Goal: Task Accomplishment & Management: Manage account settings

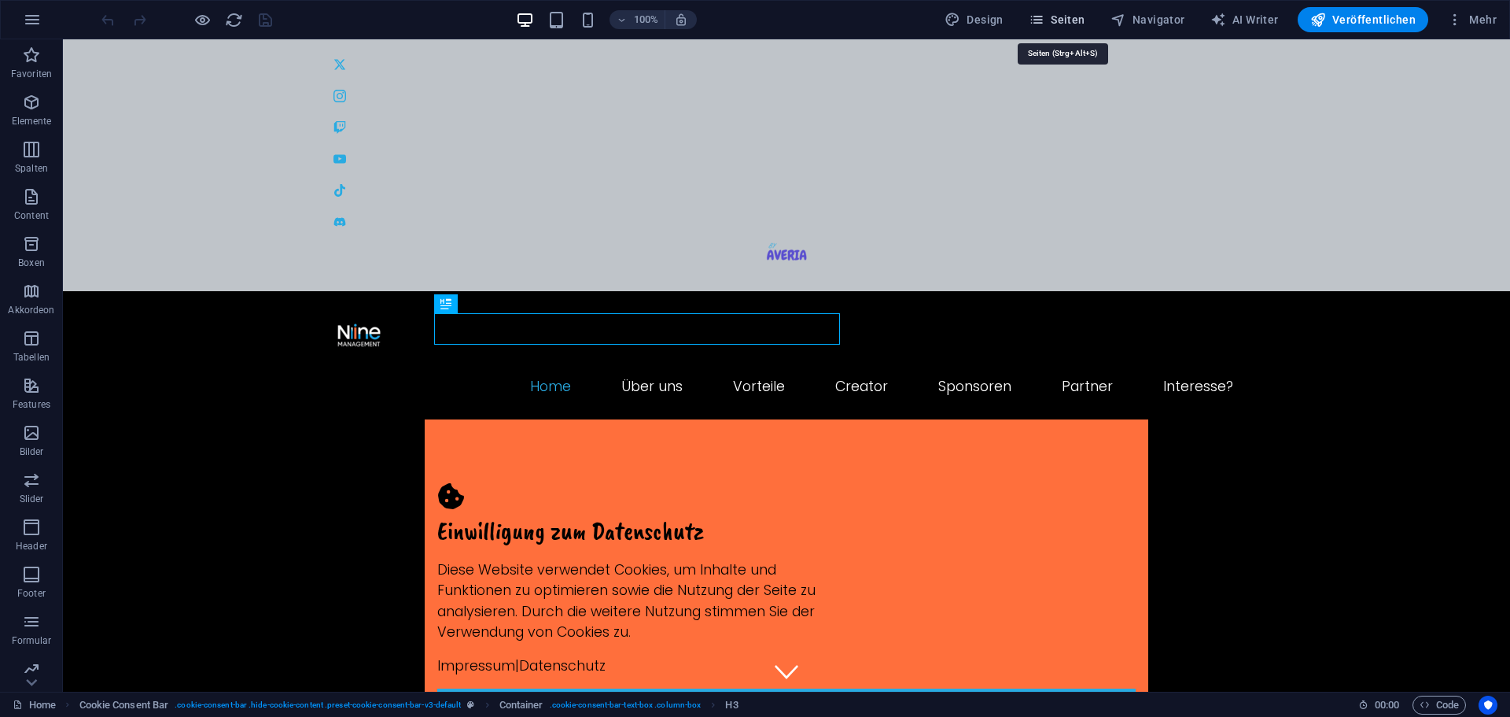
click at [1045, 14] on icon "button" at bounding box center [1037, 20] width 16 height 16
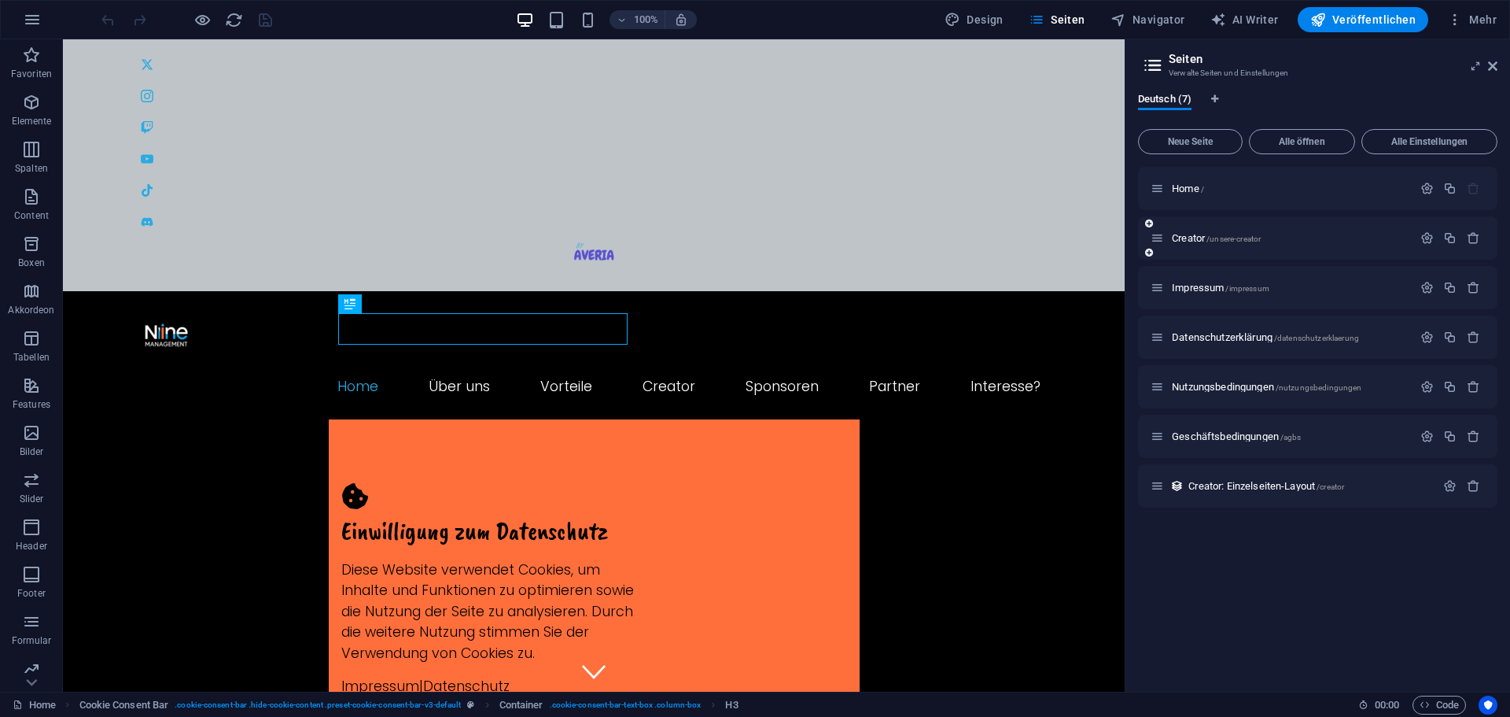
click at [1293, 245] on div "Creator /unsere-creator" at bounding box center [1282, 238] width 262 height 18
click at [1289, 236] on p "Creator /unsere-creator" at bounding box center [1290, 238] width 236 height 10
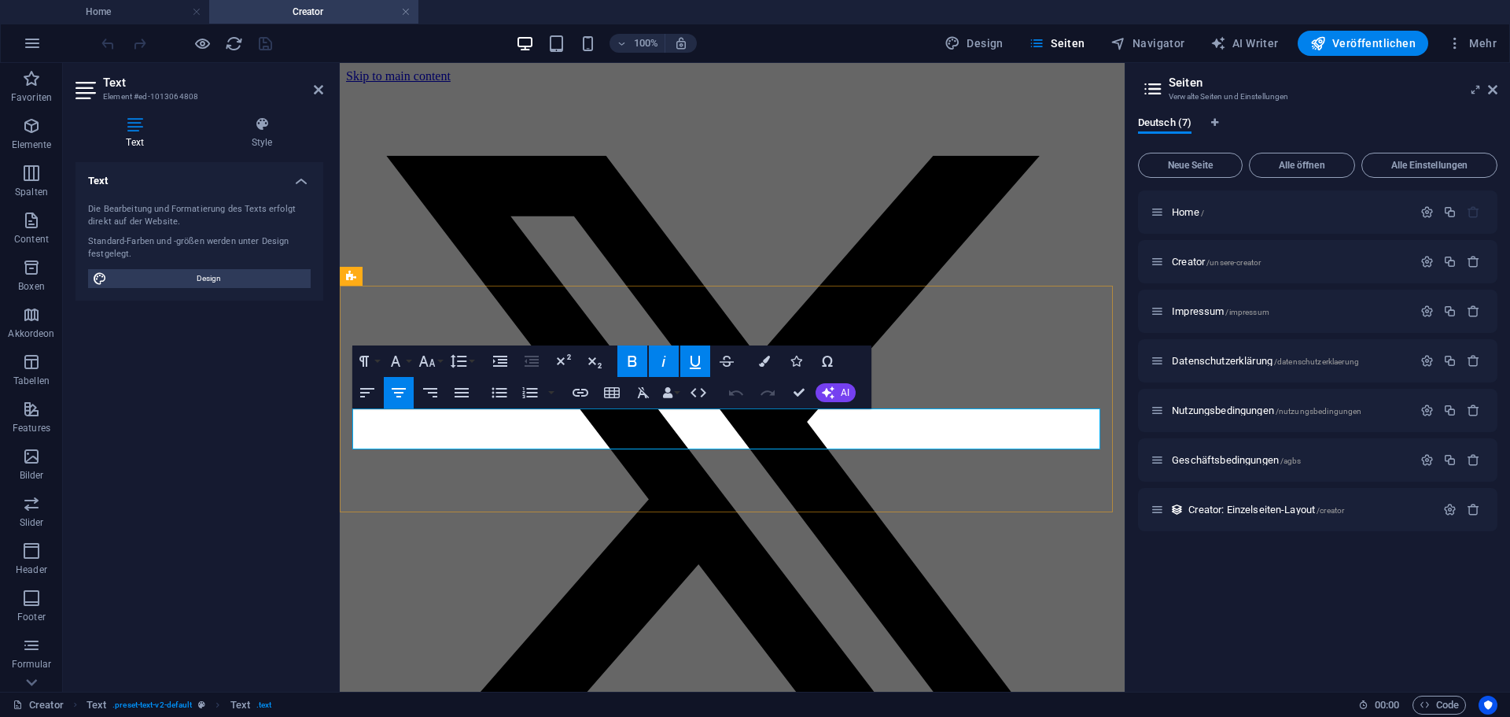
click at [325, 90] on aside "Text Element #ed-1013064808 Text Style Text Die Bearbeitung und Formatierung de…" at bounding box center [201, 377] width 277 height 628
click at [317, 90] on icon at bounding box center [318, 89] width 9 height 13
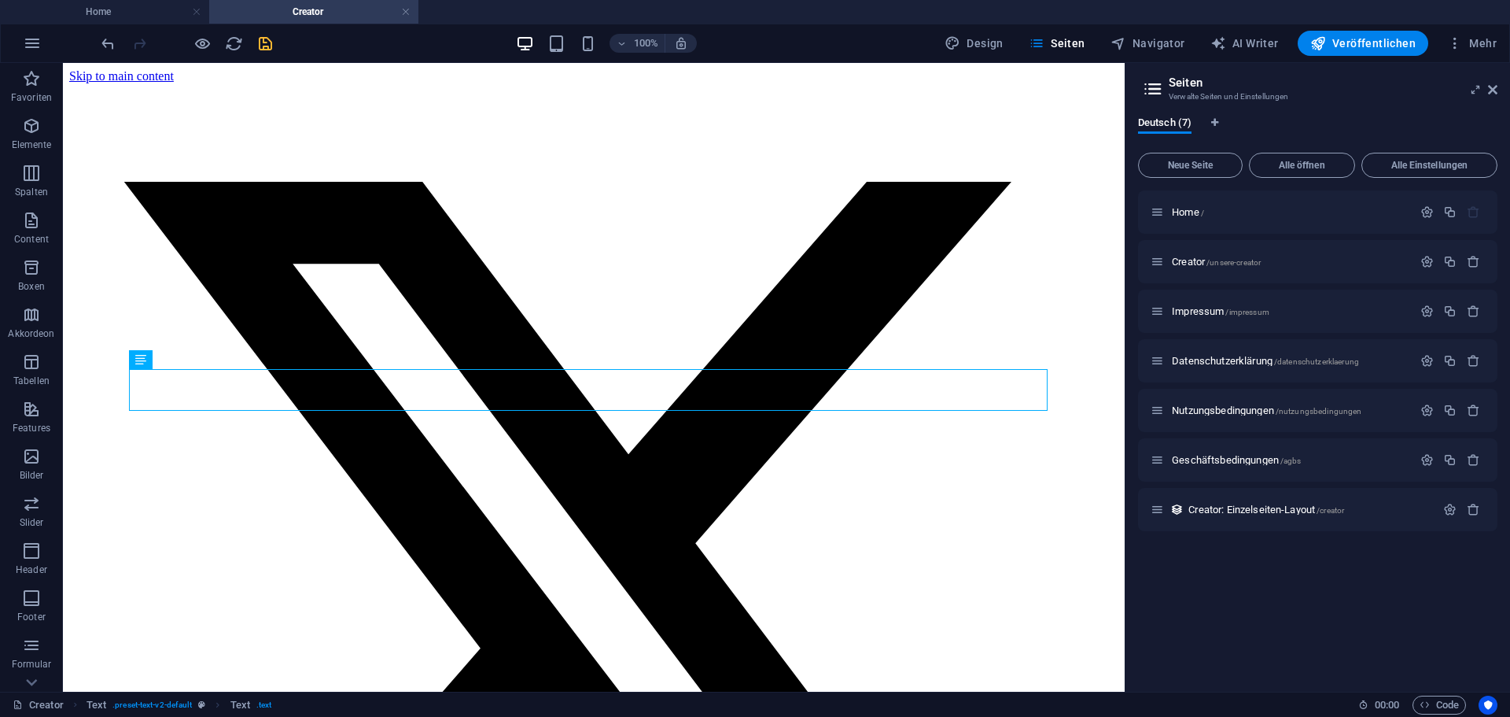
click at [260, 43] on icon "save" at bounding box center [265, 44] width 18 height 18
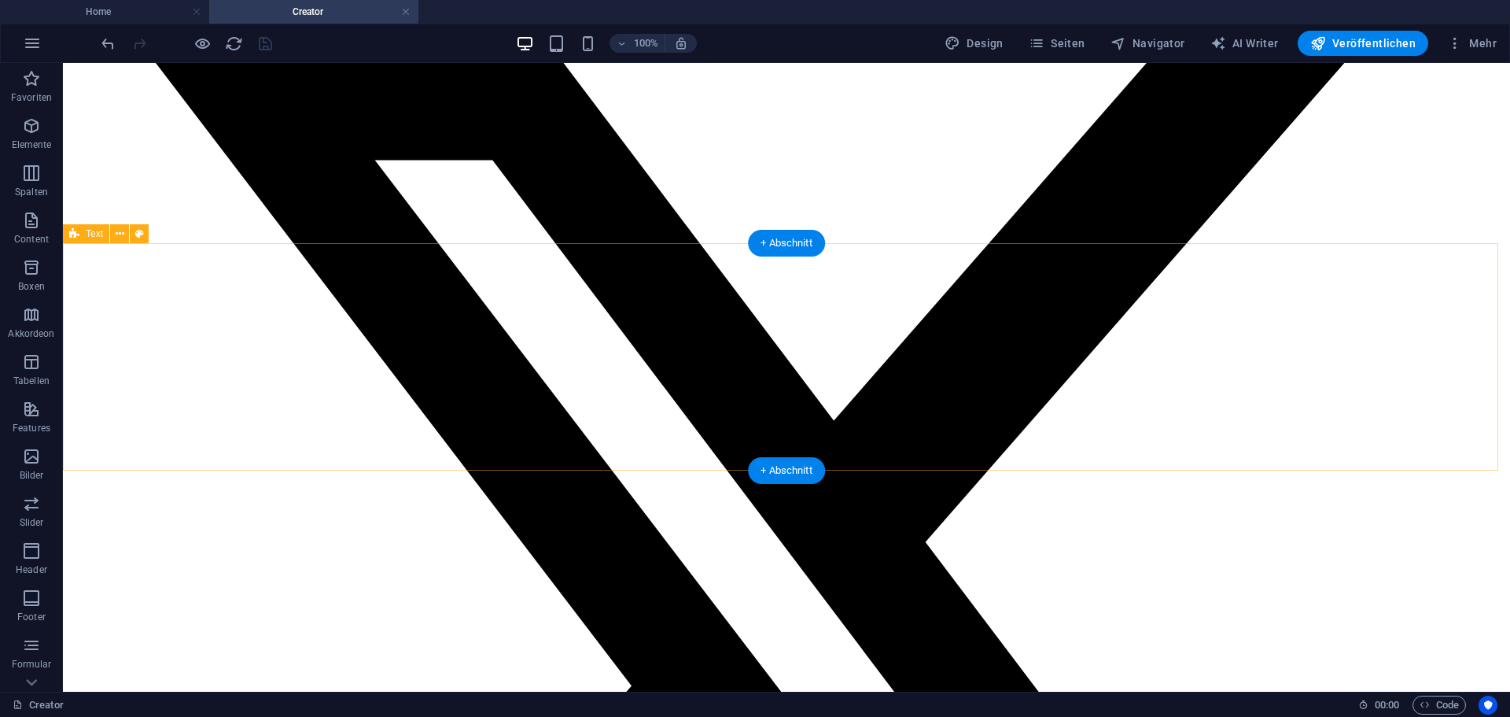
scroll to position [472, 0]
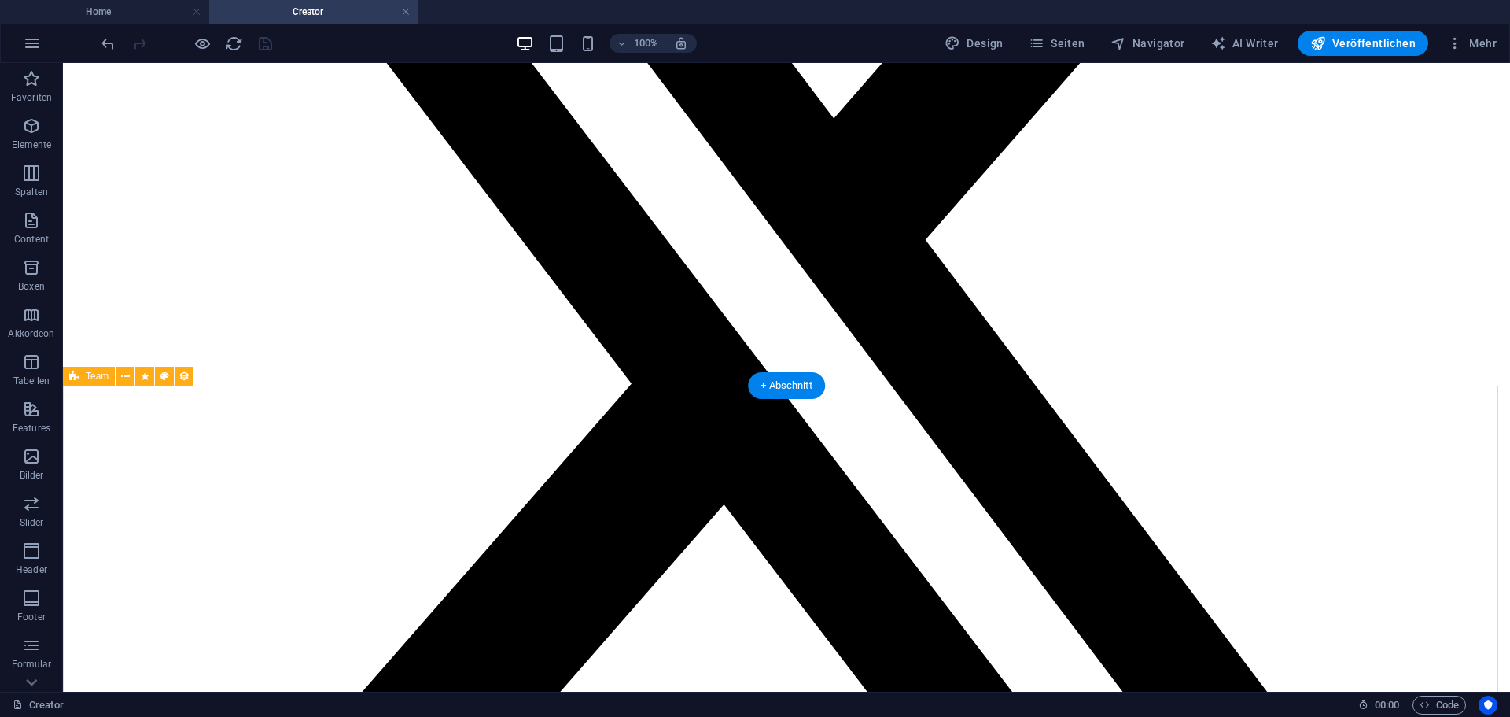
drag, startPoint x: 338, startPoint y: 507, endPoint x: 275, endPoint y: 444, distance: 89.0
select select "[DOMAIN_NAME]_ASC"
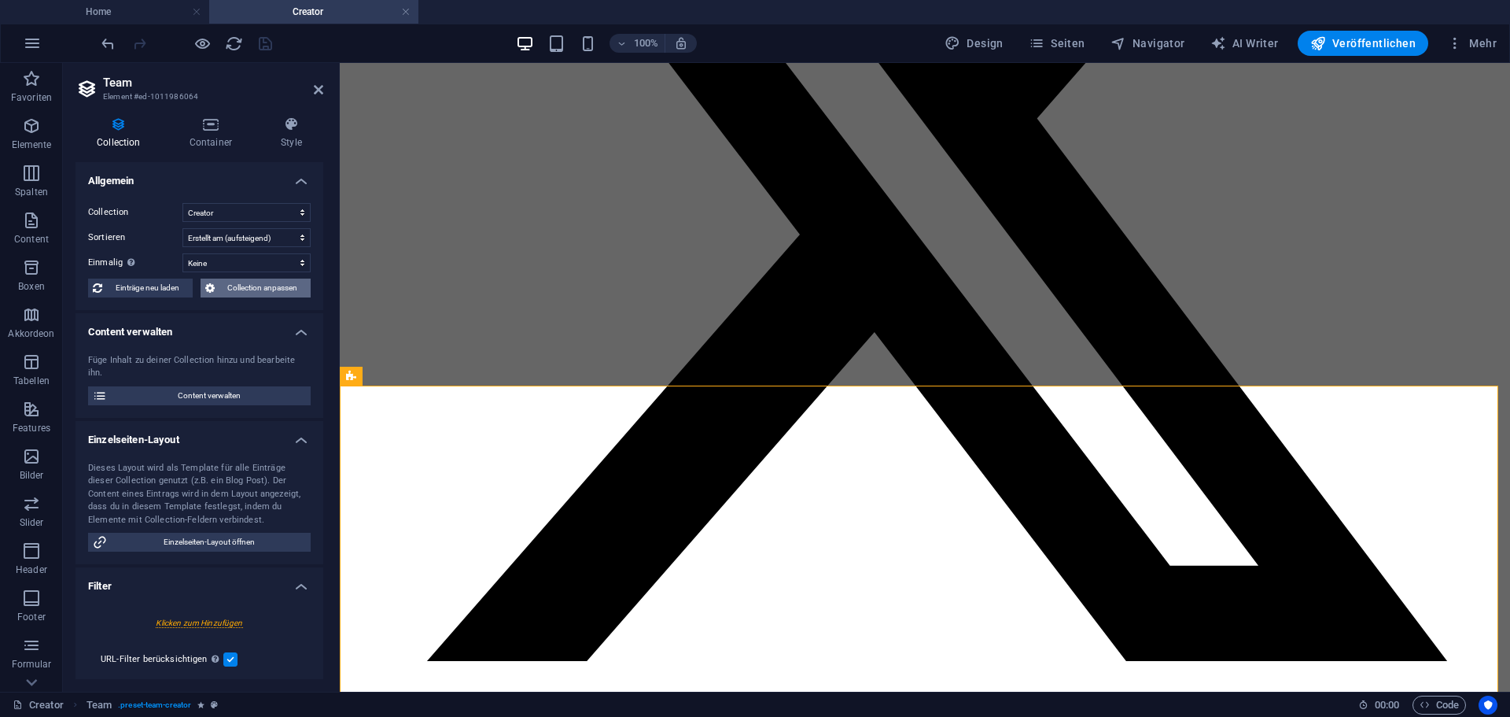
click at [234, 288] on span "Collection anpassen" at bounding box center [262, 287] width 87 height 19
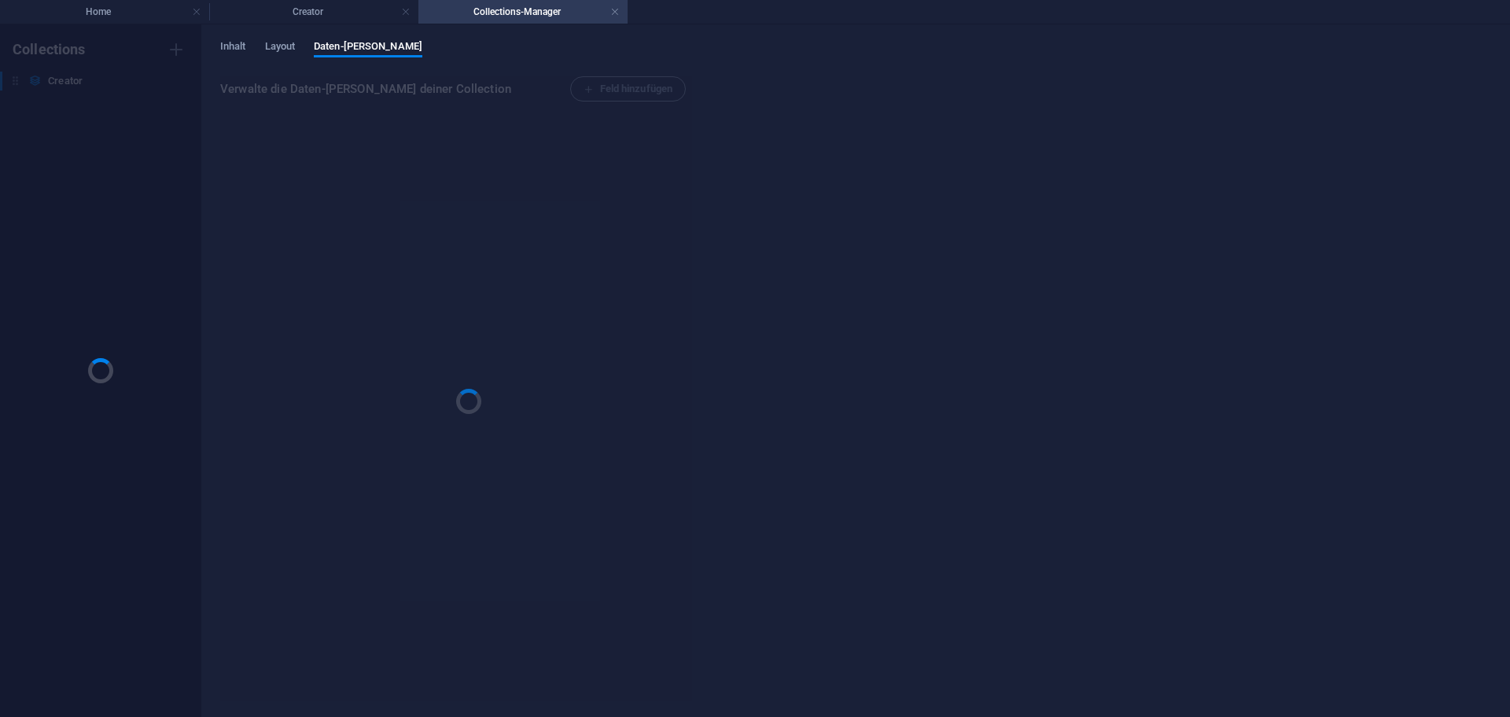
scroll to position [0, 0]
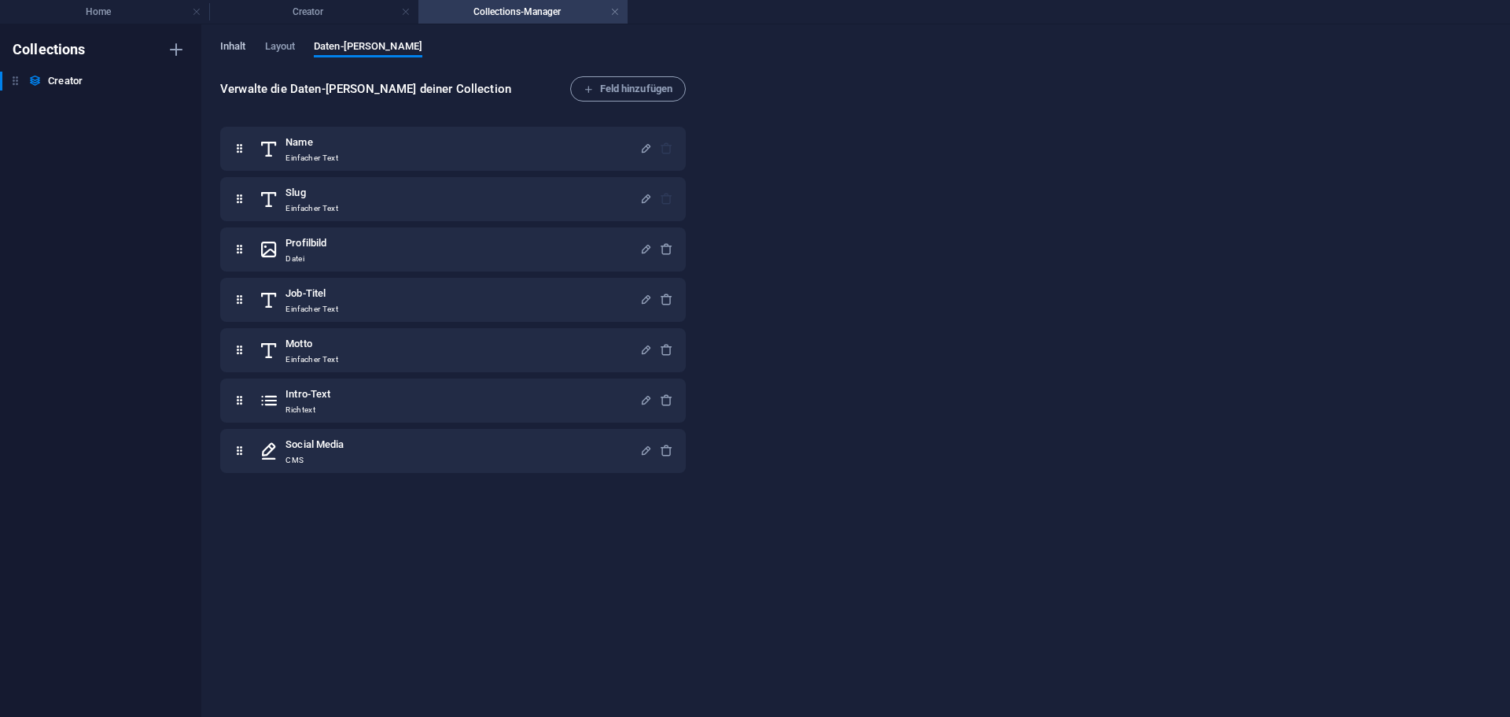
click at [243, 42] on span "Inhalt" at bounding box center [233, 48] width 26 height 22
select select "[DOMAIN_NAME]_ASC"
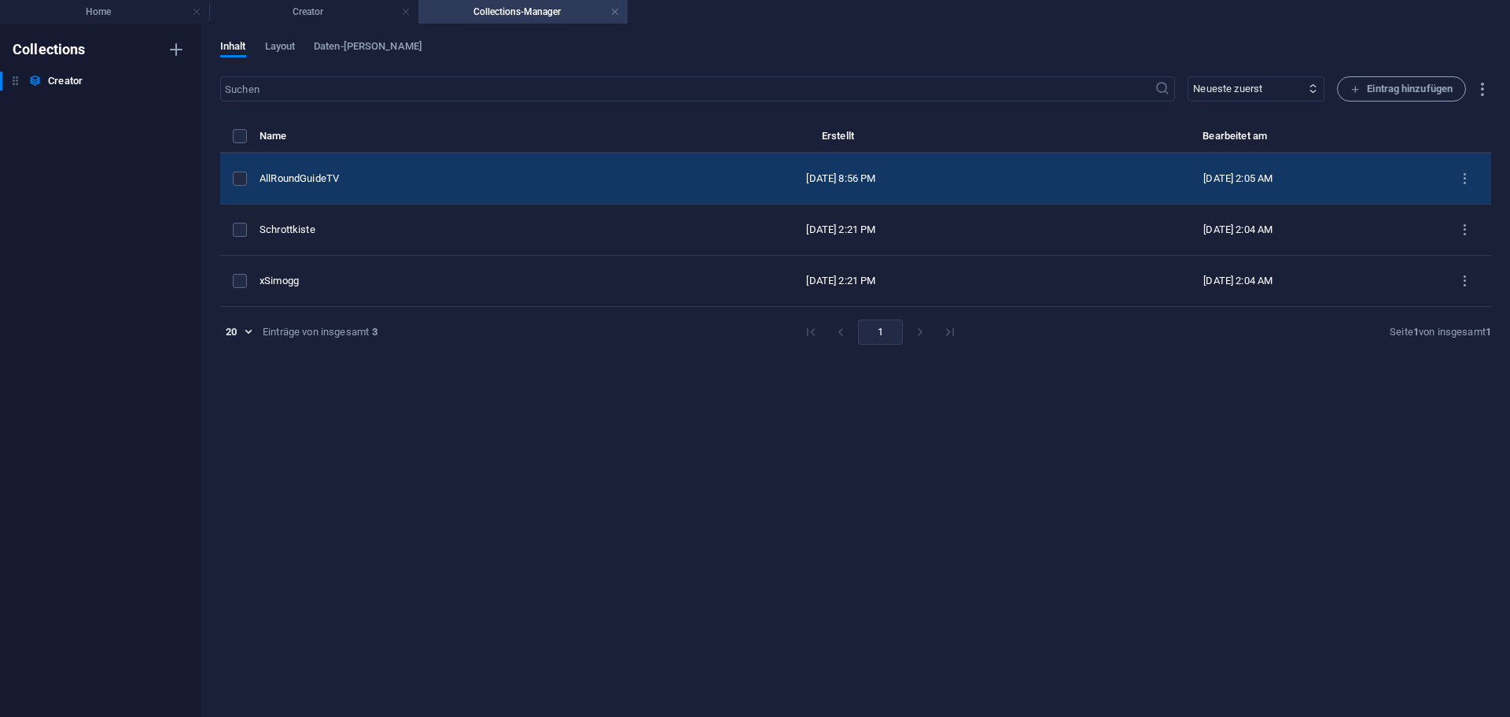
click at [376, 161] on td "AllRoundGuideTV" at bounding box center [452, 178] width 385 height 51
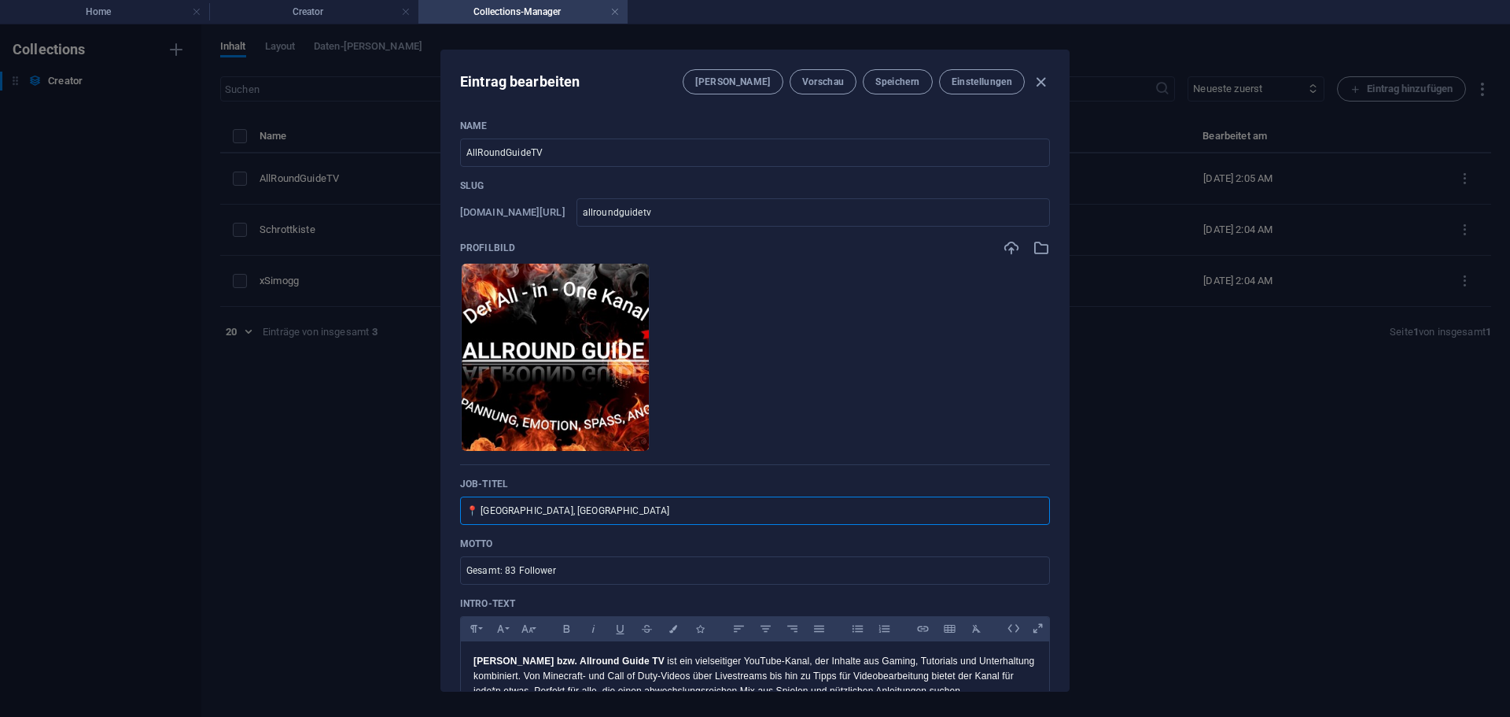
drag, startPoint x: 653, startPoint y: 510, endPoint x: 483, endPoint y: 510, distance: 169.9
click at [483, 510] on input "📍 [GEOGRAPHIC_DATA], [GEOGRAPHIC_DATA]" at bounding box center [755, 510] width 590 height 28
paste input "🇩🇪"
click at [479, 510] on input "📍 🇩🇪" at bounding box center [755, 510] width 590 height 28
click at [481, 513] on input "📍 🇩🇪" at bounding box center [755, 510] width 590 height 28
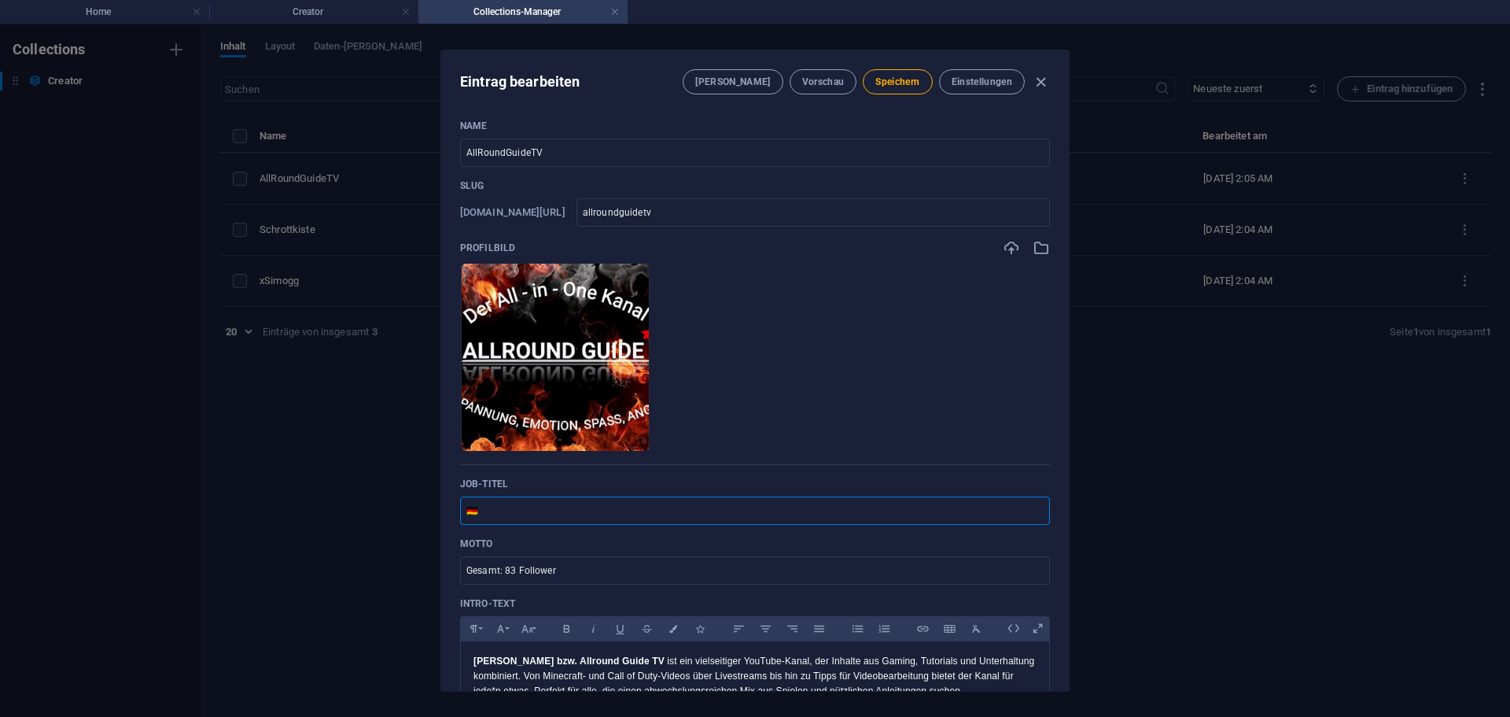
click at [525, 516] on input "🇩🇪" at bounding box center [755, 510] width 590 height 28
click at [896, 79] on span "Speichern" at bounding box center [897, 82] width 44 height 13
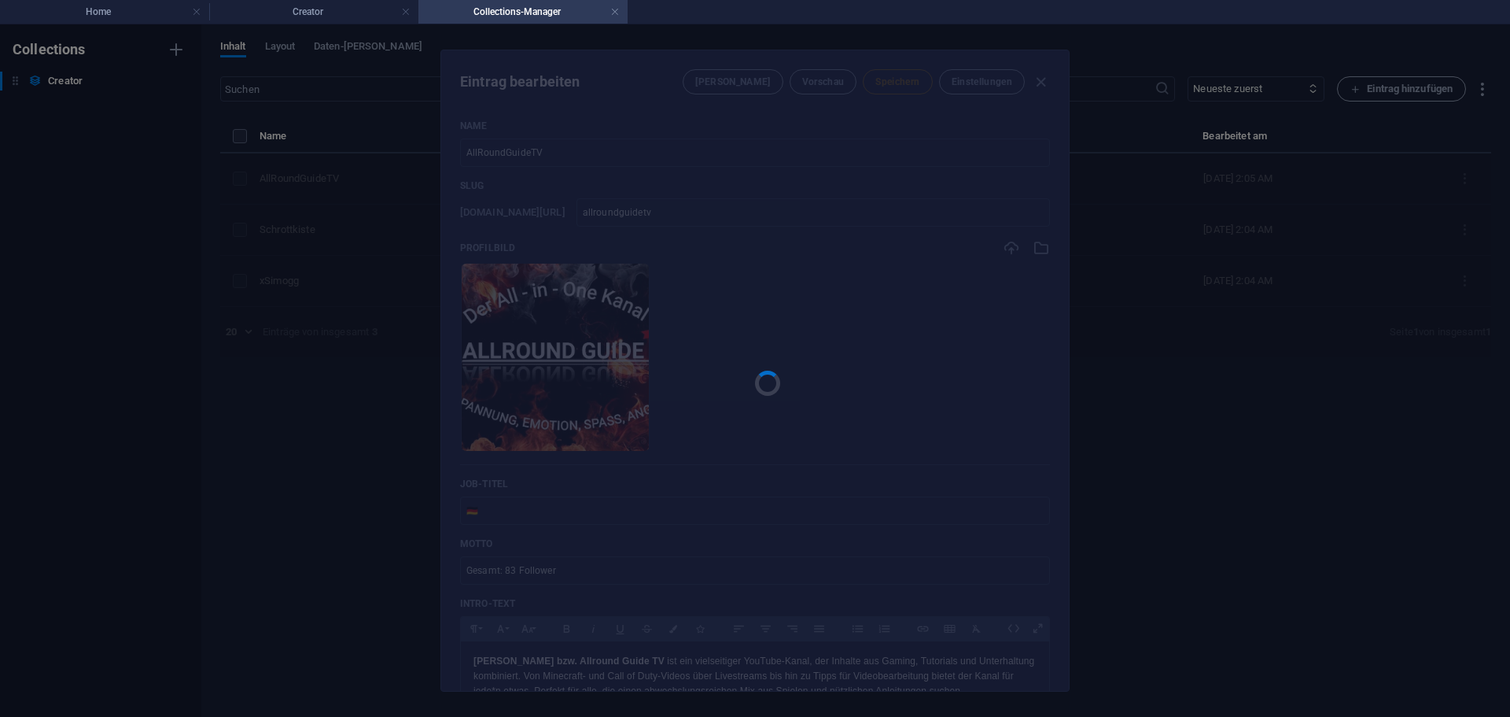
type input "🇩🇪"
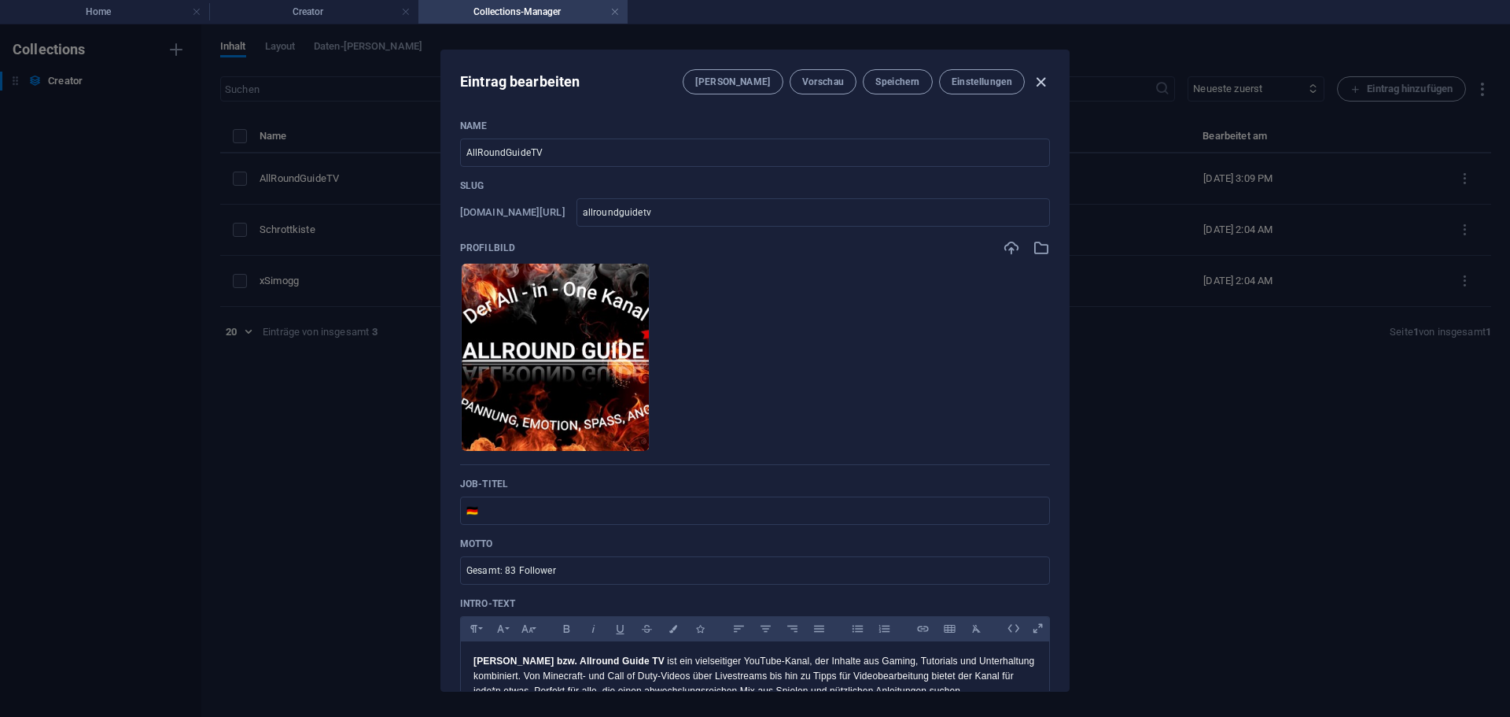
click at [1041, 80] on icon "button" at bounding box center [1041, 82] width 18 height 18
type input "allroundguidetv"
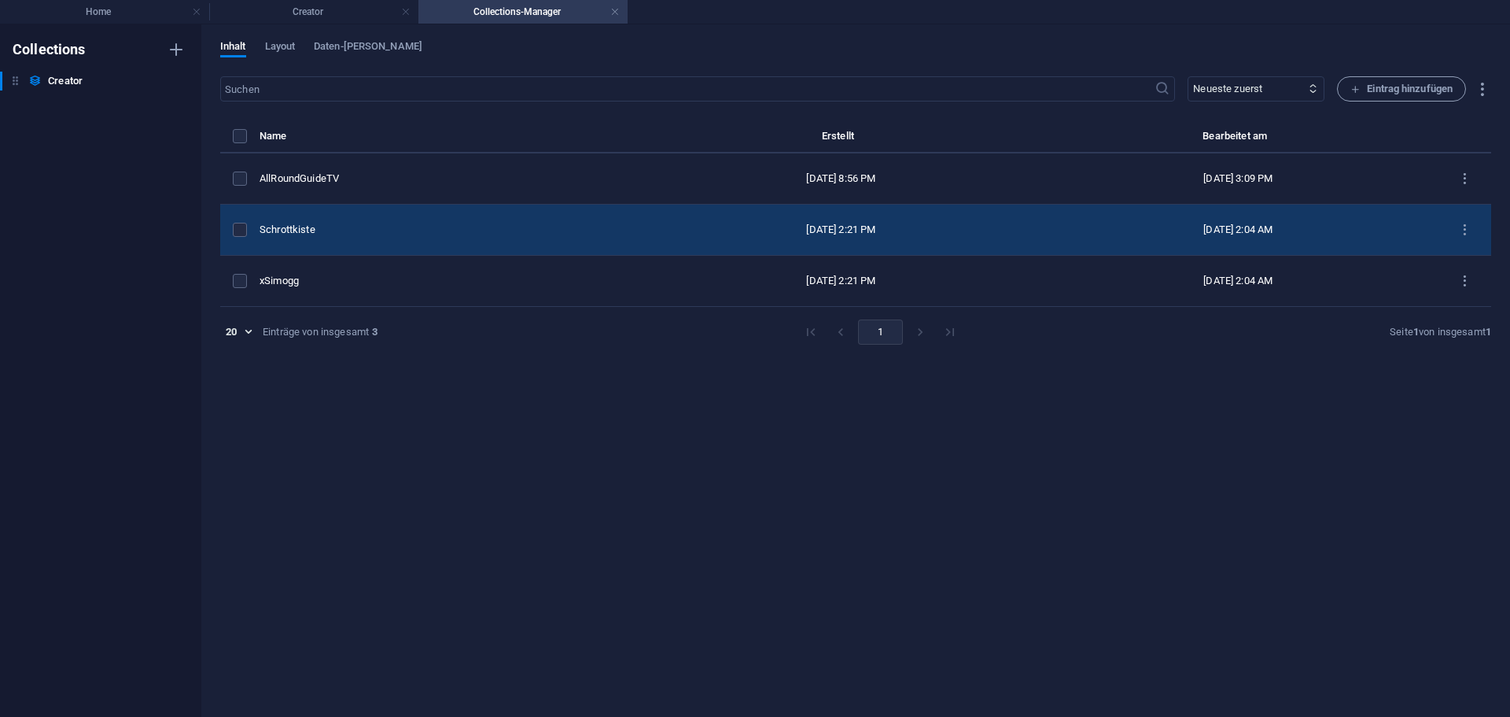
click at [338, 229] on div "Schrottkiste" at bounding box center [446, 230] width 372 height 14
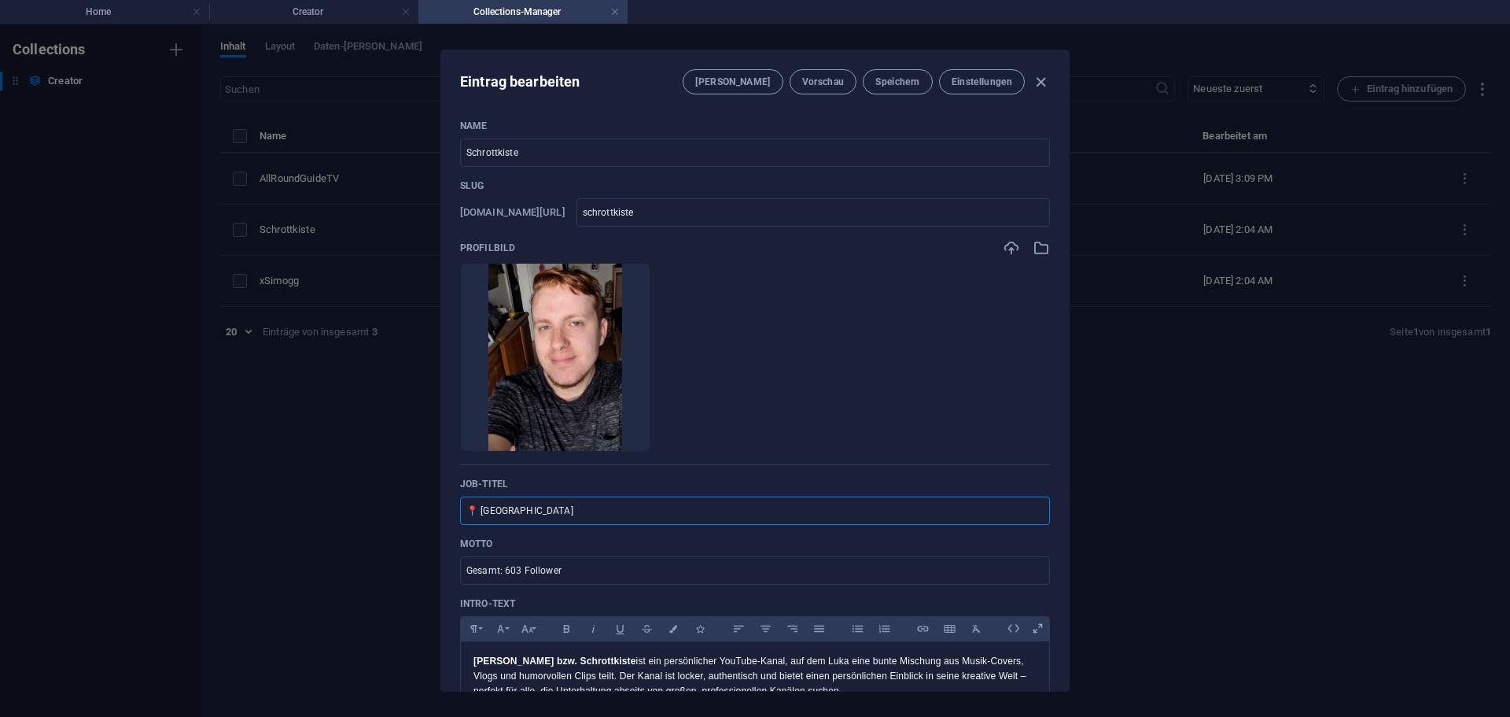
drag, startPoint x: 540, startPoint y: 516, endPoint x: 376, endPoint y: 510, distance: 164.5
click at [380, 510] on div "Eintrag bearbeiten [PERSON_NAME] Vorschau Speichern Einstellungen Name [PERSON_…" at bounding box center [755, 370] width 1510 height 692
paste input "🇪"
type input "🇩🇪"
click at [908, 72] on button "Speichern" at bounding box center [897, 81] width 69 height 25
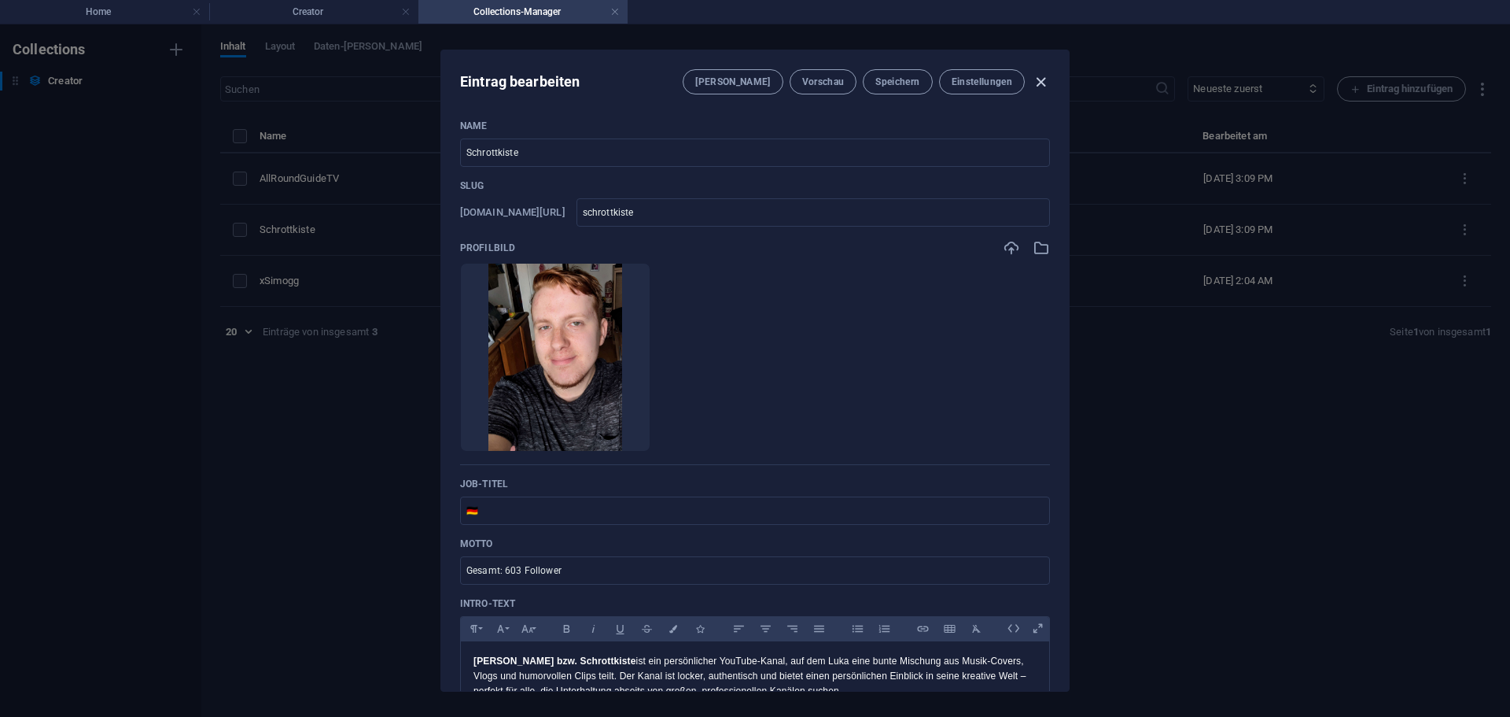
click at [1037, 79] on icon "button" at bounding box center [1041, 82] width 18 height 18
type input "schrottkiste"
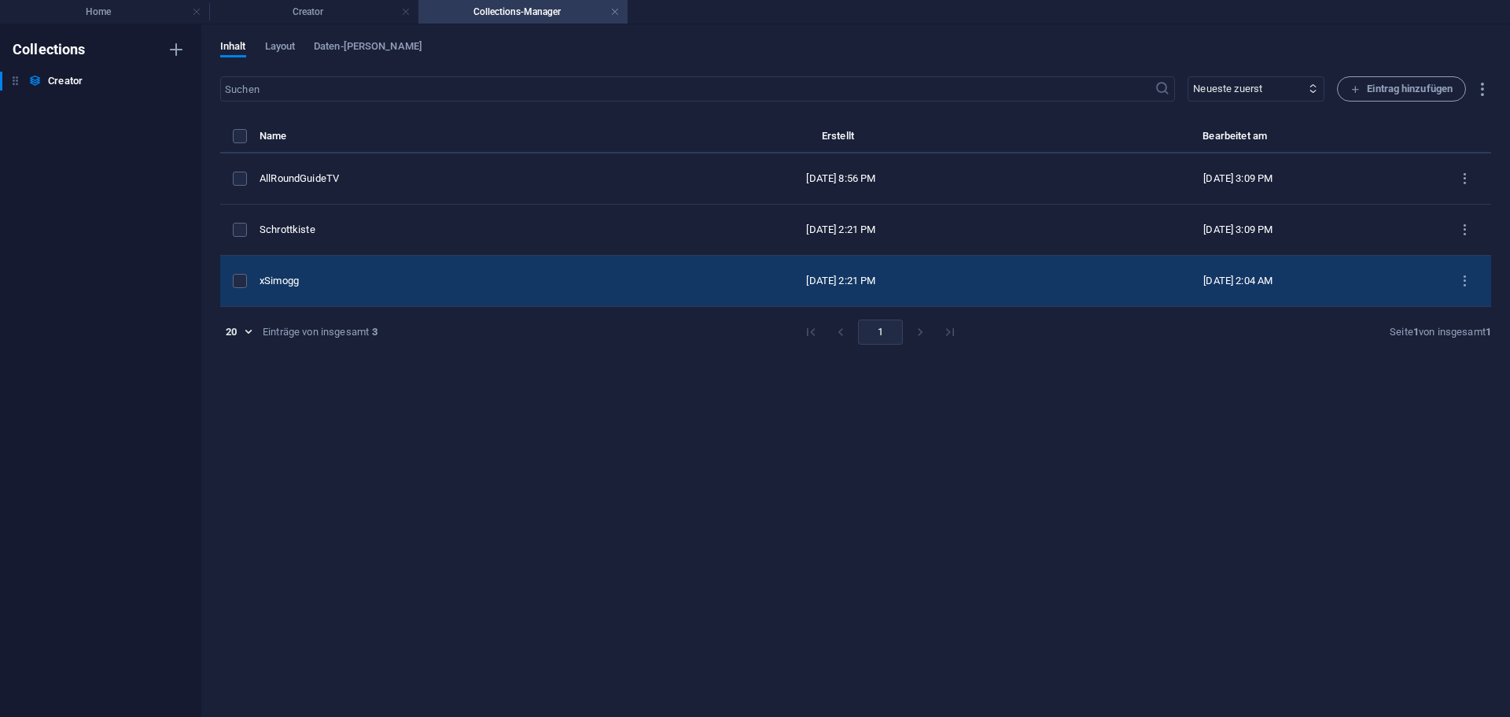
click at [349, 286] on div "xSimogg" at bounding box center [446, 281] width 372 height 14
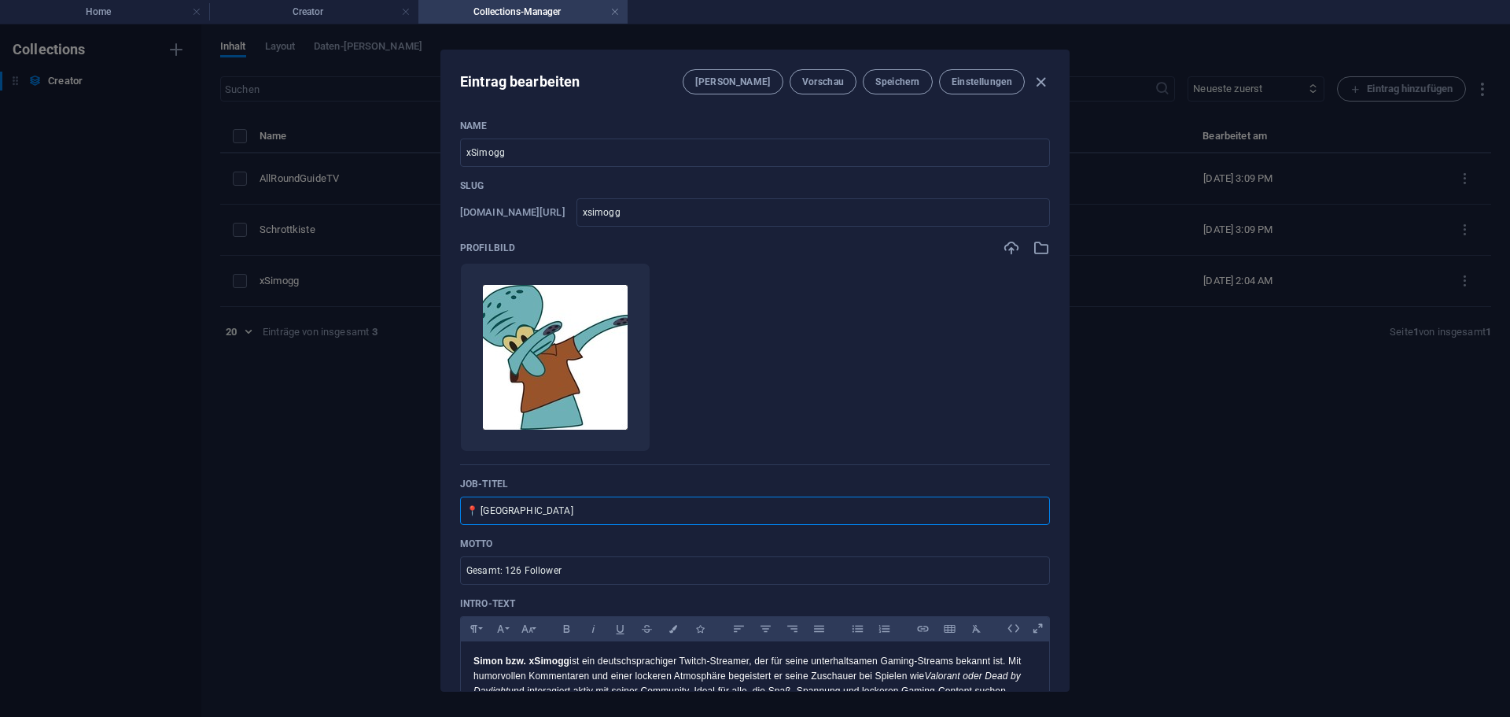
drag, startPoint x: 503, startPoint y: 507, endPoint x: 337, endPoint y: 526, distance: 167.8
click at [337, 526] on div "Eintrag bearbeiten [PERSON_NAME] Vorschau Speichern Einstellungen Name xSimogg …" at bounding box center [755, 370] width 1510 height 692
paste input "🇪"
type input "🇩🇪"
click at [886, 87] on span "Speichern" at bounding box center [897, 82] width 44 height 13
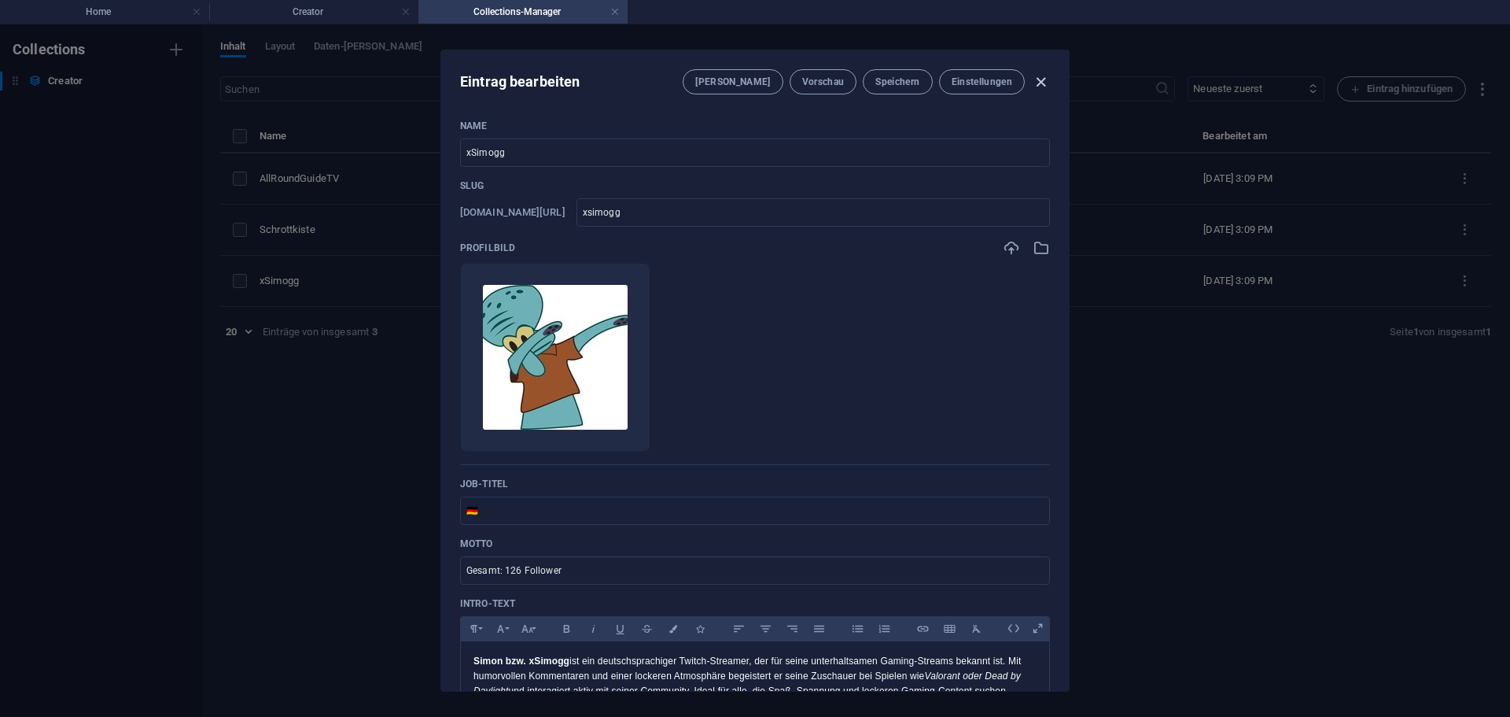
click at [1039, 75] on icon "button" at bounding box center [1041, 82] width 18 height 18
type input "xsimogg"
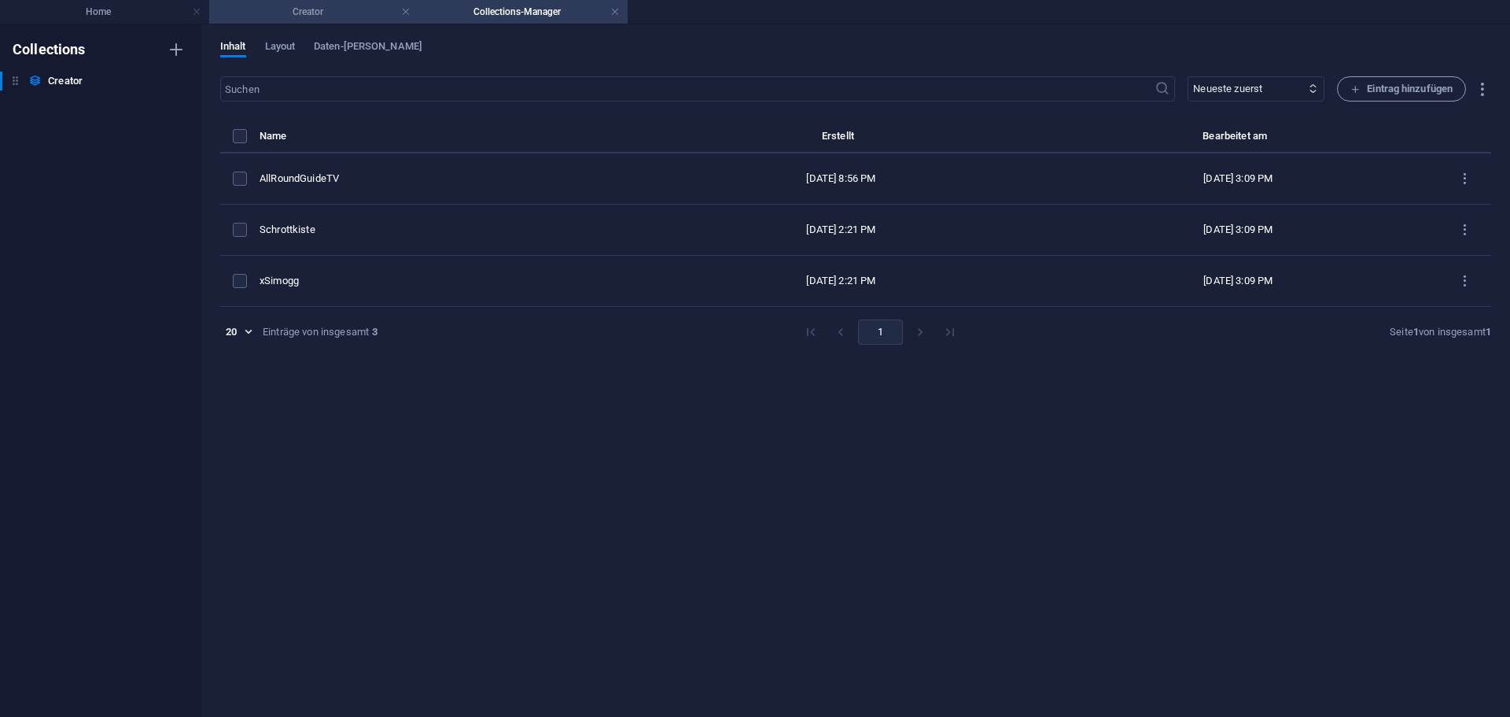
click at [329, 18] on h4 "Creator" at bounding box center [313, 11] width 209 height 17
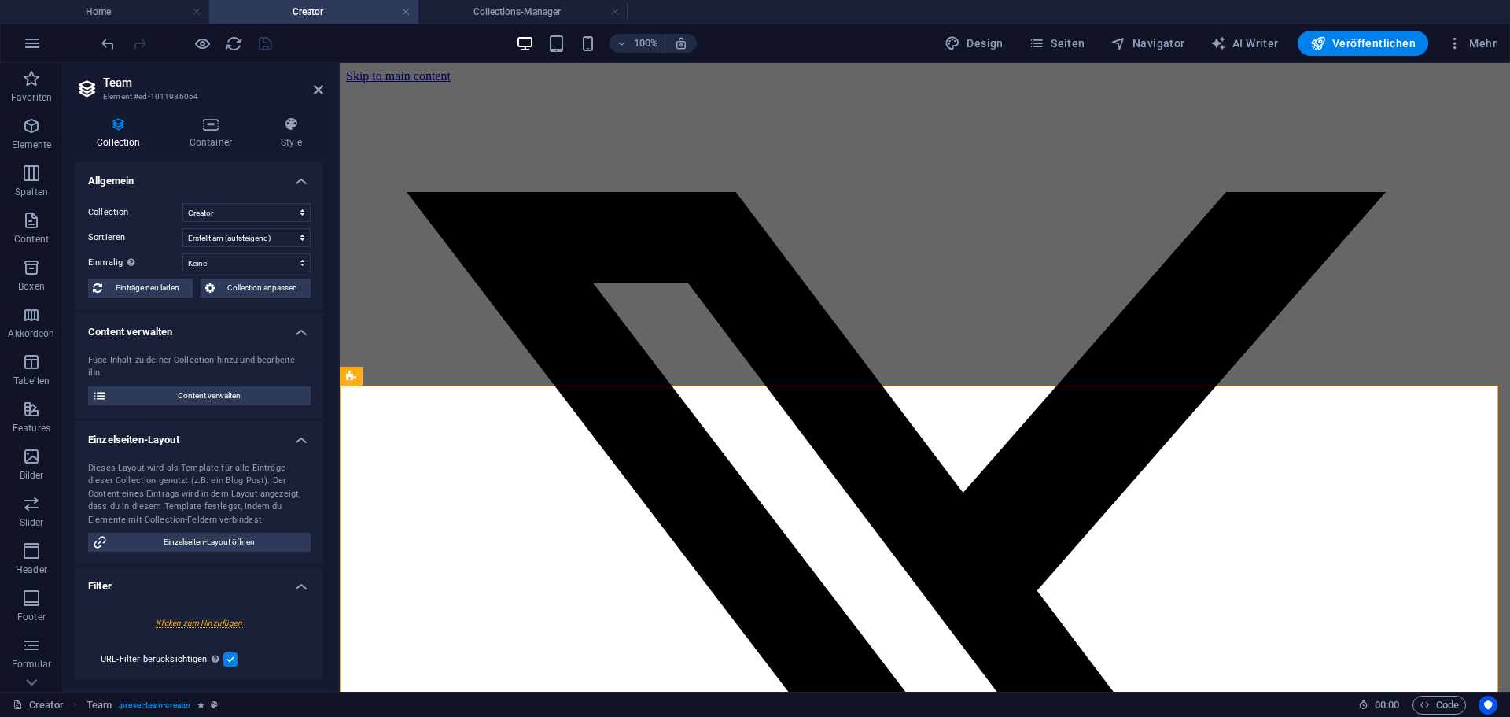
scroll to position [472, 0]
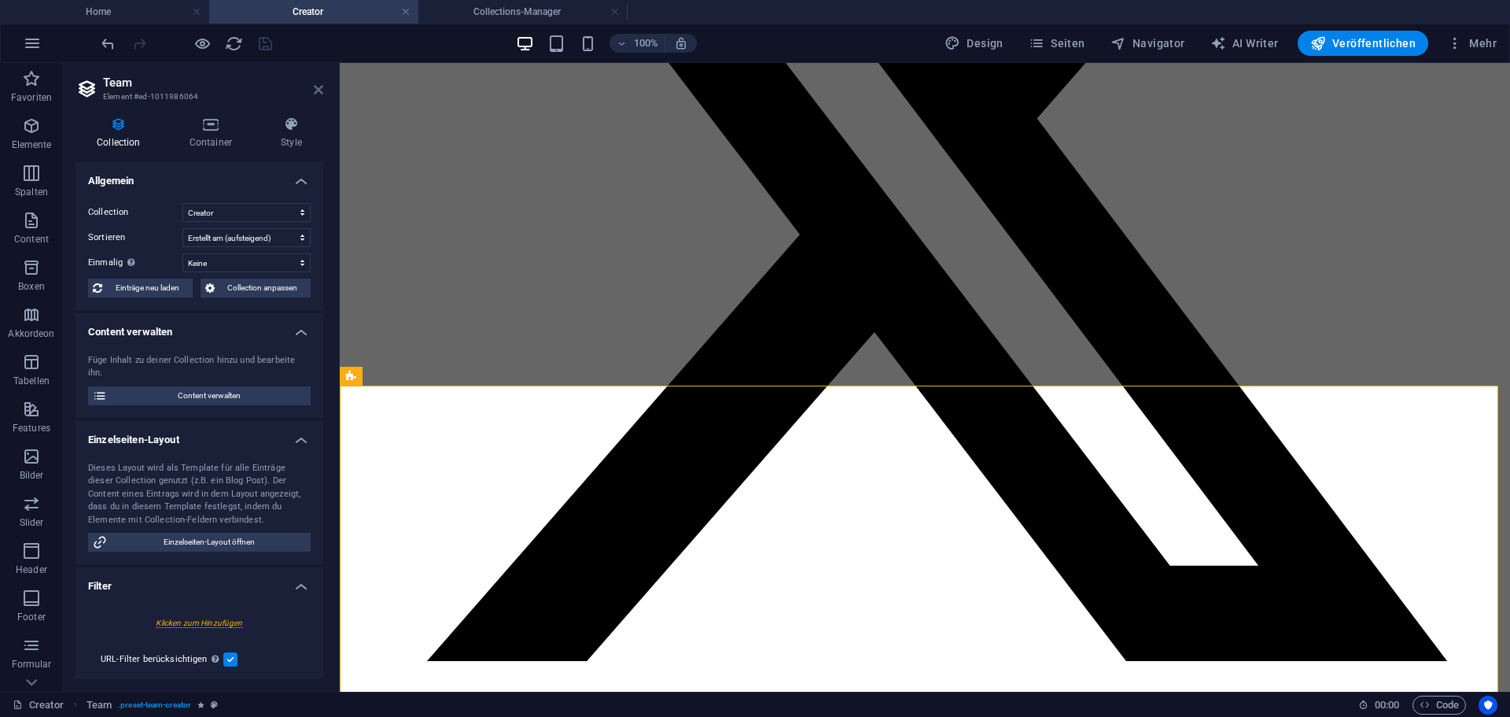
click at [318, 88] on icon at bounding box center [318, 89] width 9 height 13
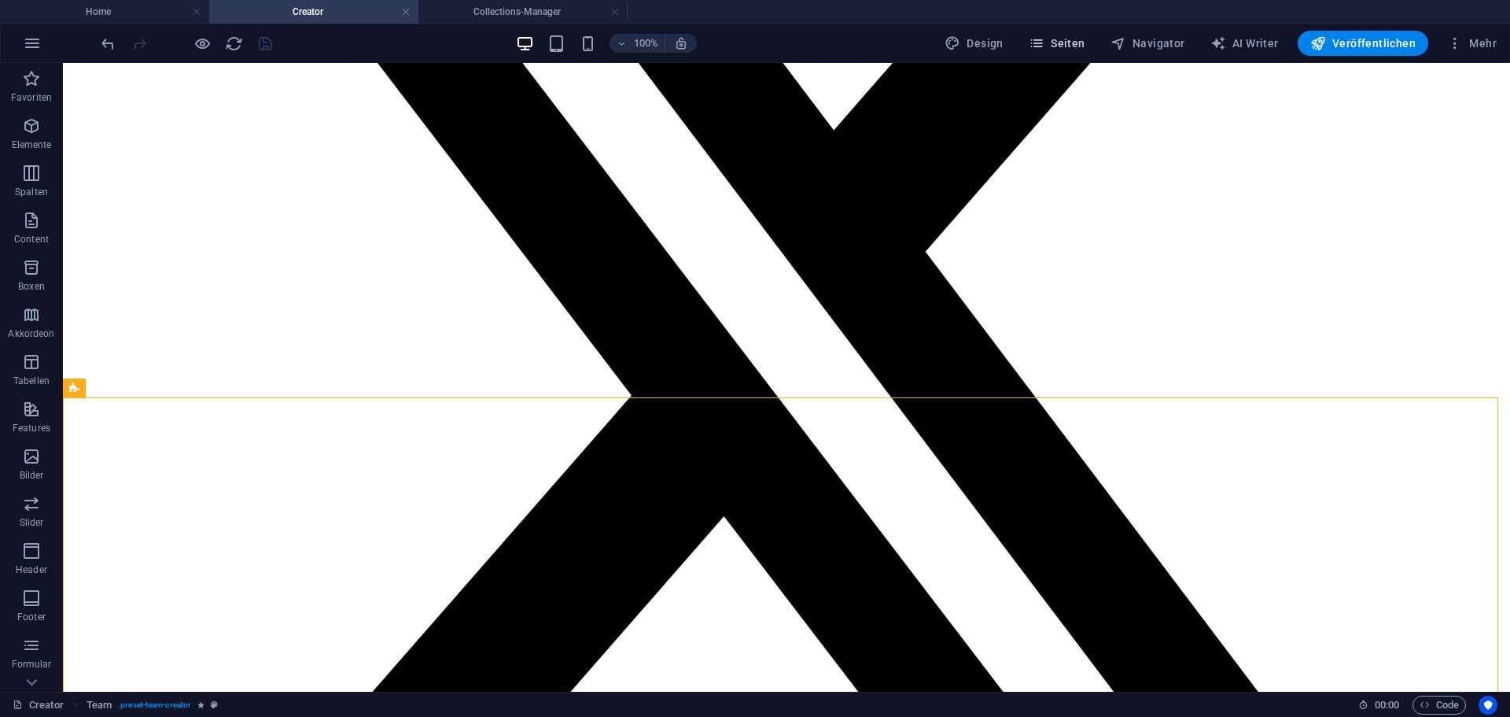
click at [1062, 48] on span "Seiten" at bounding box center [1057, 43] width 57 height 16
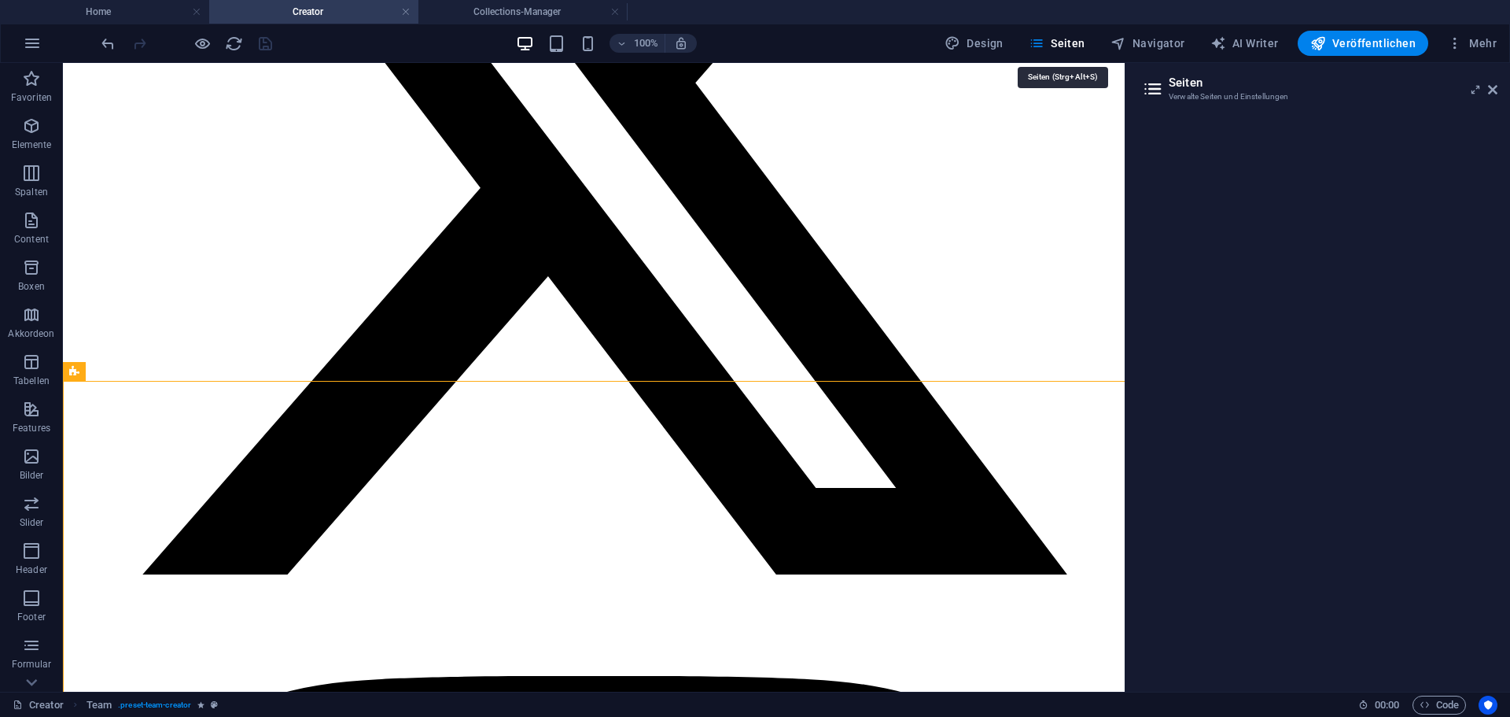
scroll to position [477, 0]
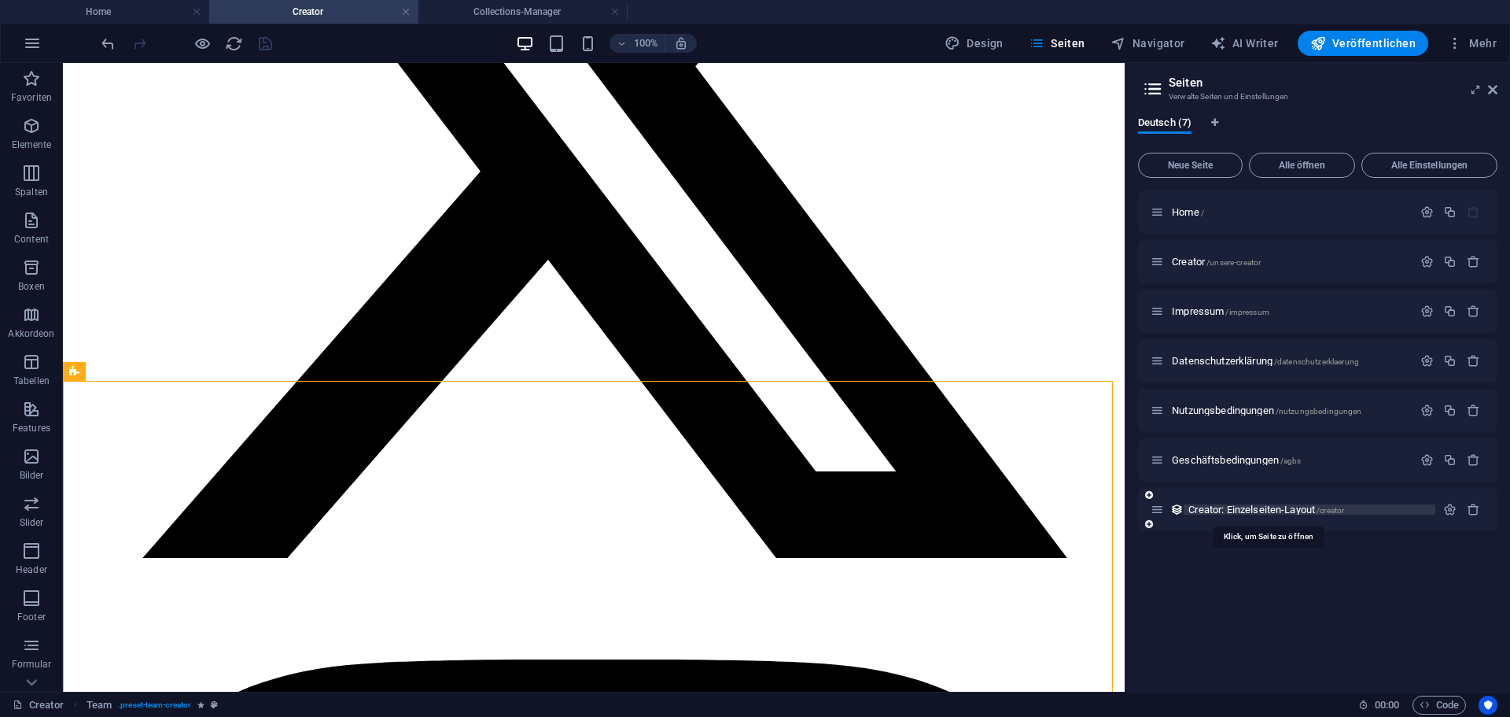
click at [1327, 510] on span "/creator" at bounding box center [1331, 510] width 28 height 9
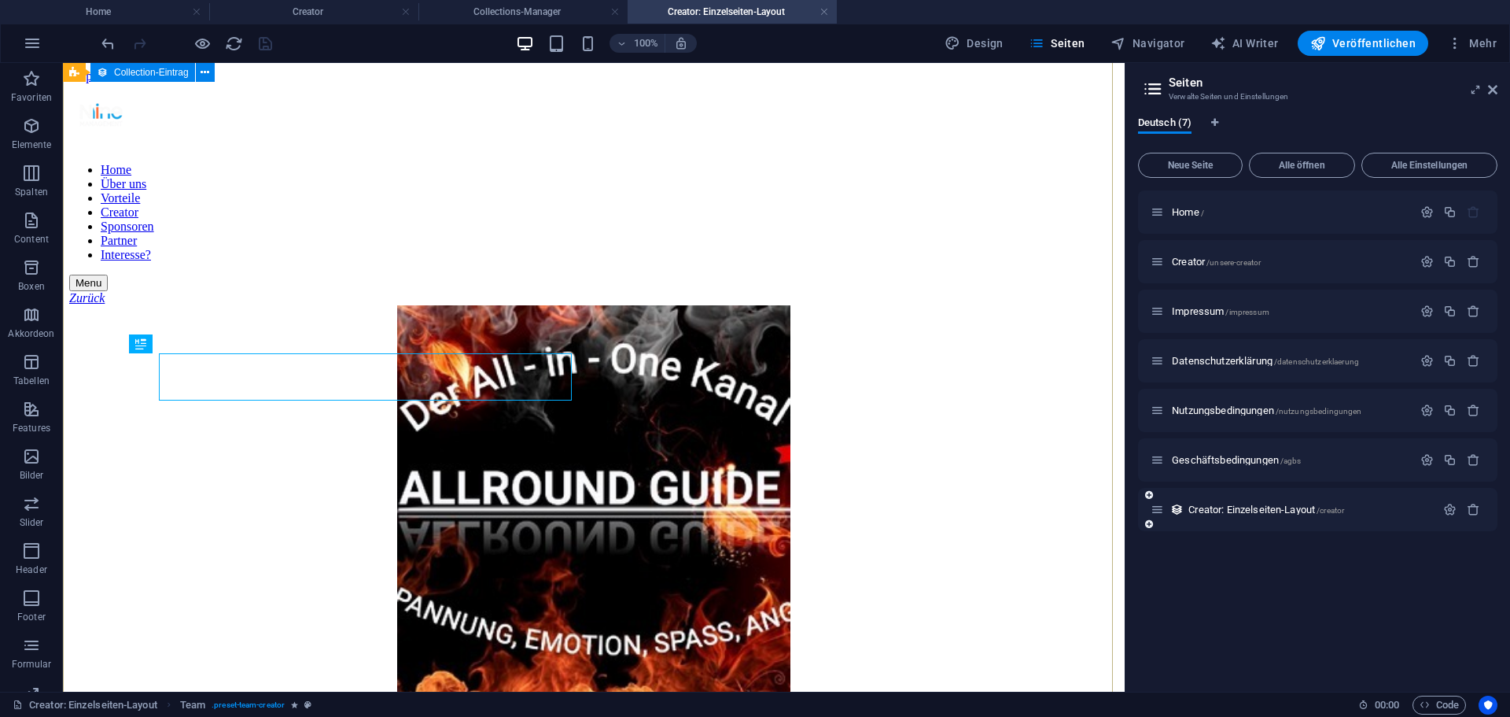
scroll to position [352, 0]
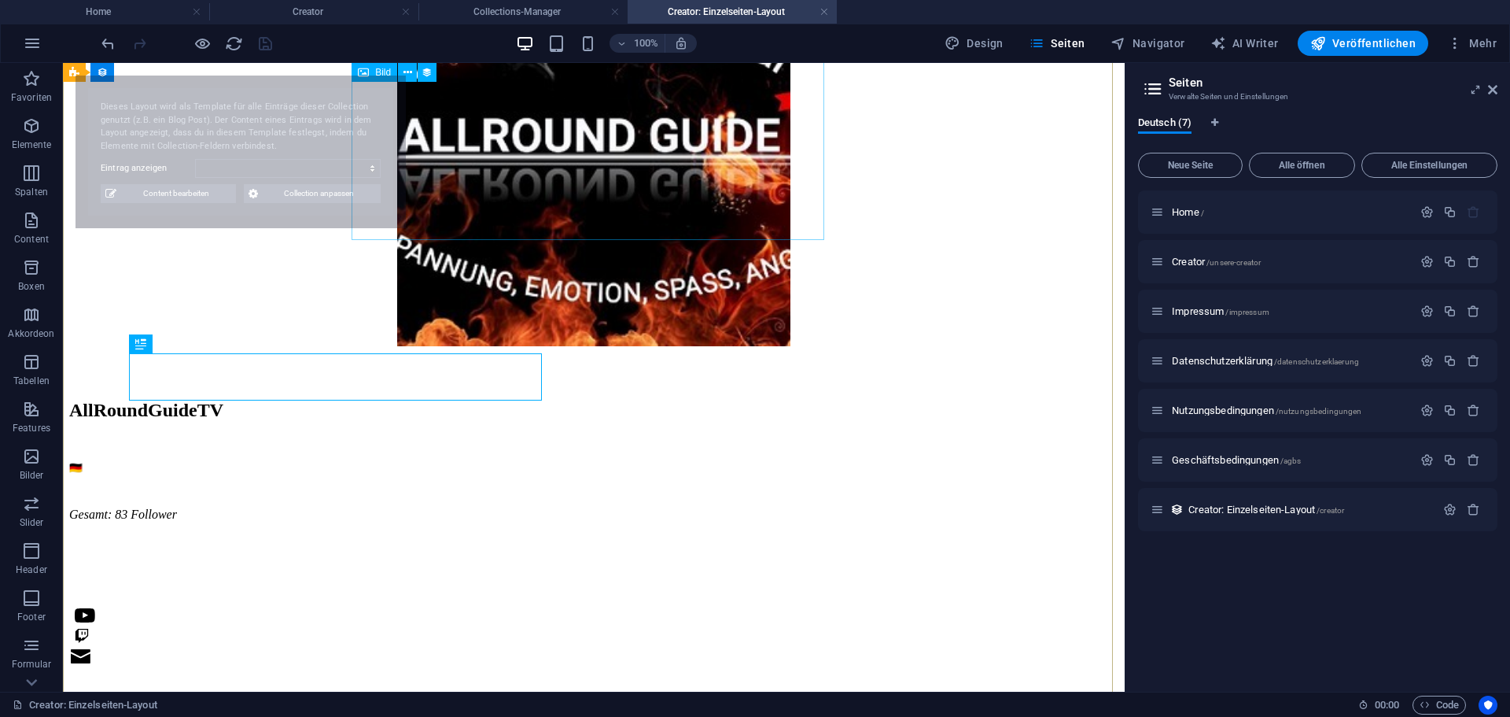
select select "68e16df3db66b275380f380b"
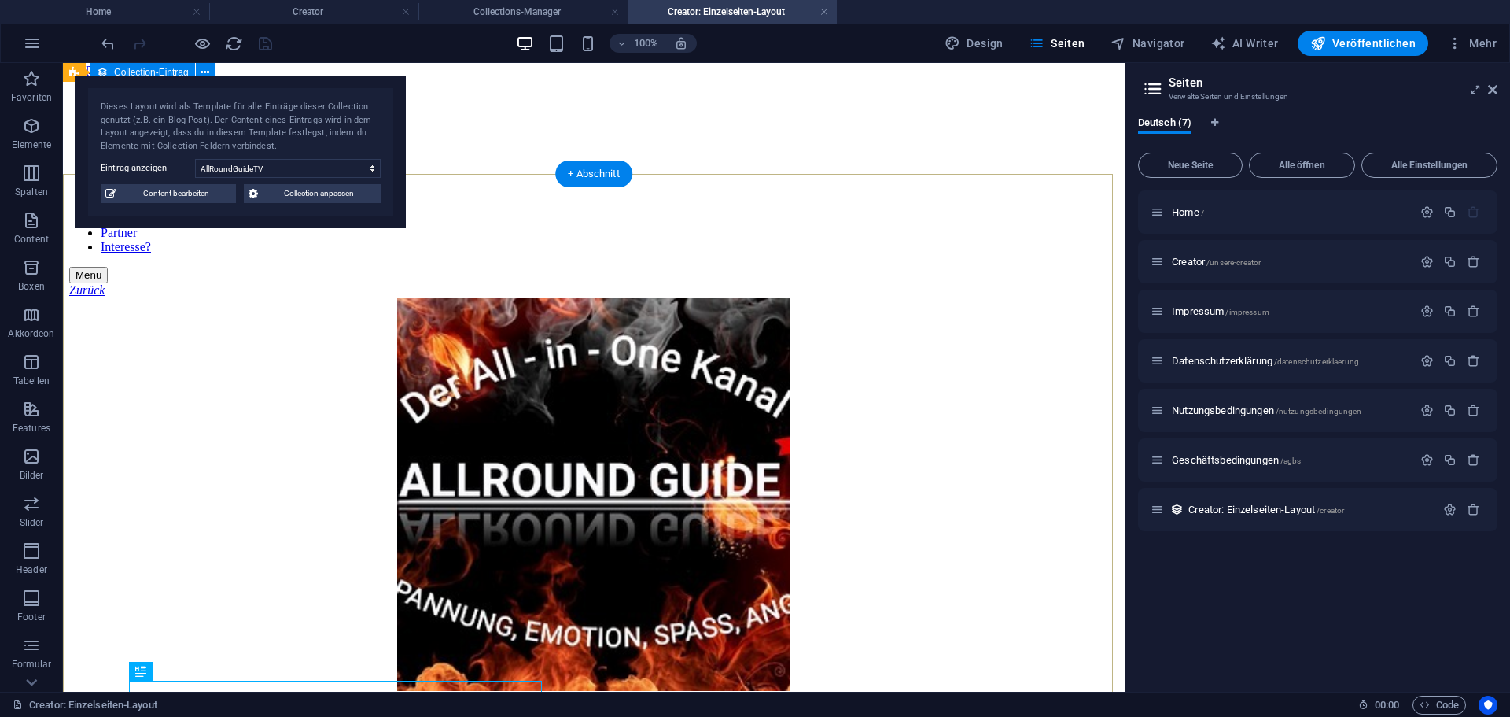
scroll to position [0, 0]
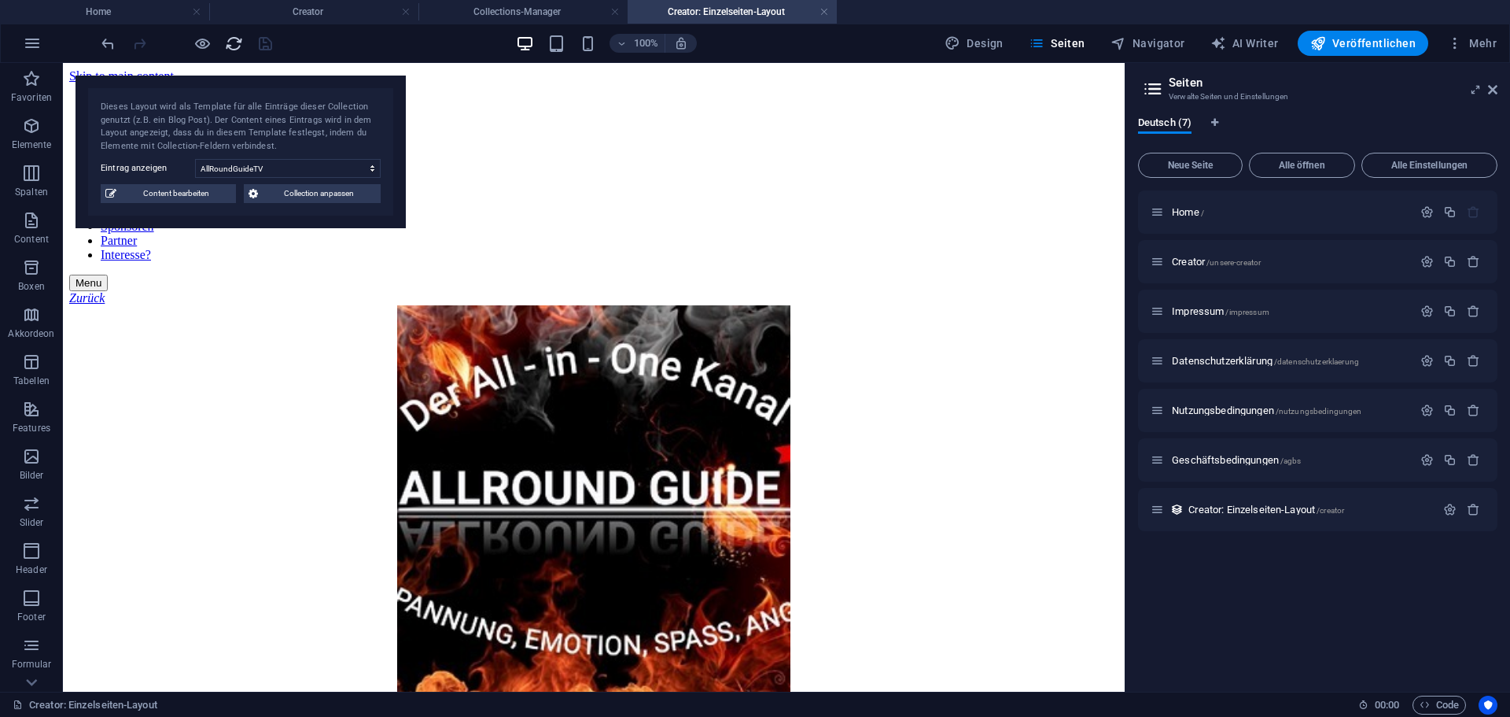
click at [234, 47] on icon "reload" at bounding box center [234, 44] width 18 height 18
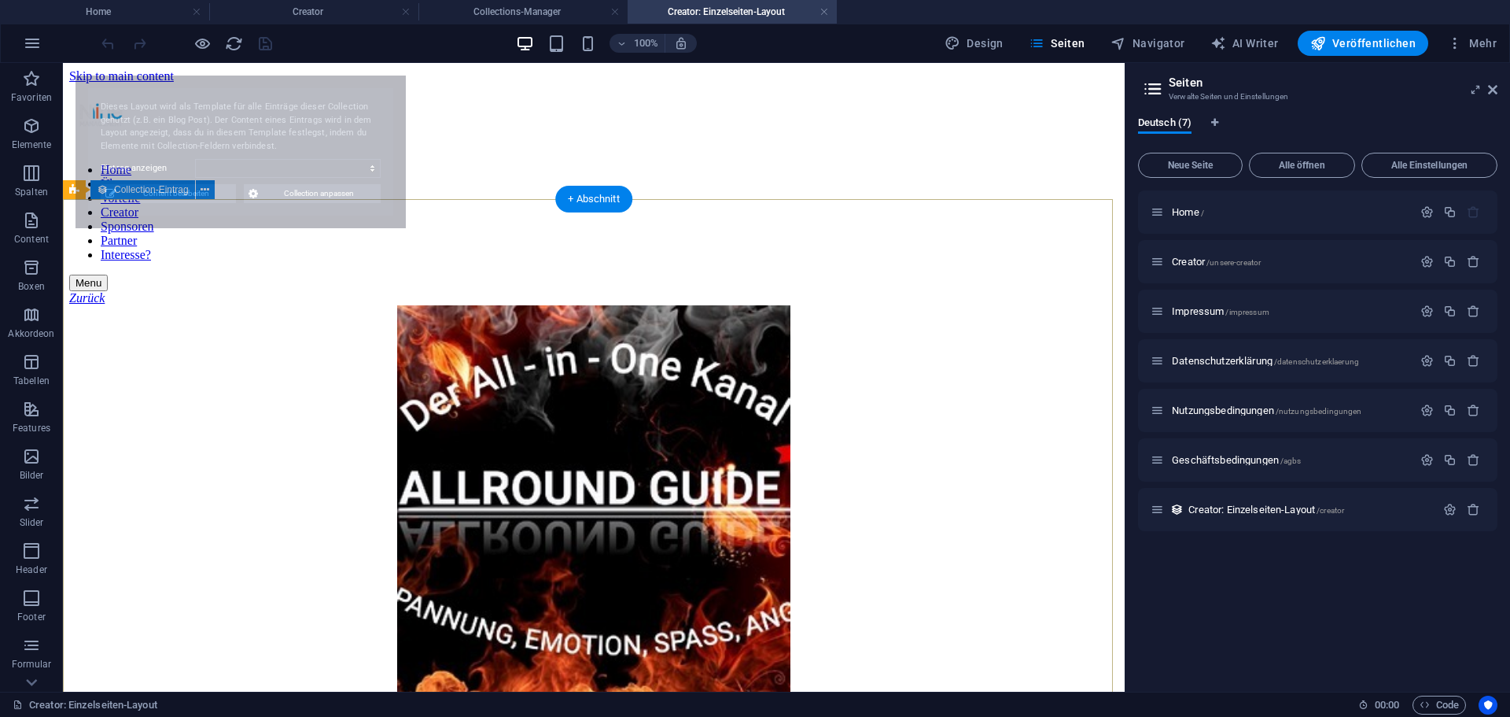
select select "68e16df3db66b275380f380b"
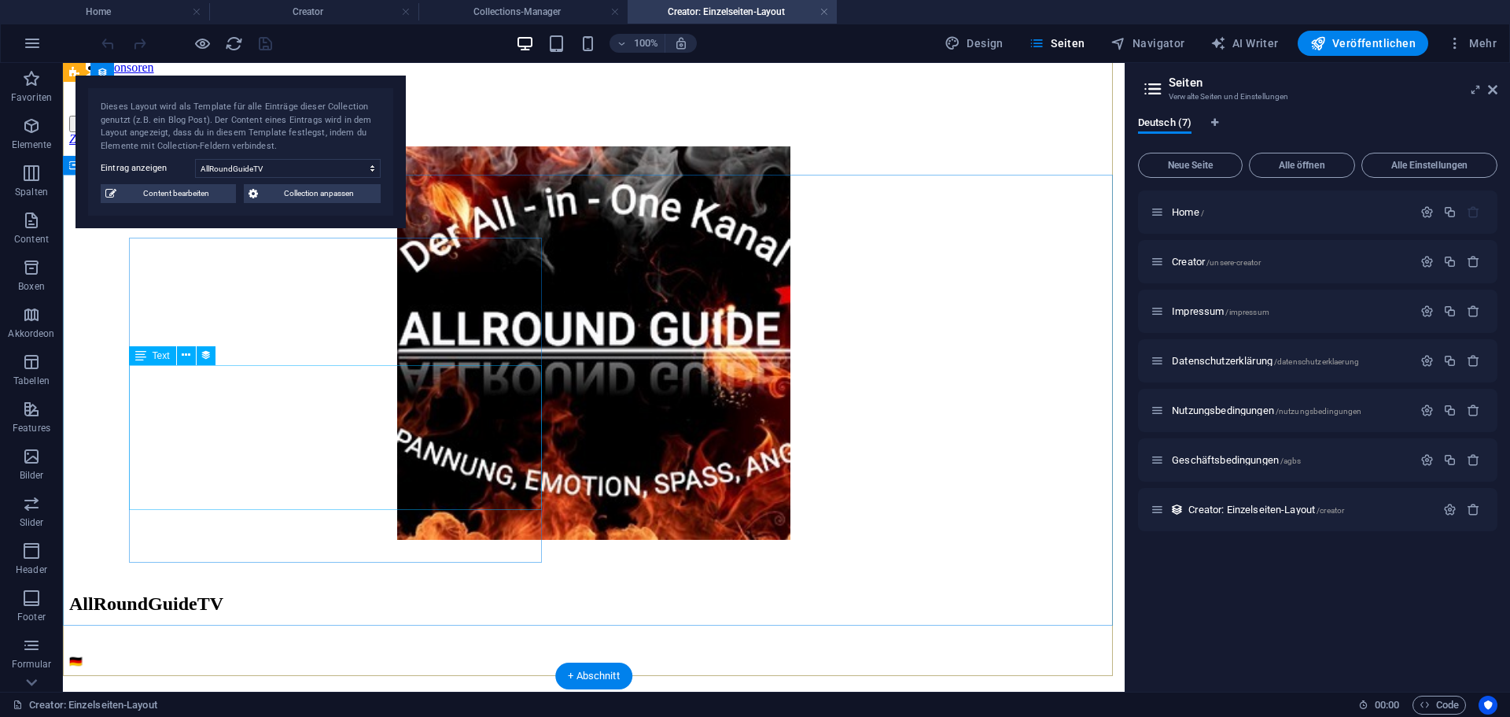
scroll to position [157, 0]
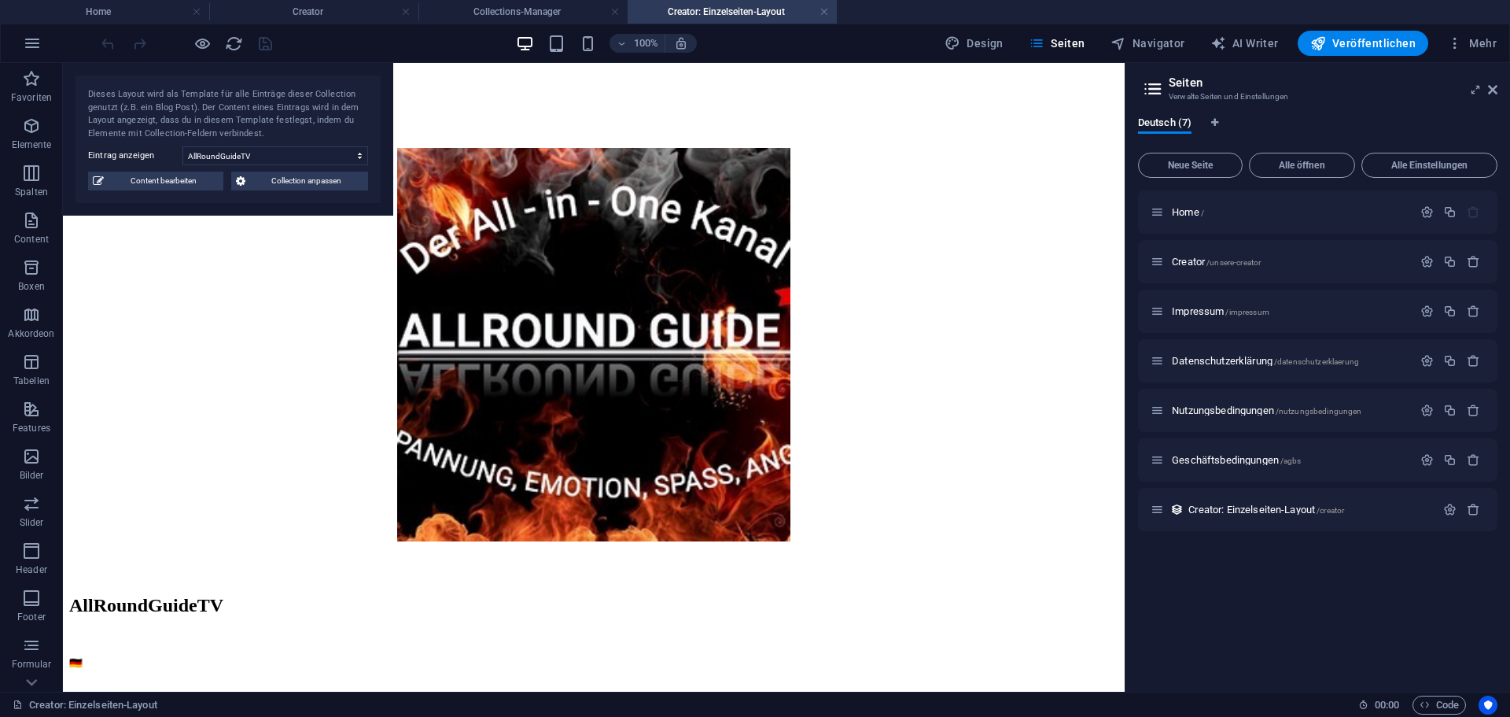
drag, startPoint x: 270, startPoint y: 116, endPoint x: 213, endPoint y: 101, distance: 58.6
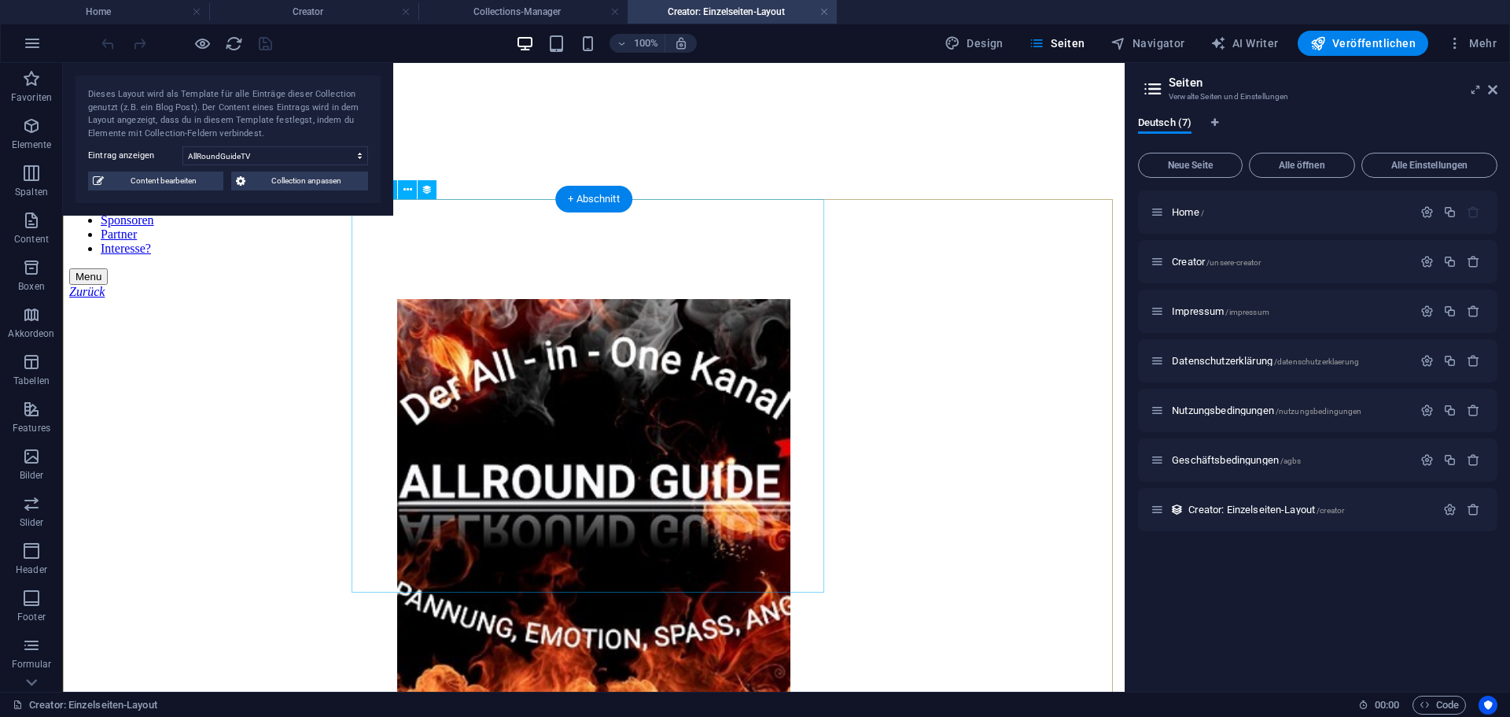
scroll to position [0, 0]
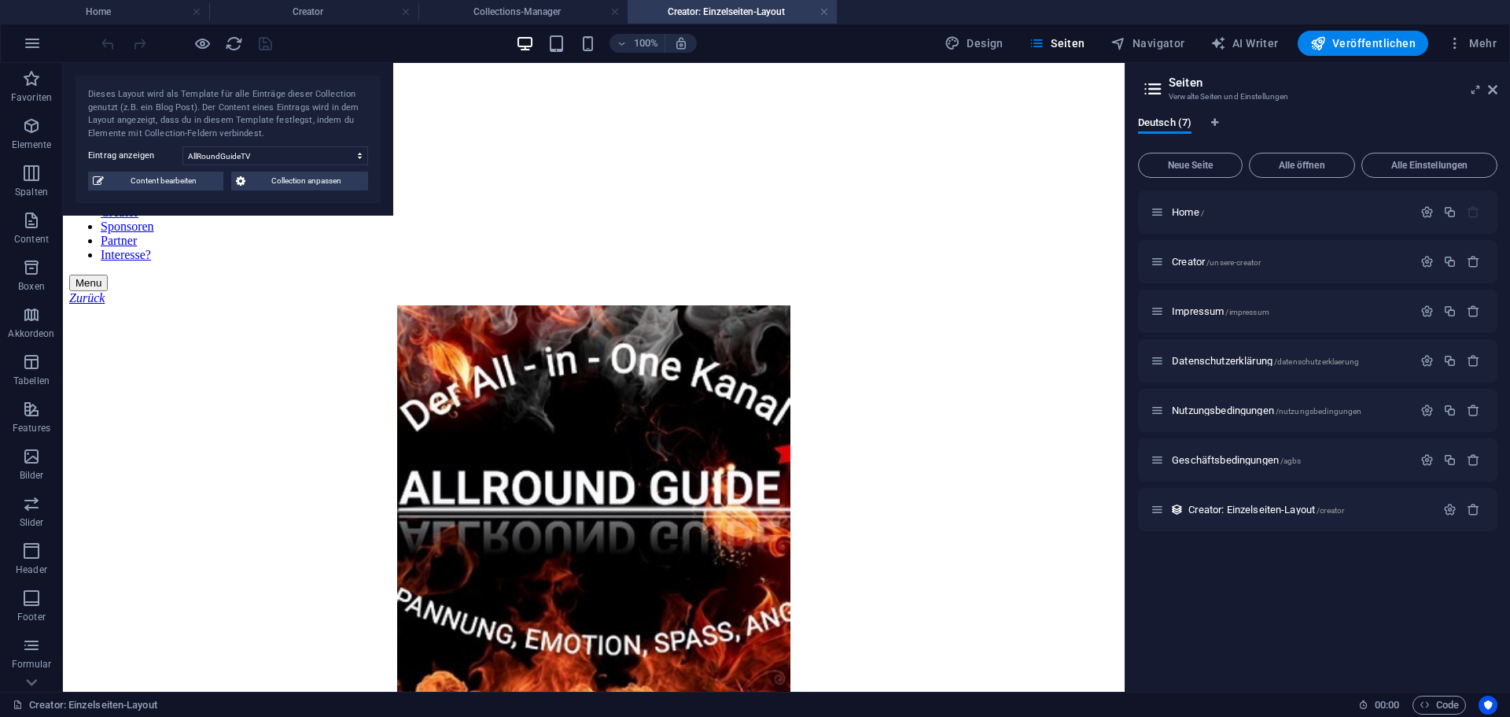
drag, startPoint x: 297, startPoint y: 94, endPoint x: 216, endPoint y: 86, distance: 81.4
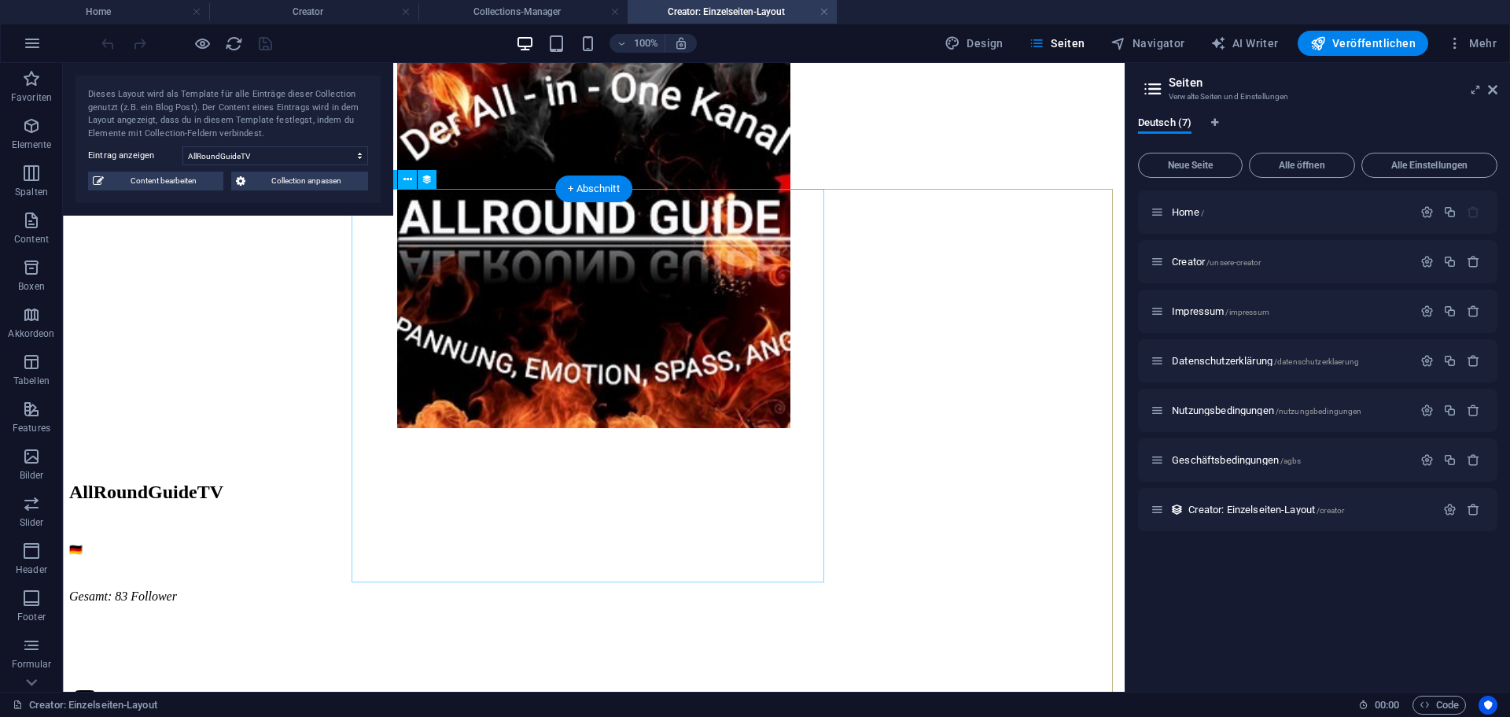
scroll to position [315, 0]
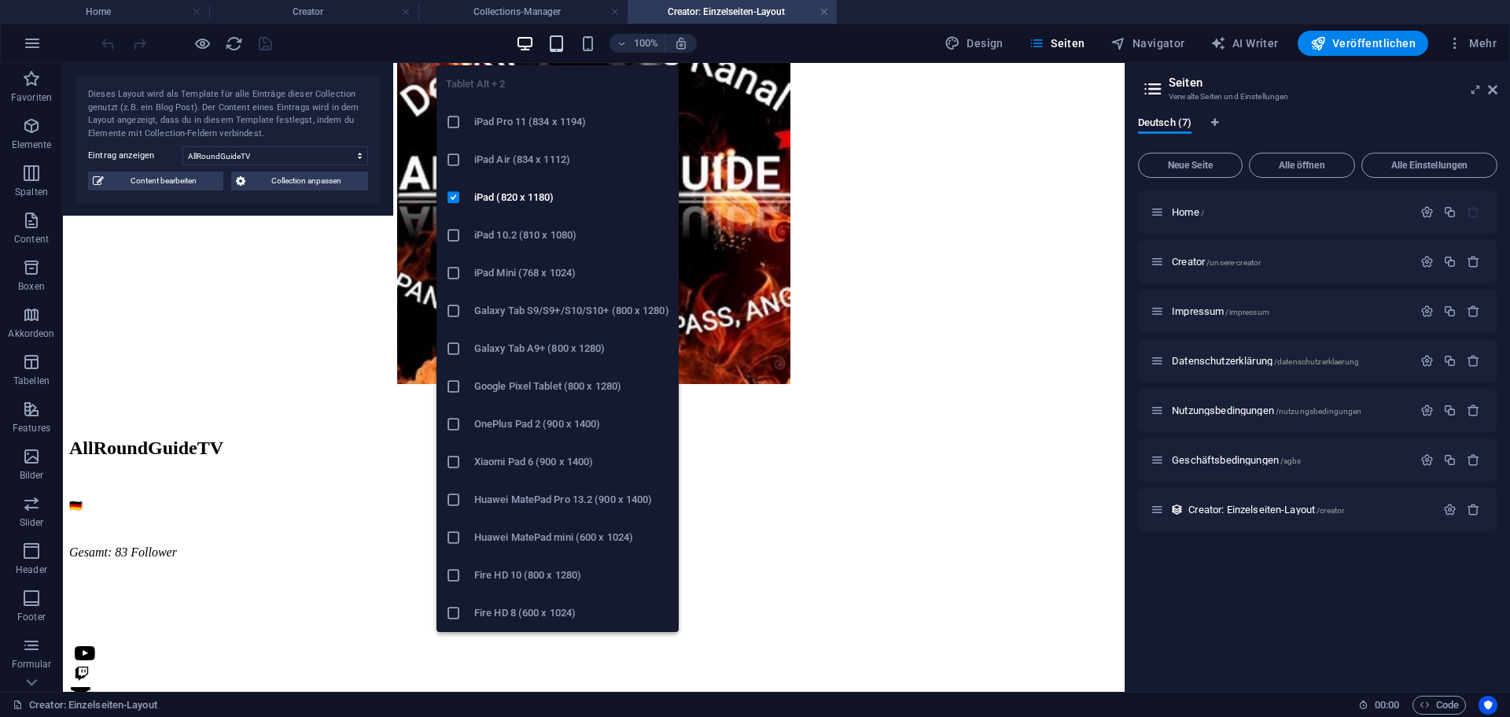
click at [568, 41] on div "100%" at bounding box center [606, 43] width 182 height 25
click at [566, 41] on icon "button" at bounding box center [556, 44] width 18 height 18
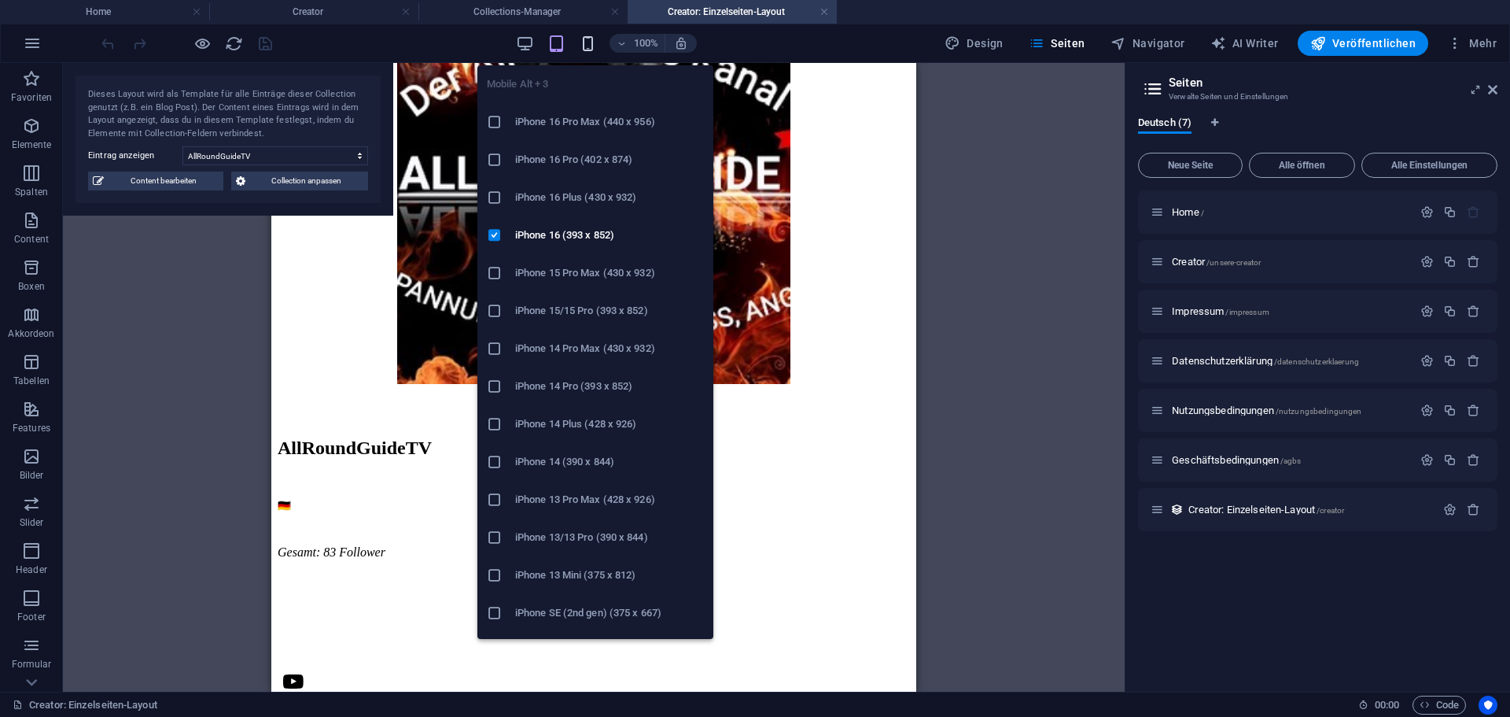
click at [594, 41] on icon "button" at bounding box center [588, 44] width 18 height 18
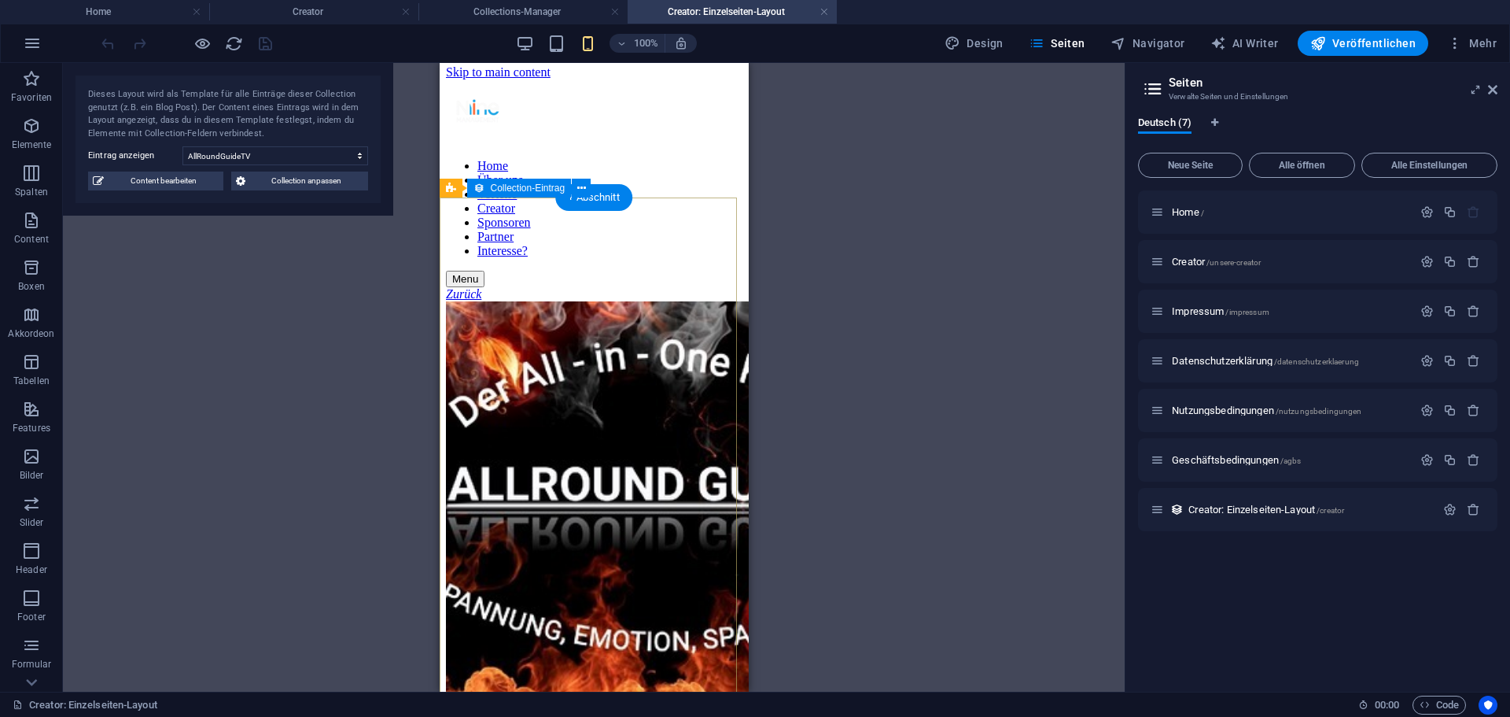
scroll to position [0, 0]
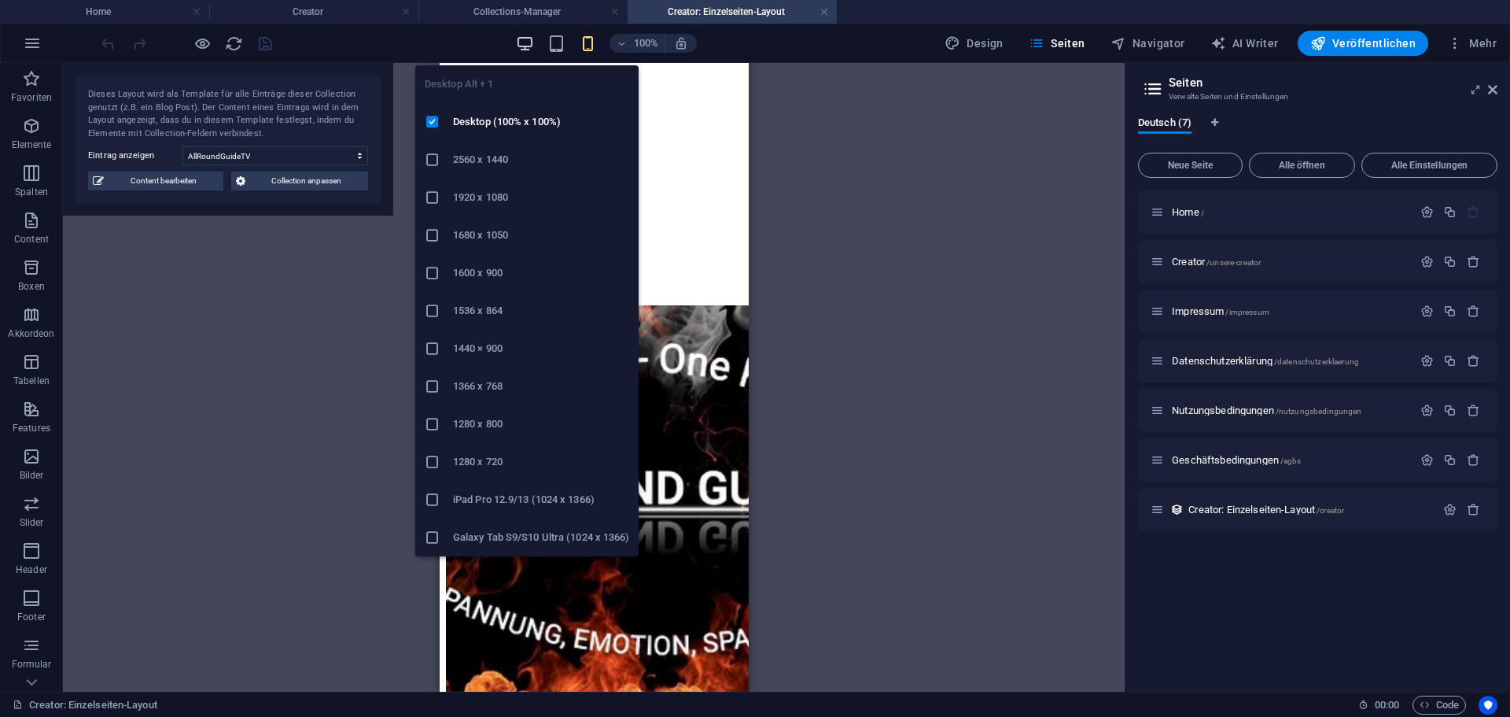
click at [527, 40] on icon "button" at bounding box center [525, 44] width 18 height 18
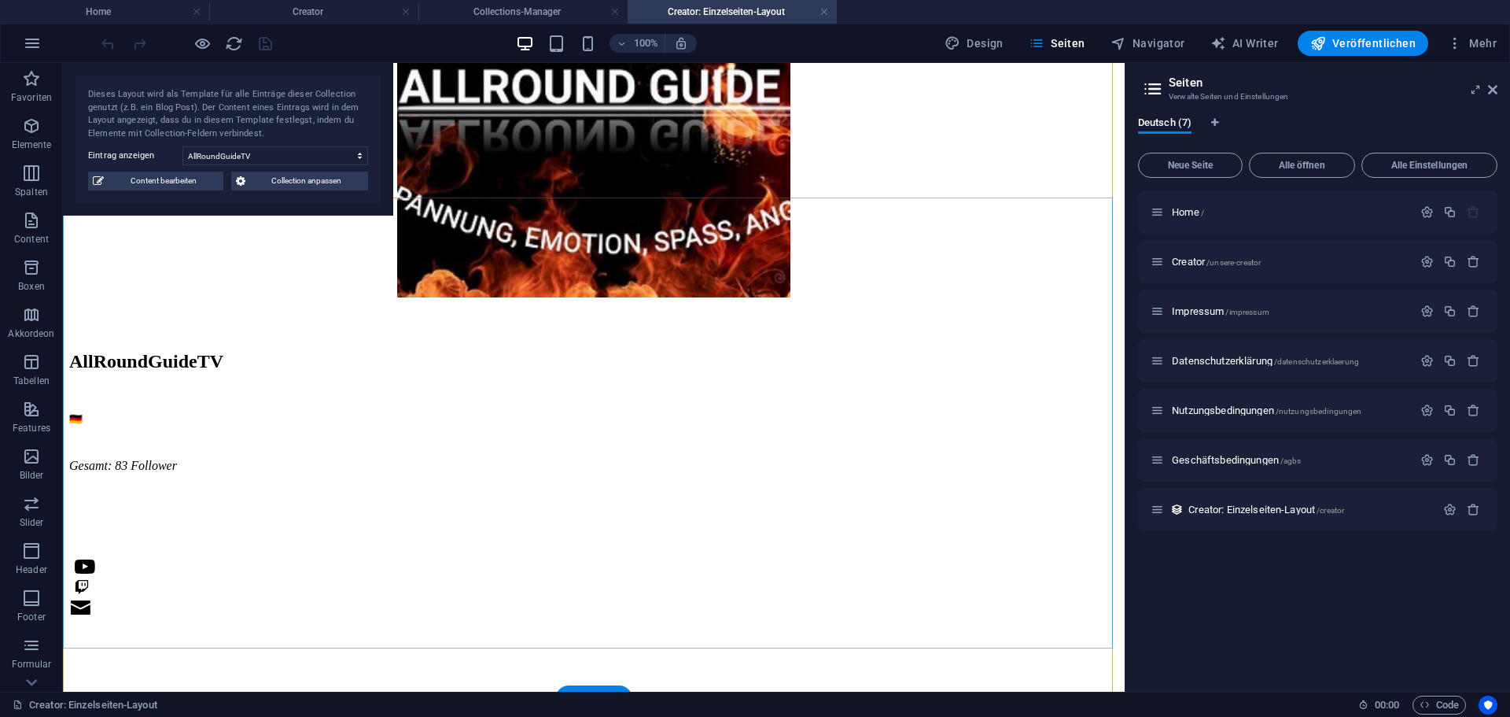
scroll to position [393, 0]
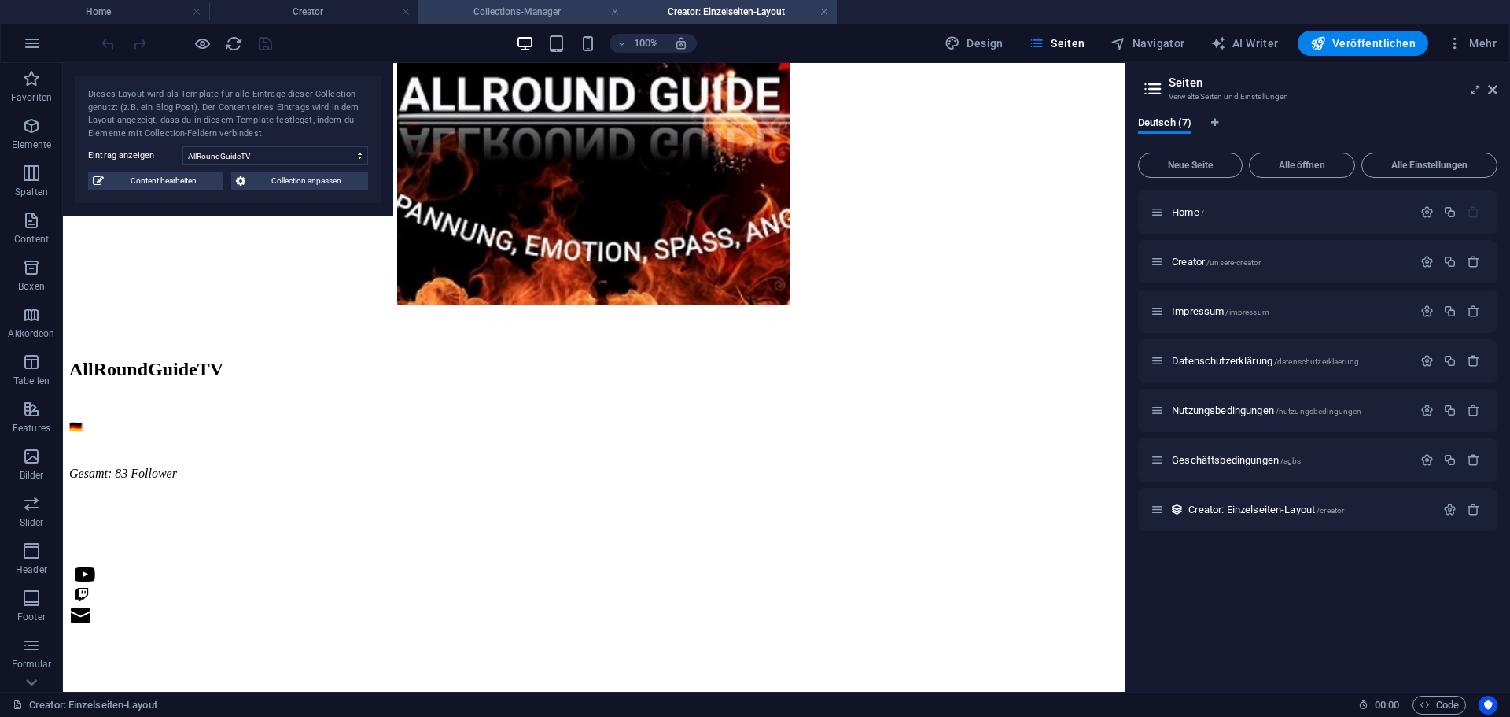
click at [566, 11] on h4 "Collections-Manager" at bounding box center [522, 11] width 209 height 17
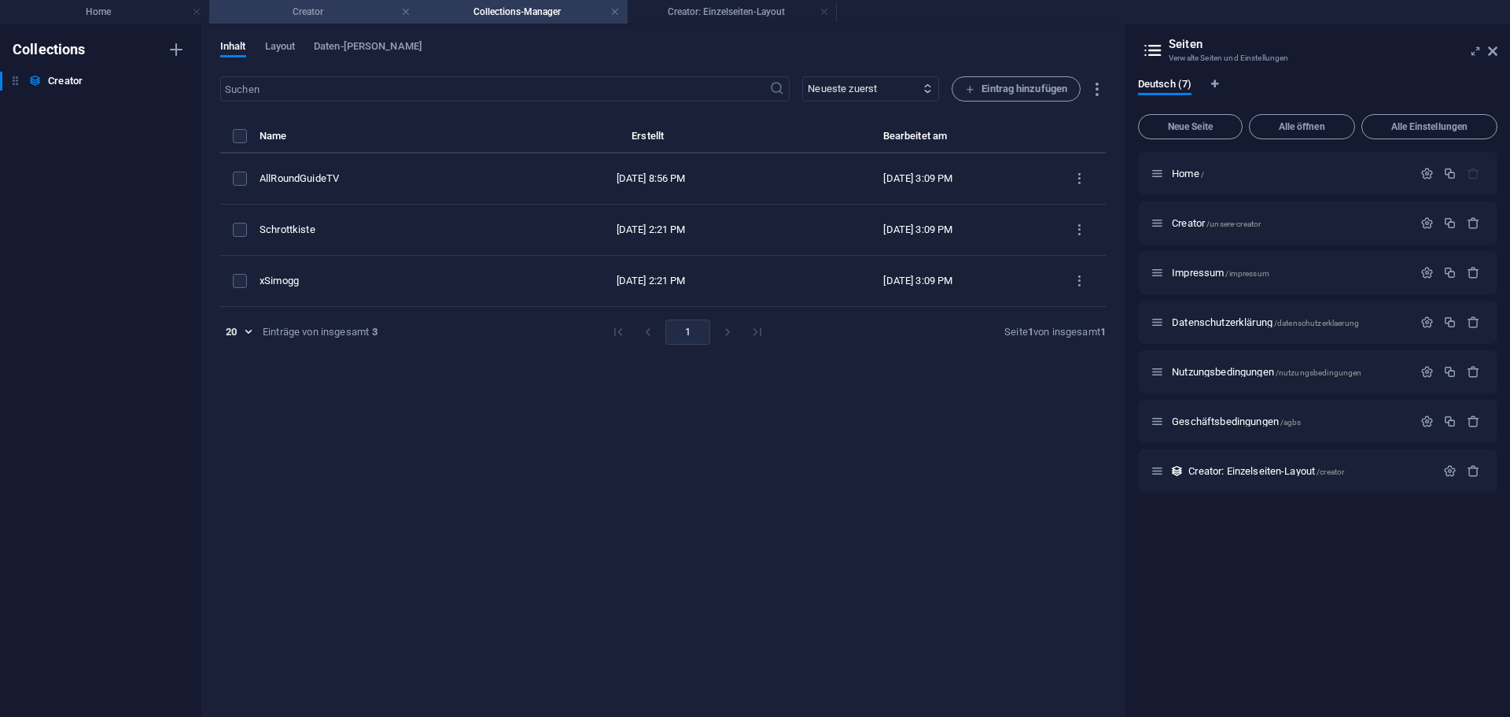
click at [345, 14] on h4 "Creator" at bounding box center [313, 11] width 209 height 17
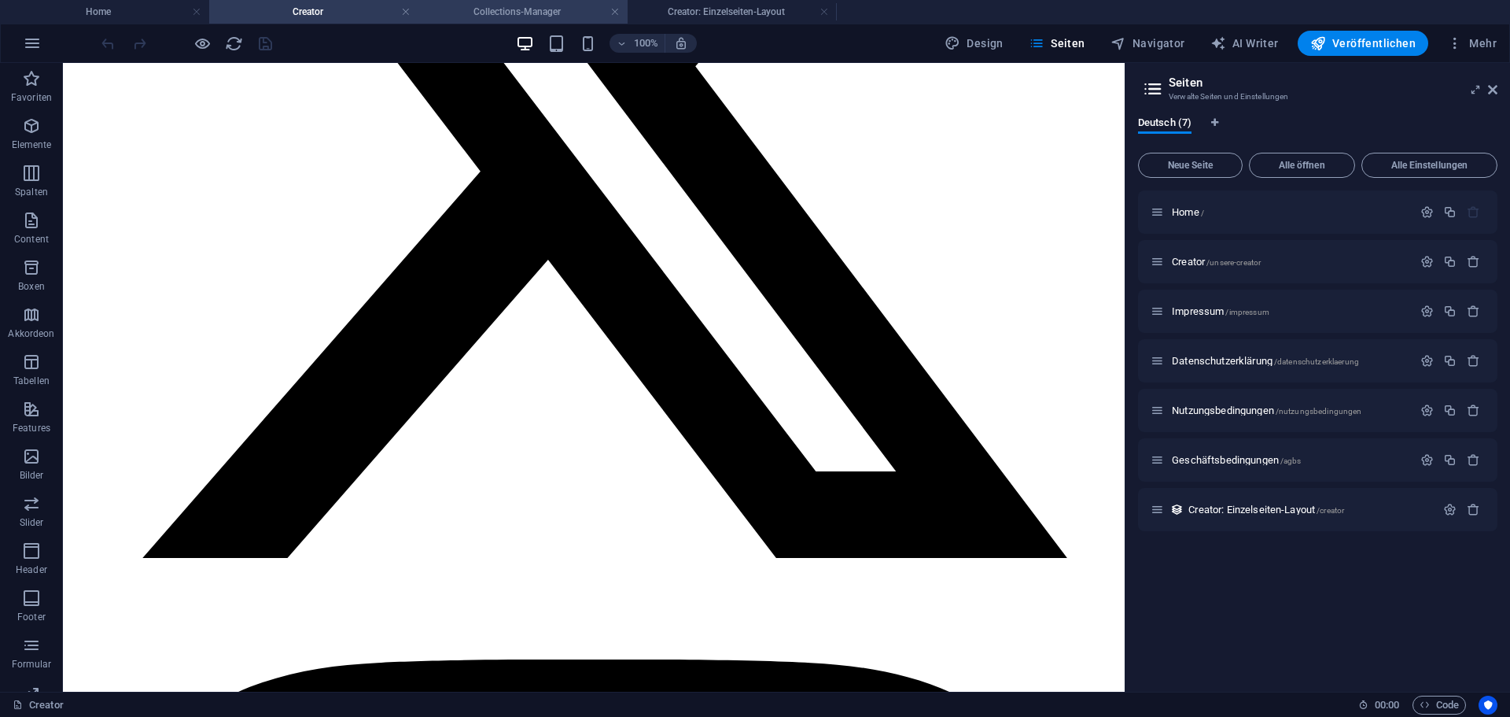
click at [452, 13] on h4 "Collections-Manager" at bounding box center [522, 11] width 209 height 17
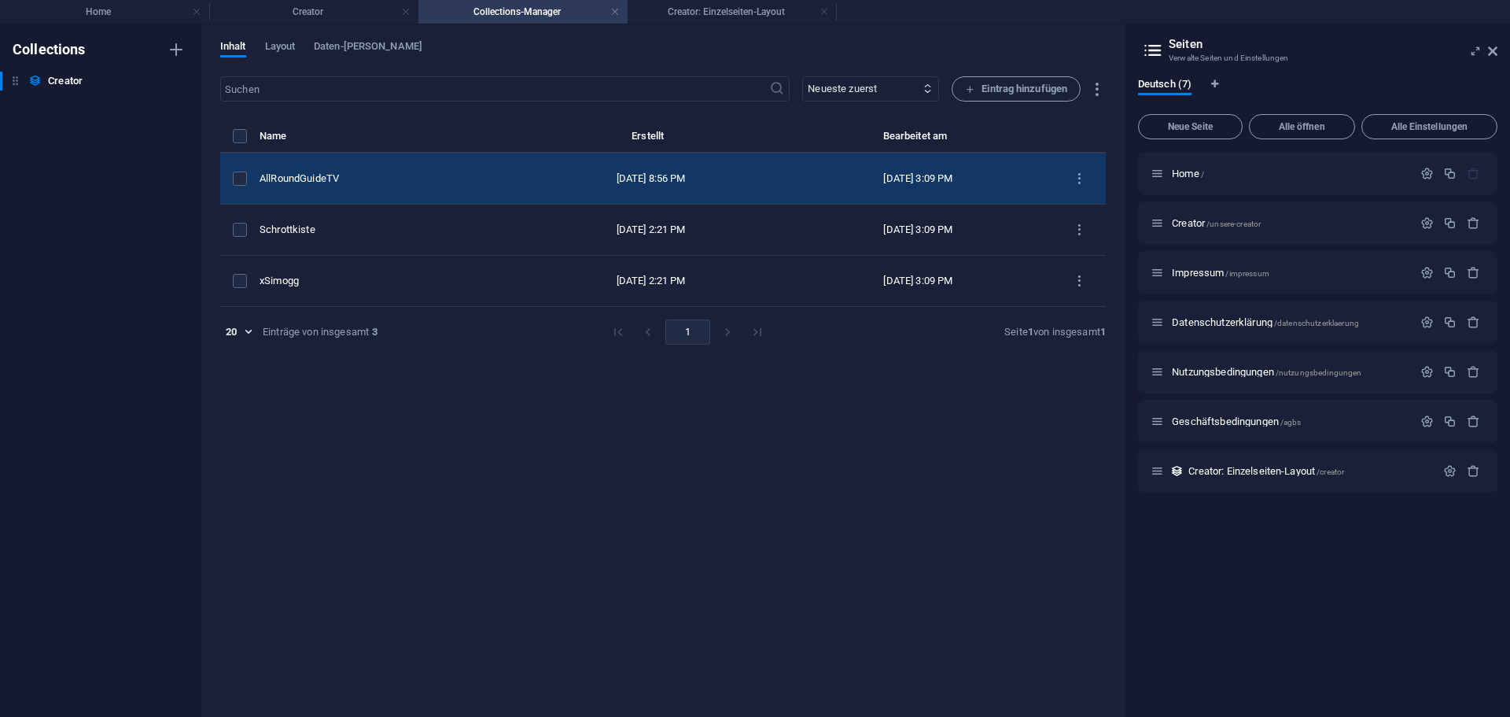
click at [314, 177] on div "AllRoundGuideTV" at bounding box center [383, 178] width 246 height 14
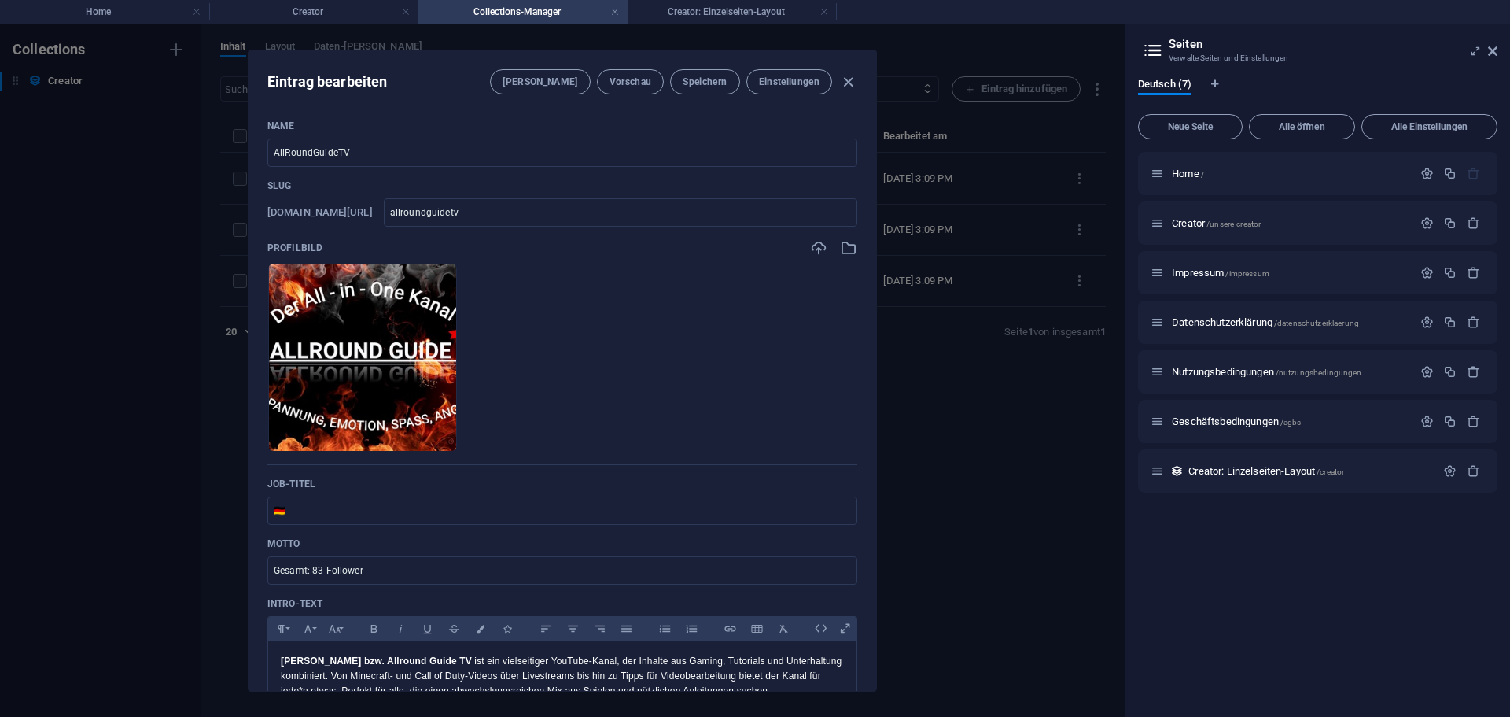
click at [297, 481] on p "Job-Titel" at bounding box center [562, 483] width 590 height 13
click at [319, 481] on p "Job-Titel" at bounding box center [562, 483] width 590 height 13
click at [299, 485] on p "Job-Titel" at bounding box center [562, 483] width 590 height 13
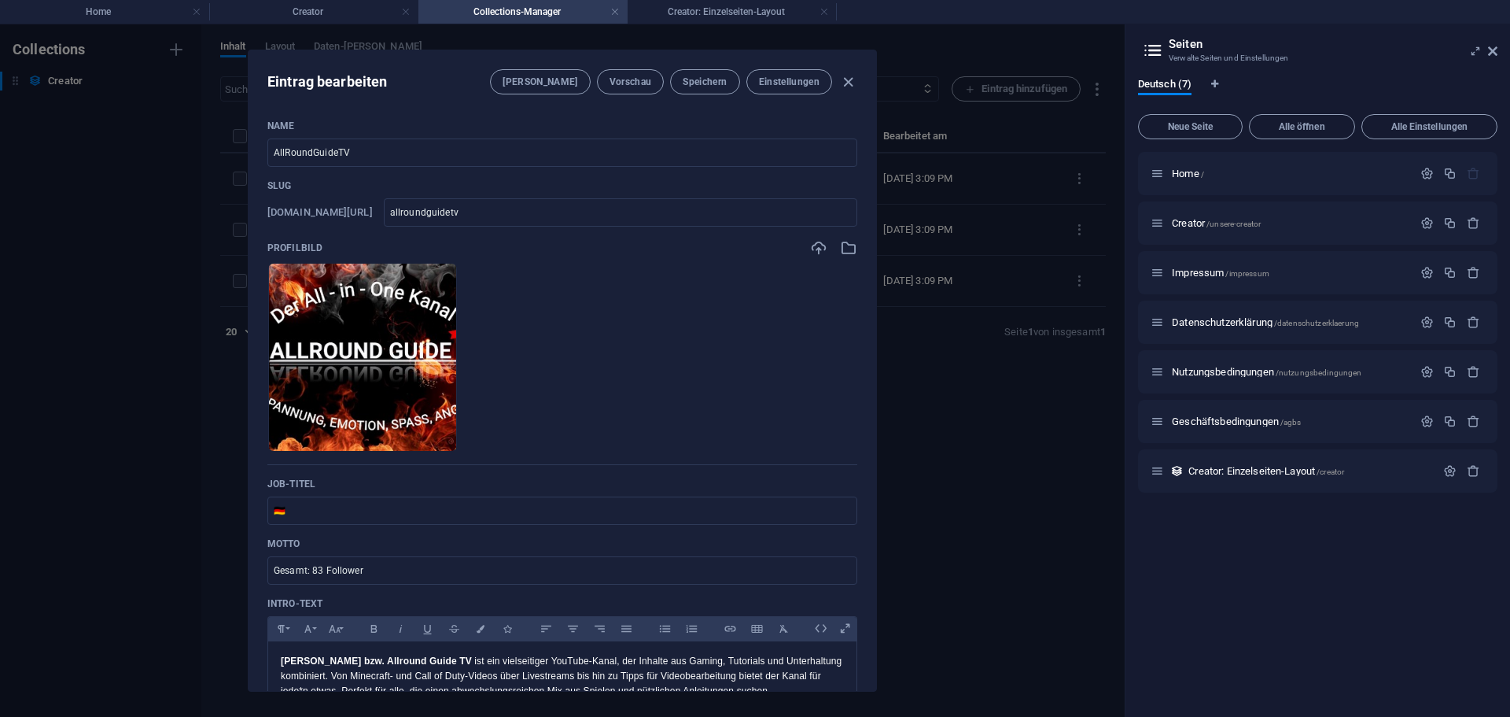
click at [299, 485] on p "Job-Titel" at bounding box center [562, 483] width 590 height 13
click at [315, 485] on p "Job-Titel" at bounding box center [562, 483] width 590 height 13
drag, startPoint x: 315, startPoint y: 485, endPoint x: 264, endPoint y: 487, distance: 51.2
click at [264, 487] on div "Name AllRoundGuideTV ​ Slug [DOMAIN_NAME][URL] allroundguidetv ​ Profilbild Leg…" at bounding box center [563, 399] width 628 height 584
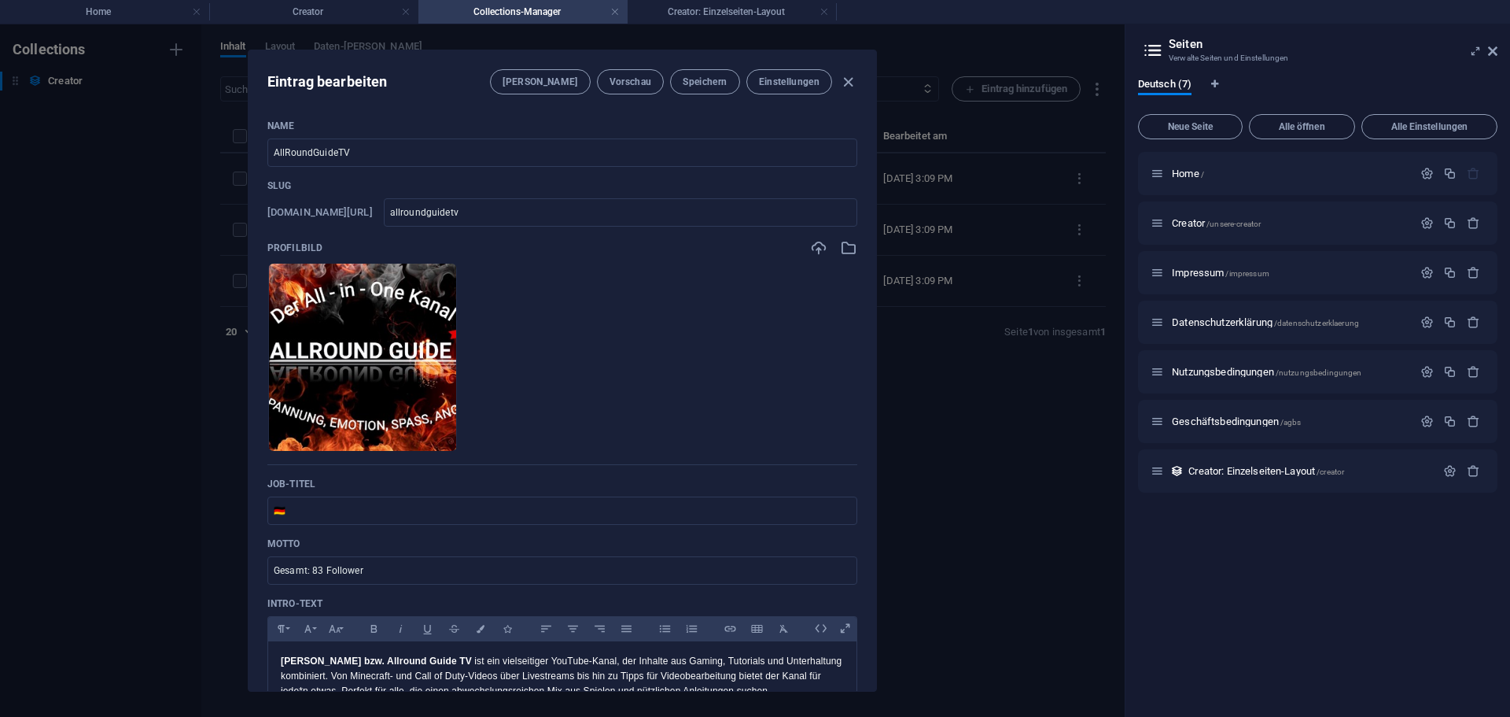
click at [264, 487] on div "Name AllRoundGuideTV ​ Slug [DOMAIN_NAME][URL] allroundguidetv ​ Profilbild Leg…" at bounding box center [563, 399] width 628 height 584
click at [854, 83] on icon "button" at bounding box center [848, 82] width 18 height 18
type input "allroundguidetv"
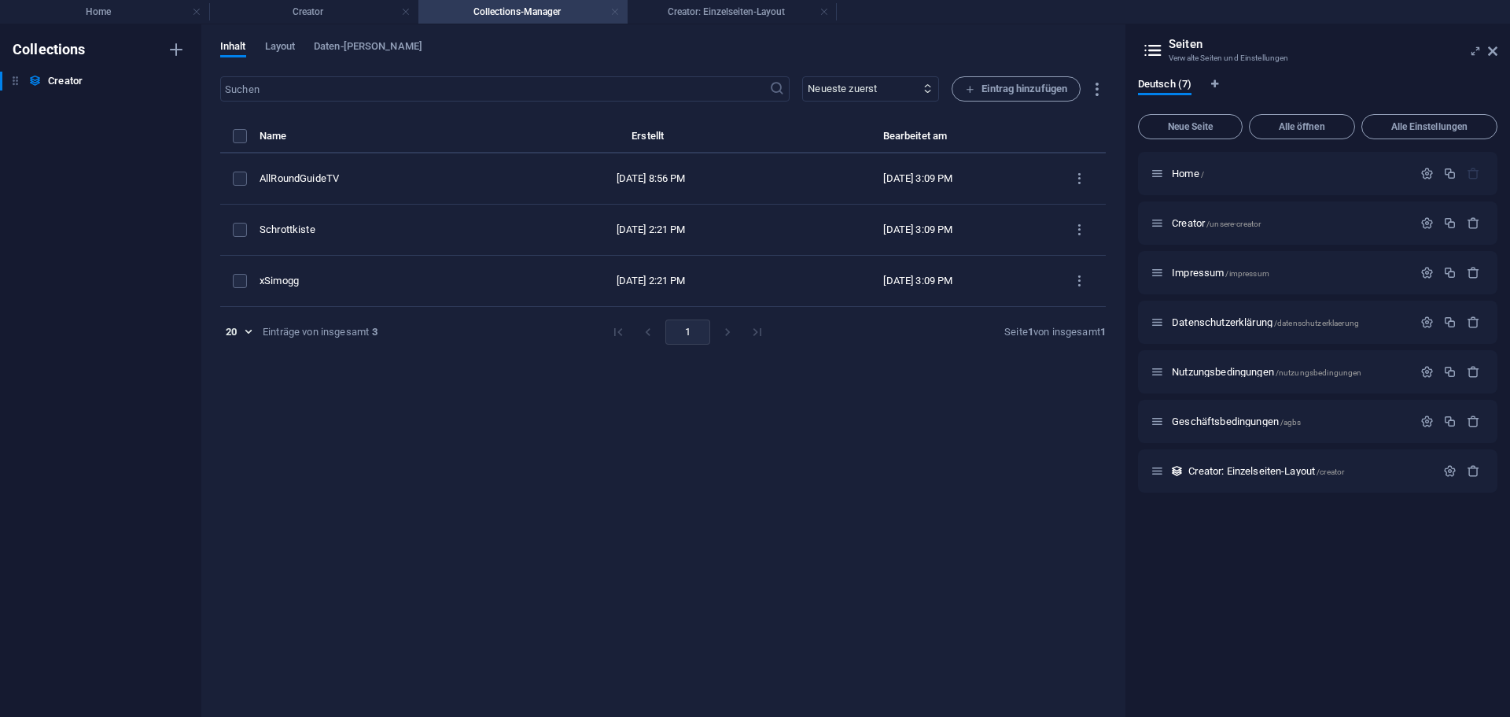
click at [615, 13] on link at bounding box center [614, 12] width 9 height 15
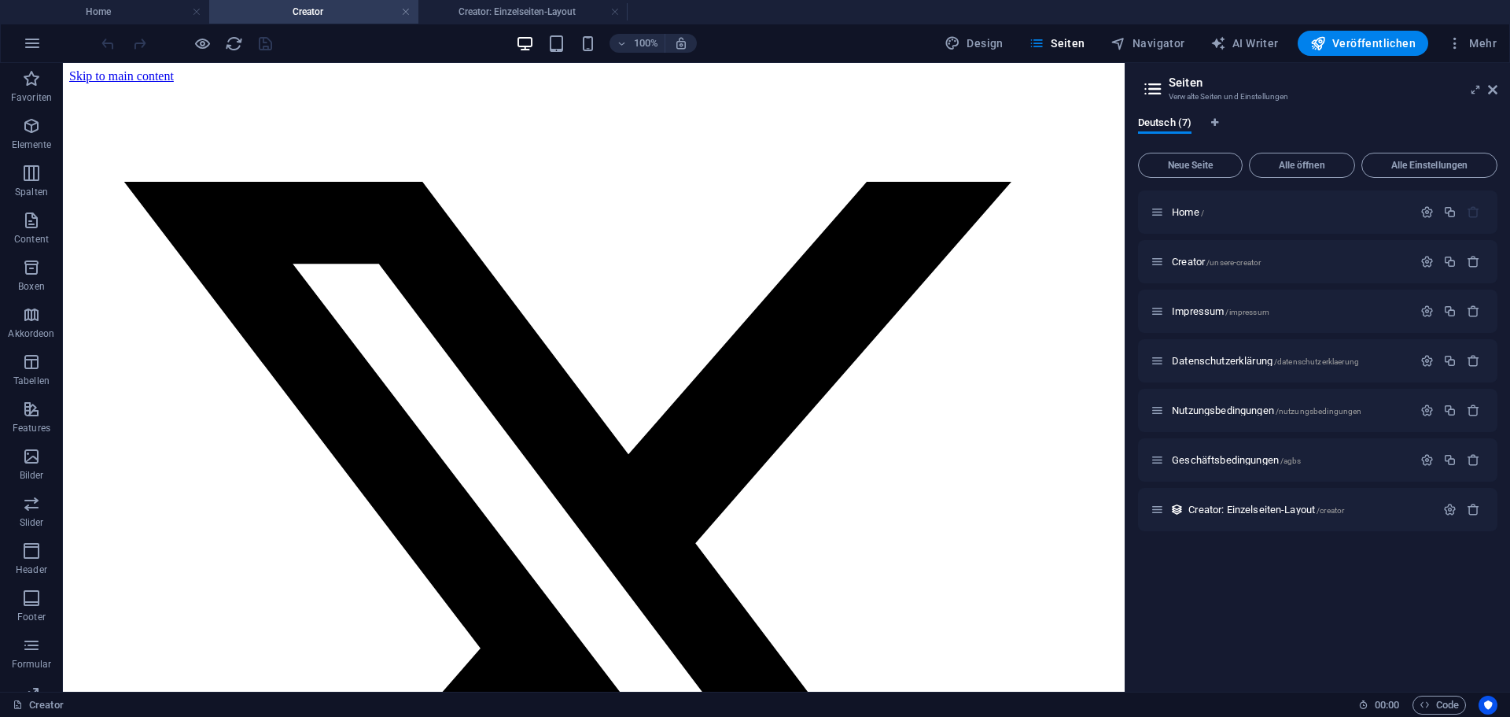
scroll to position [477, 0]
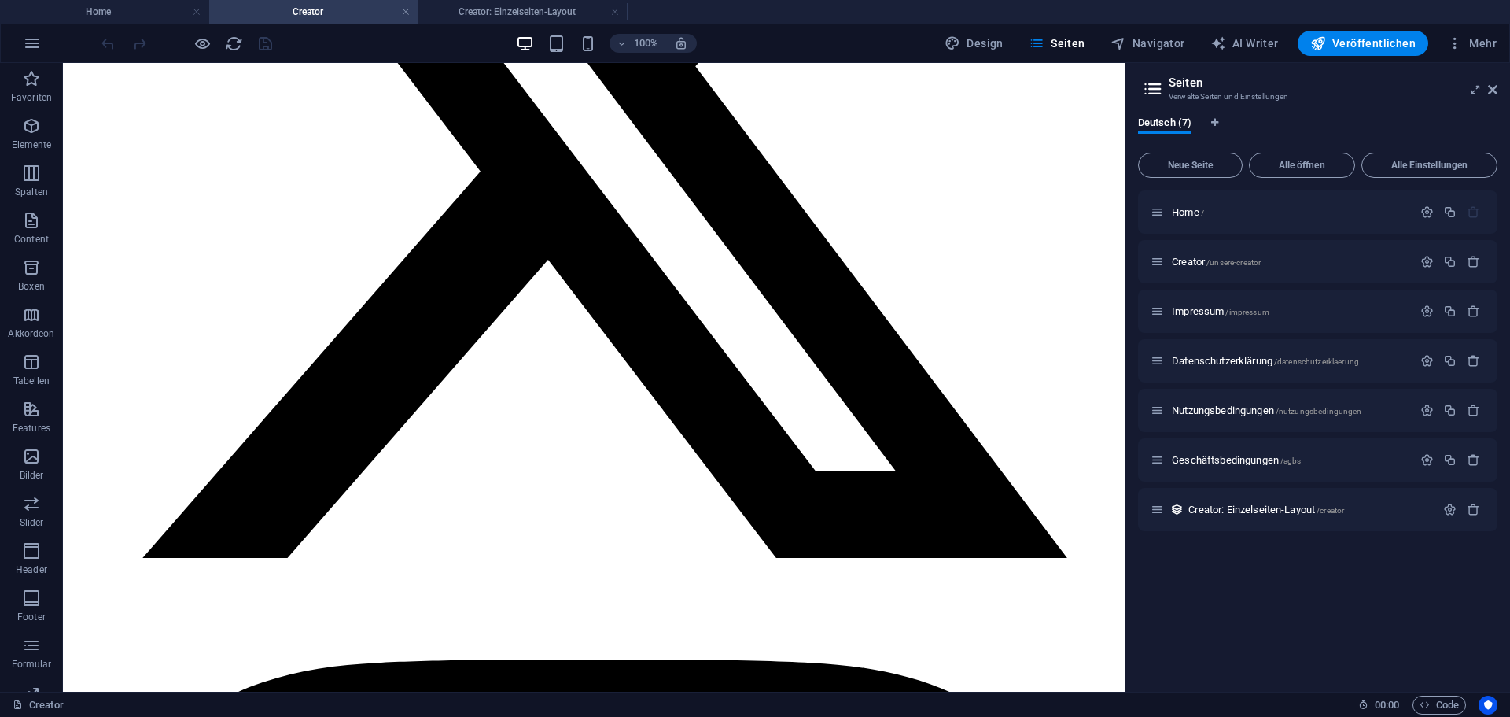
click at [615, 13] on link at bounding box center [614, 12] width 9 height 15
click at [1316, 39] on icon "button" at bounding box center [1318, 43] width 16 height 16
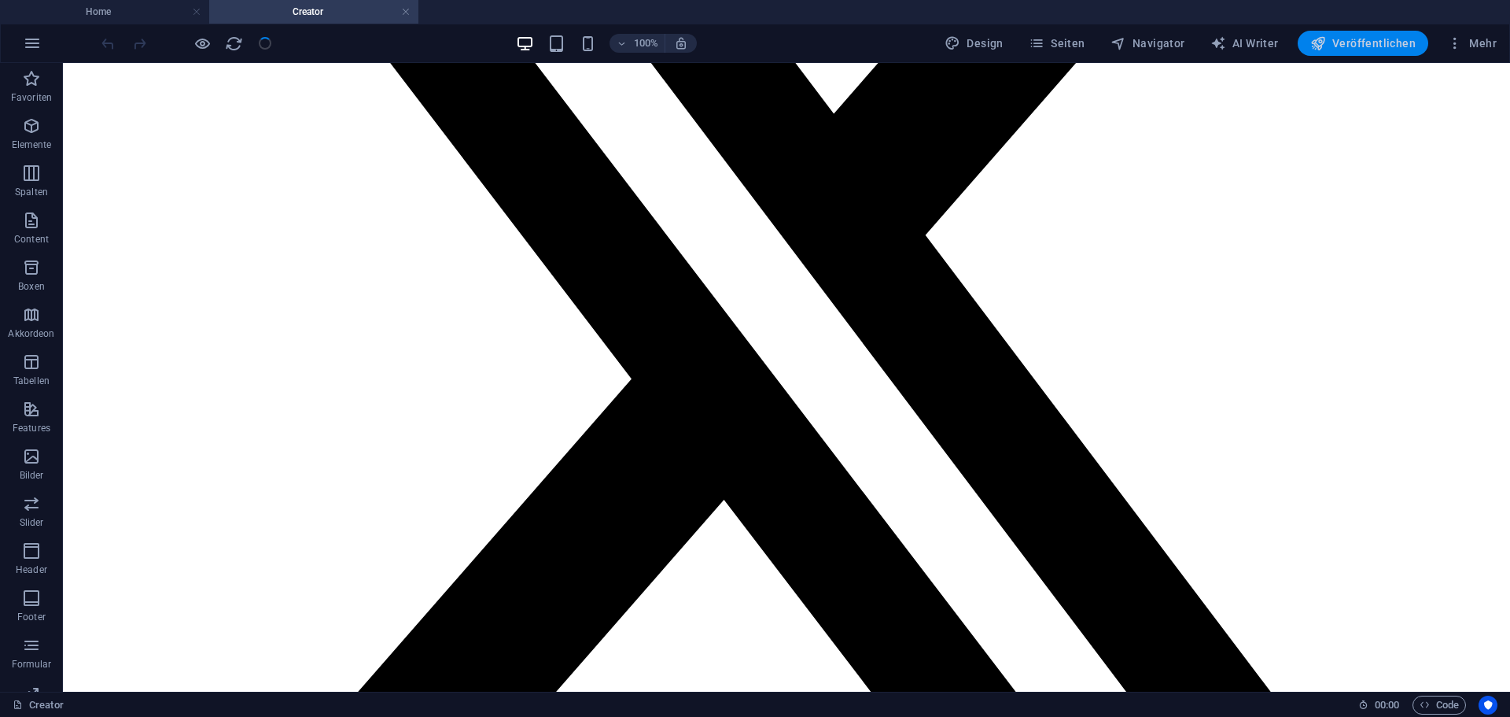
scroll to position [460, 0]
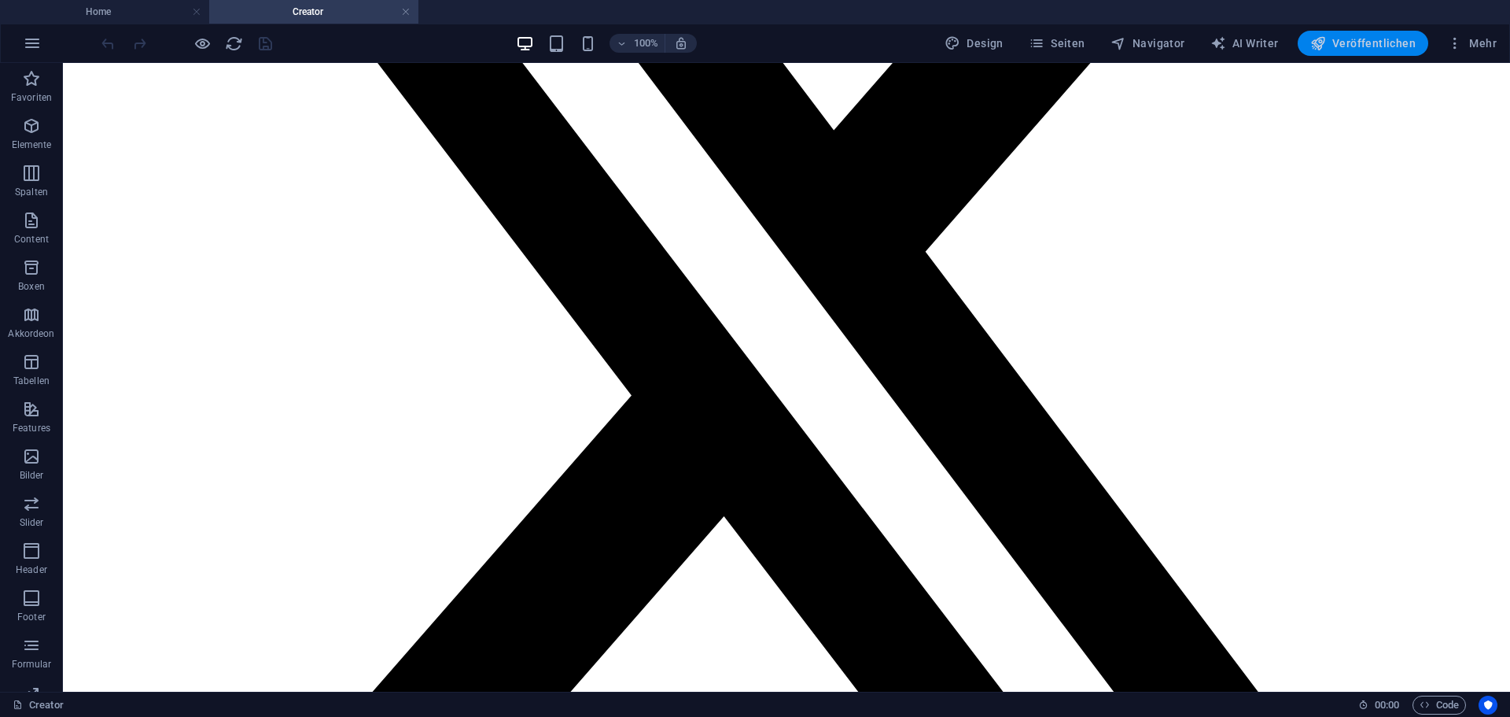
click at [1347, 41] on span "Veröffentlichen" at bounding box center [1362, 43] width 105 height 16
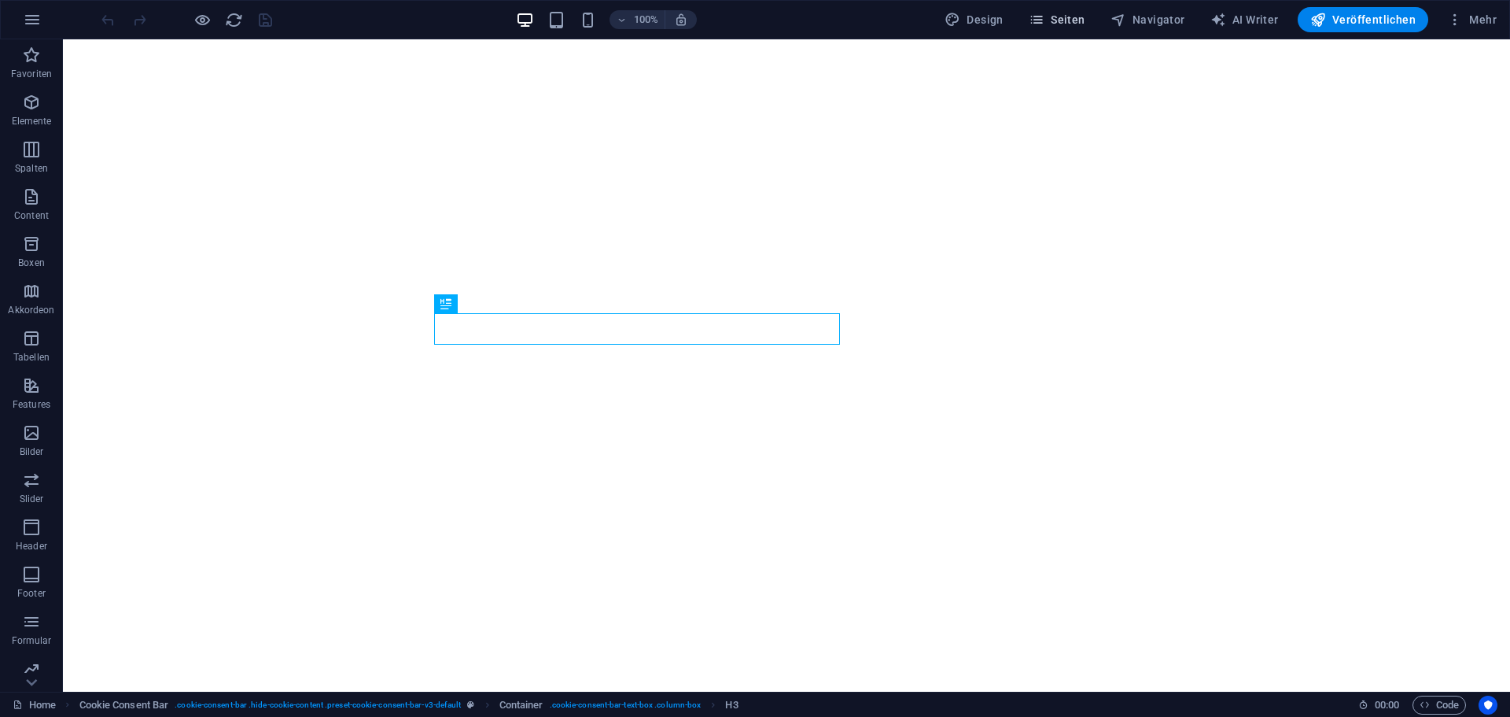
click at [1074, 18] on span "Seiten" at bounding box center [1057, 20] width 57 height 16
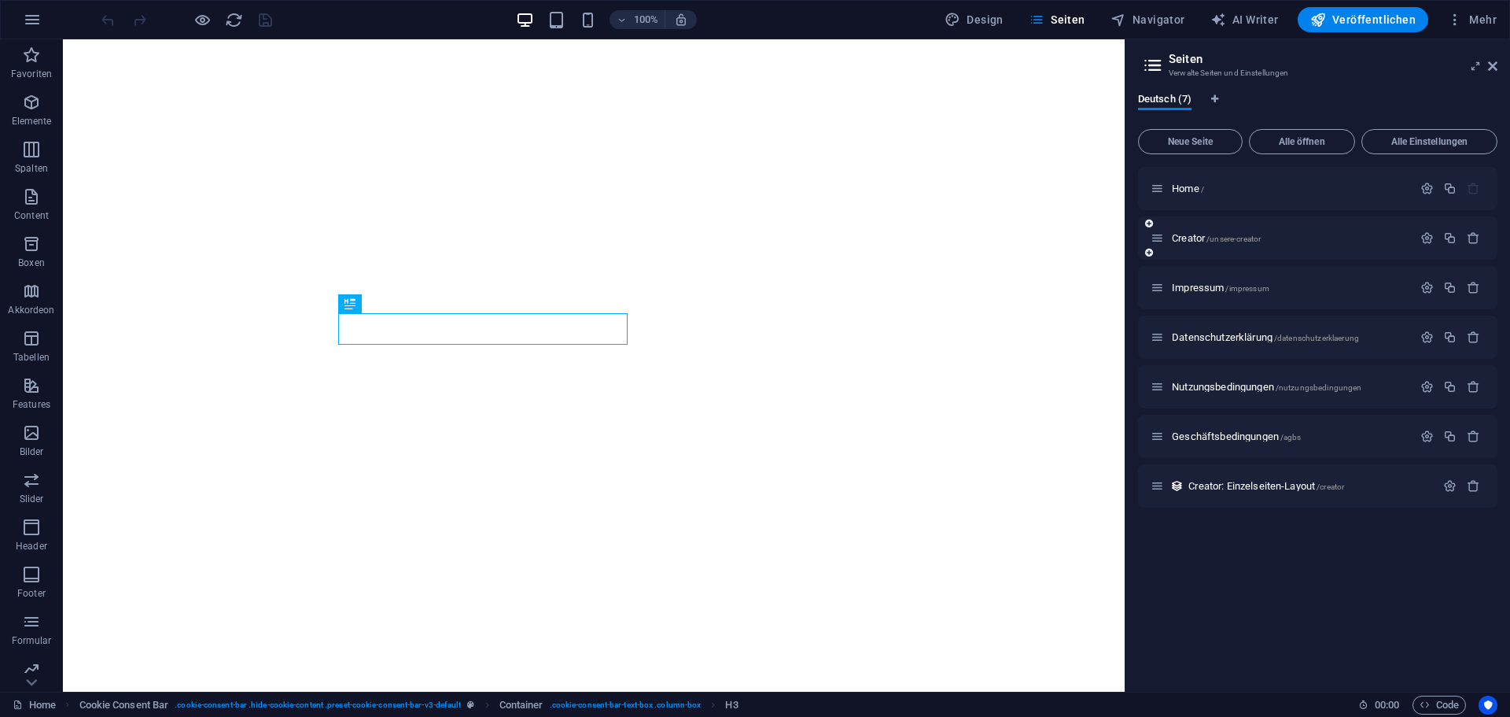
click at [1234, 245] on div "Creator /unsere-creator" at bounding box center [1282, 238] width 262 height 18
click at [1233, 240] on span "/unsere-creator" at bounding box center [1234, 238] width 54 height 9
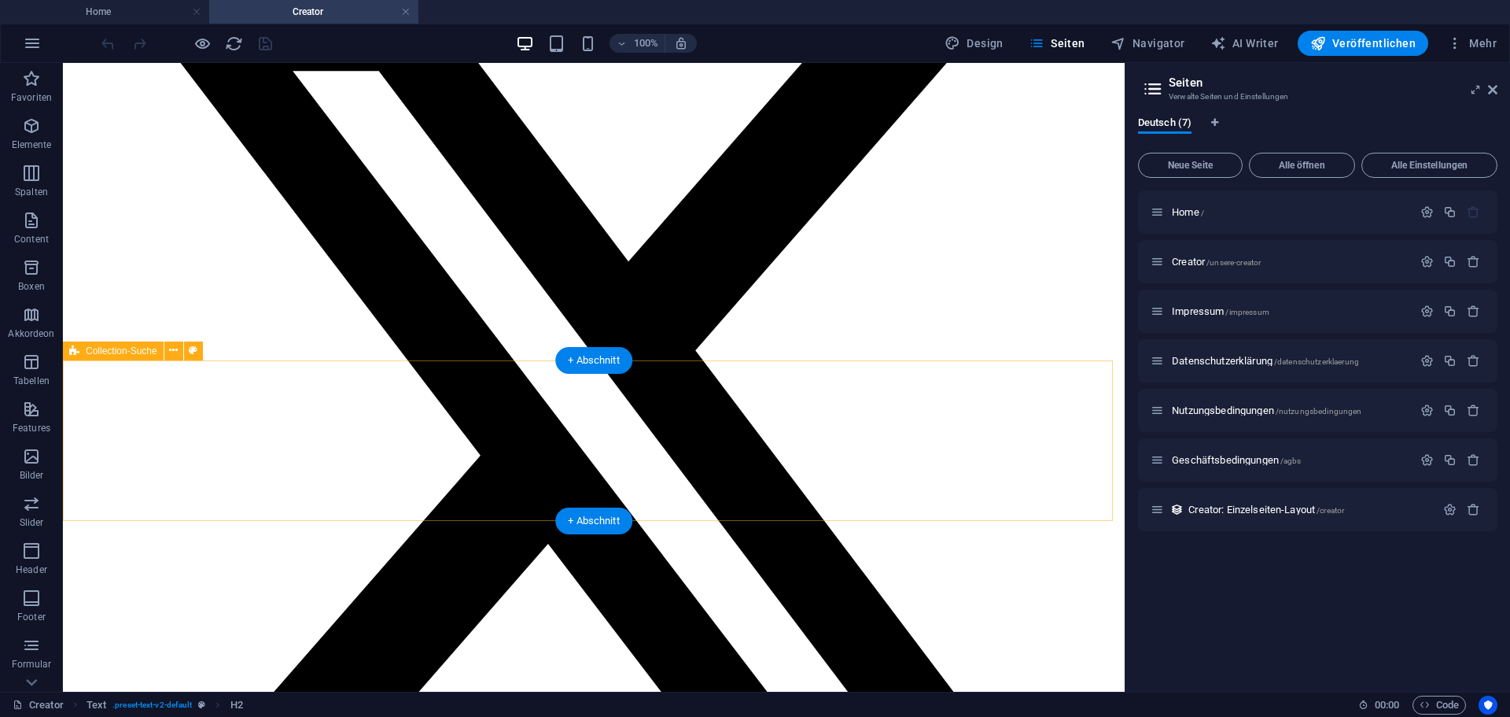
scroll to position [393, 0]
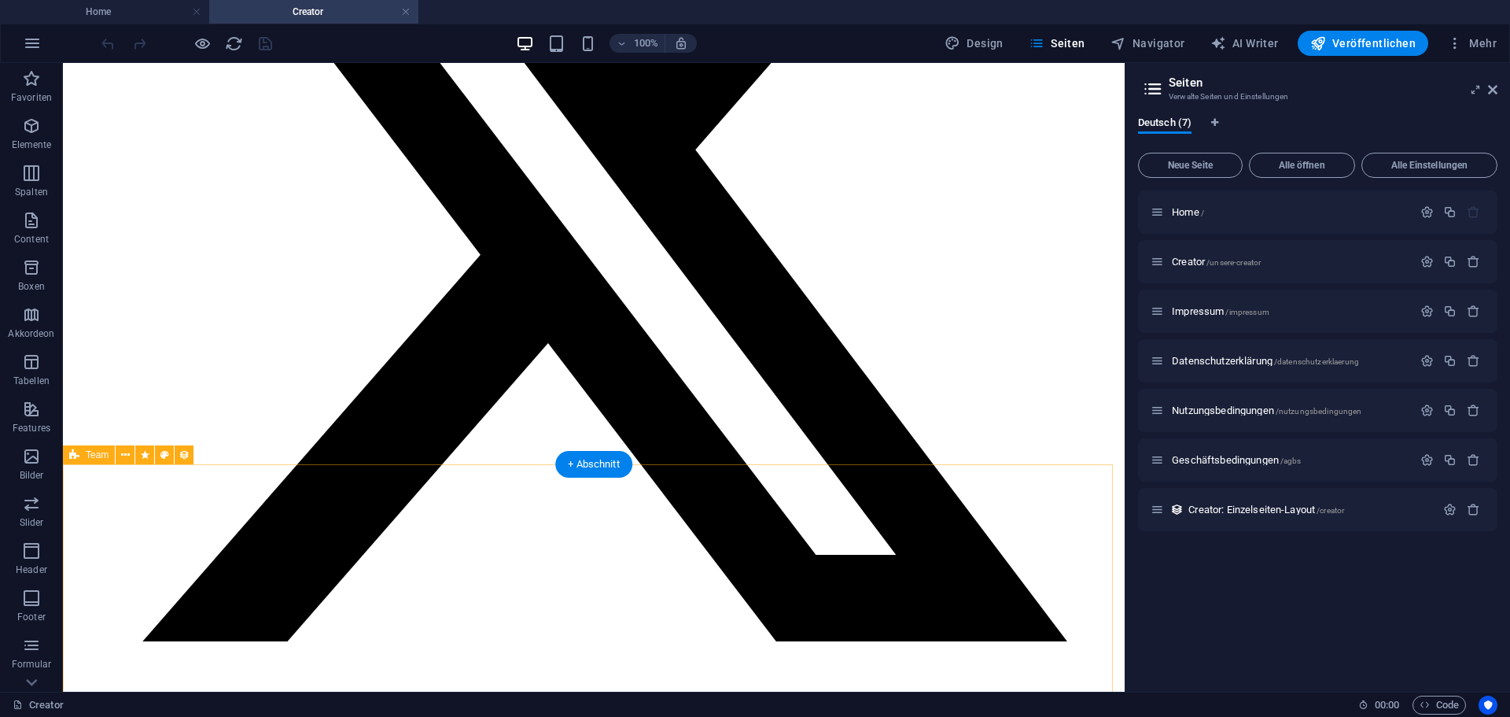
select select "[DOMAIN_NAME]_ASC"
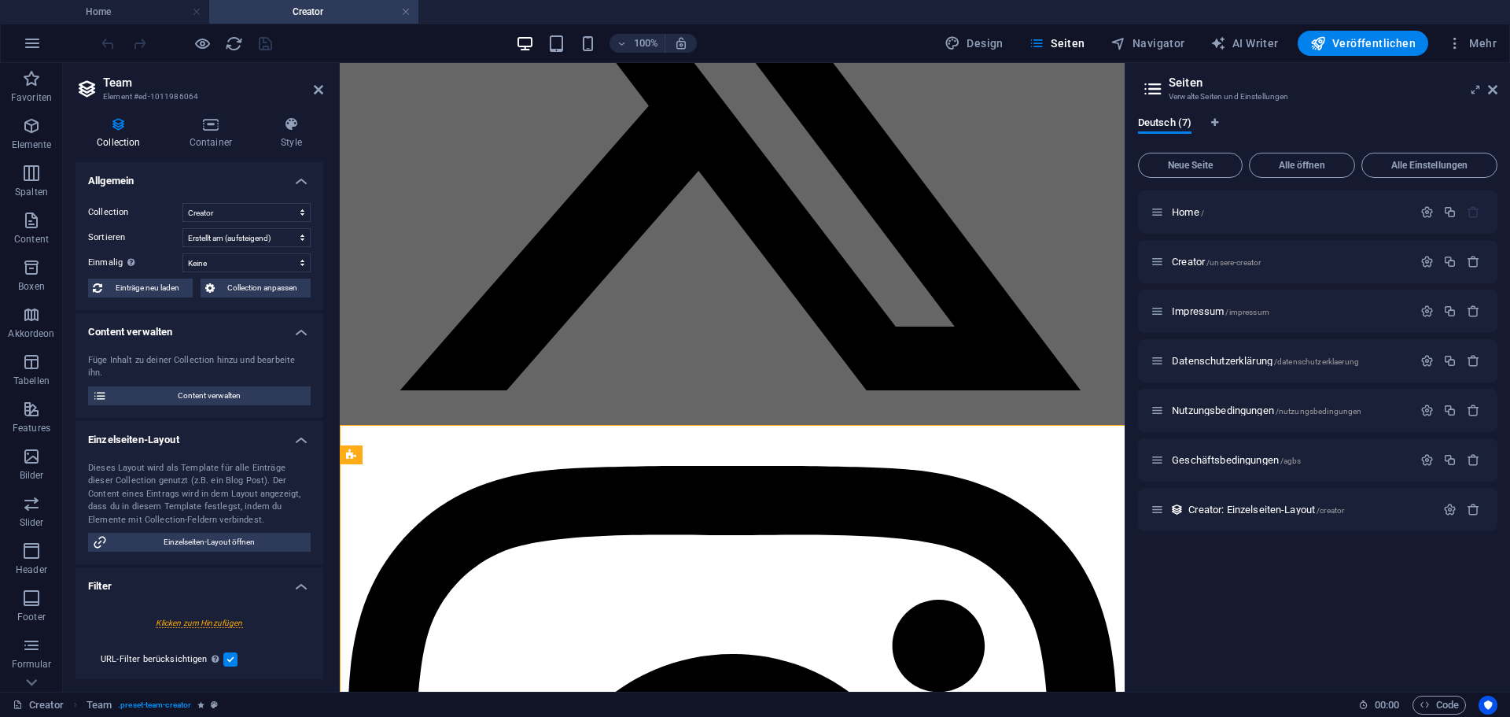
scroll to position [433, 0]
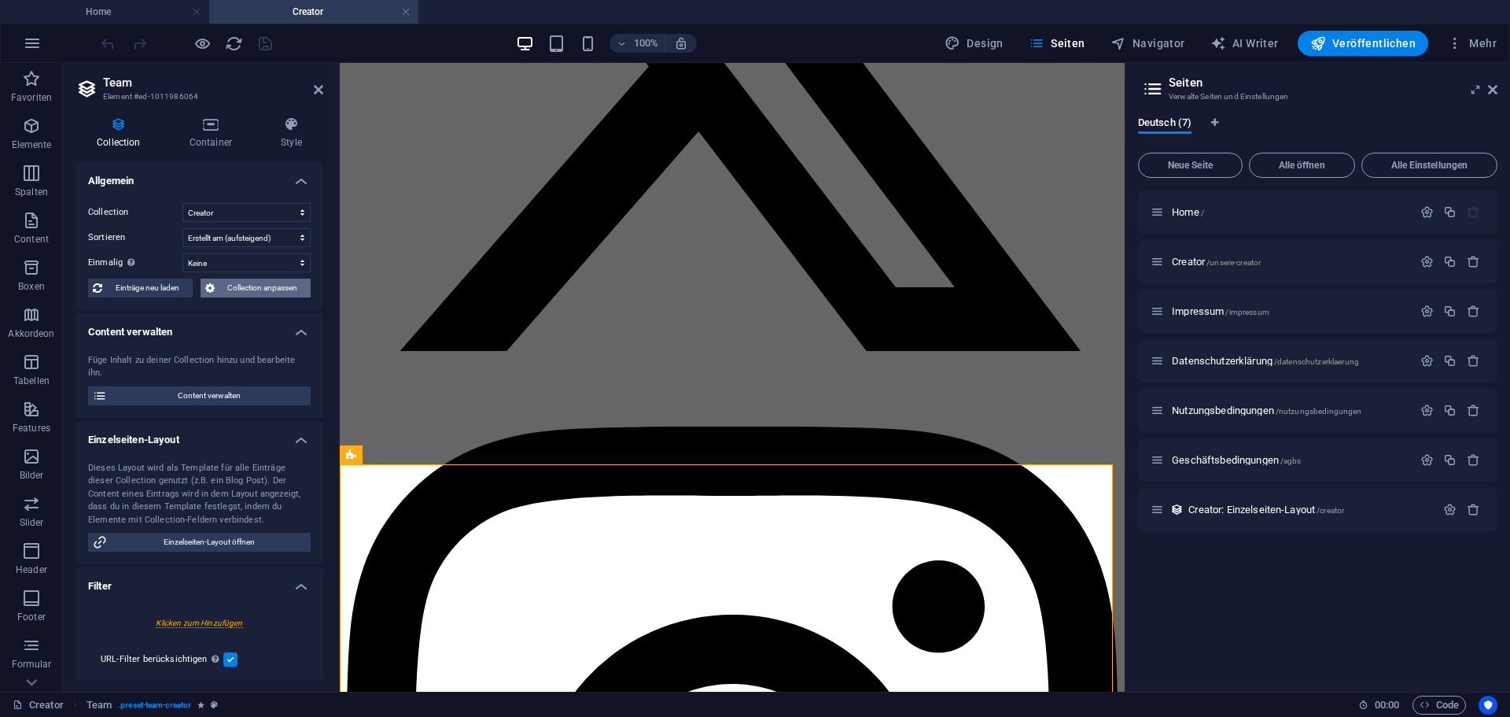
click at [209, 293] on icon at bounding box center [209, 287] width 9 height 19
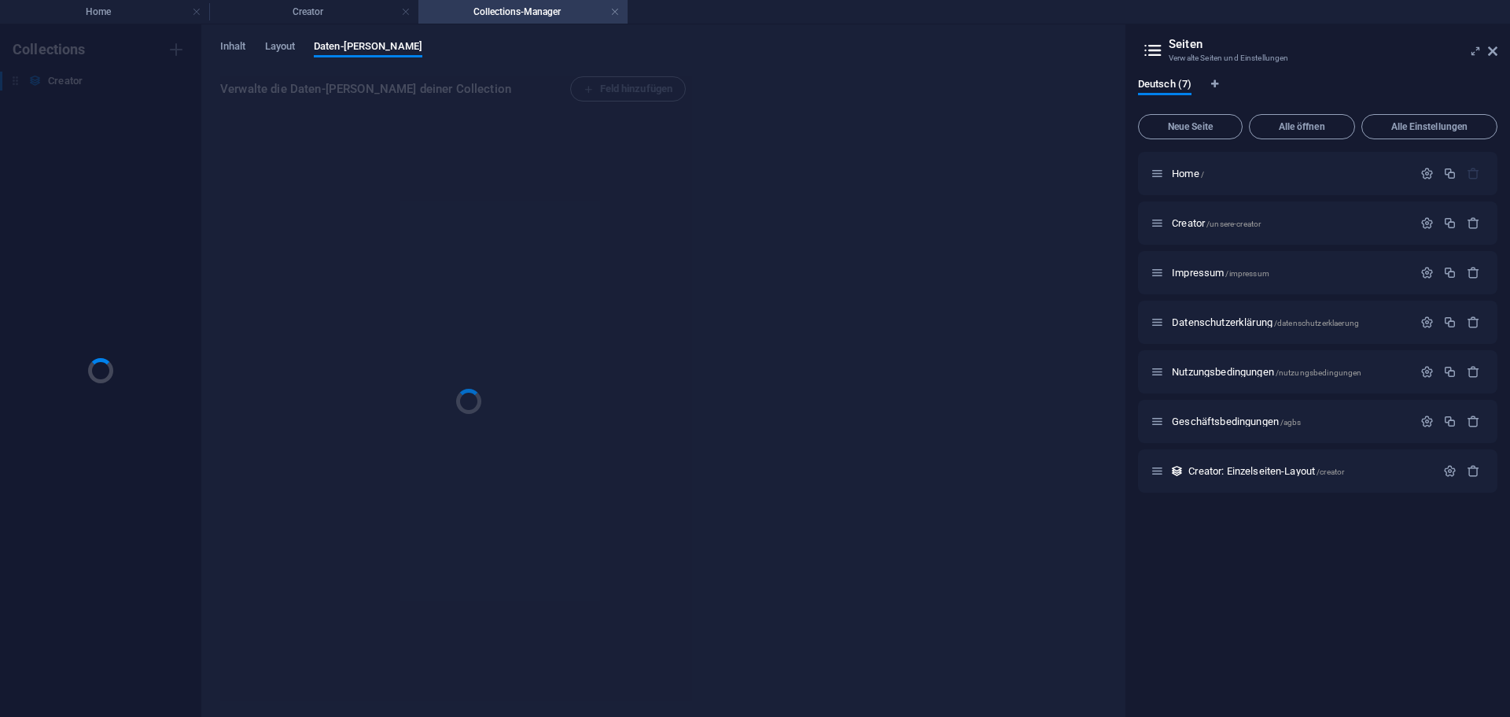
scroll to position [0, 0]
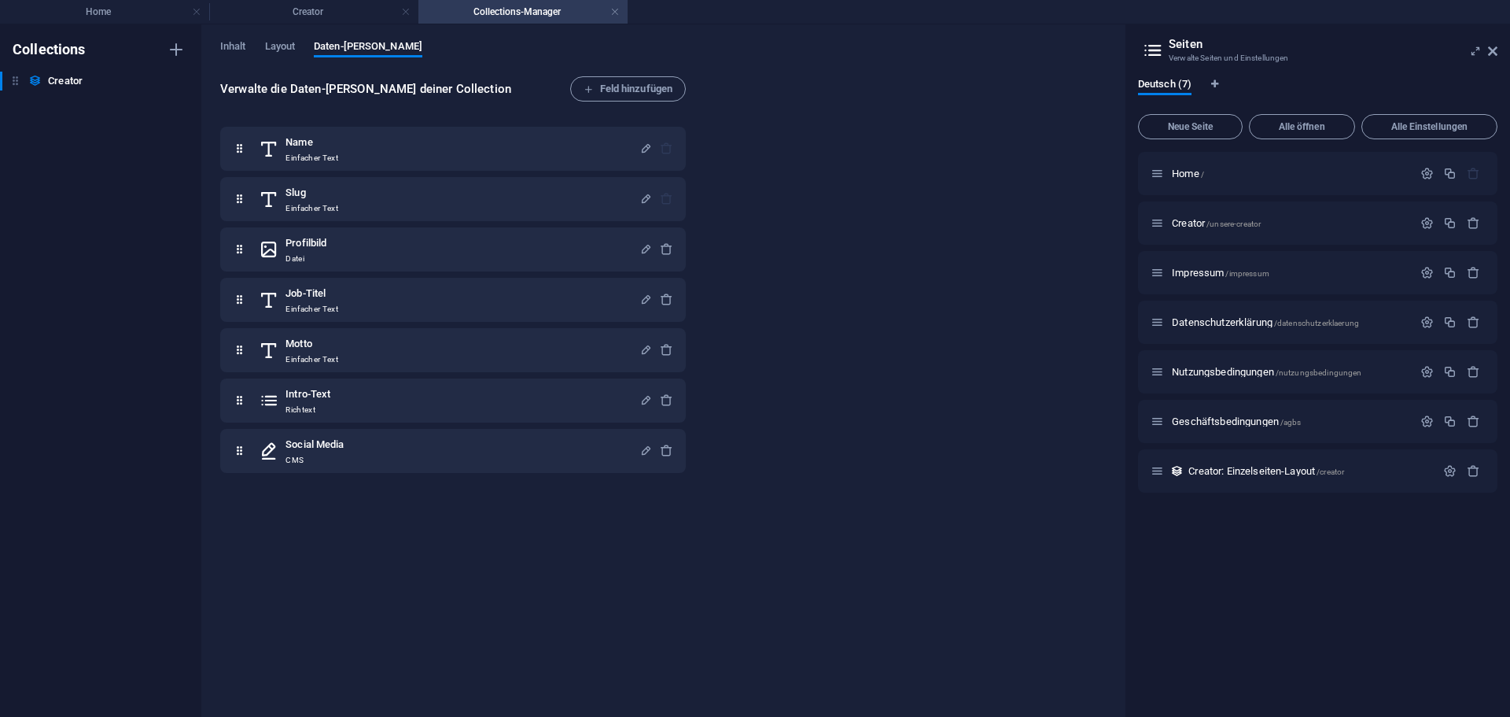
click at [248, 44] on div "Inhalt Layout Daten-Felder" at bounding box center [663, 55] width 886 height 30
click at [241, 44] on span "Inhalt" at bounding box center [233, 48] width 26 height 22
select select "[DOMAIN_NAME]_ASC"
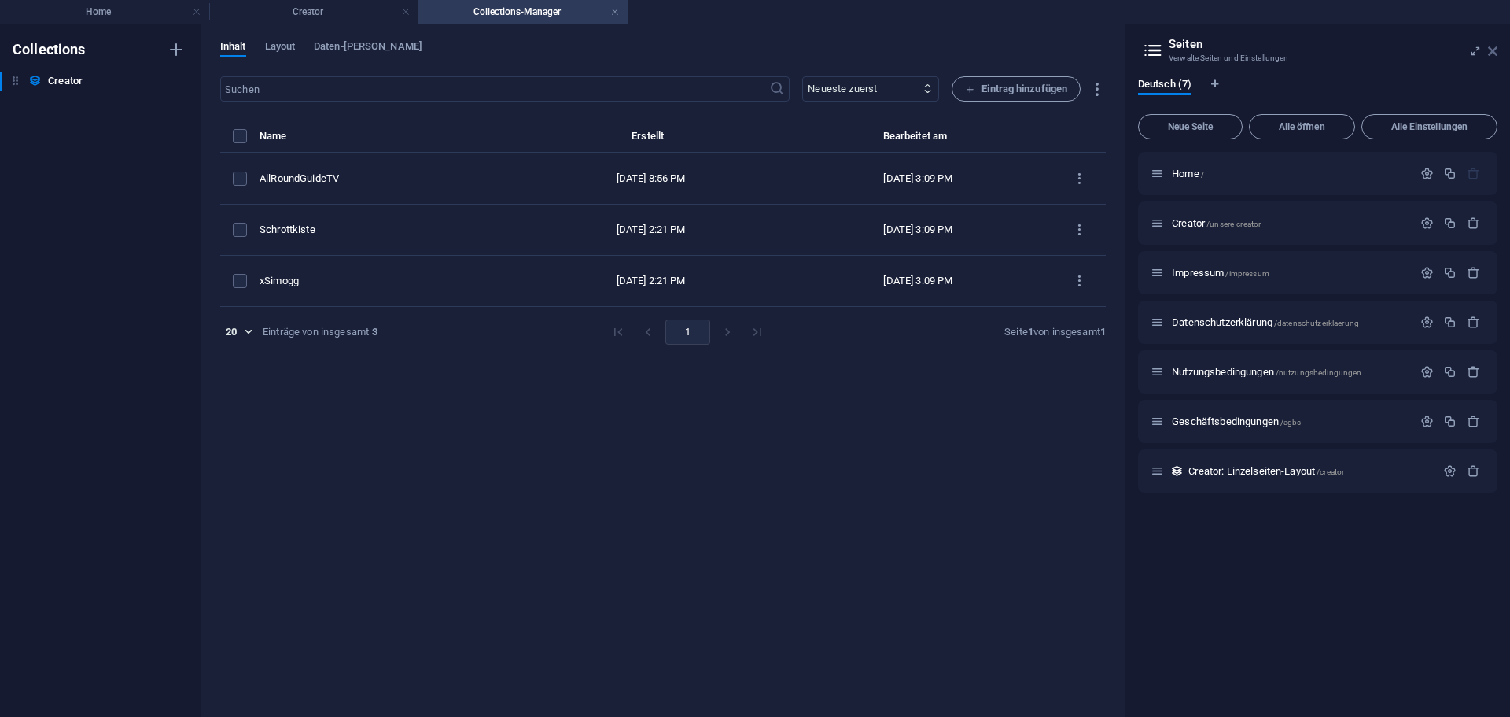
click at [1491, 49] on icon at bounding box center [1492, 51] width 9 height 13
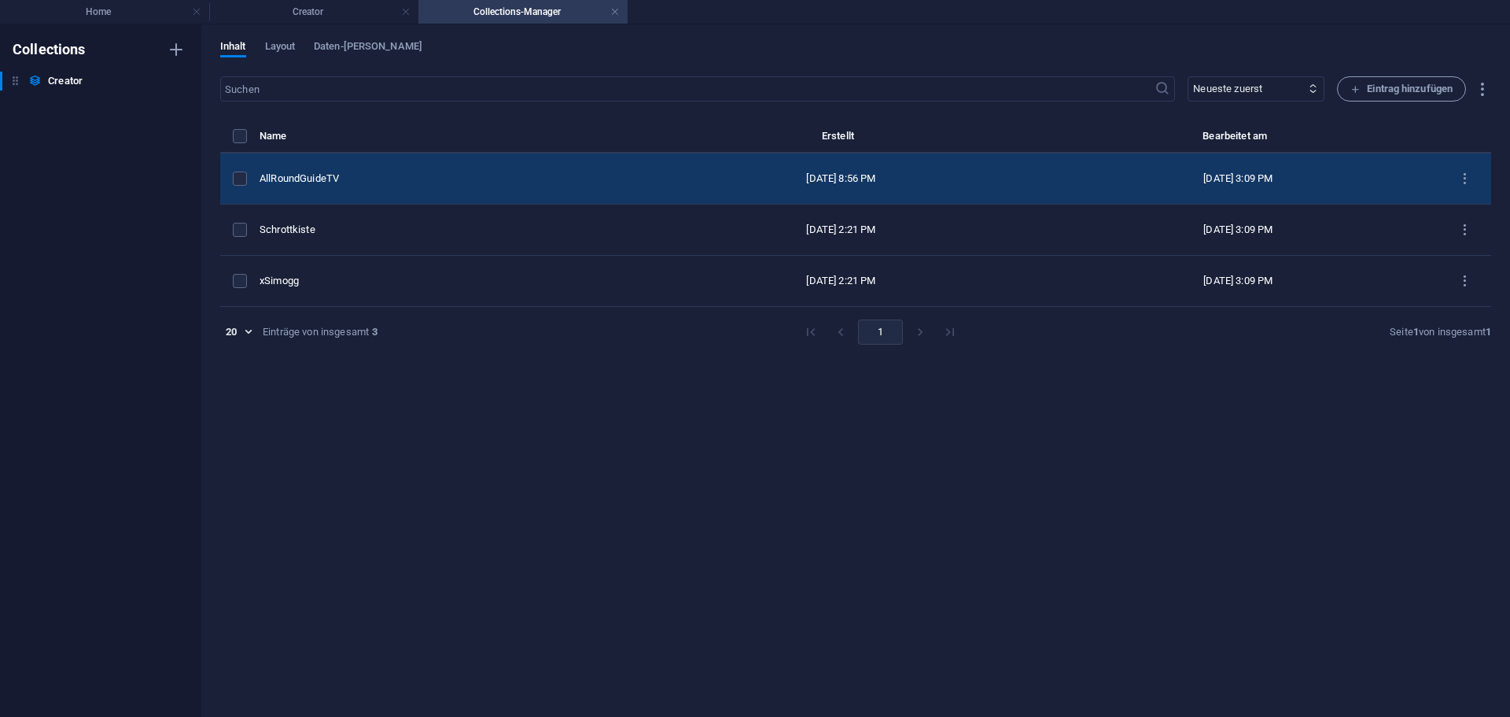
click at [392, 178] on div "AllRoundGuideTV" at bounding box center [446, 178] width 372 height 14
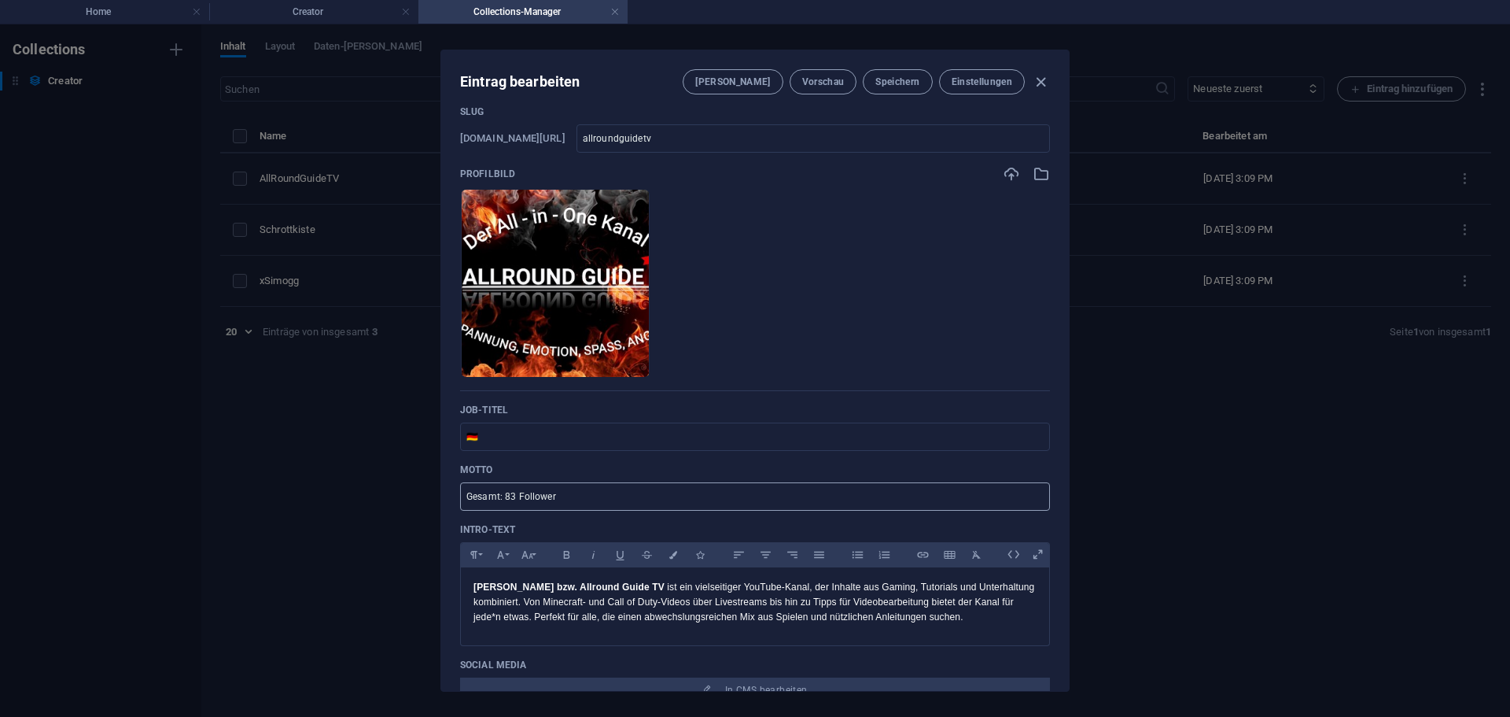
scroll to position [79, 0]
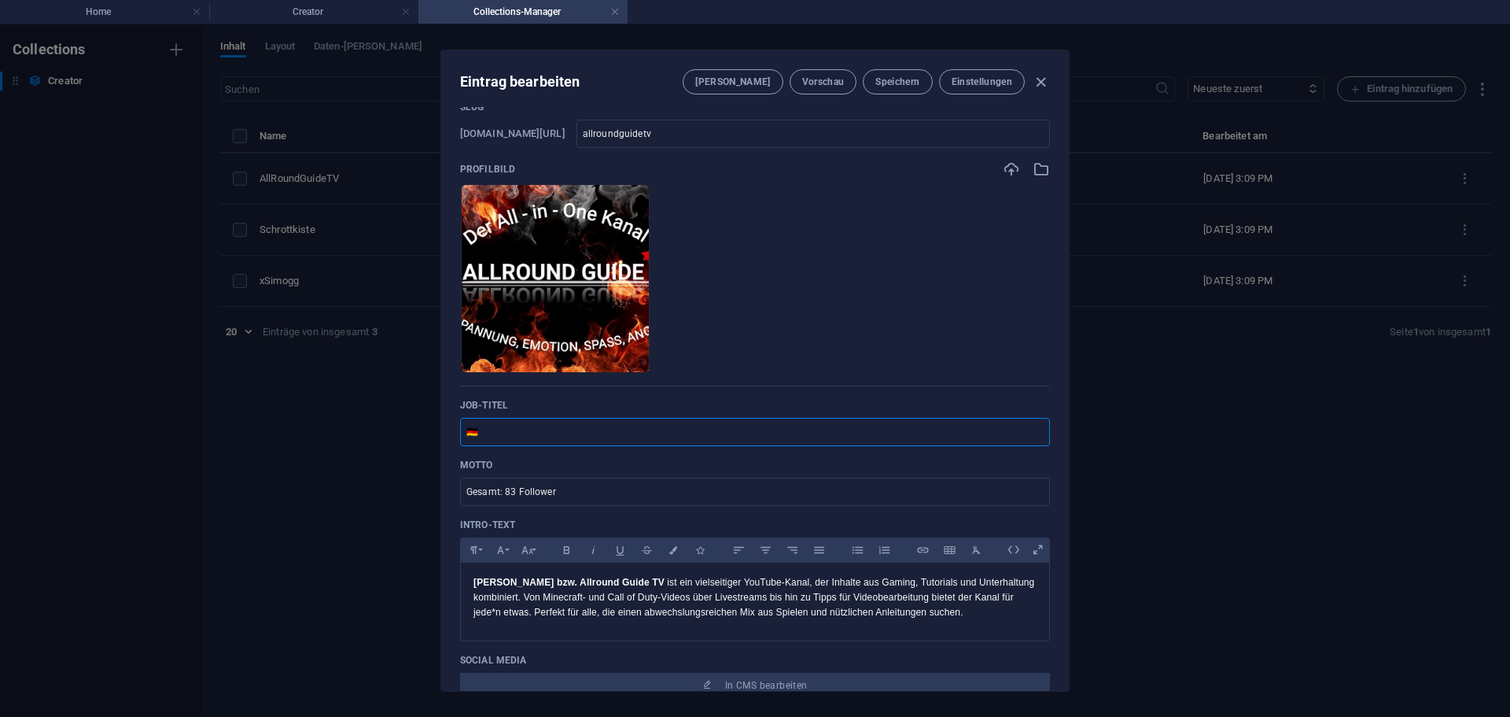
drag, startPoint x: 484, startPoint y: 431, endPoint x: 451, endPoint y: 429, distance: 32.3
click at [451, 429] on div "Name AllRoundGuideTV ​ Slug www.example.com/creator/ allroundguidetv ​ Profilbi…" at bounding box center [755, 399] width 628 height 584
click at [455, 437] on div "Name AllRoundGuideTV ​ Slug www.example.com/creator/ allroundguidetv ​ Profilbi…" at bounding box center [755, 399] width 628 height 584
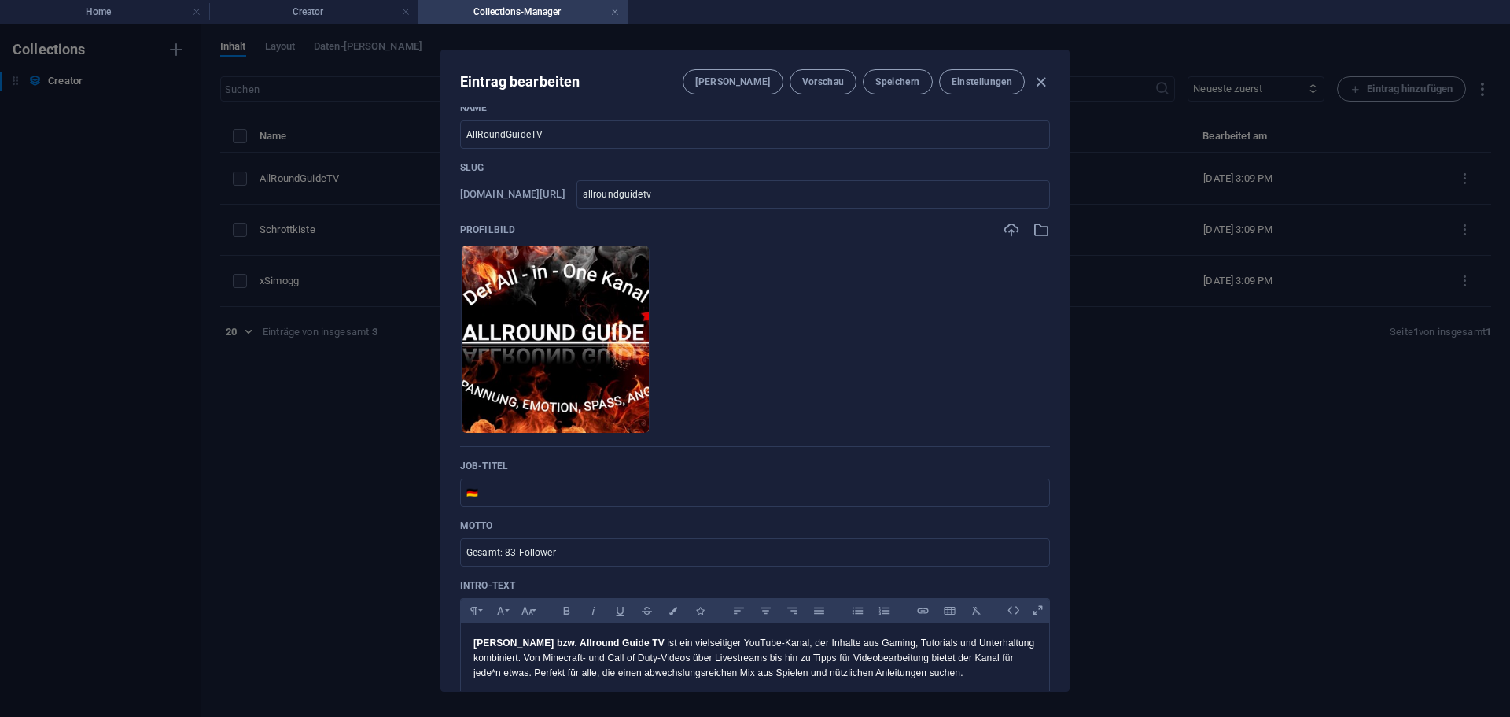
scroll to position [0, 0]
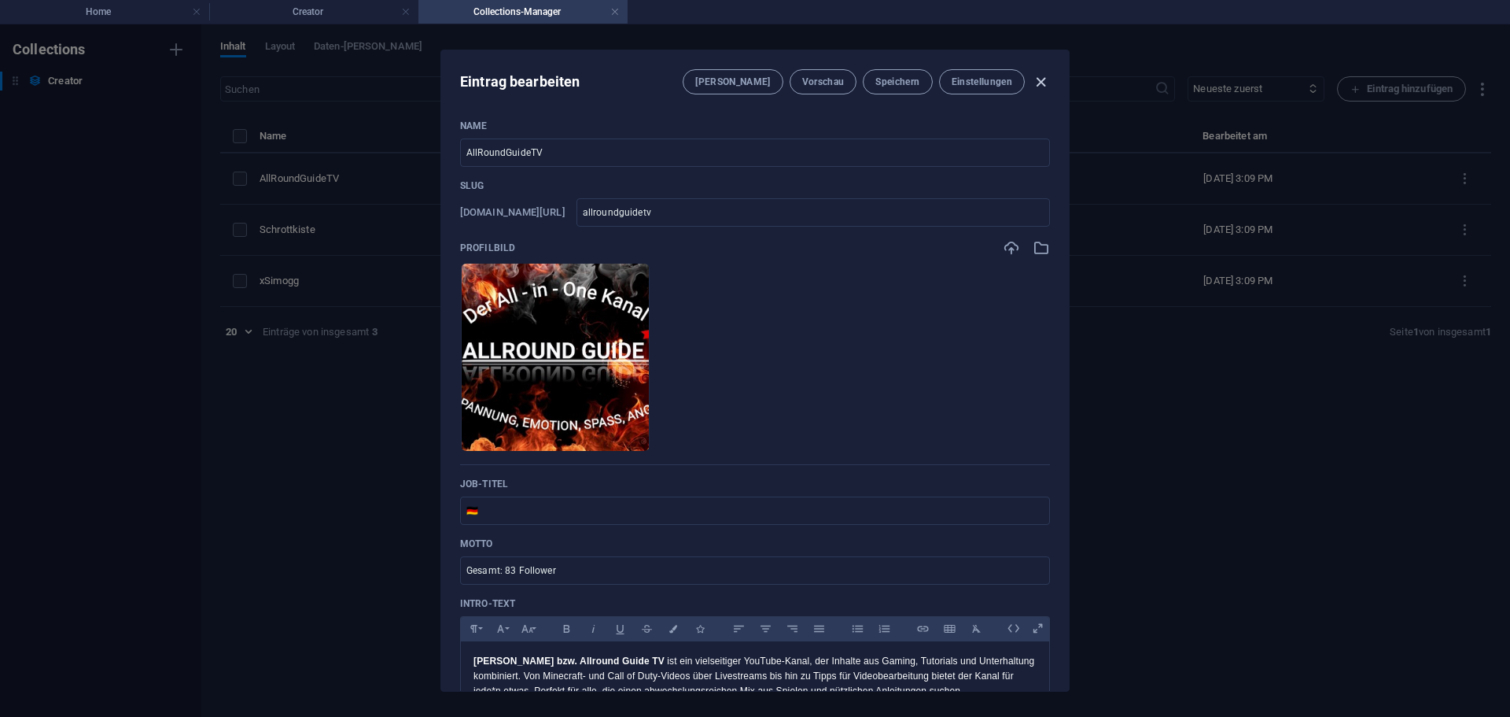
click at [1044, 78] on icon "button" at bounding box center [1041, 82] width 18 height 18
type input "allroundguidetv"
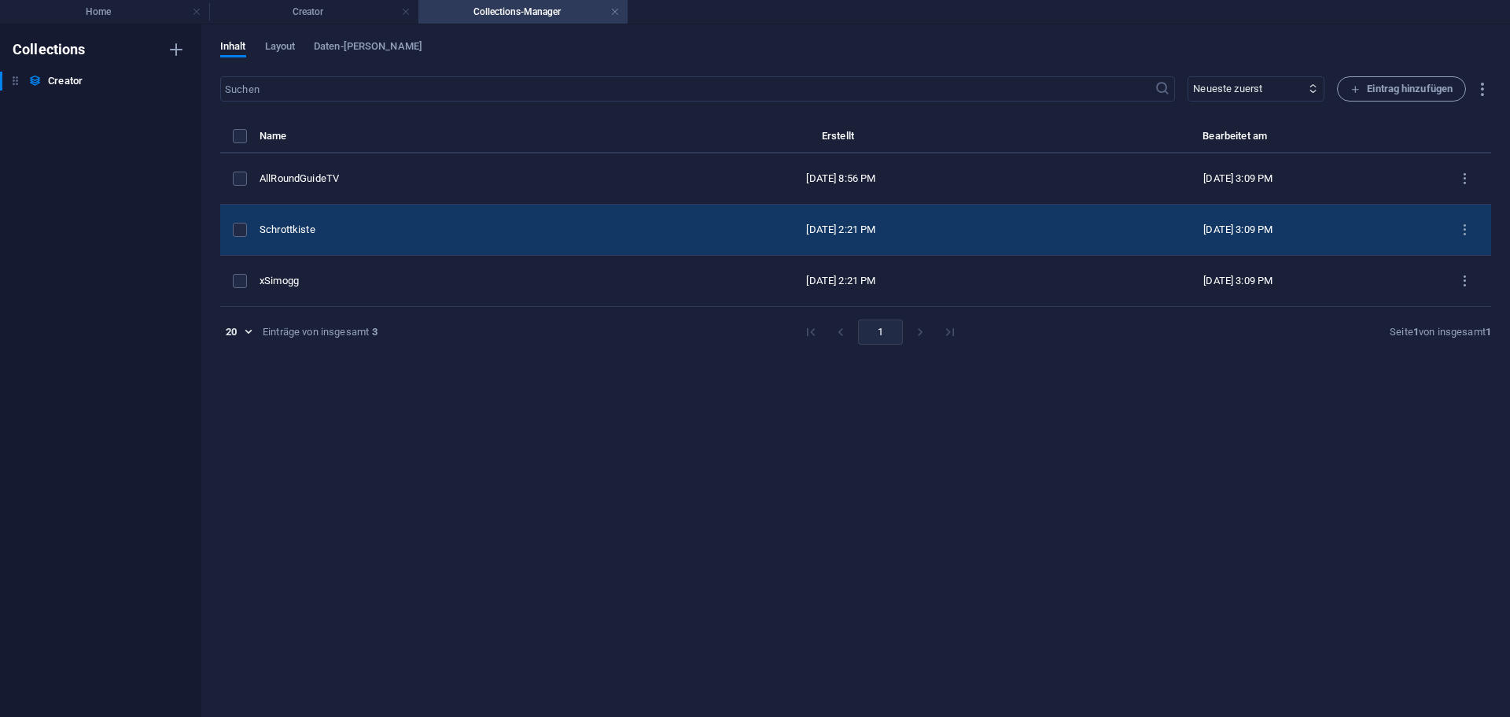
click at [381, 230] on div "Schrottkiste" at bounding box center [446, 230] width 372 height 14
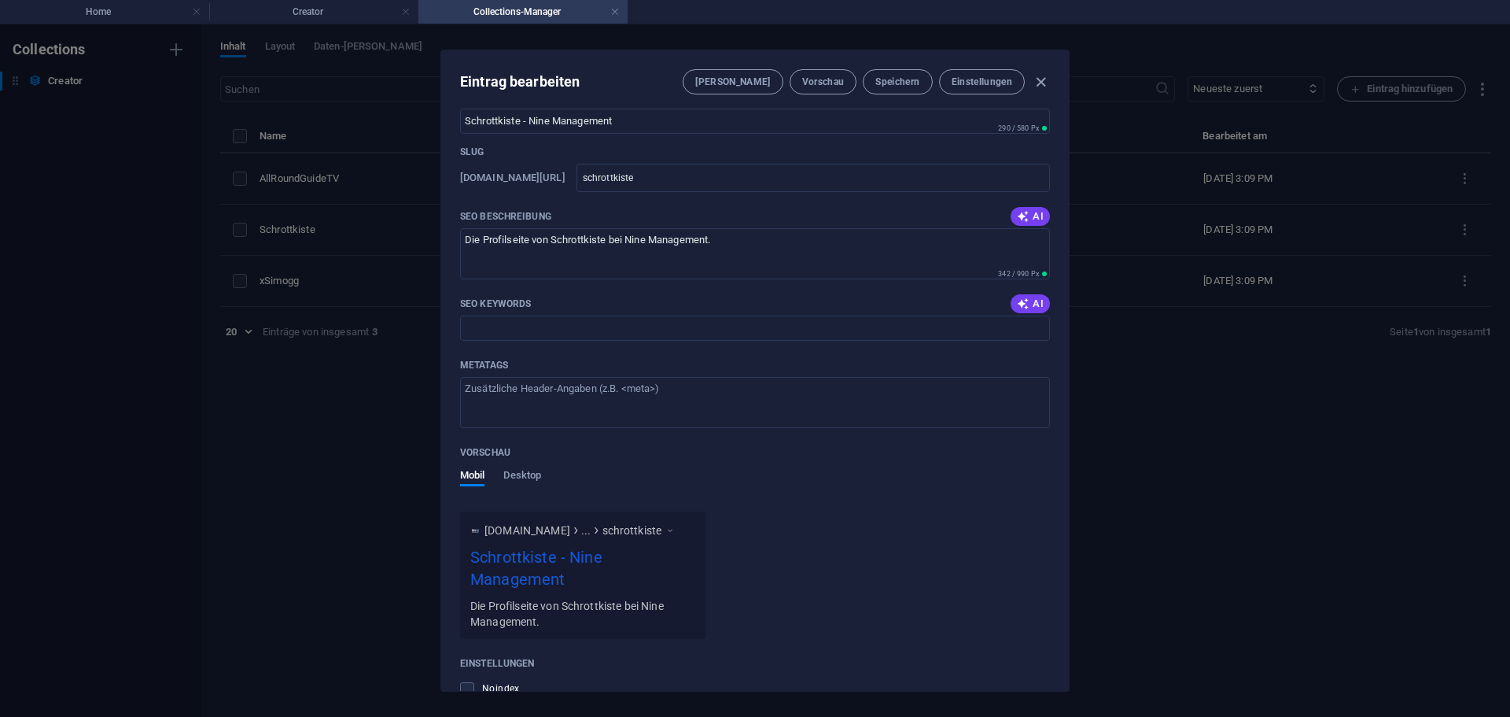
scroll to position [944, 0]
click at [533, 325] on input "SEO Keywords" at bounding box center [755, 323] width 590 height 25
type input "schrottkiste"
click at [914, 82] on span "Speichern" at bounding box center [897, 82] width 44 height 13
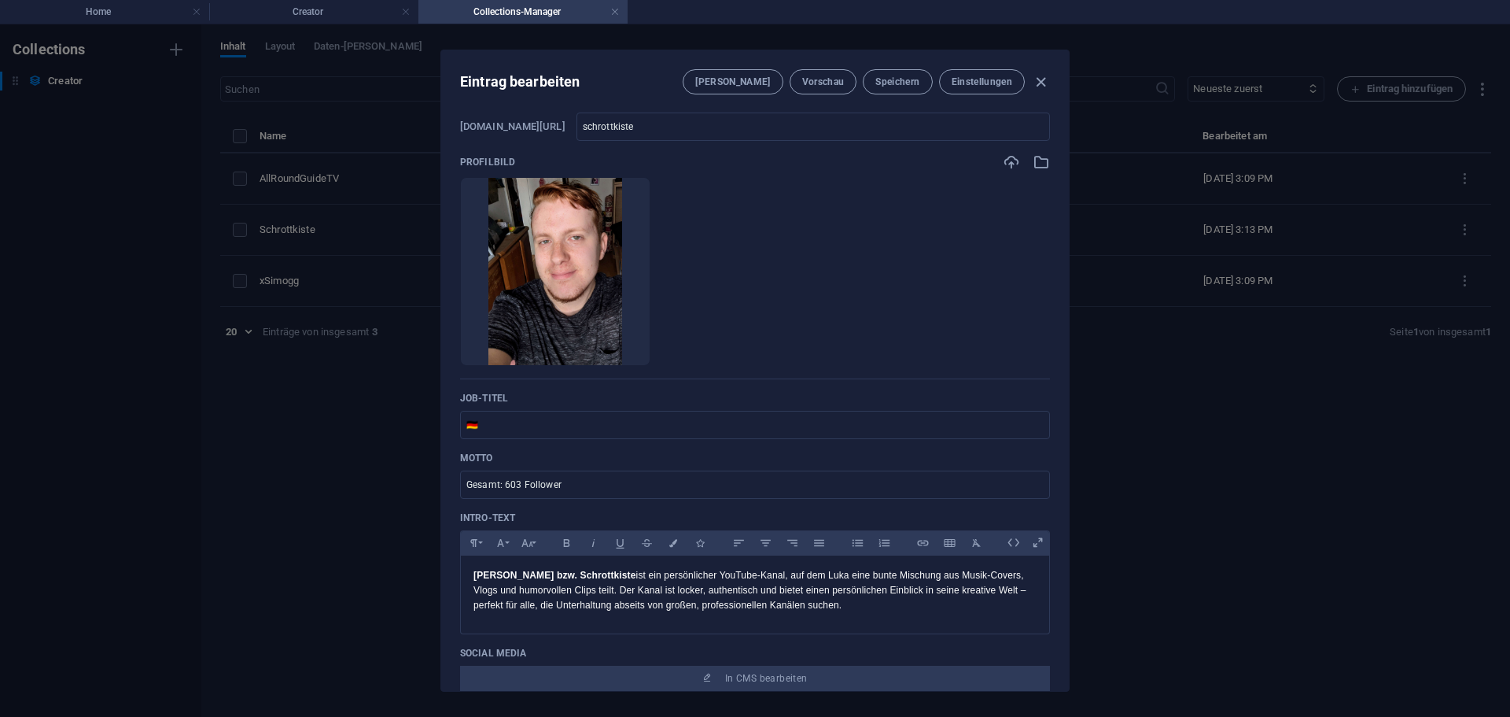
scroll to position [79, 0]
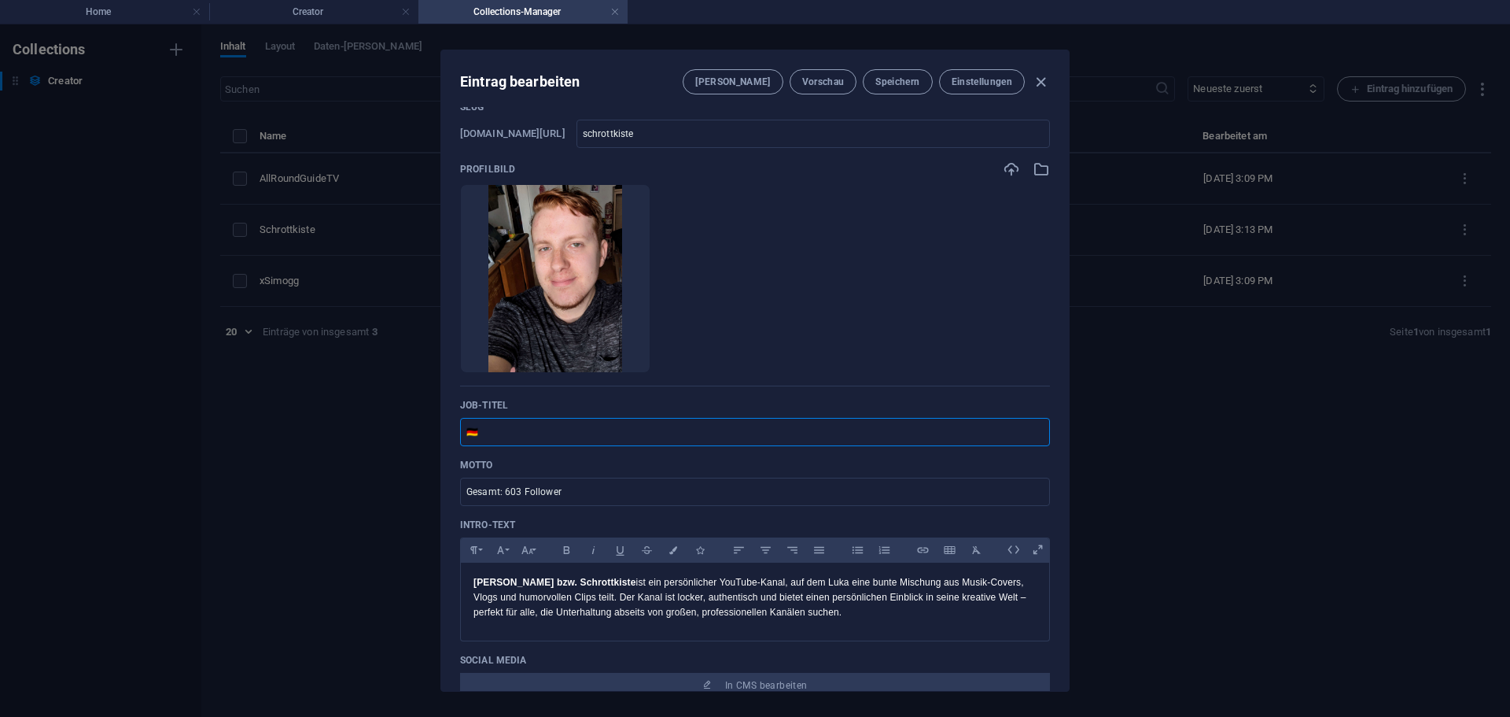
drag, startPoint x: 502, startPoint y: 430, endPoint x: 443, endPoint y: 429, distance: 59.0
click at [443, 429] on div "Name Schrottkiste ​ Slug www.example.com/creator/ schrottkiste ​ Profilbild Leg…" at bounding box center [755, 399] width 628 height 584
click at [556, 402] on p "Job-Titel" at bounding box center [755, 405] width 590 height 13
drag, startPoint x: 508, startPoint y: 406, endPoint x: 449, endPoint y: 404, distance: 59.0
click at [450, 404] on div "Name Schrottkiste ​ Slug www.example.com/creator/ schrottkiste ​ Profilbild Leg…" at bounding box center [755, 399] width 628 height 584
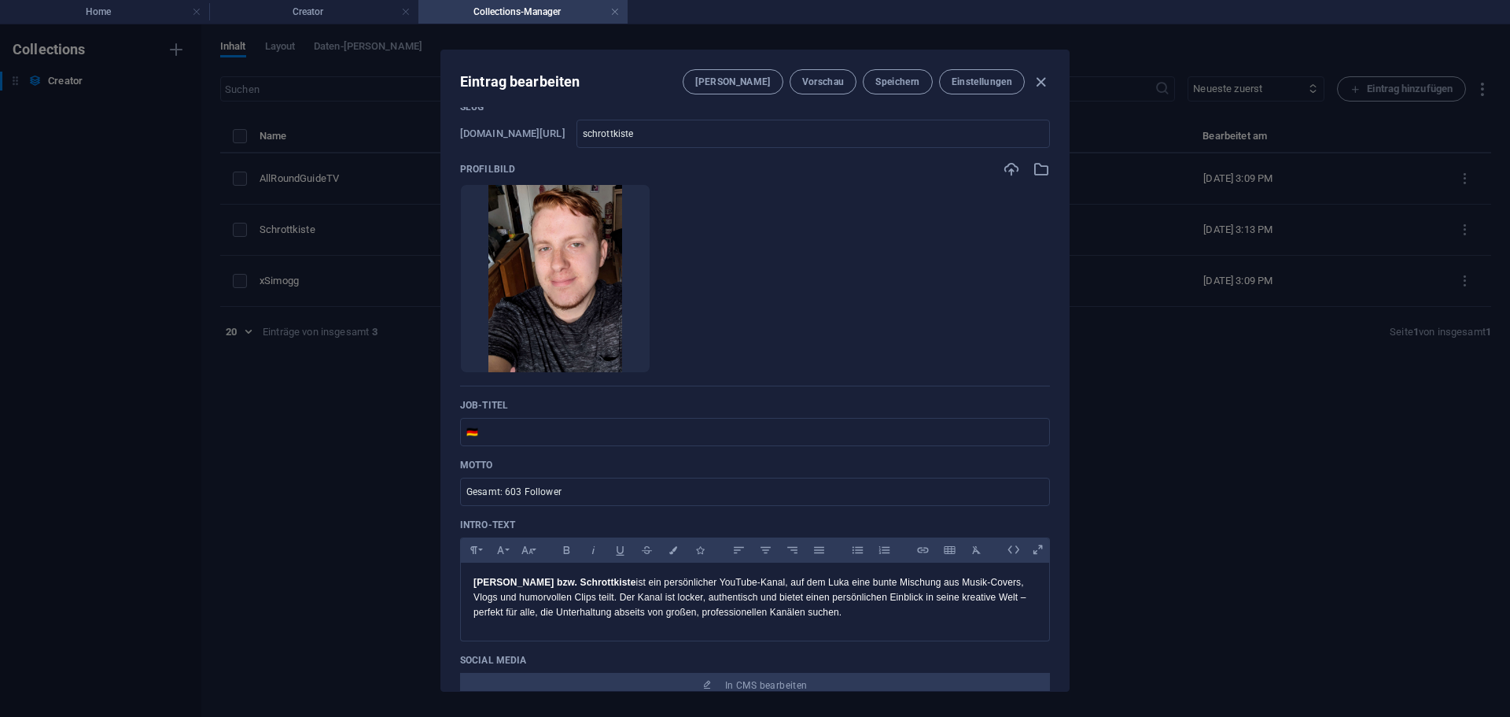
click at [449, 404] on div "Name Schrottkiste ​ Slug www.example.com/creator/ schrottkiste ​ Profilbild Leg…" at bounding box center [755, 399] width 628 height 584
drag, startPoint x: 449, startPoint y: 404, endPoint x: 520, endPoint y: 407, distance: 70.8
click at [520, 407] on div "Name Schrottkiste ​ Slug www.example.com/creator/ schrottkiste ​ Profilbild Leg…" at bounding box center [755, 399] width 628 height 584
click at [520, 407] on p "Job-Titel" at bounding box center [755, 405] width 590 height 13
drag, startPoint x: 485, startPoint y: 435, endPoint x: 400, endPoint y: 432, distance: 85.0
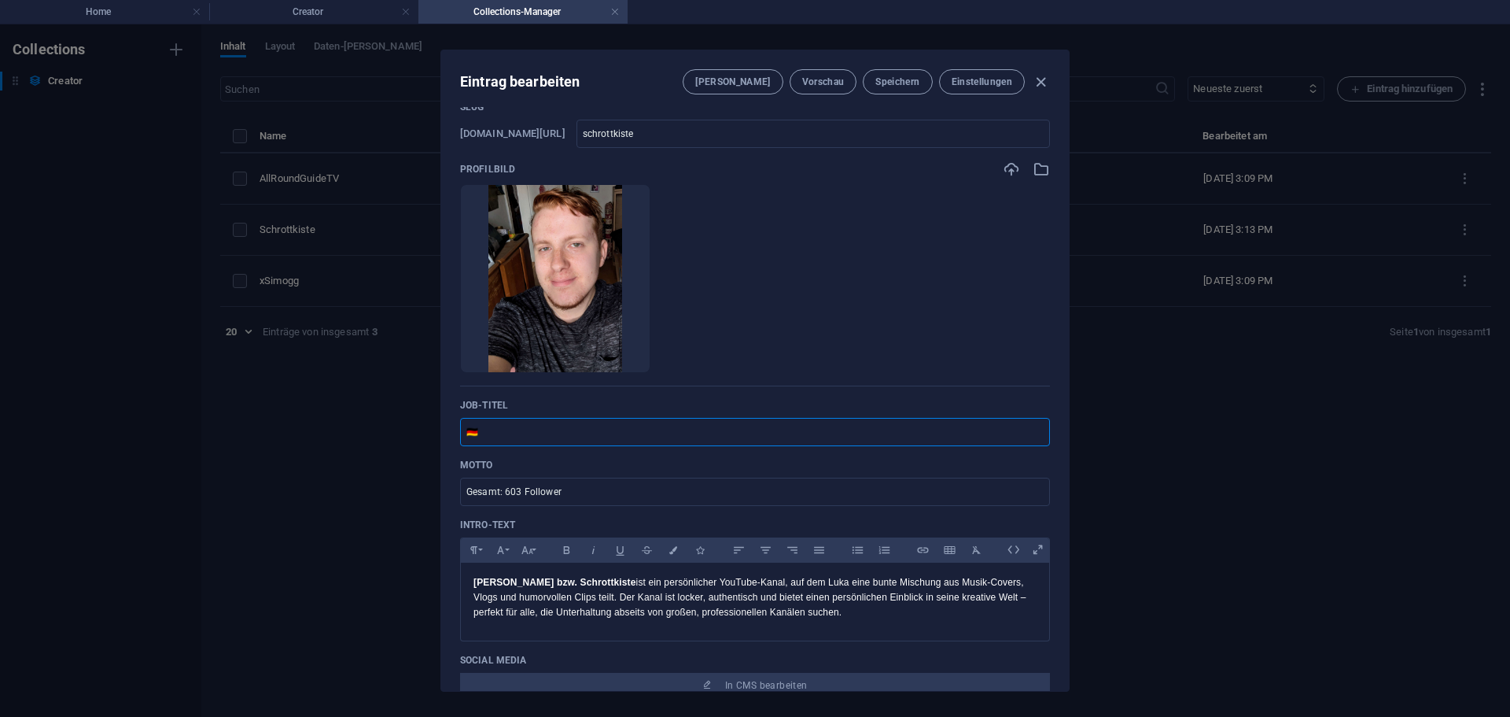
click at [400, 432] on div "Eintrag bearbeiten Felder Vorschau Speichern Einstellungen Name Schrottkiste ​ …" at bounding box center [755, 370] width 1510 height 692
type input "Gaming, Lifestyle"
click at [892, 87] on span "Speichern" at bounding box center [897, 82] width 44 height 13
click at [1045, 81] on icon "button" at bounding box center [1041, 82] width 18 height 18
type input "schrottkiste"
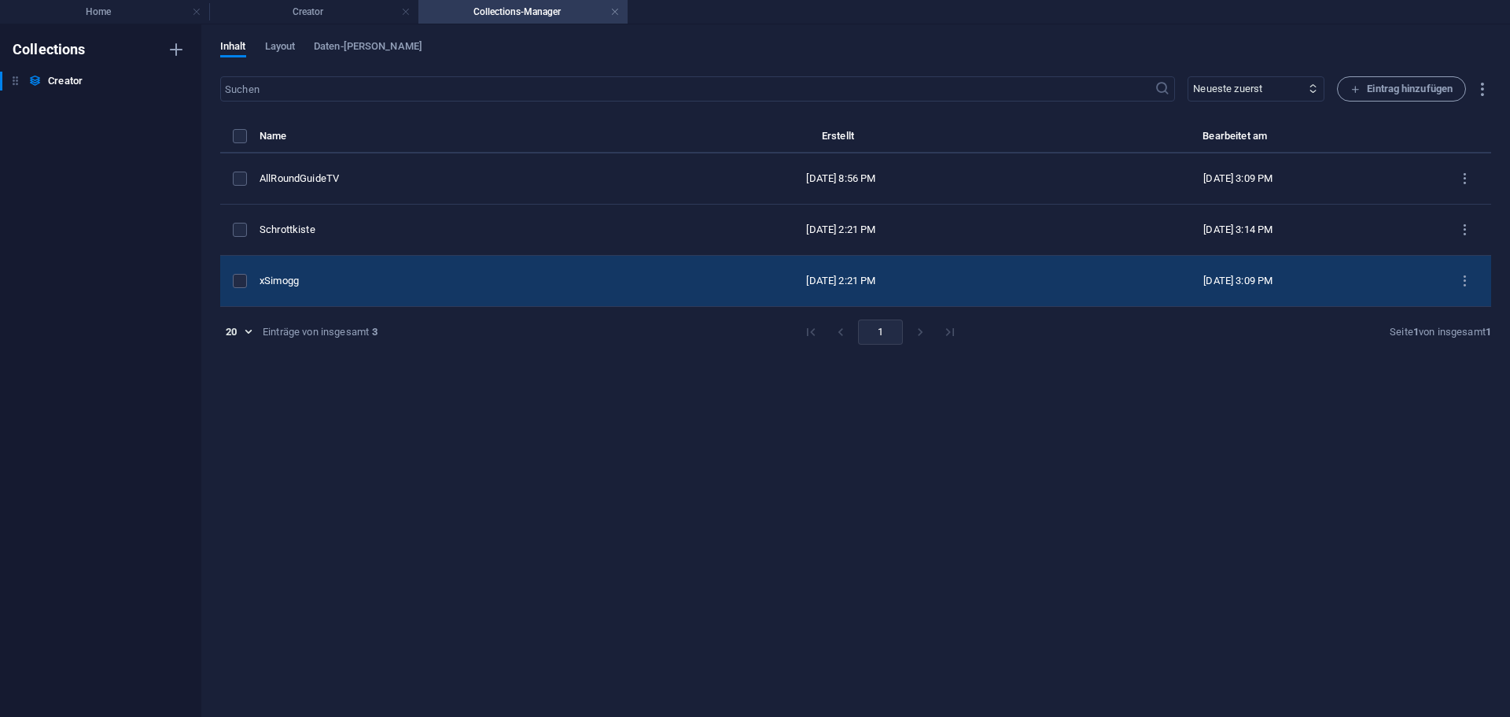
click at [329, 275] on div "xSimogg" at bounding box center [446, 281] width 372 height 14
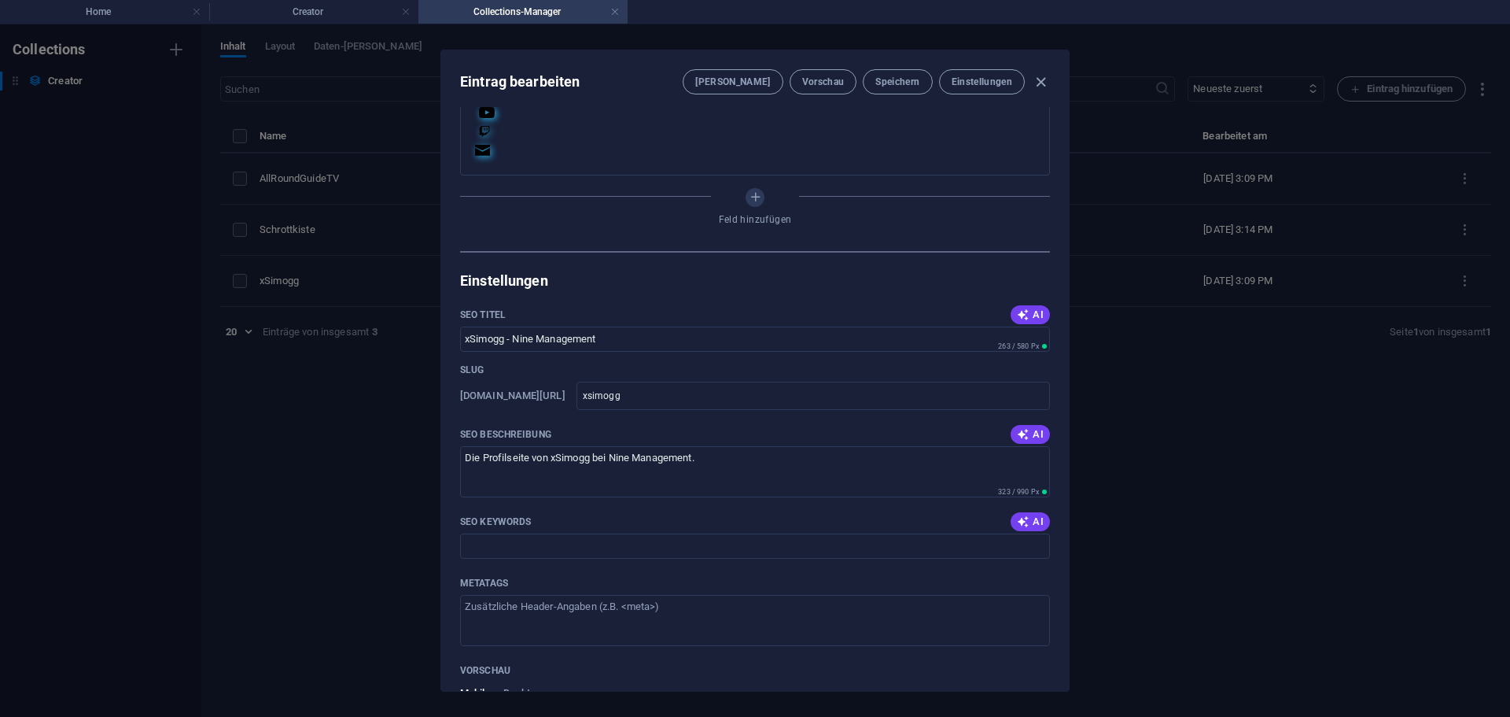
scroll to position [708, 0]
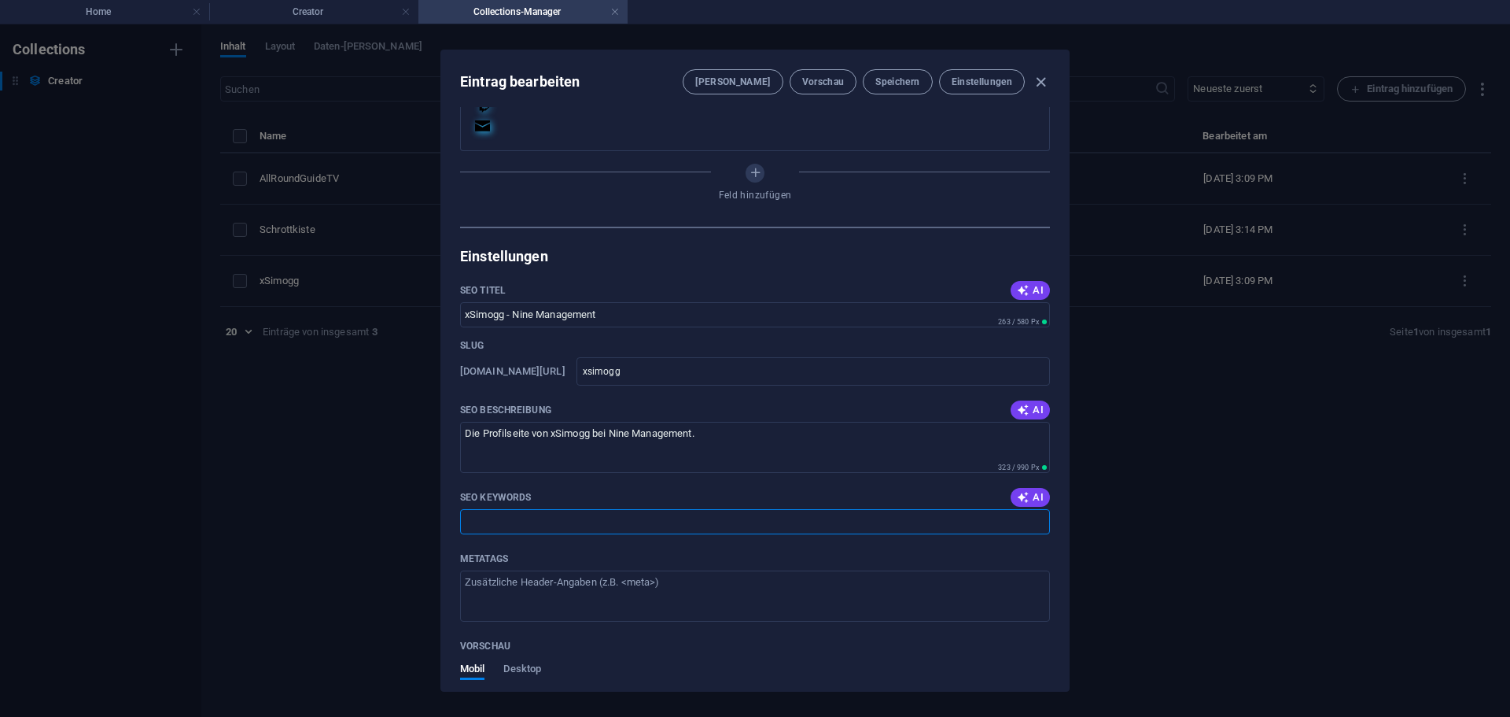
click at [531, 522] on input "SEO Keywords" at bounding box center [755, 521] width 590 height 25
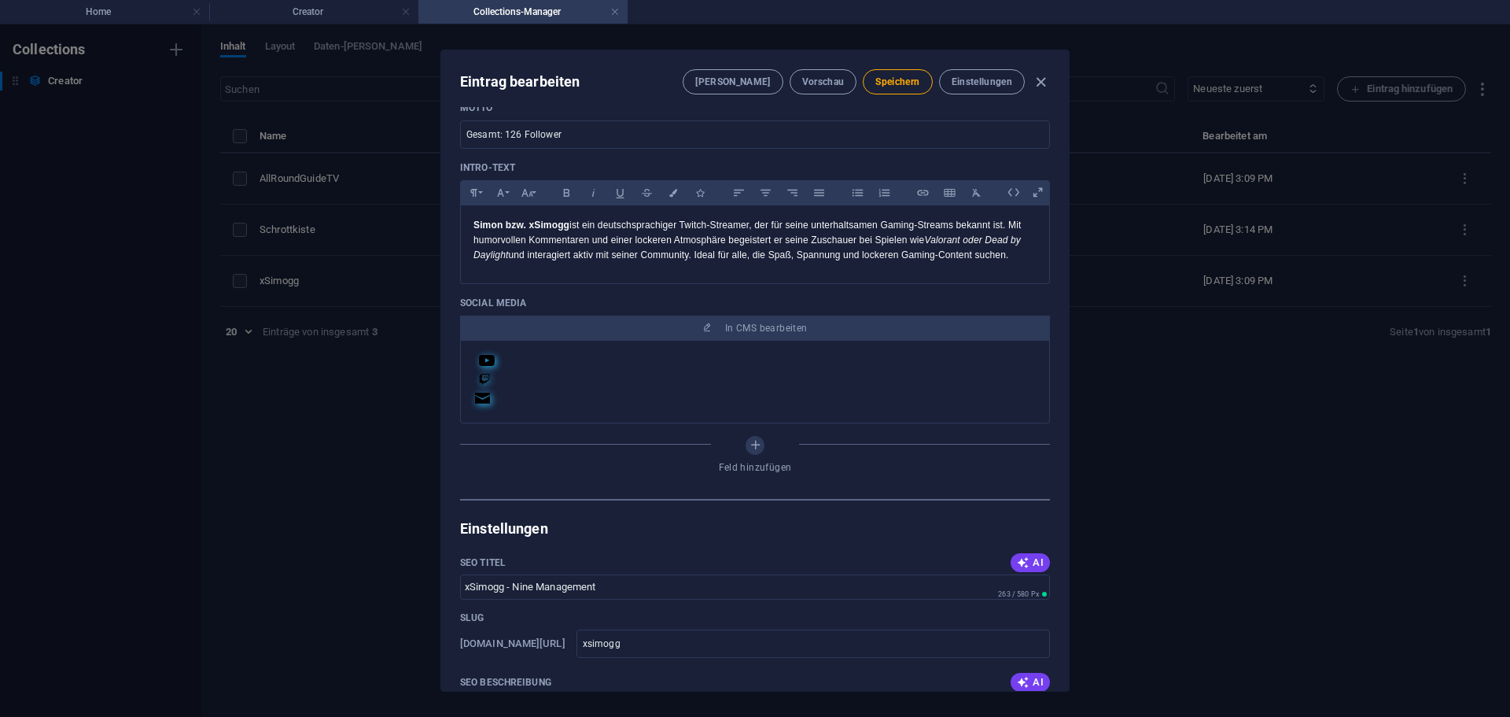
scroll to position [393, 0]
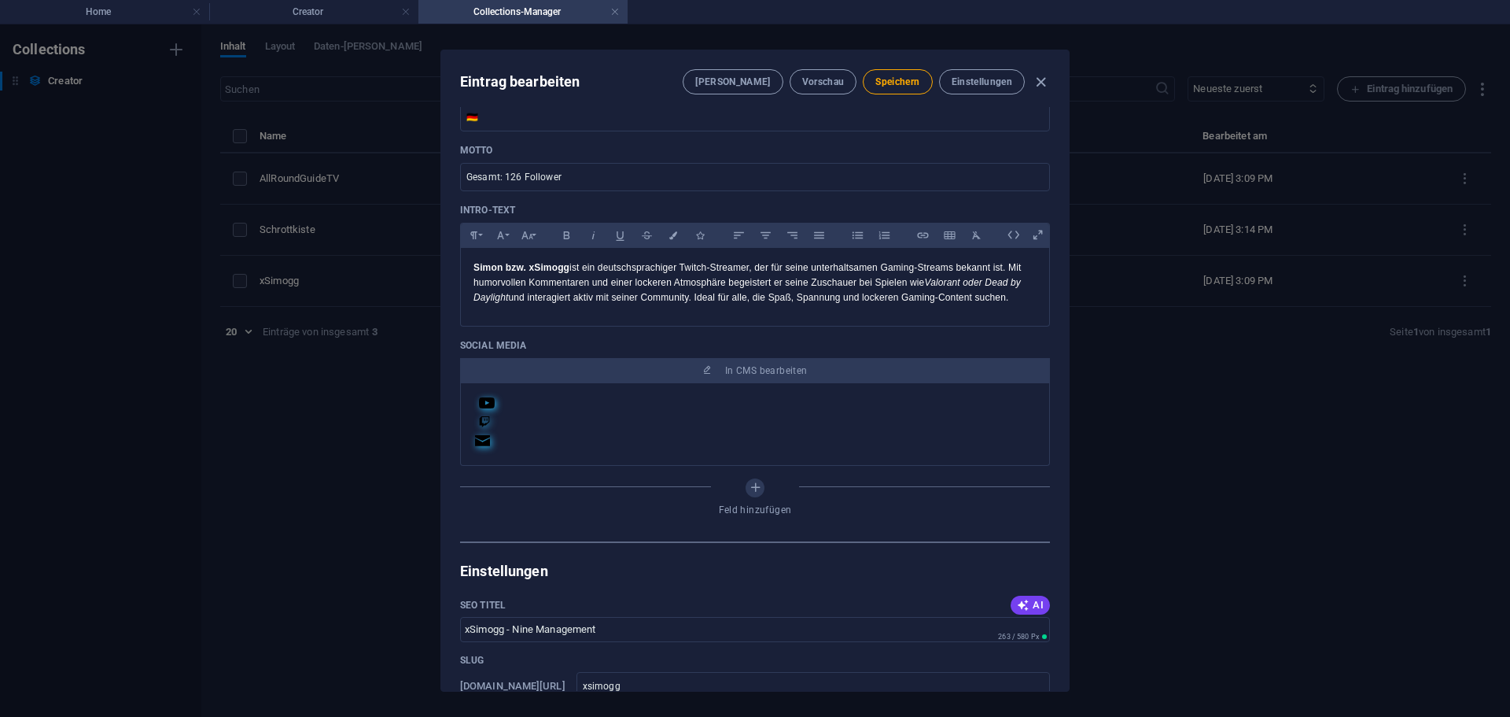
type input "xsimogg"
click at [485, 529] on div "Name xSimogg ​ Slug www.example.com/creator/ xsimogg ​ Profilbild Lege Dateien …" at bounding box center [755, 133] width 590 height 815
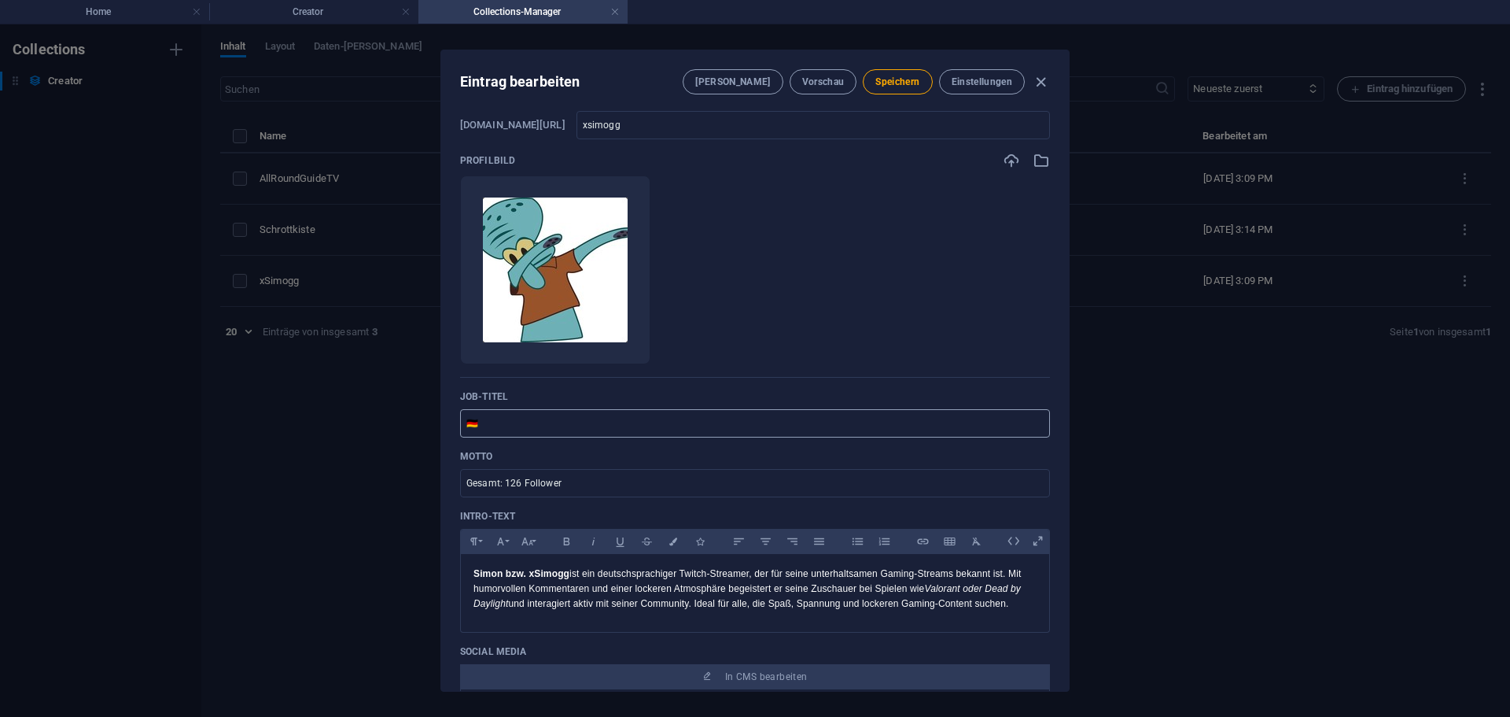
scroll to position [79, 0]
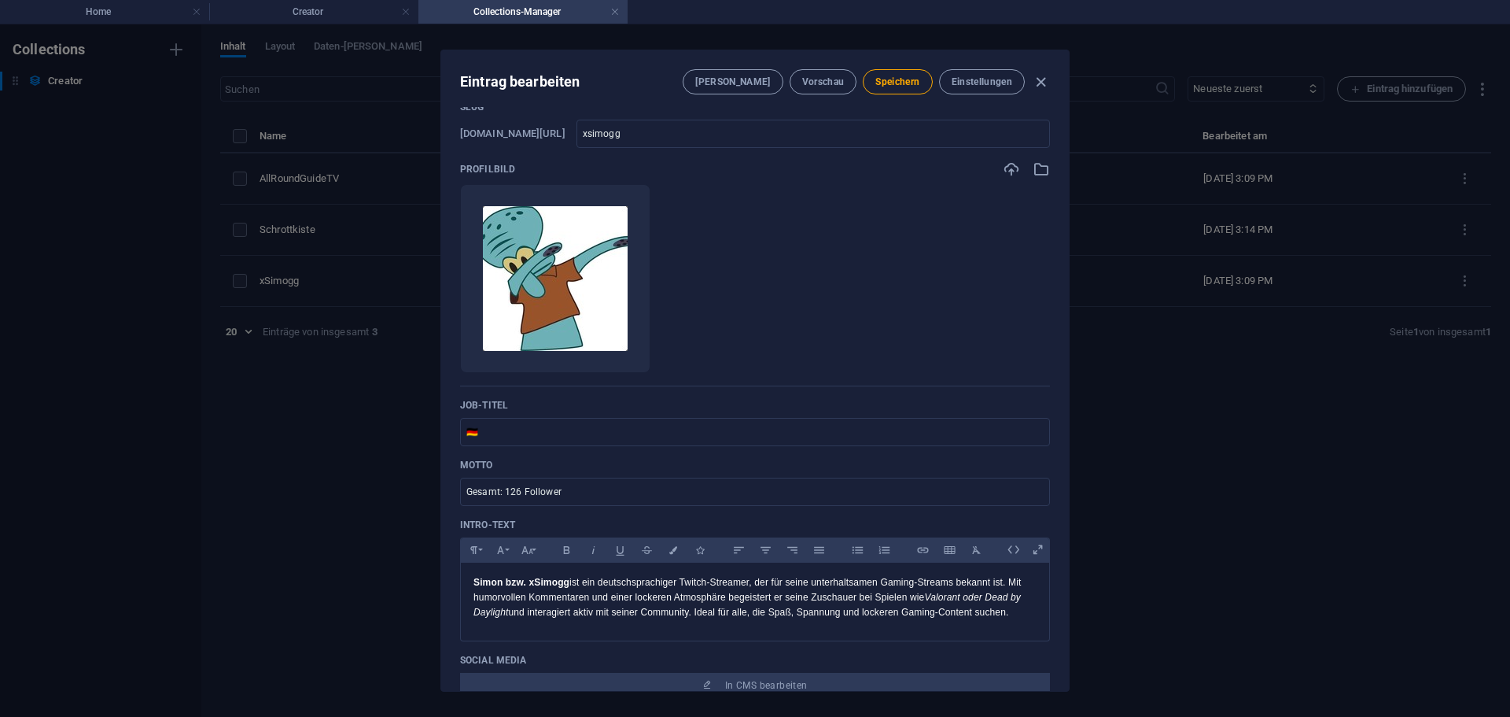
drag, startPoint x: 433, startPoint y: 438, endPoint x: 423, endPoint y: 440, distance: 9.6
click at [423, 440] on div "Eintrag bearbeiten Felder Vorschau Speichern Einstellungen Name xSimogg ​ Slug …" at bounding box center [755, 370] width 1510 height 692
type input "Gaming"
click at [898, 81] on span "Speichern" at bounding box center [897, 82] width 44 height 13
click at [1042, 79] on icon "button" at bounding box center [1041, 82] width 18 height 18
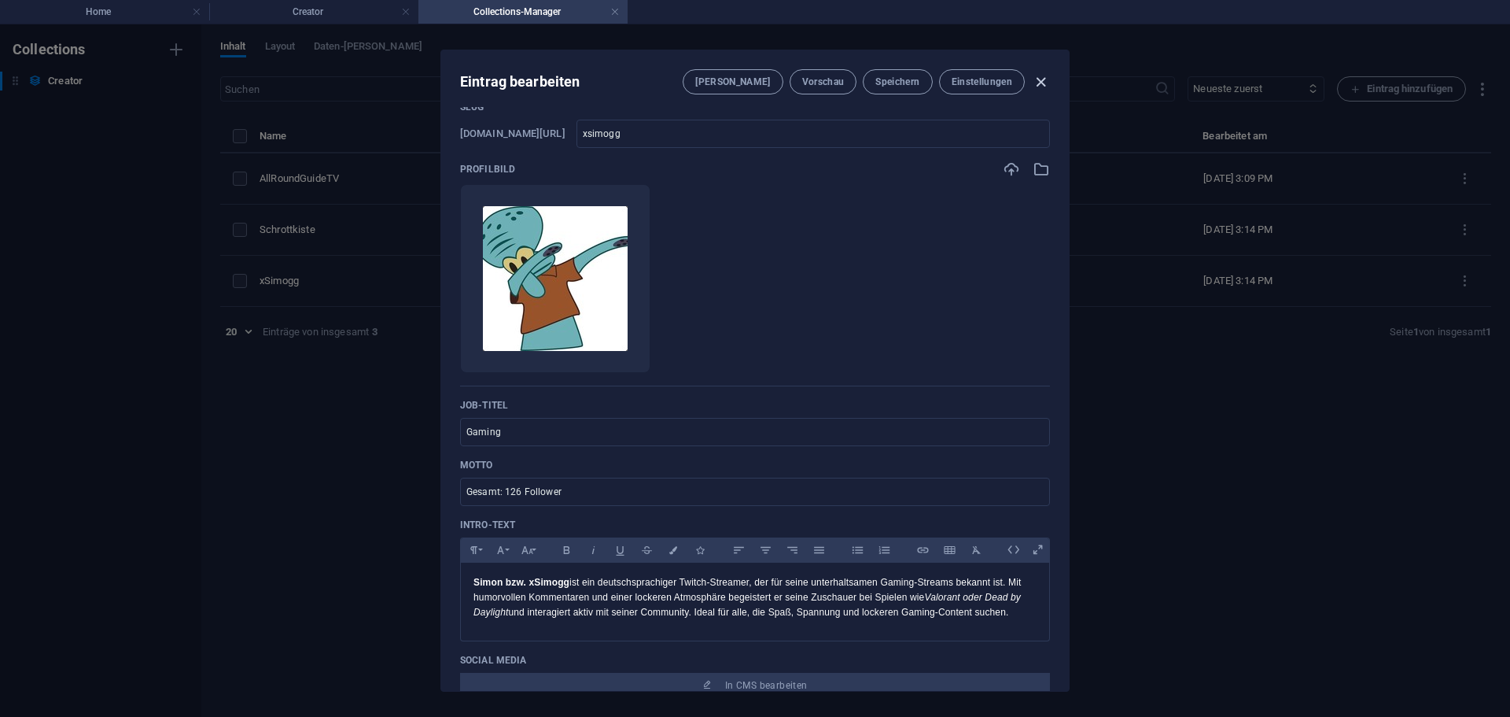
type input "xsimogg"
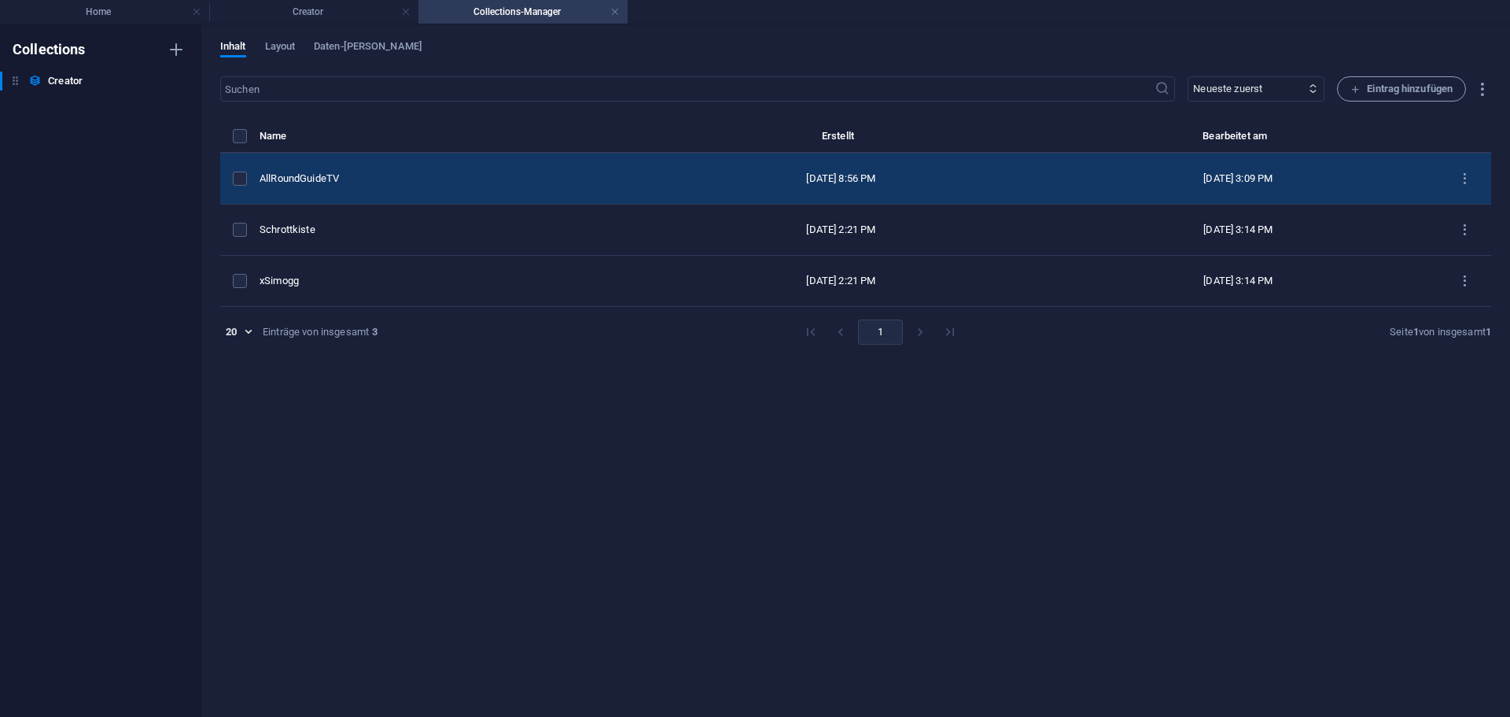
click at [385, 188] on td "AllRoundGuideTV" at bounding box center [452, 178] width 385 height 51
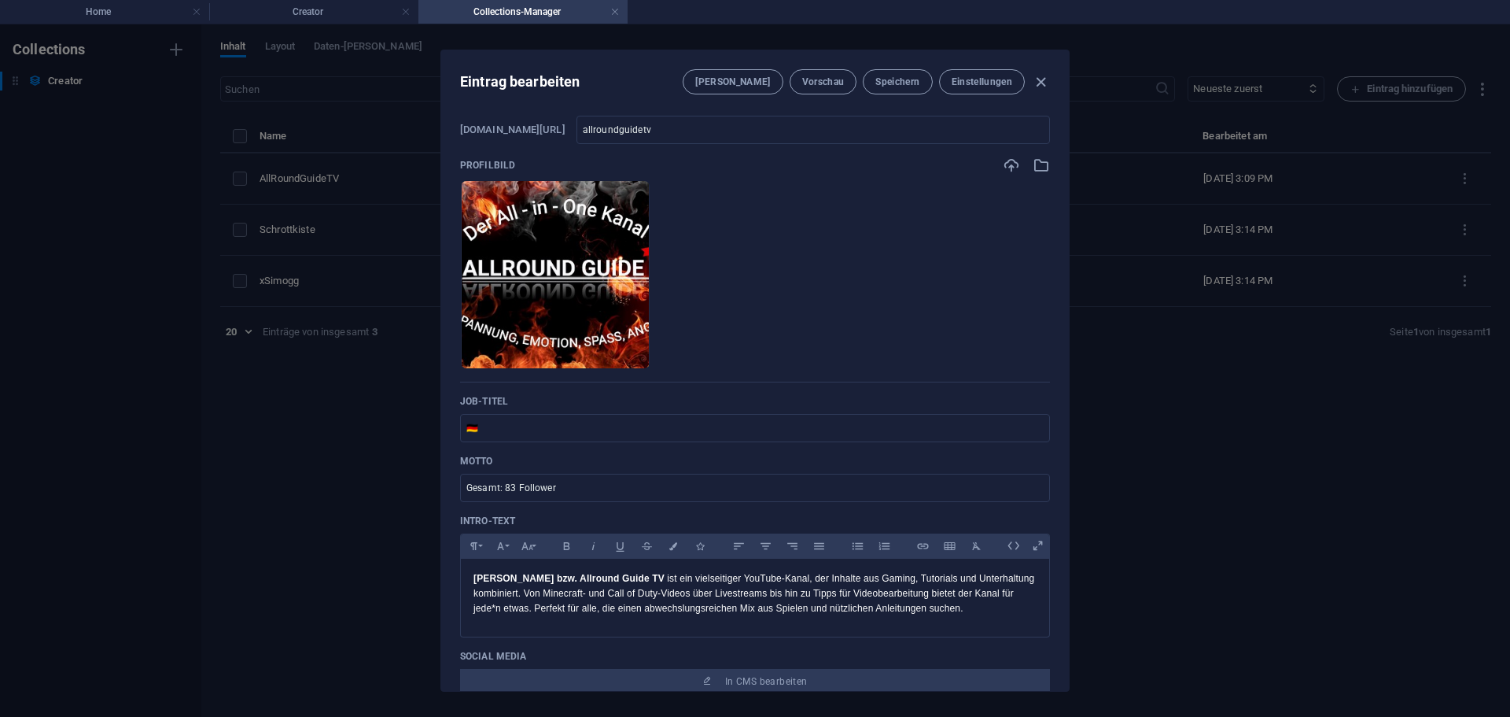
scroll to position [157, 0]
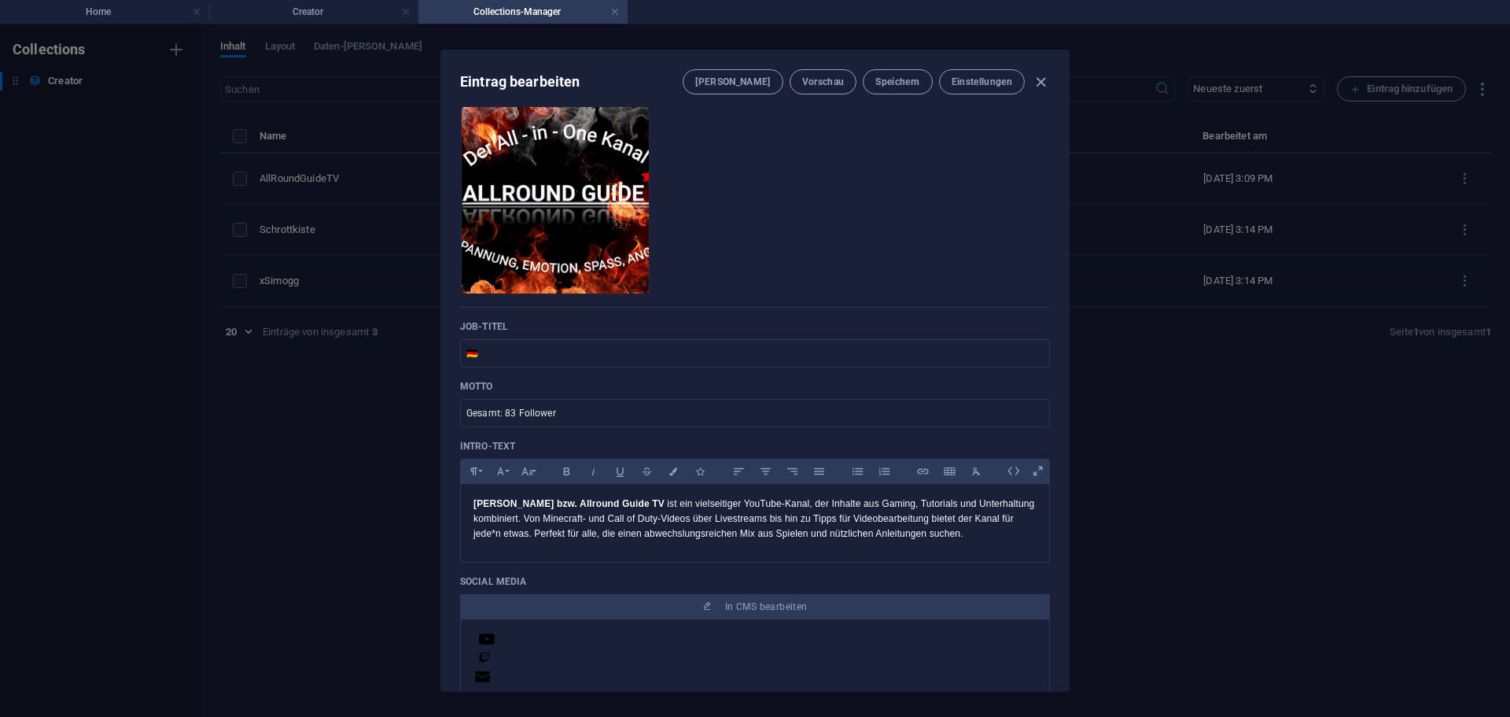
click at [449, 344] on div "Name AllRoundGuideTV ​ Slug www.example.com/creator/ allroundguidetv ​ Profilbi…" at bounding box center [755, 399] width 628 height 584
type input "Gaming, Lifestyle"
click at [816, 332] on p "Job-Titel" at bounding box center [755, 326] width 590 height 13
click at [904, 85] on span "Speichern" at bounding box center [897, 82] width 44 height 13
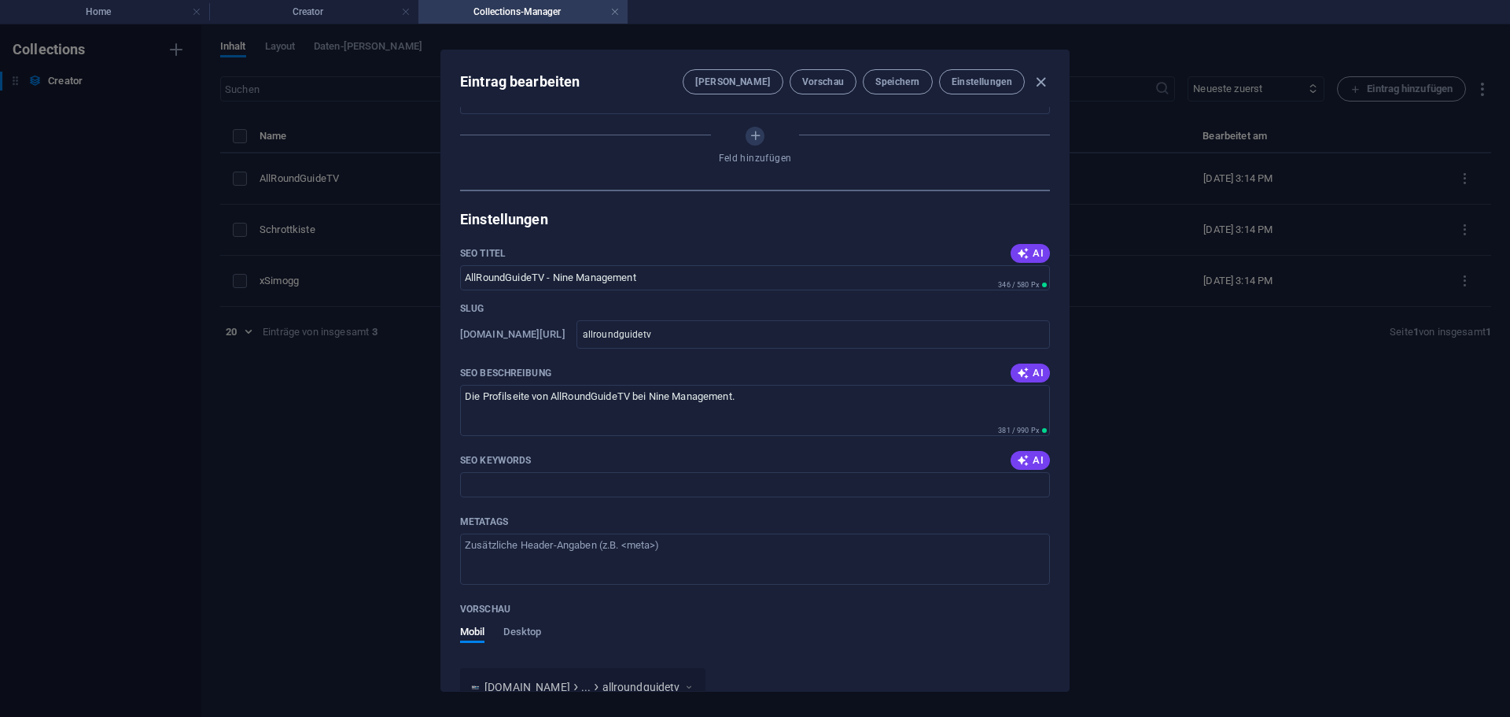
scroll to position [865, 0]
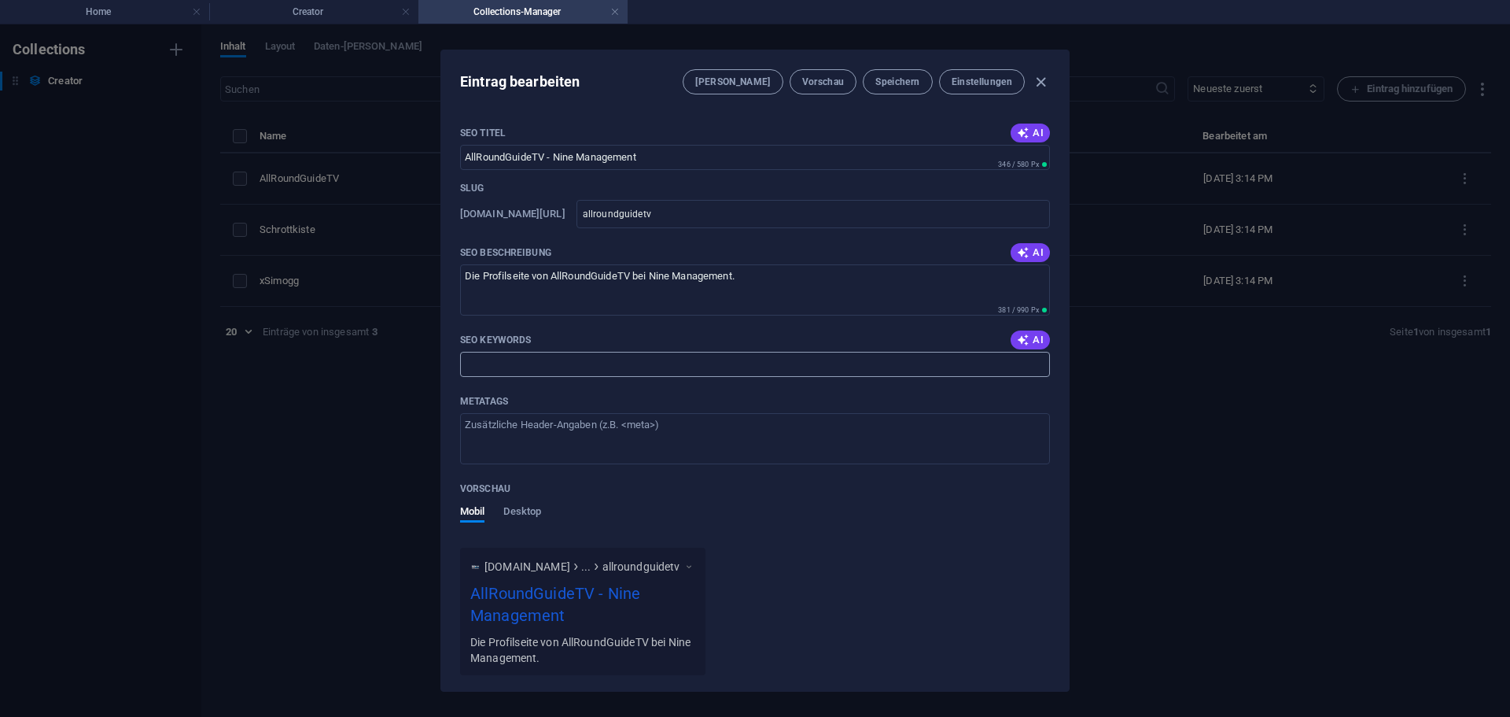
click at [511, 359] on input "SEO Keywords" at bounding box center [755, 364] width 590 height 25
type input "allroundguide, tv, agtv"
click at [903, 90] on button "Speichern" at bounding box center [897, 81] width 69 height 25
click at [1040, 86] on icon "button" at bounding box center [1041, 82] width 18 height 18
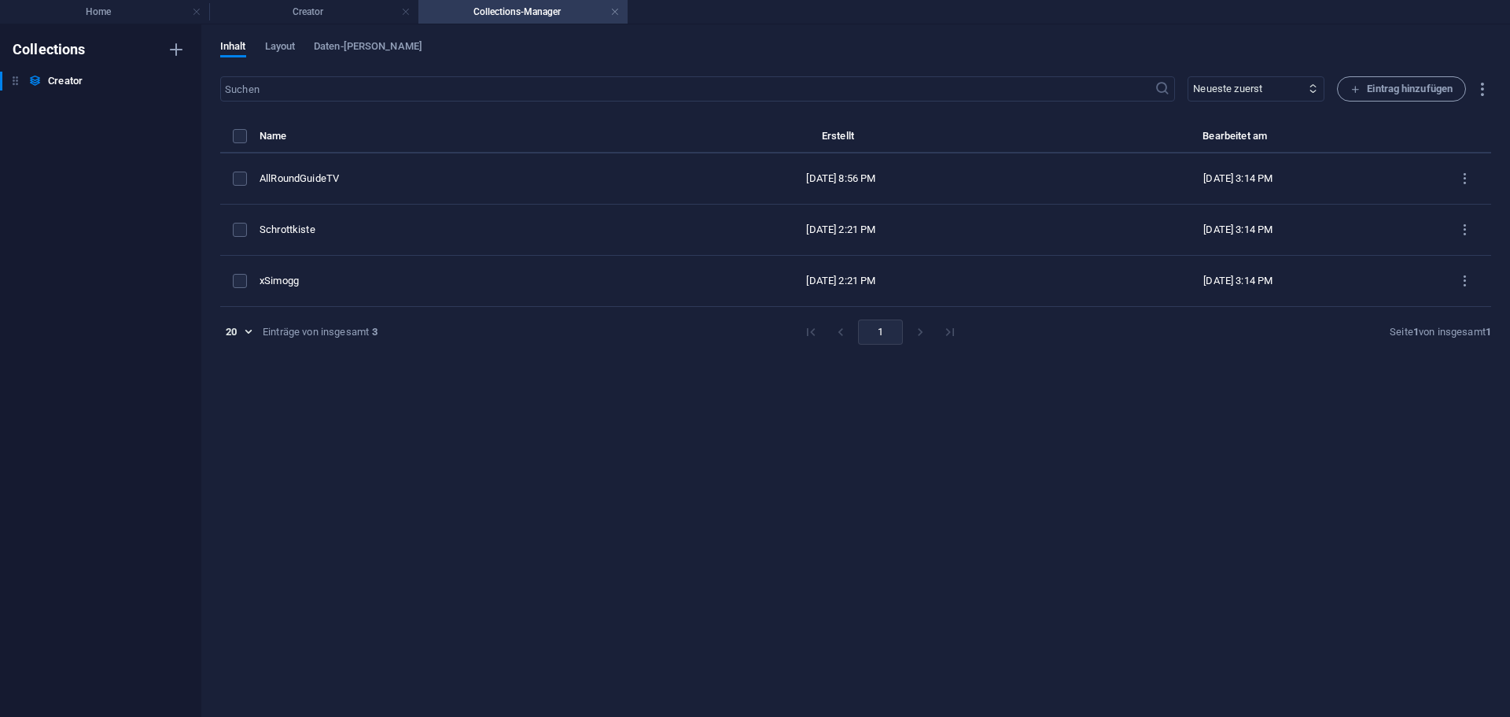
type input "allroundguidetv"
click at [322, 41] on span "Daten-[PERSON_NAME]" at bounding box center [368, 48] width 109 height 22
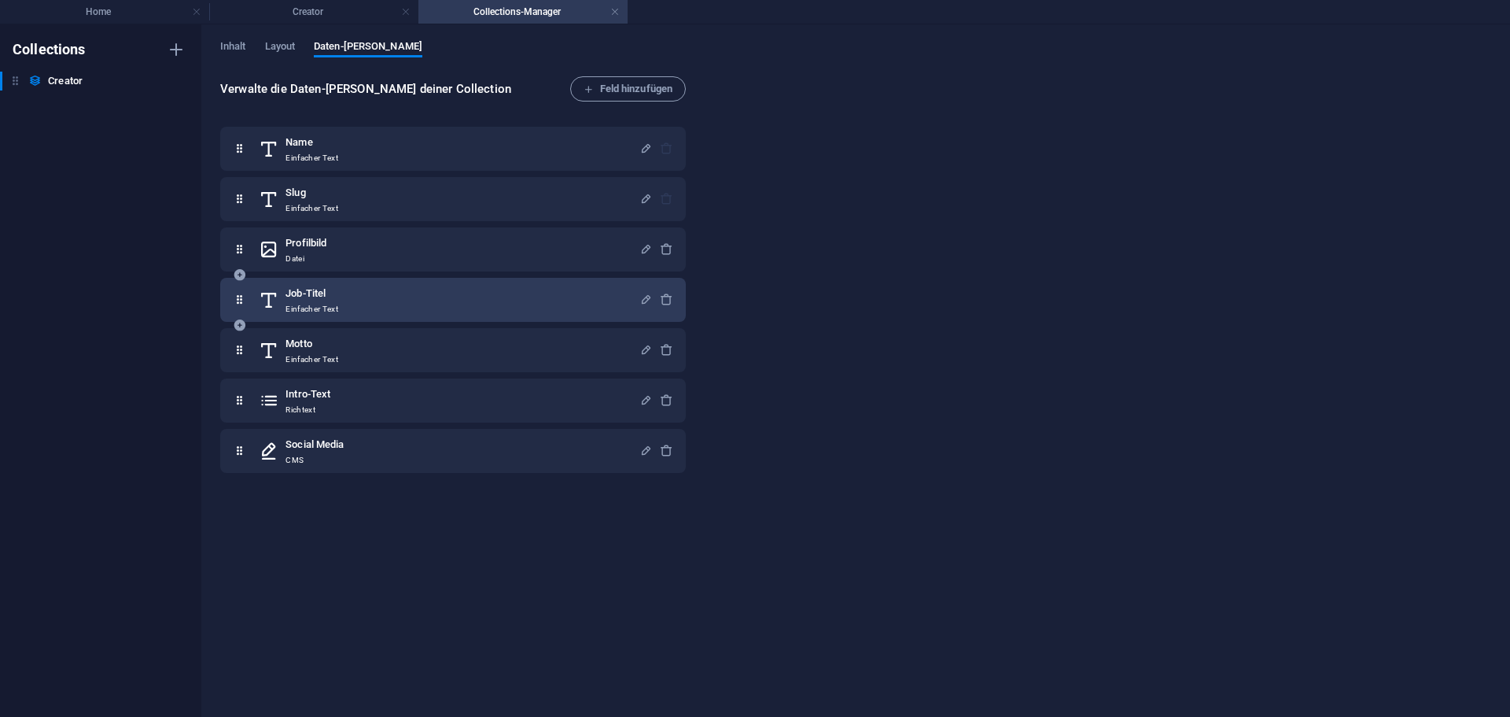
click at [307, 308] on p "Einfacher Text" at bounding box center [312, 309] width 53 height 13
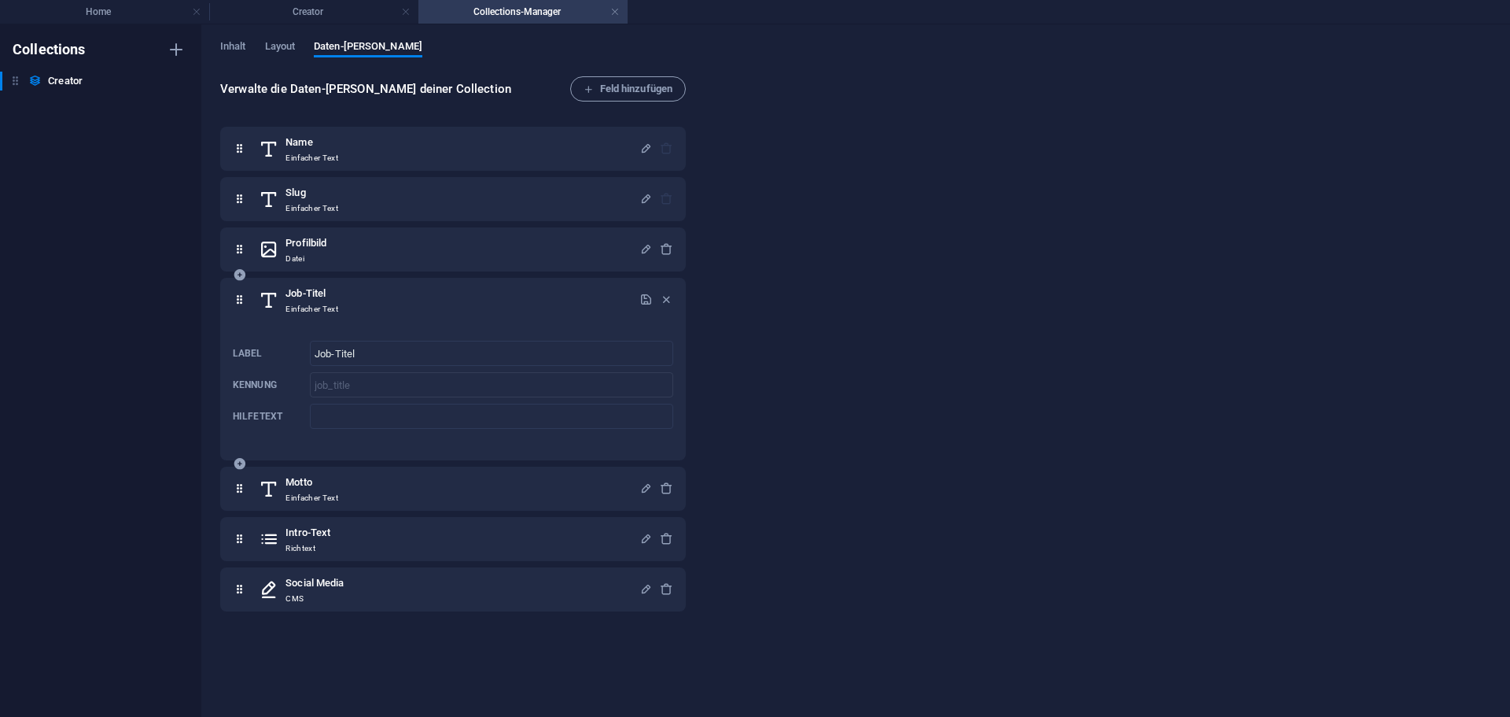
click at [346, 301] on div "Job-Titel Einfacher Text" at bounding box center [449, 299] width 381 height 31
click at [669, 301] on icon "button" at bounding box center [666, 299] width 13 height 13
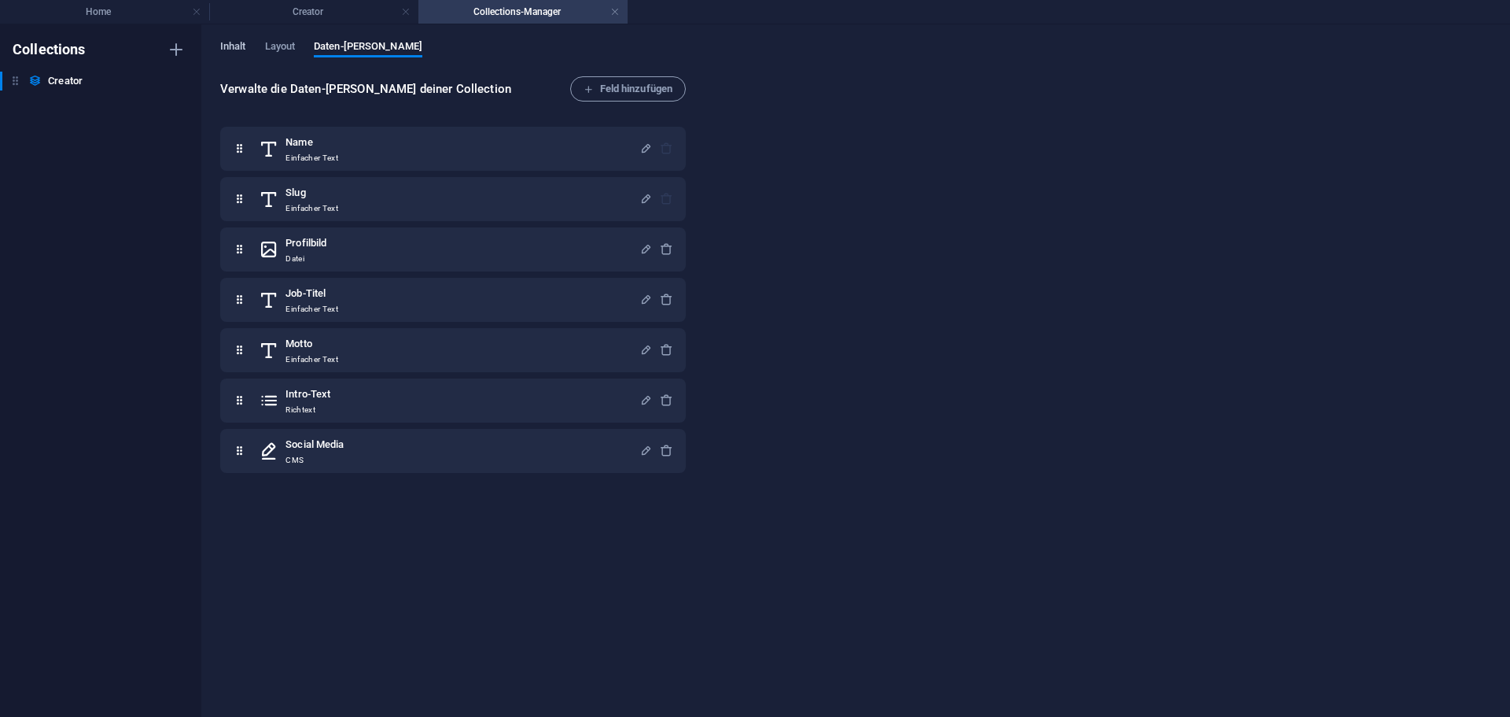
click at [238, 42] on span "Inhalt" at bounding box center [233, 48] width 26 height 22
select select "[DOMAIN_NAME]_ASC"
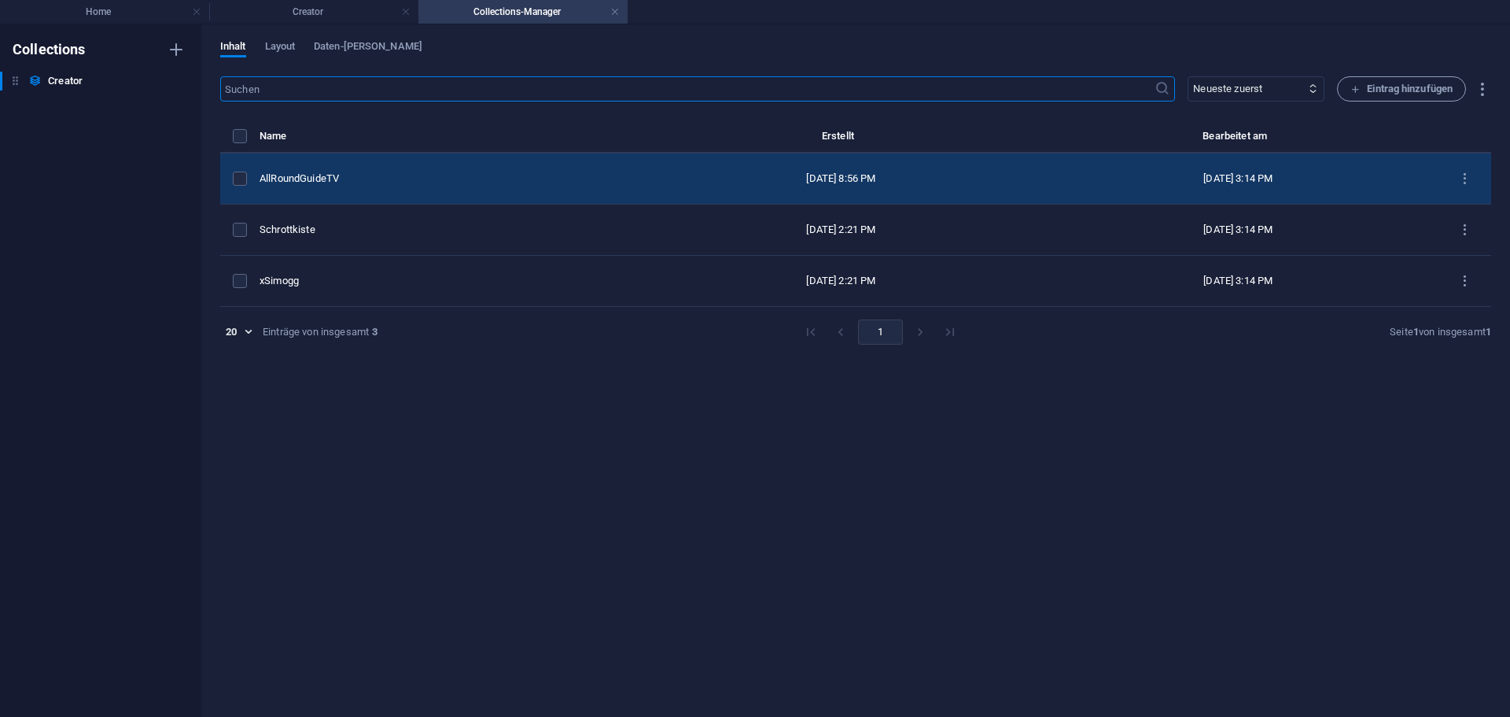
click at [351, 176] on div "AllRoundGuideTV" at bounding box center [446, 178] width 372 height 14
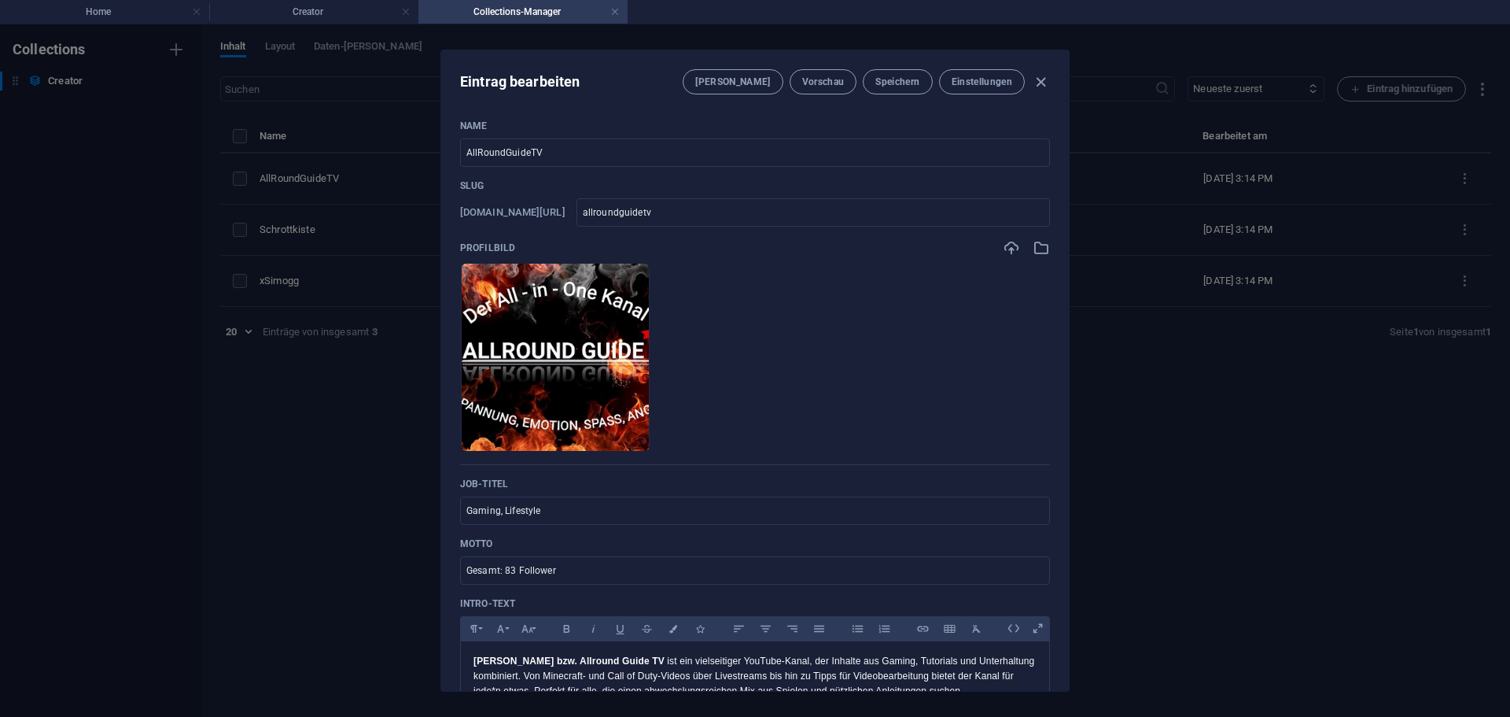
click at [511, 216] on h6 "[DOMAIN_NAME][URL]" at bounding box center [512, 212] width 105 height 19
click at [513, 216] on h6 "[DOMAIN_NAME][URL]" at bounding box center [512, 212] width 105 height 19
click at [514, 216] on h6 "[DOMAIN_NAME][URL]" at bounding box center [512, 212] width 105 height 19
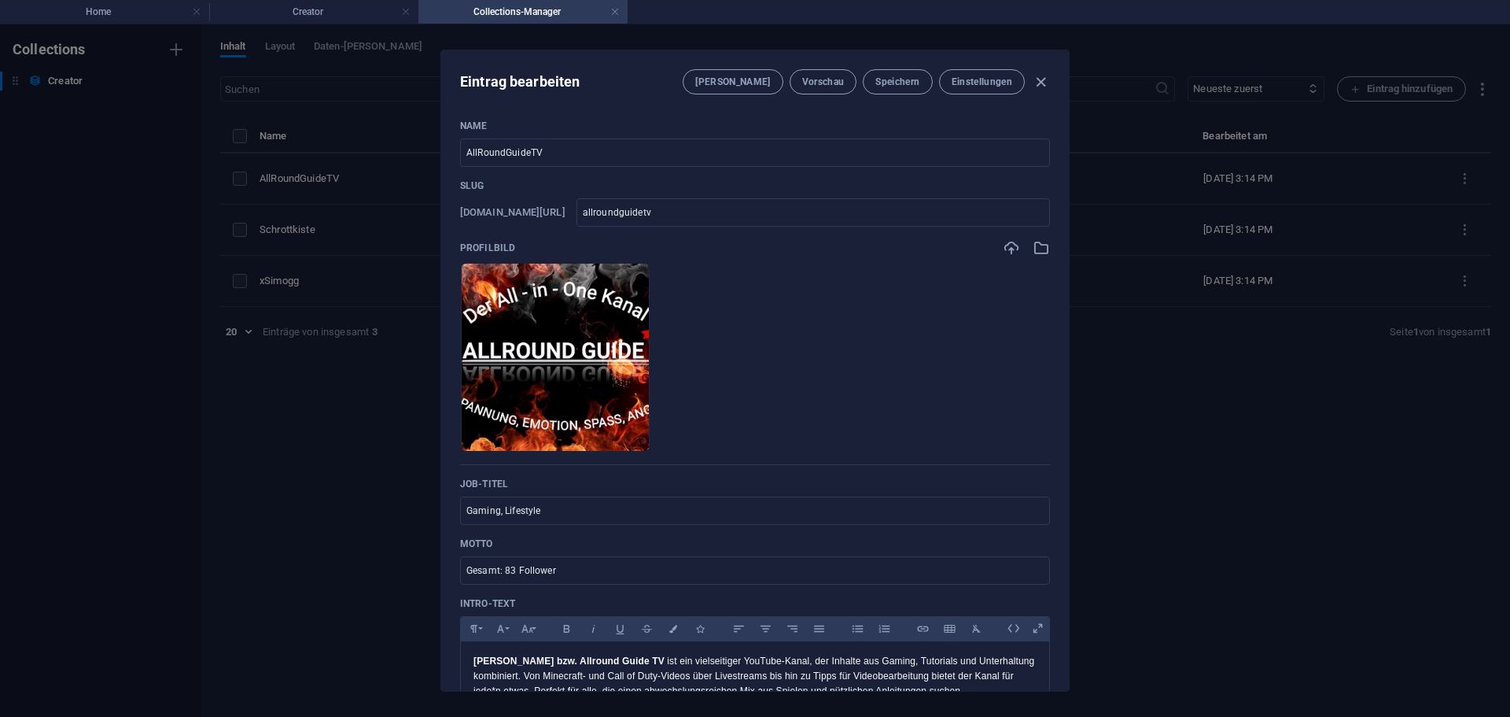
click at [515, 227] on div "Name AllRoundGuideTV ​ Slug www.example.com/creator/ allroundguidetv ​ Profilbi…" at bounding box center [755, 527] width 590 height 815
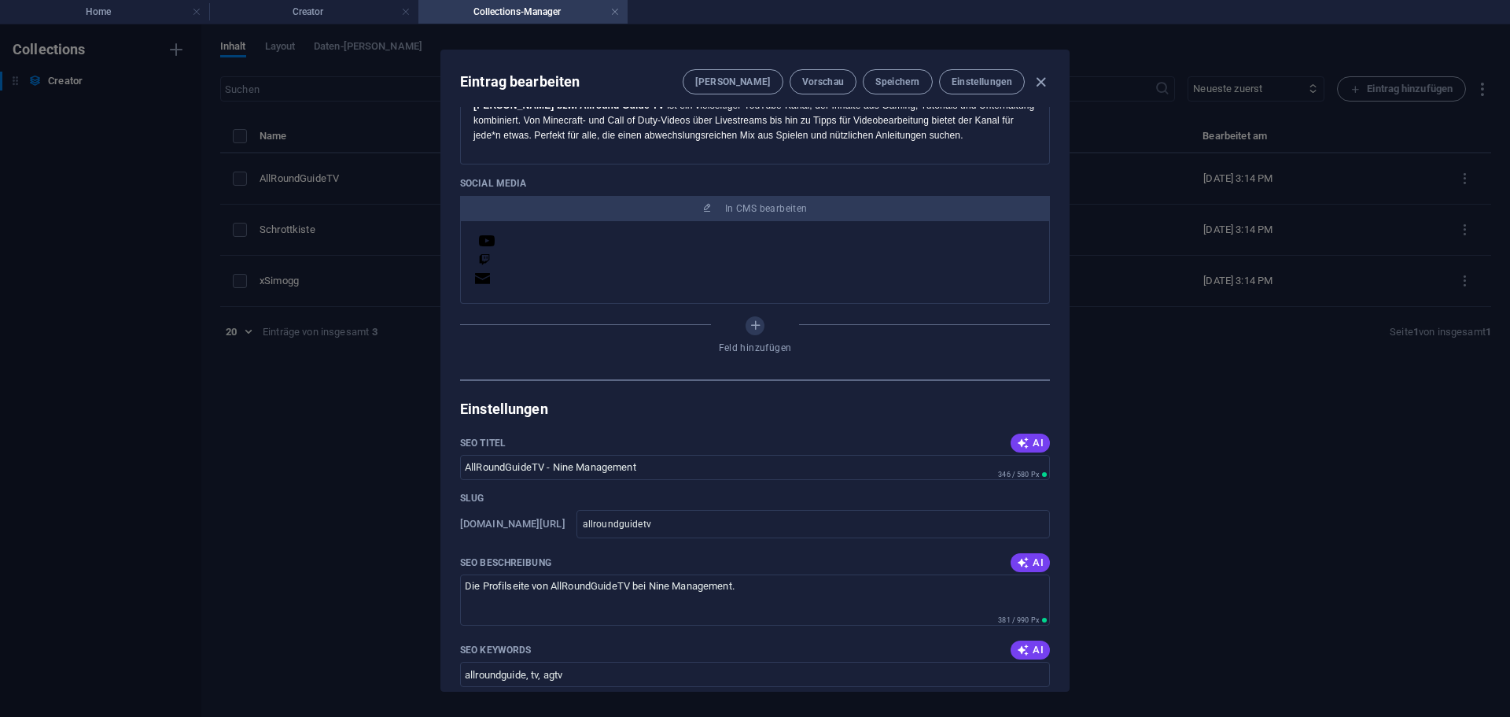
scroll to position [551, 0]
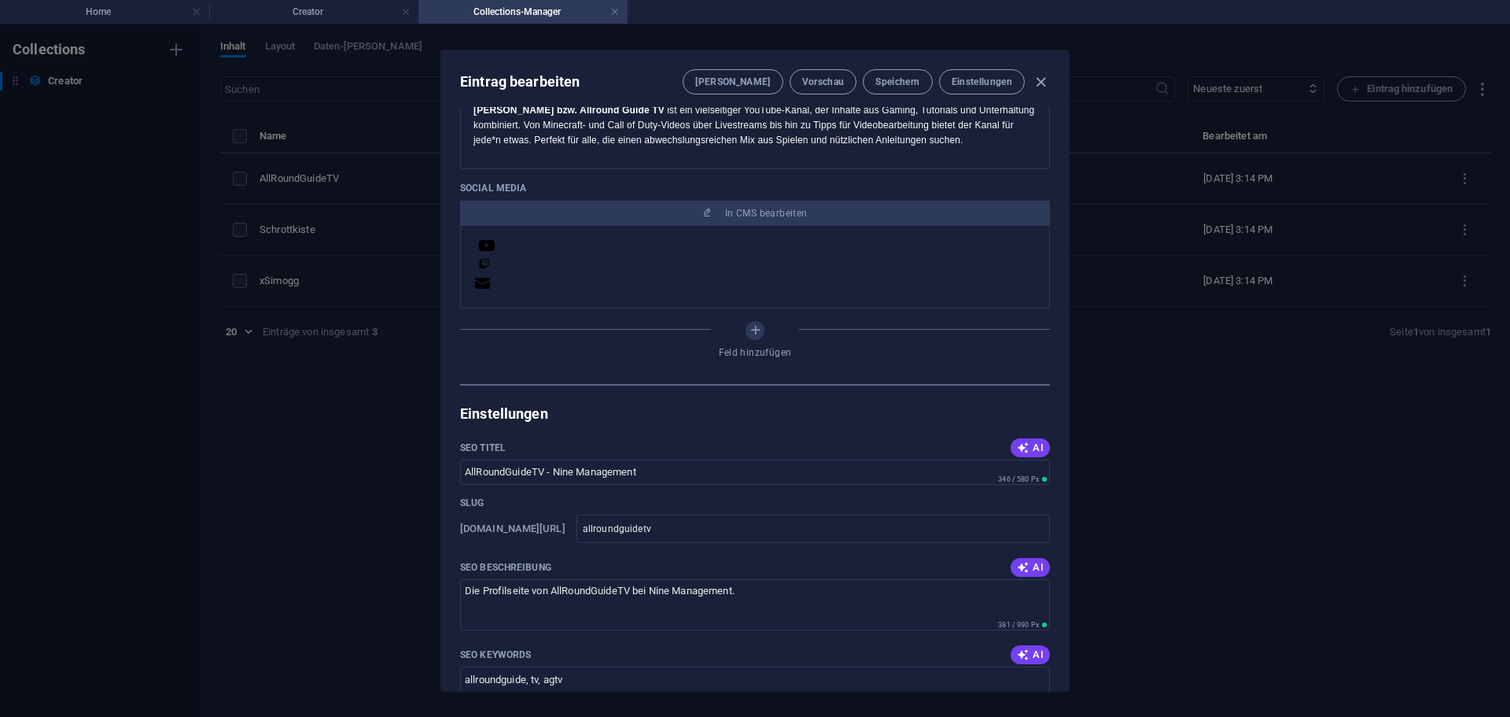
click at [338, 281] on div "Eintrag bearbeiten Felder Vorschau Speichern Einstellungen Name AllRoundGuideTV…" at bounding box center [755, 370] width 1510 height 692
type input "allroundguidetv"
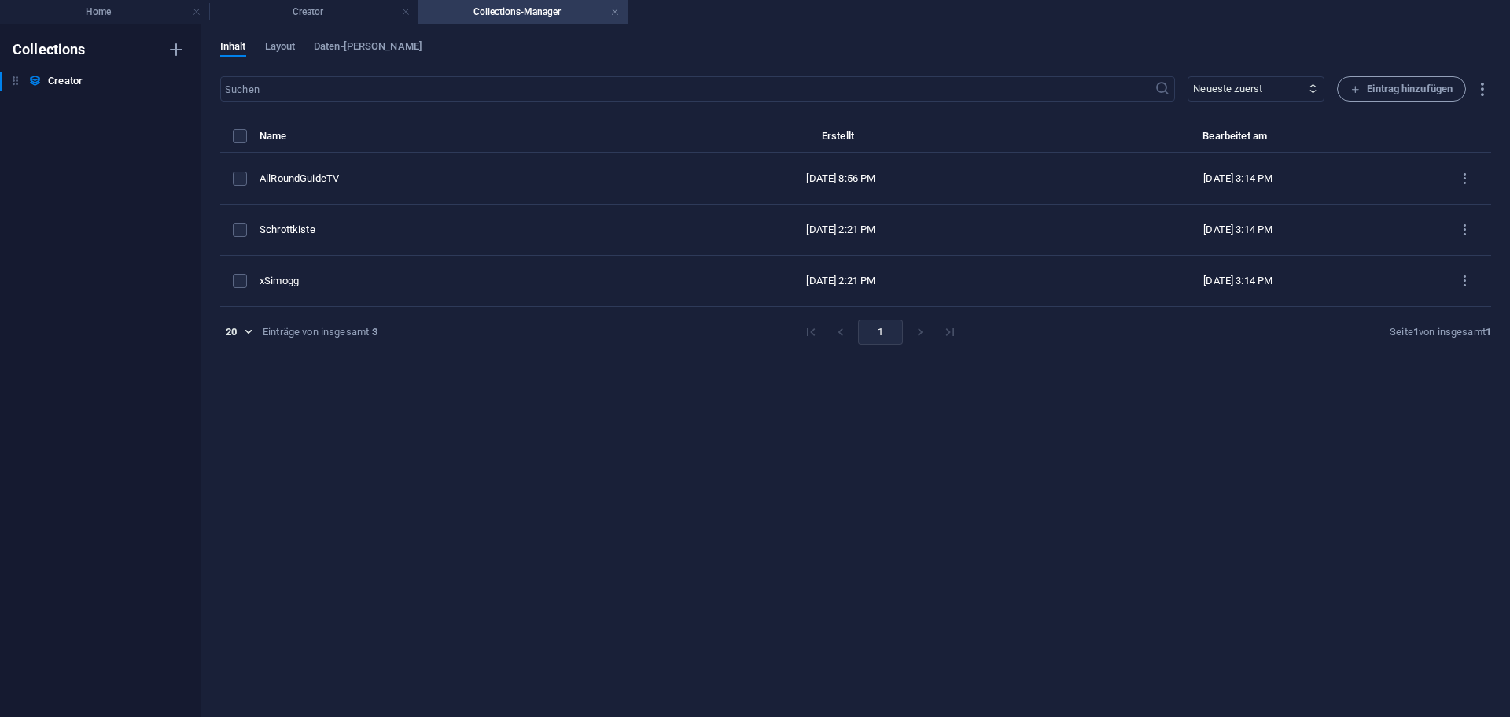
click at [335, 282] on div "xSimogg" at bounding box center [446, 281] width 372 height 14
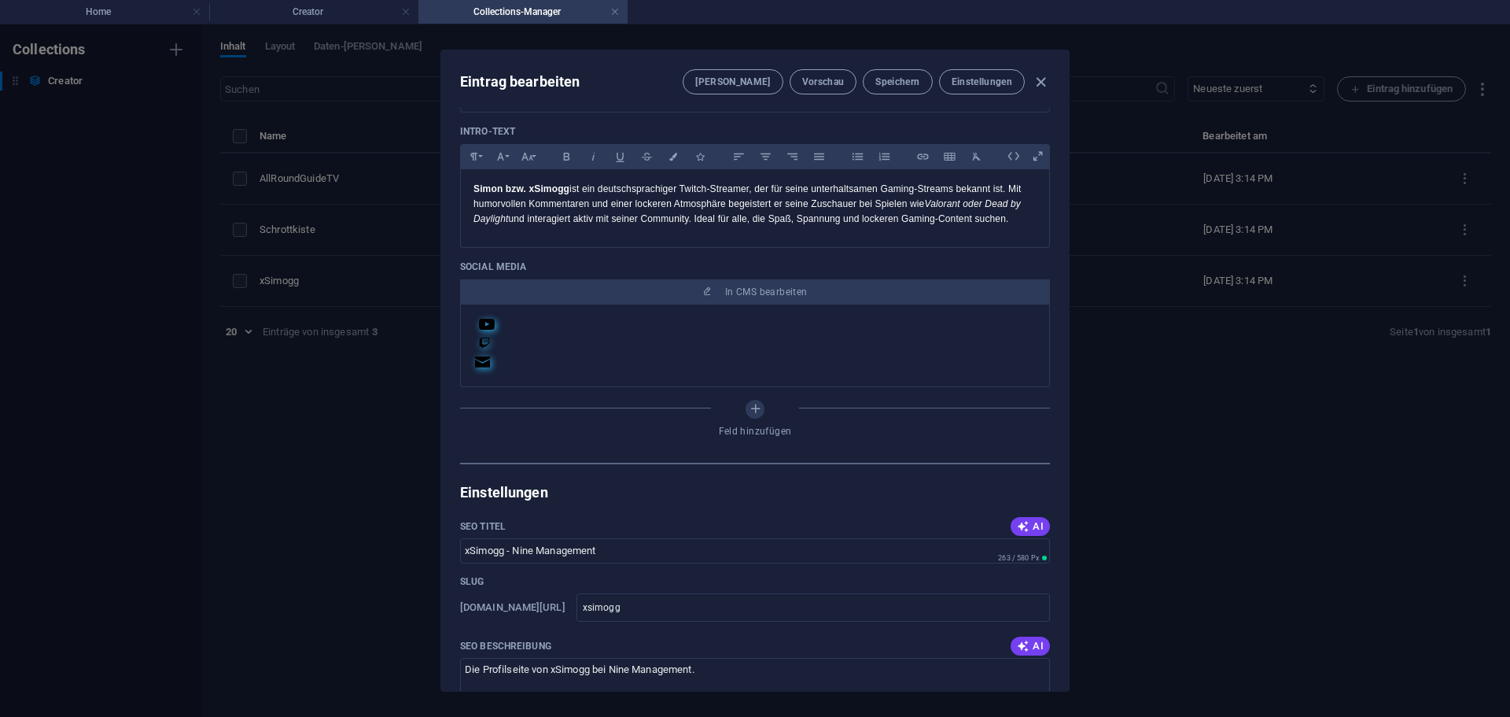
click at [334, 241] on div "Eintrag bearbeiten Felder Vorschau Speichern Einstellungen Name xSimogg ​ Slug …" at bounding box center [755, 370] width 1510 height 692
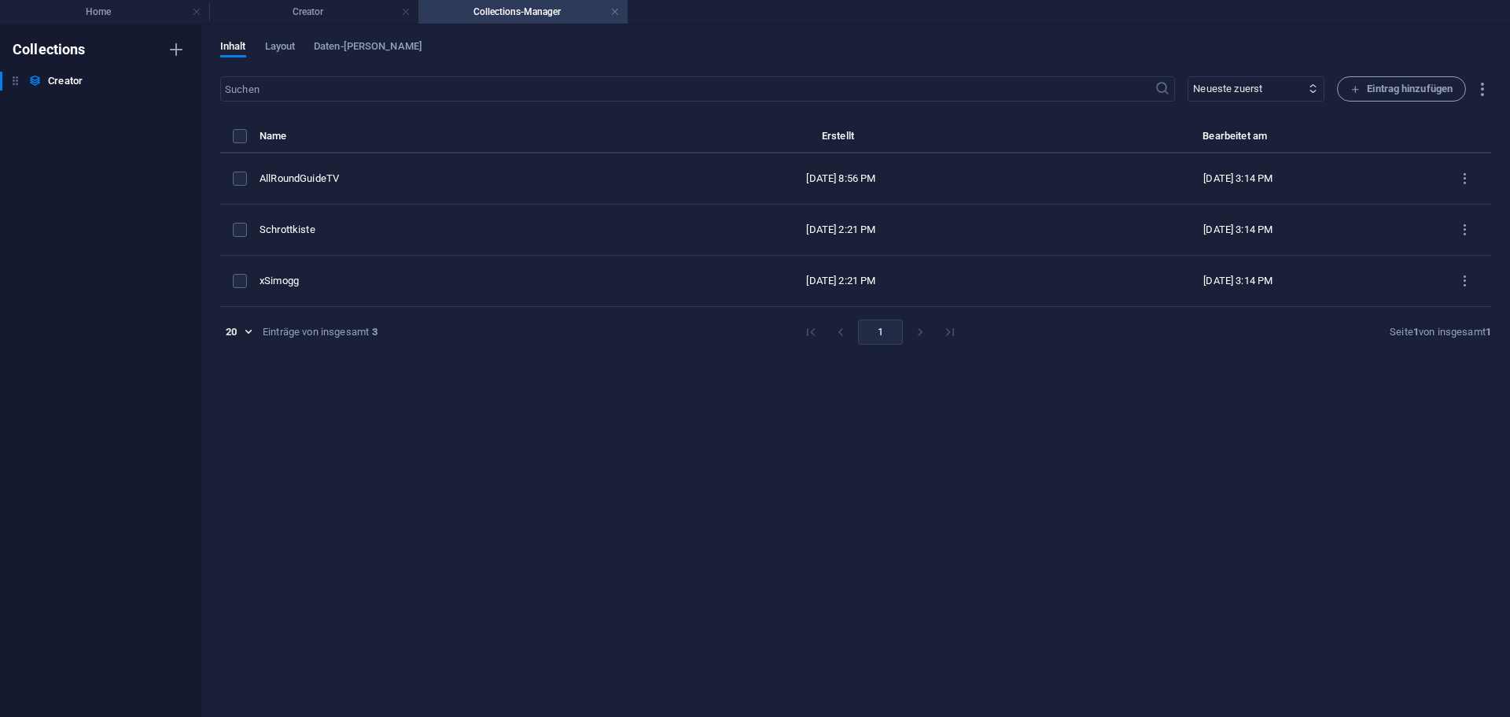
type input "xsimogg"
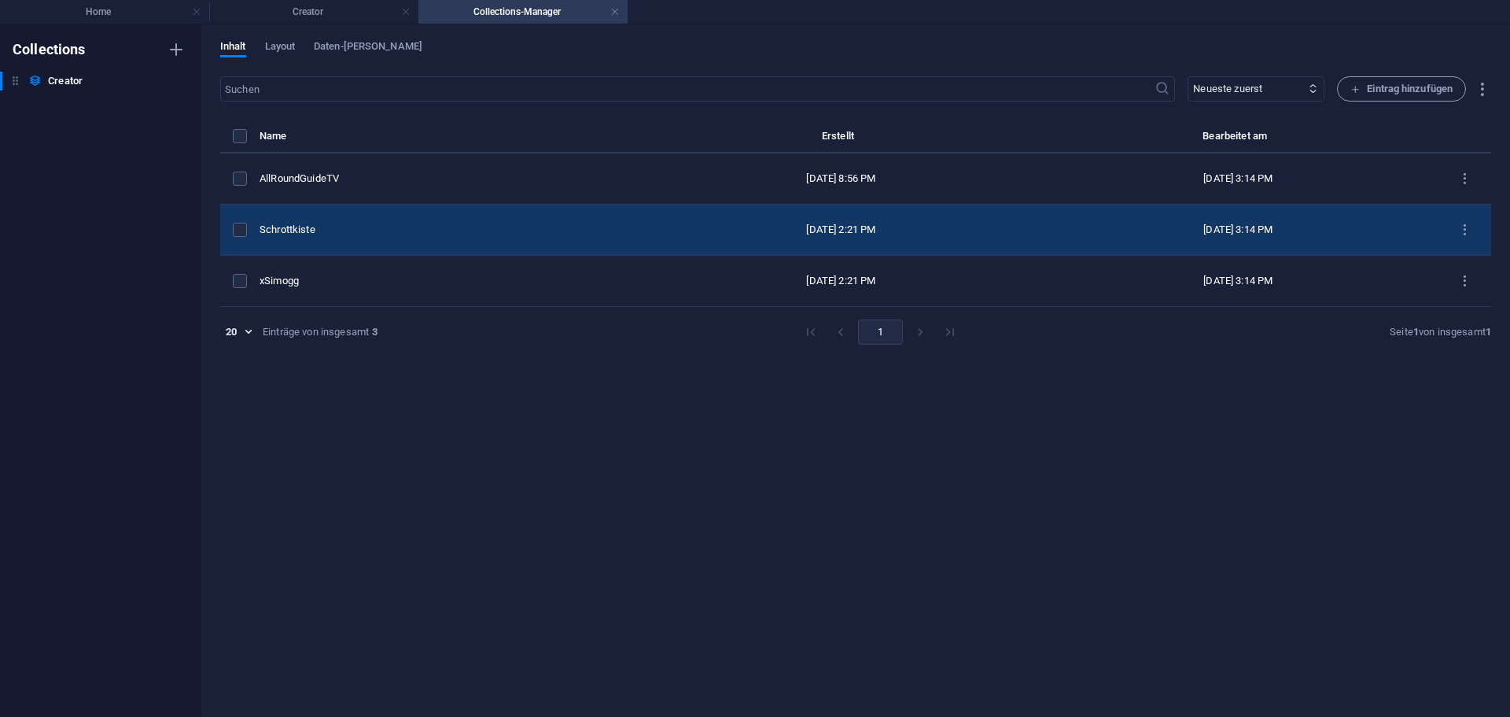
scroll to position [410, 0]
click at [332, 228] on div "Schrottkiste" at bounding box center [446, 230] width 372 height 14
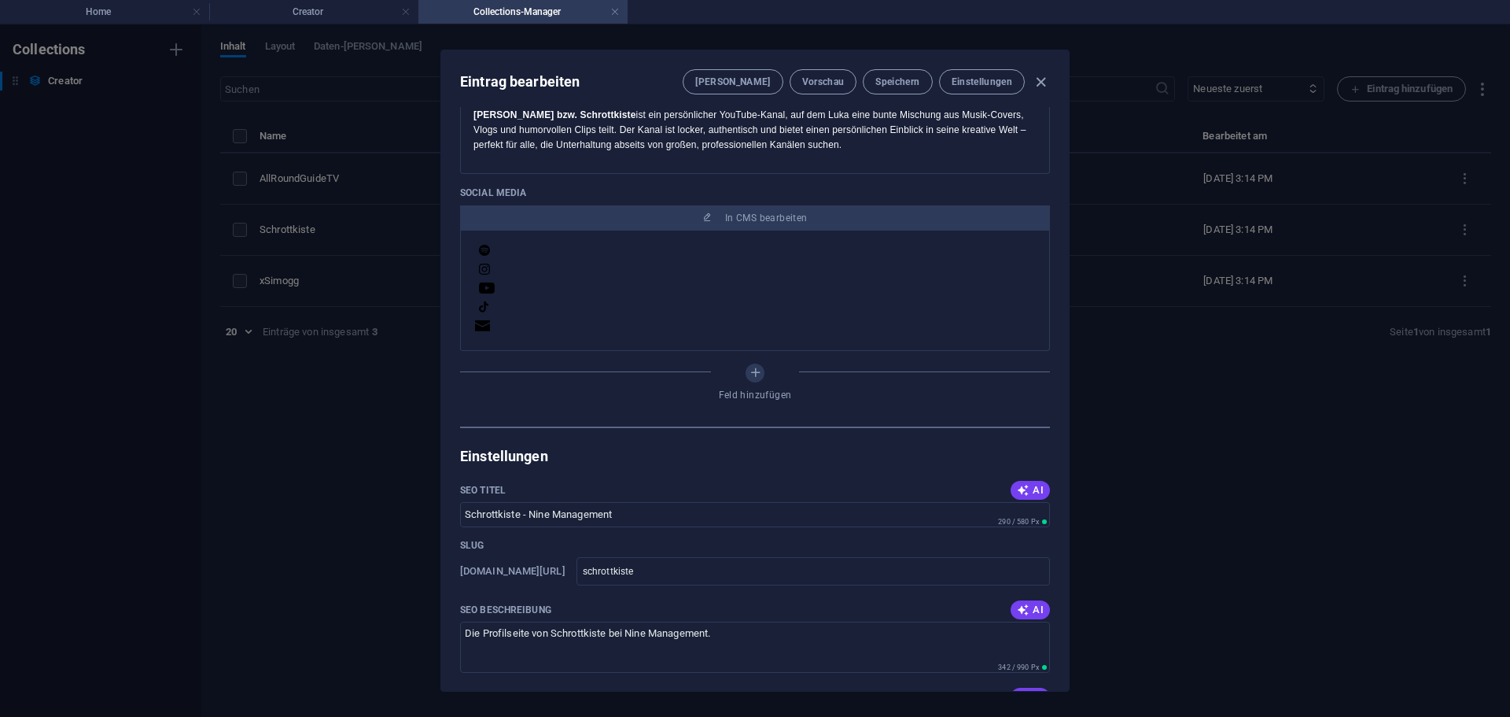
scroll to position [551, 0]
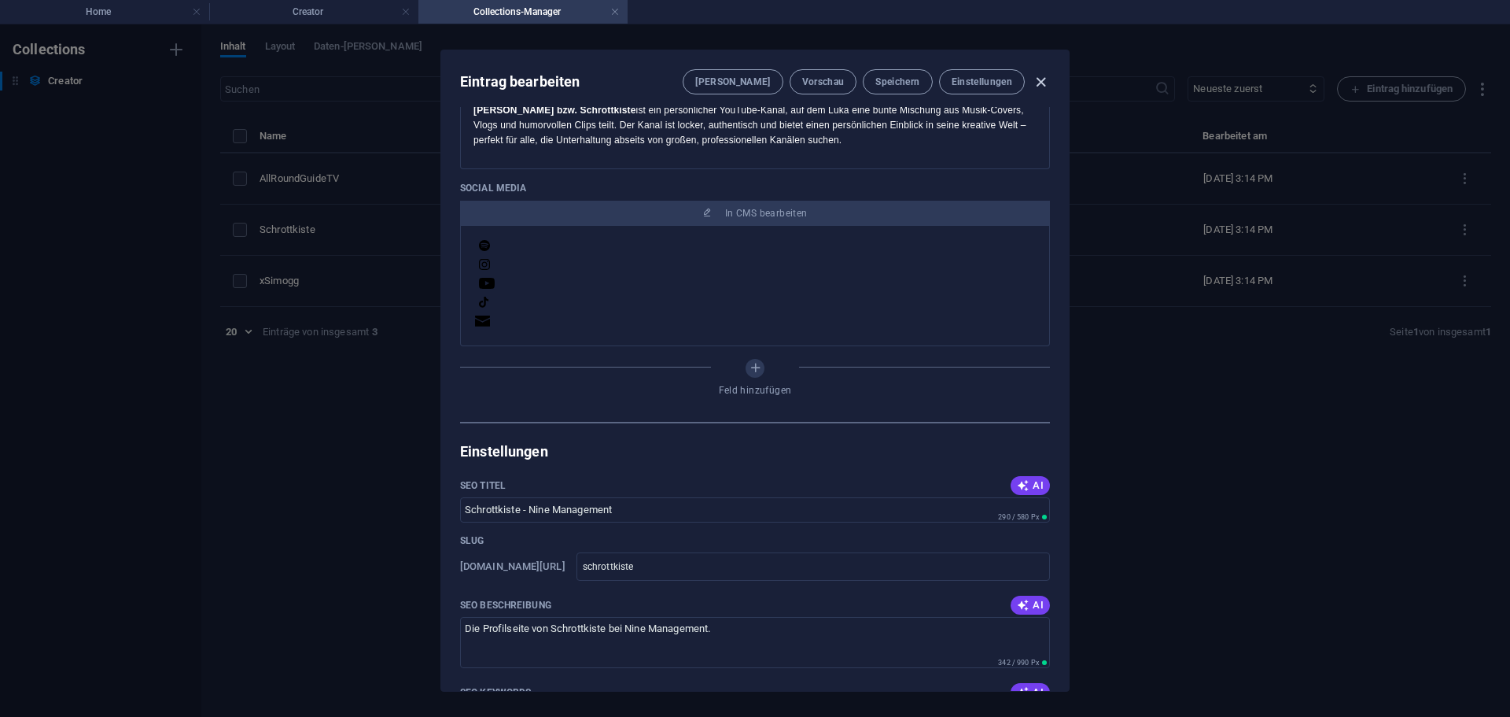
click at [1046, 82] on icon "button" at bounding box center [1041, 82] width 18 height 18
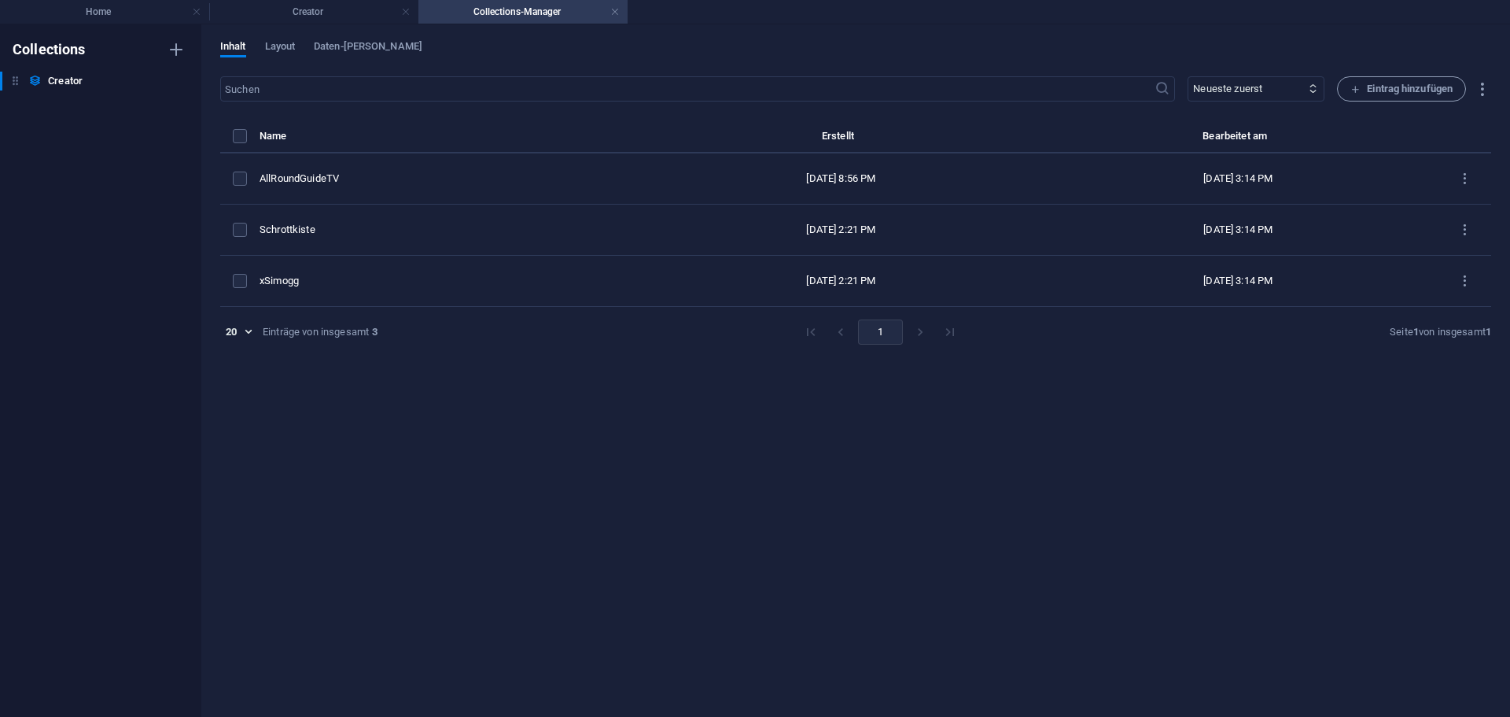
type input "schrottkiste"
click at [317, 6] on h4 "Creator" at bounding box center [313, 11] width 209 height 17
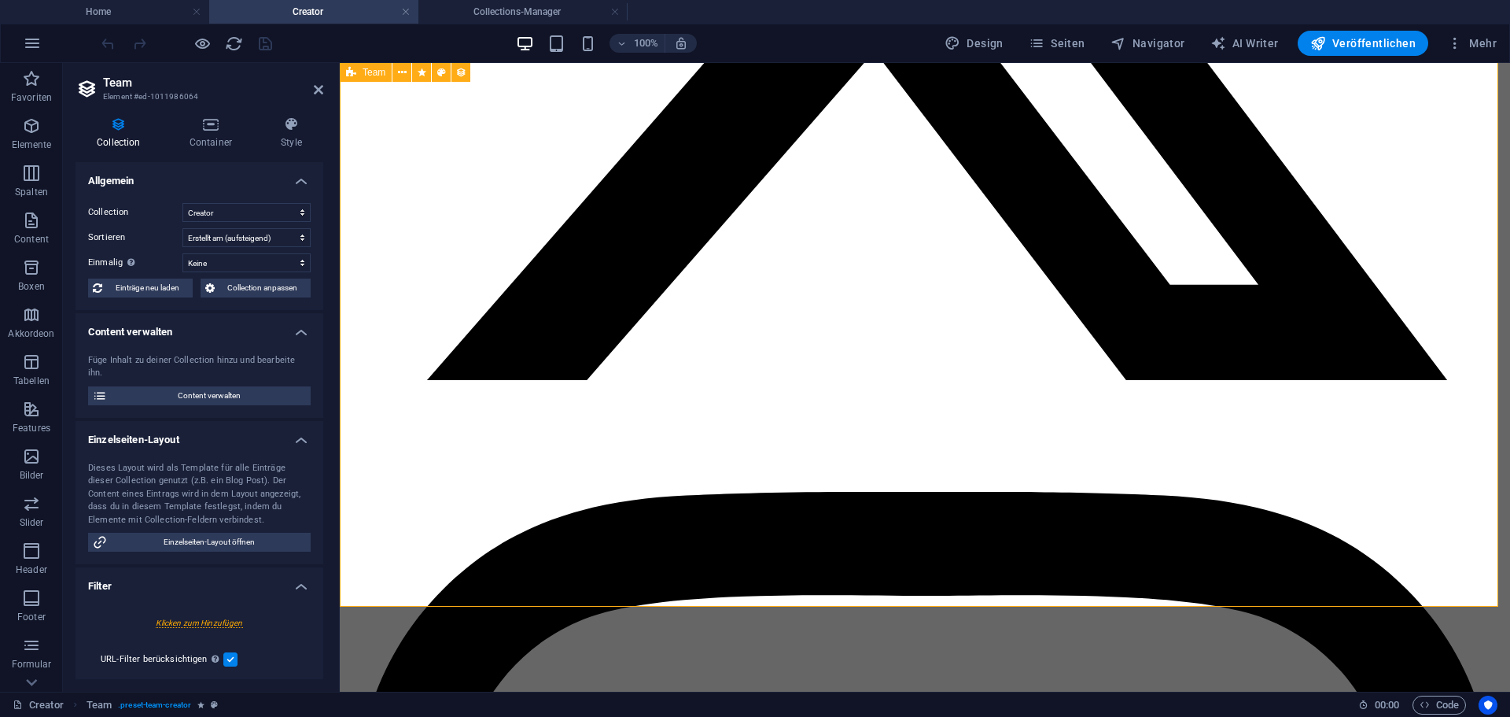
scroll to position [747, 0]
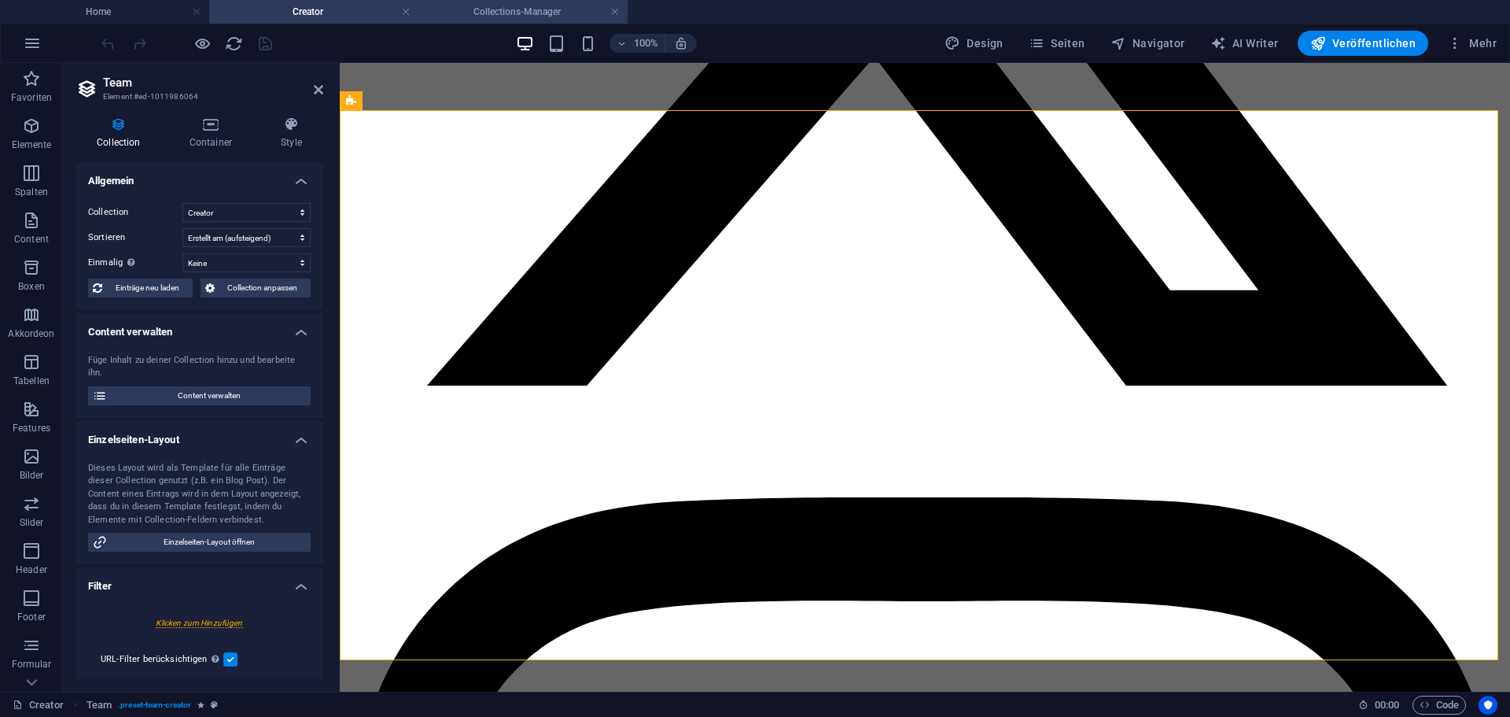
click at [509, 12] on h4 "Collections-Manager" at bounding box center [522, 11] width 209 height 17
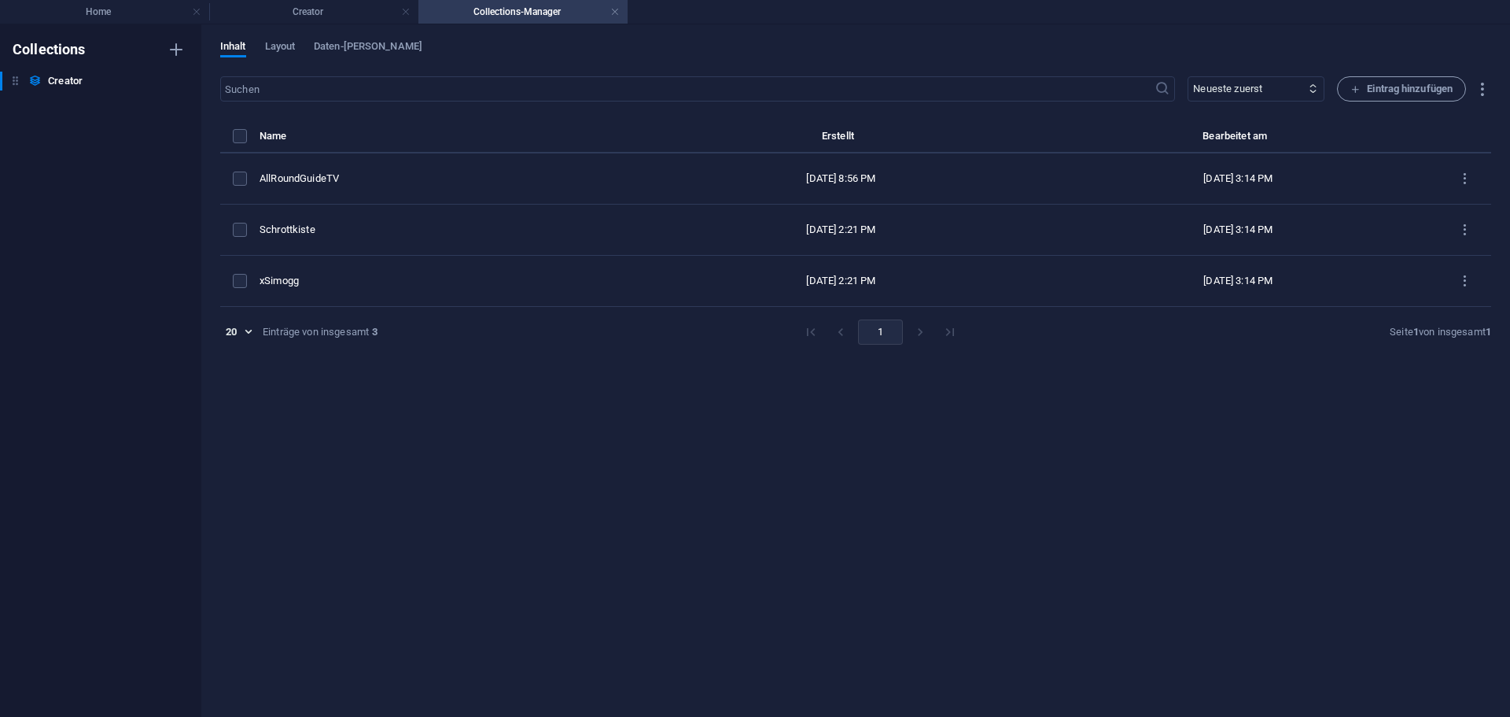
scroll to position [0, 0]
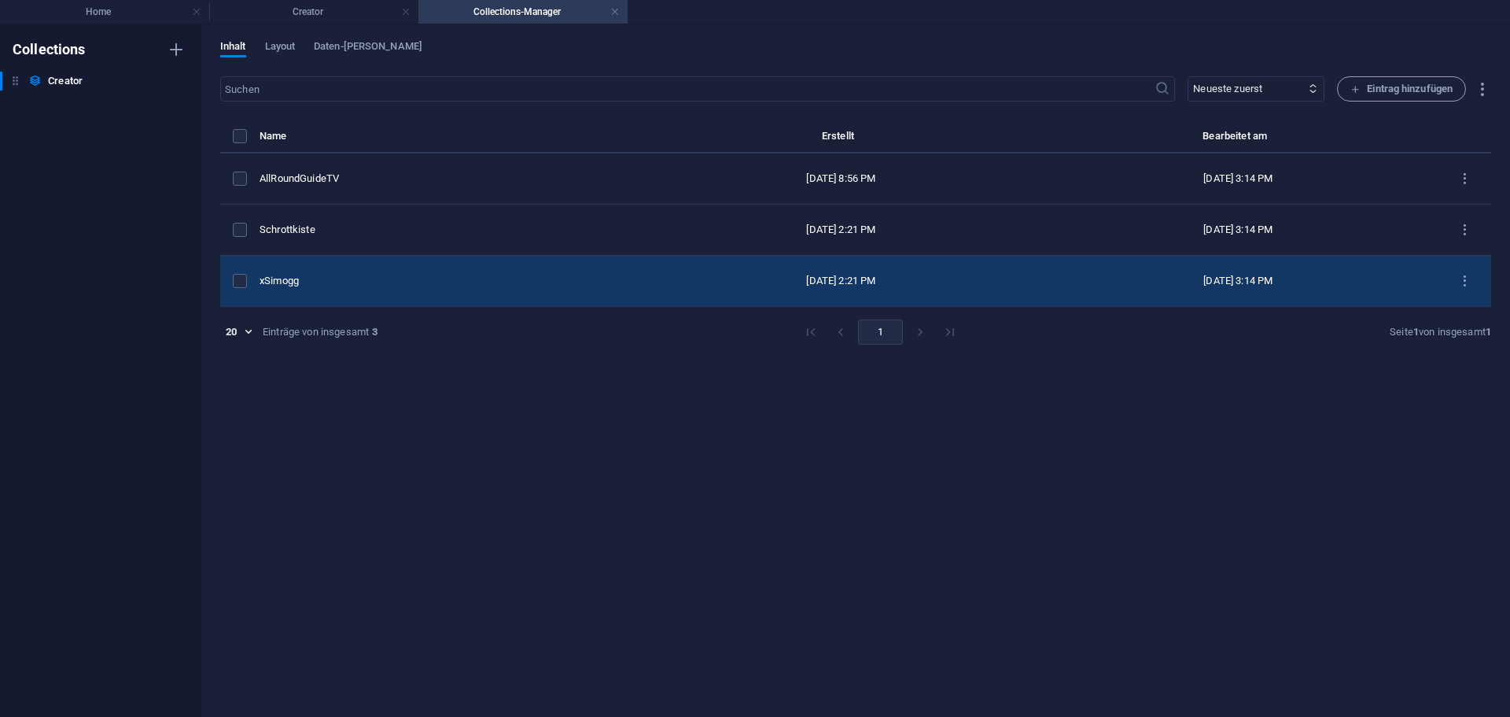
click at [325, 275] on div "xSimogg" at bounding box center [446, 281] width 372 height 14
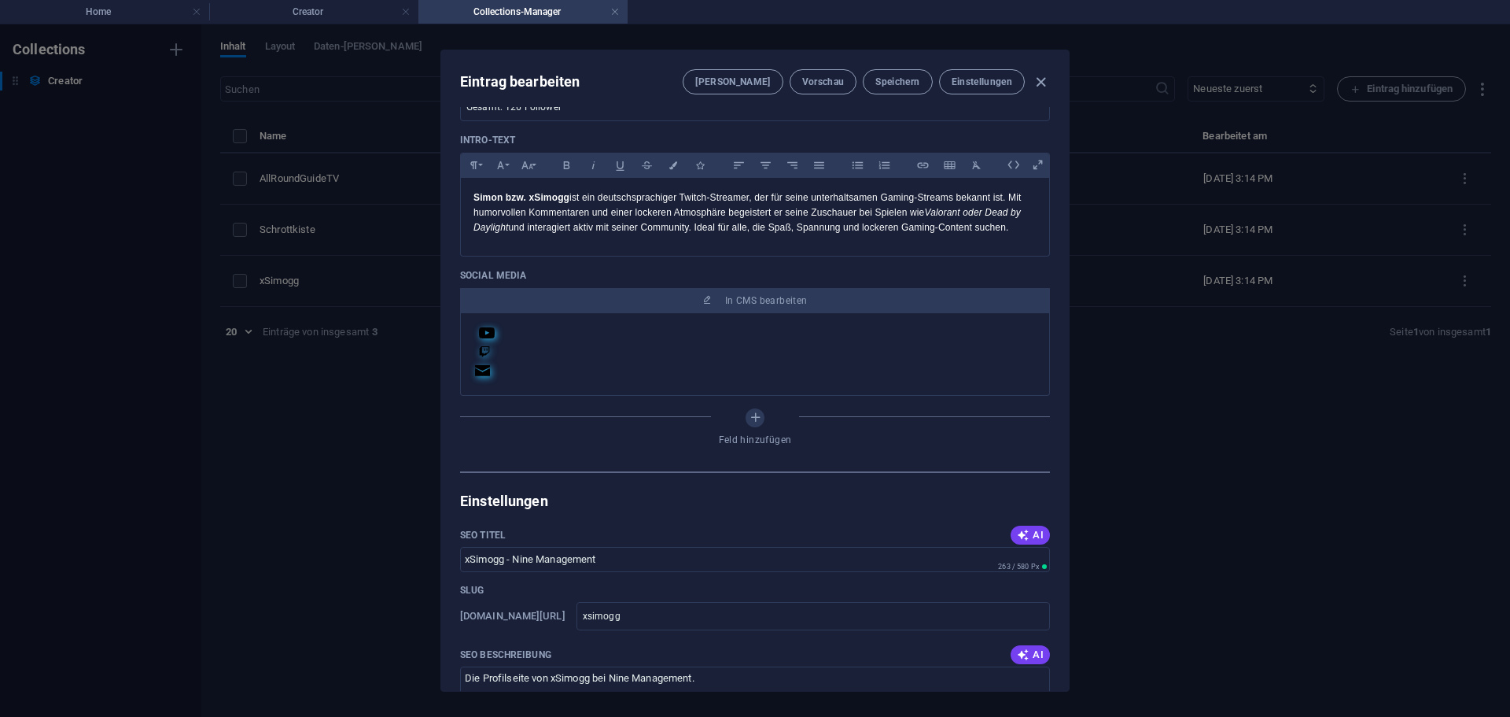
scroll to position [472, 0]
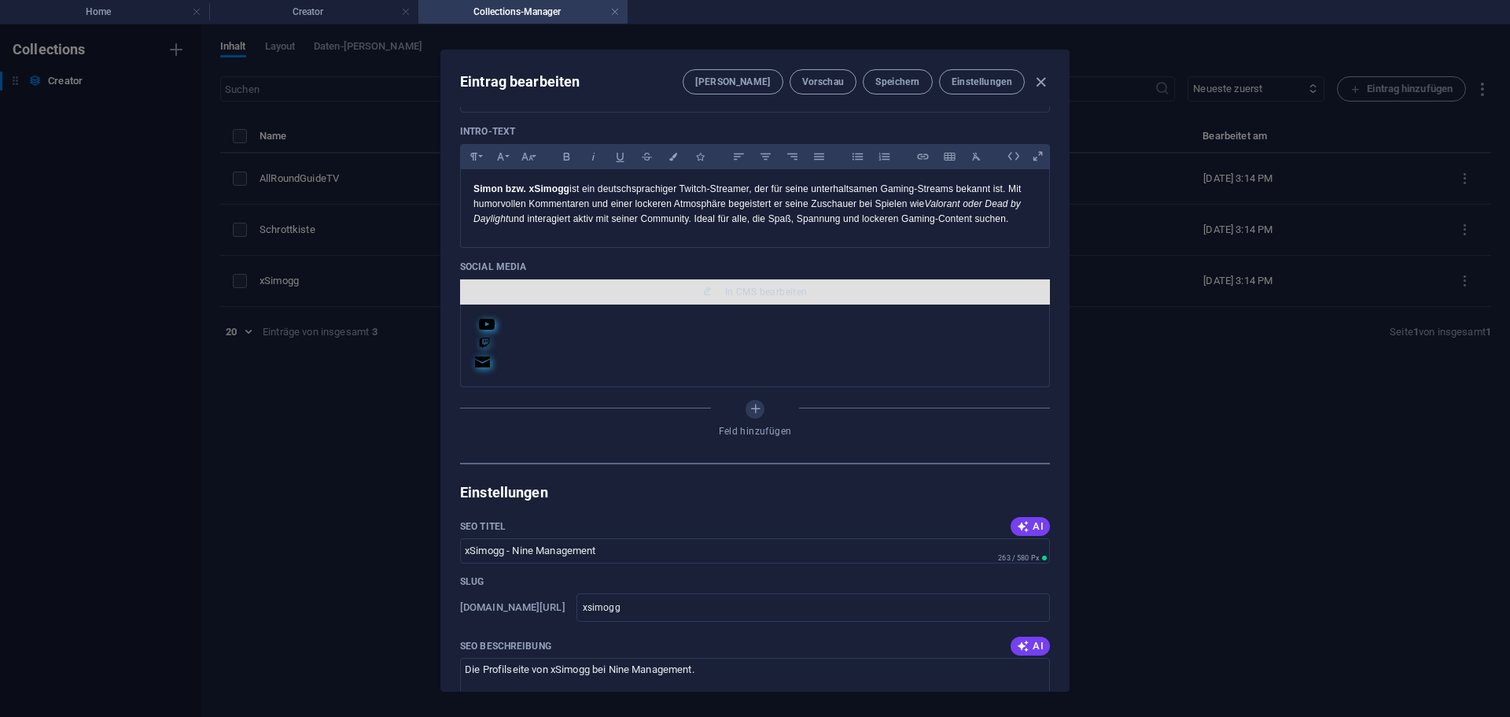
click at [680, 293] on span "In CMS bearbeiten" at bounding box center [754, 292] width 577 height 13
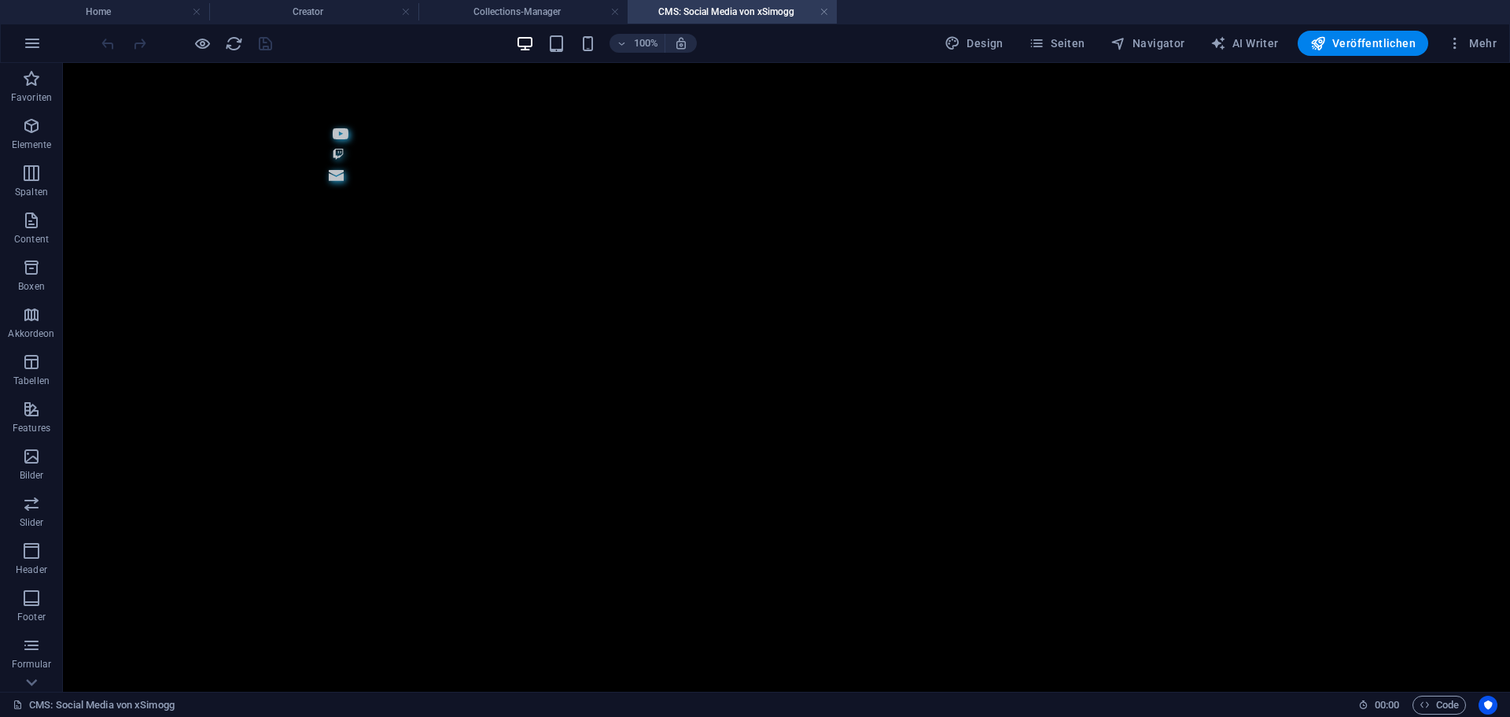
scroll to position [0, 0]
click at [345, 138] on figure at bounding box center [786, 136] width 911 height 20
select select "xMidYMid"
select select "px"
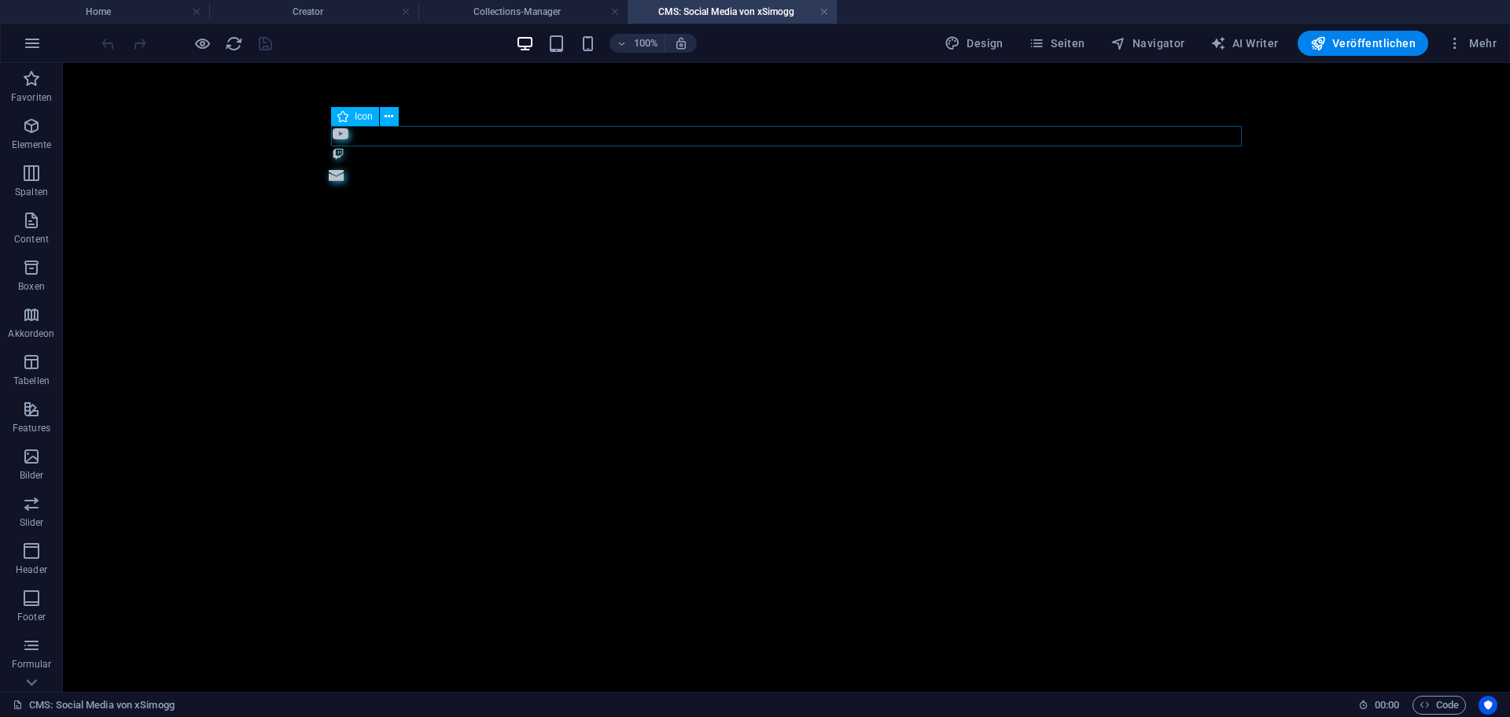
select select "px"
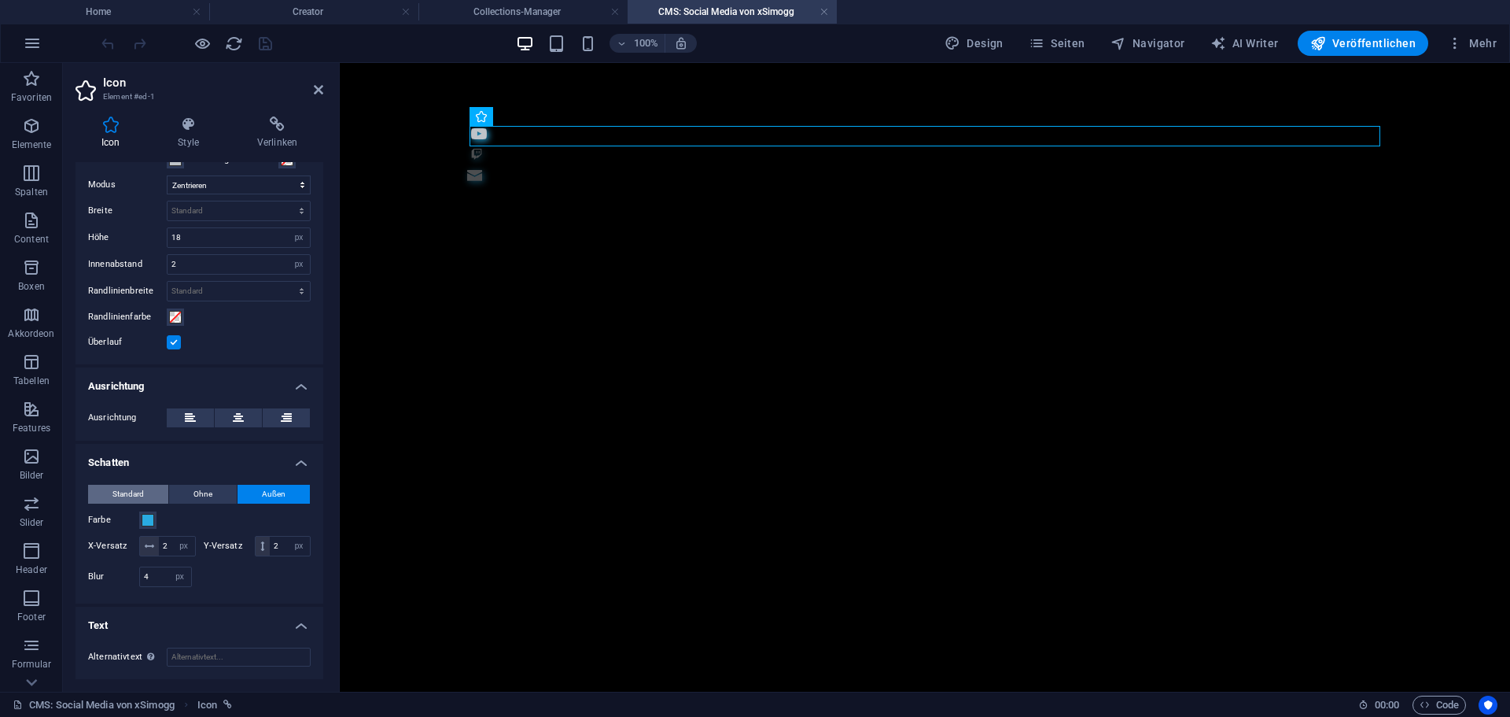
click at [131, 485] on span "Standard" at bounding box center [127, 494] width 31 height 19
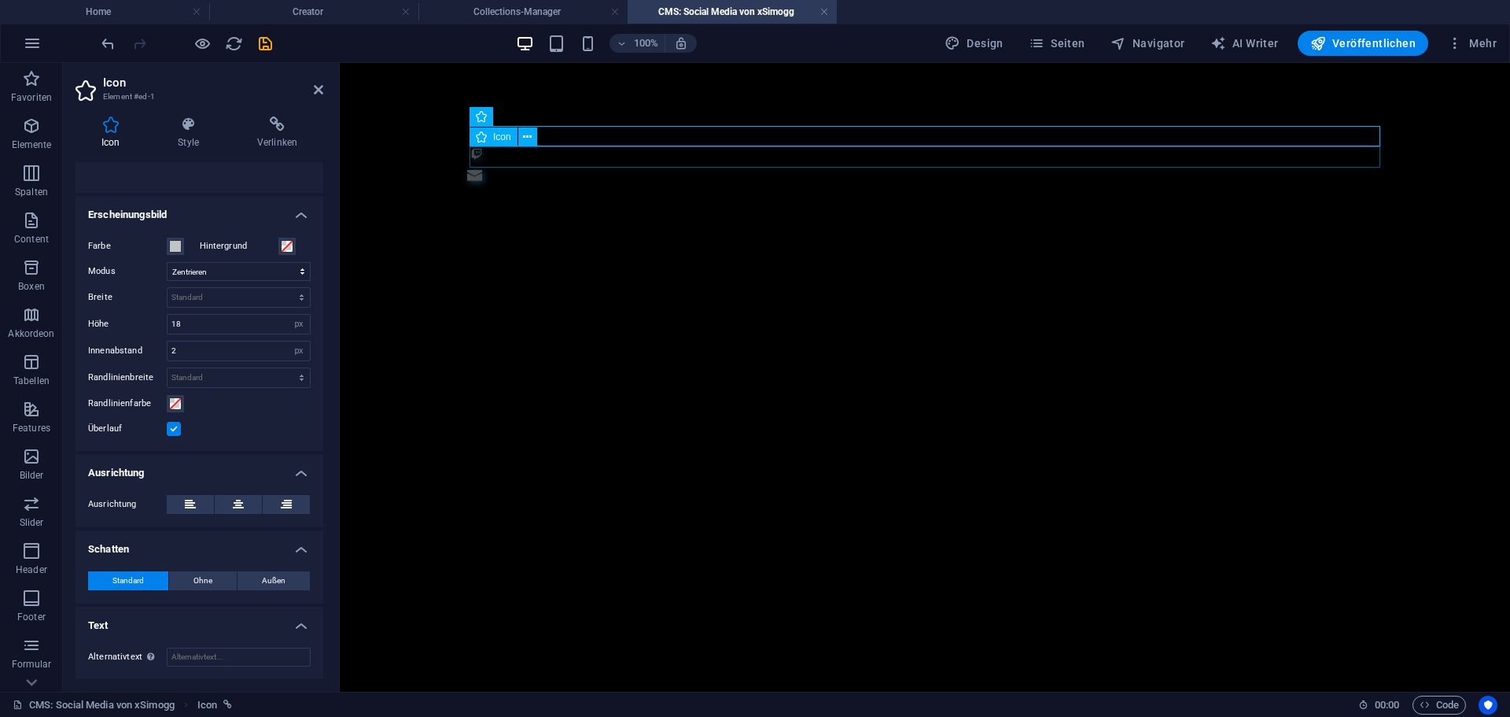
click at [478, 150] on figure at bounding box center [925, 156] width 911 height 20
select select "xMidYMid"
select select "px"
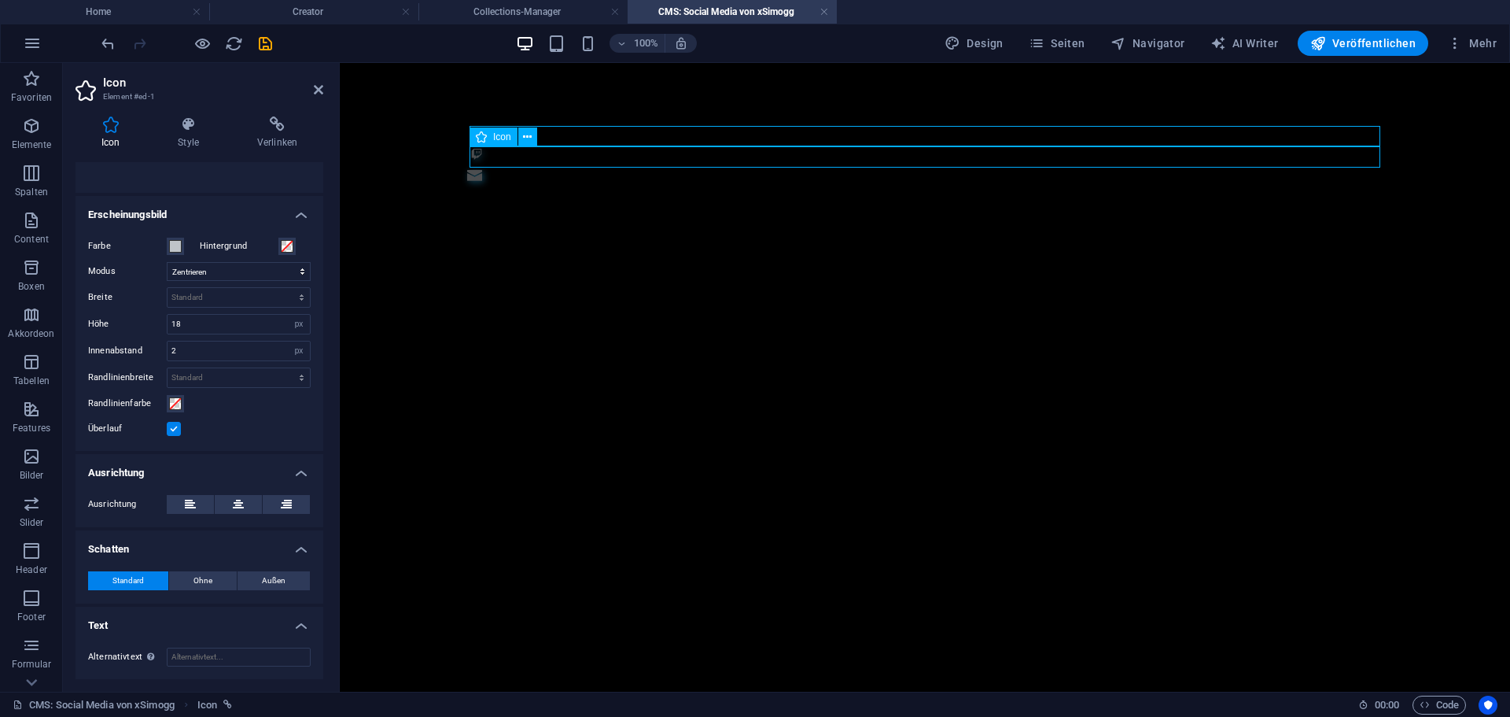
select select "px"
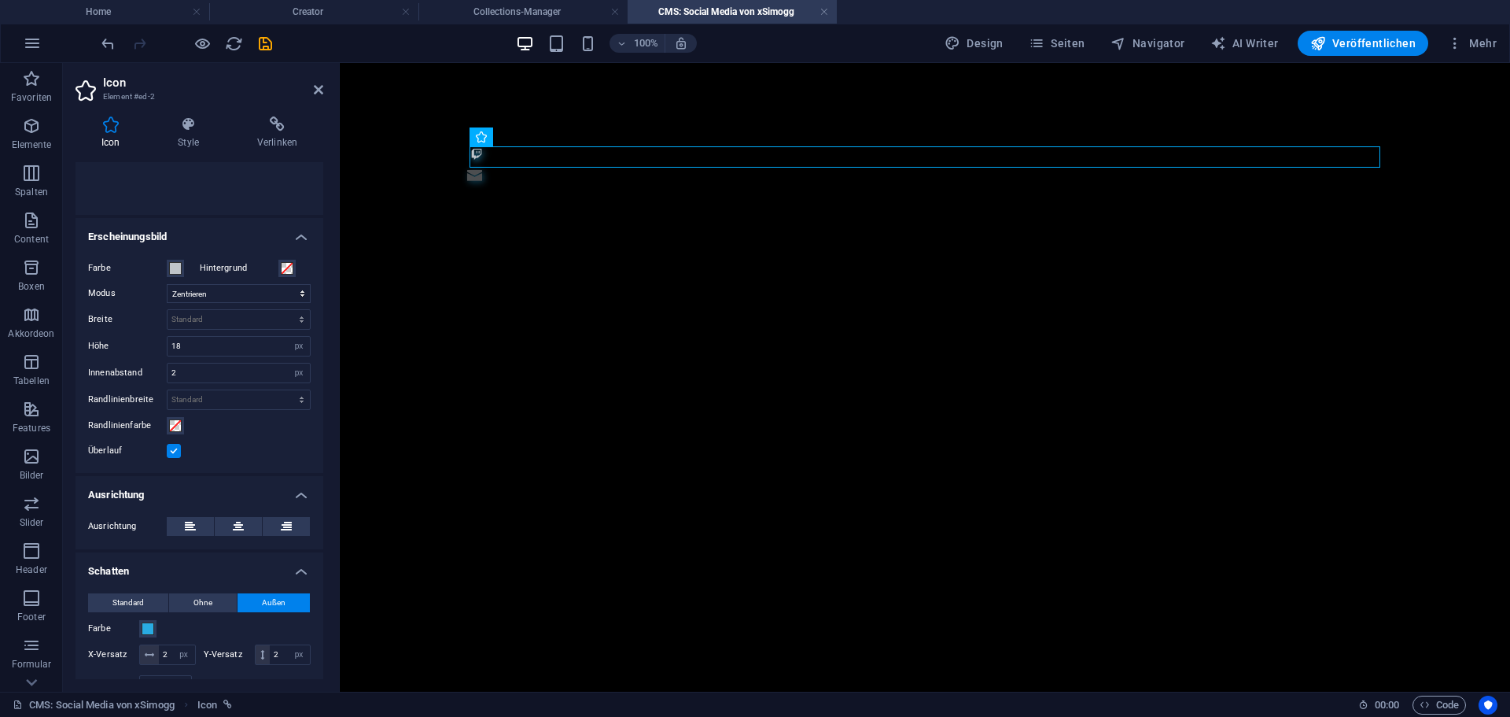
scroll to position [416, 0]
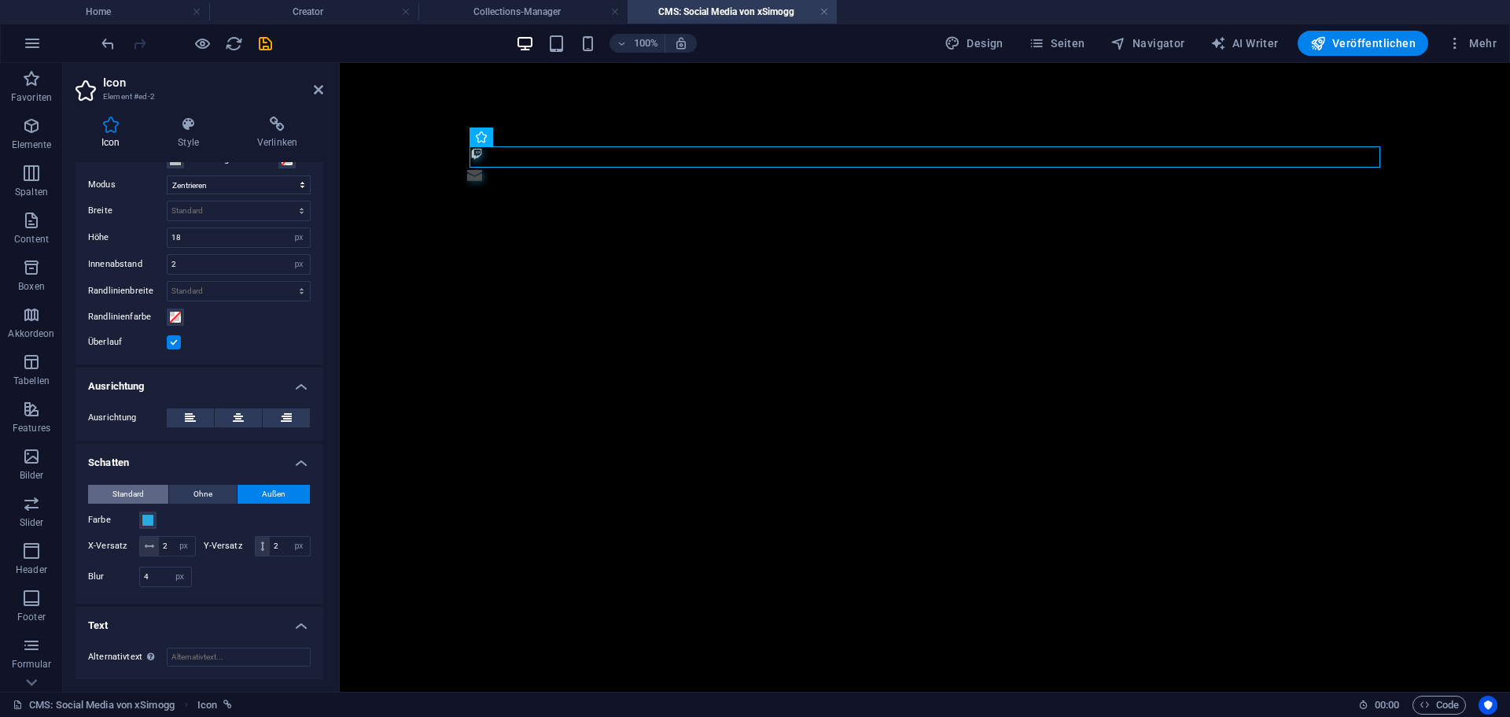
click at [131, 485] on span "Standard" at bounding box center [127, 494] width 31 height 19
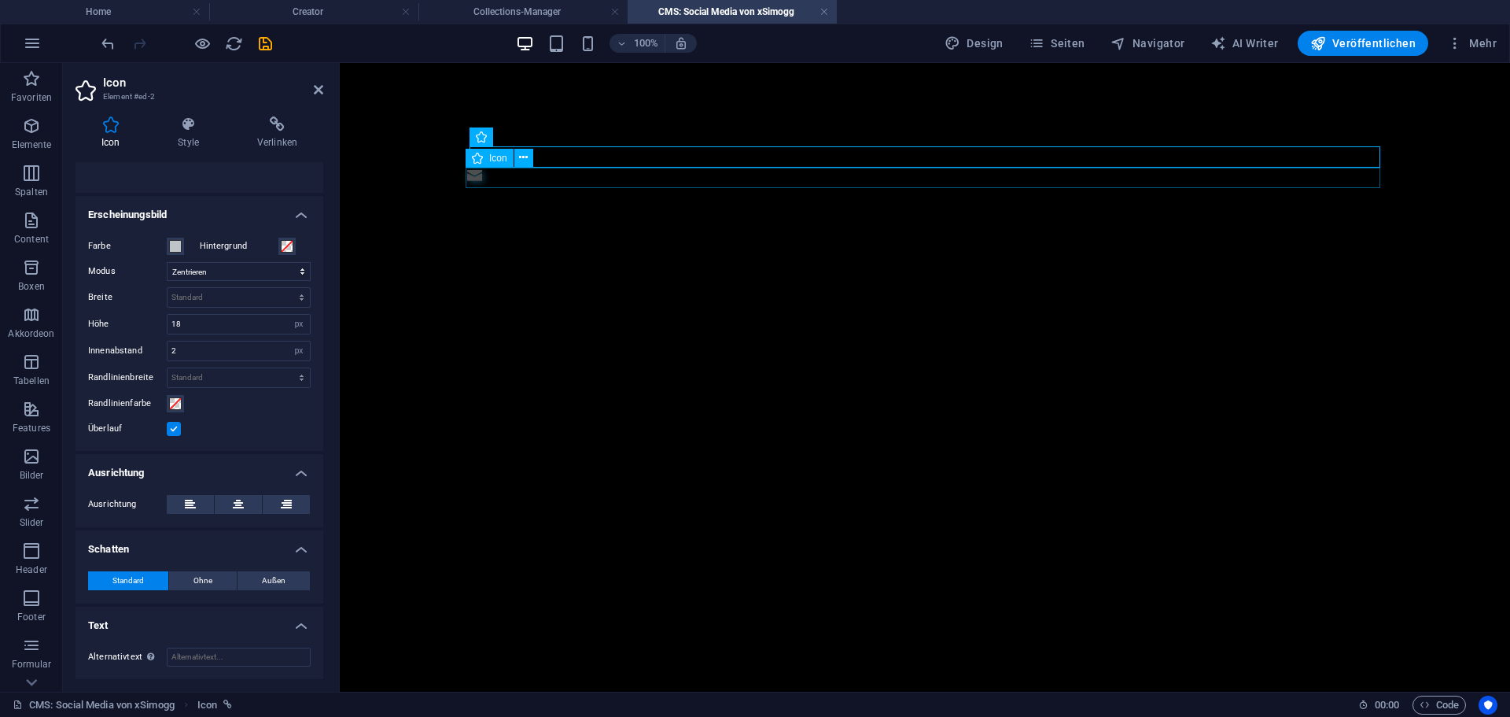
click at [477, 181] on figure at bounding box center [923, 178] width 915 height 20
select select "xMidYMid"
select select "px"
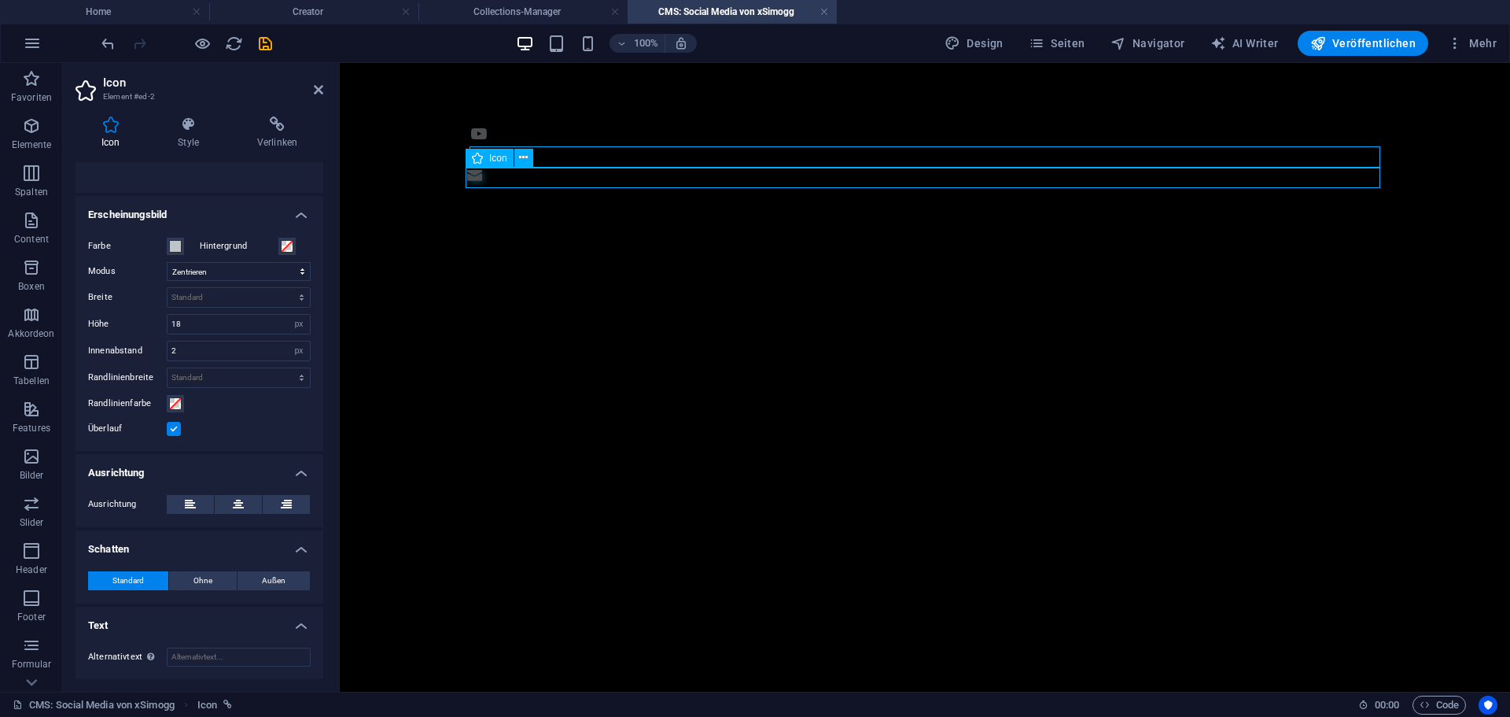
select select "px"
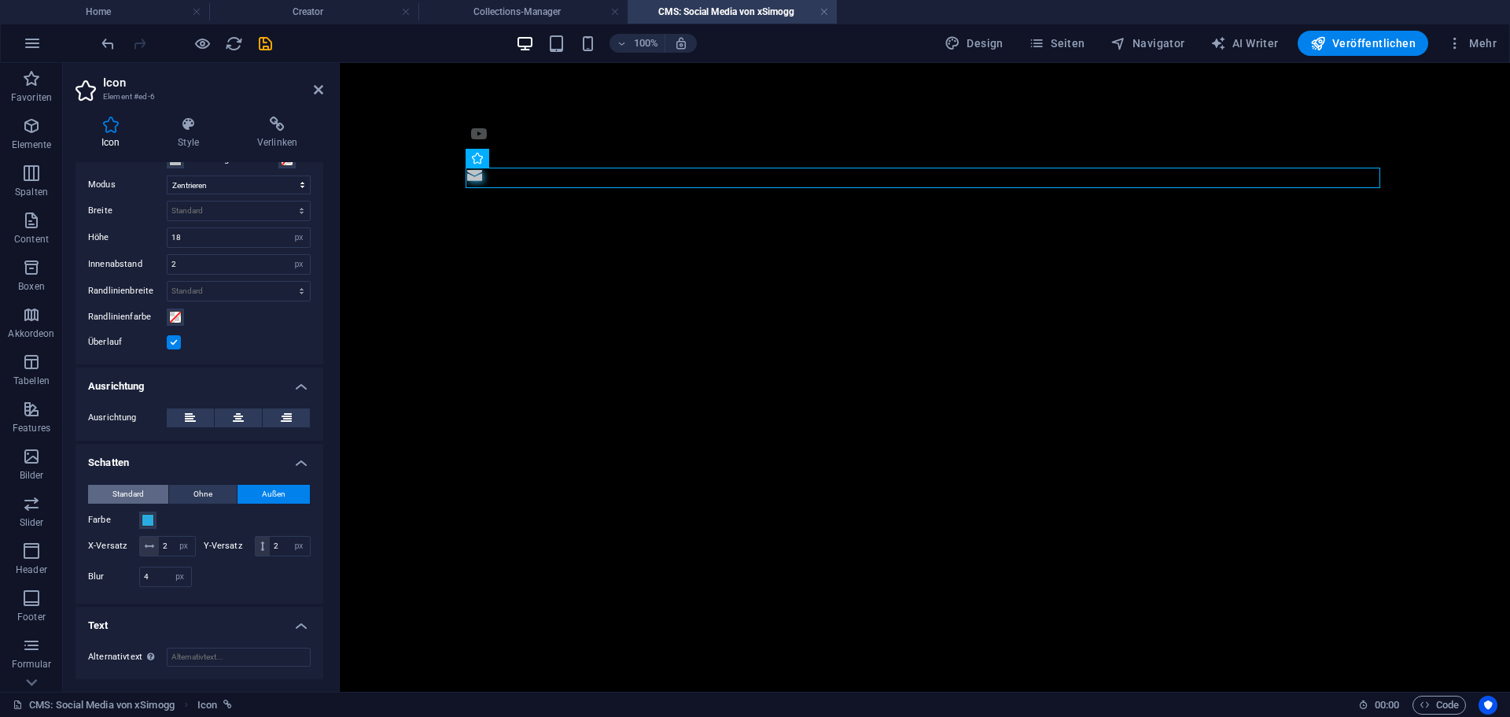
click at [137, 485] on span "Standard" at bounding box center [127, 494] width 31 height 19
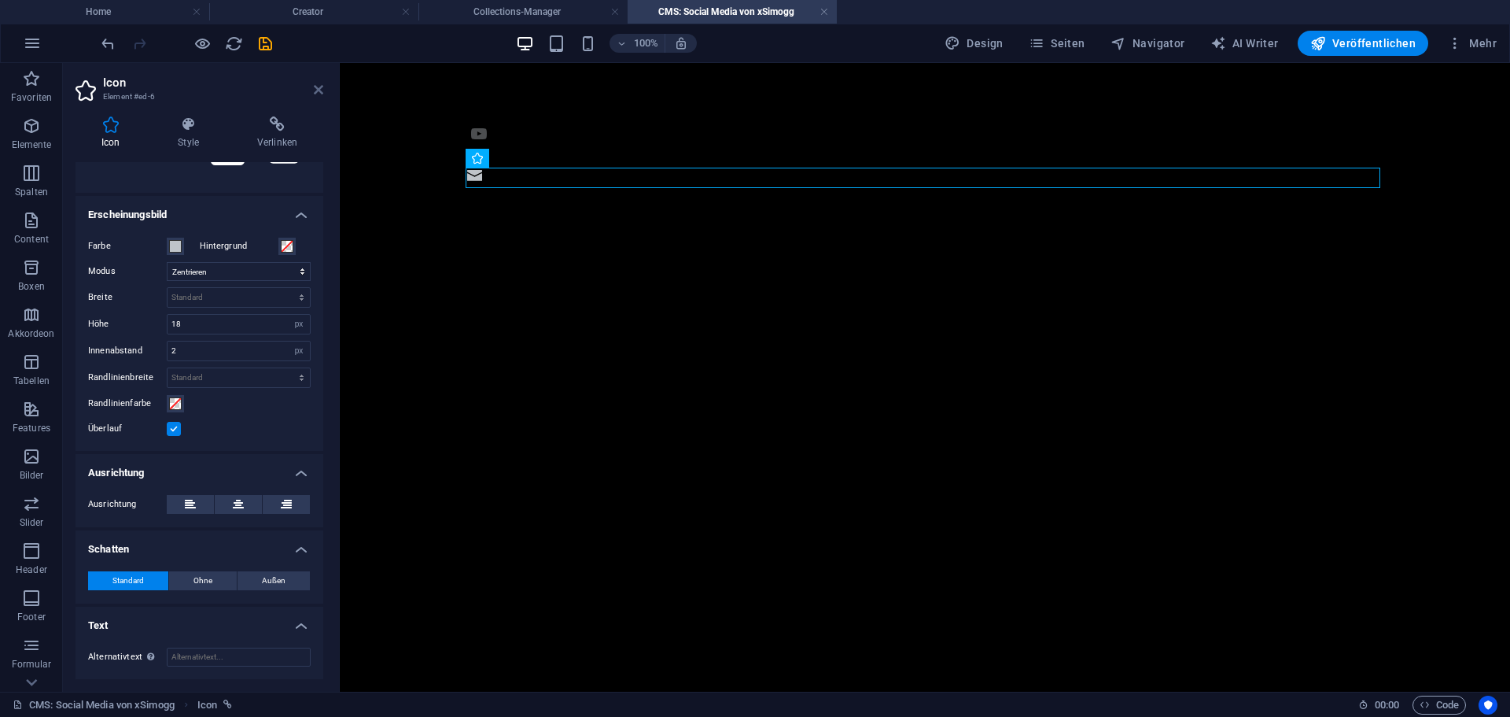
click at [316, 91] on icon at bounding box center [318, 89] width 9 height 13
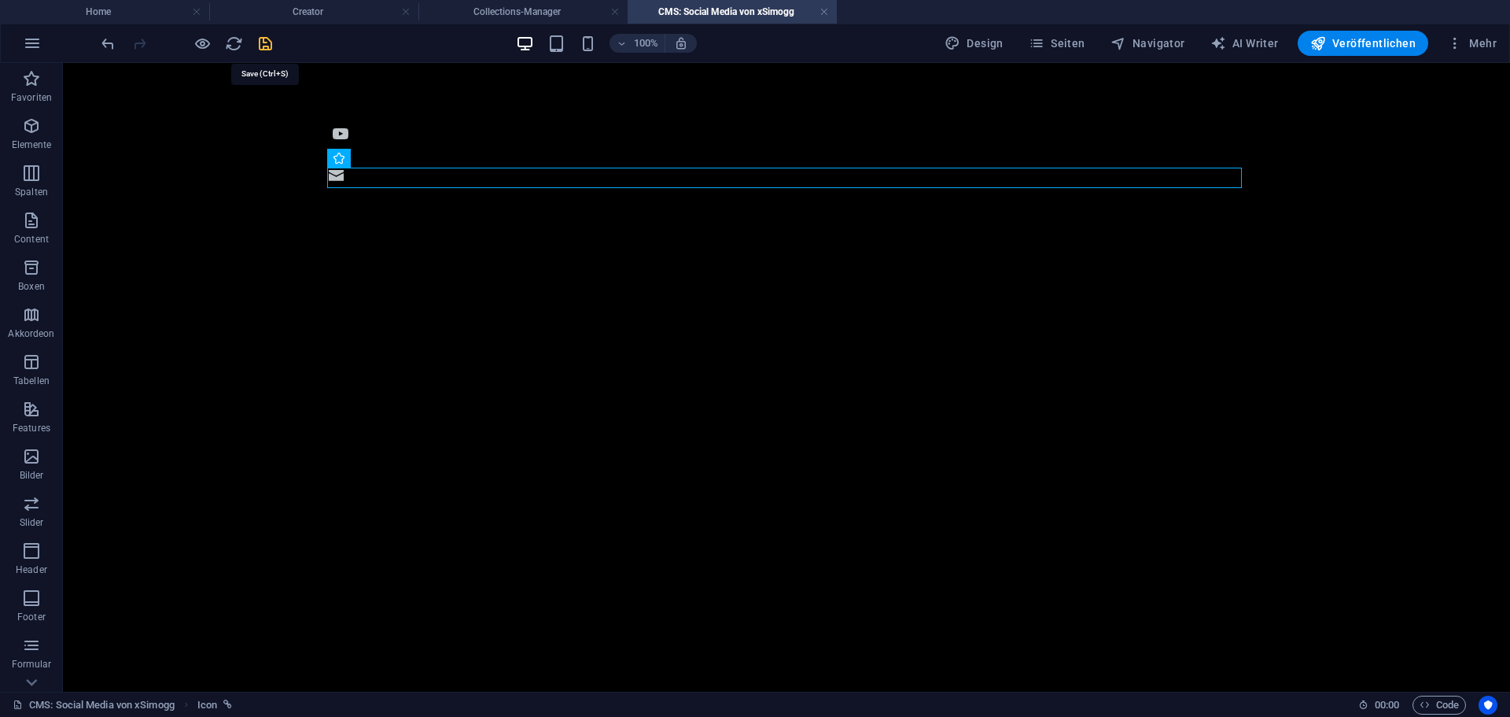
click at [260, 39] on icon "save" at bounding box center [265, 44] width 18 height 18
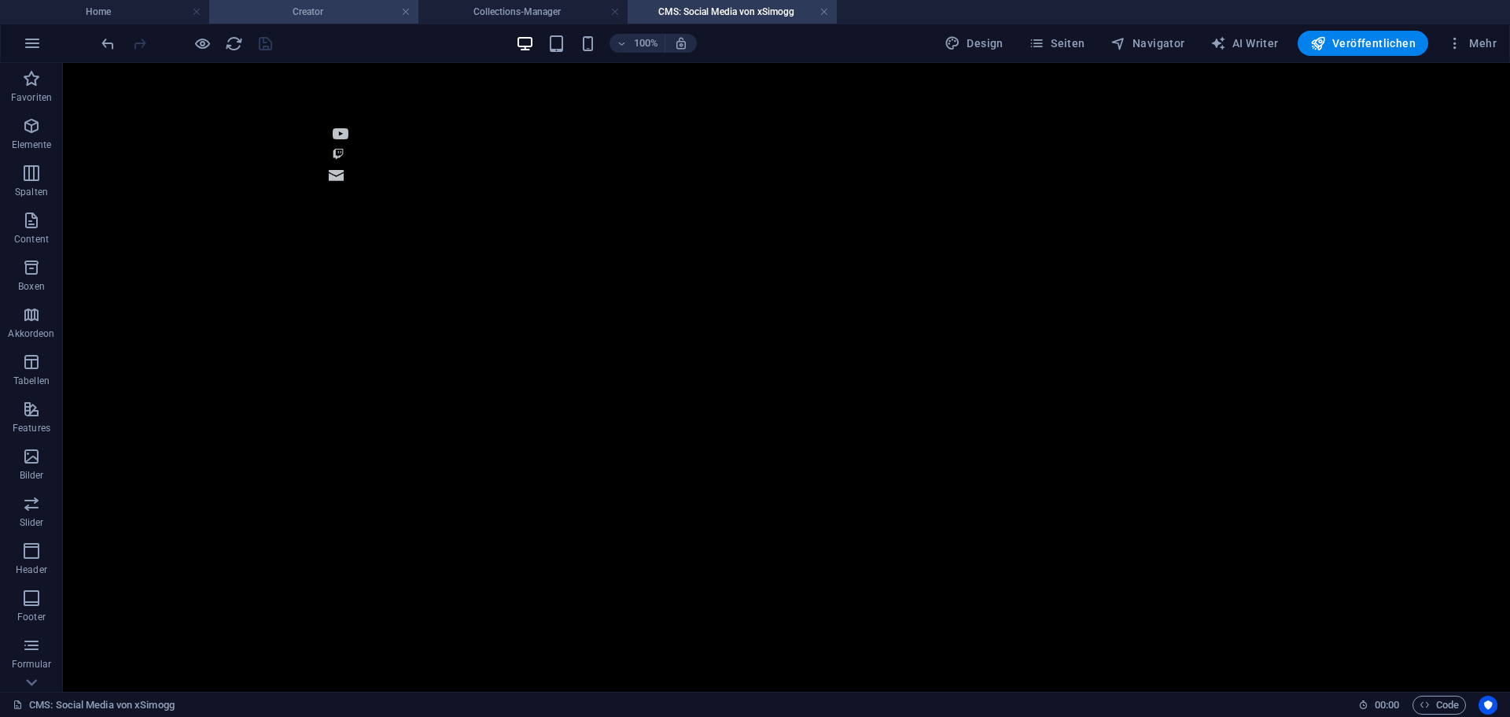
click at [361, 18] on h4 "Creator" at bounding box center [313, 11] width 209 height 17
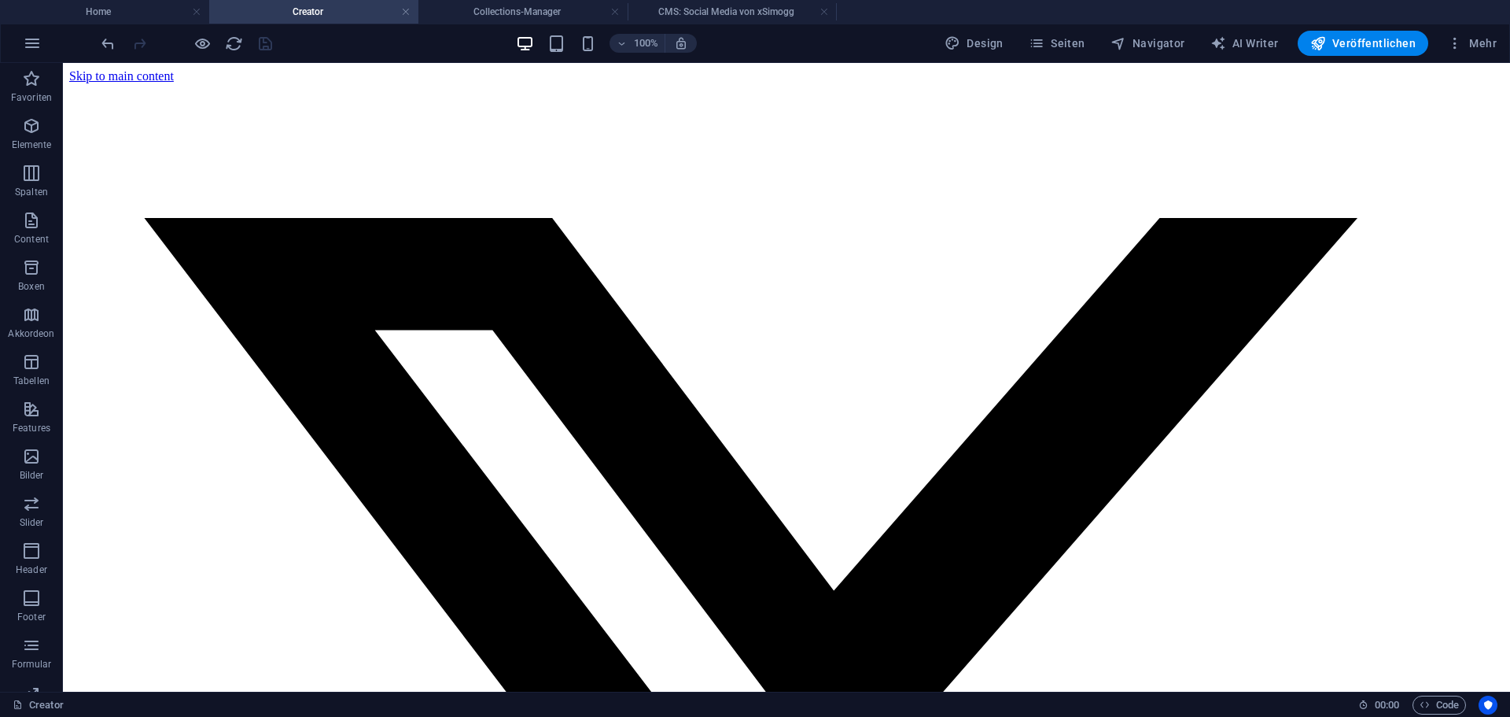
scroll to position [747, 0]
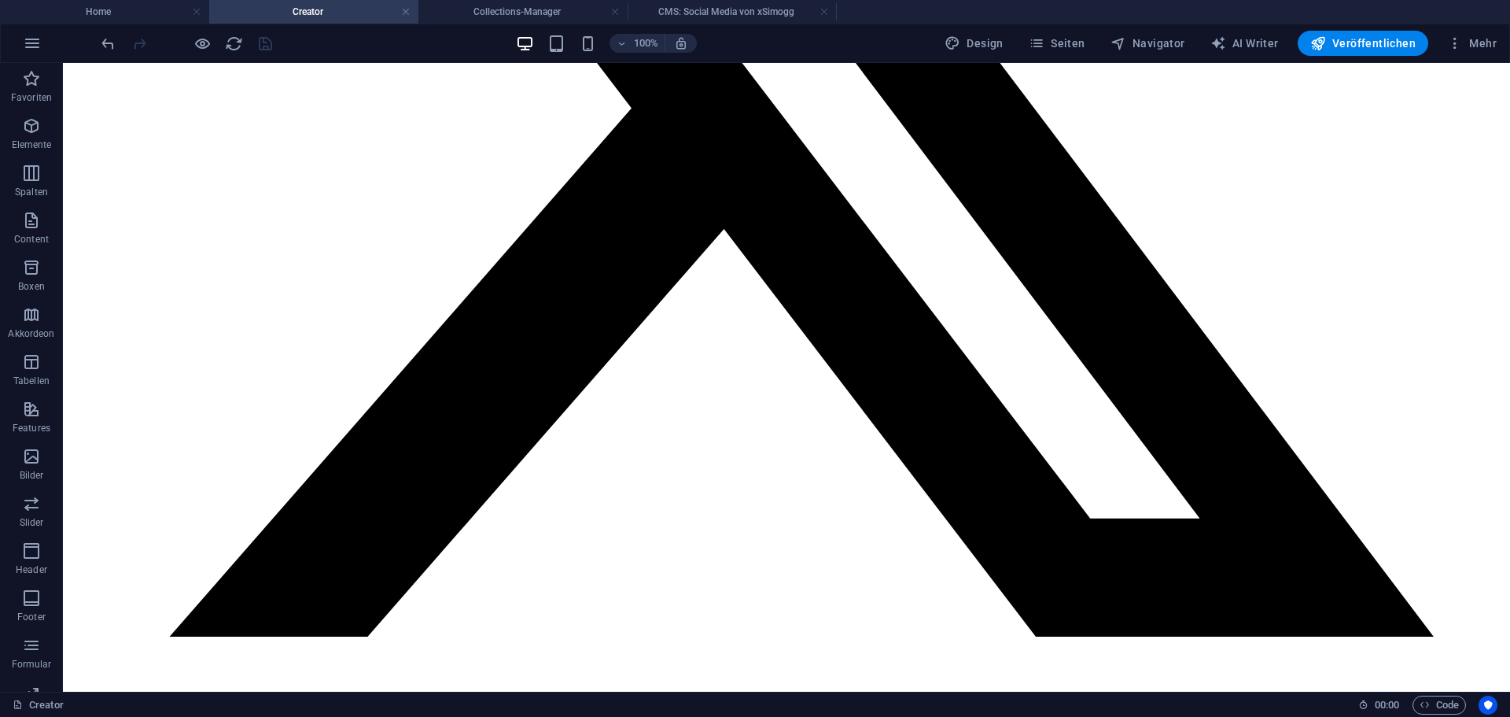
click at [222, 42] on div at bounding box center [186, 43] width 176 height 25
click at [227, 42] on icon "reload" at bounding box center [234, 44] width 18 height 18
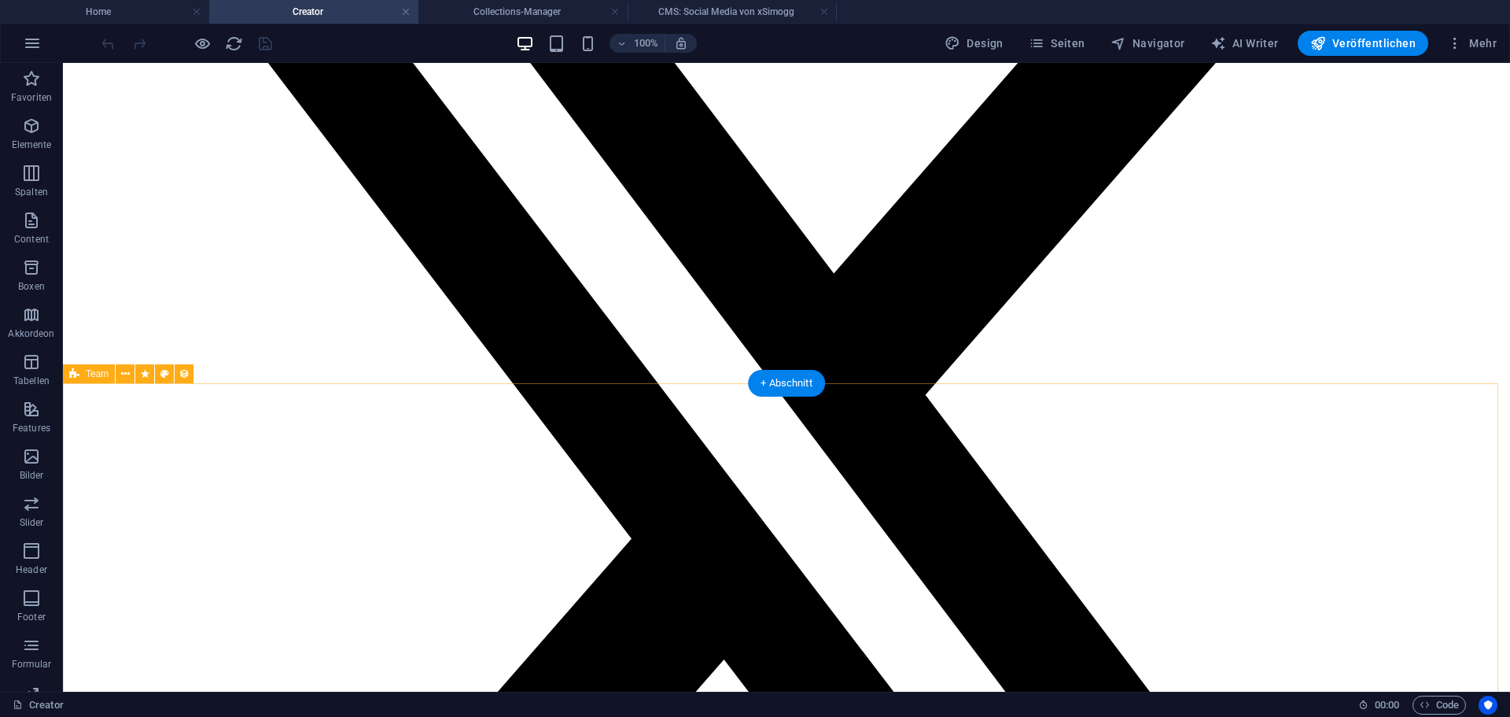
scroll to position [315, 0]
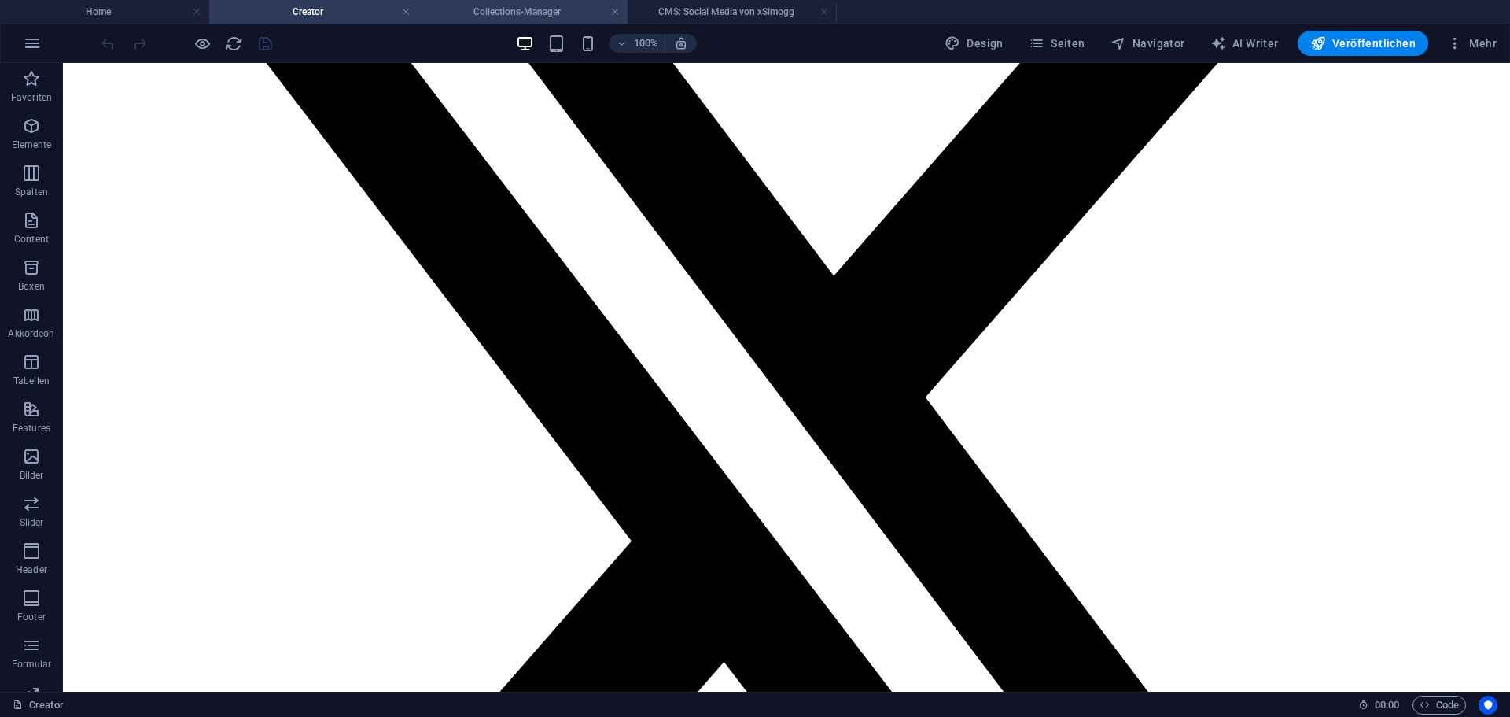
click at [523, 13] on h4 "Collections-Manager" at bounding box center [522, 11] width 209 height 17
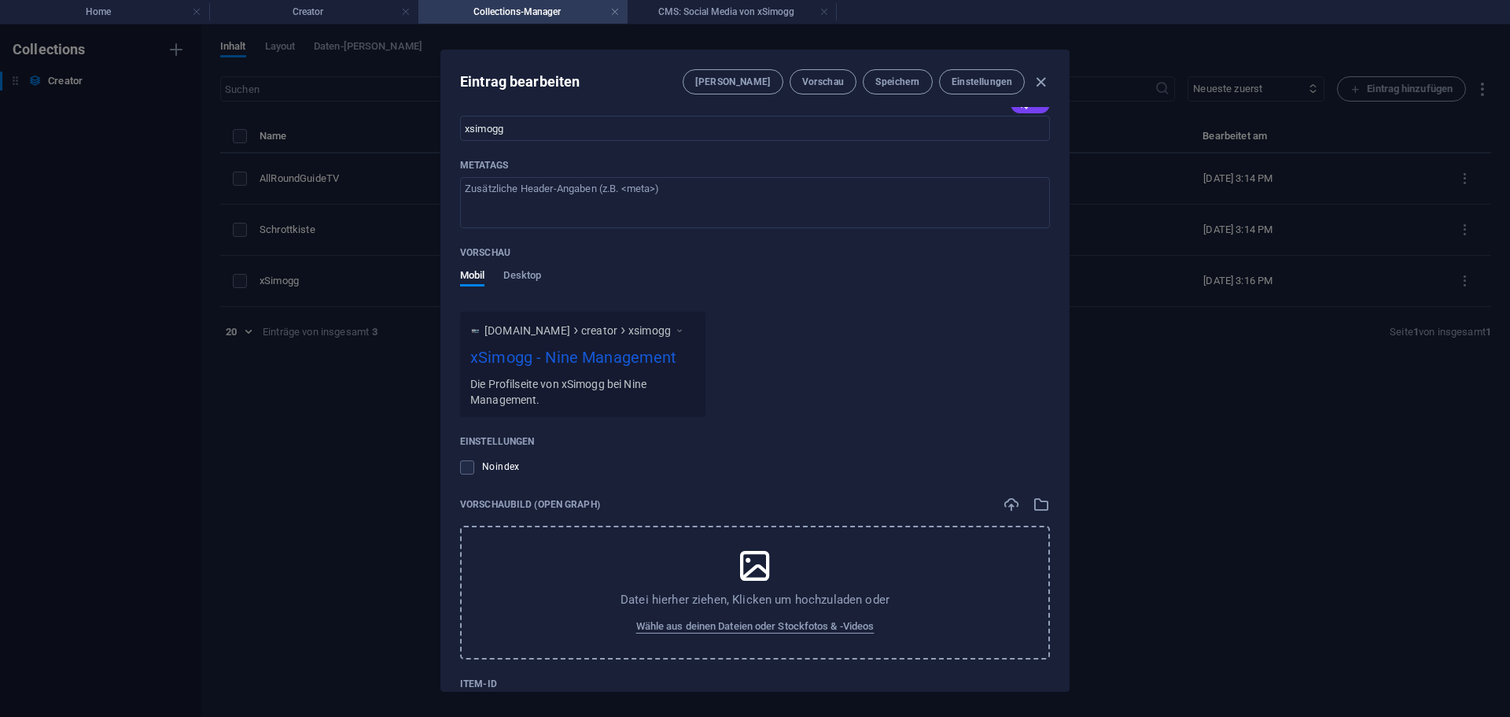
scroll to position [1104, 0]
drag, startPoint x: 564, startPoint y: 352, endPoint x: 619, endPoint y: 349, distance: 55.1
click at [619, 349] on div "xSimogg - Nine Management" at bounding box center [582, 357] width 225 height 31
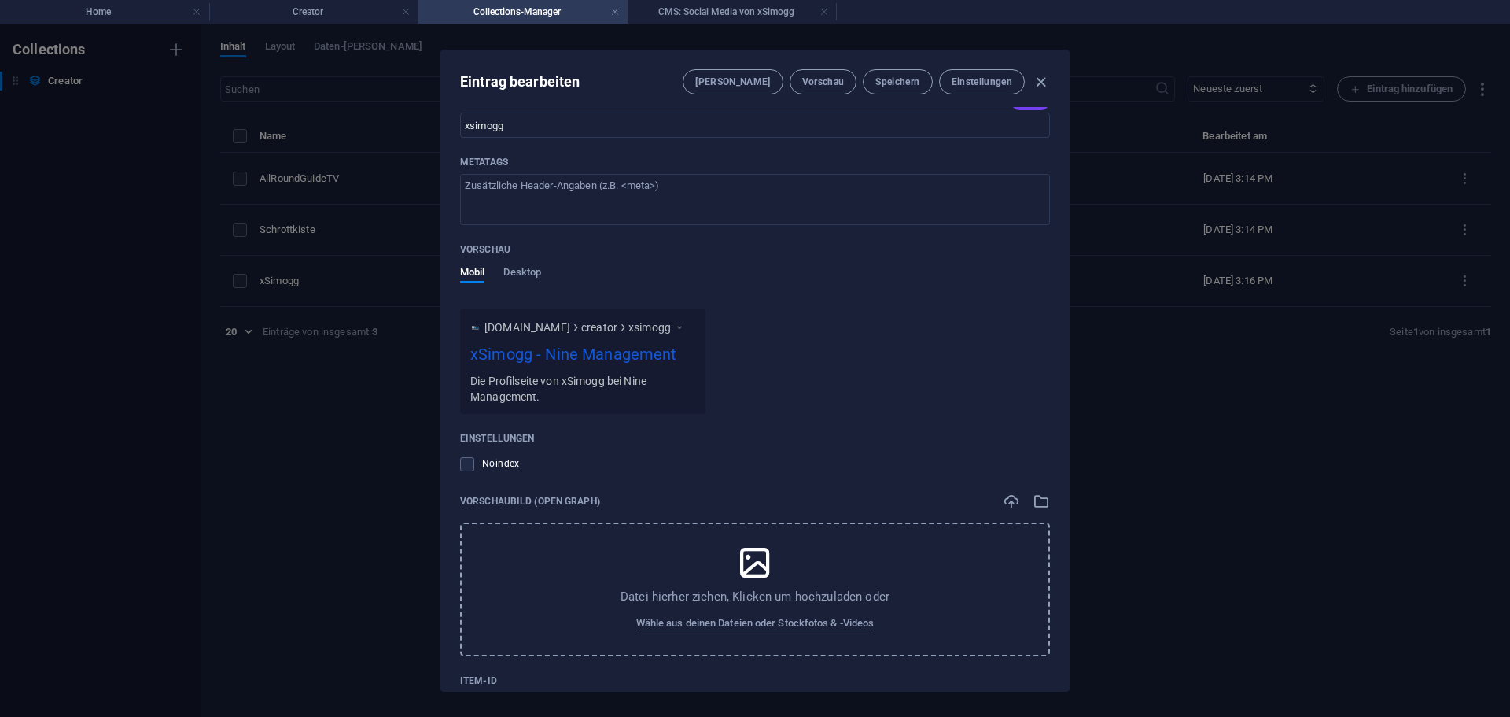
click at [619, 349] on div "xSimogg - Nine Management" at bounding box center [582, 357] width 225 height 31
click at [578, 378] on div "Die Profilseite von xSimogg bei Nine Management." at bounding box center [582, 388] width 225 height 32
click at [522, 378] on div "Die Profilseite von xSimogg bei Nine Management." at bounding box center [582, 388] width 225 height 32
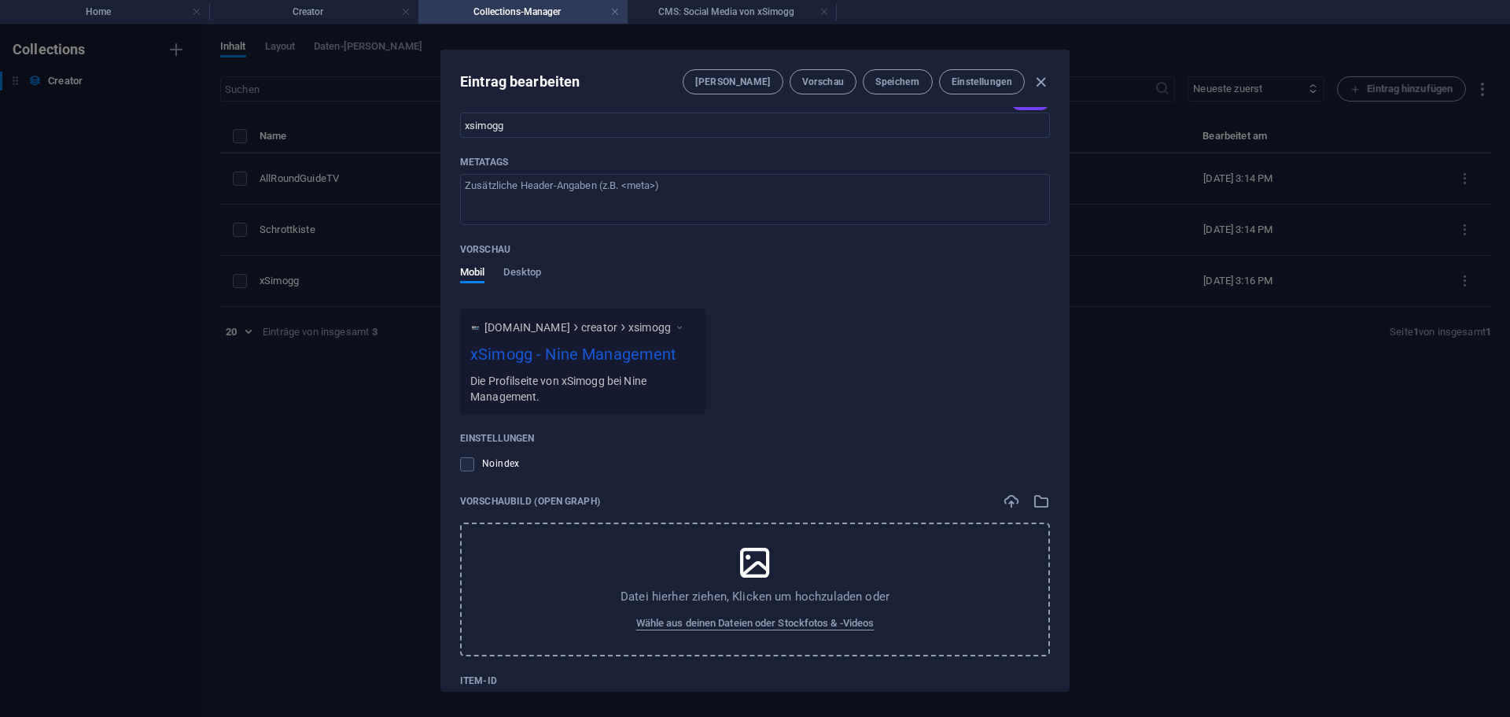
click at [522, 378] on div "Die Profilseite von xSimogg bei Nine Management." at bounding box center [582, 388] width 225 height 32
click at [540, 403] on div "Die Profilseite von xSimogg bei Nine Management." at bounding box center [582, 388] width 225 height 32
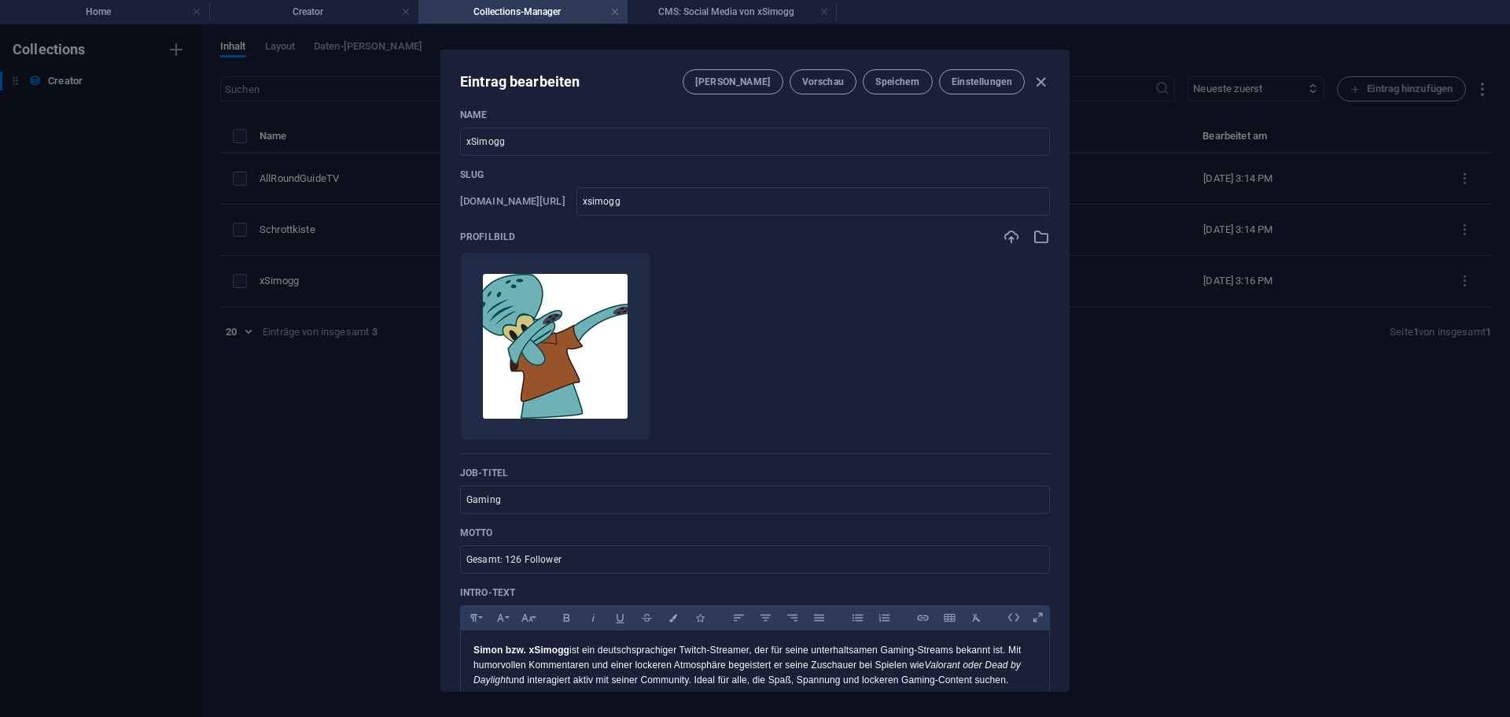
scroll to position [0, 0]
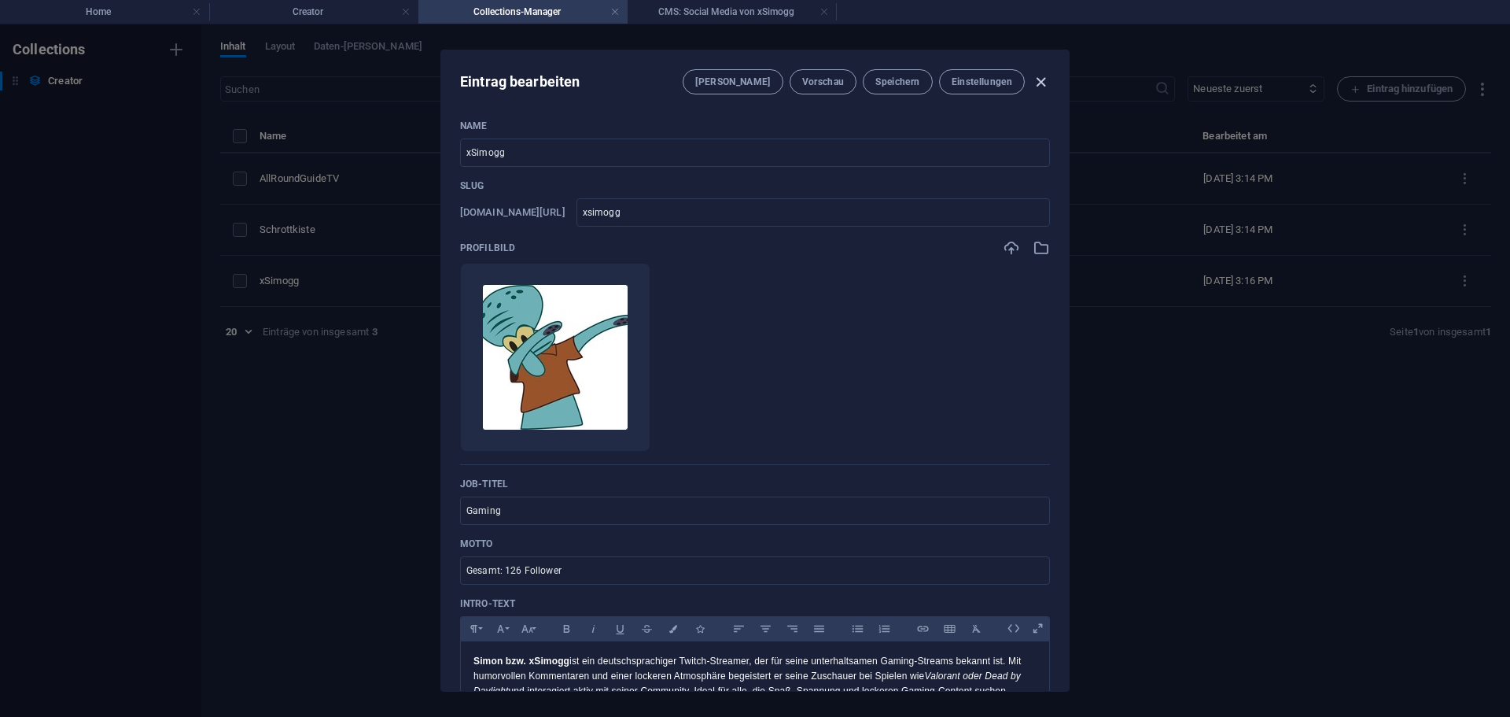
click at [1045, 83] on icon "button" at bounding box center [1041, 82] width 18 height 18
type input "xsimogg"
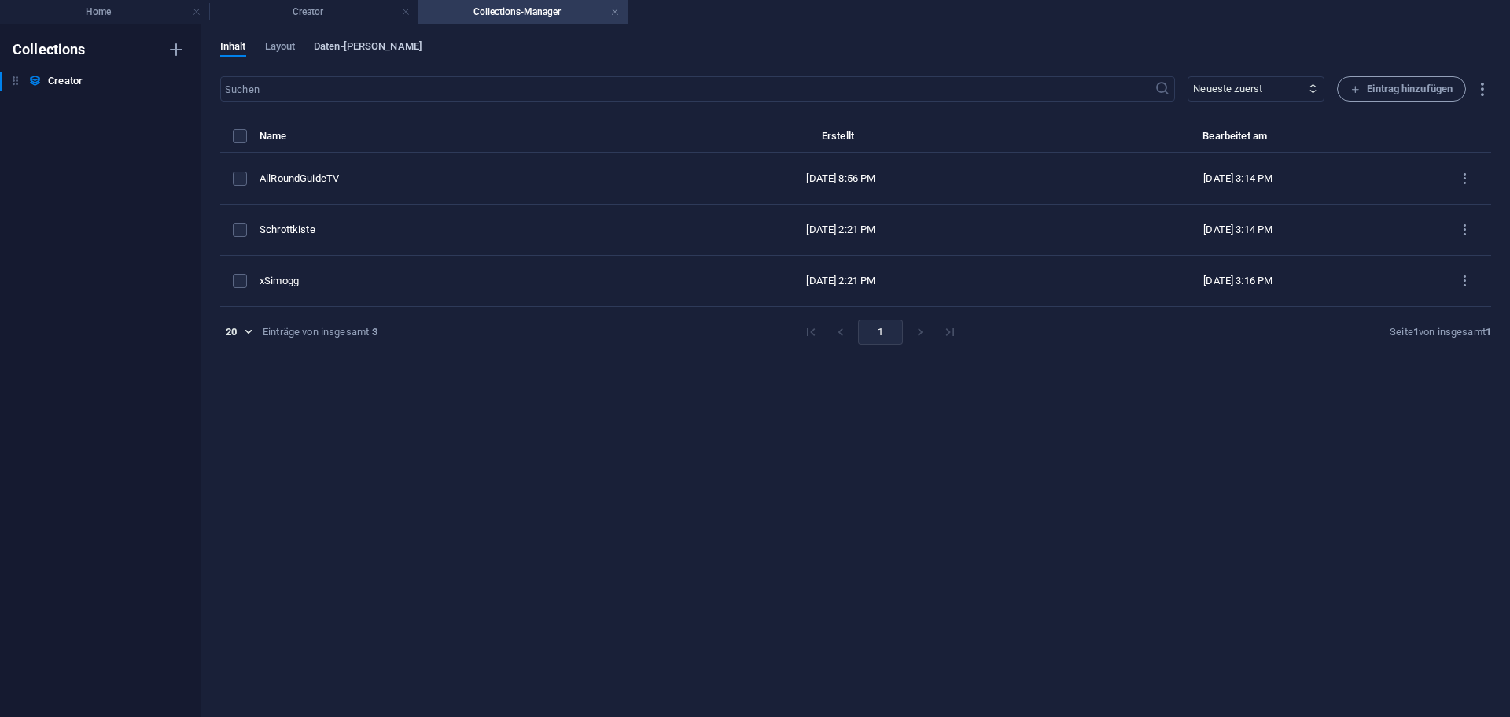
click at [350, 46] on span "Daten-[PERSON_NAME]" at bounding box center [368, 48] width 109 height 22
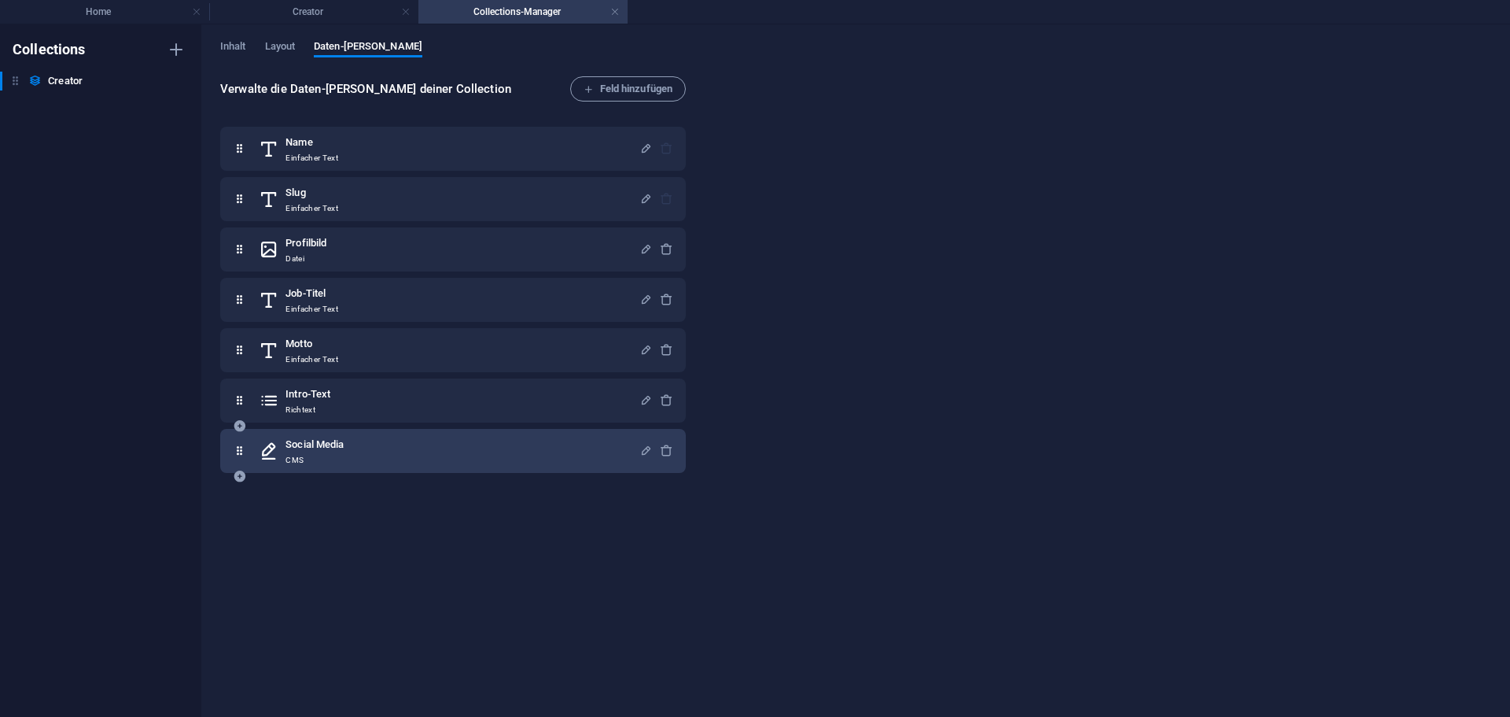
click at [238, 475] on icon at bounding box center [239, 476] width 13 height 13
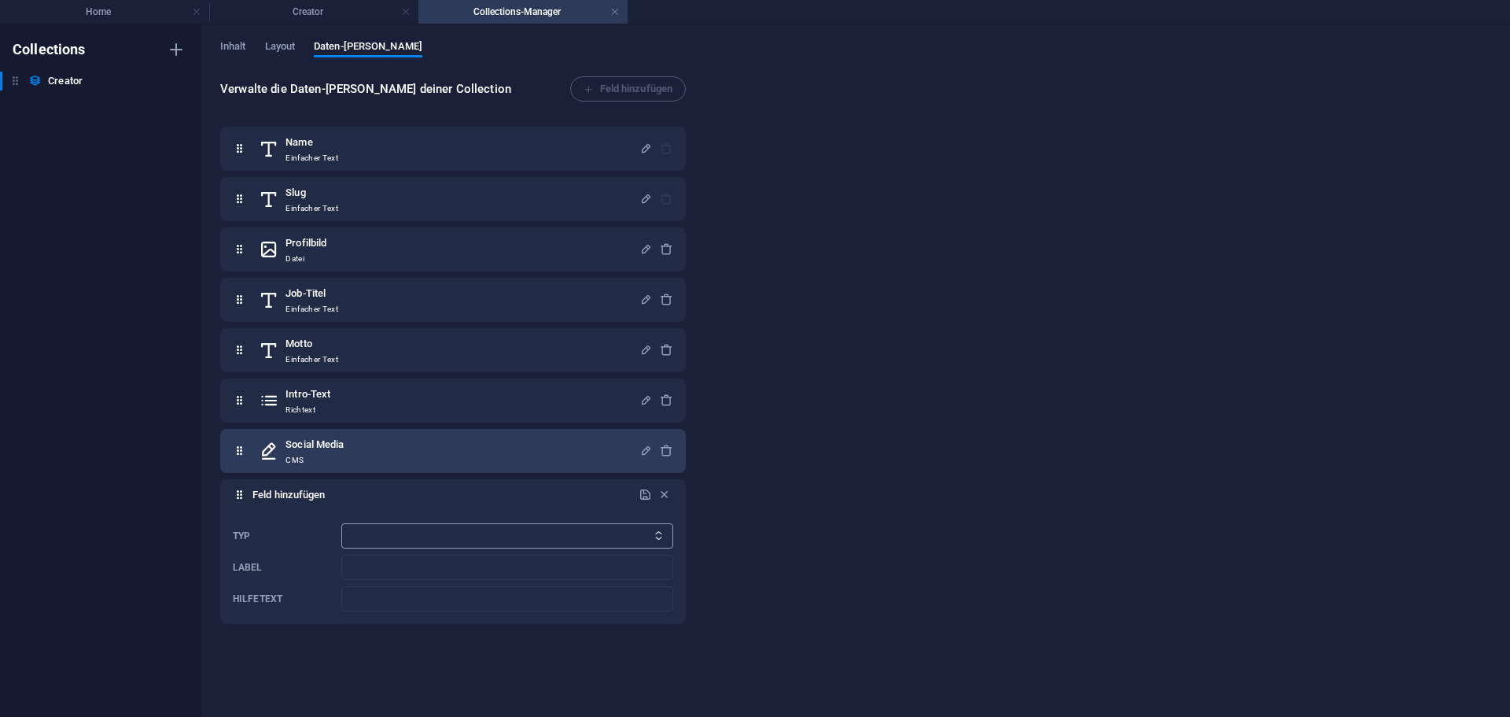
click at [363, 527] on select "Einfacher Text Link CMS Richtext Datei Mehrere Dateien Checkbox Auswahl Datum N…" at bounding box center [507, 535] width 332 height 25
select select "link"
click at [341, 523] on select "Einfacher Text Link CMS Richtext Datei Mehrere Dateien Checkbox Auswahl Datum N…" at bounding box center [507, 535] width 332 height 25
click at [367, 565] on input "Label" at bounding box center [507, 567] width 332 height 25
type input "Booking-Anfrage"
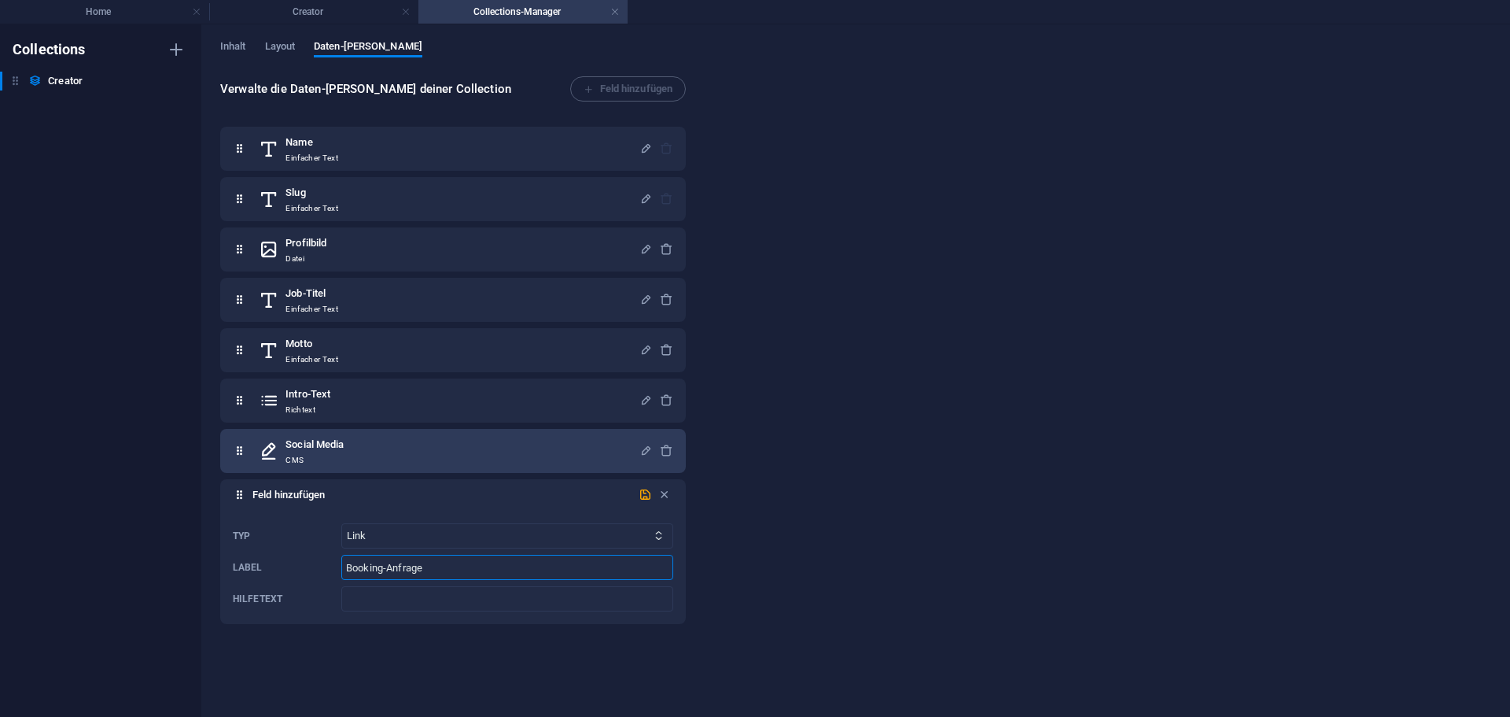
click at [780, 537] on div "Verwalte die Daten-Felder deiner Collection Feld hinzufügen Name Einfacher Text…" at bounding box center [855, 388] width 1271 height 625
click at [643, 495] on icon "submit" at bounding box center [645, 494] width 13 height 13
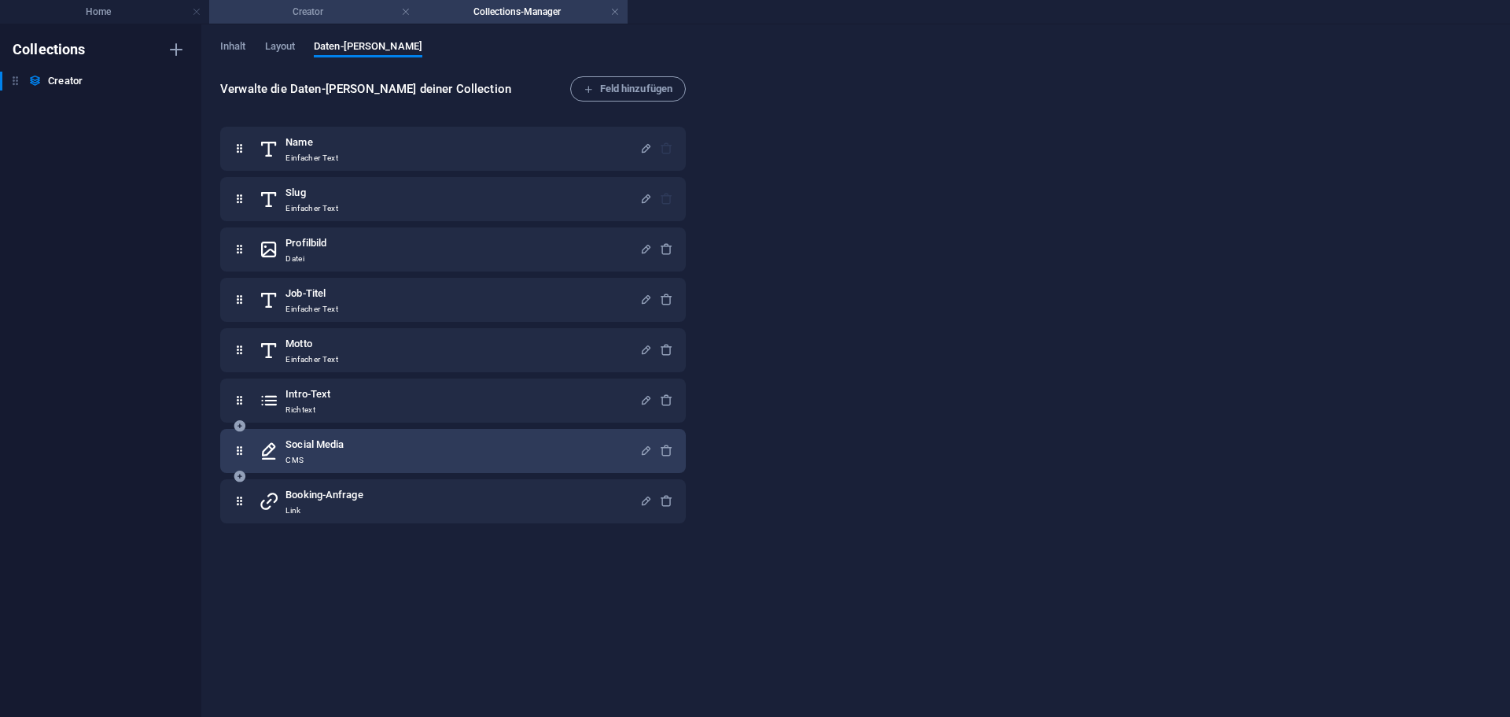
click at [335, 9] on h4 "Creator" at bounding box center [313, 11] width 209 height 17
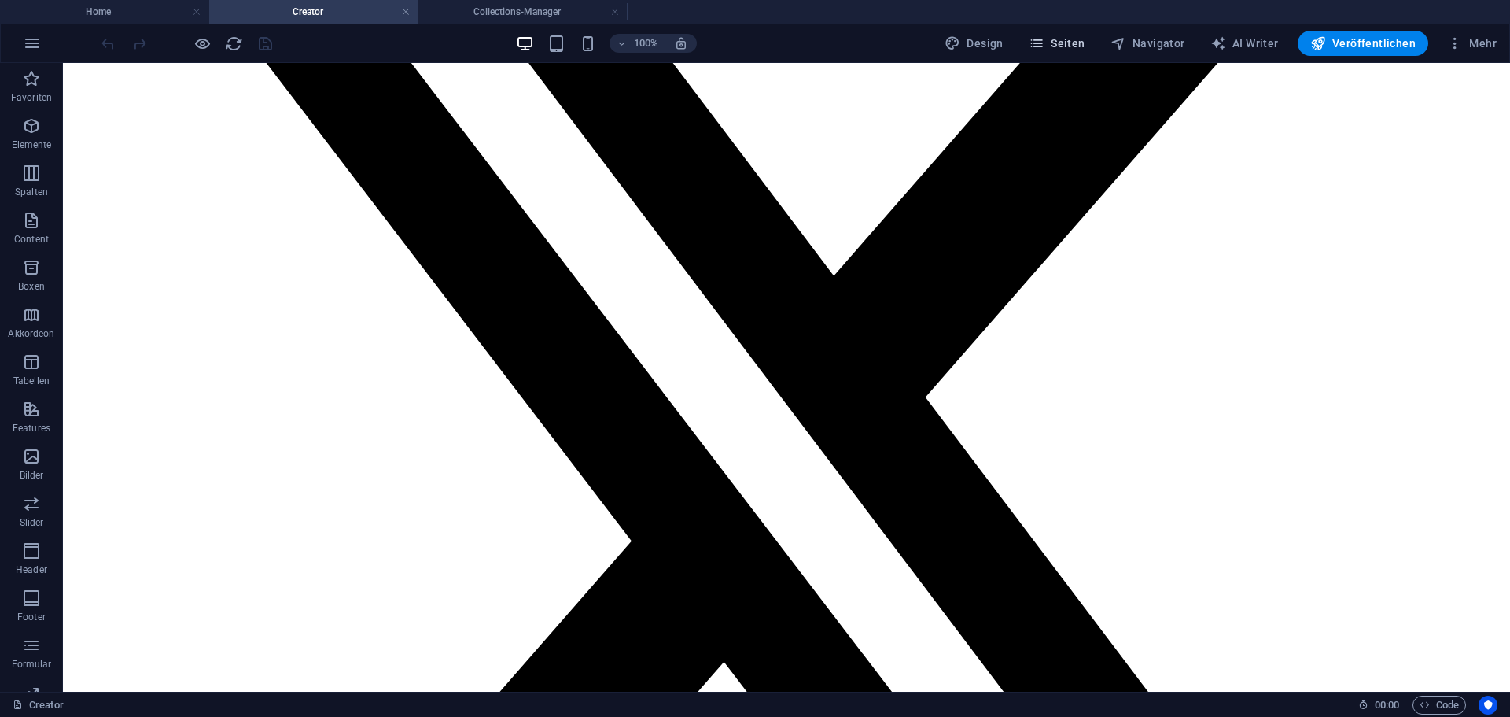
click at [1099, 42] on div "Design Seiten Navigator AI Writer Veröffentlichen Mehr" at bounding box center [1220, 43] width 565 height 25
click at [1085, 42] on span "Seiten" at bounding box center [1057, 43] width 57 height 16
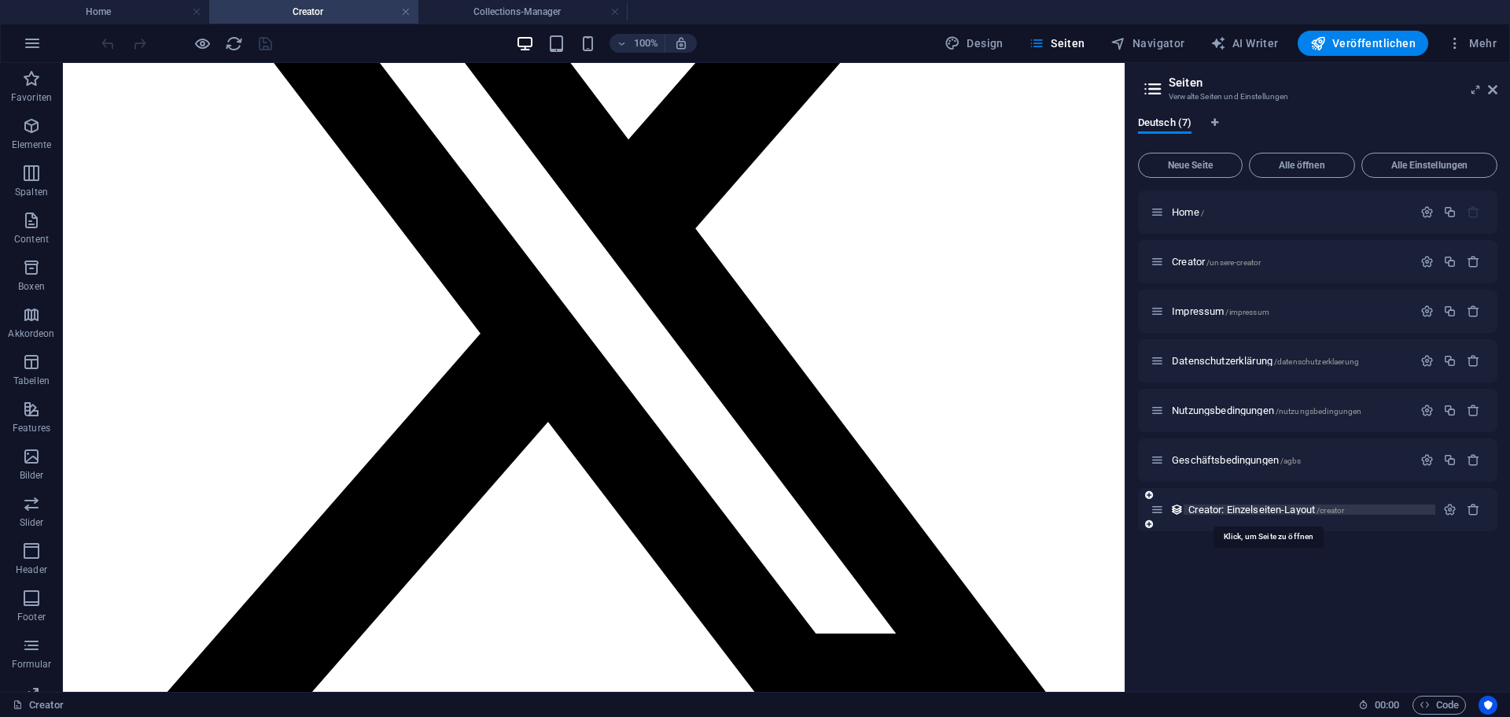
click at [1338, 507] on span "/creator" at bounding box center [1331, 510] width 28 height 9
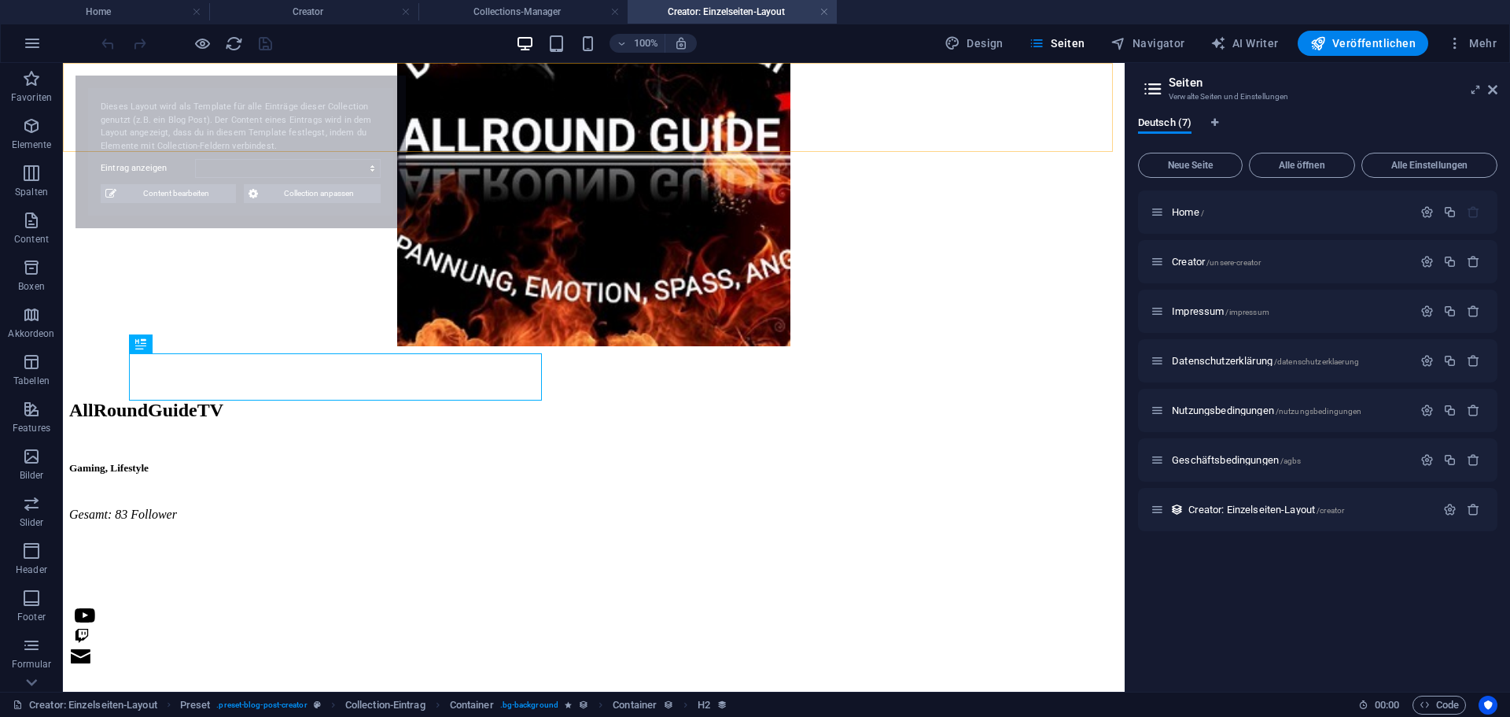
select select "68e16df3db66b275380f380b"
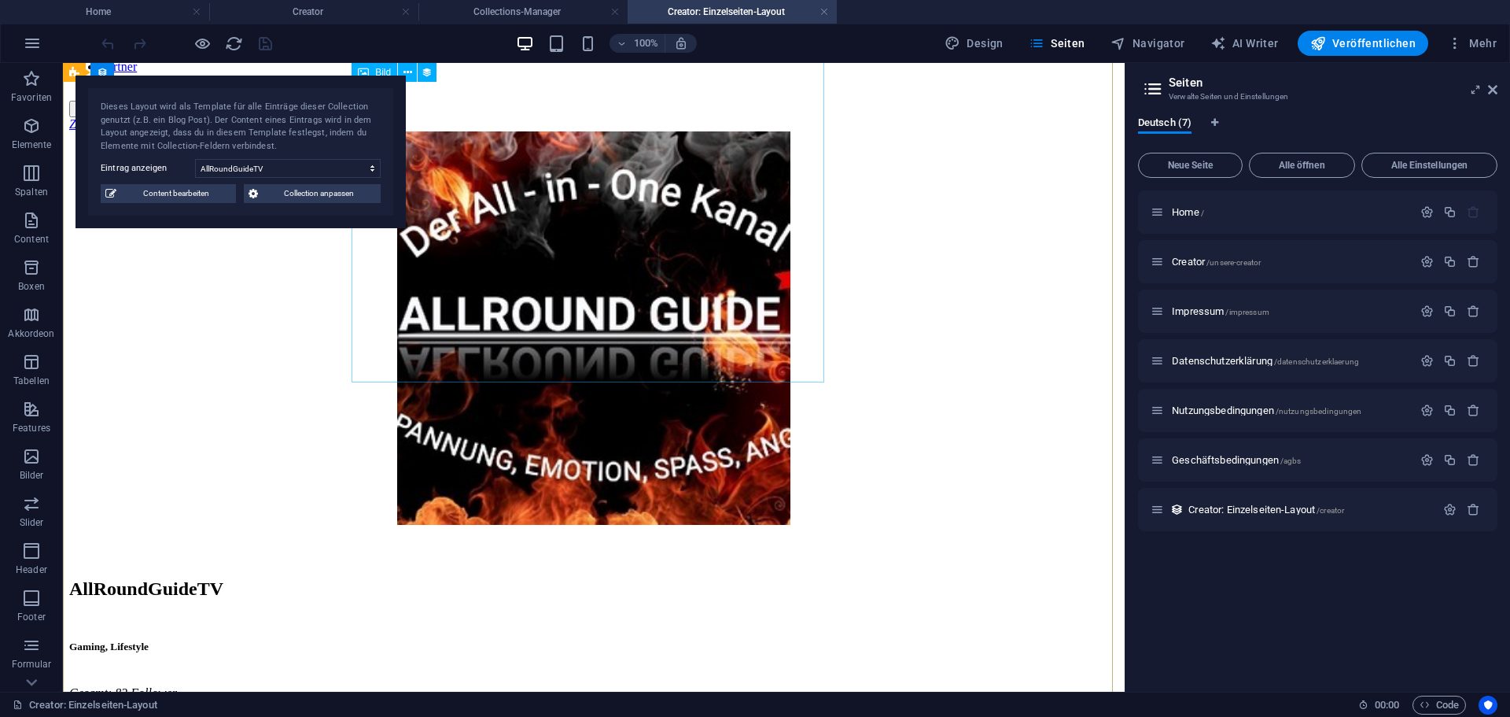
scroll to position [116, 0]
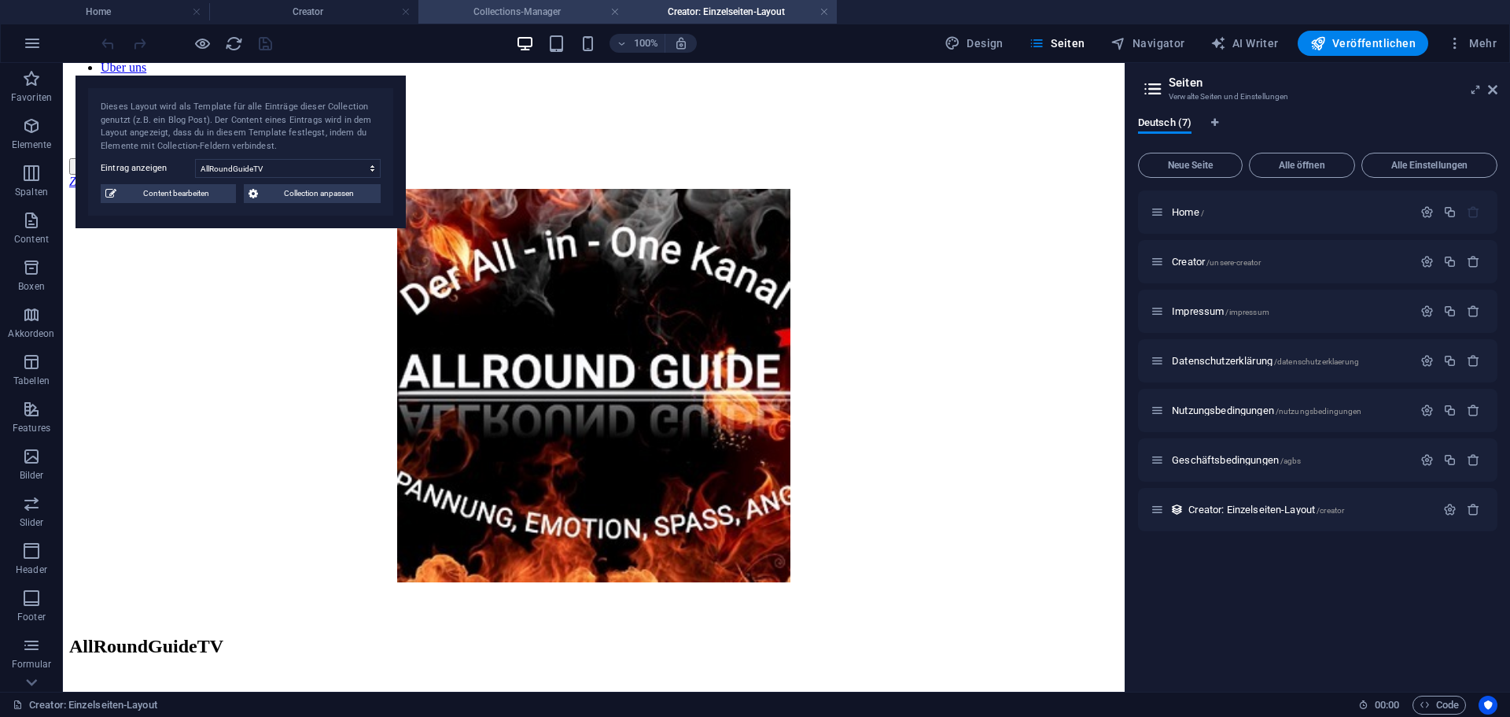
click at [497, 12] on h4 "Collections-Manager" at bounding box center [522, 11] width 209 height 17
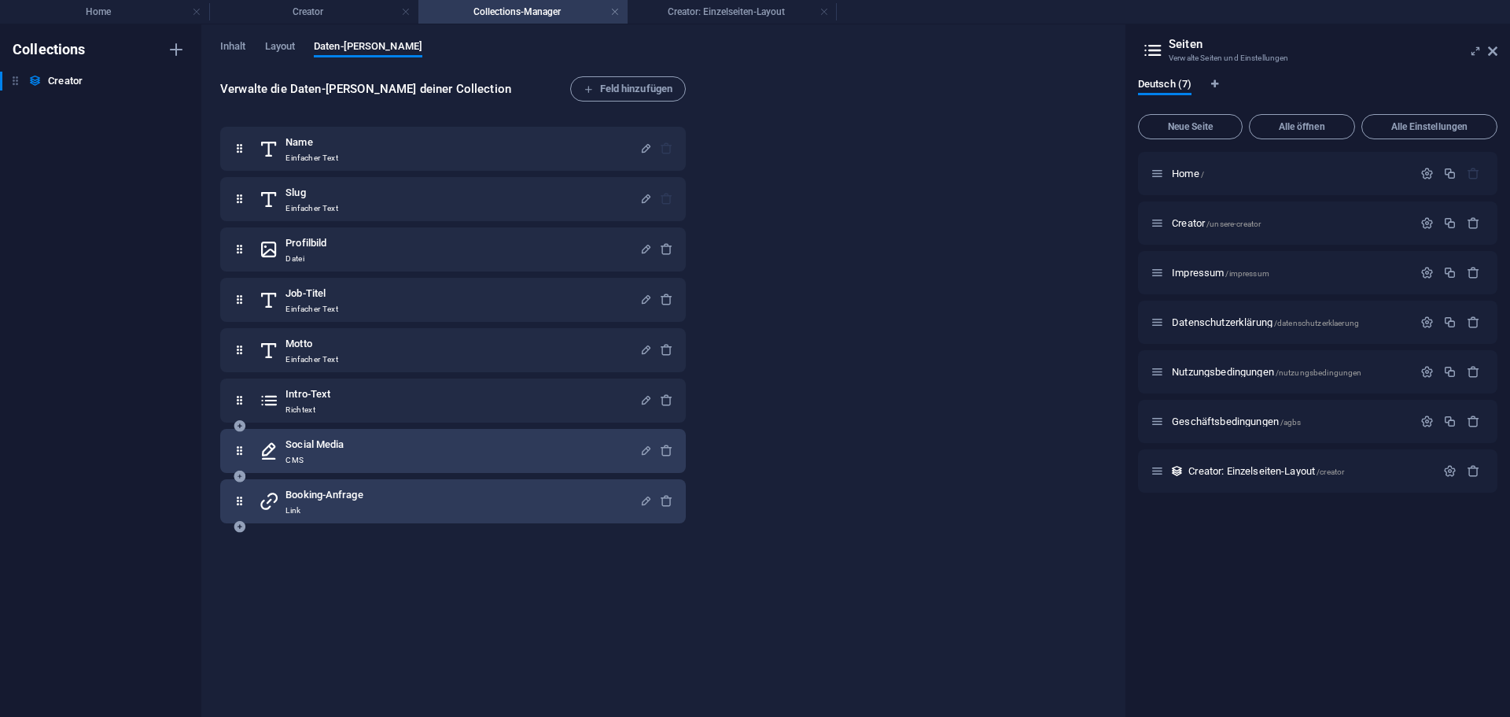
click at [470, 504] on div "Booking-Anfrage Link" at bounding box center [449, 500] width 381 height 31
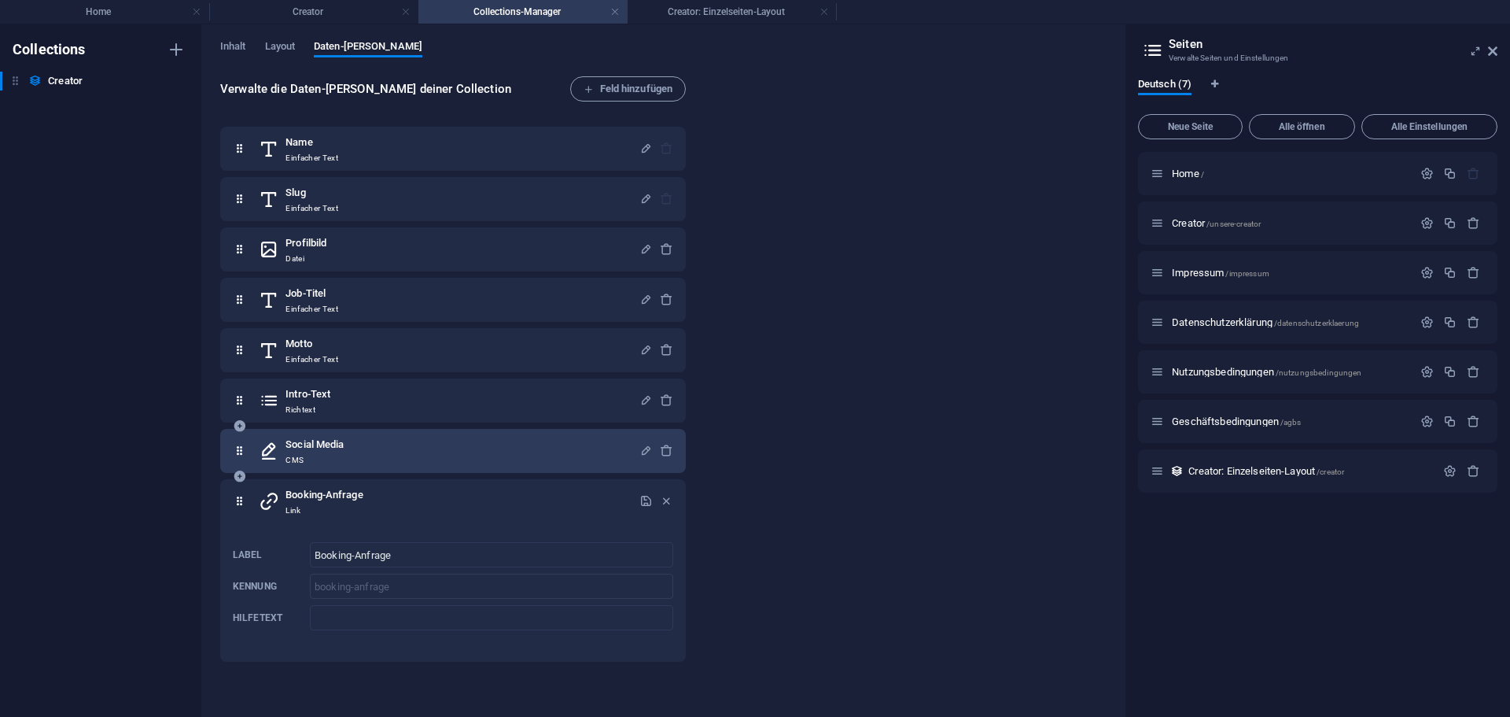
click at [805, 473] on div "Verwalte die Daten-Felder deiner Collection Feld hinzufügen Name Einfacher Text…" at bounding box center [663, 388] width 886 height 625
click at [331, 12] on h4 "Creator" at bounding box center [313, 11] width 209 height 17
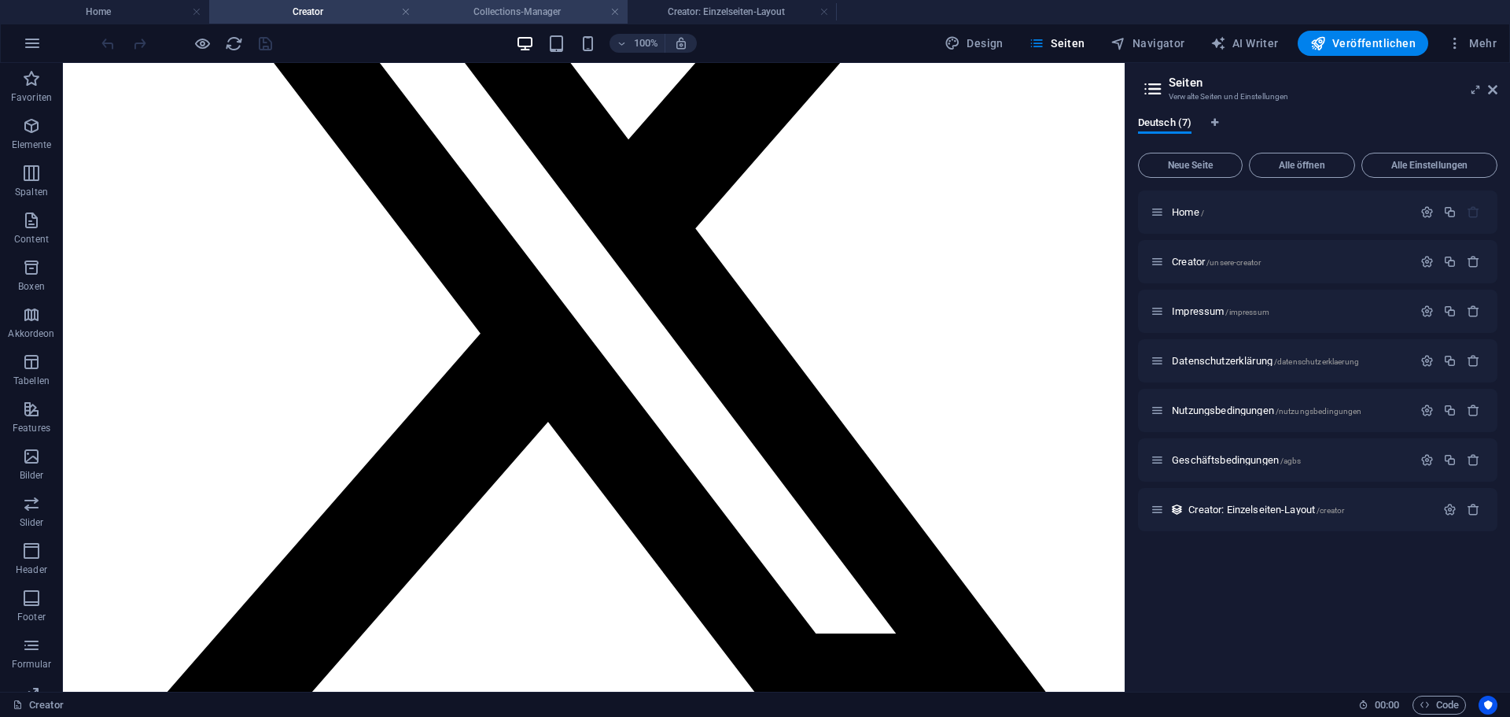
click at [504, 13] on h4 "Collections-Manager" at bounding box center [522, 11] width 209 height 17
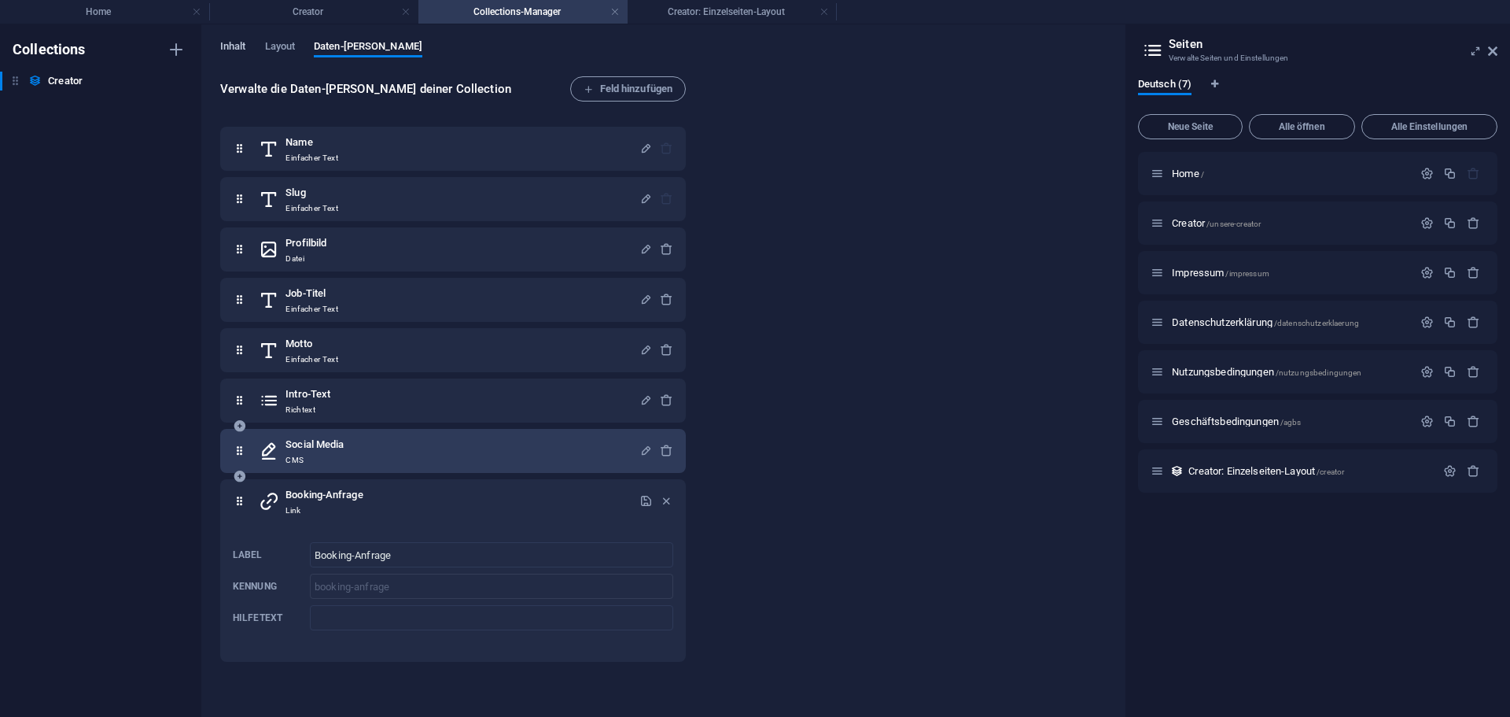
click at [229, 40] on span "Inhalt" at bounding box center [233, 48] width 26 height 22
select select "[DOMAIN_NAME]_ASC"
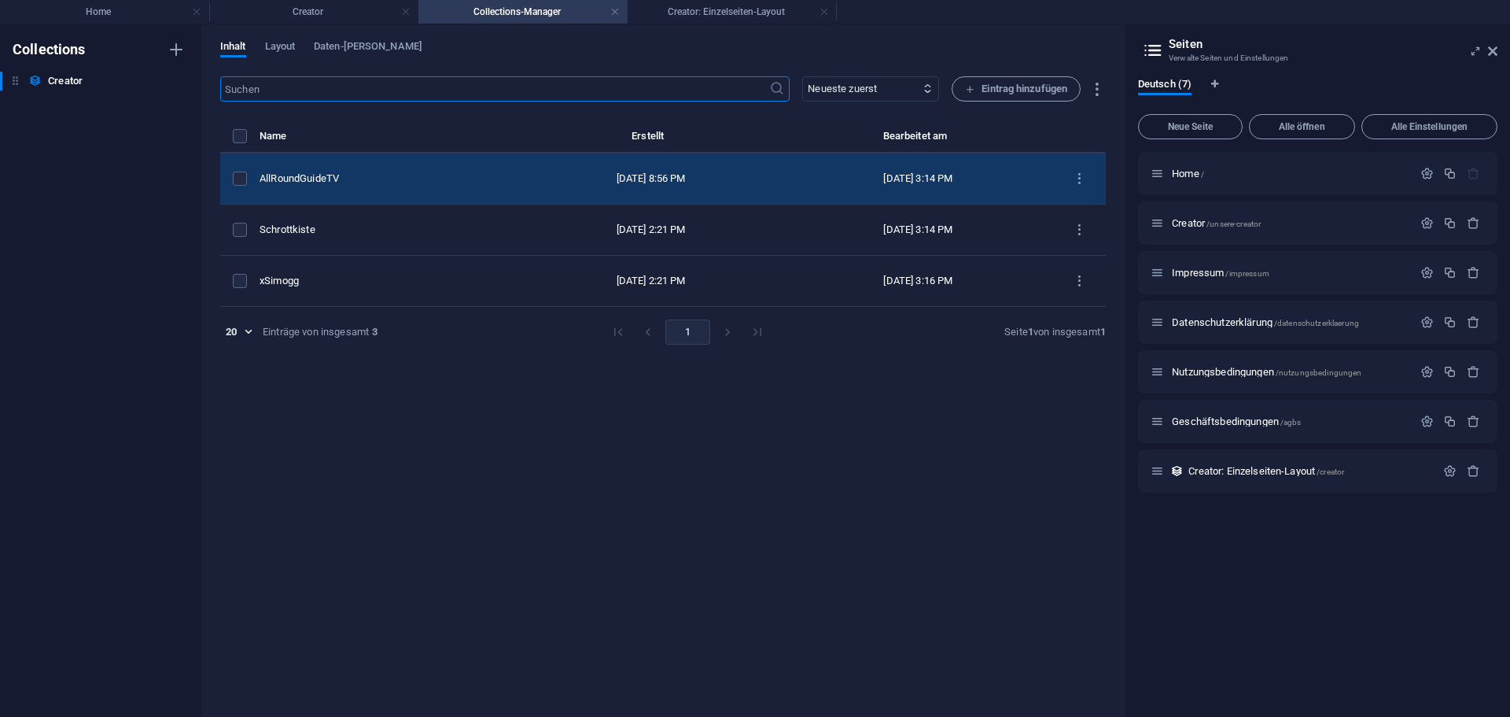
click at [354, 175] on div "AllRoundGuideTV" at bounding box center [383, 178] width 246 height 14
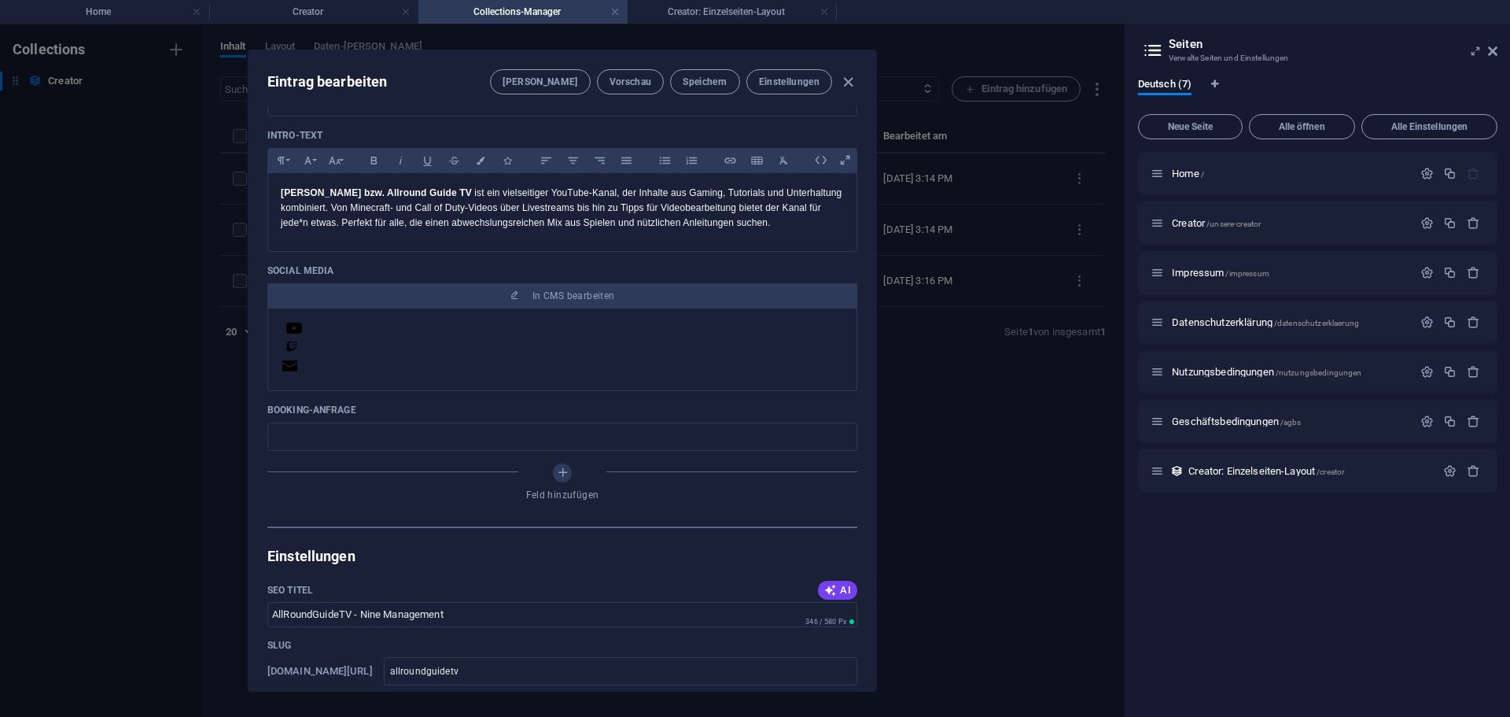
scroll to position [472, 0]
click at [363, 424] on input "text" at bounding box center [562, 432] width 590 height 28
type input "mailto:kontakt@nine-management.de"
click at [705, 81] on span "Speichern" at bounding box center [705, 82] width 44 height 13
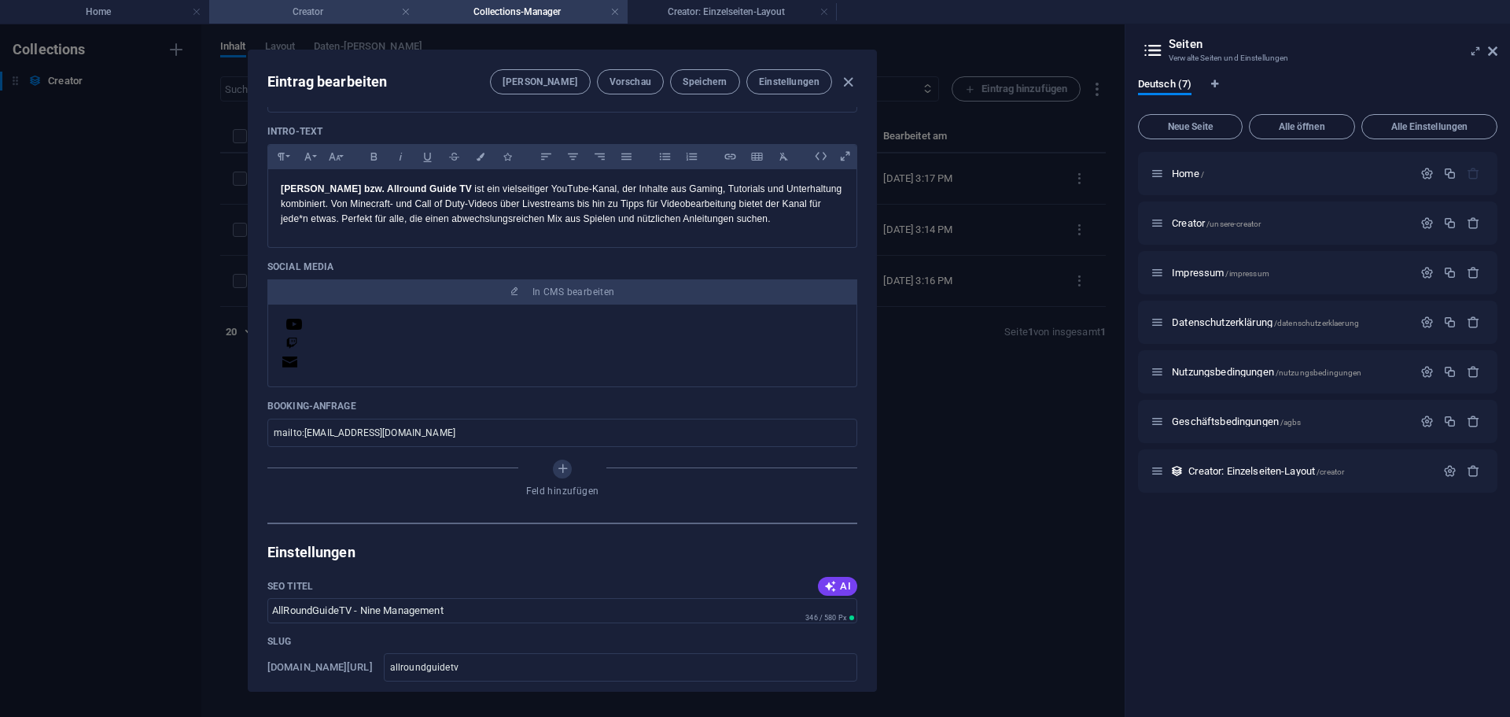
click at [303, 2] on li "Creator" at bounding box center [313, 12] width 209 height 24
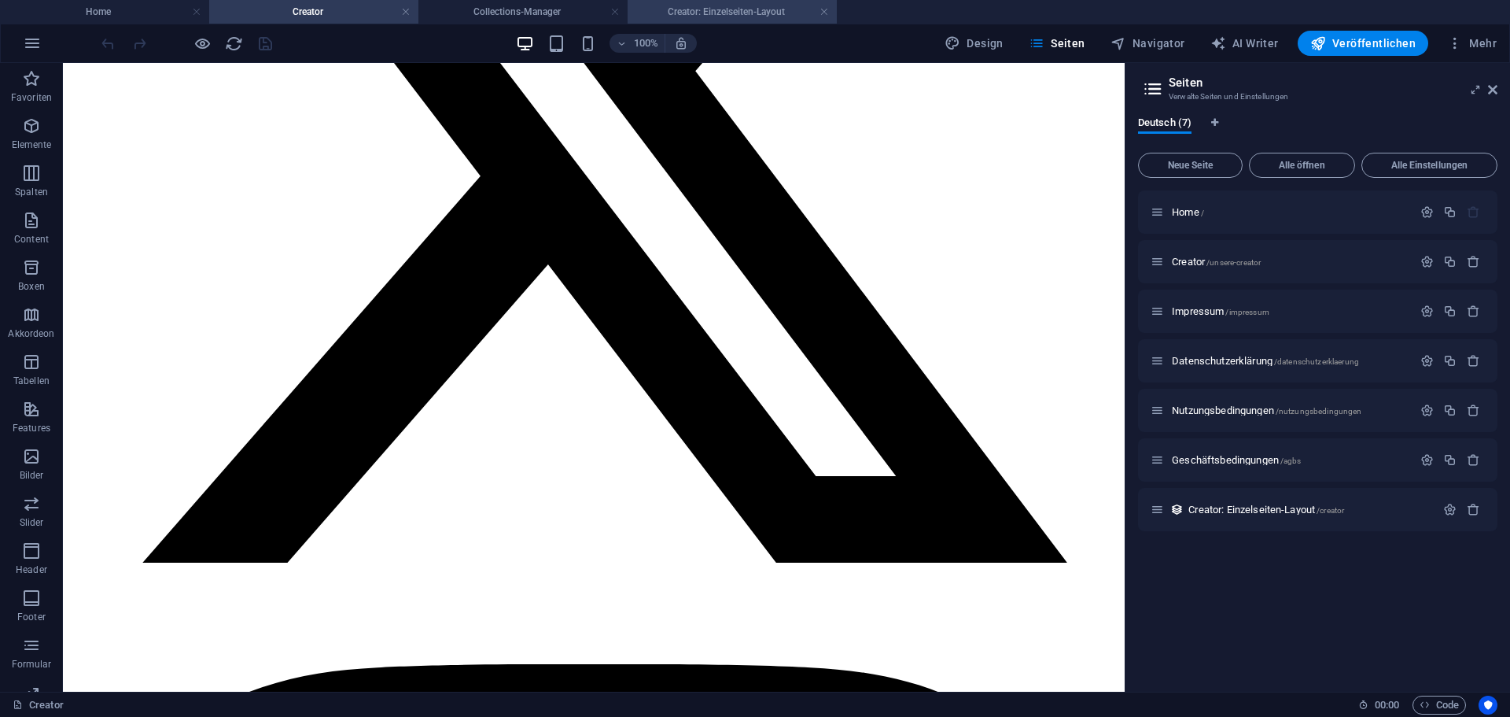
click at [667, 5] on h4 "Creator: Einzelseiten-Layout" at bounding box center [732, 11] width 209 height 17
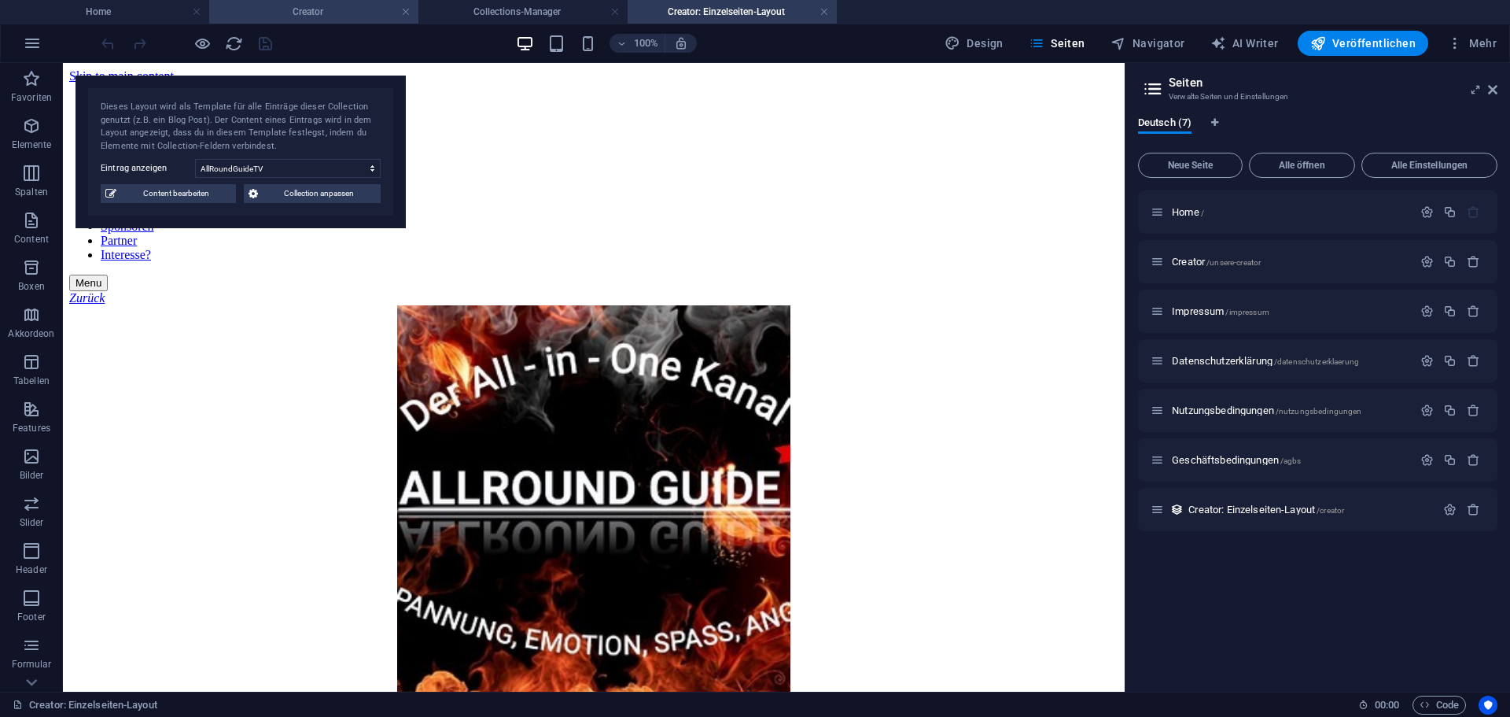
scroll to position [116, 0]
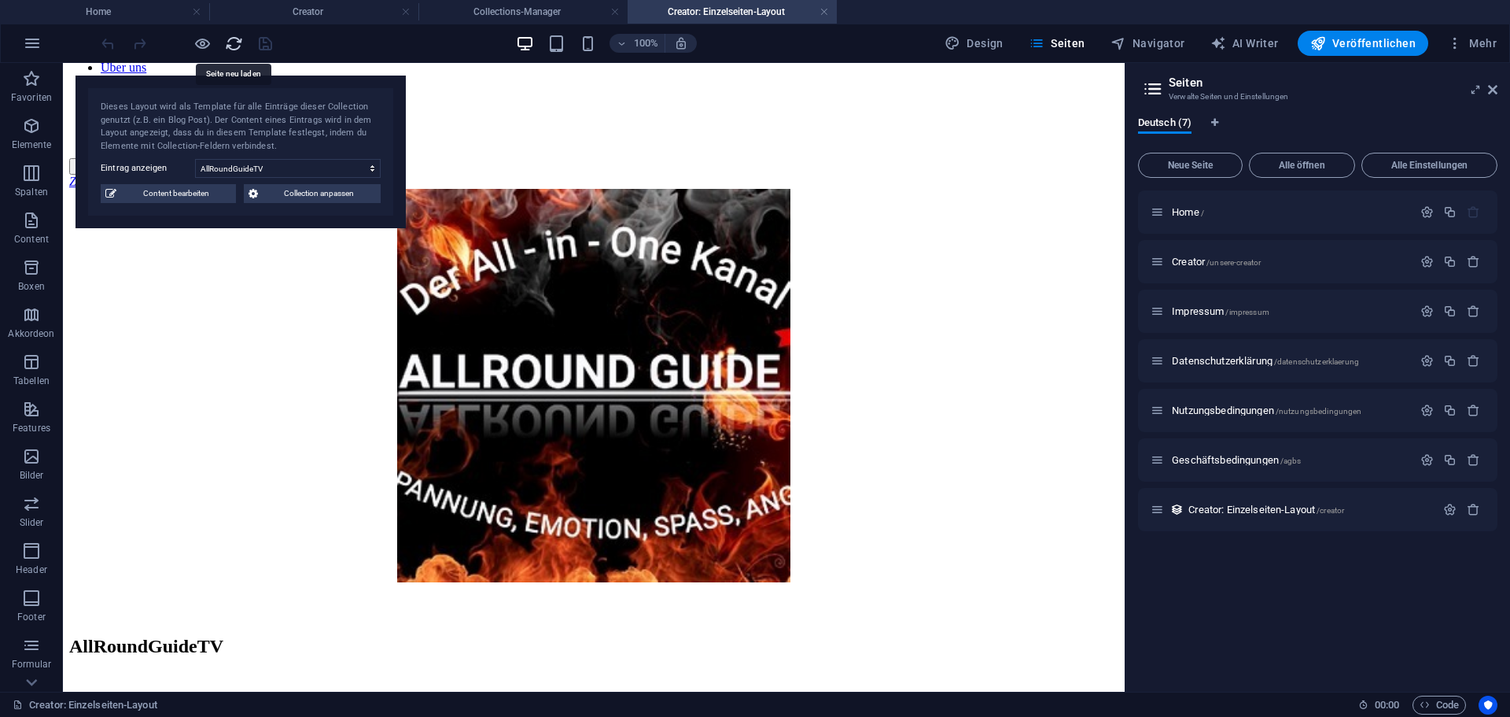
click at [235, 41] on icon "reload" at bounding box center [234, 44] width 18 height 18
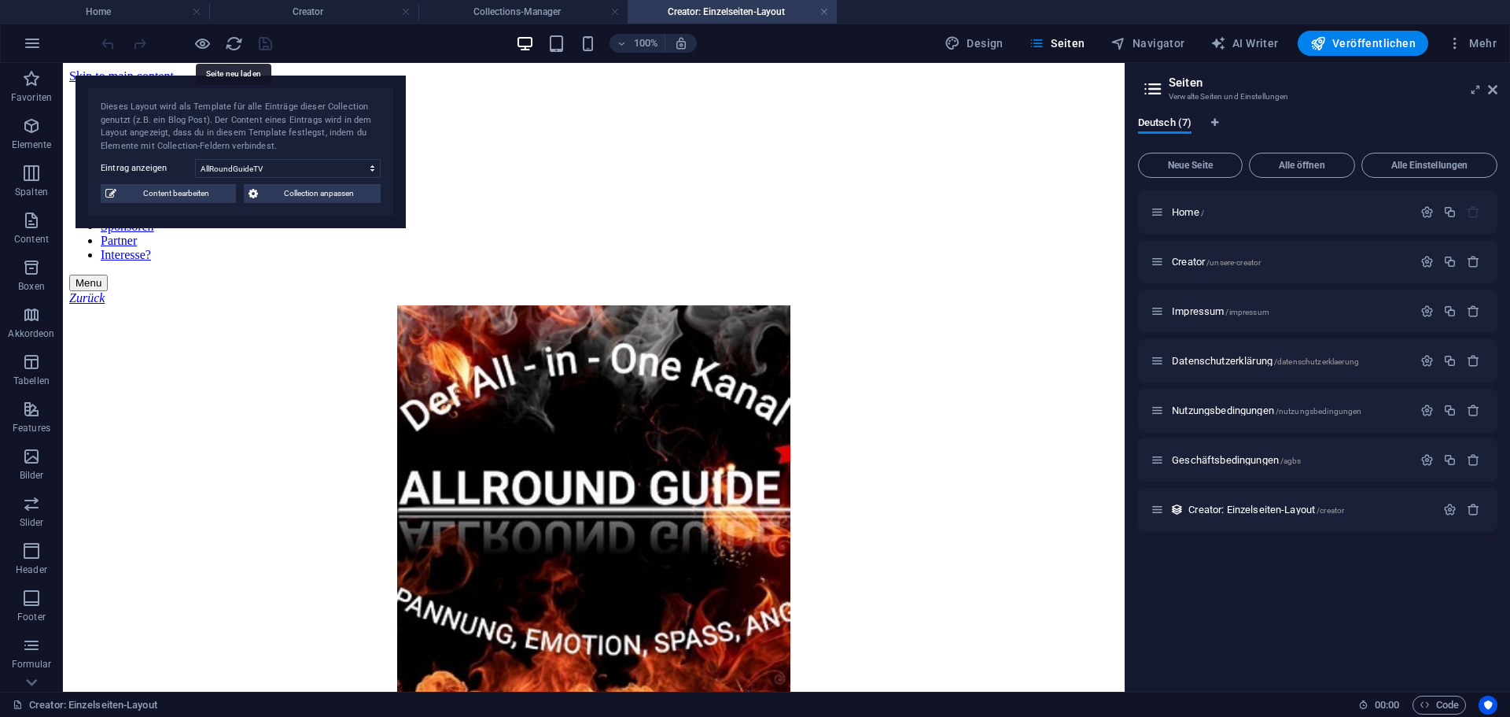
scroll to position [0, 0]
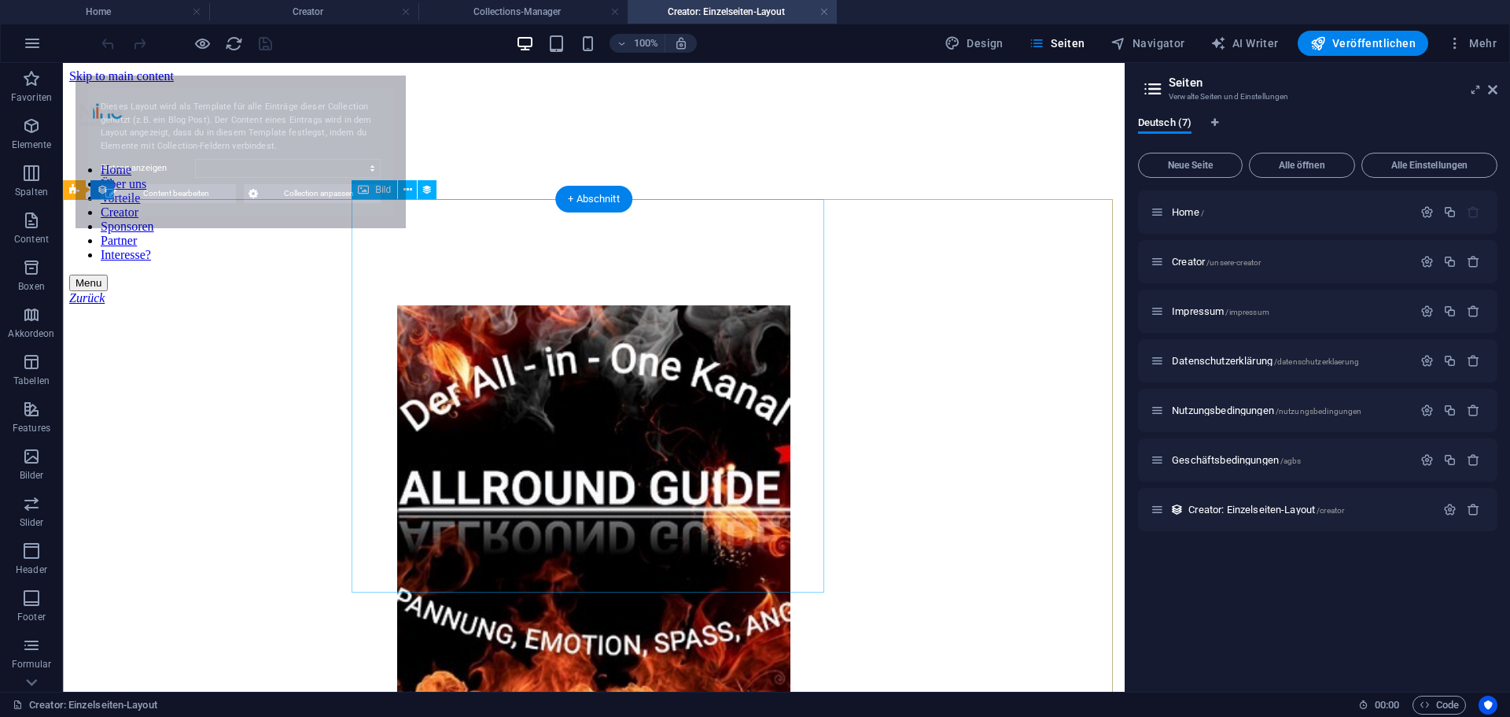
select select "68e16df3db66b275380f380b"
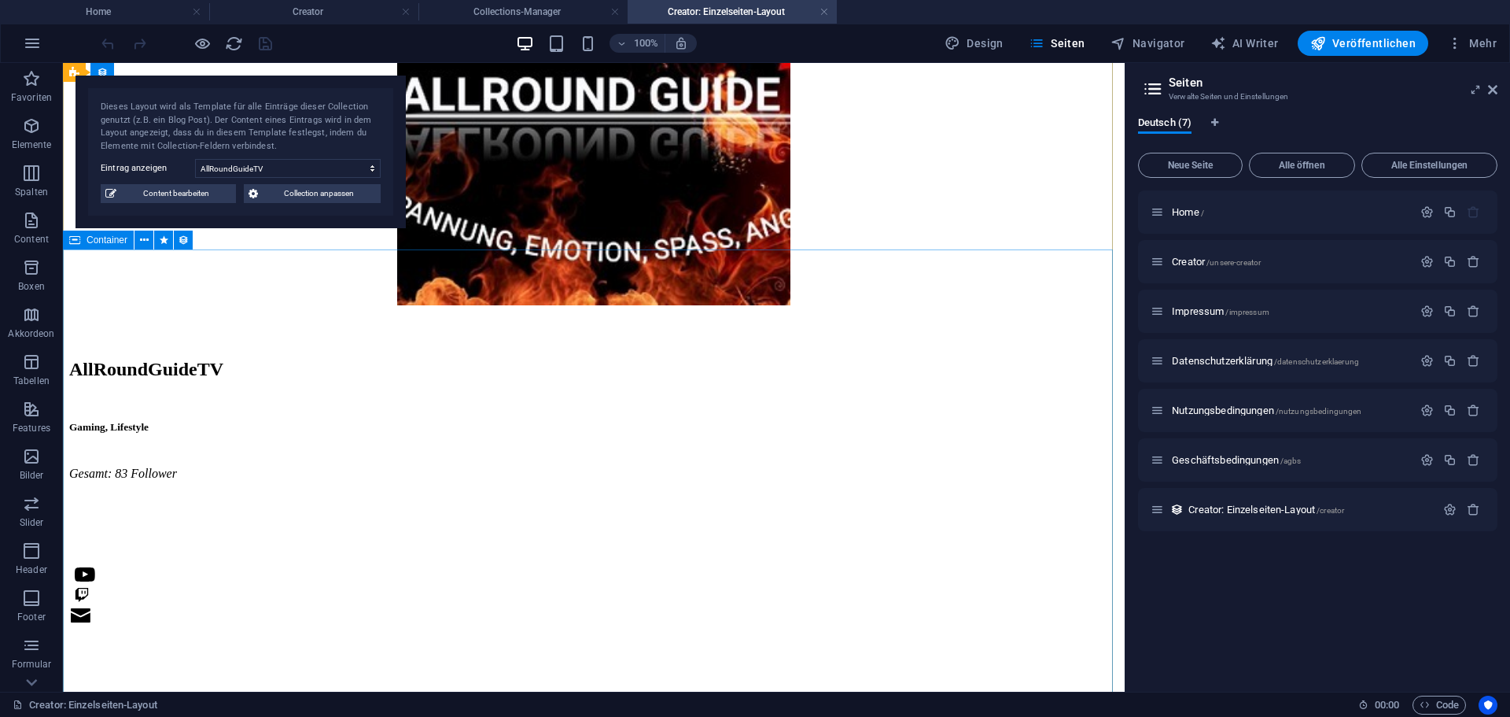
click at [674, 453] on div "AllRoundGuideTV Gaming, Lifestyle Gesamt: 83 Follower Justin bzw. Allround Guid…" at bounding box center [593, 501] width 1049 height 284
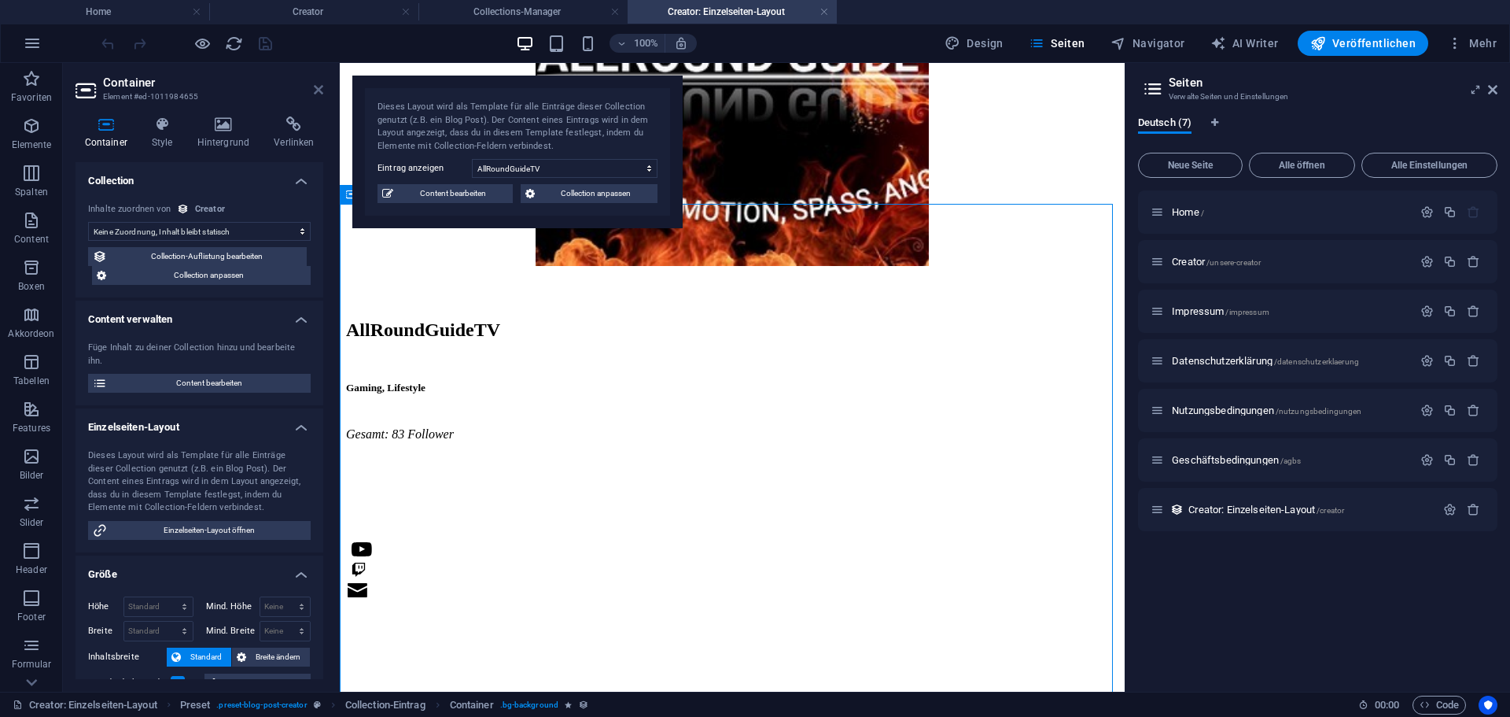
click at [319, 91] on icon at bounding box center [318, 89] width 9 height 13
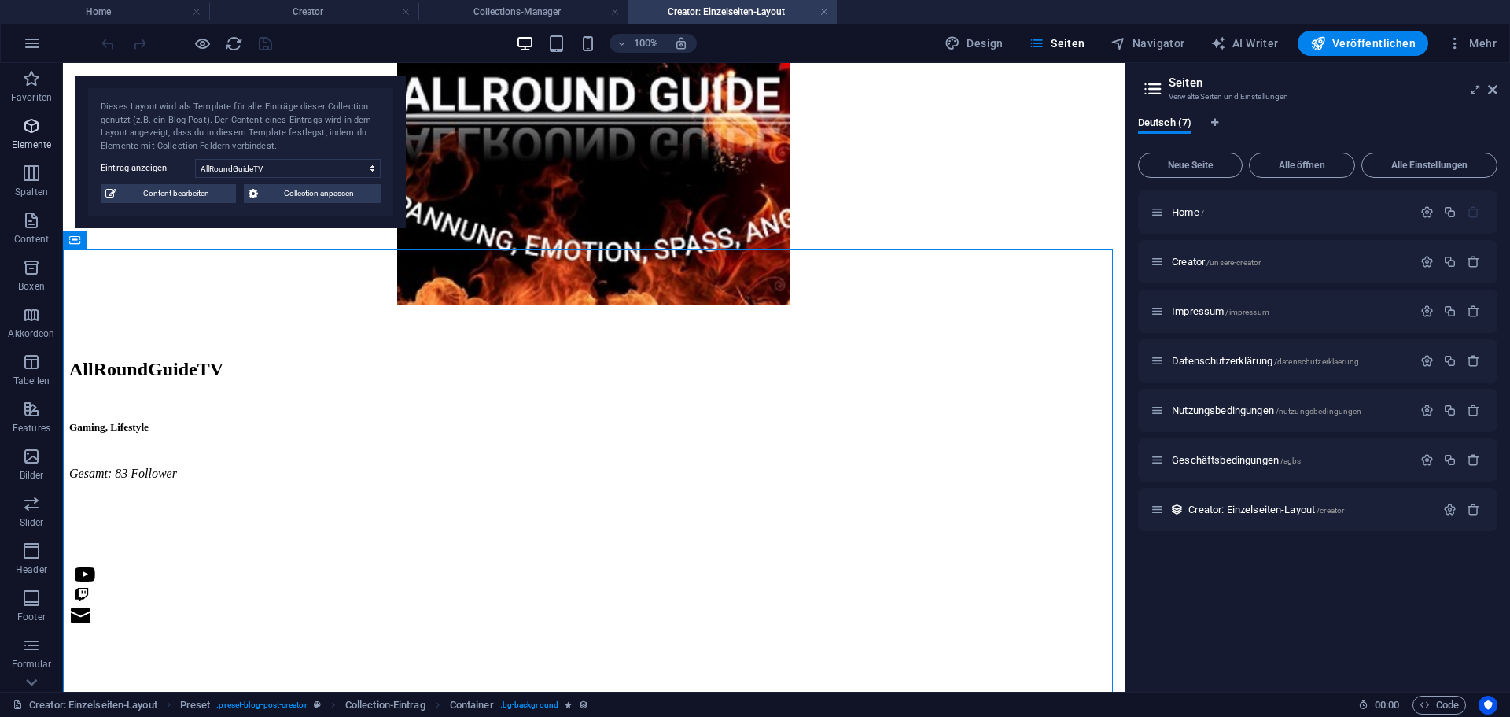
click at [38, 136] on span "Elemente" at bounding box center [31, 135] width 63 height 38
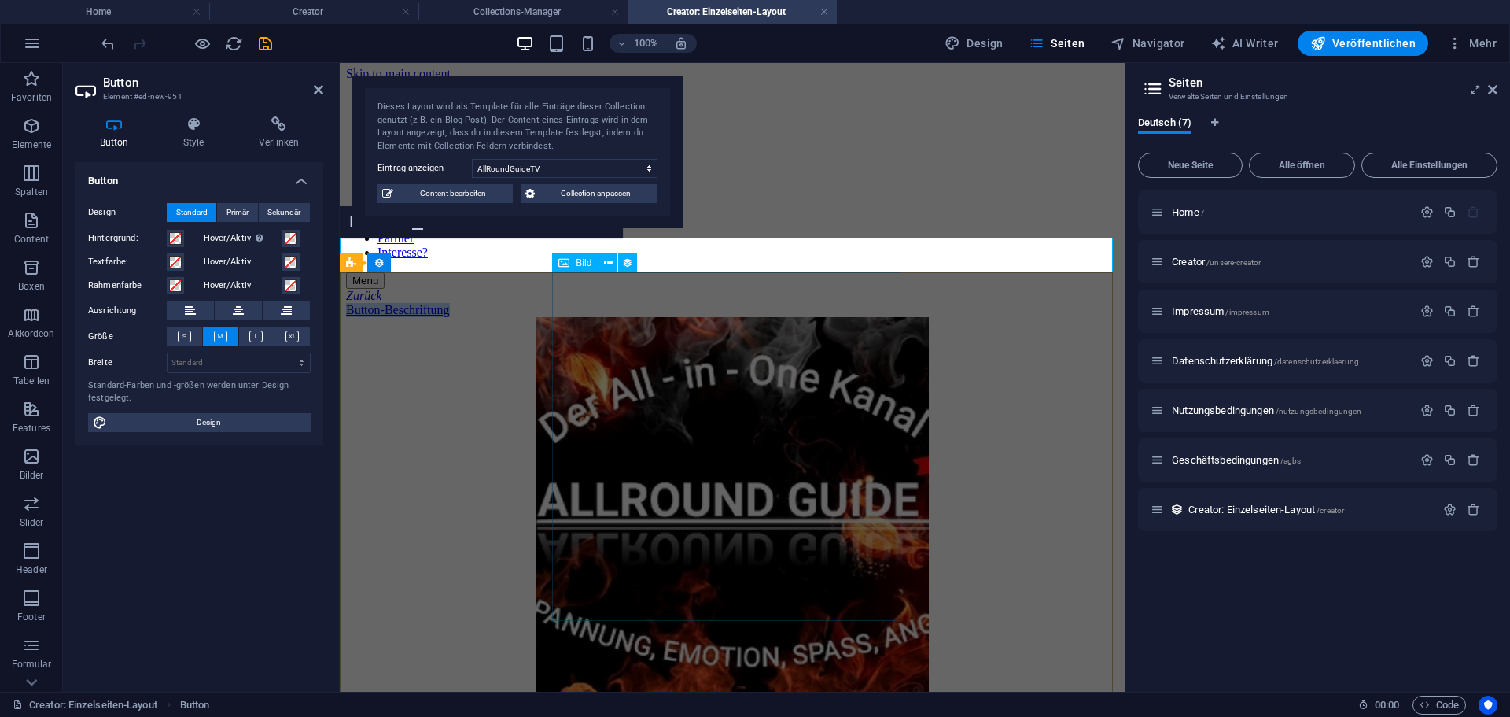
scroll to position [0, 0]
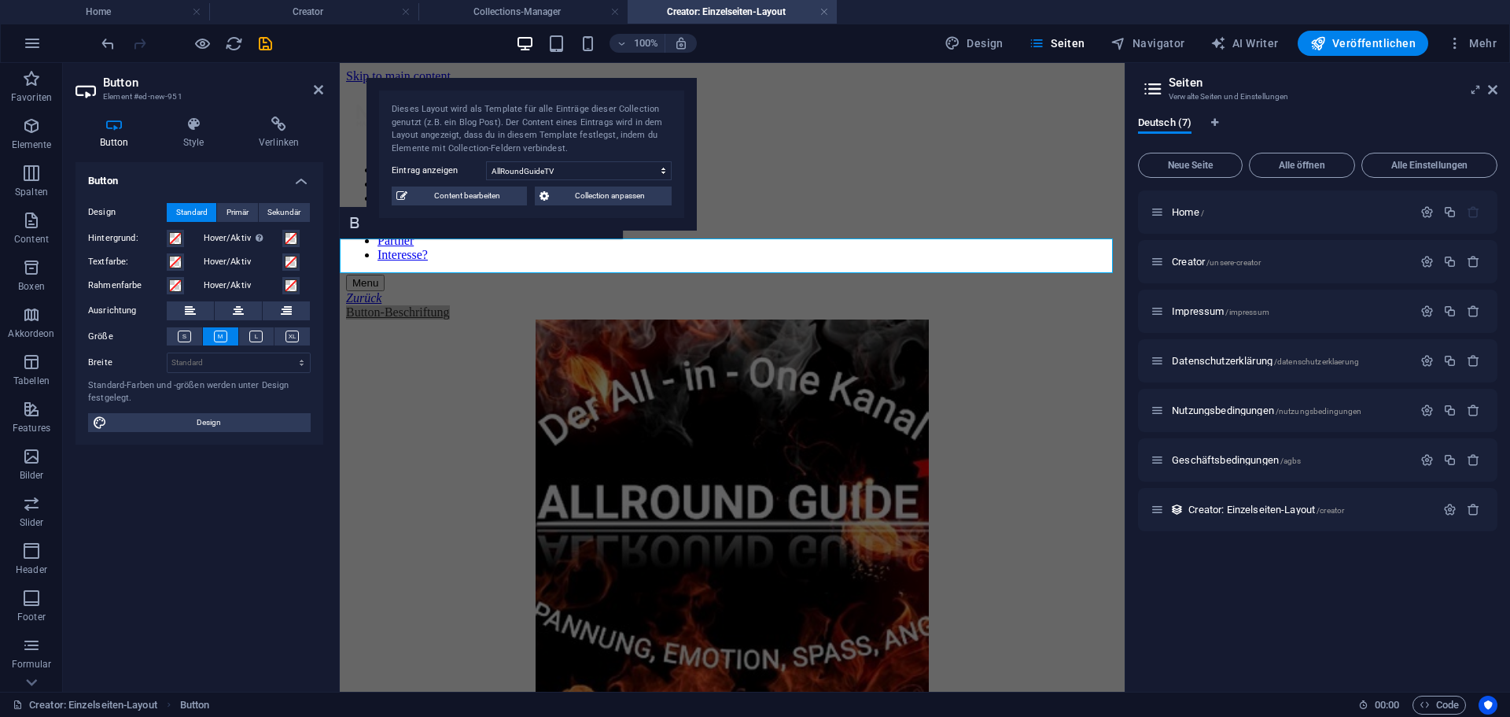
drag, startPoint x: 547, startPoint y: 124, endPoint x: 790, endPoint y: 120, distance: 242.3
click at [672, 120] on div "Dieses Layout wird als Template für alle Einträge dieser Collection genutzt (z.…" at bounding box center [532, 129] width 280 height 52
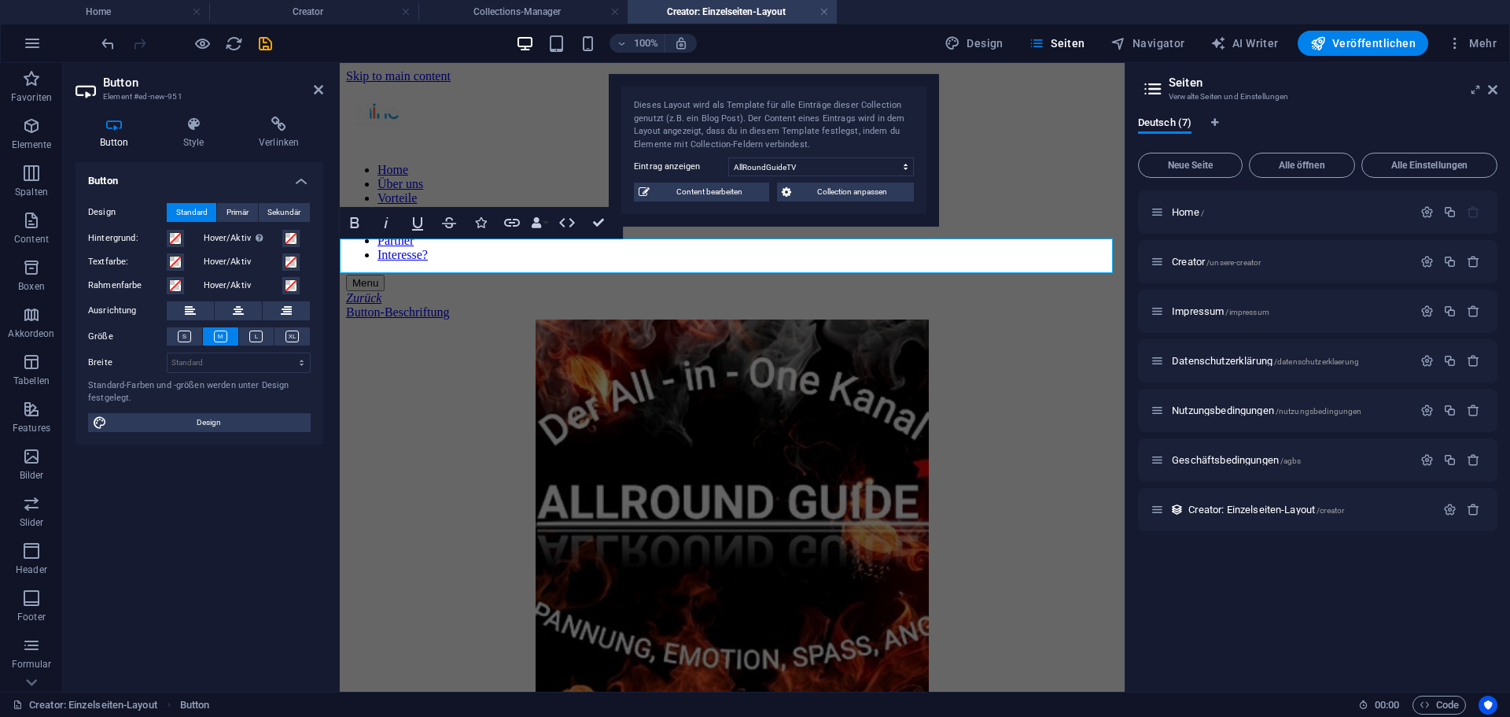
click at [600, 305] on div "Button-Beschriftung" at bounding box center [732, 312] width 772 height 14
drag, startPoint x: 553, startPoint y: 251, endPoint x: 411, endPoint y: 247, distance: 141.6
click at [411, 305] on div "Button-Beschriftung" at bounding box center [732, 312] width 772 height 14
click at [396, 191] on div "Zurück-Button" at bounding box center [409, 182] width 138 height 20
click at [329, 142] on div "Button Style Verlinken Button Design Standard Primär Sekundär Hintergrund: Hove…" at bounding box center [199, 398] width 273 height 588
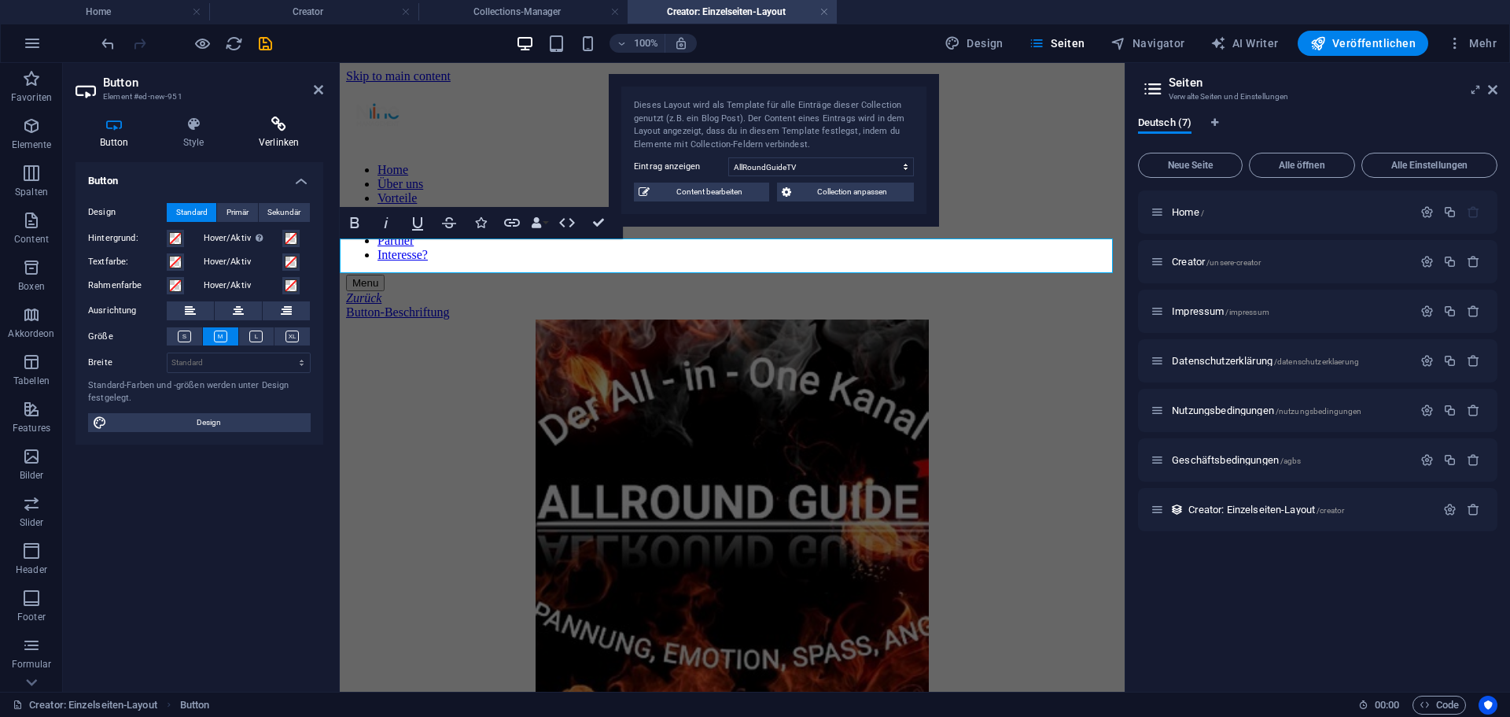
click at [278, 134] on h4 "Verlinken" at bounding box center [278, 132] width 89 height 33
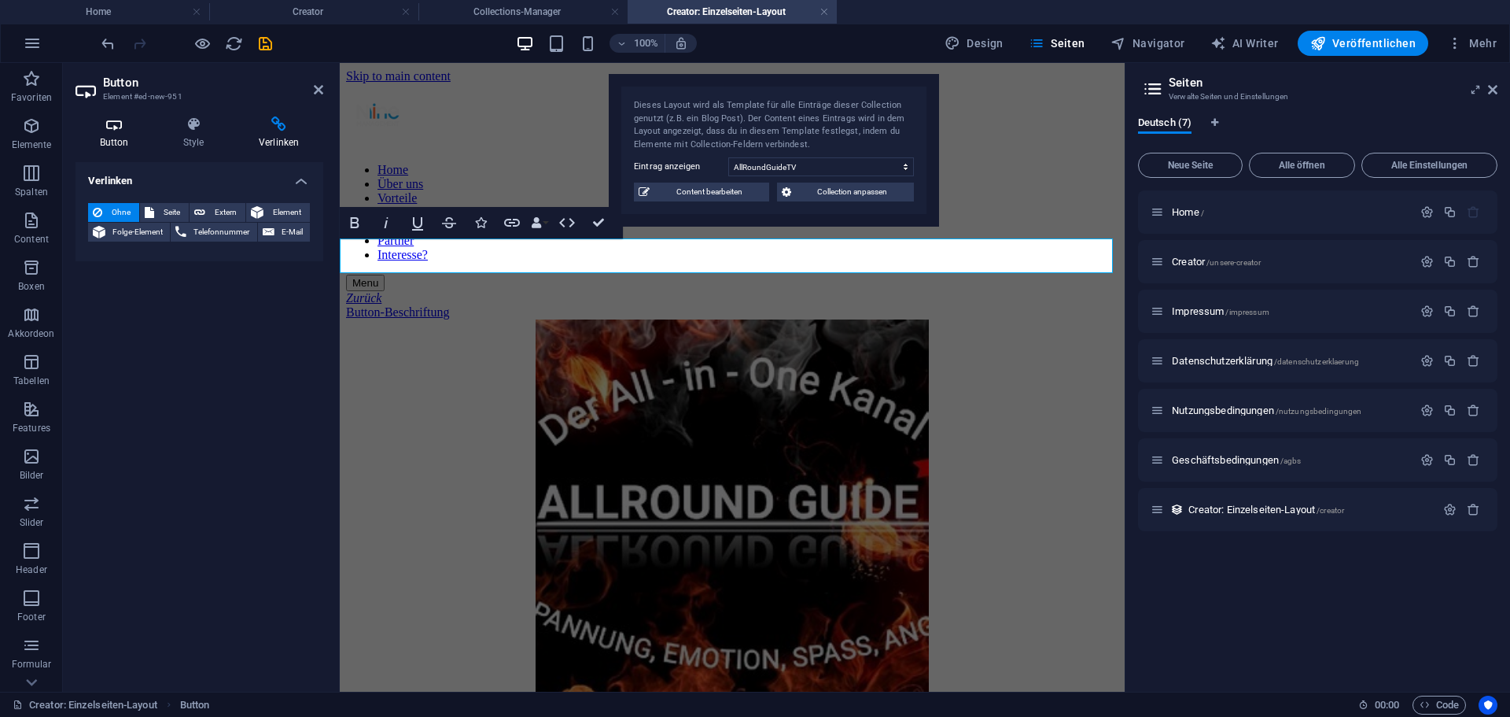
click at [132, 132] on h4 "Button" at bounding box center [117, 132] width 83 height 33
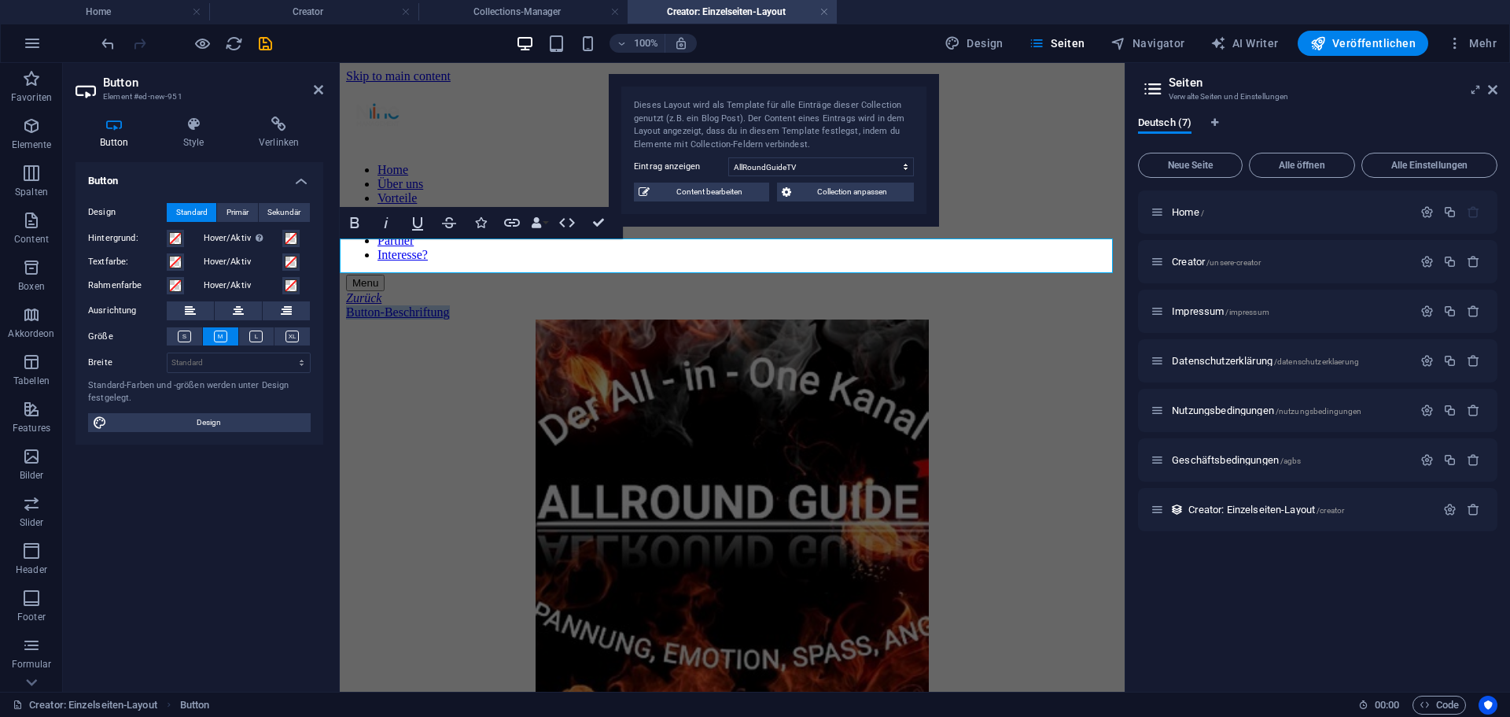
drag, startPoint x: 350, startPoint y: 254, endPoint x: 516, endPoint y: 248, distance: 166.1
click at [450, 305] on link "Button-Beschriftung" at bounding box center [398, 311] width 104 height 13
click at [451, 319] on article "AllRoundGuideTV Gaming, Lifestyle Gesamt: 83 Follower Justin bzw. Allround Guid…" at bounding box center [732, 691] width 772 height 745
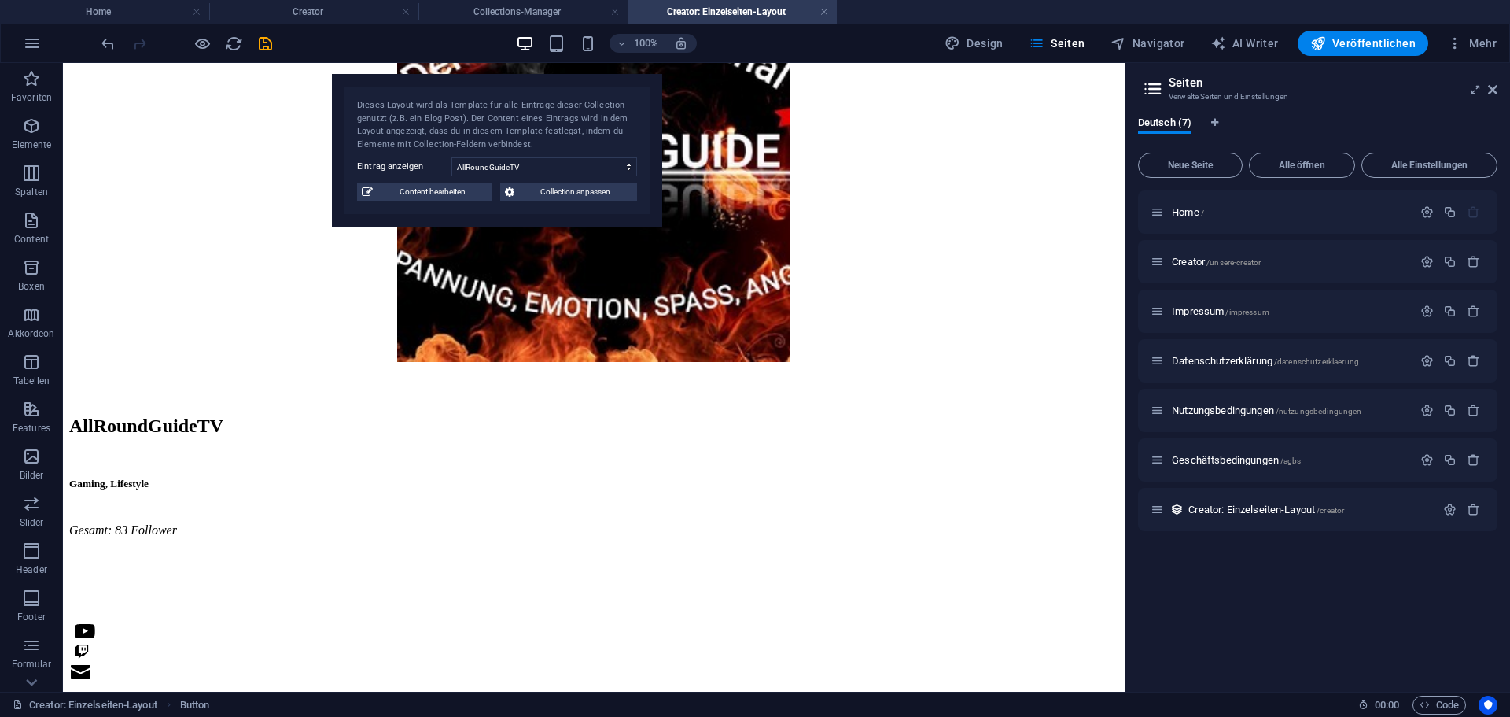
scroll to position [393, 0]
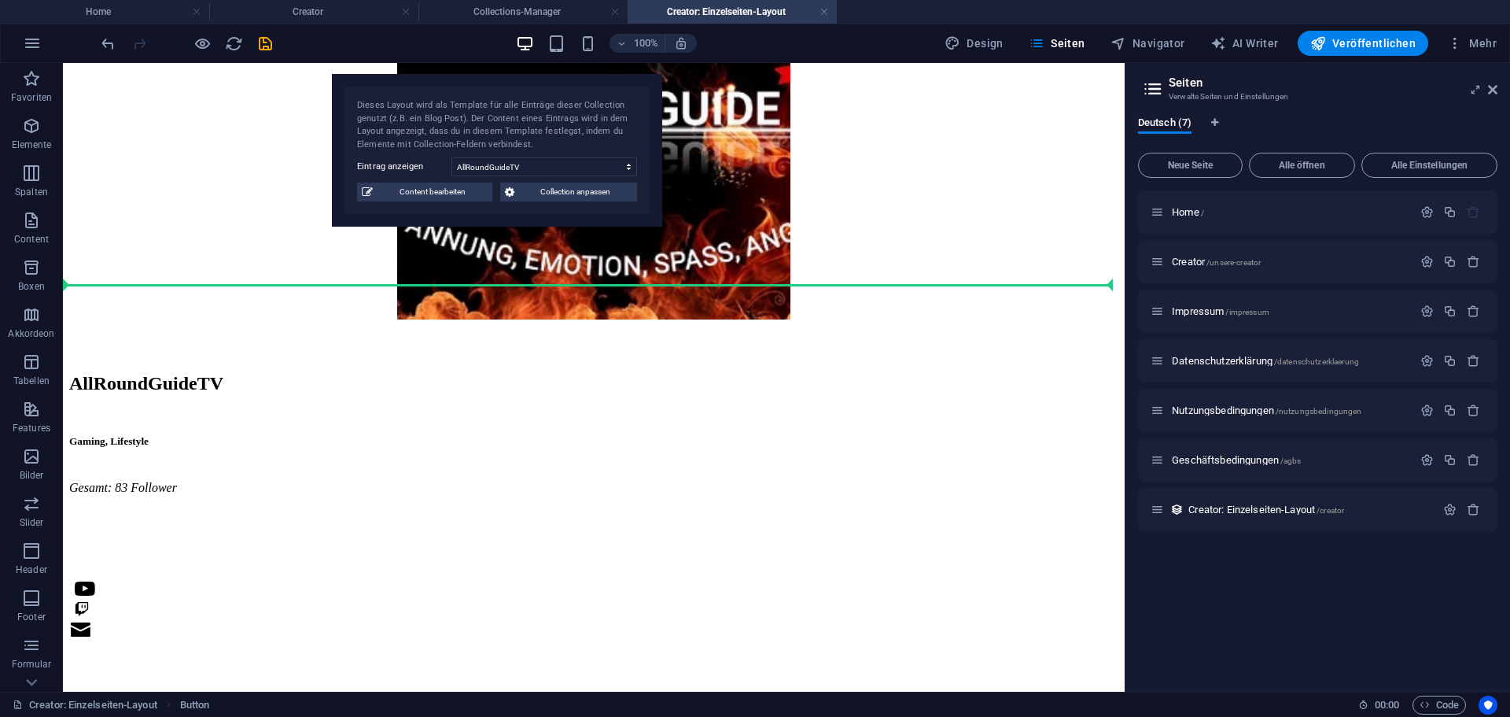
drag, startPoint x: 155, startPoint y: 253, endPoint x: 964, endPoint y: 308, distance: 811.2
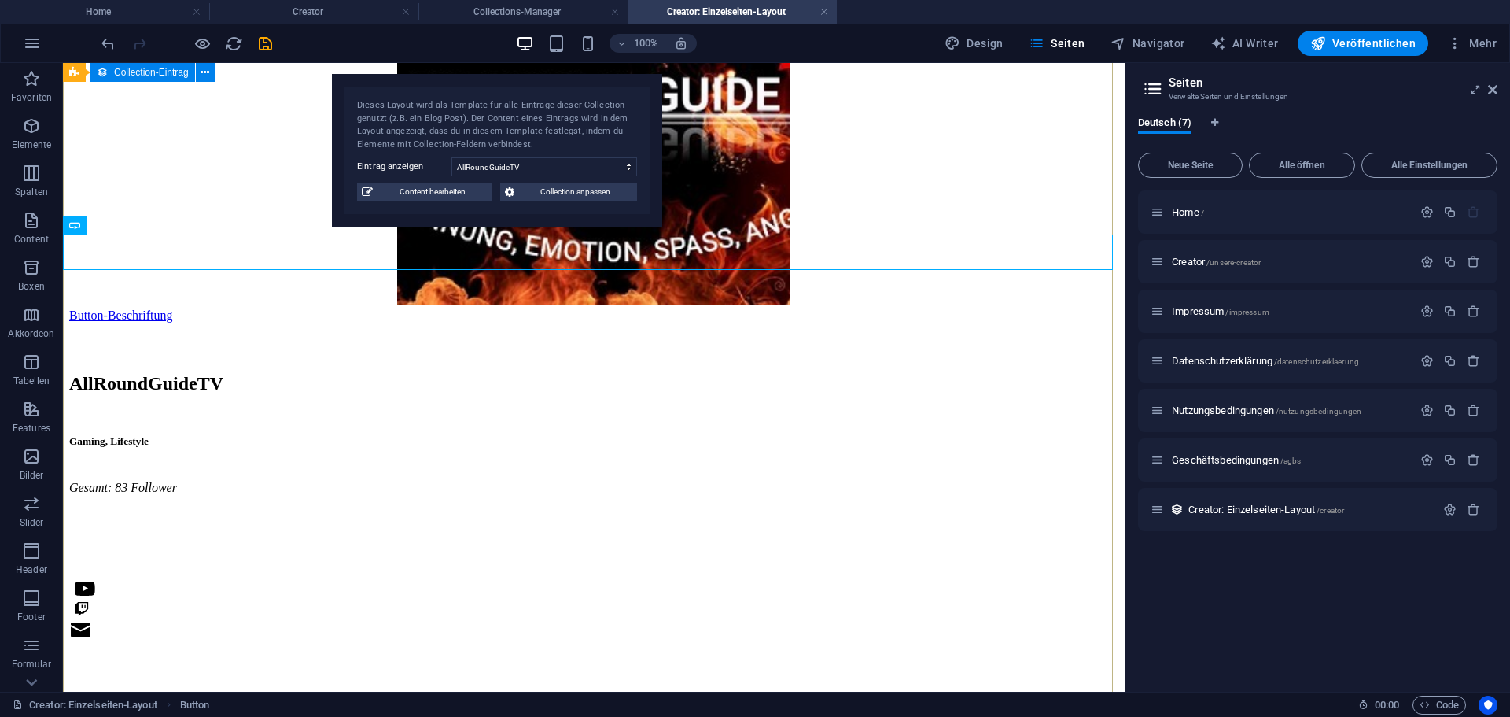
scroll to position [358, 0]
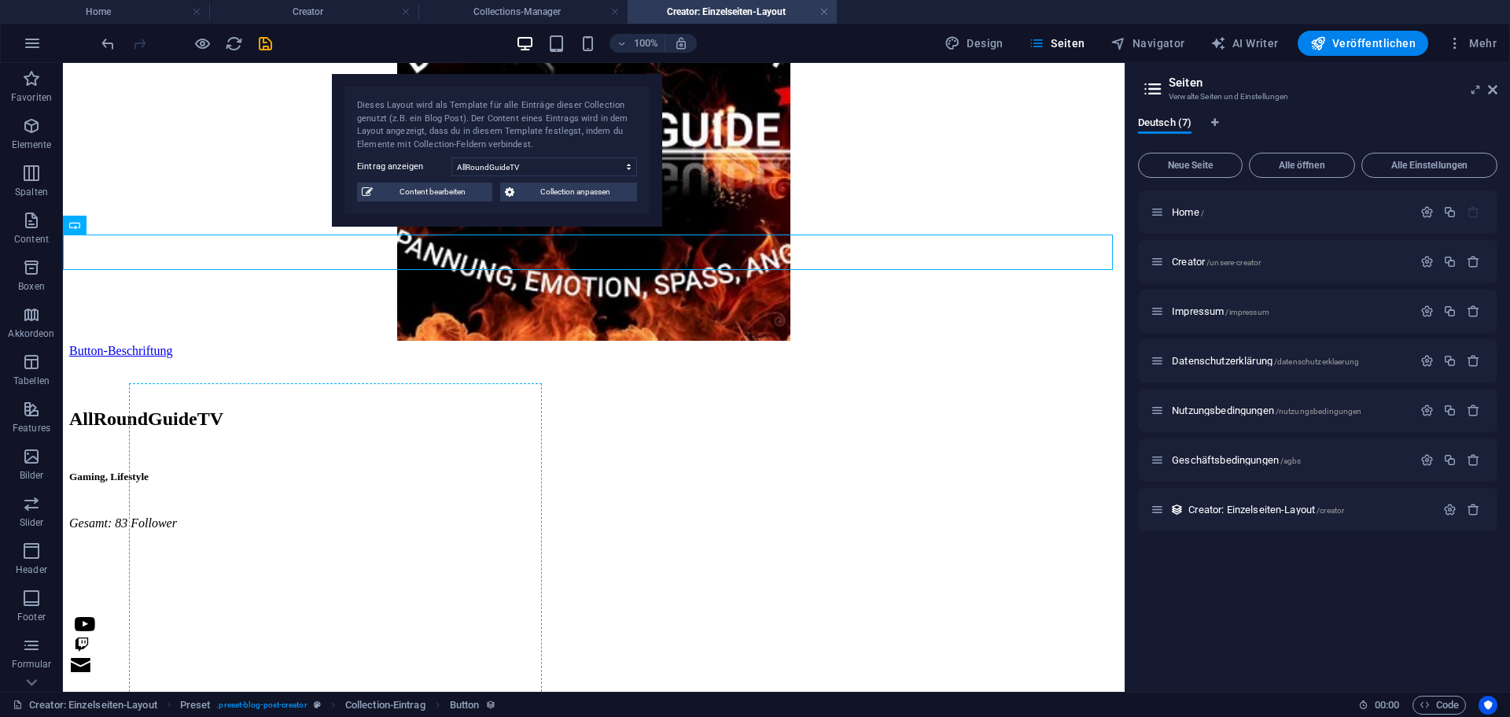
drag, startPoint x: 142, startPoint y: 286, endPoint x: 161, endPoint y: 459, distance: 174.2
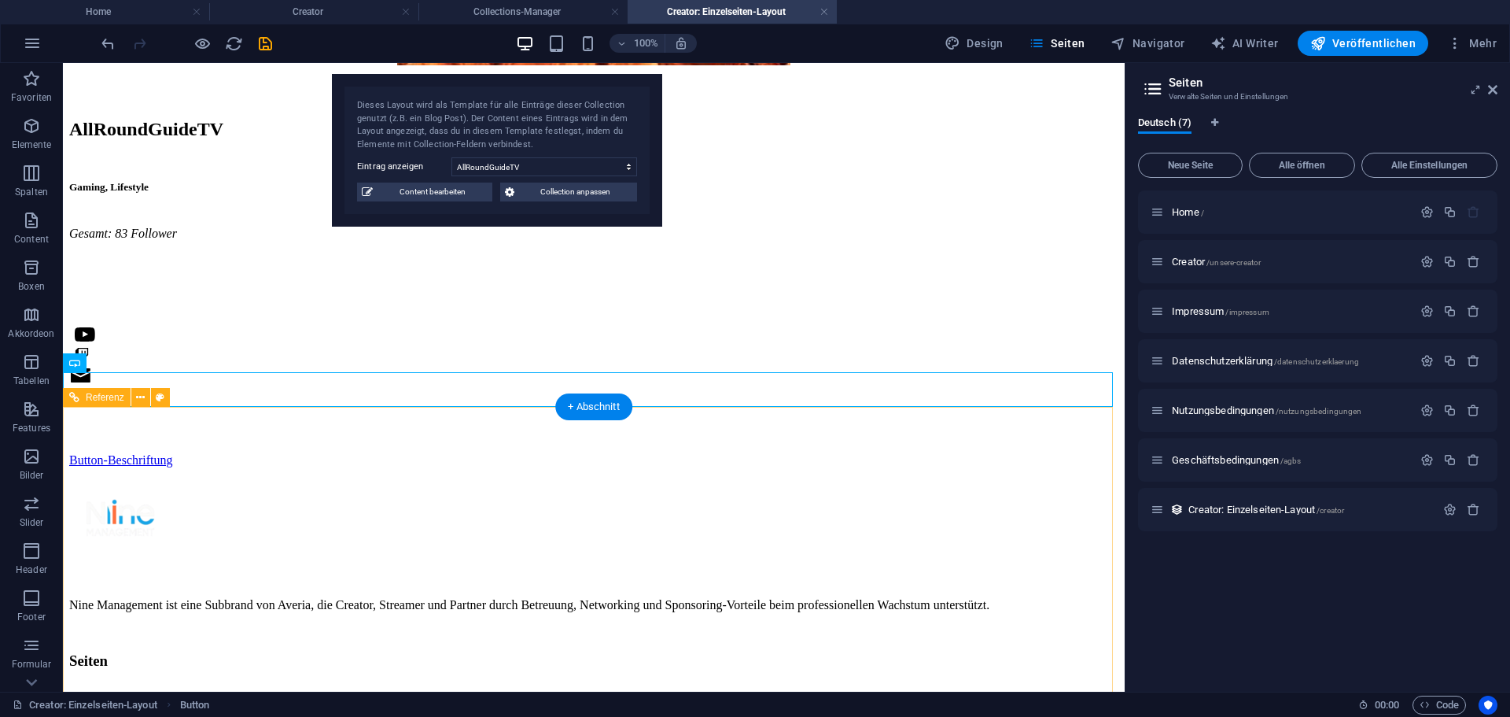
scroll to position [627, 0]
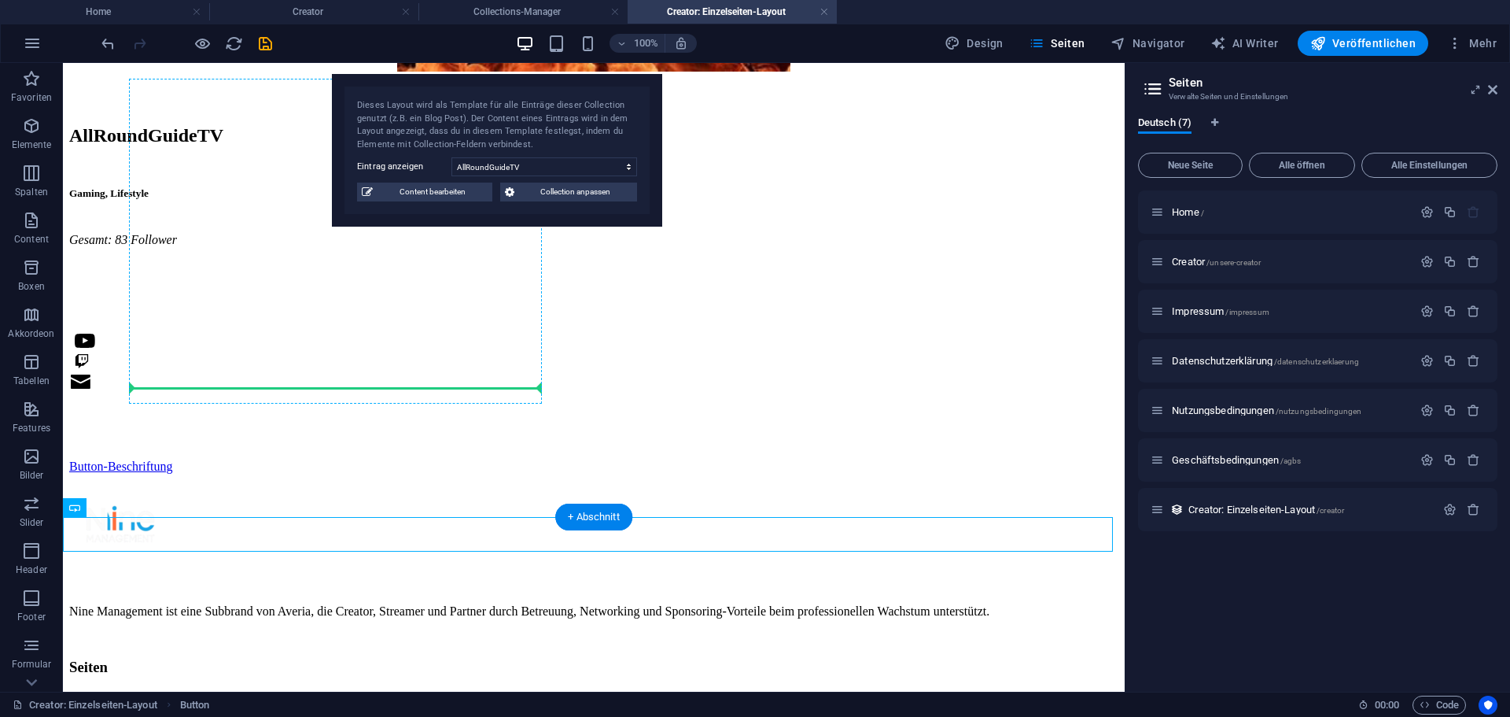
drag, startPoint x: 138, startPoint y: 488, endPoint x: 193, endPoint y: 389, distance: 113.7
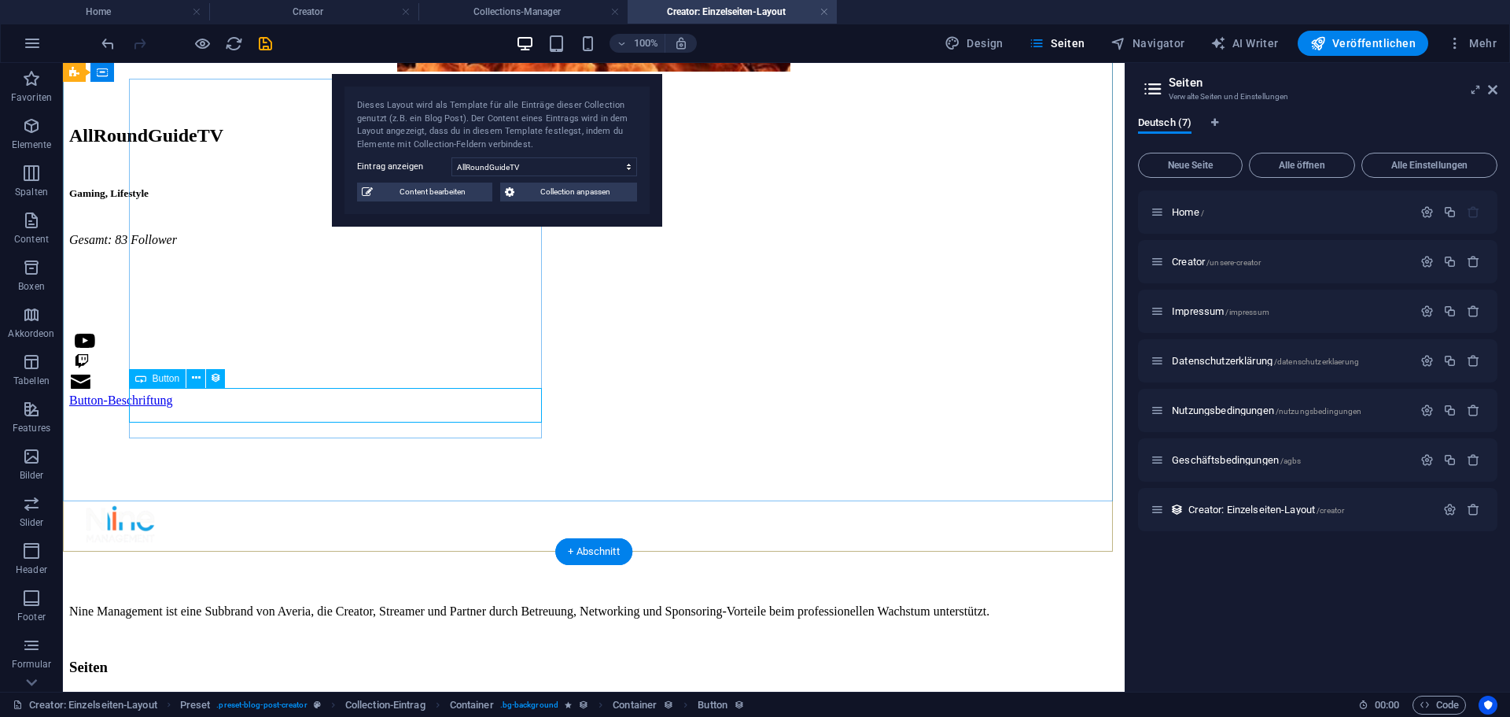
click at [337, 407] on div "Button-Beschriftung" at bounding box center [593, 400] width 1049 height 14
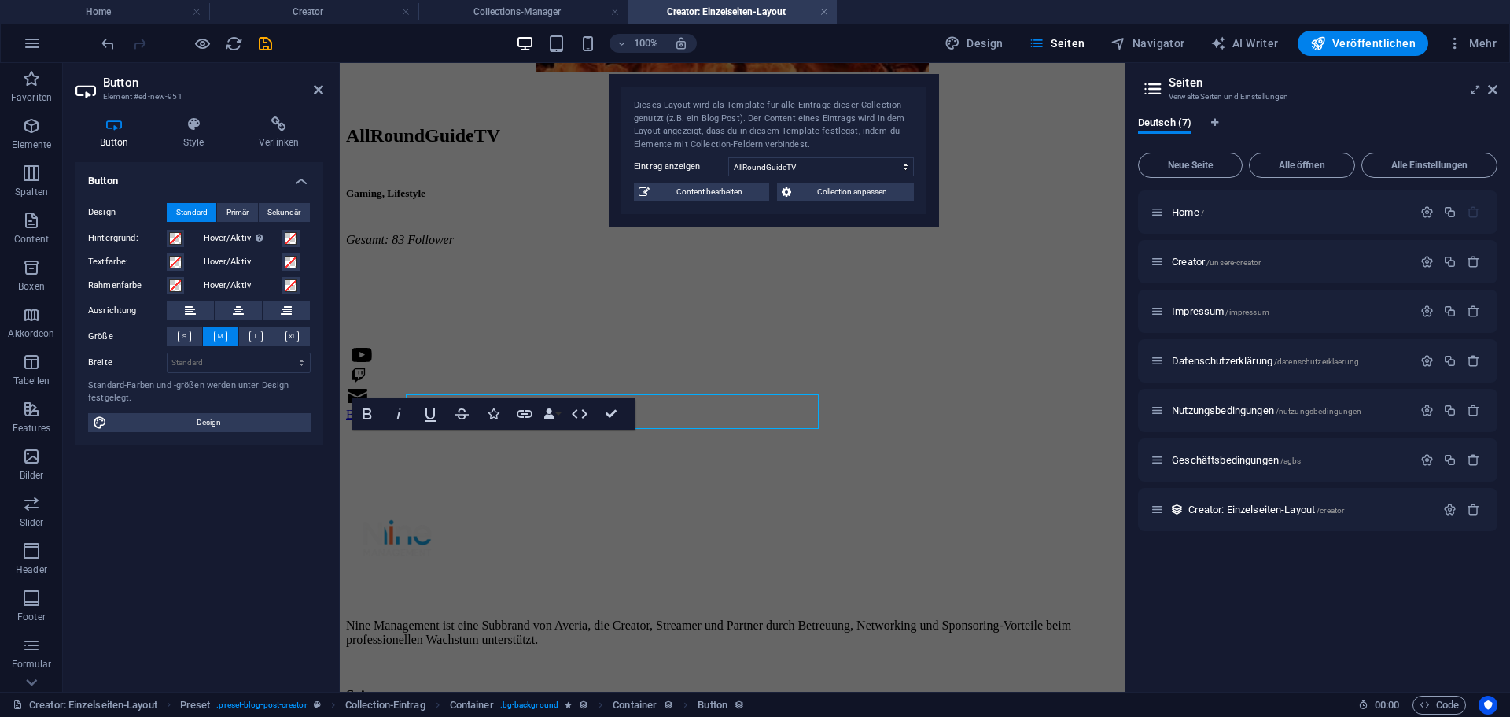
scroll to position [621, 0]
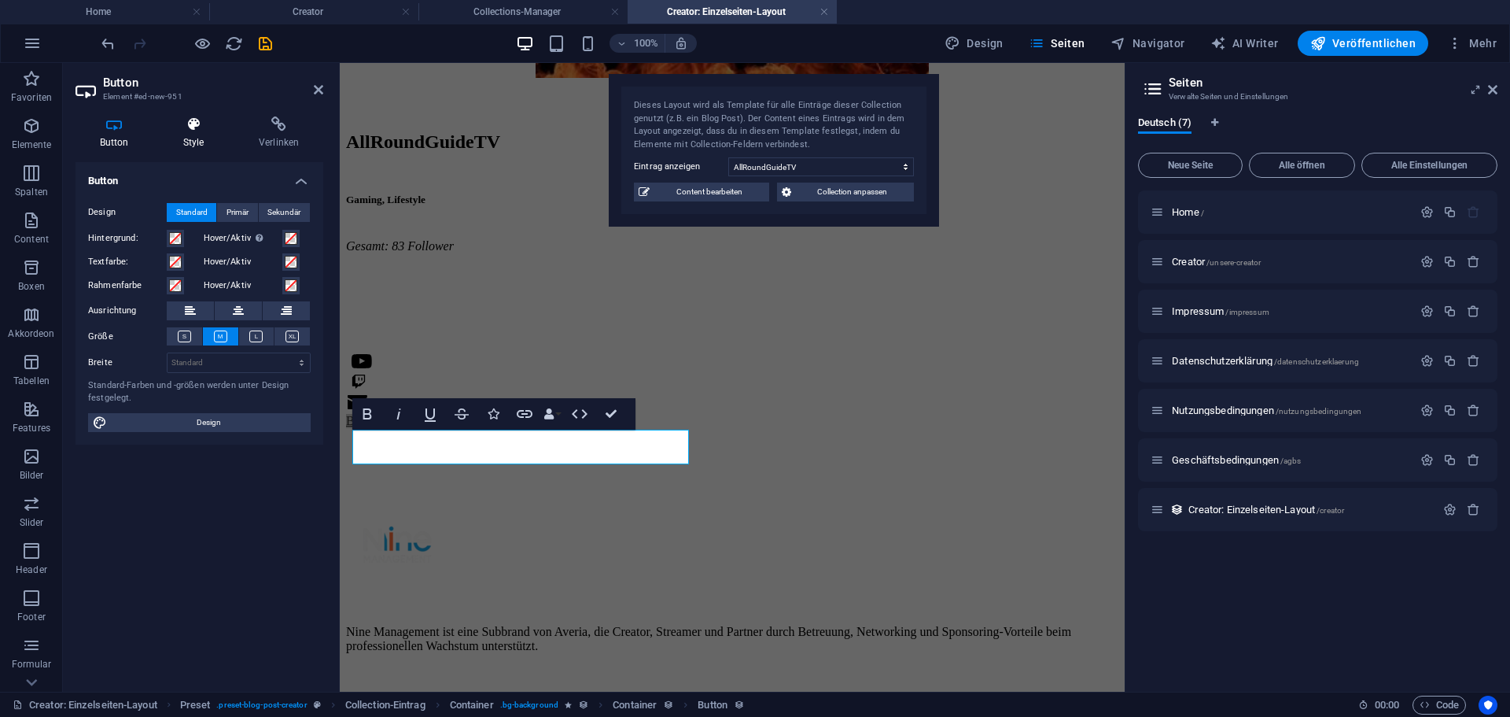
click at [190, 130] on icon at bounding box center [193, 124] width 69 height 16
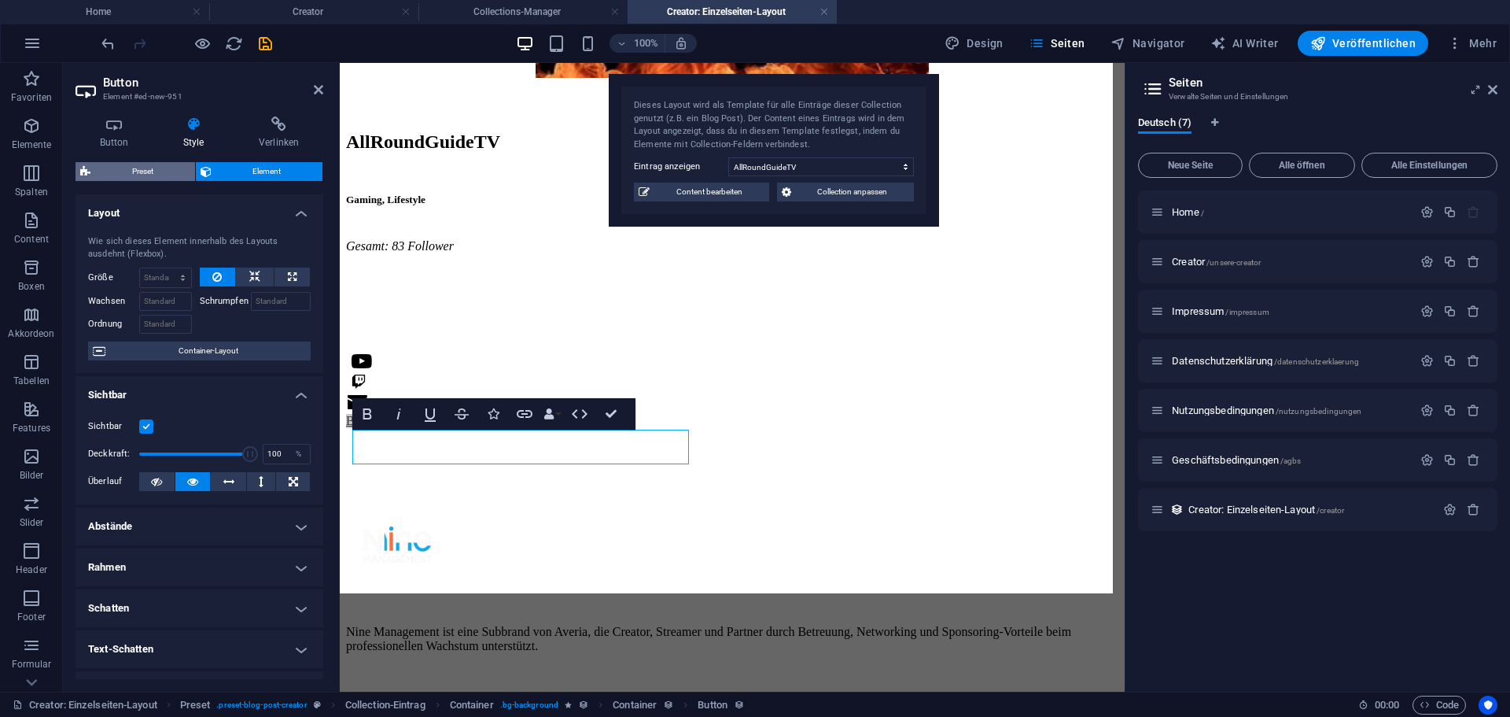
click at [161, 163] on span "Preset" at bounding box center [142, 171] width 95 height 19
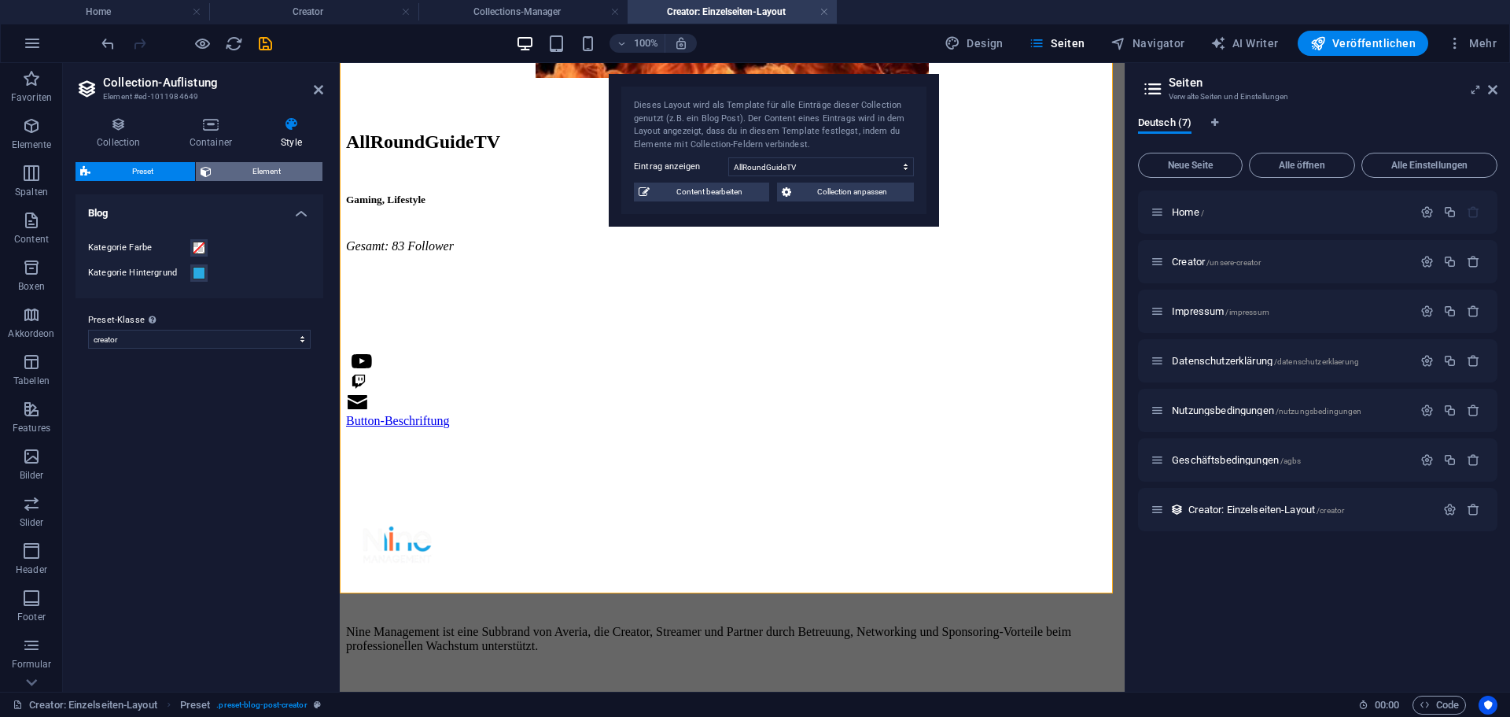
click at [230, 171] on span "Element" at bounding box center [267, 171] width 102 height 19
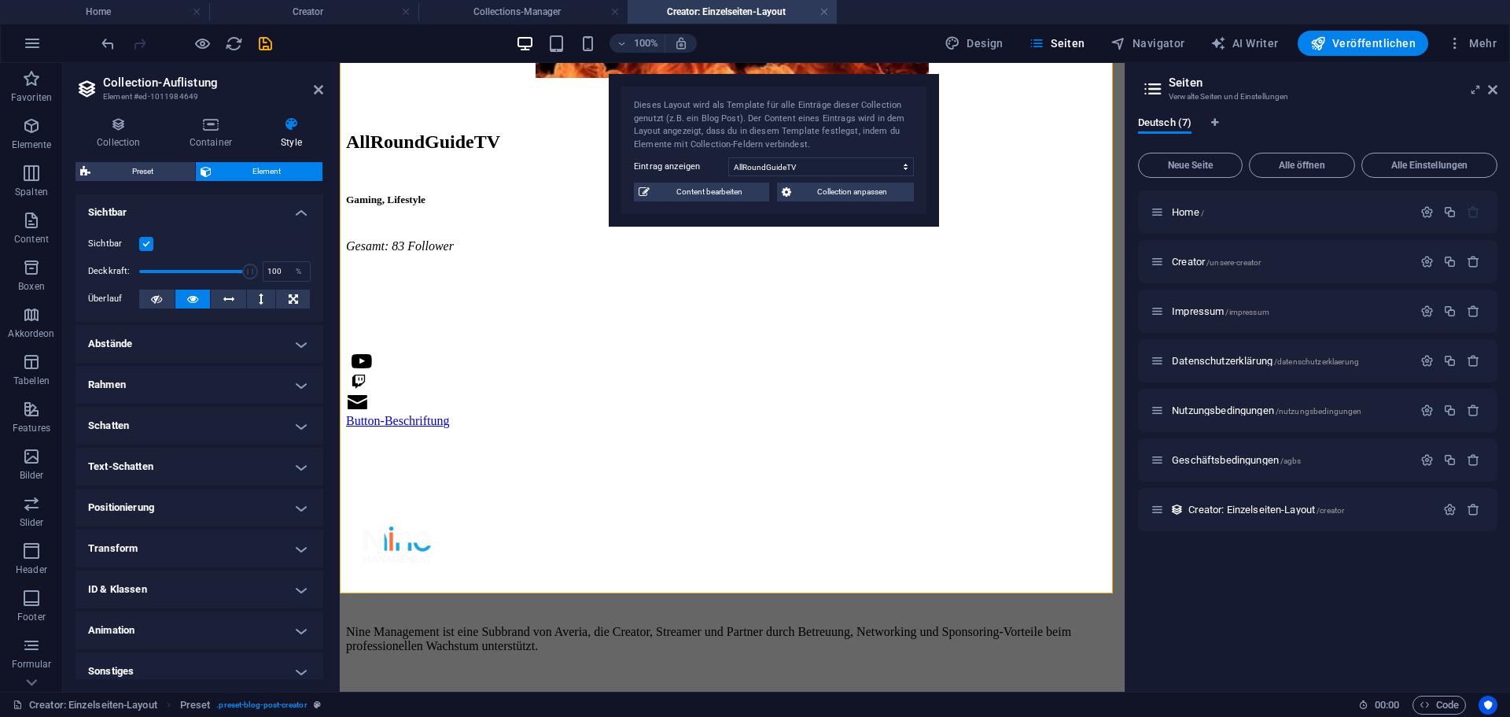
scroll to position [0, 0]
click at [284, 128] on icon at bounding box center [292, 124] width 64 height 16
click at [212, 127] on icon at bounding box center [210, 124] width 85 height 16
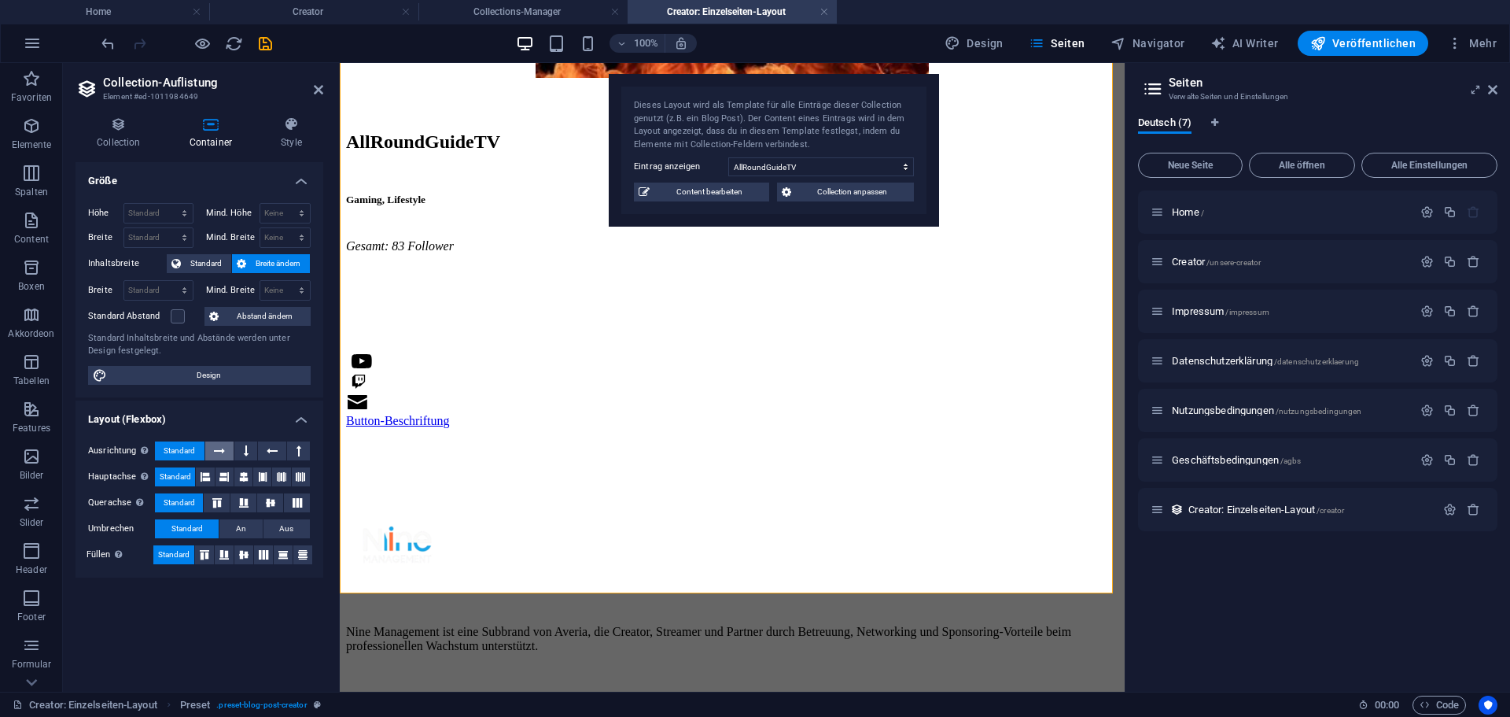
click at [216, 452] on icon at bounding box center [219, 450] width 11 height 19
click at [187, 448] on span "Standard" at bounding box center [179, 450] width 31 height 19
click at [286, 475] on icon at bounding box center [281, 476] width 9 height 19
click at [297, 475] on icon at bounding box center [300, 476] width 9 height 19
click at [249, 470] on button at bounding box center [243, 476] width 18 height 19
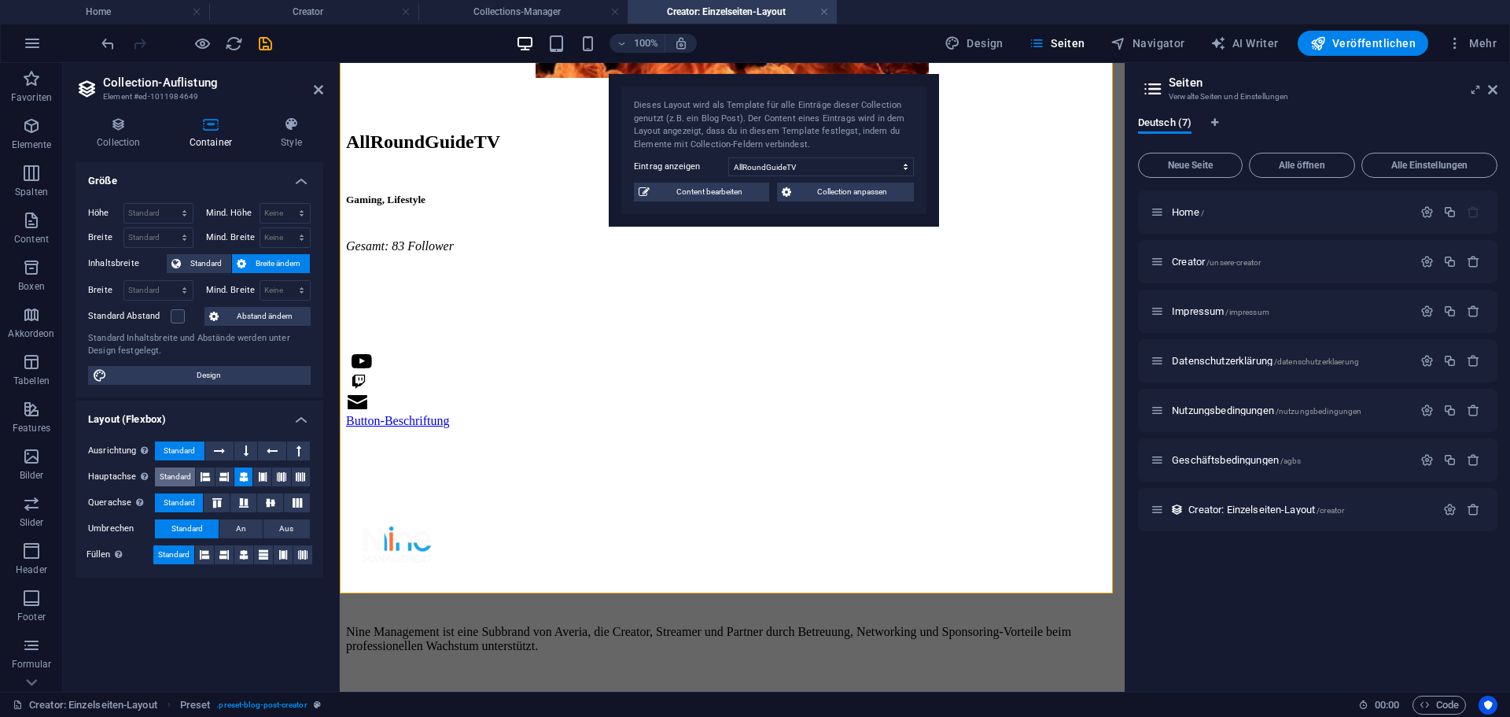
click at [179, 472] on span "Standard" at bounding box center [175, 476] width 31 height 19
click at [271, 502] on icon at bounding box center [270, 502] width 19 height 9
click at [180, 501] on span "Standard" at bounding box center [179, 502] width 31 height 19
click at [223, 475] on icon at bounding box center [223, 476] width 9 height 19
click at [224, 557] on icon at bounding box center [223, 554] width 9 height 19
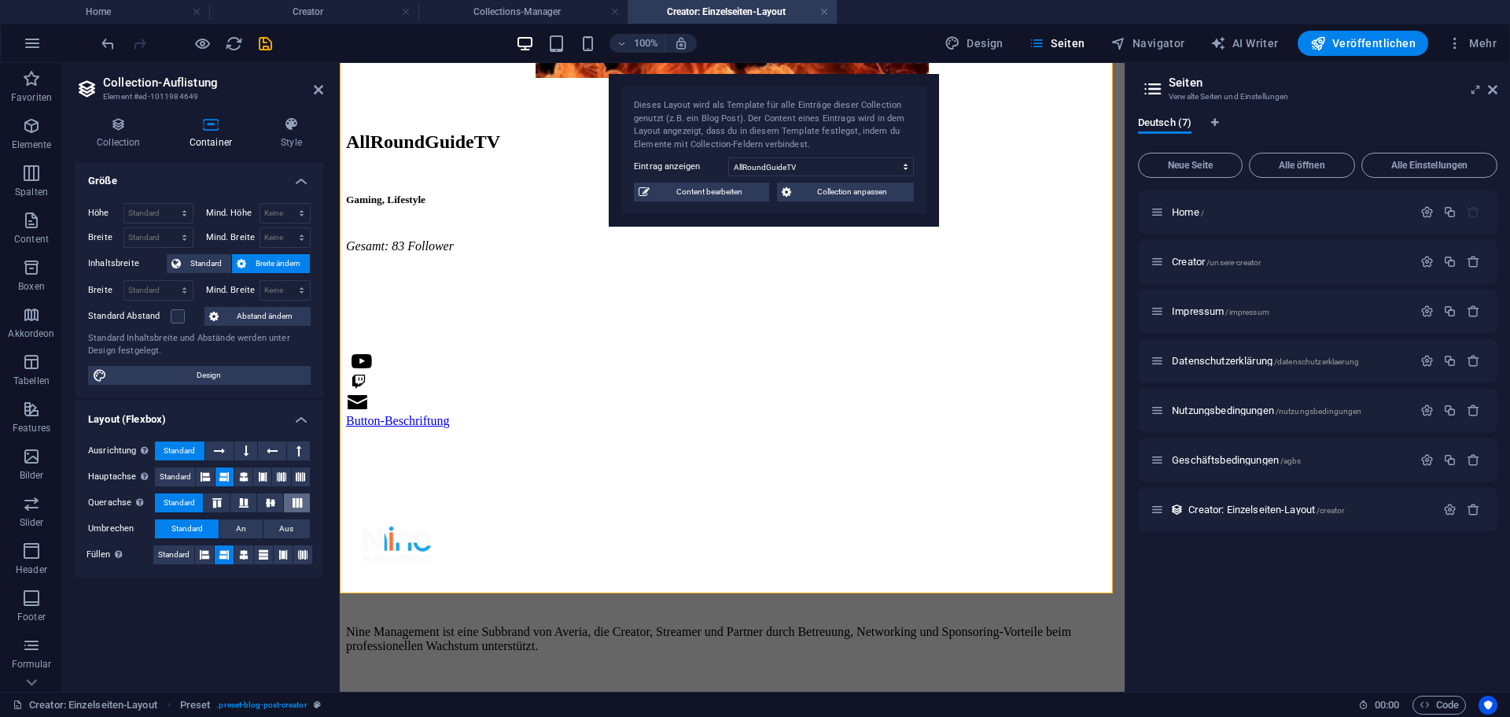
click at [299, 507] on icon at bounding box center [297, 502] width 19 height 9
click at [246, 527] on span "An" at bounding box center [241, 528] width 10 height 19
click at [185, 526] on span "Standard" at bounding box center [186, 528] width 31 height 19
click at [229, 446] on button at bounding box center [219, 450] width 29 height 19
click at [236, 424] on h4 "Layout (Flexbox)" at bounding box center [200, 414] width 248 height 28
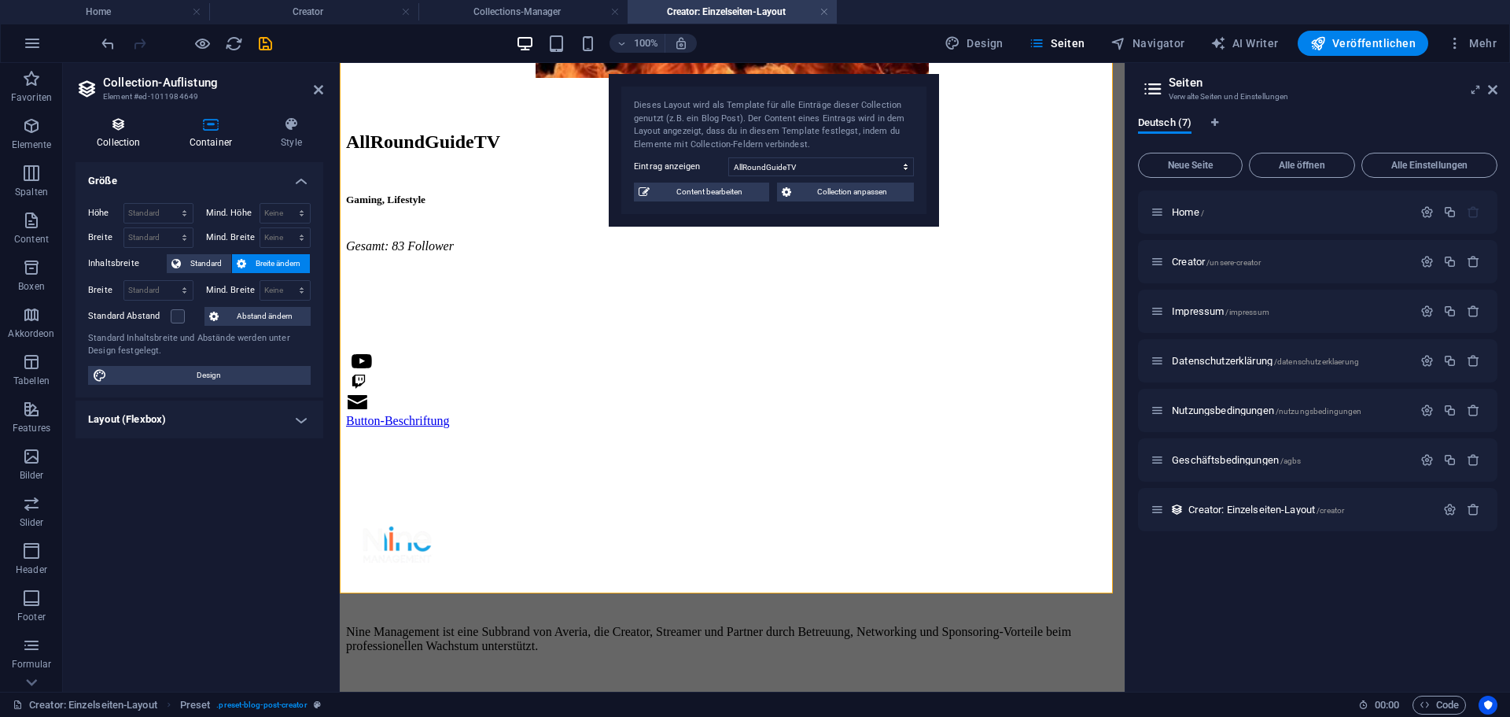
click at [121, 122] on icon at bounding box center [119, 124] width 87 height 16
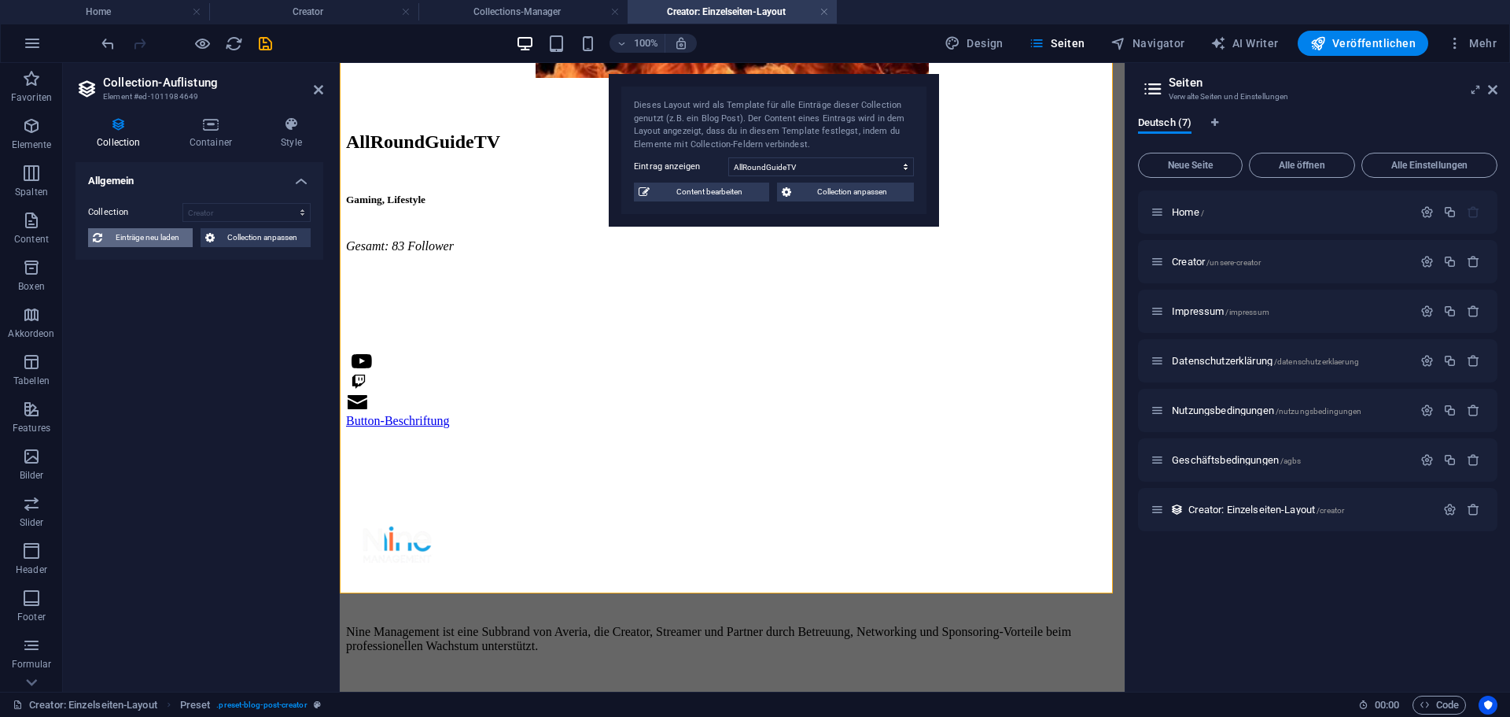
click at [171, 245] on span "Einträge neu laden" at bounding box center [147, 237] width 81 height 19
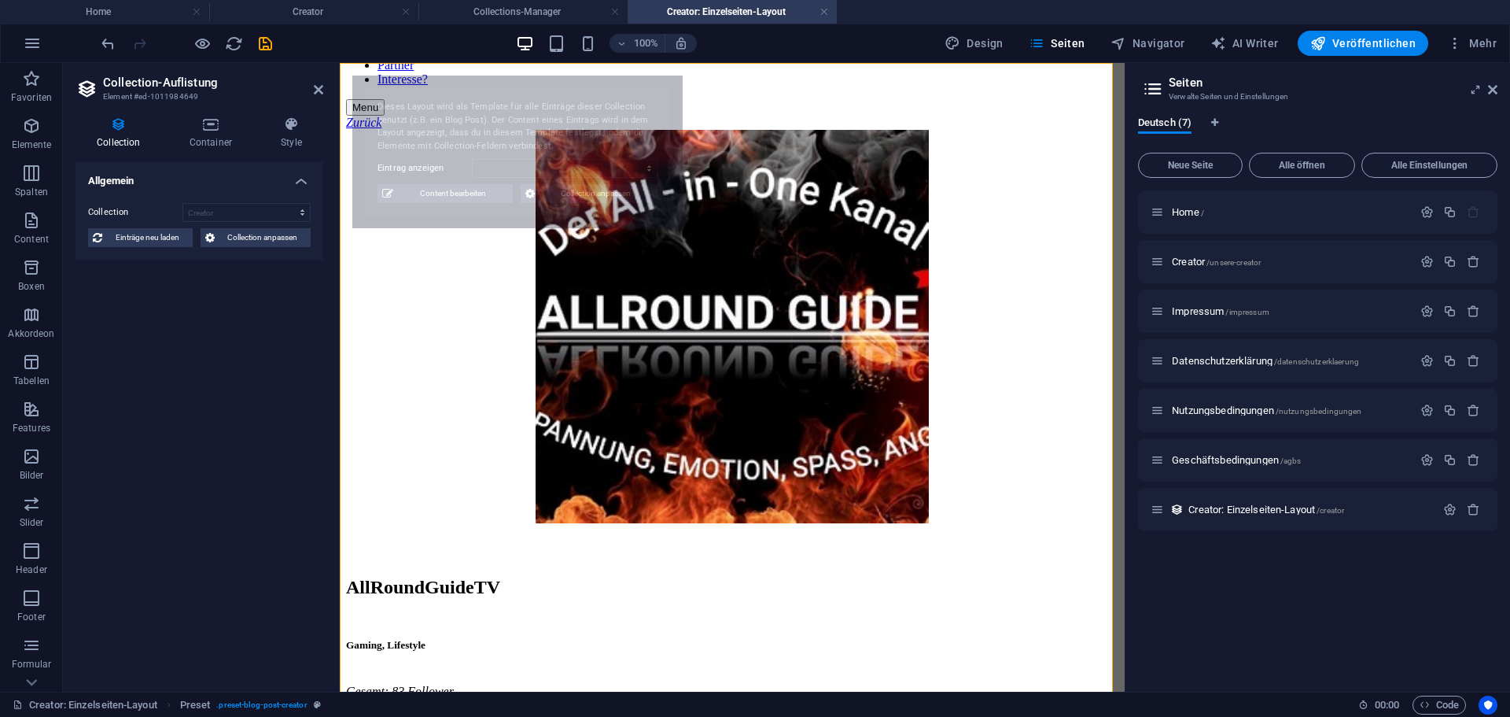
select select "68e16df3db66b275380f380b"
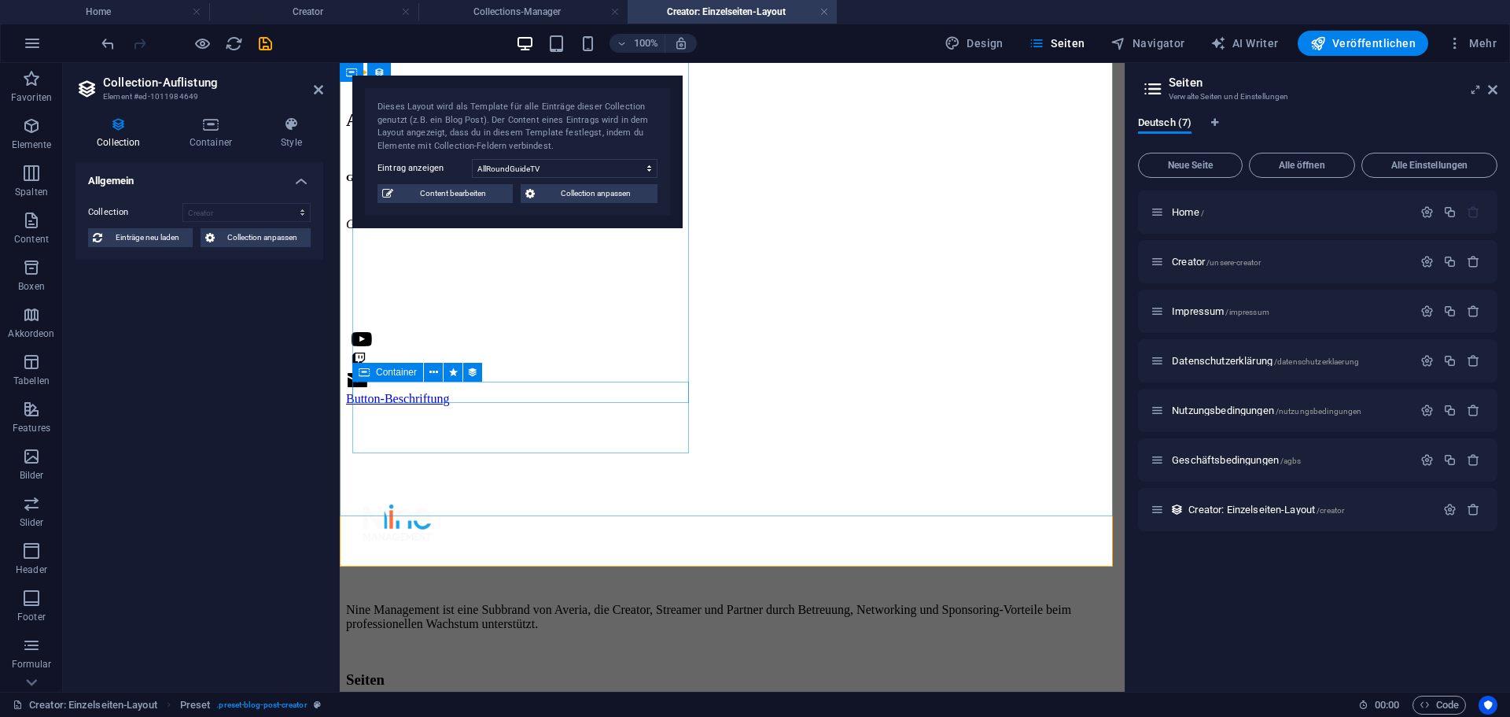
scroll to position [647, 0]
click at [268, 135] on h4 "Style" at bounding box center [292, 132] width 64 height 33
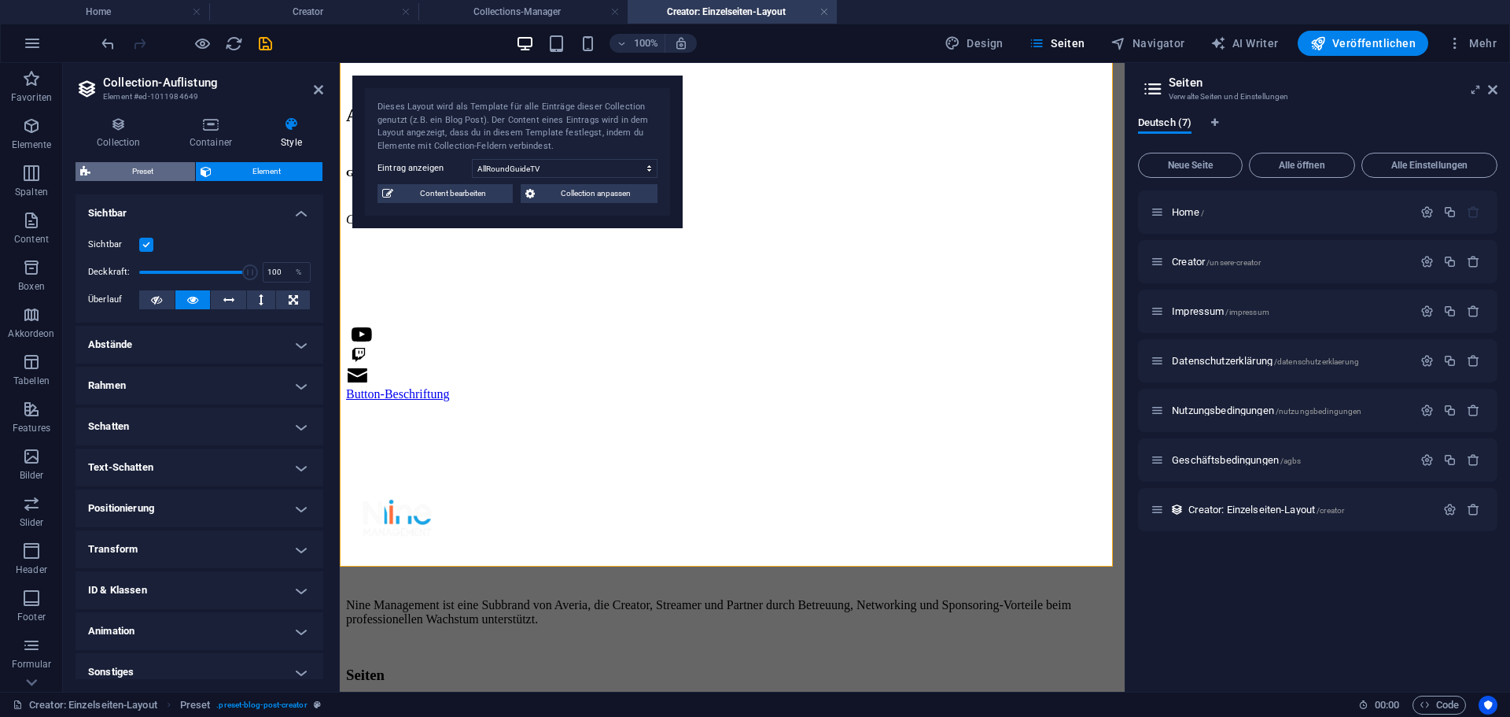
click at [169, 174] on span "Preset" at bounding box center [142, 171] width 95 height 19
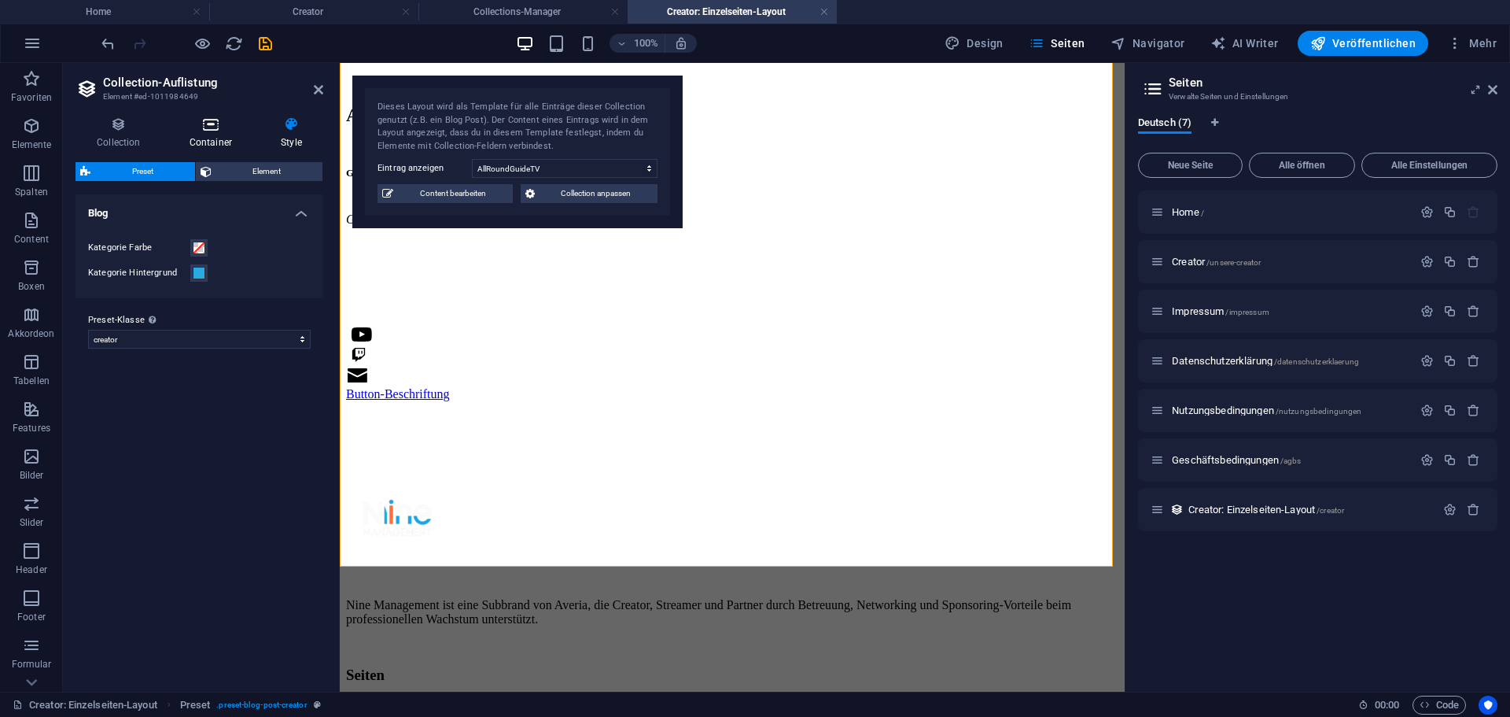
click at [201, 130] on icon at bounding box center [210, 124] width 85 height 16
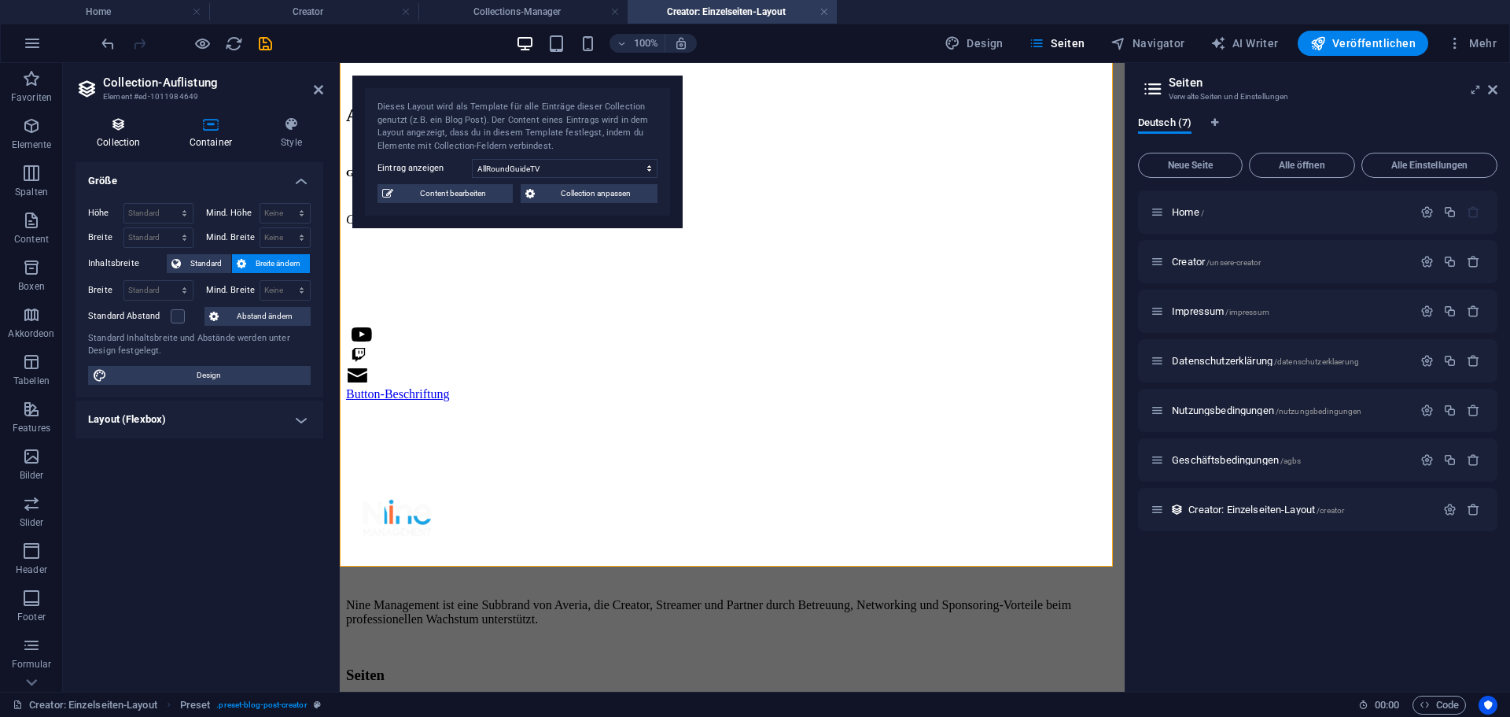
click at [124, 130] on icon at bounding box center [119, 124] width 87 height 16
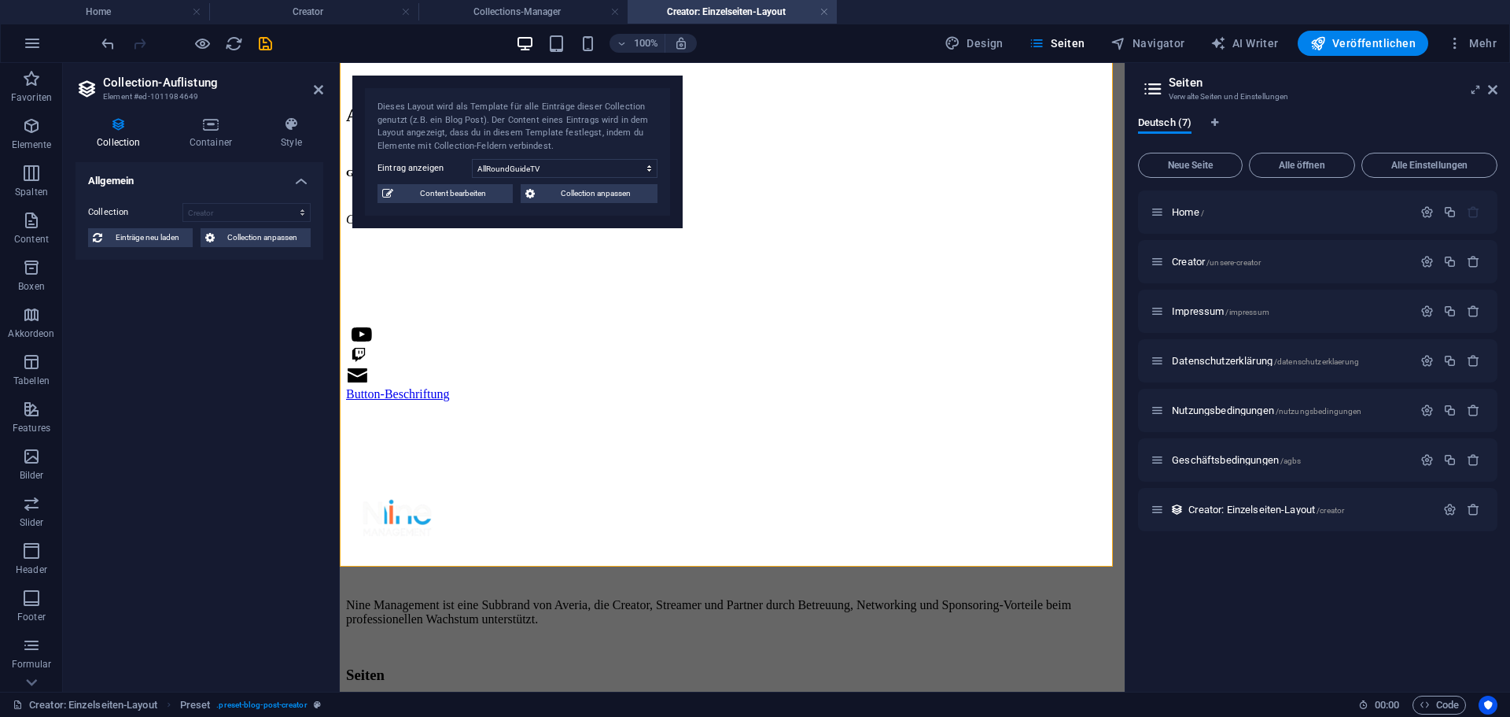
click at [299, 175] on h4 "Allgemein" at bounding box center [200, 176] width 248 height 28
click at [299, 175] on h4 "Allgemein" at bounding box center [200, 181] width 248 height 38
click at [302, 135] on h4 "Style" at bounding box center [292, 132] width 64 height 33
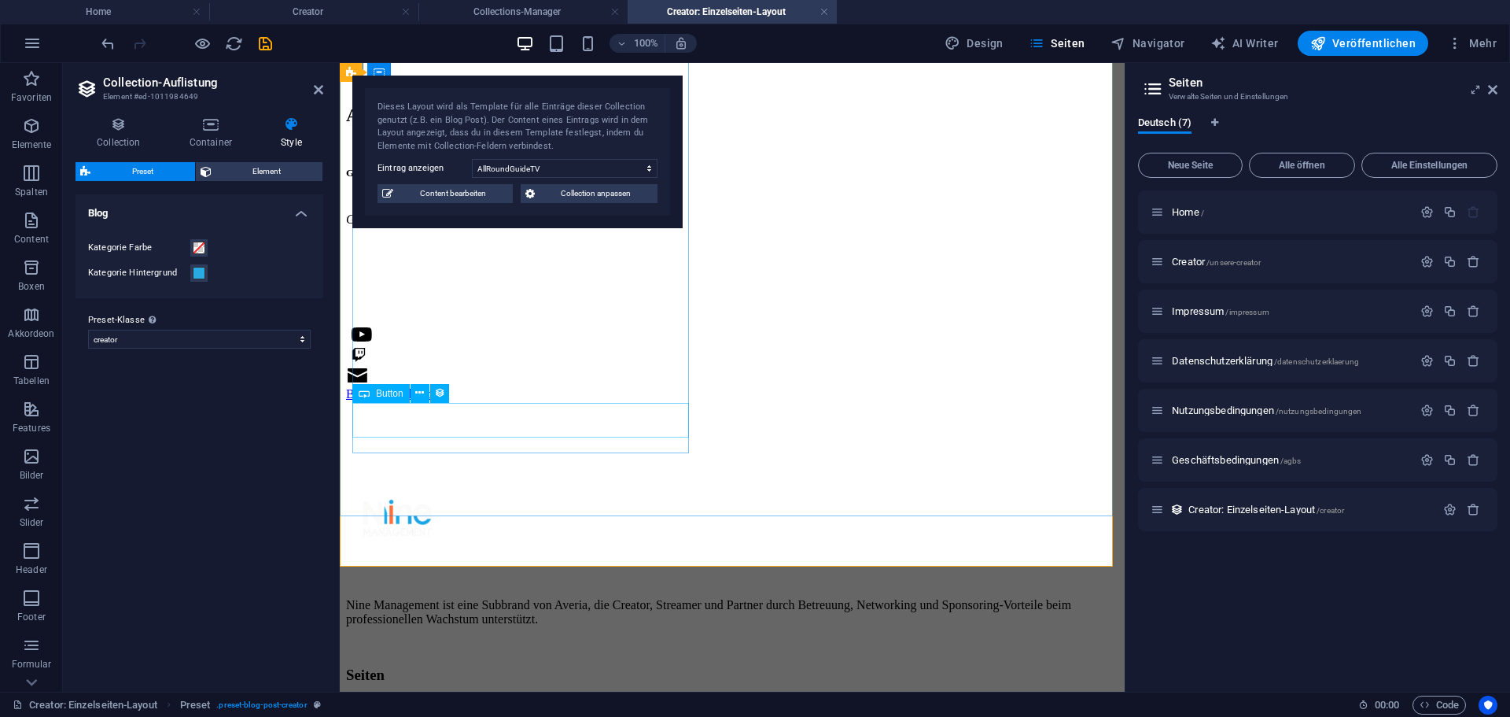
click at [540, 401] on div "Button-Beschriftung" at bounding box center [732, 394] width 772 height 14
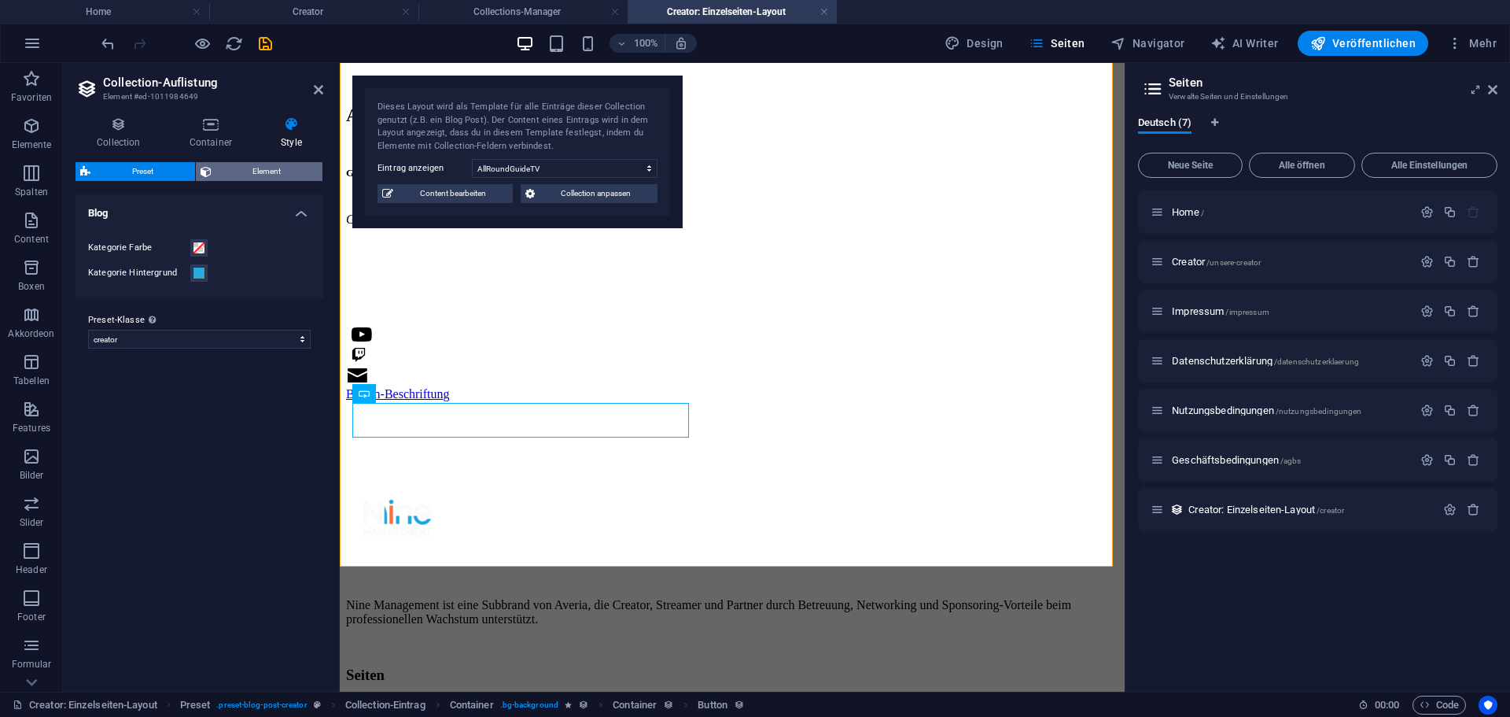
click at [227, 165] on span "Element" at bounding box center [267, 171] width 102 height 19
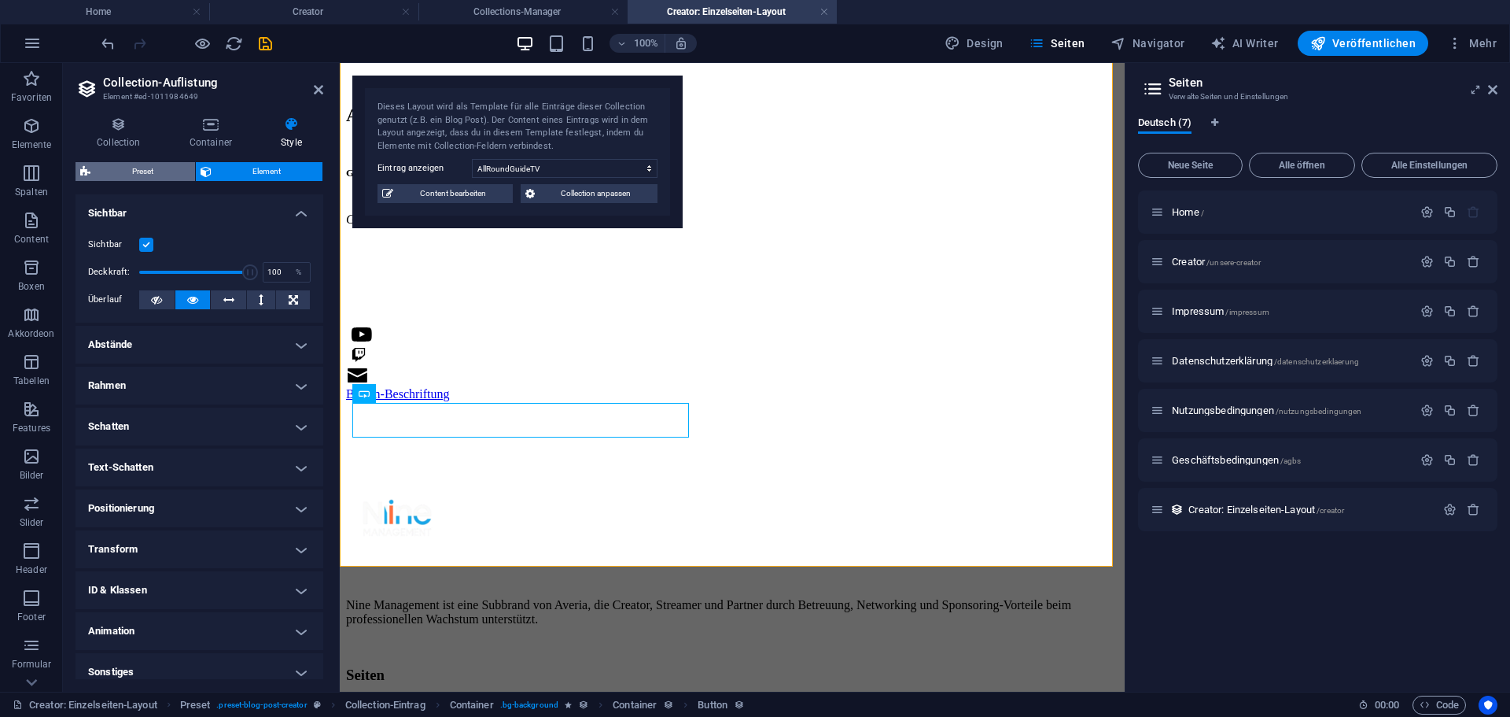
click at [148, 172] on span "Preset" at bounding box center [142, 171] width 95 height 19
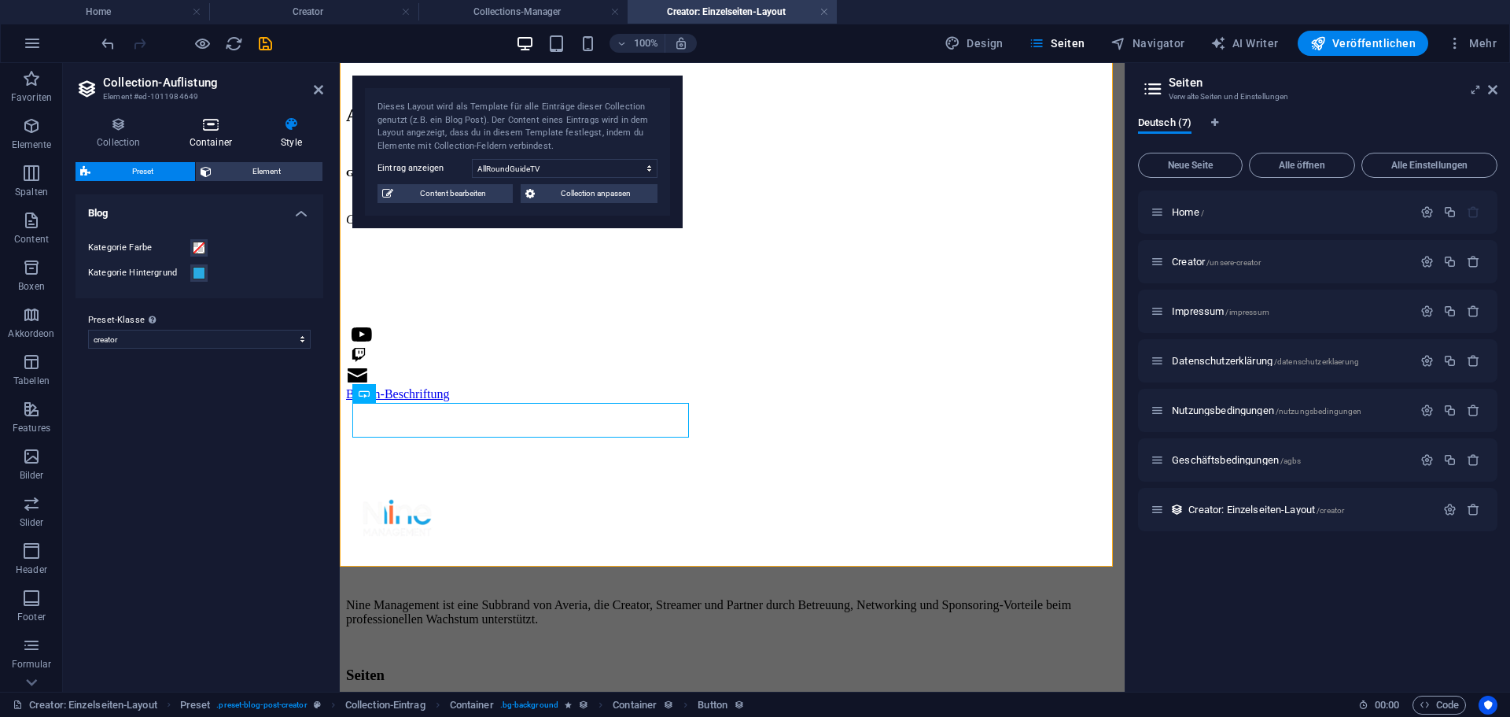
click at [219, 138] on h4 "Container" at bounding box center [213, 132] width 91 height 33
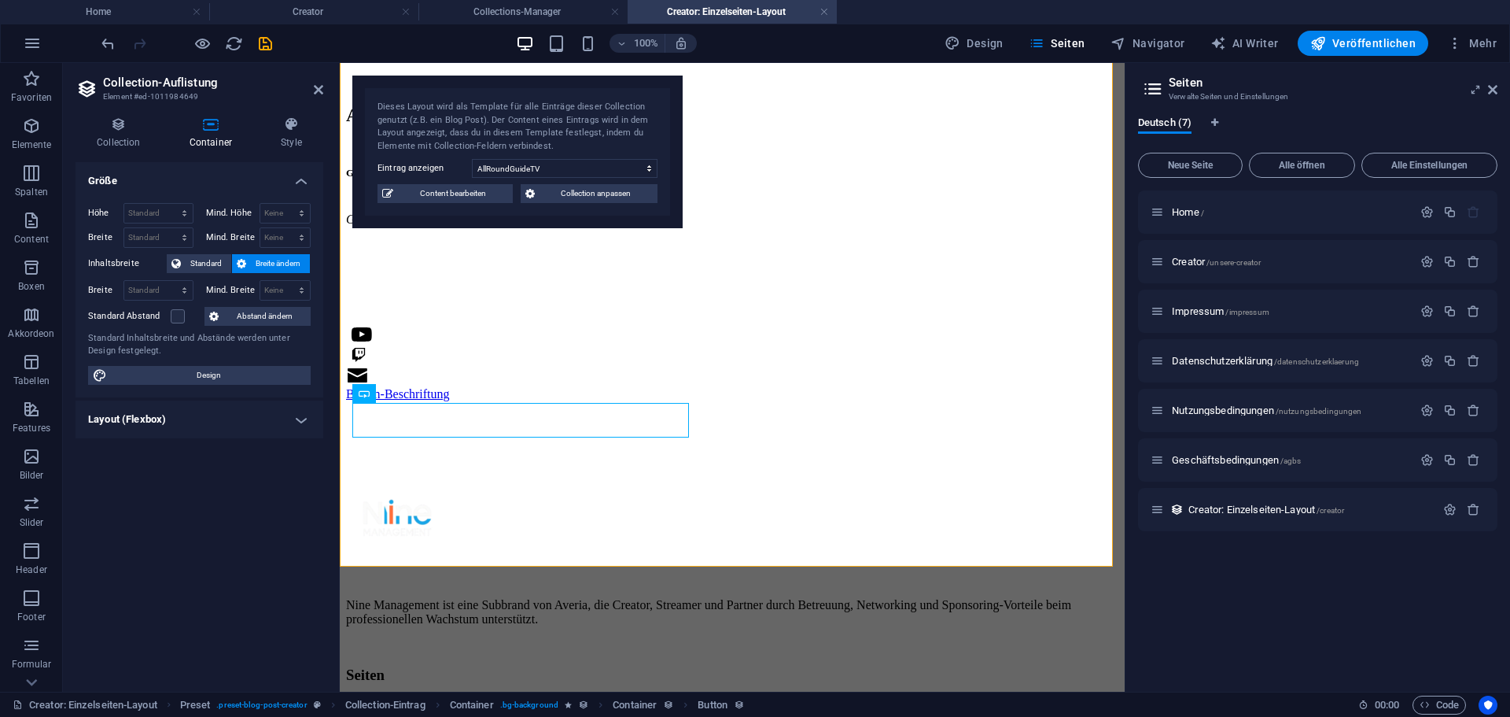
click at [256, 186] on h4 "Größe" at bounding box center [200, 176] width 248 height 28
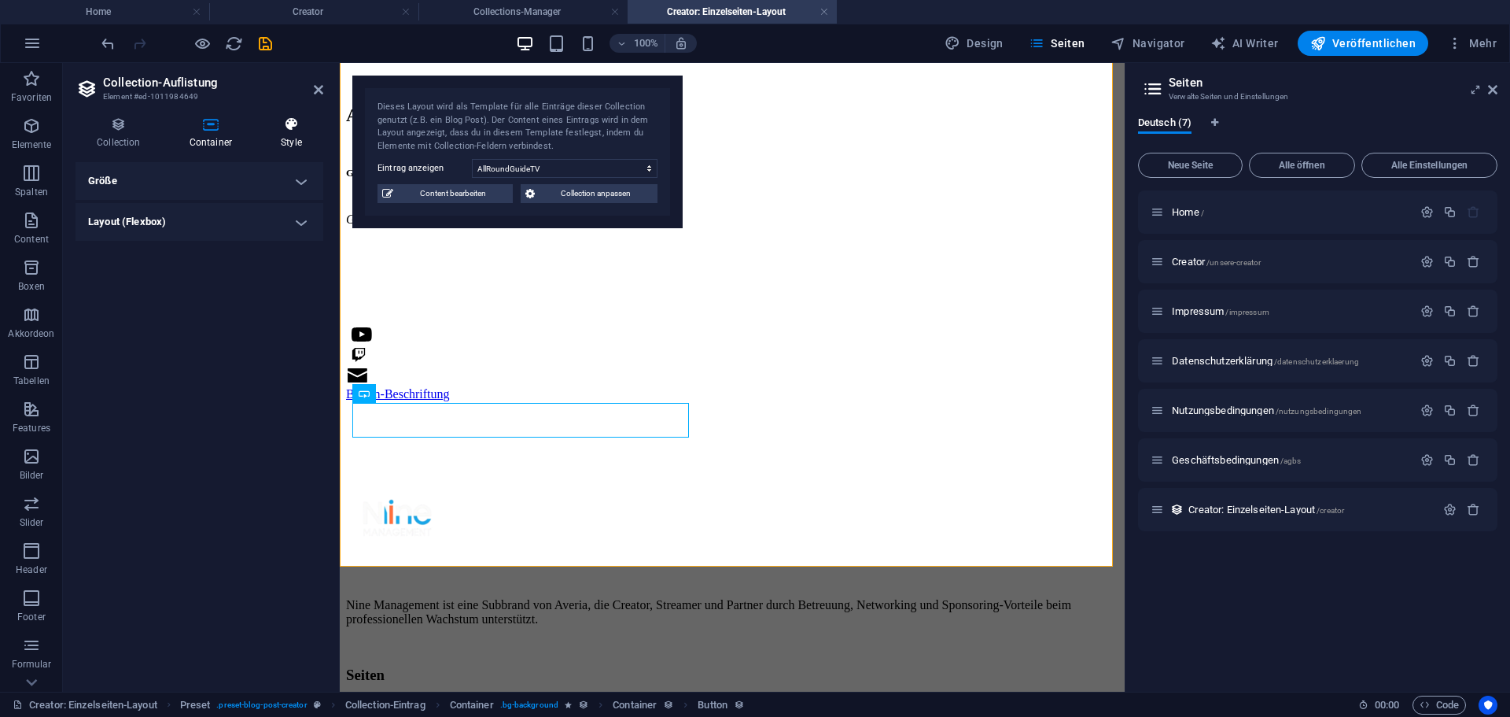
click at [292, 140] on h4 "Style" at bounding box center [292, 132] width 64 height 33
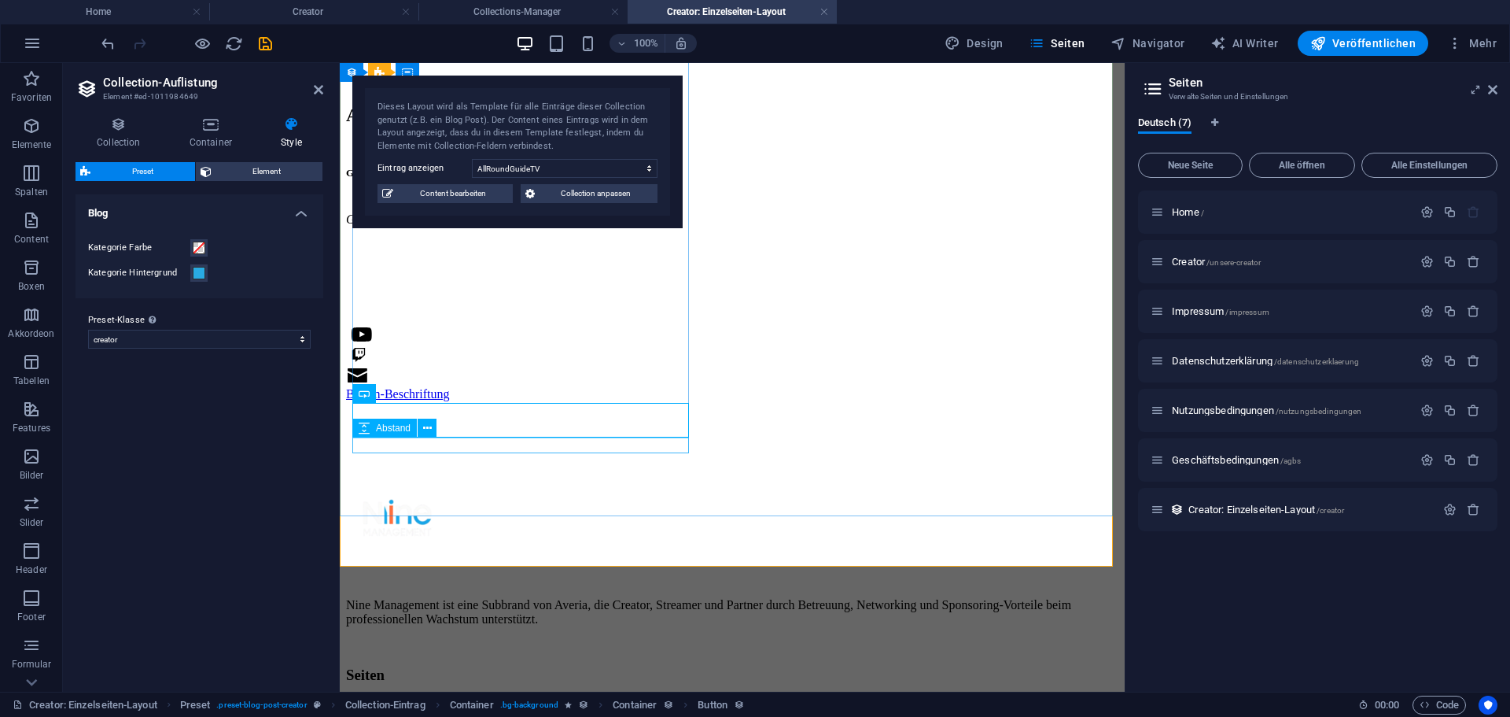
click at [592, 417] on div at bounding box center [732, 409] width 772 height 16
click at [594, 417] on div at bounding box center [732, 409] width 772 height 16
drag, startPoint x: 4, startPoint y: 299, endPoint x: 260, endPoint y: 333, distance: 258.6
click at [260, 333] on select "creator Preset-Klasse hinzufügen" at bounding box center [199, 339] width 223 height 19
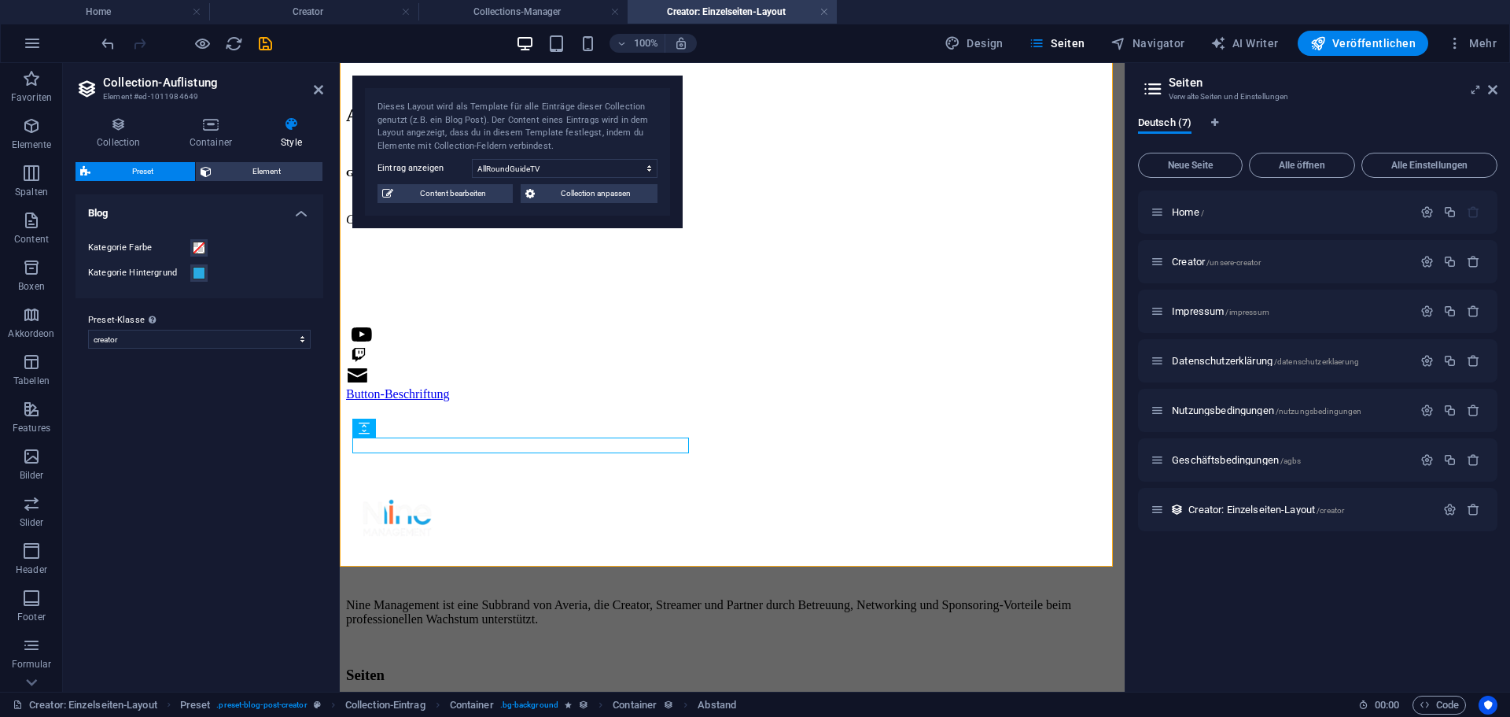
click at [186, 216] on h4 "Blog" at bounding box center [200, 208] width 248 height 28
click at [235, 179] on span "Element" at bounding box center [267, 171] width 102 height 19
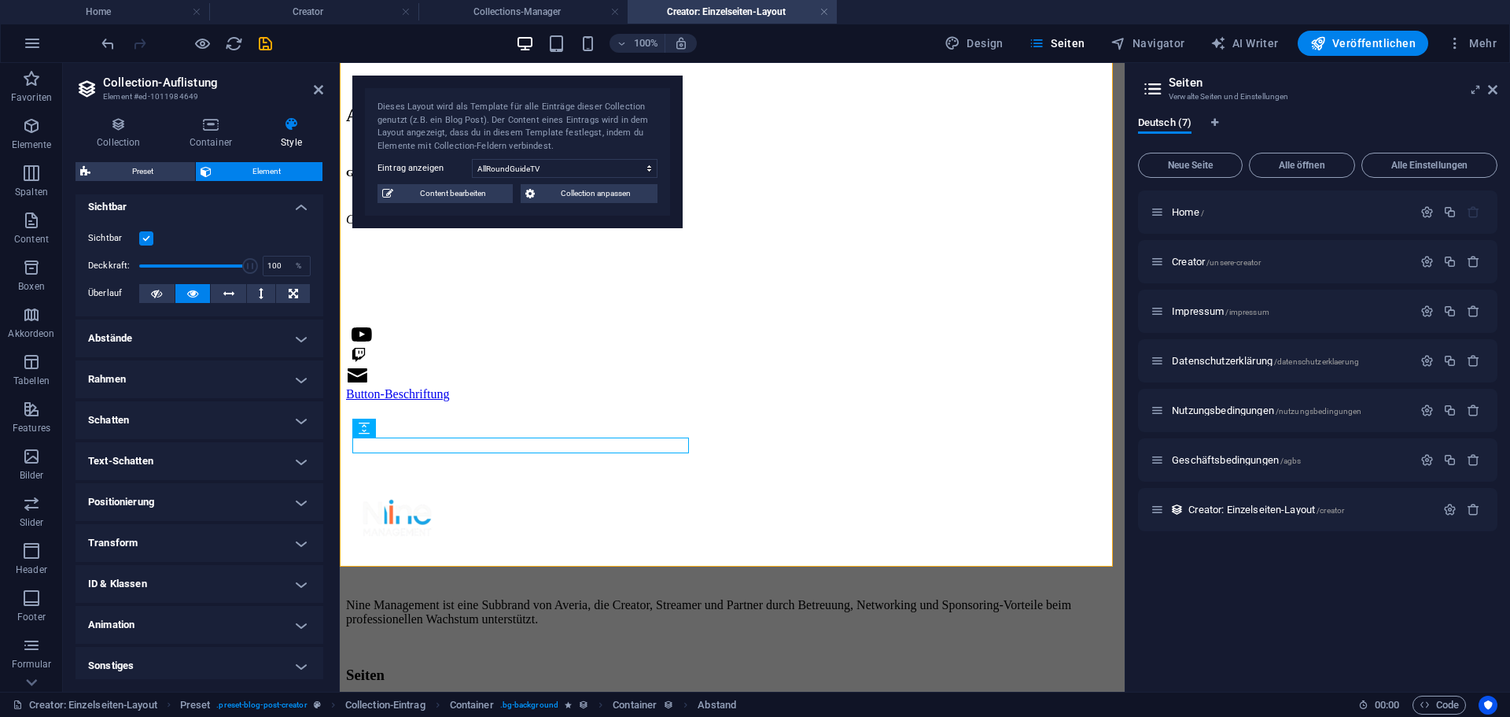
scroll to position [12, 0]
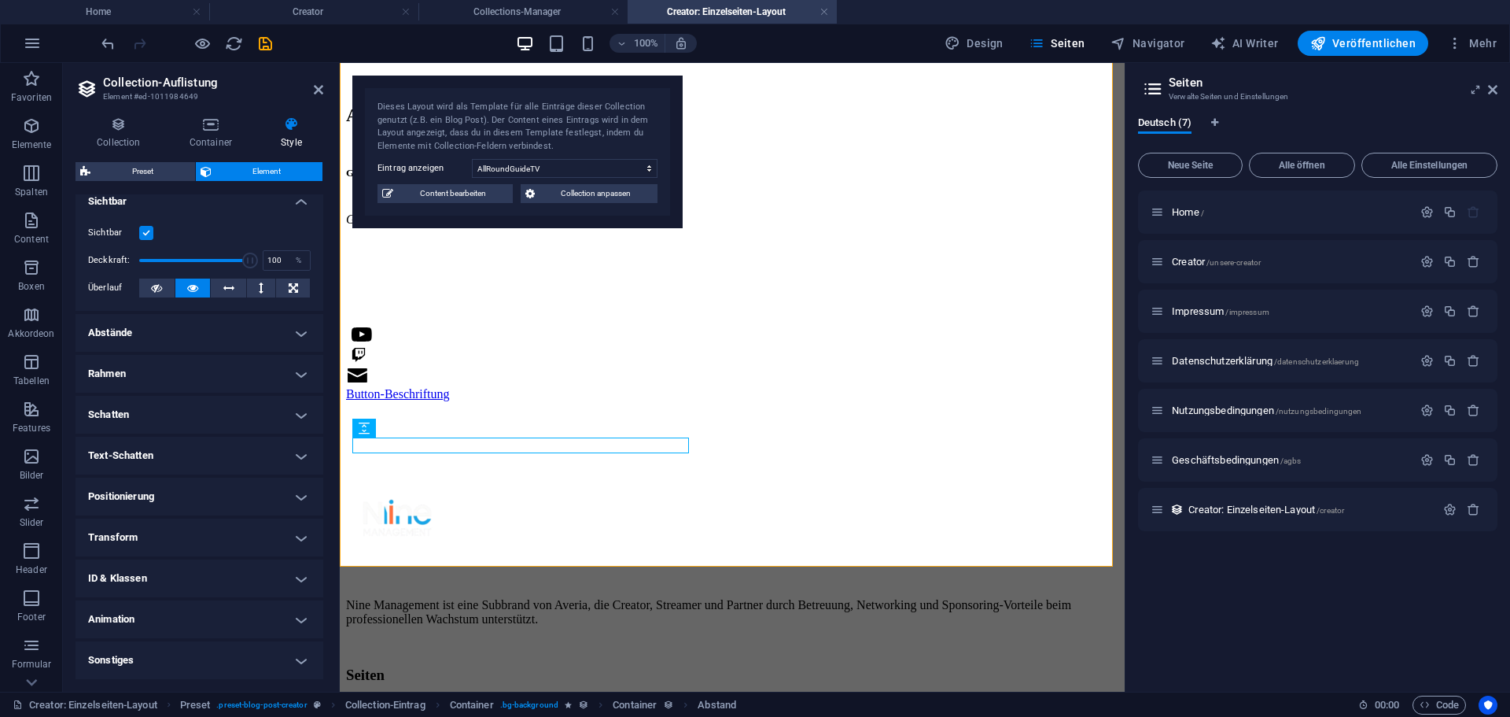
click at [121, 334] on h4 "Abstände" at bounding box center [200, 333] width 248 height 38
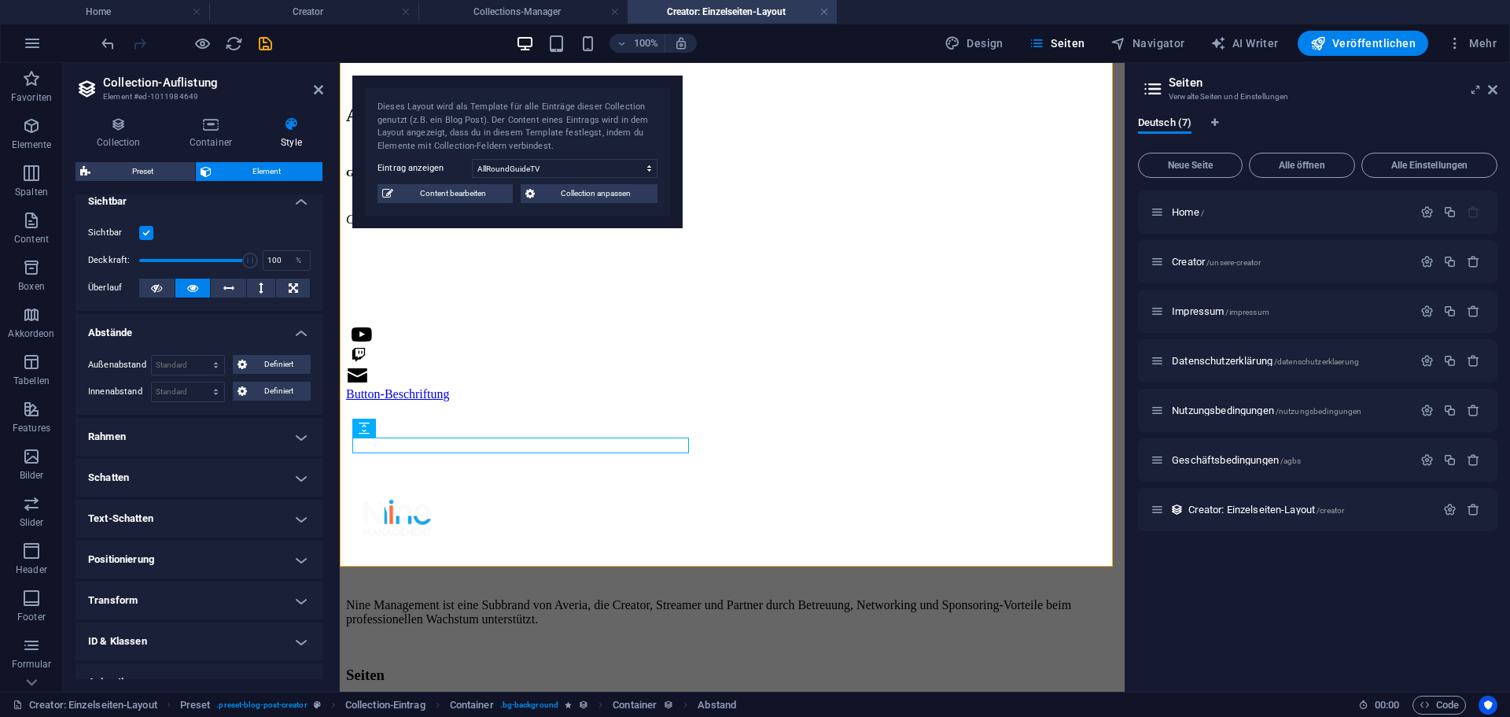
click at [121, 333] on h4 "Abstände" at bounding box center [200, 328] width 248 height 28
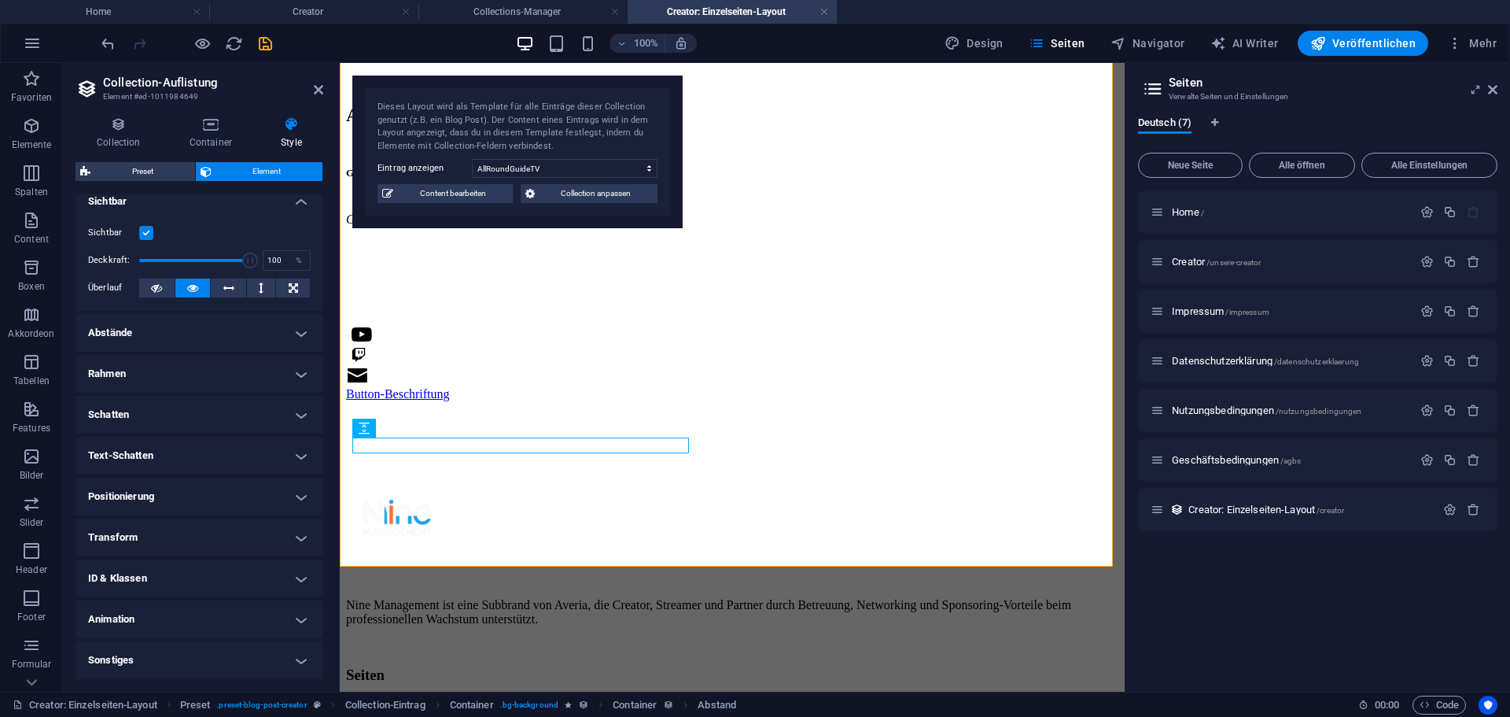
scroll to position [0, 0]
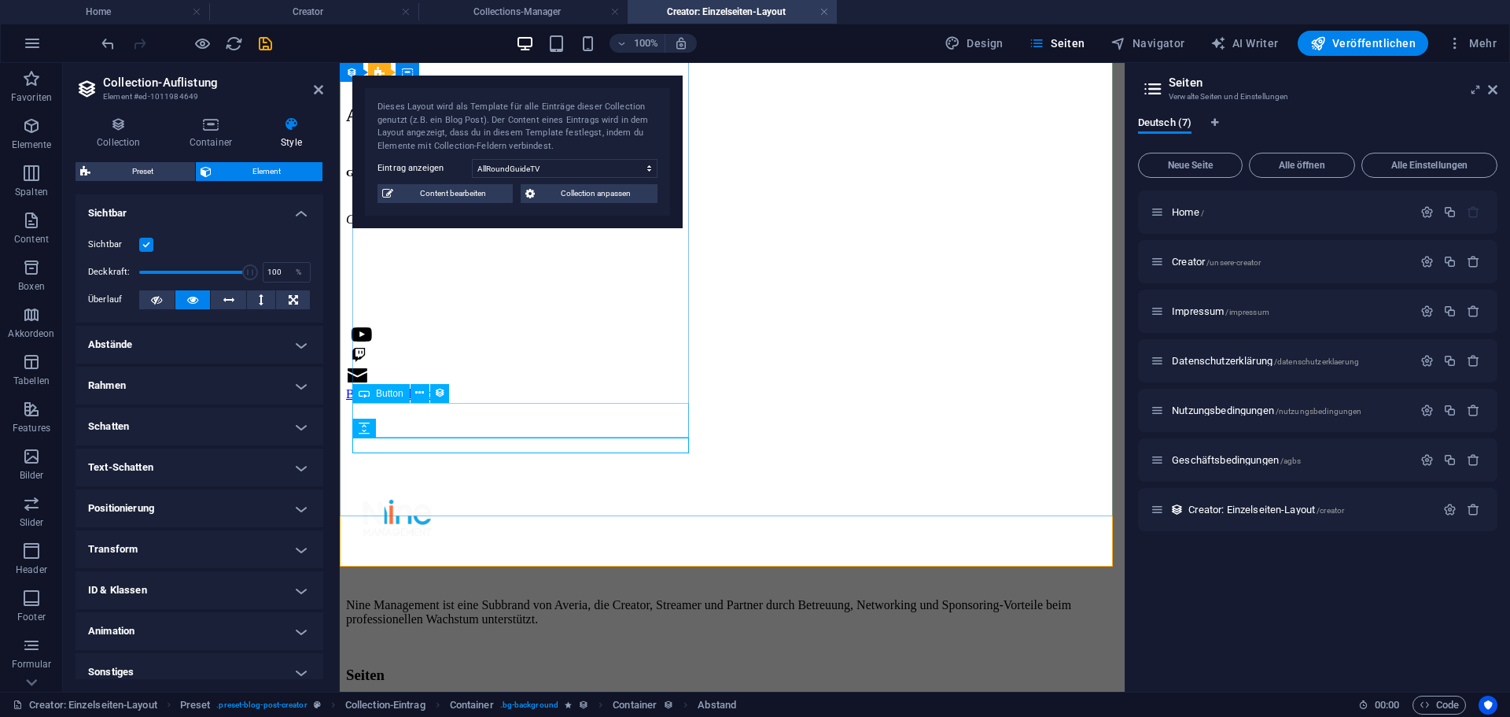
click at [489, 401] on div "Button-Beschriftung" at bounding box center [732, 394] width 772 height 14
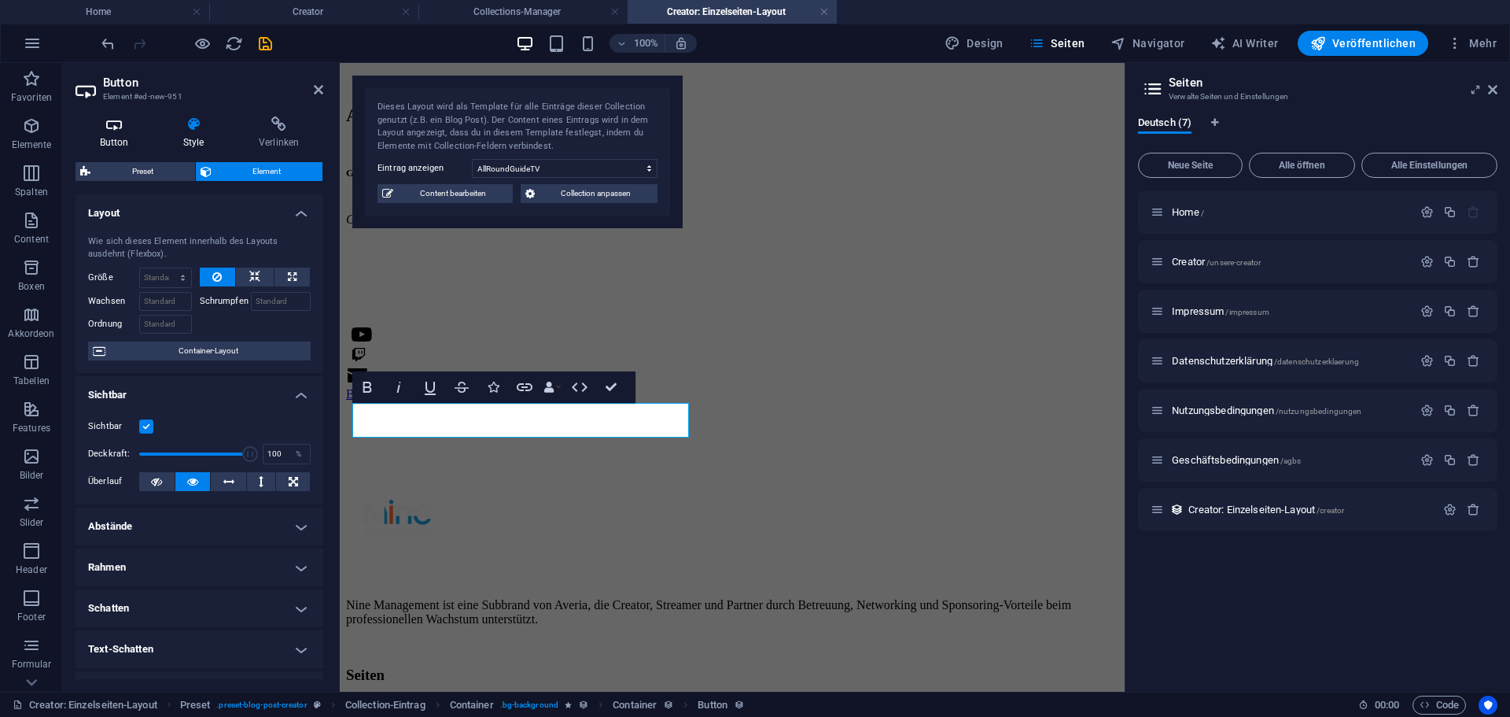
click at [123, 135] on h4 "Button" at bounding box center [117, 132] width 83 height 33
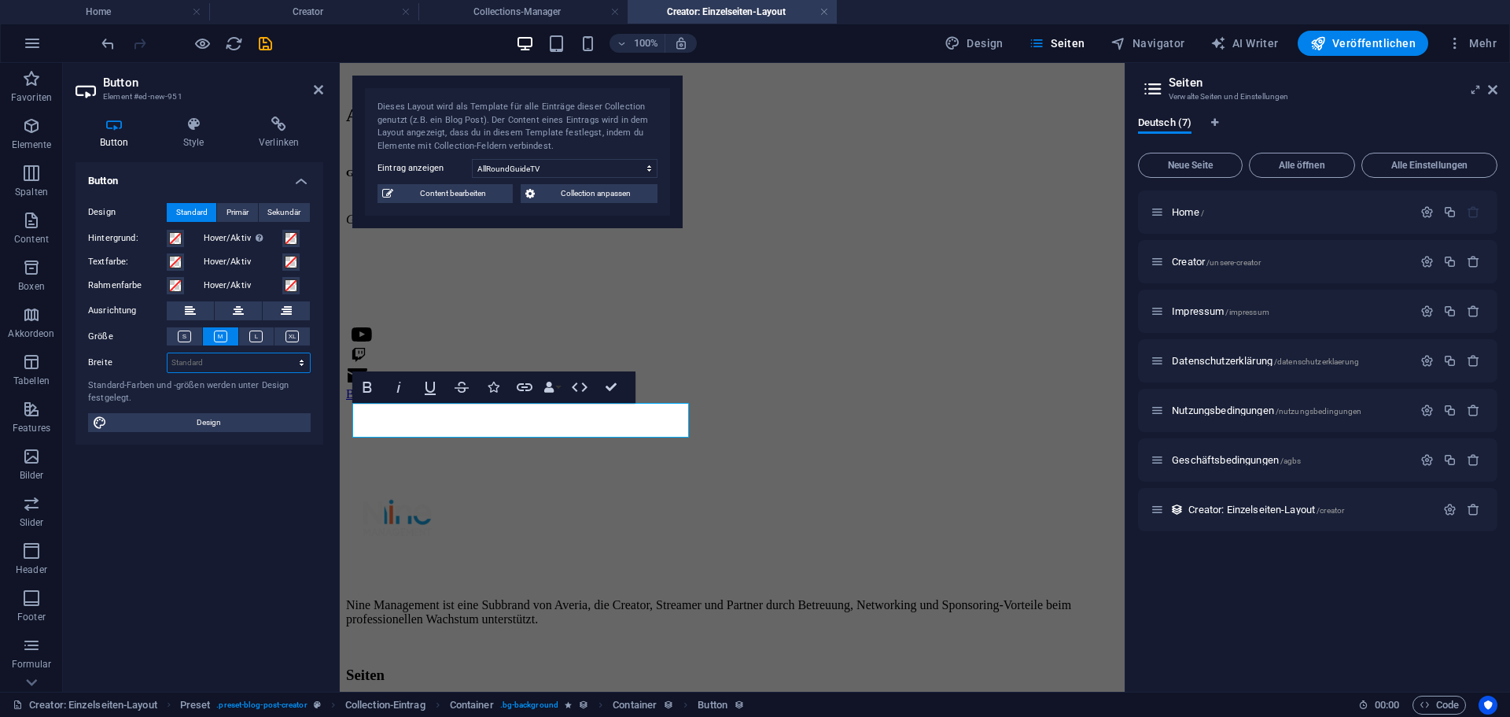
click at [206, 367] on select "Standard px rem % em vh vw" at bounding box center [239, 362] width 142 height 19
click at [195, 363] on select "Standard px rem % em vh vw" at bounding box center [239, 362] width 142 height 19
click at [180, 411] on div "Design Standard Primär Sekundär Hintergrund: Hover/Aktiv Wechsle in den Vorscha…" at bounding box center [200, 317] width 248 height 254
click at [180, 420] on span "Design" at bounding box center [209, 422] width 194 height 19
select select "rem"
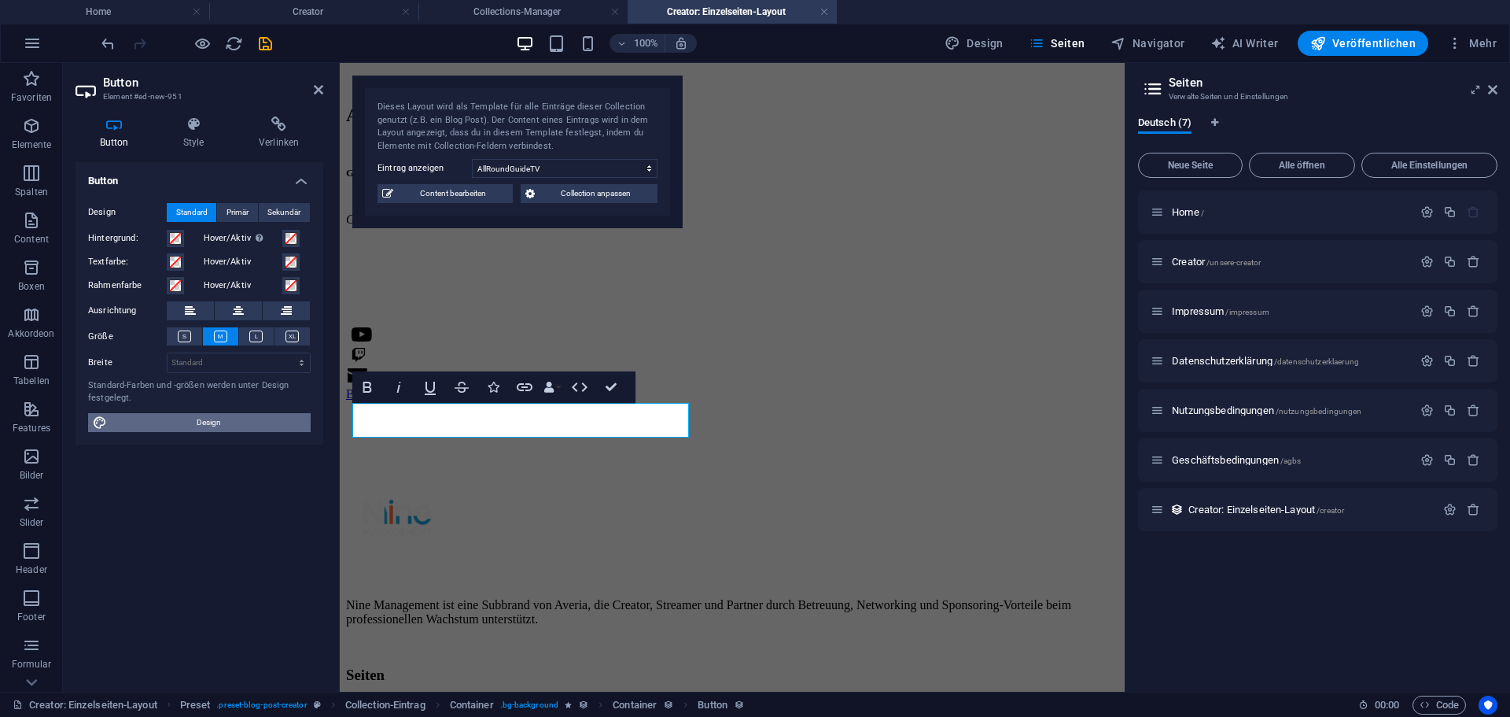
select select "300"
select select "px"
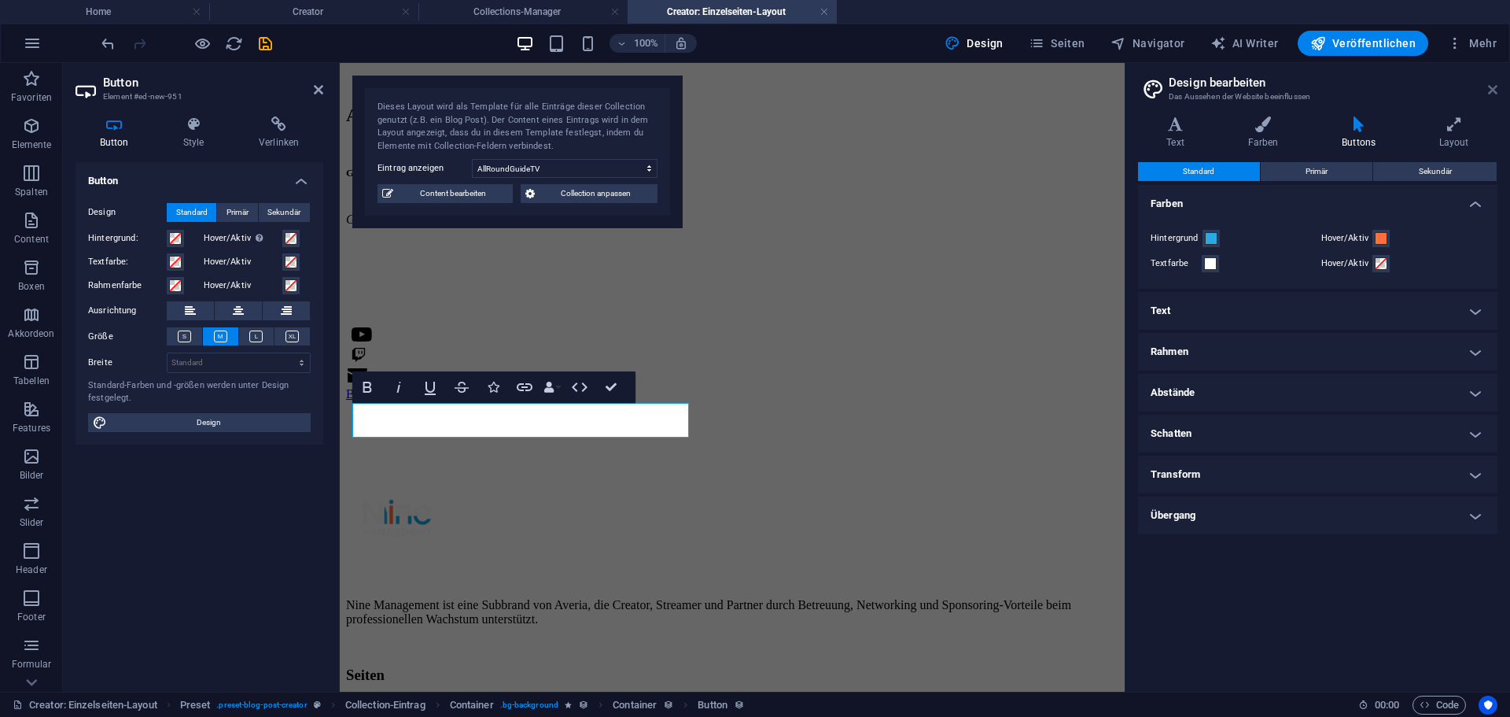
click at [1494, 90] on icon at bounding box center [1492, 89] width 9 height 13
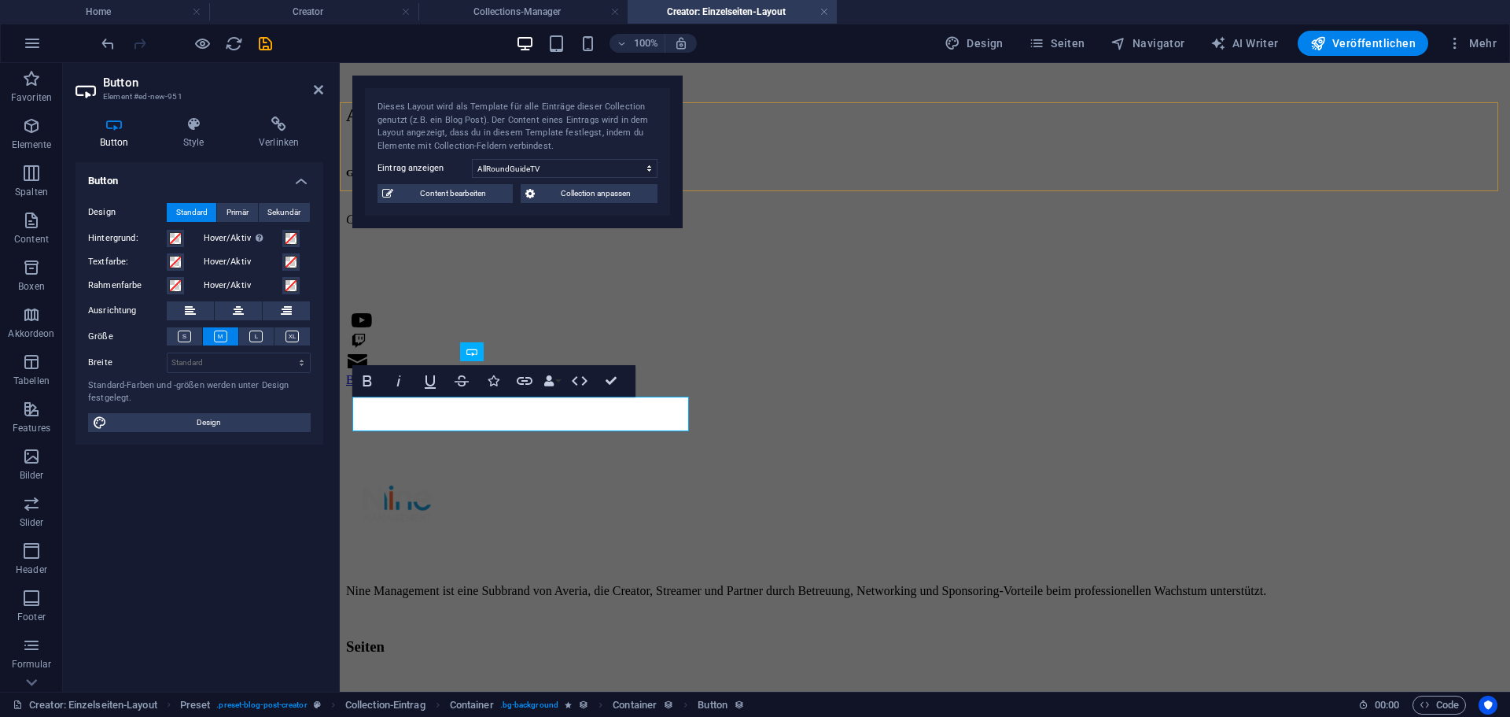
scroll to position [654, 0]
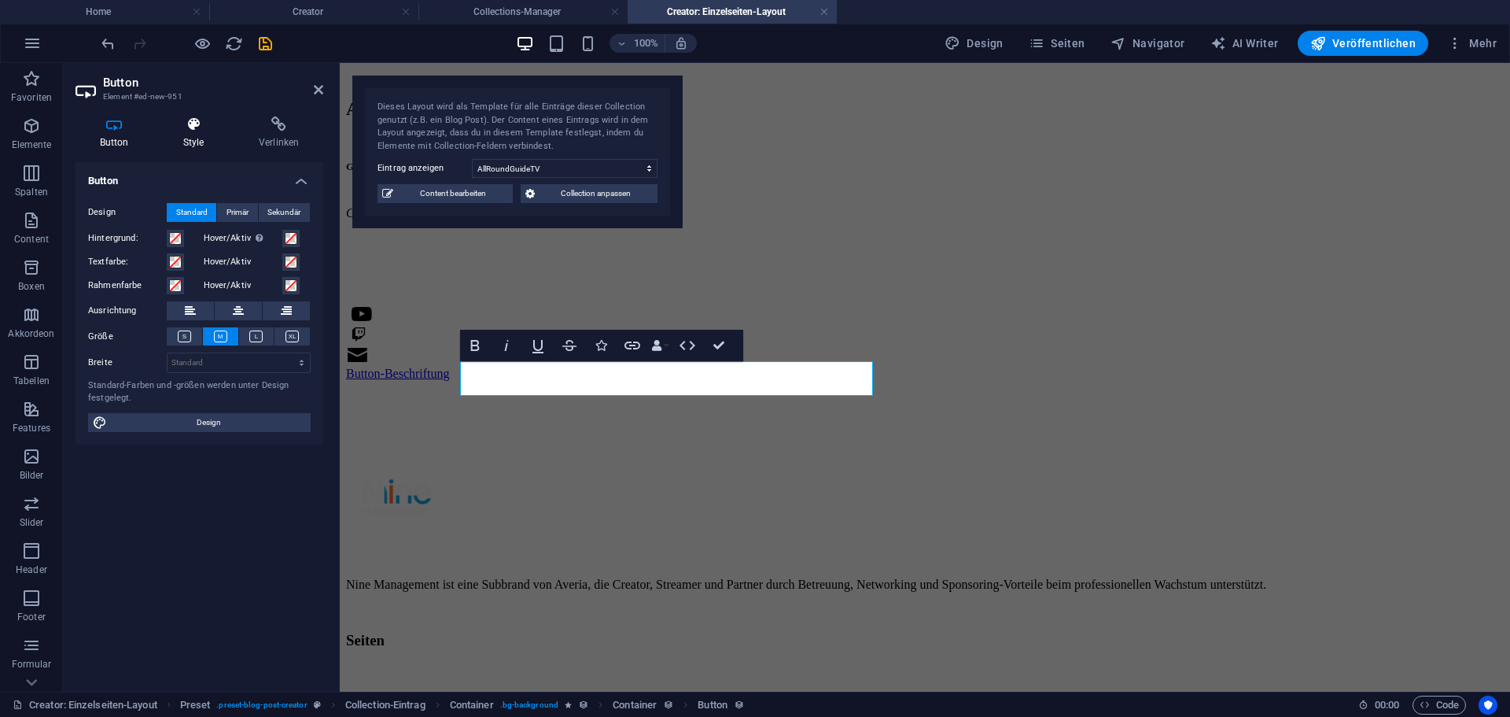
click at [171, 127] on icon at bounding box center [193, 124] width 69 height 16
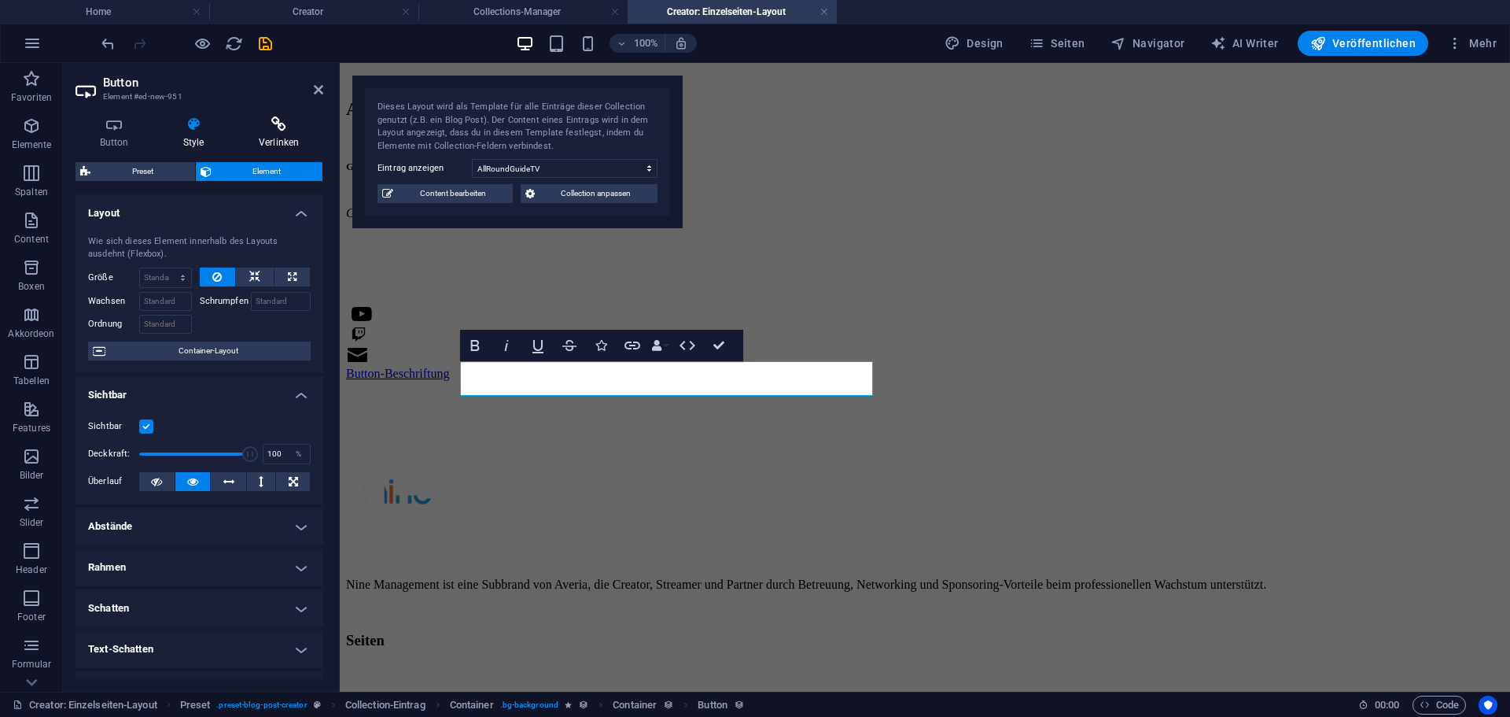
click at [275, 128] on icon at bounding box center [278, 124] width 89 height 16
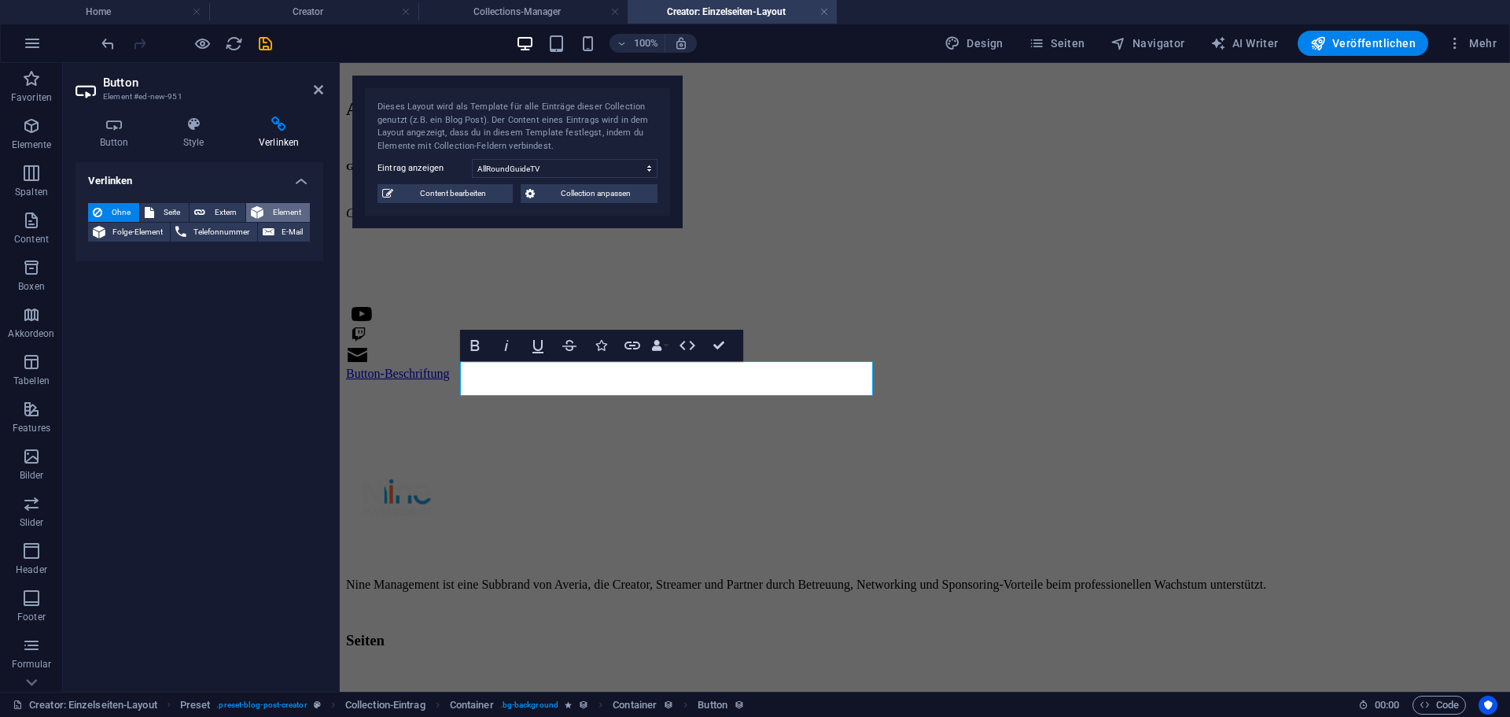
click at [264, 213] on button "Element" at bounding box center [278, 212] width 64 height 19
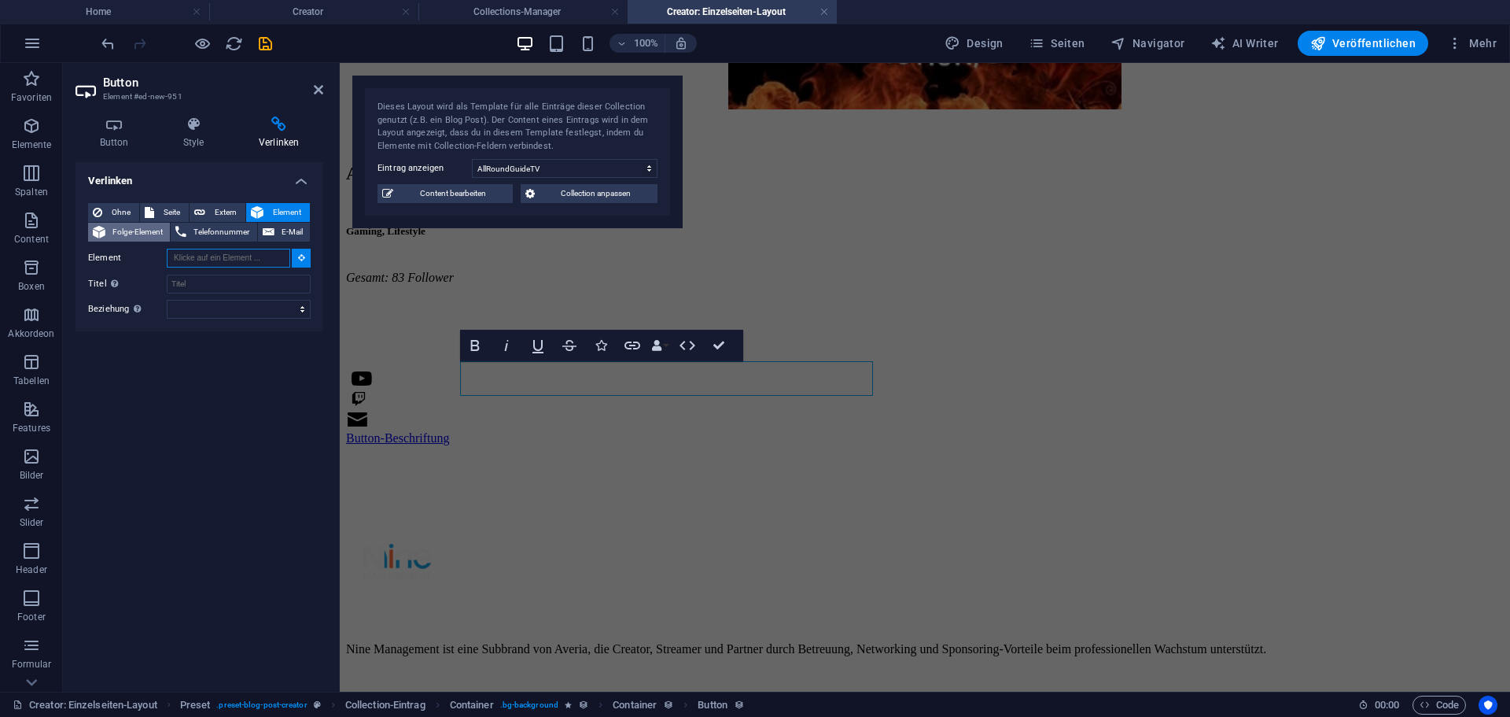
scroll to position [565, 0]
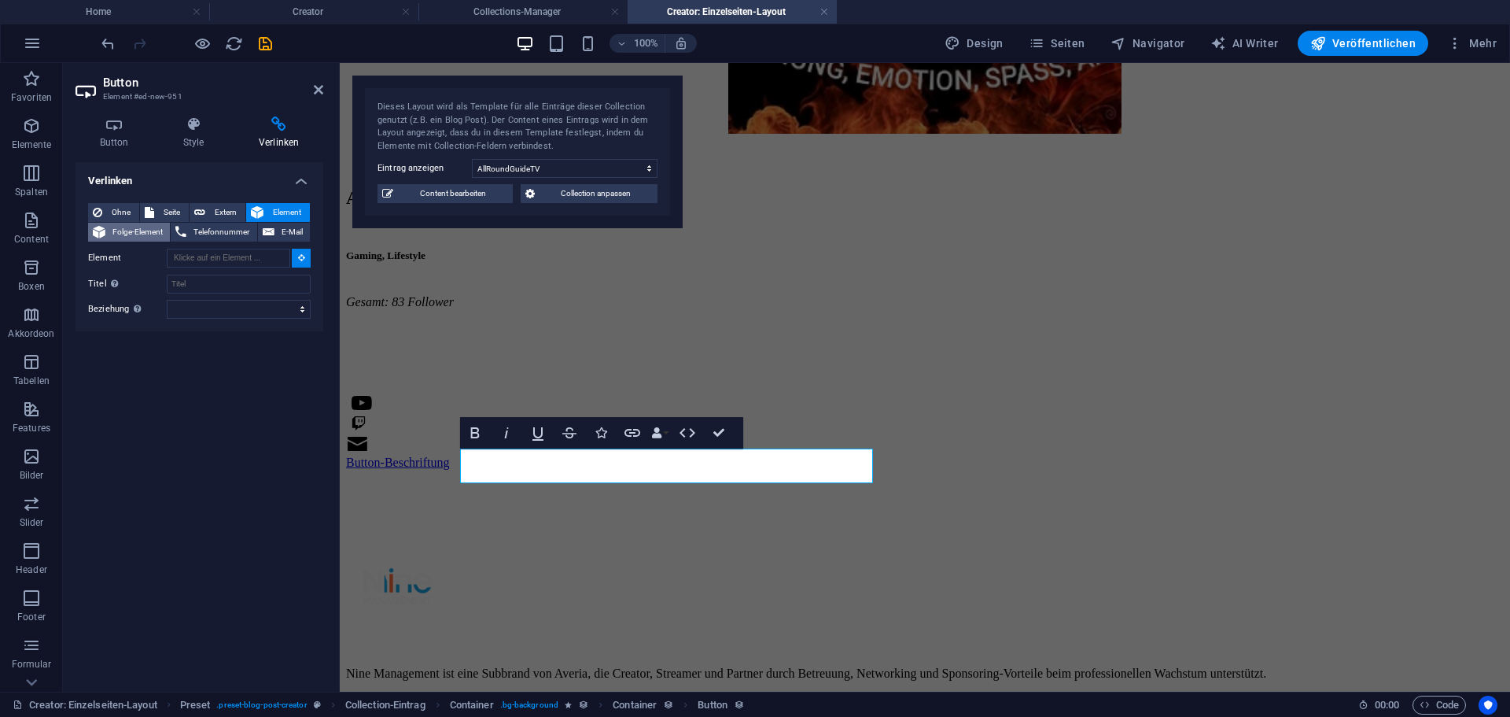
click at [112, 234] on span "Folge-Element" at bounding box center [137, 232] width 55 height 19
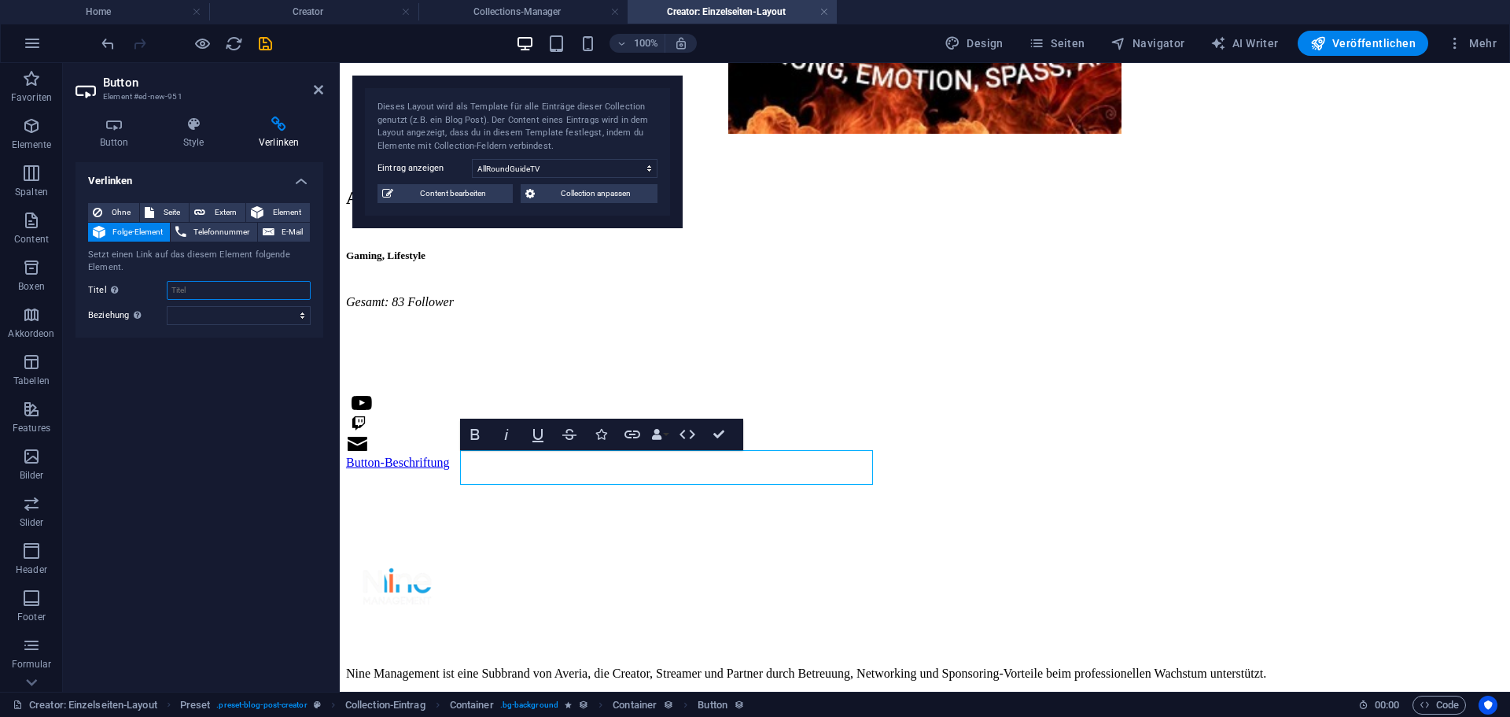
click at [186, 291] on input "Titel Zusätzliche Linkbeschreibung, sollte nicht mit dem Linktext identisch sei…" at bounding box center [239, 290] width 144 height 19
click at [198, 324] on select "alternate author bookmark external help license next nofollow noreferrer noopen…" at bounding box center [239, 315] width 144 height 19
click at [84, 388] on div "Verlinken Ohne Seite Extern Element Folge-Element Telefonnummer E-Mail Setzt ei…" at bounding box center [200, 420] width 248 height 517
click at [185, 226] on icon at bounding box center [180, 232] width 11 height 19
click at [280, 228] on span "E-Mail" at bounding box center [292, 232] width 26 height 19
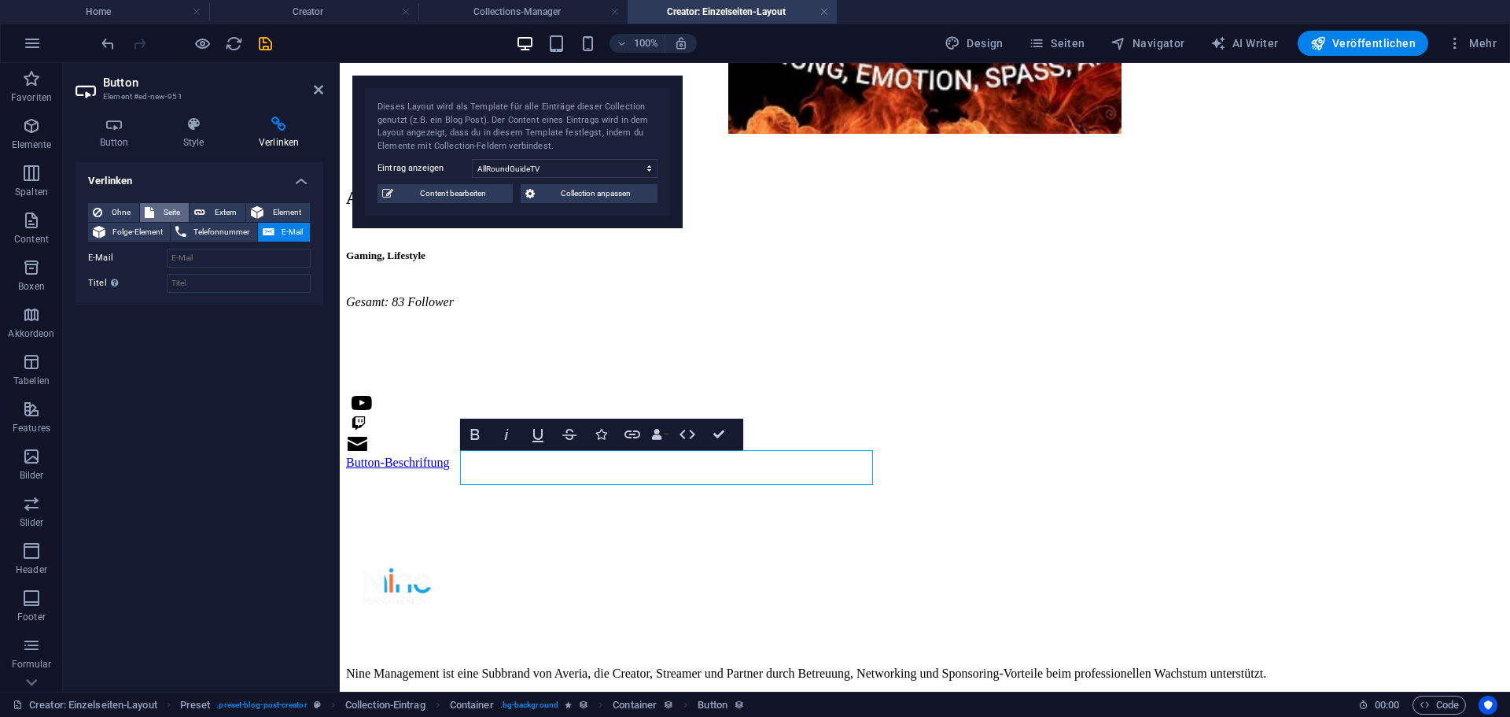
click at [164, 213] on span "Seite" at bounding box center [171, 212] width 25 height 19
select select
click at [275, 215] on span "Element" at bounding box center [286, 212] width 37 height 19
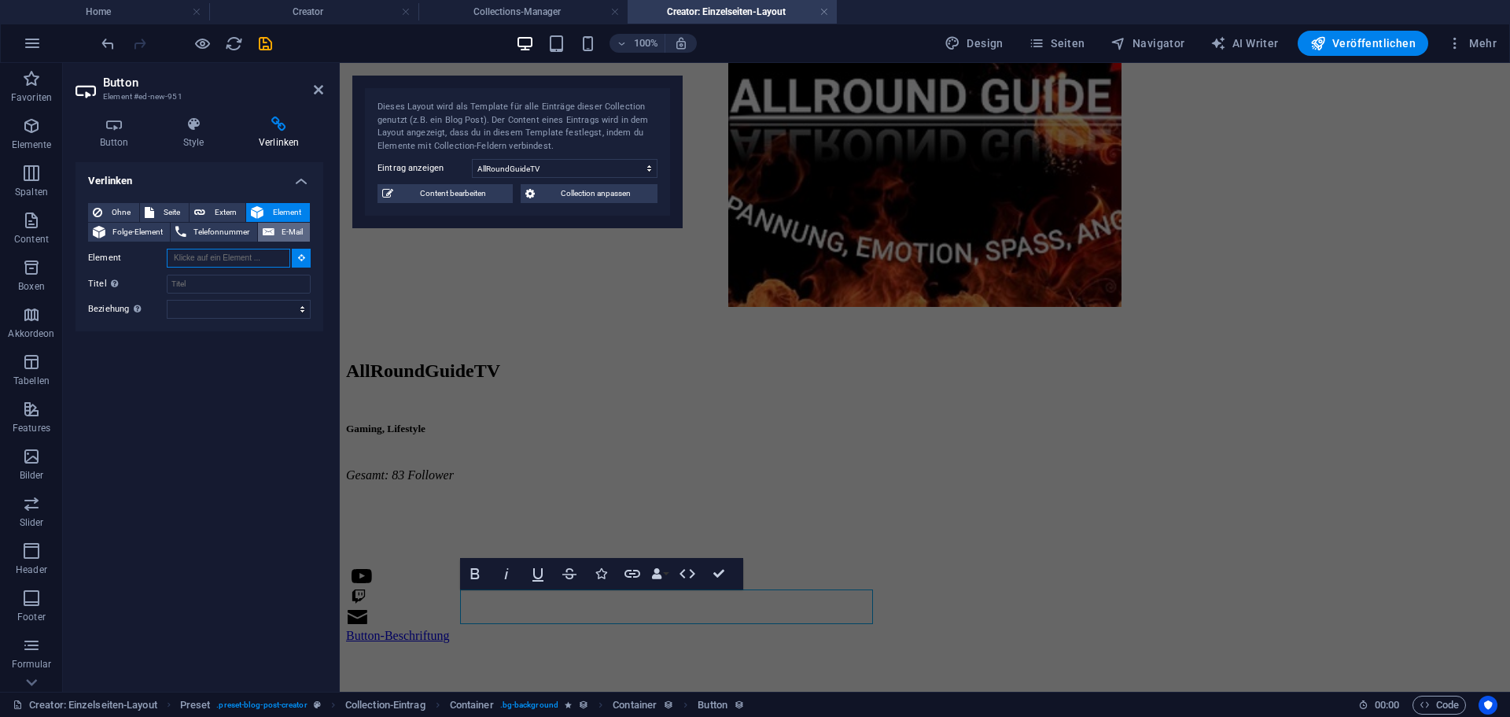
scroll to position [391, 0]
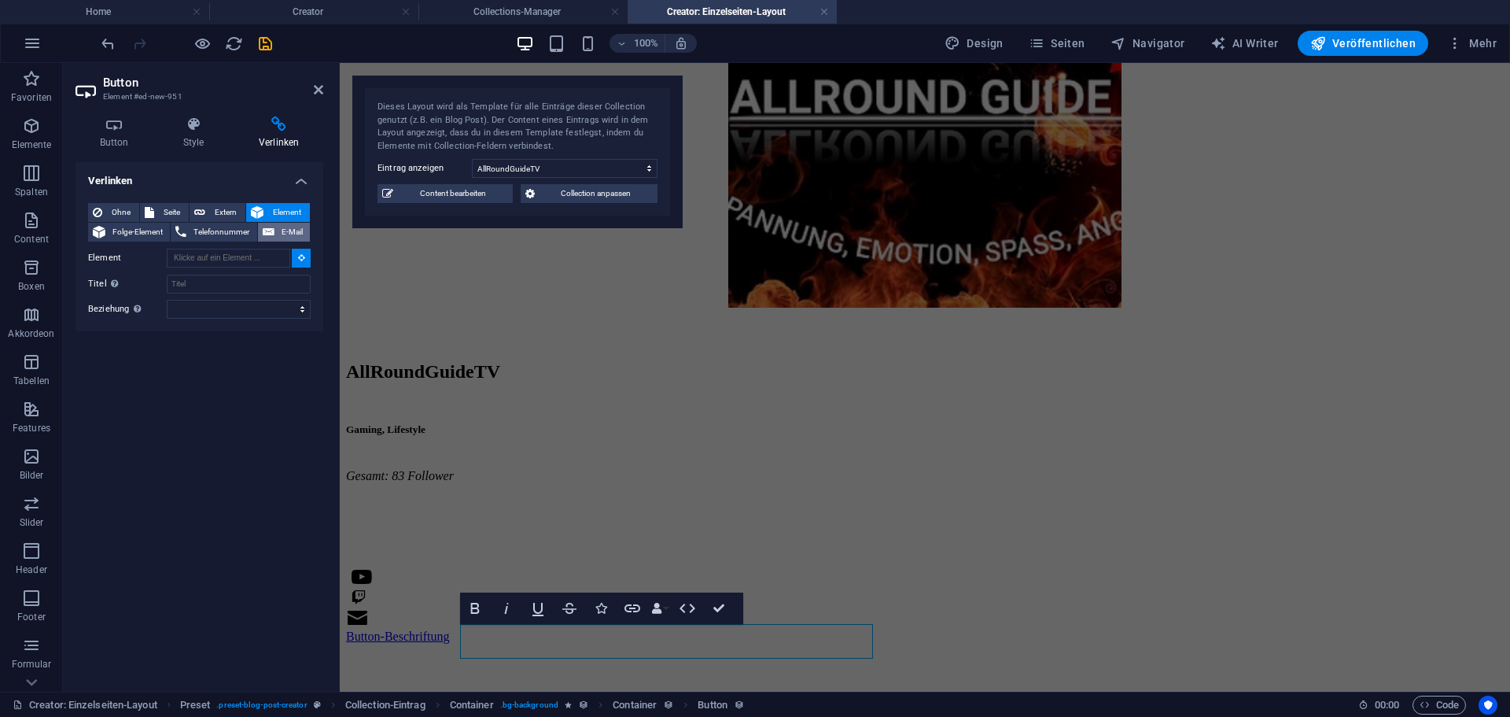
click at [264, 234] on icon at bounding box center [269, 232] width 12 height 19
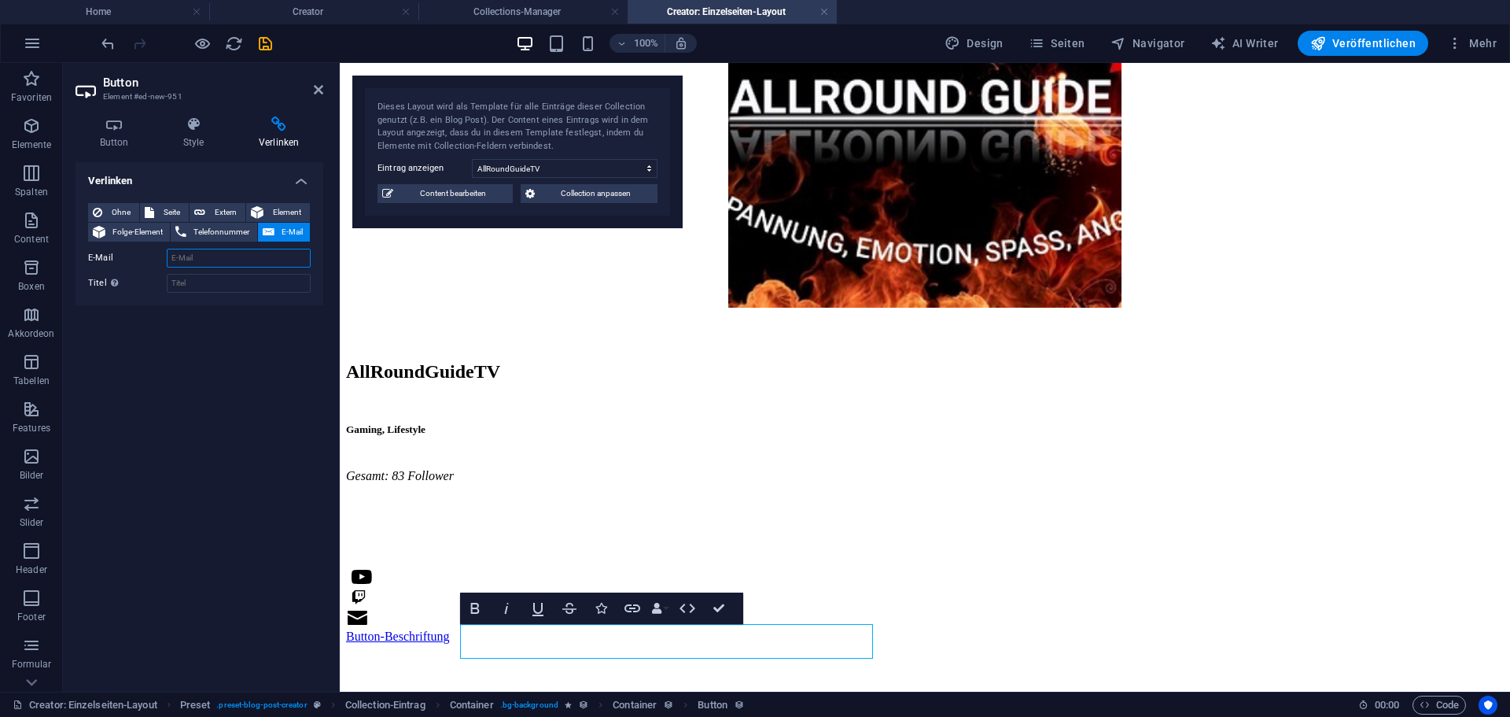
click at [175, 264] on input "E-Mail" at bounding box center [239, 258] width 144 height 19
click at [147, 402] on div "Verlinken Ohne Seite Extern Element Folge-Element Telefonnummer E-Mail Seite Ho…" at bounding box center [200, 420] width 248 height 517
click at [481, 169] on select "AllRoundGuideTV Schrottkiste xSimogg" at bounding box center [565, 168] width 186 height 19
click at [472, 159] on select "AllRoundGuideTV Schrottkiste xSimogg" at bounding box center [565, 168] width 186 height 19
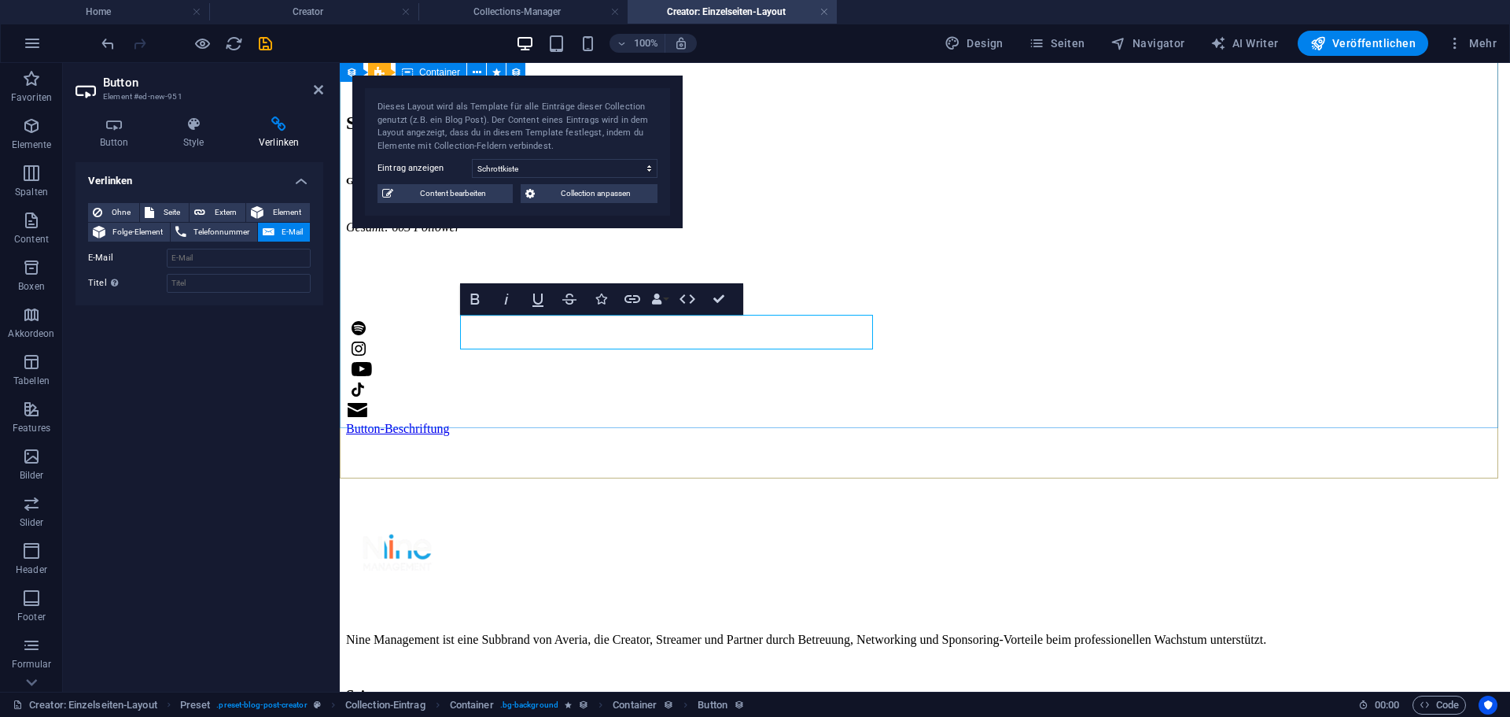
scroll to position [706, 0]
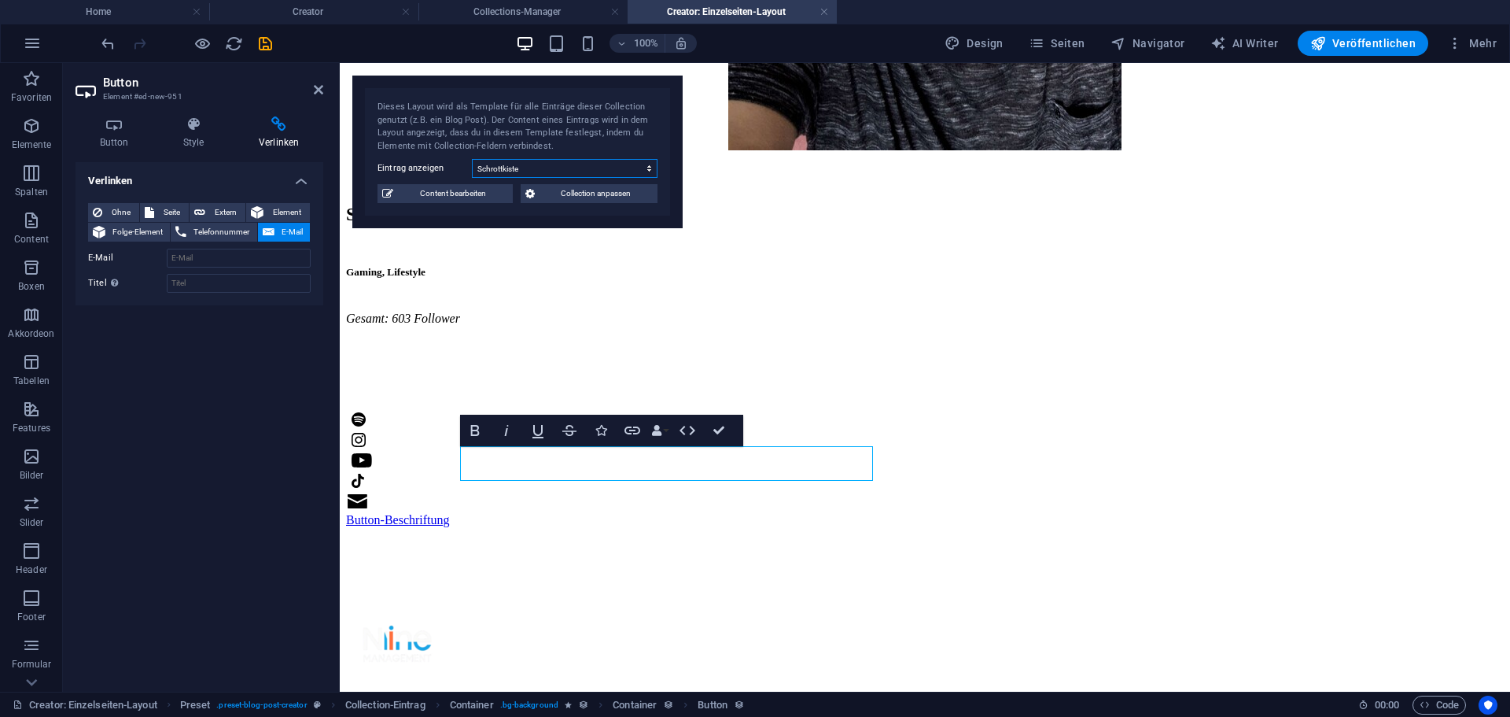
click at [505, 174] on select "AllRoundGuideTV Schrottkiste xSimogg" at bounding box center [565, 168] width 186 height 19
click at [472, 159] on select "AllRoundGuideTV Schrottkiste xSimogg" at bounding box center [565, 168] width 186 height 19
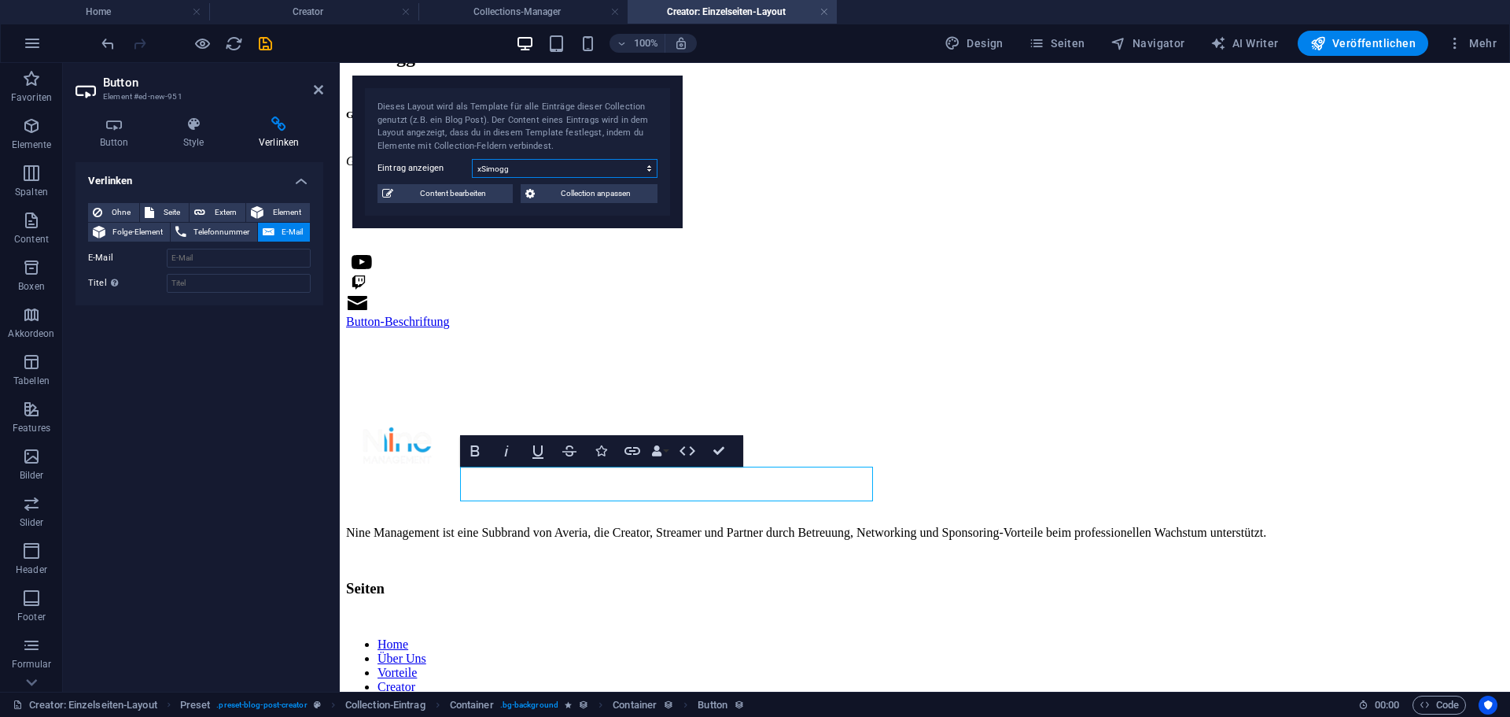
scroll to position [548, 0]
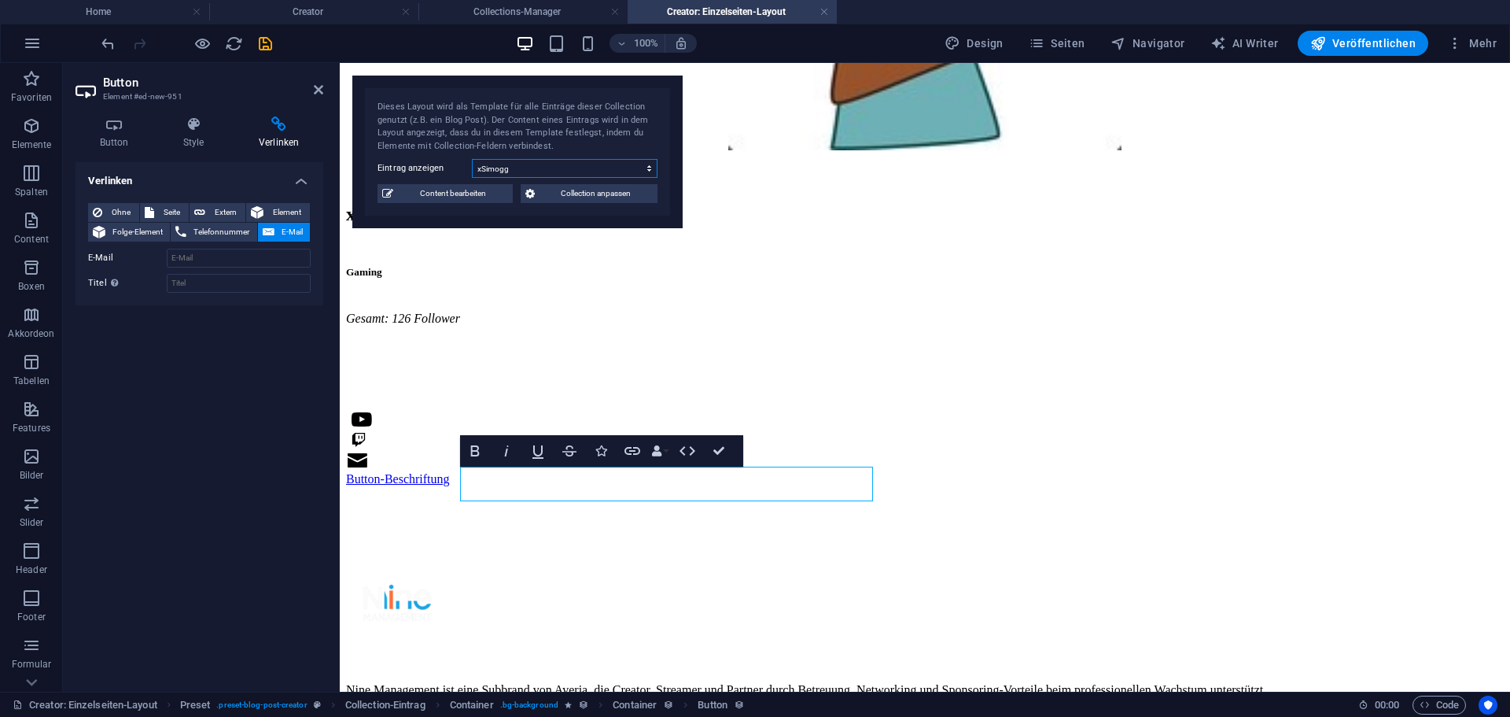
click at [510, 171] on select "AllRoundGuideTV Schrottkiste xSimogg" at bounding box center [565, 168] width 186 height 19
select select "68e16df3db66b275380f380b"
click at [472, 159] on select "AllRoundGuideTV Schrottkiste xSimogg" at bounding box center [565, 168] width 186 height 19
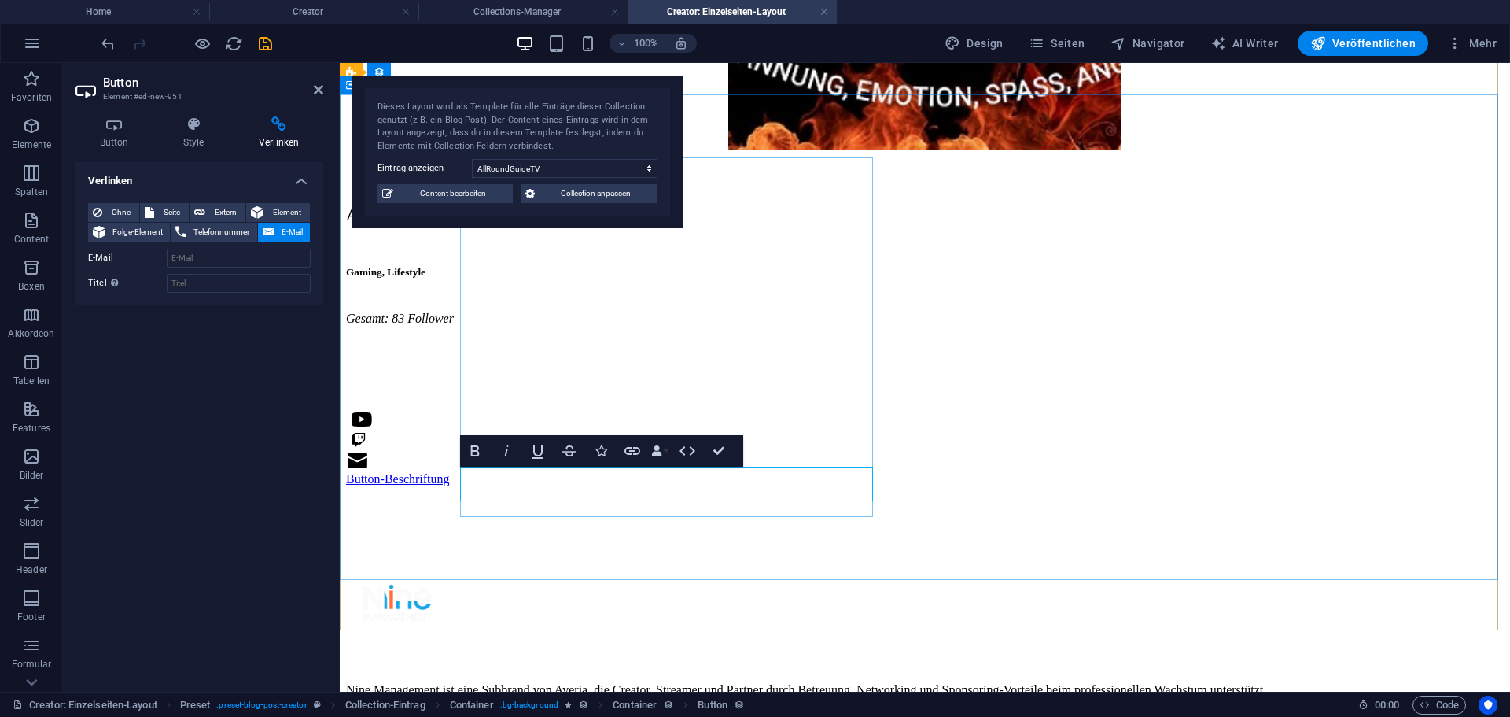
click at [648, 482] on div "Button-Beschriftung" at bounding box center [925, 479] width 1158 height 14
click at [314, 76] on h2 "Button" at bounding box center [213, 83] width 220 height 14
click at [317, 83] on icon at bounding box center [318, 89] width 9 height 13
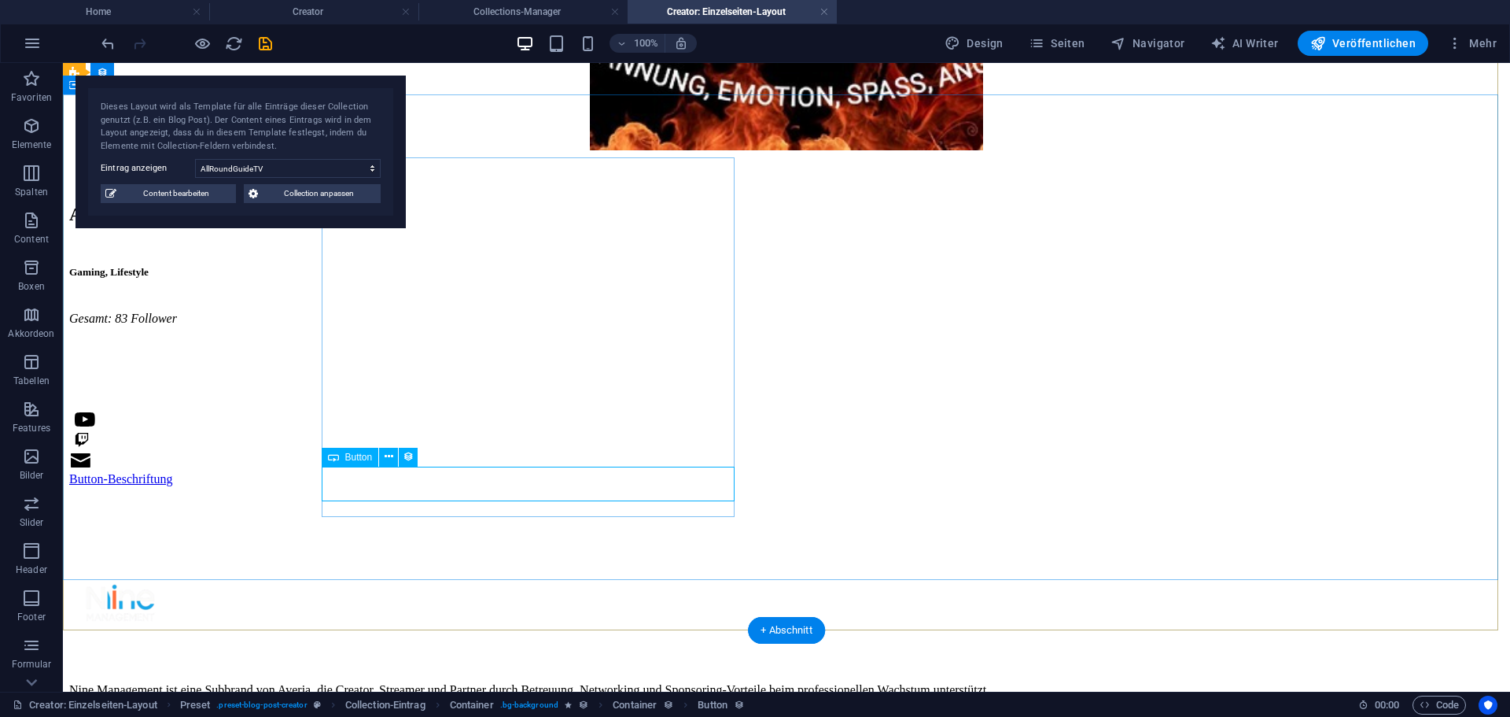
click at [354, 486] on div "Button-Beschriftung" at bounding box center [786, 479] width 1435 height 14
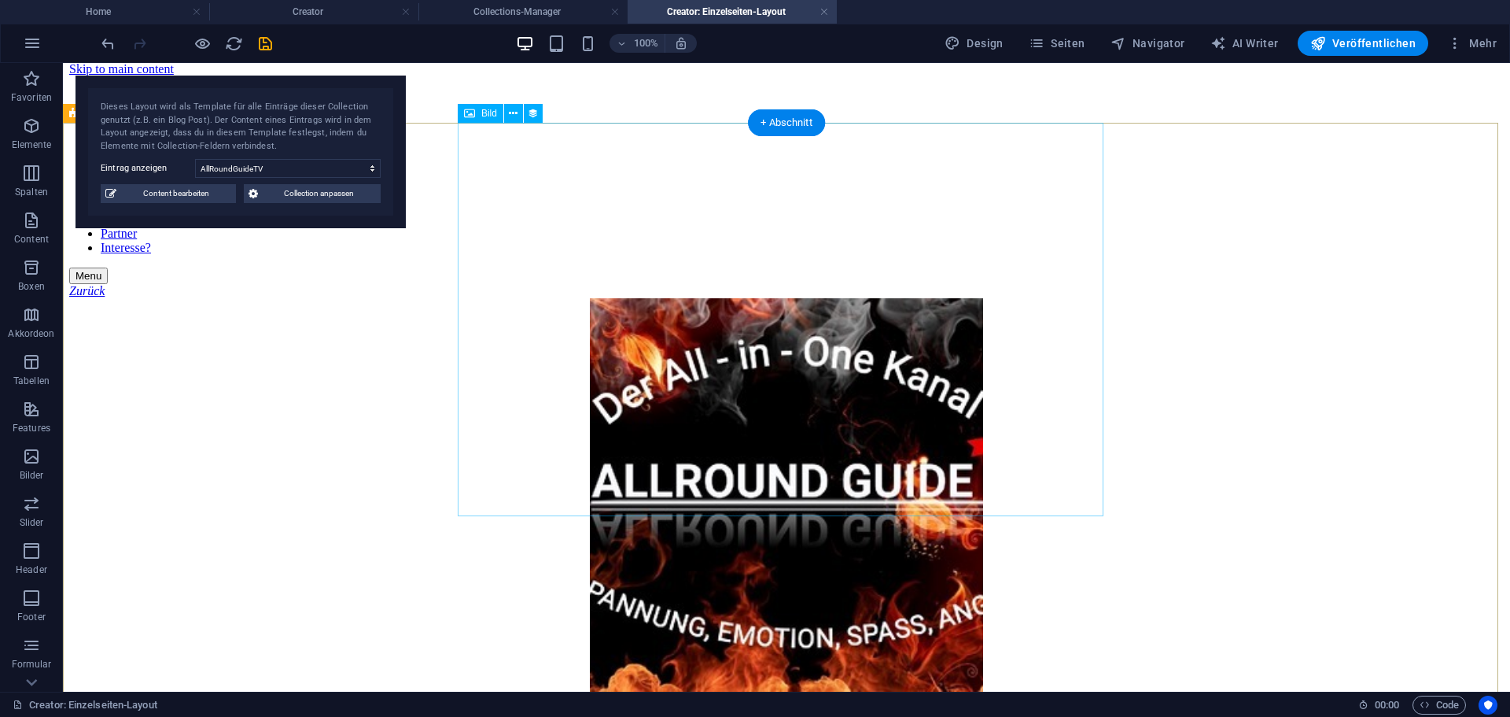
scroll to position [0, 0]
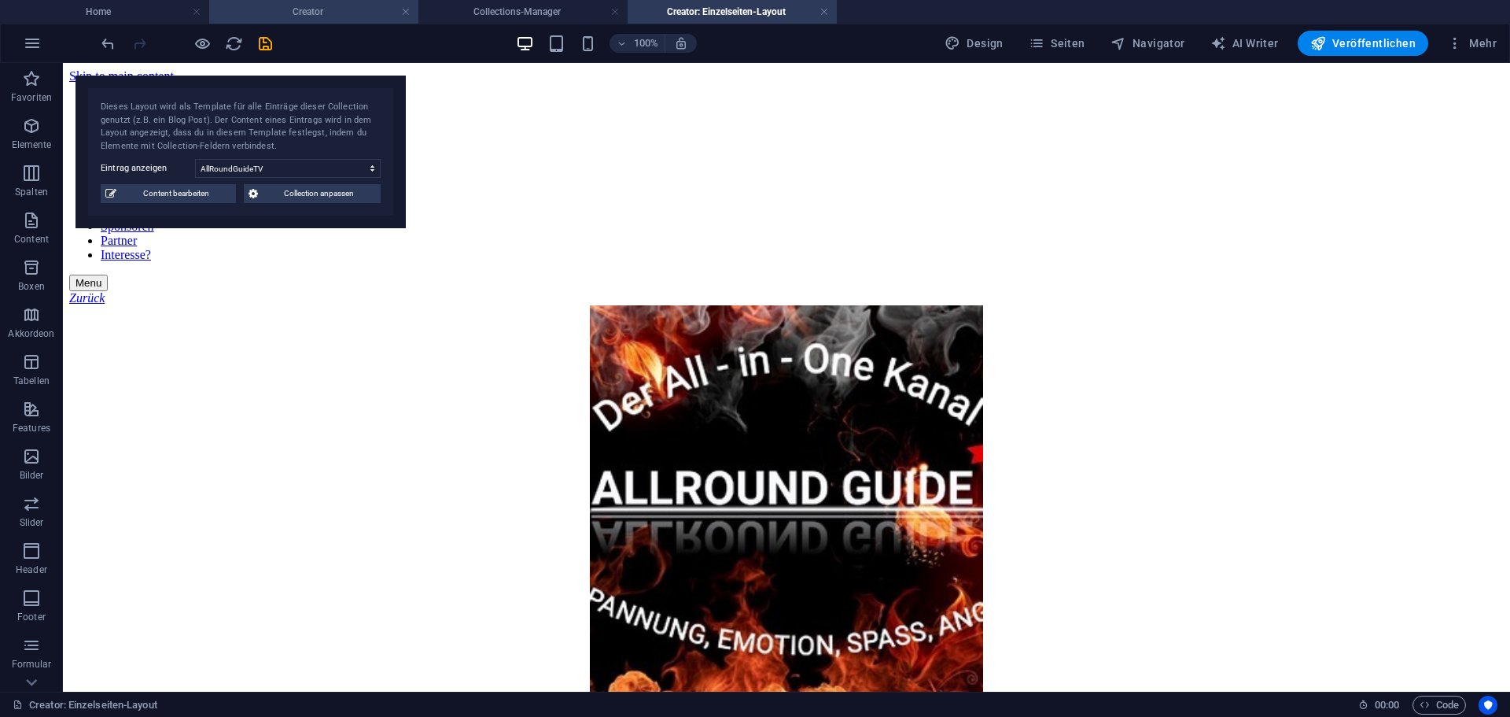
click at [362, 10] on h4 "Creator" at bounding box center [313, 11] width 209 height 17
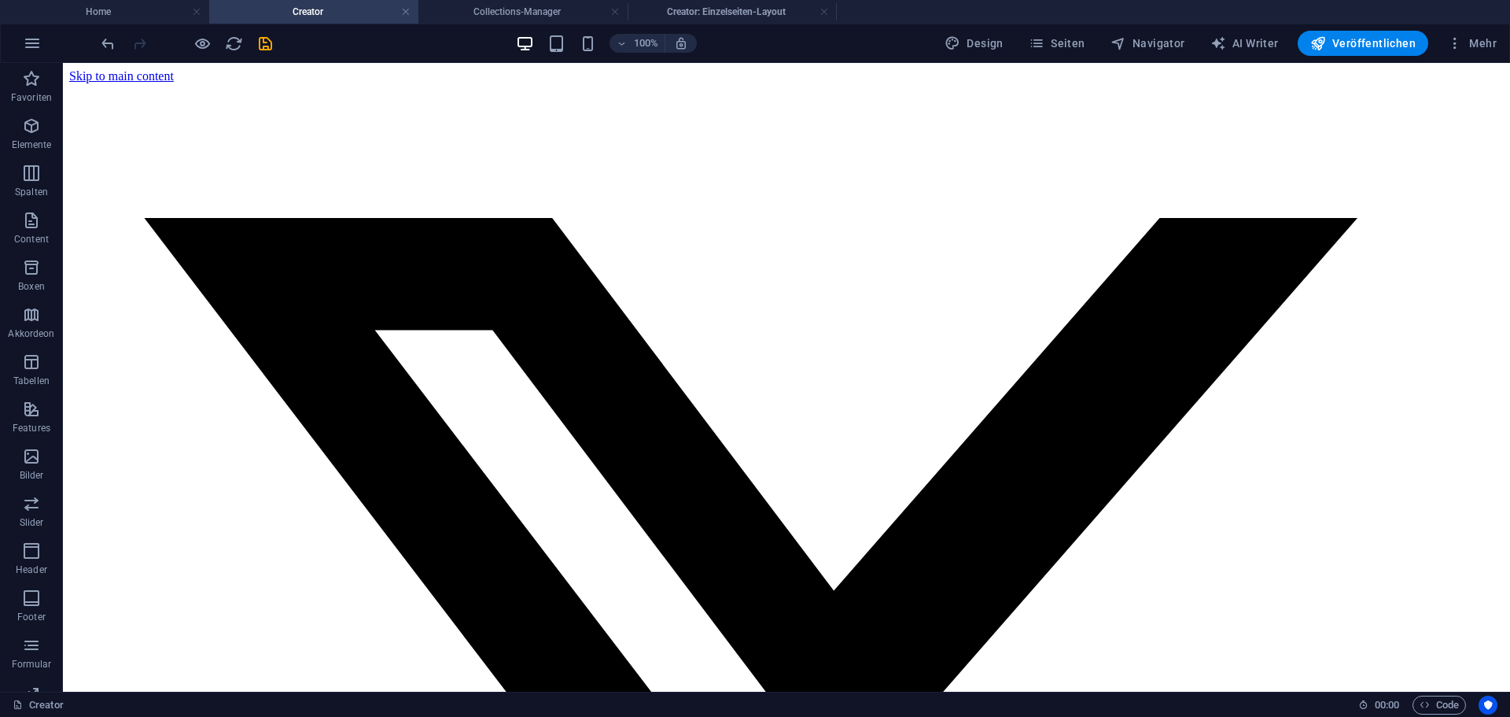
scroll to position [472, 0]
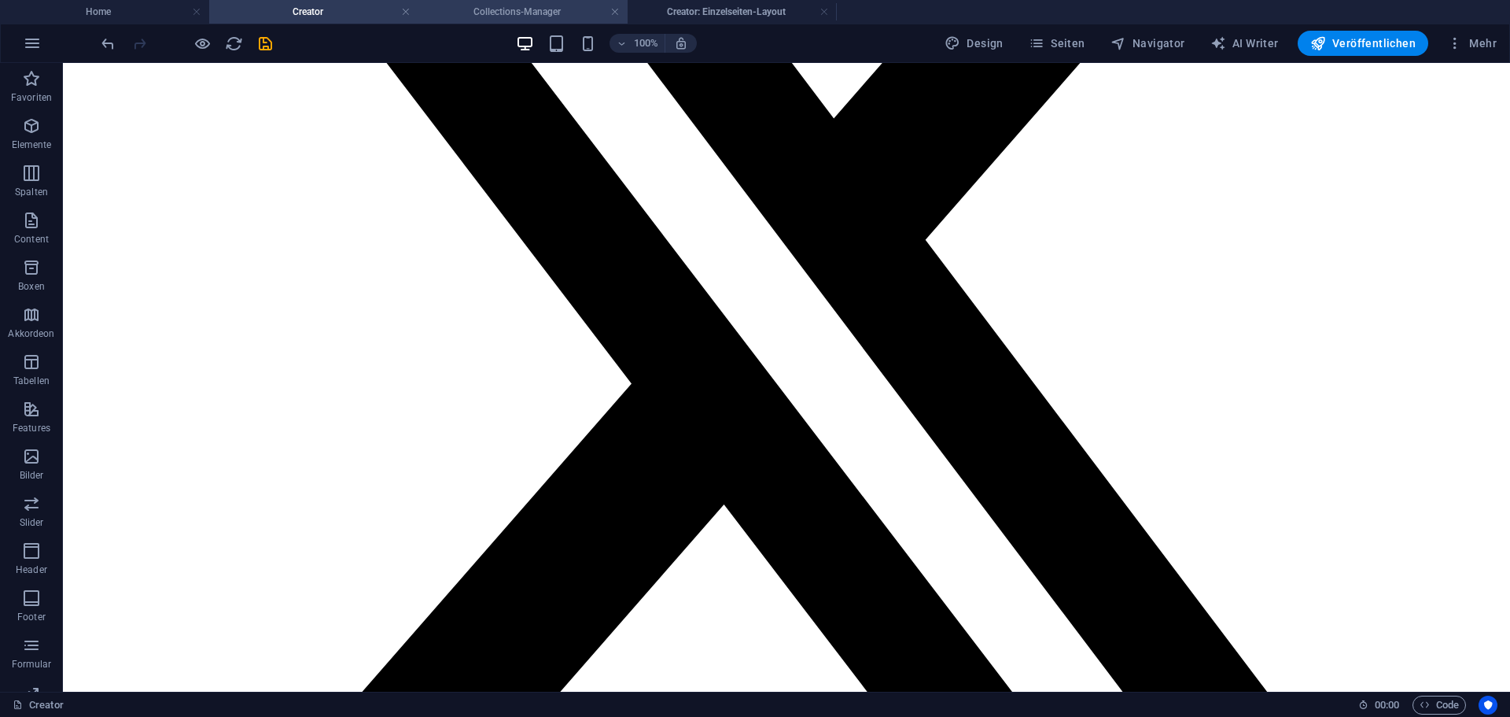
click at [464, 12] on h4 "Collections-Manager" at bounding box center [522, 11] width 209 height 17
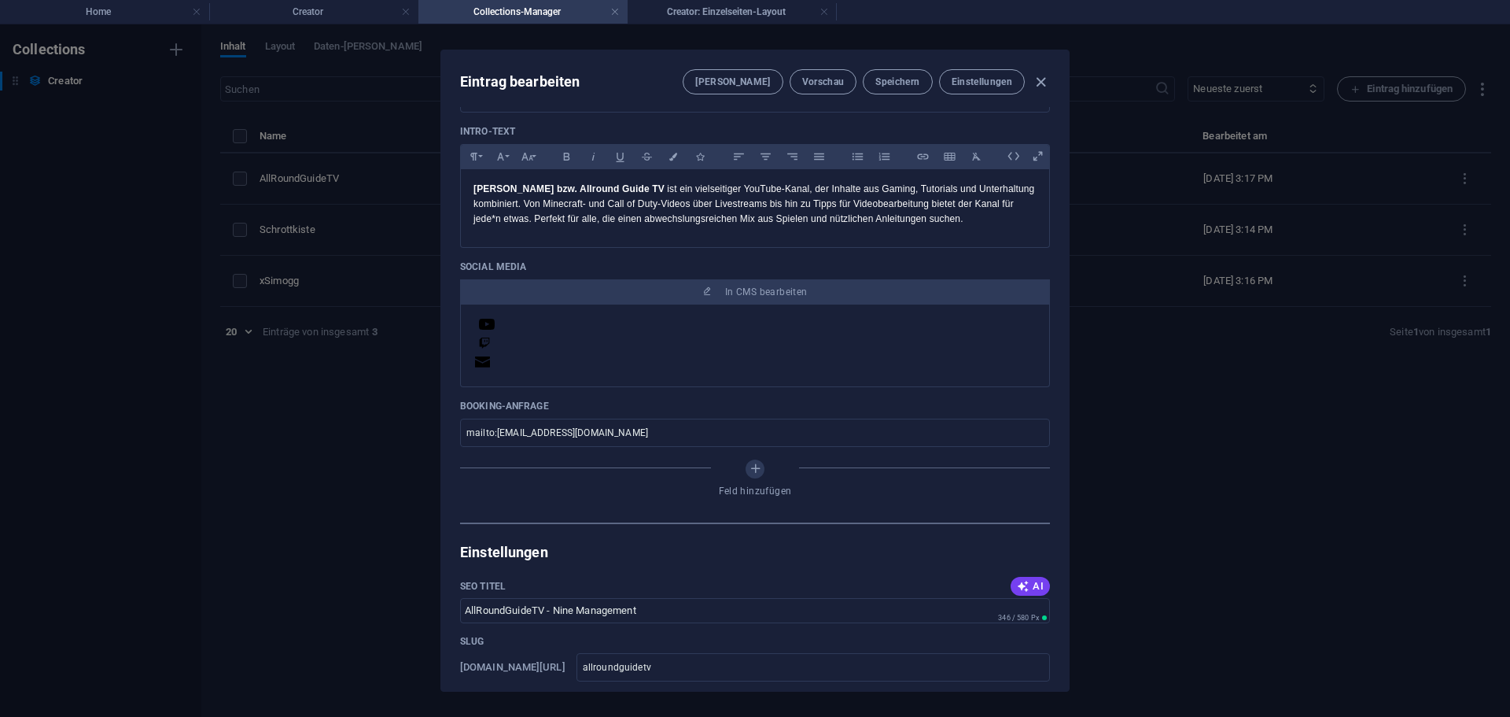
scroll to position [0, 0]
drag, startPoint x: 589, startPoint y: 434, endPoint x: 362, endPoint y: 441, distance: 227.4
click at [385, 437] on div "Eintrag bearbeiten Felder Vorschau Speichern Einstellungen Name AllRoundGuideTV…" at bounding box center [755, 370] width 1510 height 692
click at [899, 65] on div "Eintrag bearbeiten Felder Vorschau Speichern Einstellungen" at bounding box center [755, 78] width 628 height 57
click at [898, 76] on span "Speichern" at bounding box center [897, 82] width 44 height 13
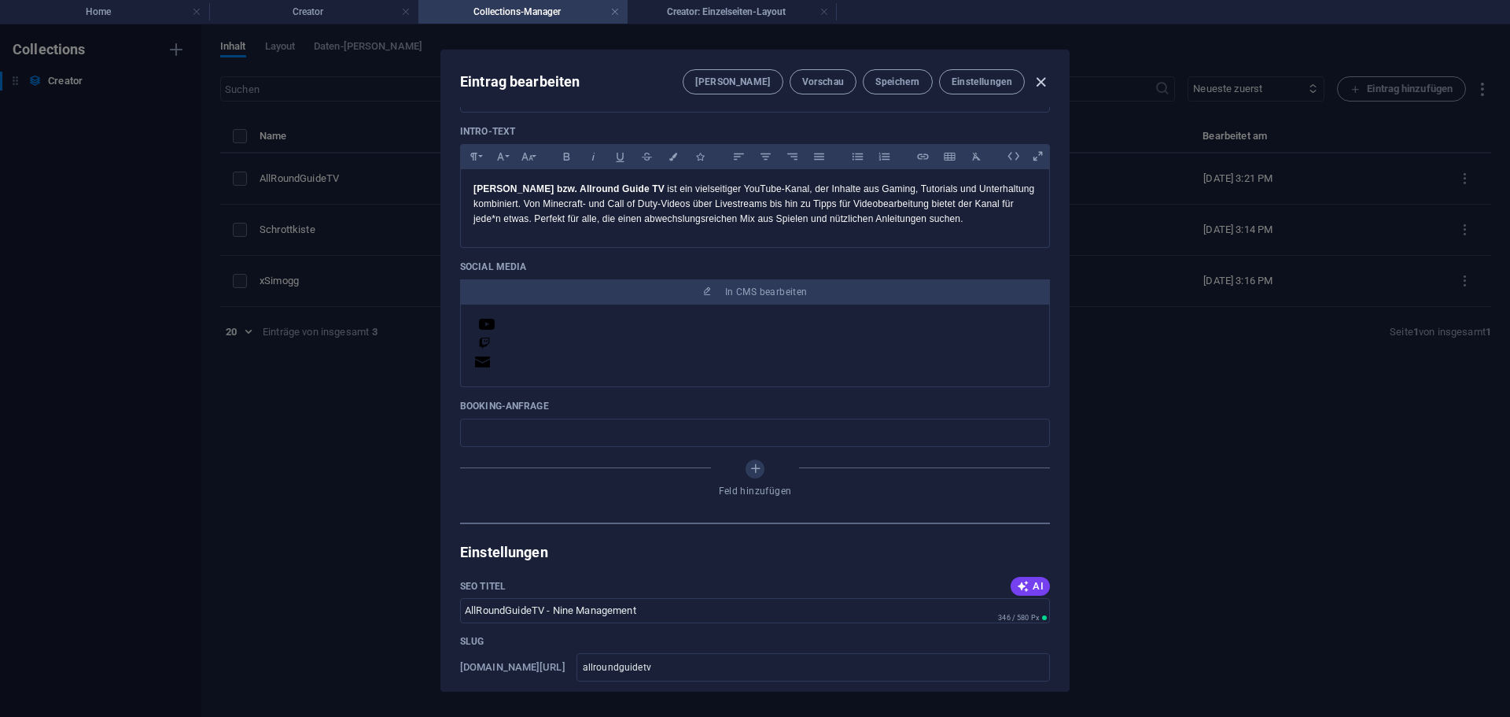
click at [1038, 79] on icon "button" at bounding box center [1041, 82] width 18 height 18
type input "allroundguidetv"
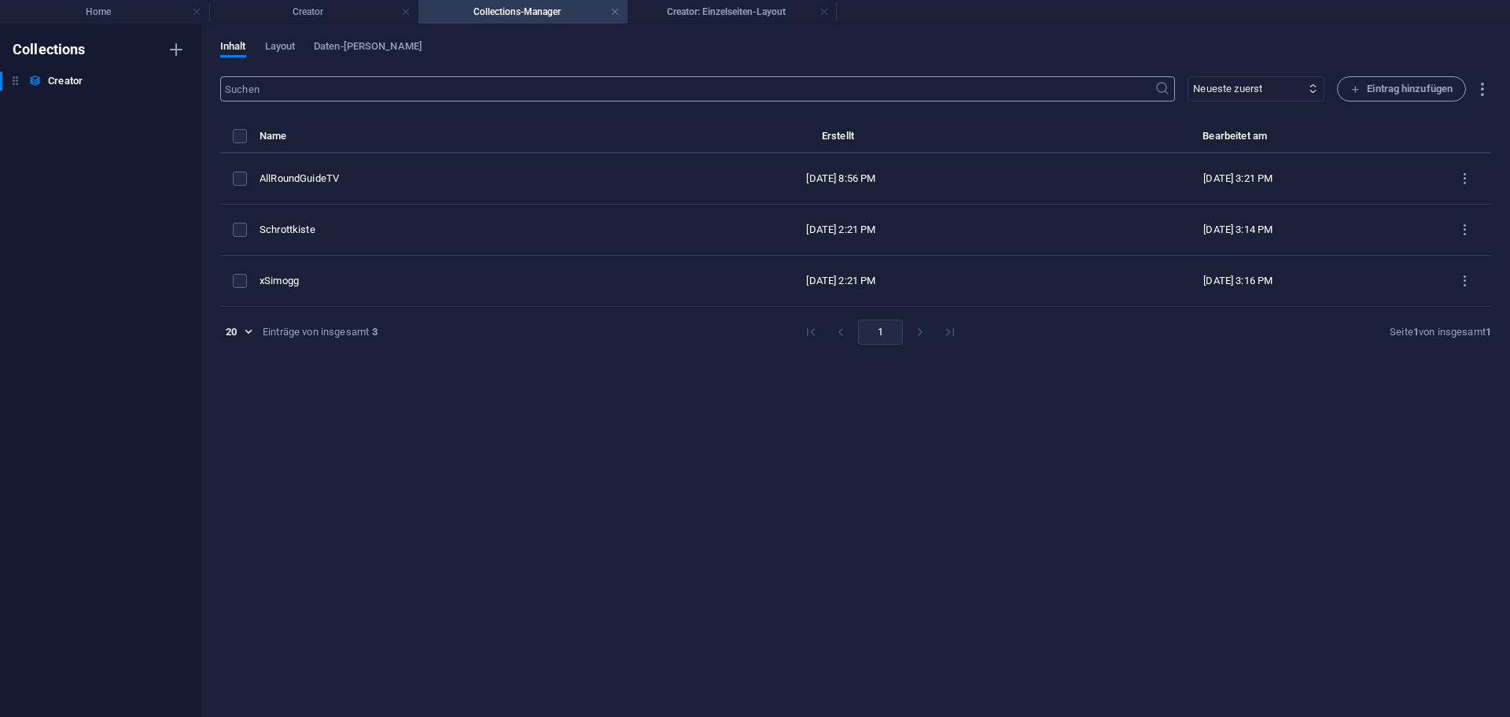
scroll to position [410, 0]
click at [359, 42] on span "Daten-[PERSON_NAME]" at bounding box center [368, 48] width 109 height 22
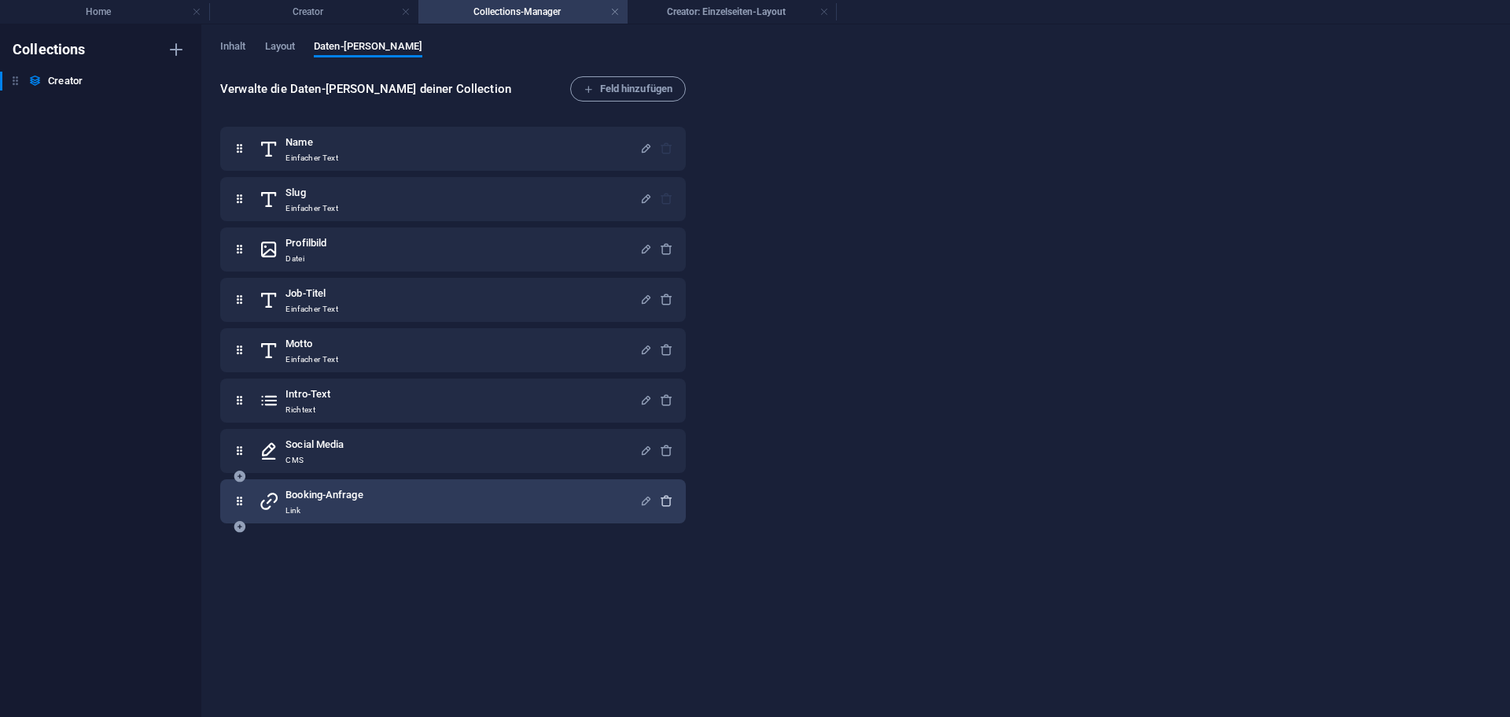
click at [665, 496] on icon "button" at bounding box center [666, 500] width 13 height 13
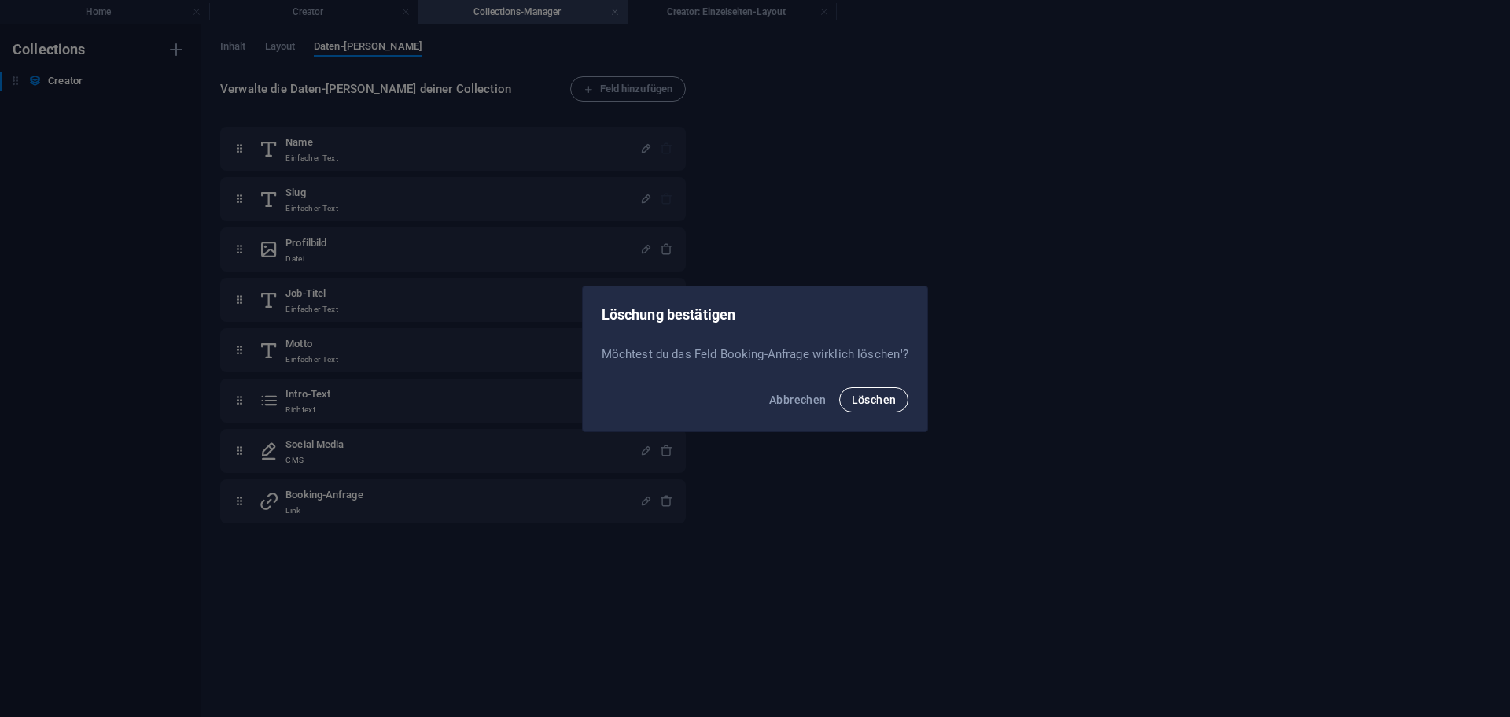
click at [878, 402] on span "Löschen" at bounding box center [874, 399] width 45 height 13
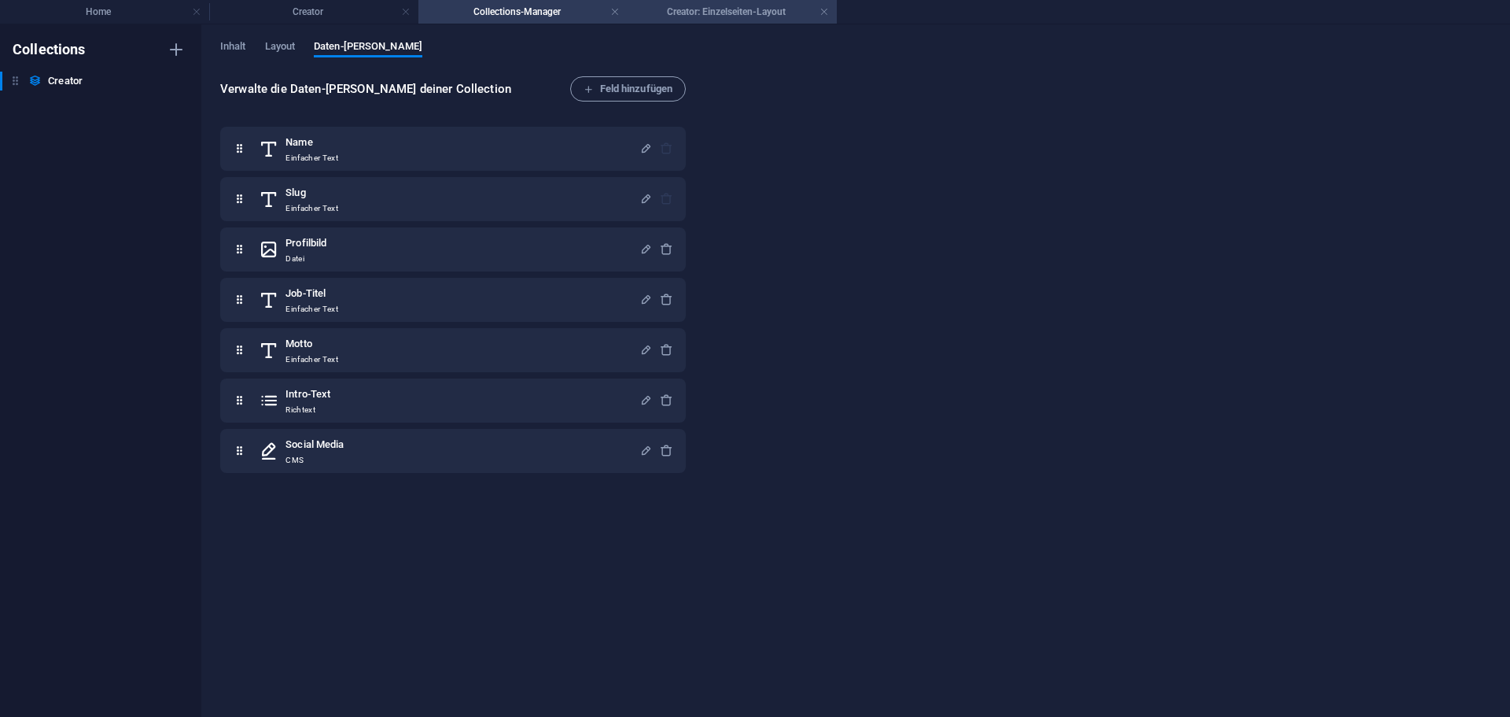
click at [695, 17] on h4 "Creator: Einzelseiten-Layout" at bounding box center [732, 11] width 209 height 17
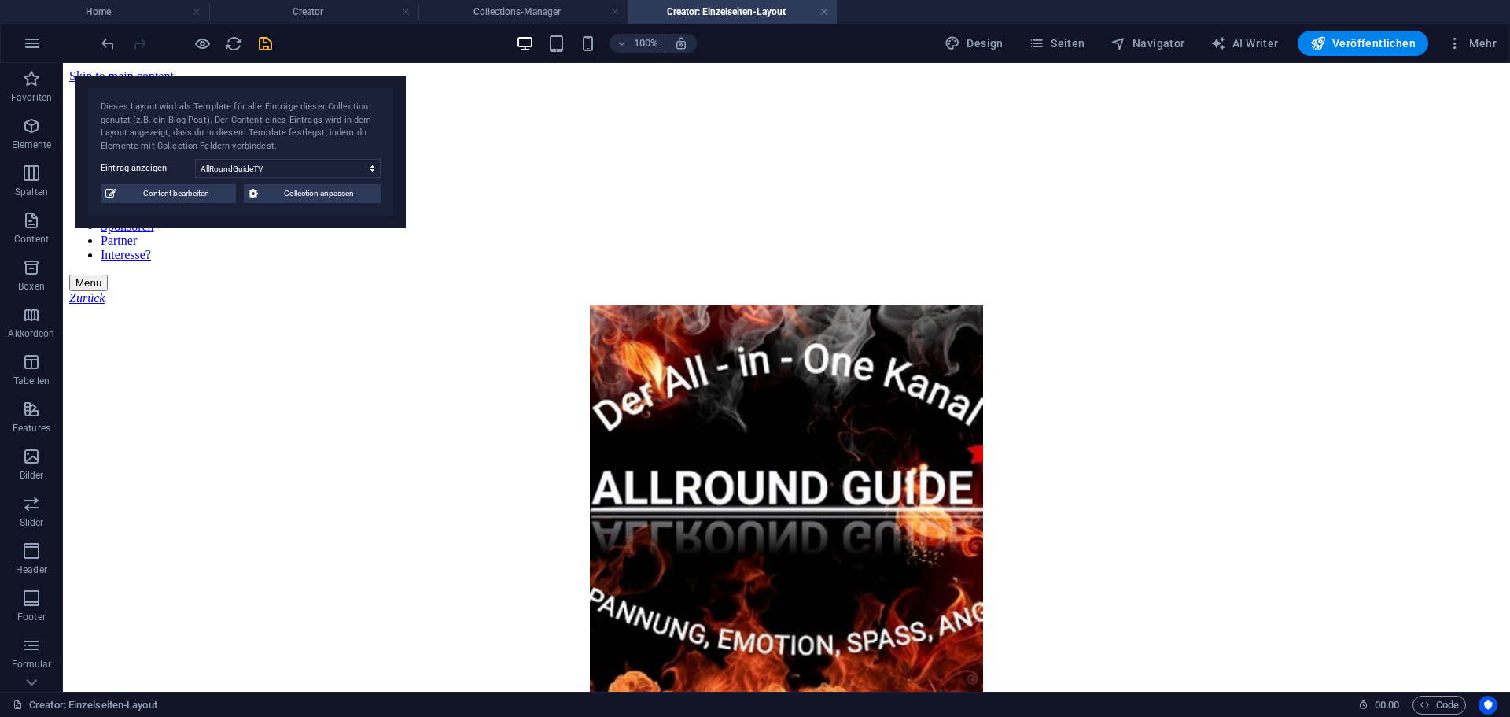
click at [268, 50] on icon "save" at bounding box center [265, 44] width 18 height 18
click at [1321, 45] on icon "button" at bounding box center [1318, 43] width 16 height 16
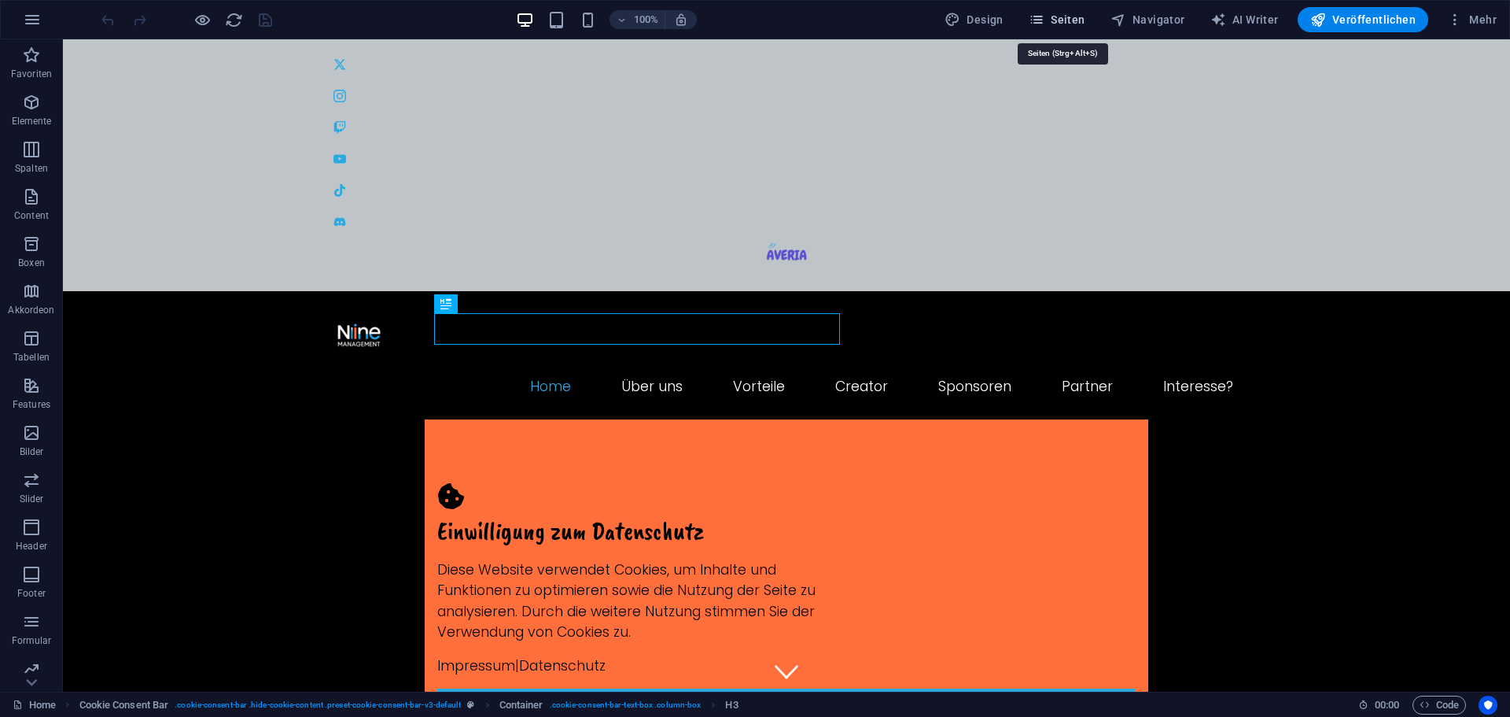
click at [1085, 24] on span "Seiten" at bounding box center [1057, 20] width 57 height 16
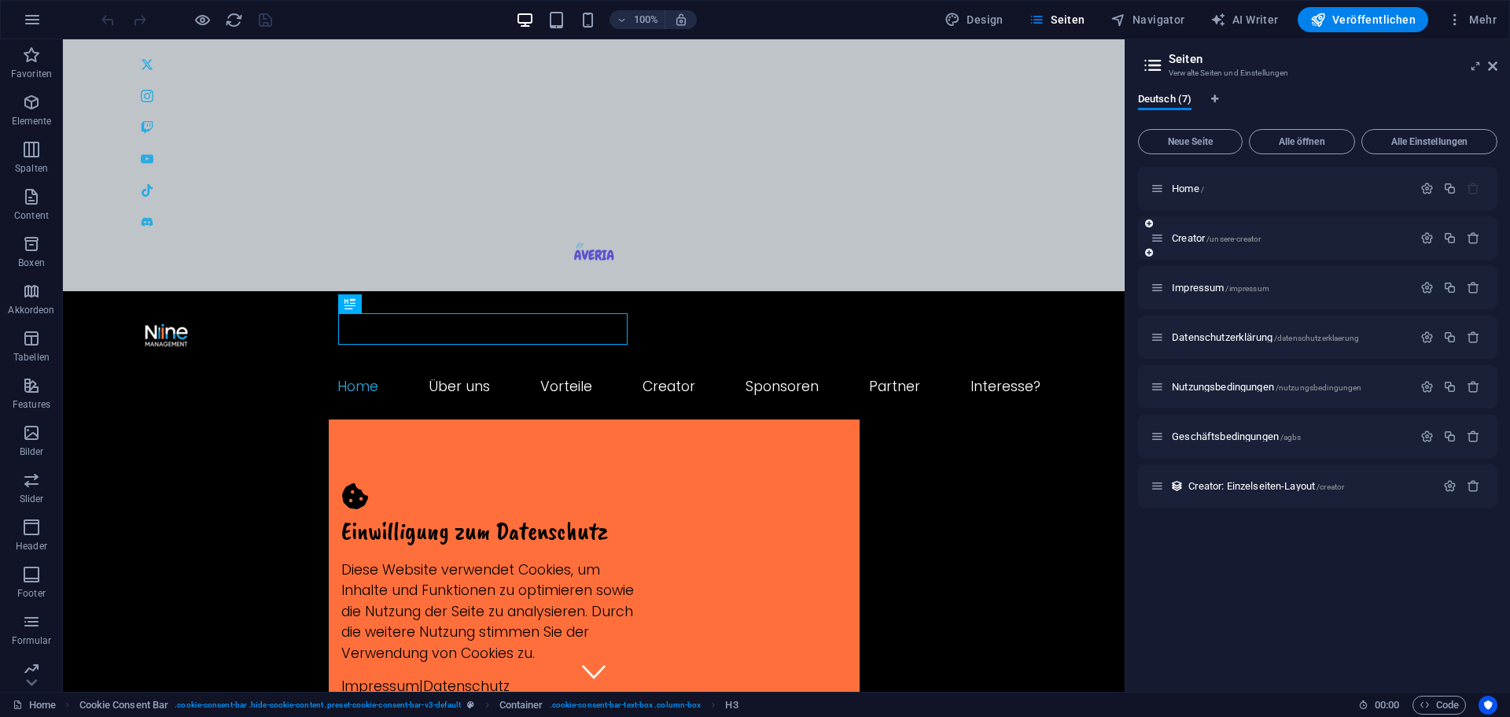
click at [1232, 244] on div "Creator /unsere-creator" at bounding box center [1282, 238] width 262 height 18
click at [1228, 241] on span "/unsere-creator" at bounding box center [1234, 238] width 54 height 9
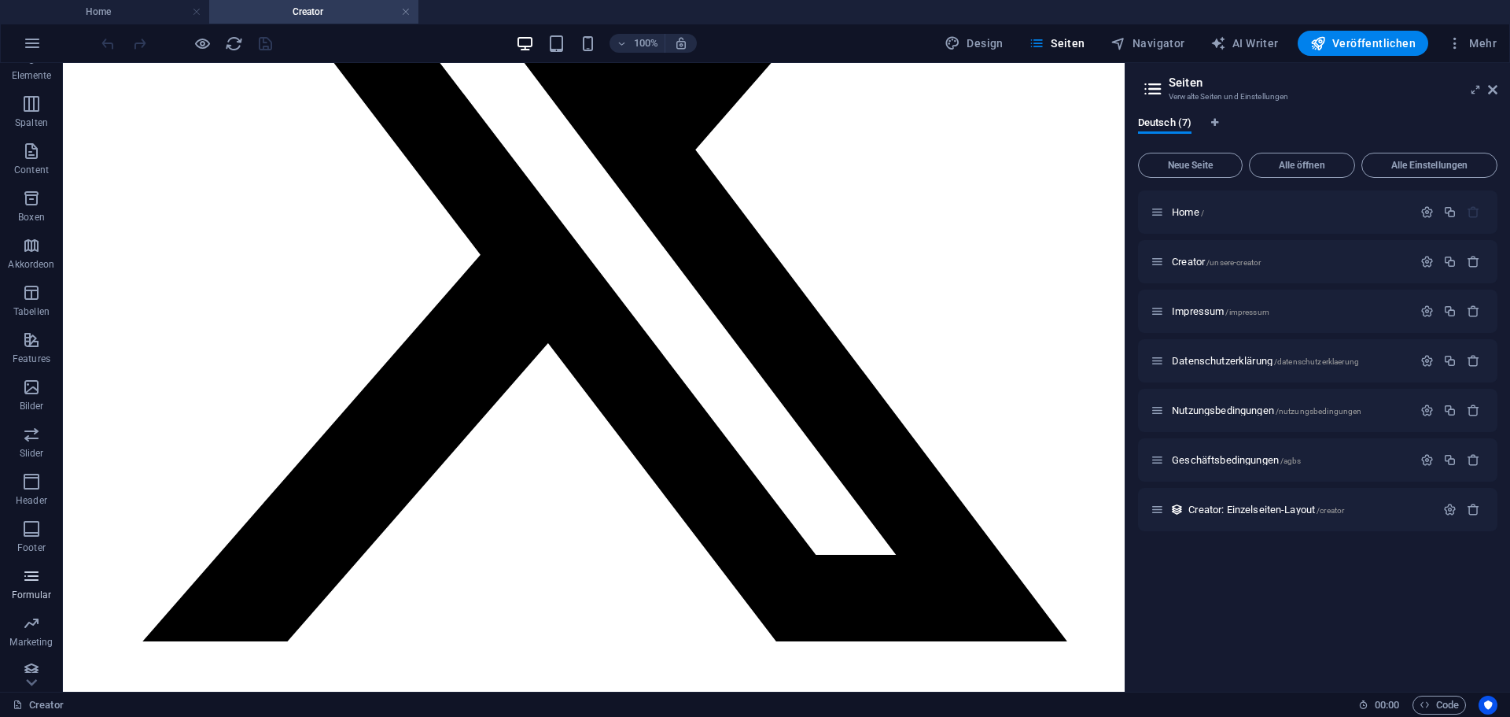
scroll to position [79, 0]
click at [12, 658] on span "Collections" at bounding box center [31, 669] width 63 height 38
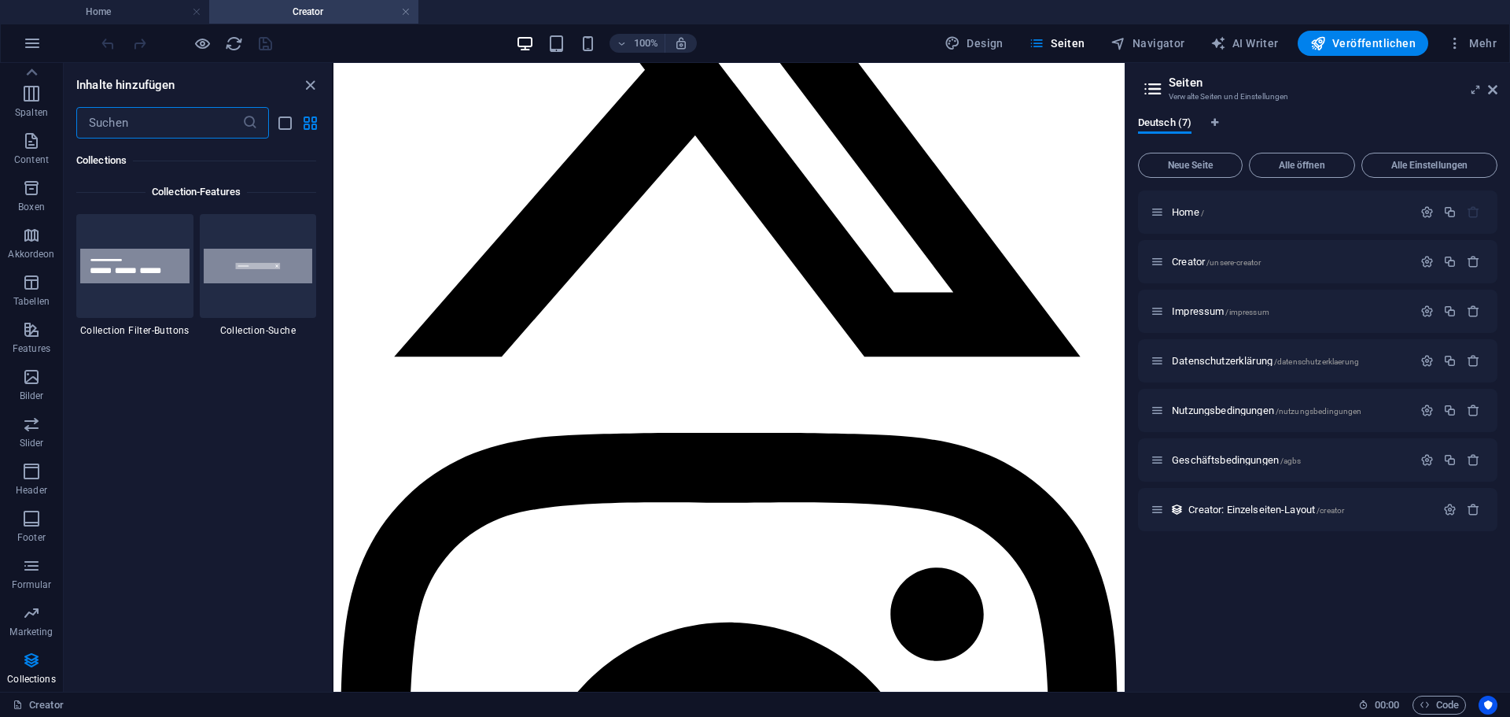
scroll to position [14941, 0]
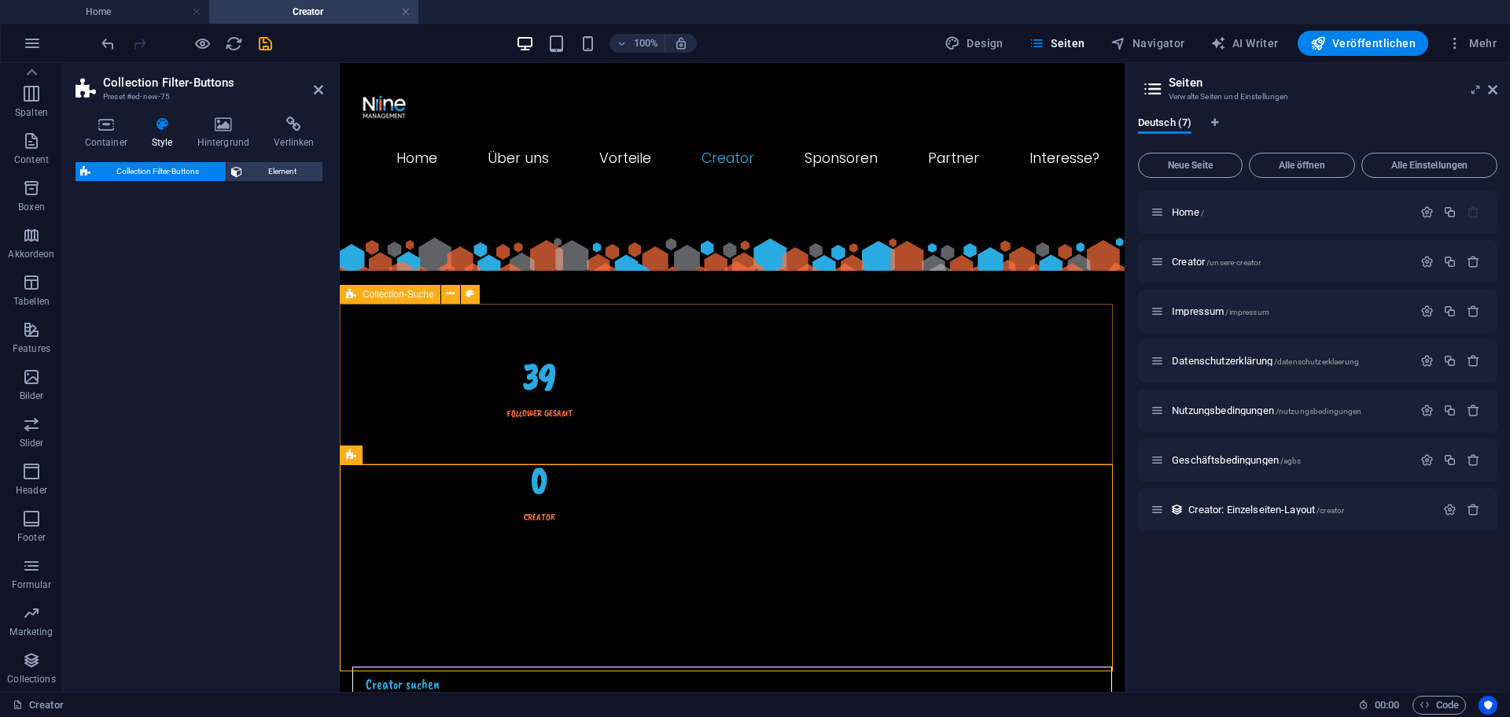
select select "rem"
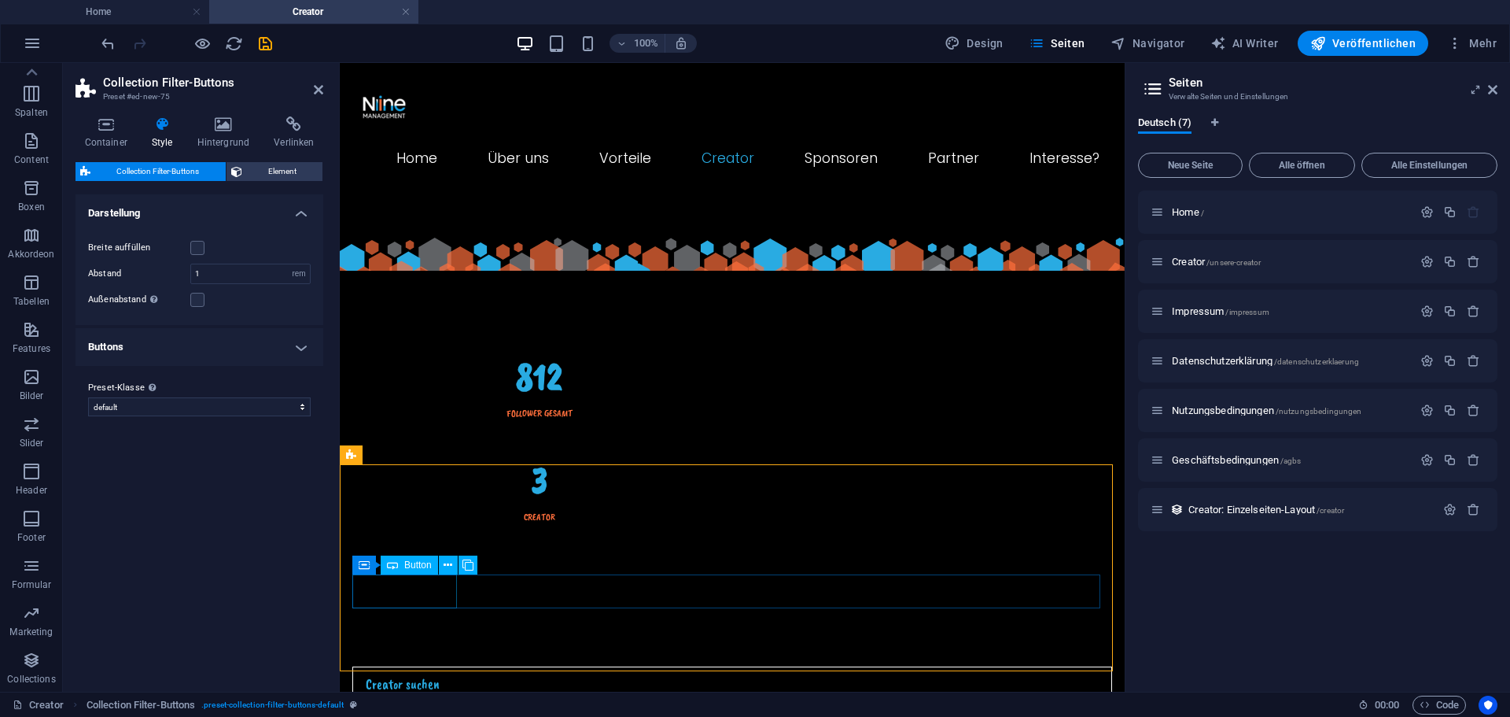
select select
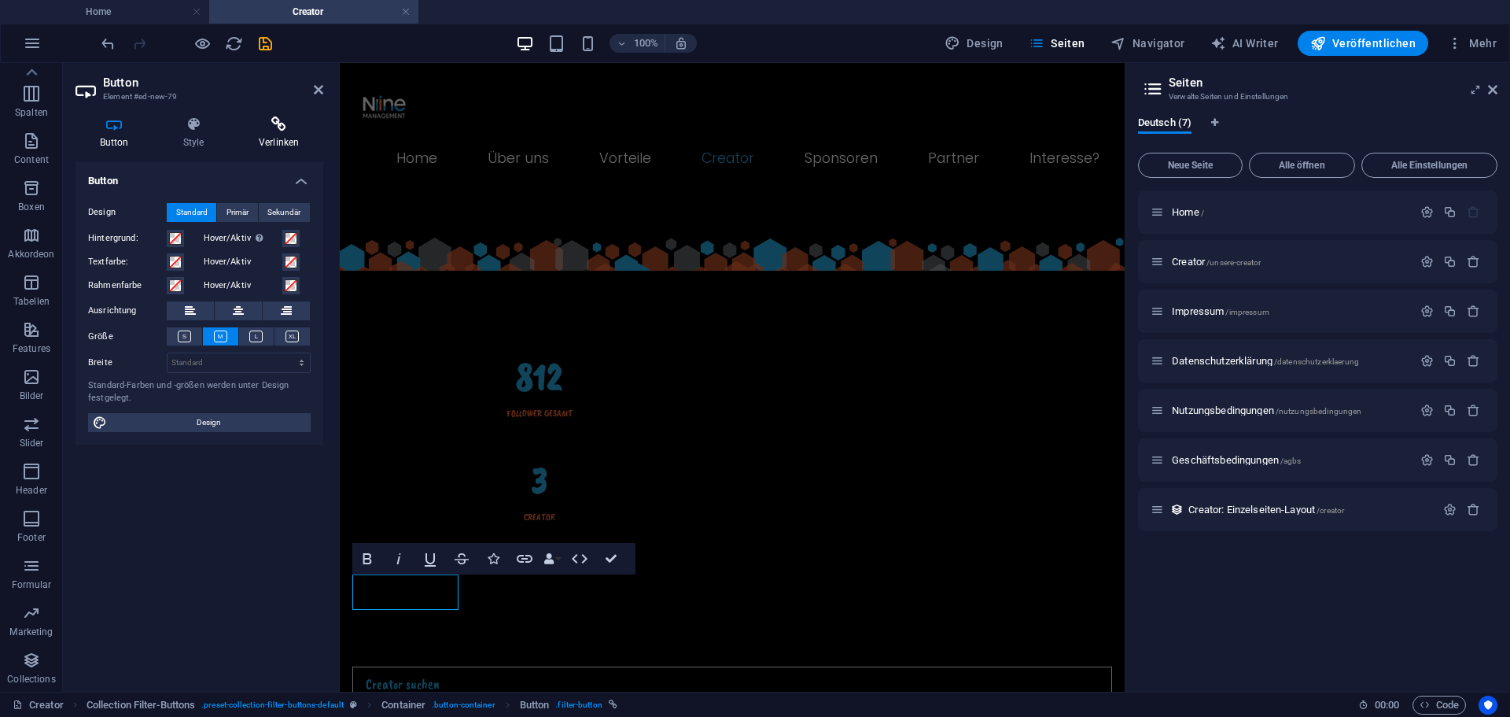
click at [285, 124] on icon at bounding box center [278, 124] width 89 height 16
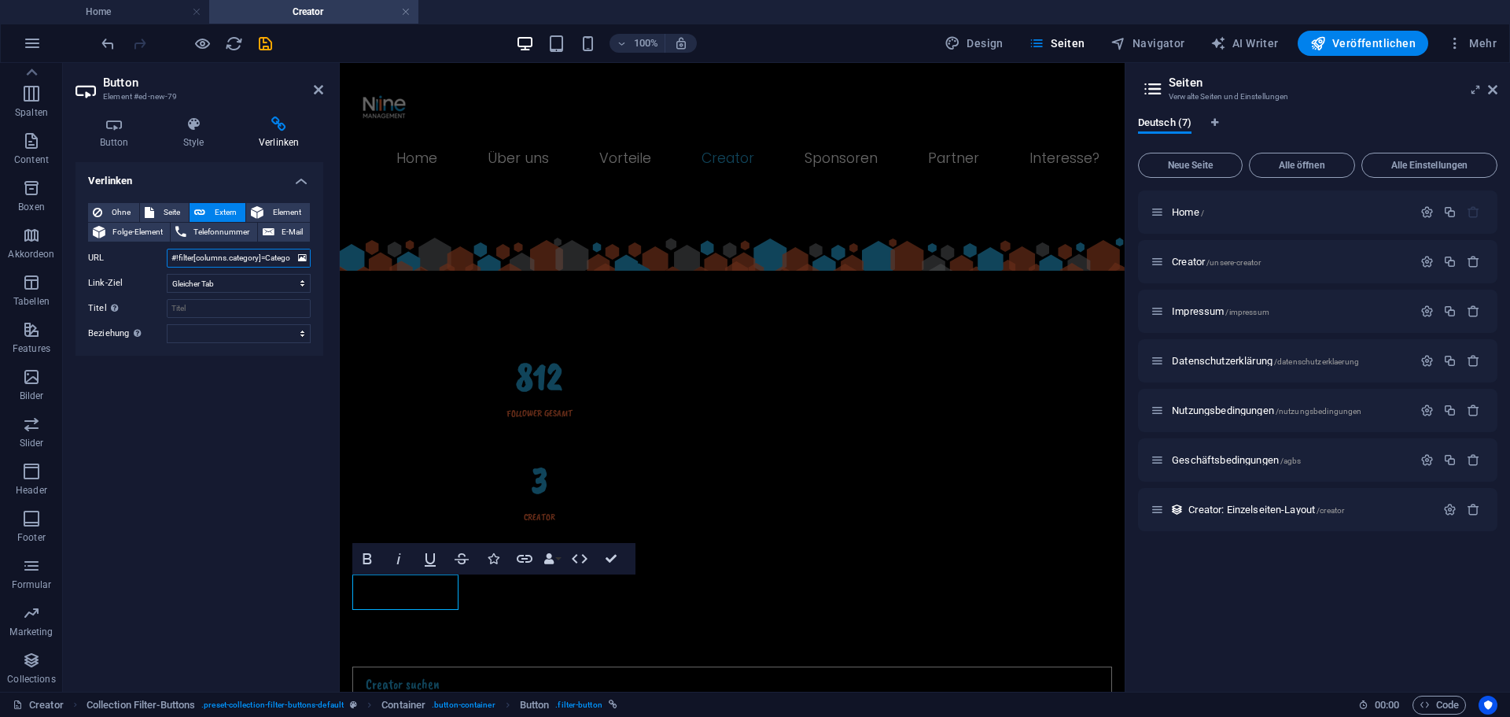
click at [282, 260] on input "#!filter[columns.category]=Category%201" at bounding box center [239, 258] width 144 height 19
select select
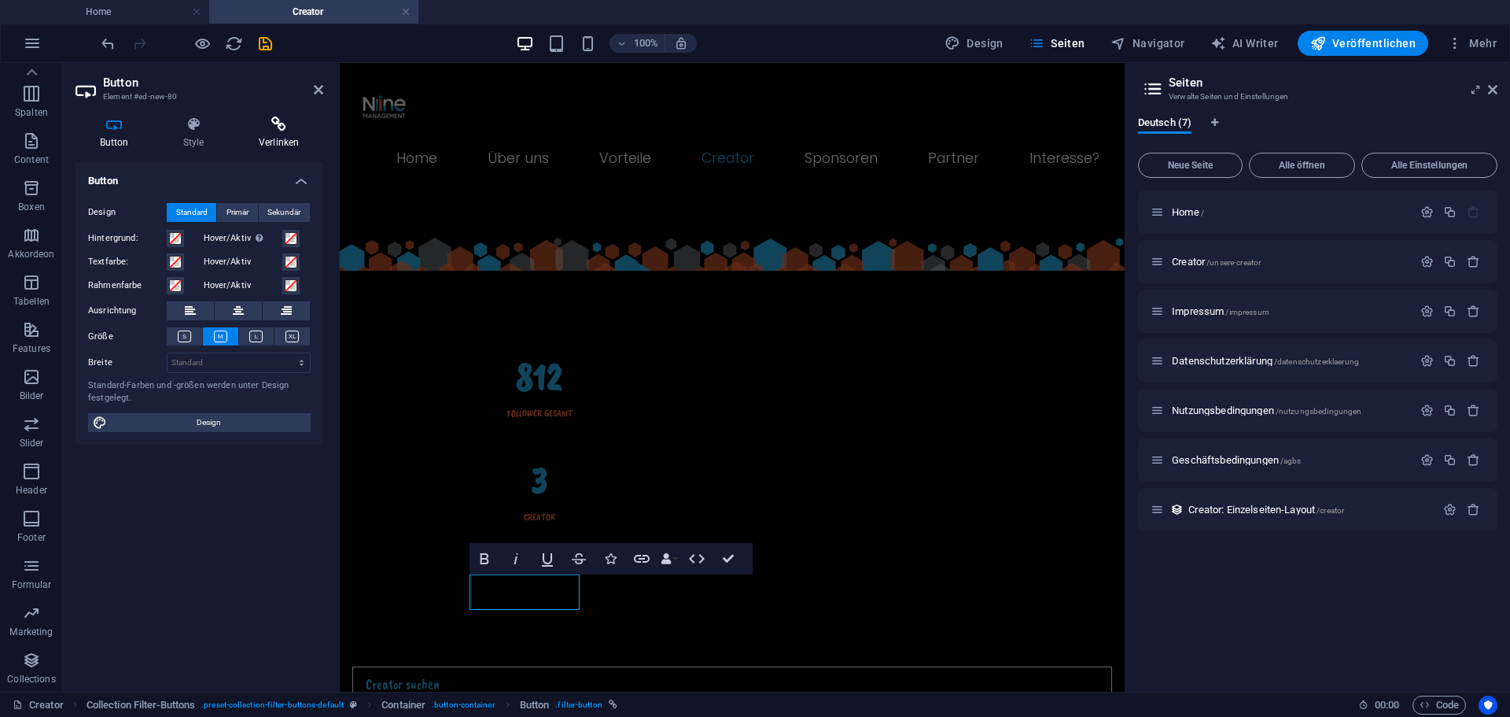
click at [282, 144] on h4 "Verlinken" at bounding box center [278, 132] width 89 height 33
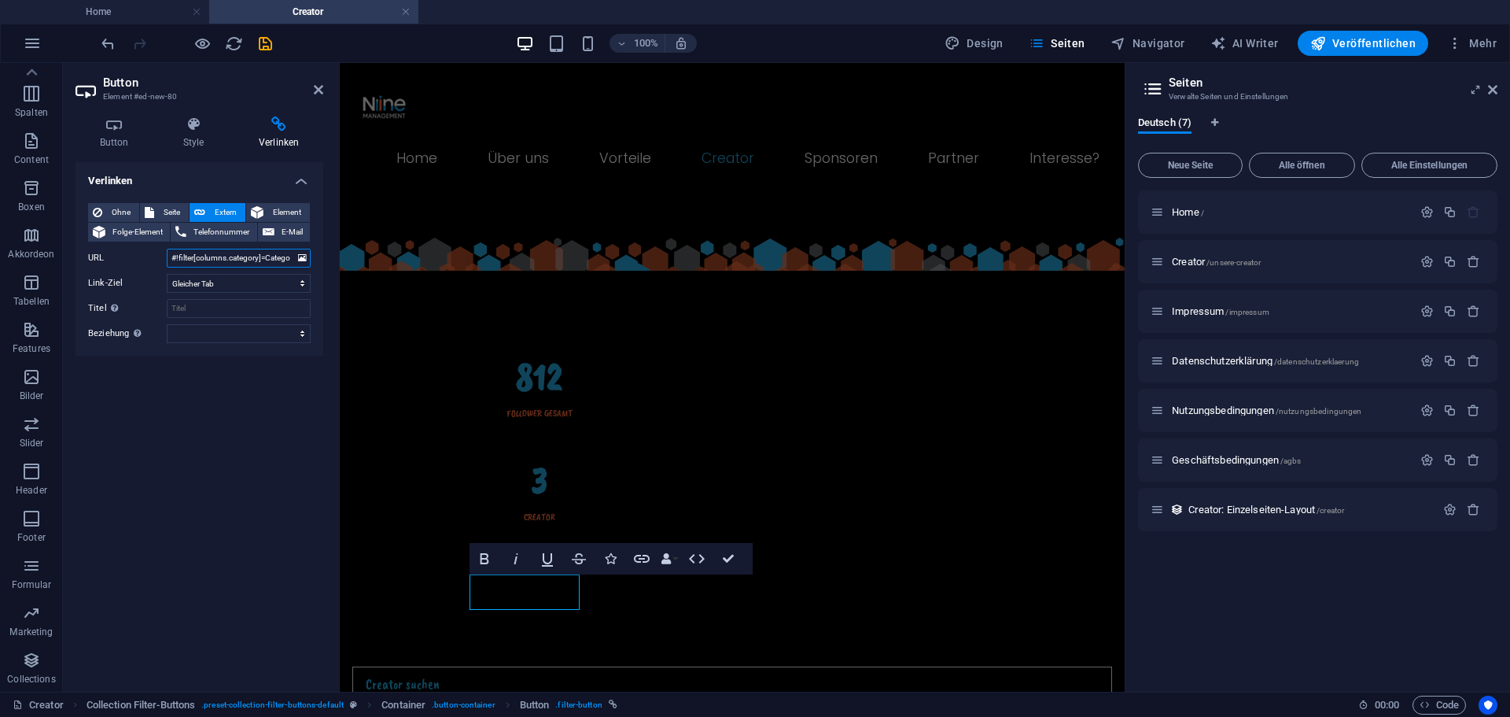
click at [262, 258] on input "#!filter[columns.category]=Category%202" at bounding box center [239, 258] width 144 height 19
click at [114, 129] on icon at bounding box center [114, 124] width 77 height 16
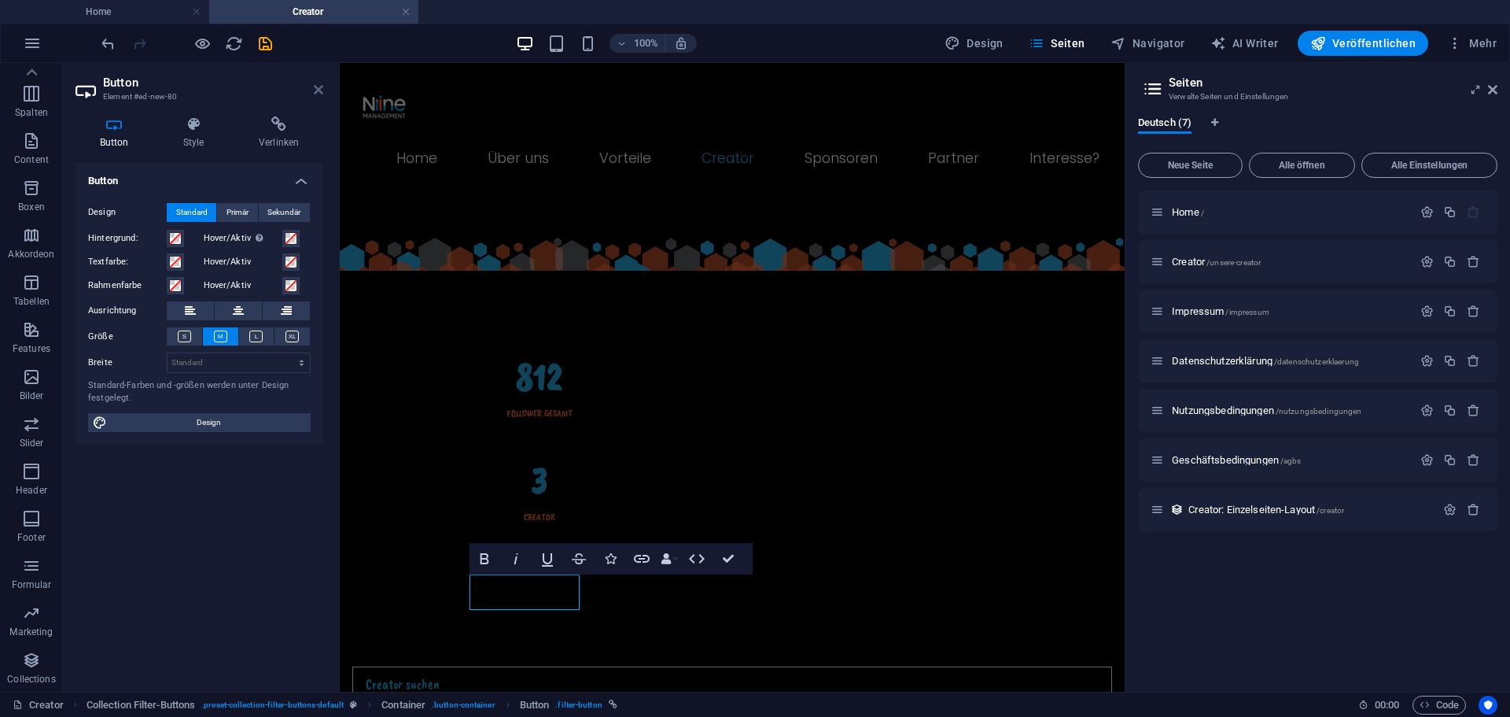
click at [315, 93] on icon at bounding box center [318, 89] width 9 height 13
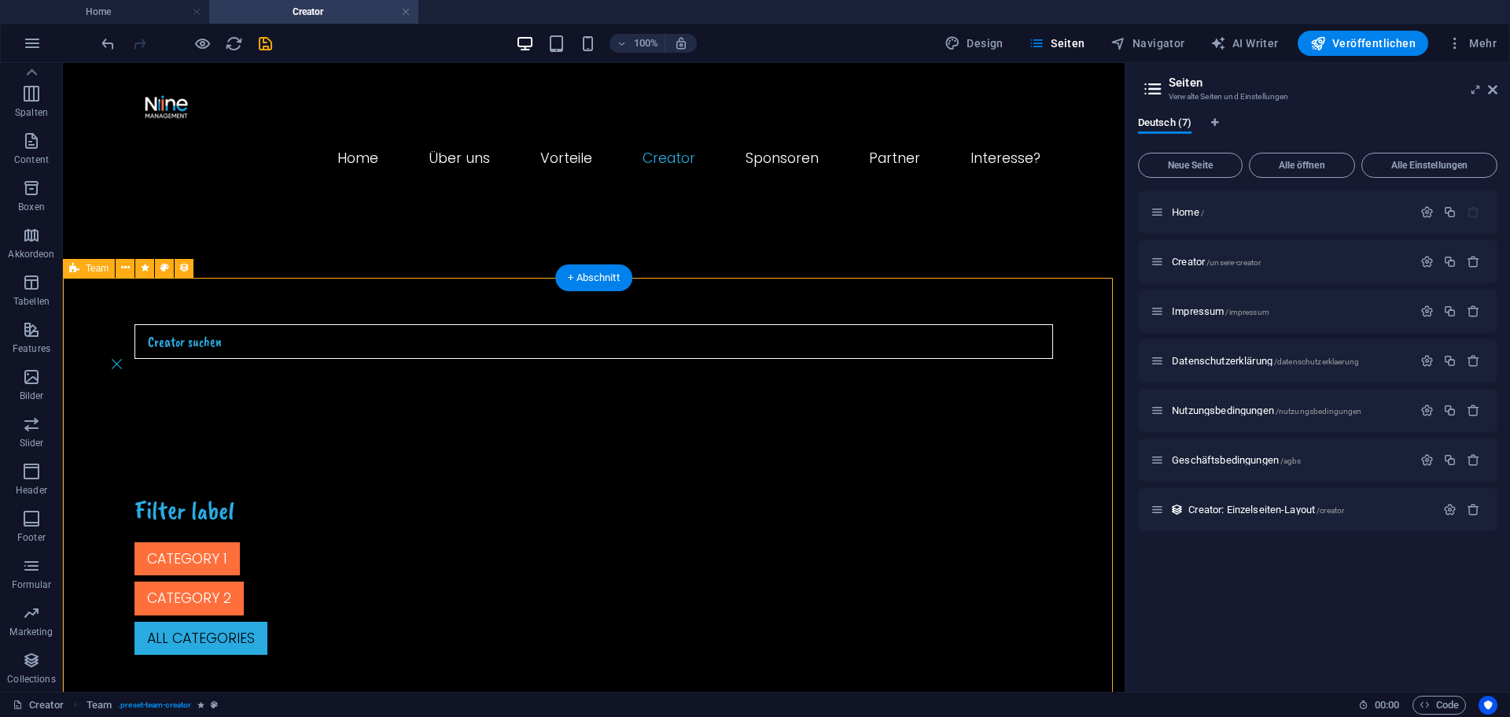
select select "[DOMAIN_NAME]_ASC"
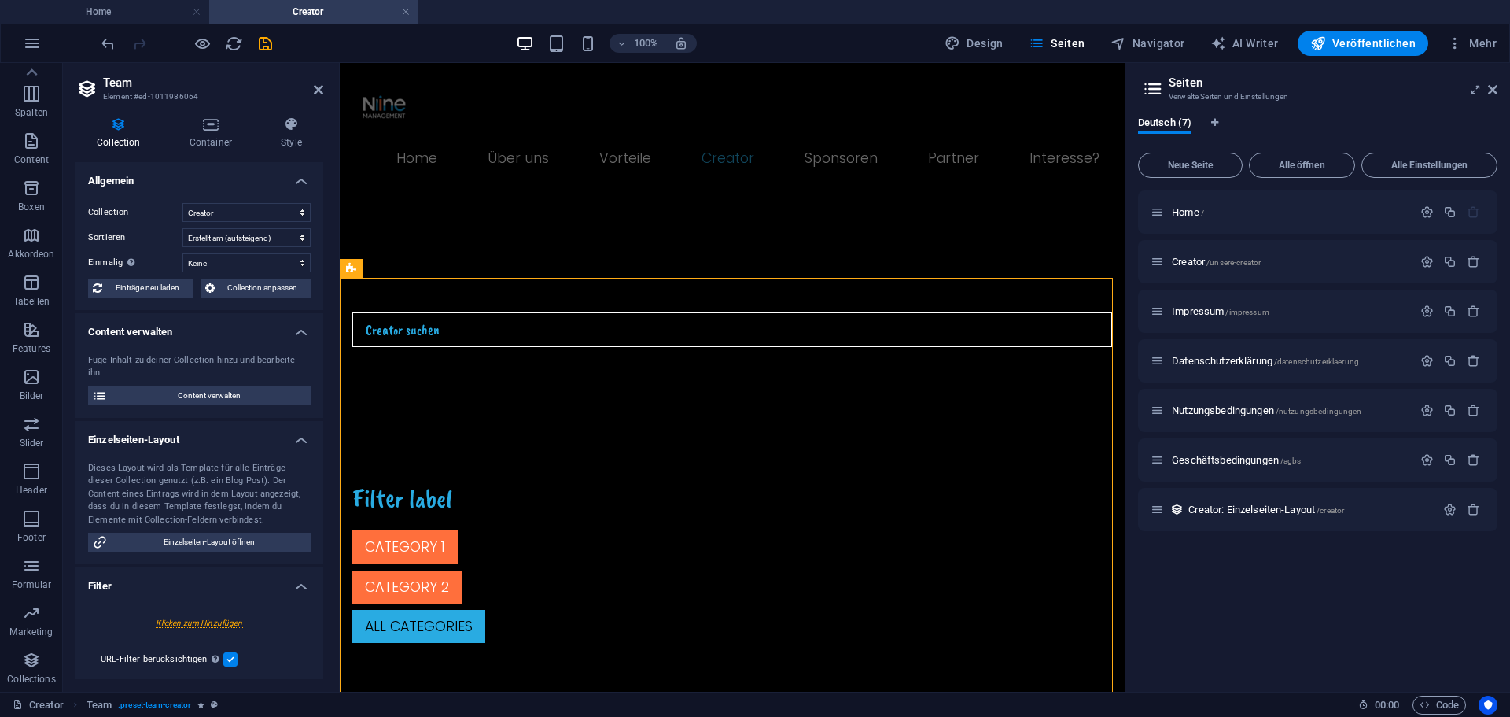
scroll to position [826, 0]
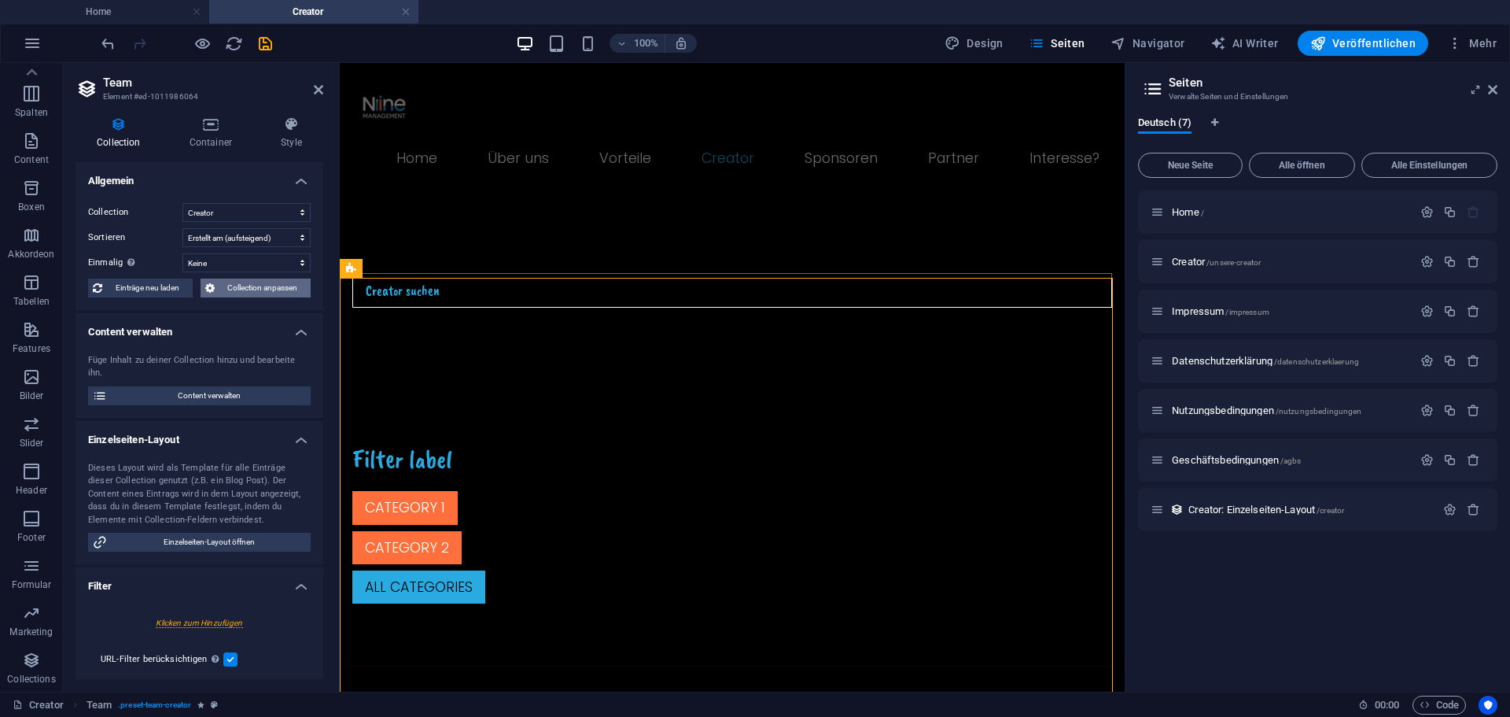
click at [224, 287] on span "Collection anpassen" at bounding box center [262, 287] width 87 height 19
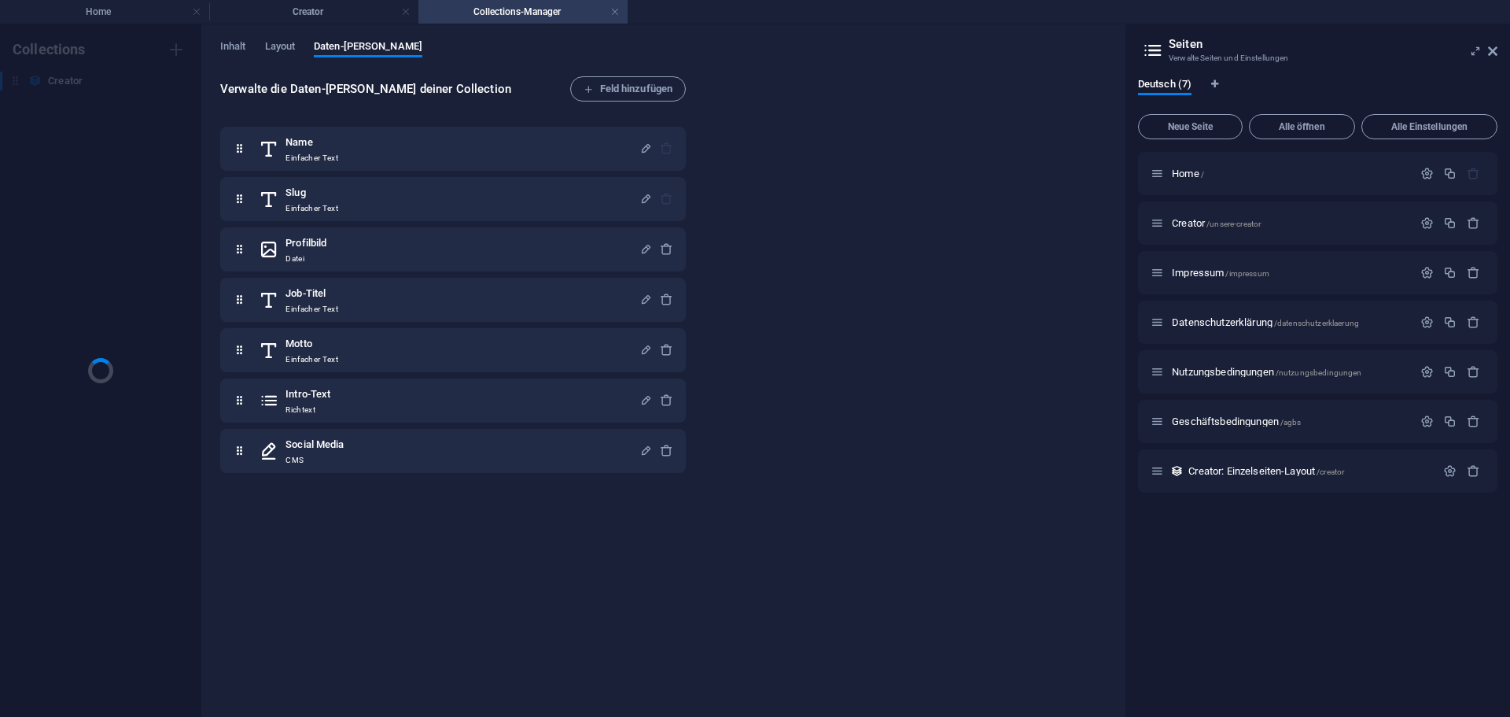
scroll to position [0, 0]
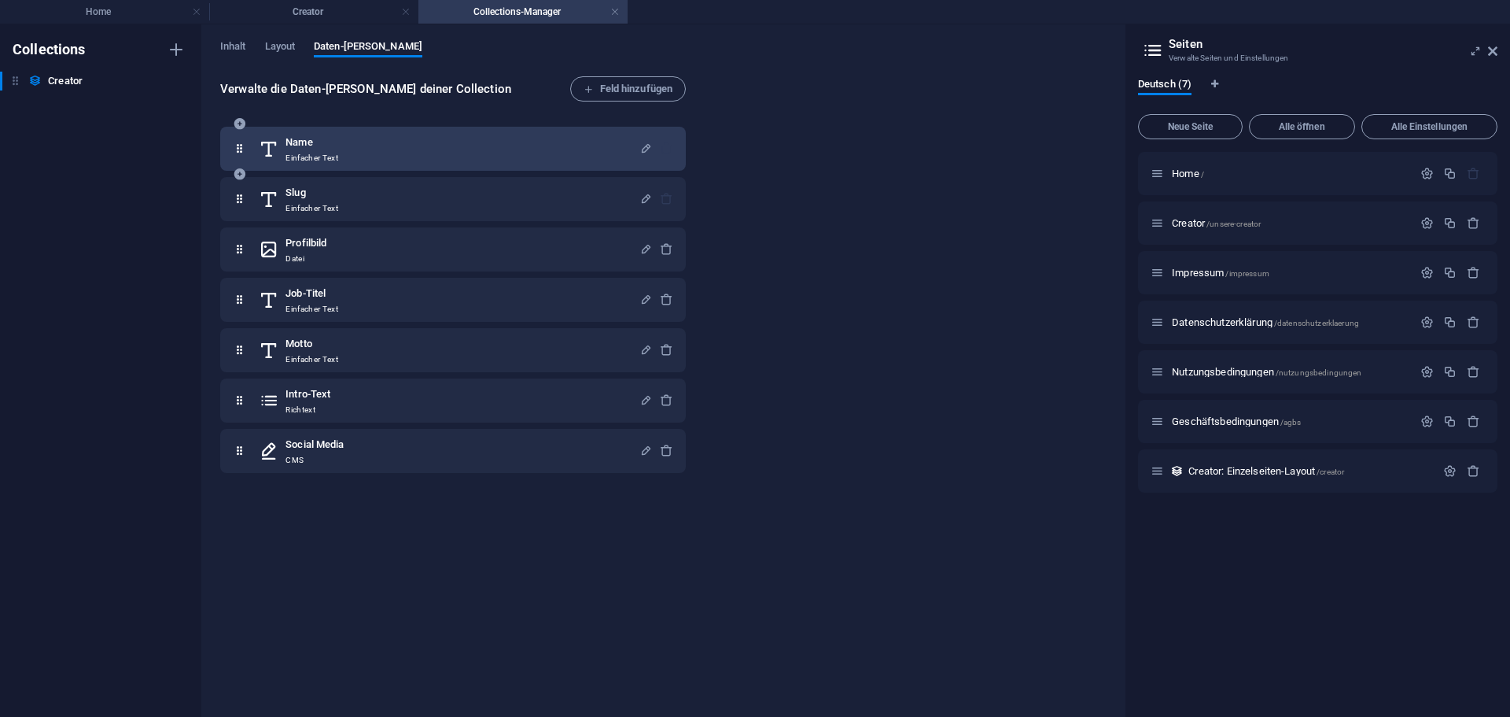
click at [279, 156] on icon at bounding box center [269, 148] width 20 height 31
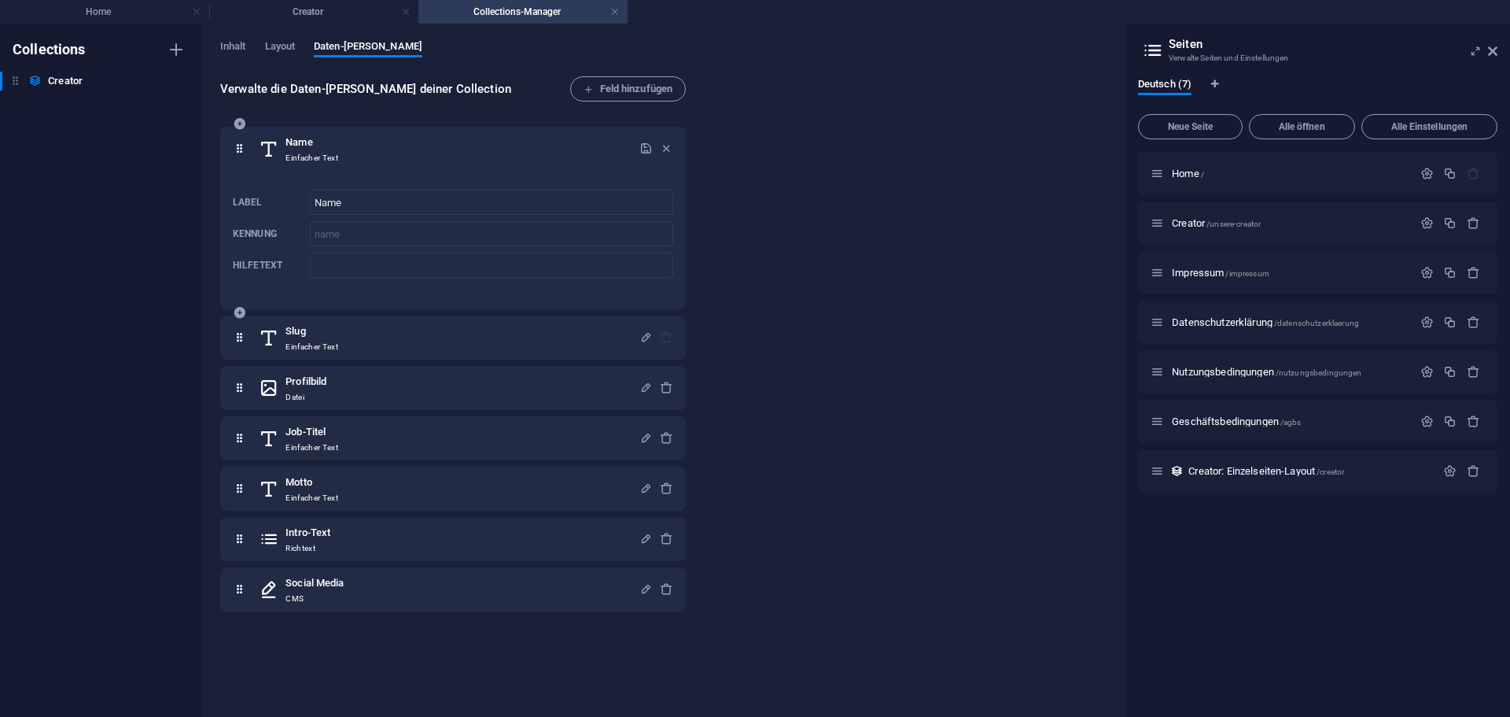
click at [289, 151] on h6 "Name" at bounding box center [312, 142] width 53 height 19
click at [242, 40] on span "Inhalt" at bounding box center [233, 48] width 26 height 22
select select "[DOMAIN_NAME]_ASC"
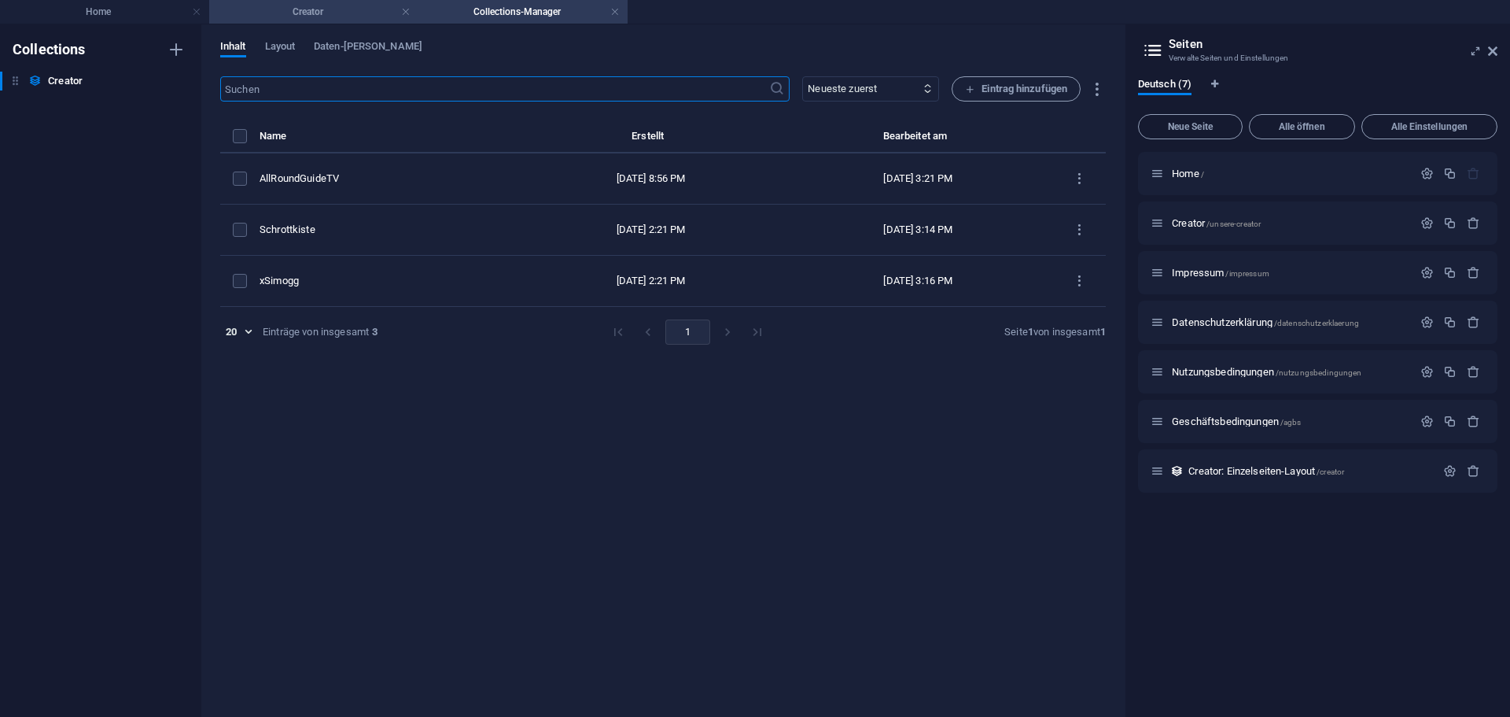
click at [328, 17] on h4 "Creator" at bounding box center [313, 11] width 209 height 17
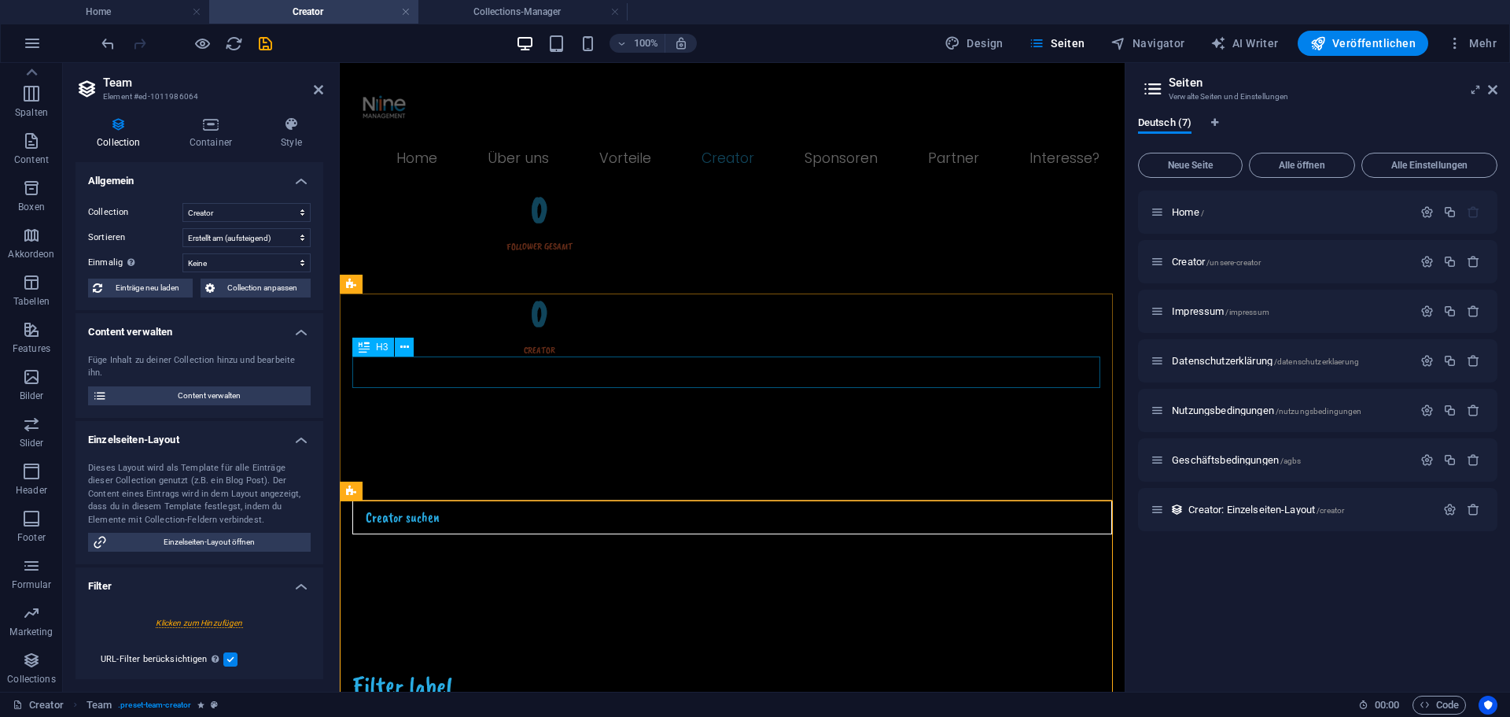
scroll to position [590, 0]
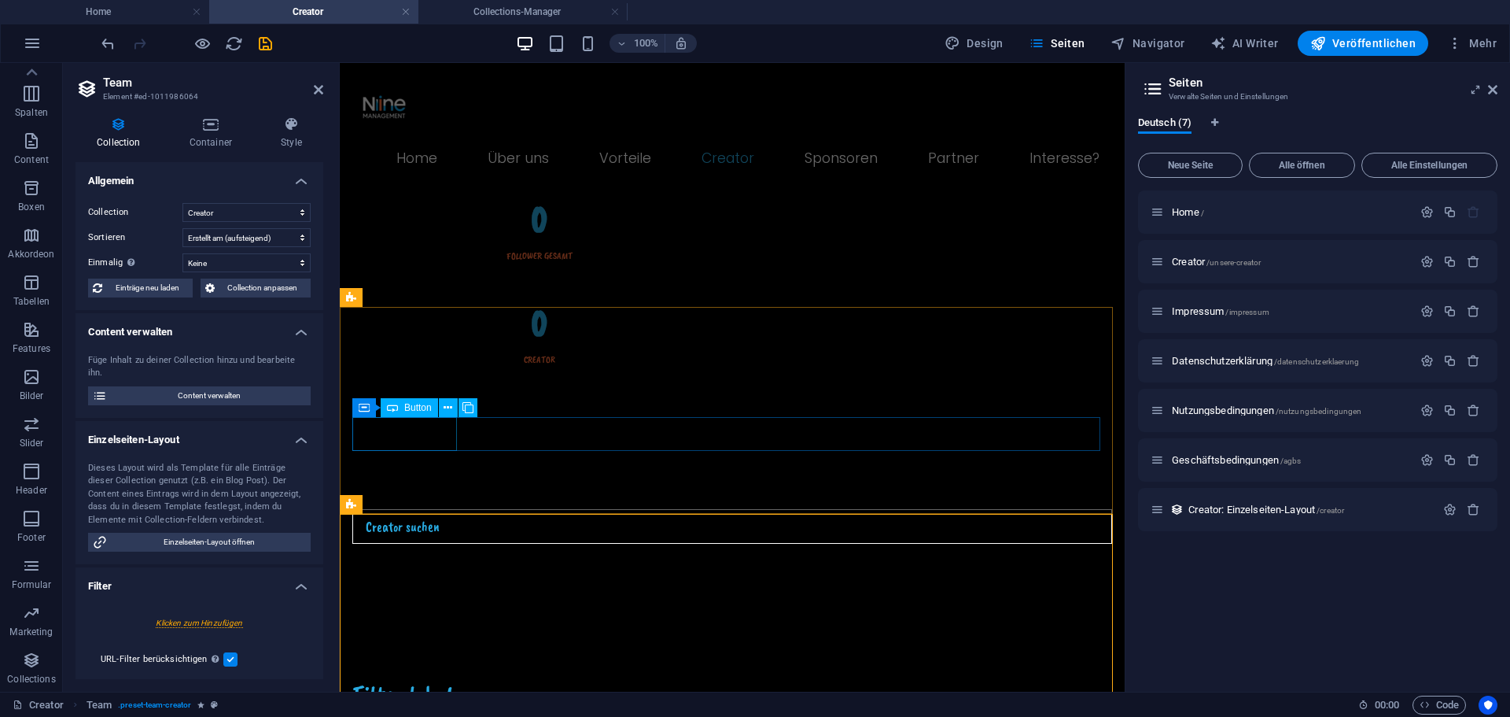
select select
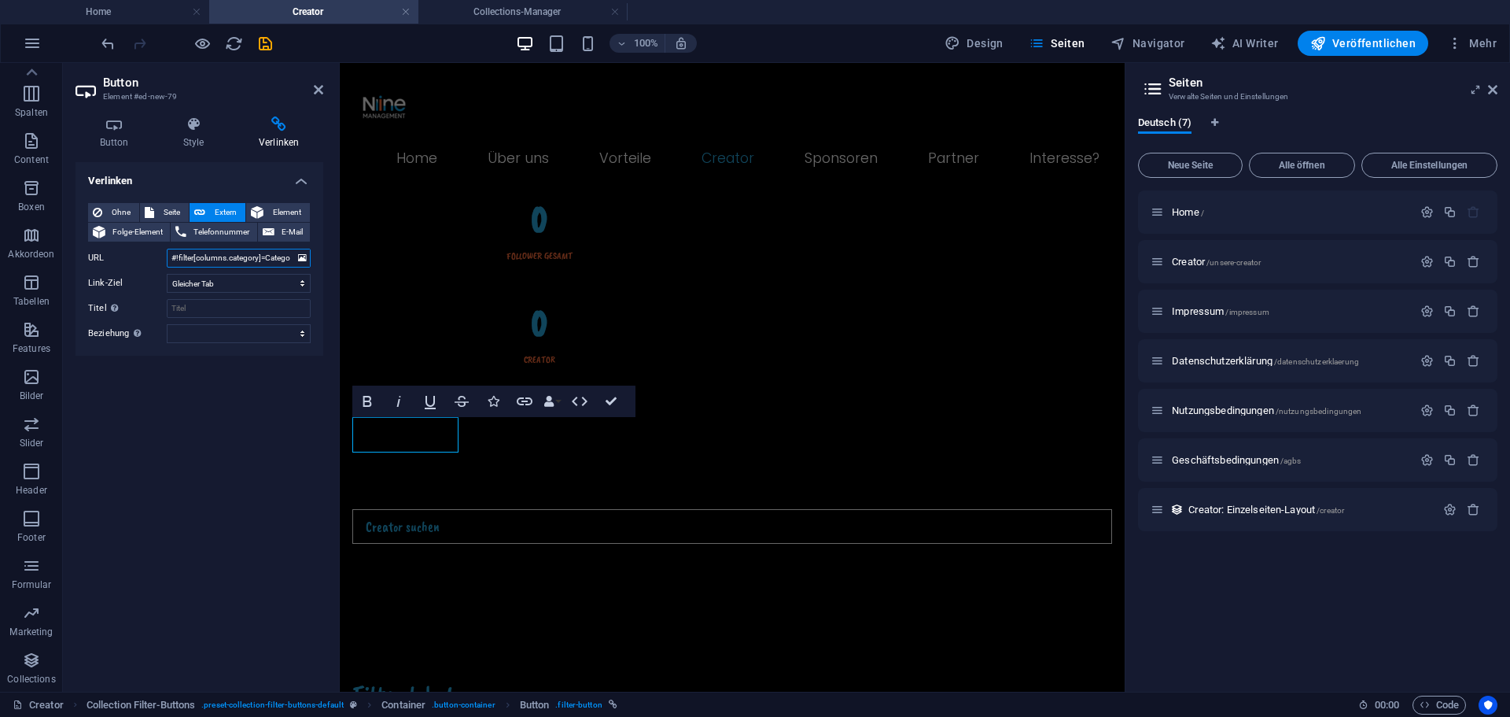
click at [286, 256] on input "#!filter[columns.category]=Category%201" at bounding box center [239, 258] width 144 height 19
click at [193, 131] on icon at bounding box center [193, 124] width 69 height 16
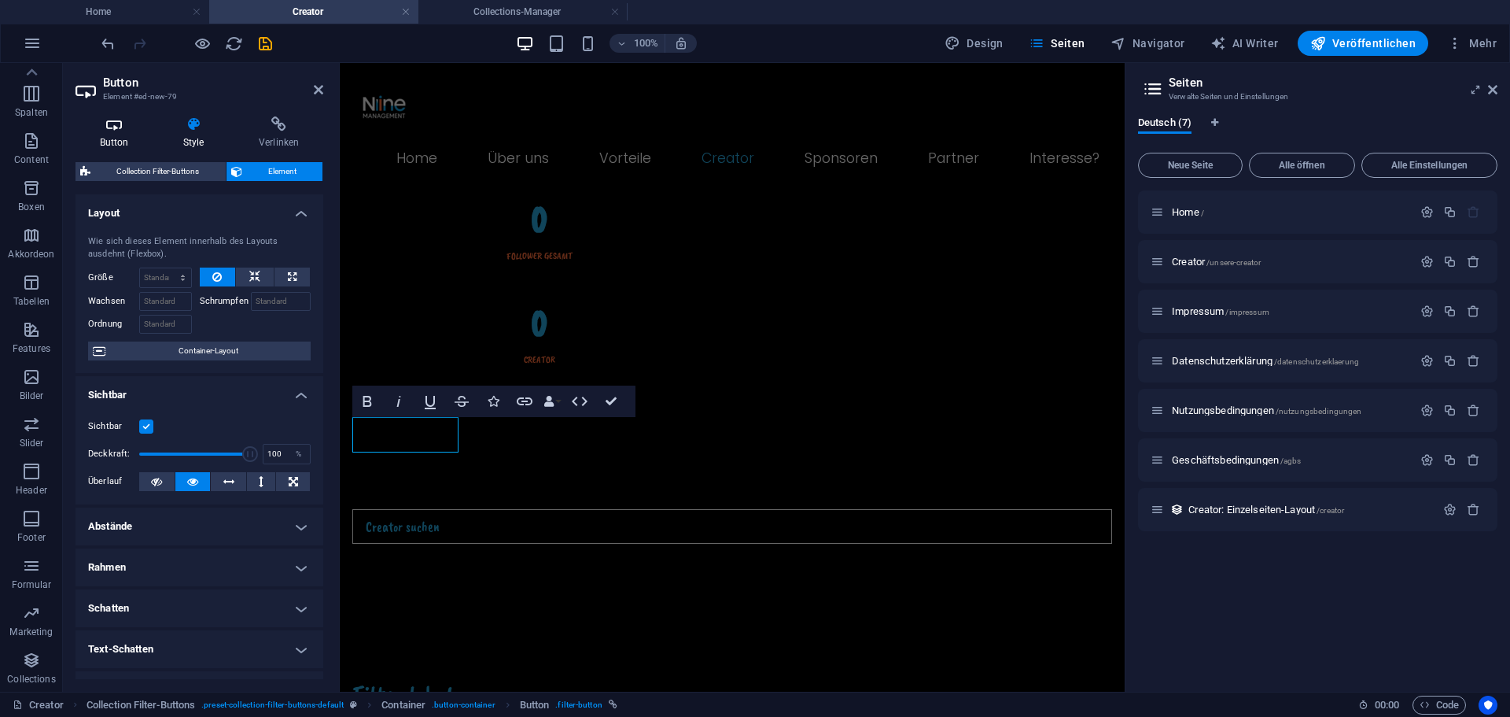
click at [117, 134] on h4 "Button" at bounding box center [117, 132] width 83 height 33
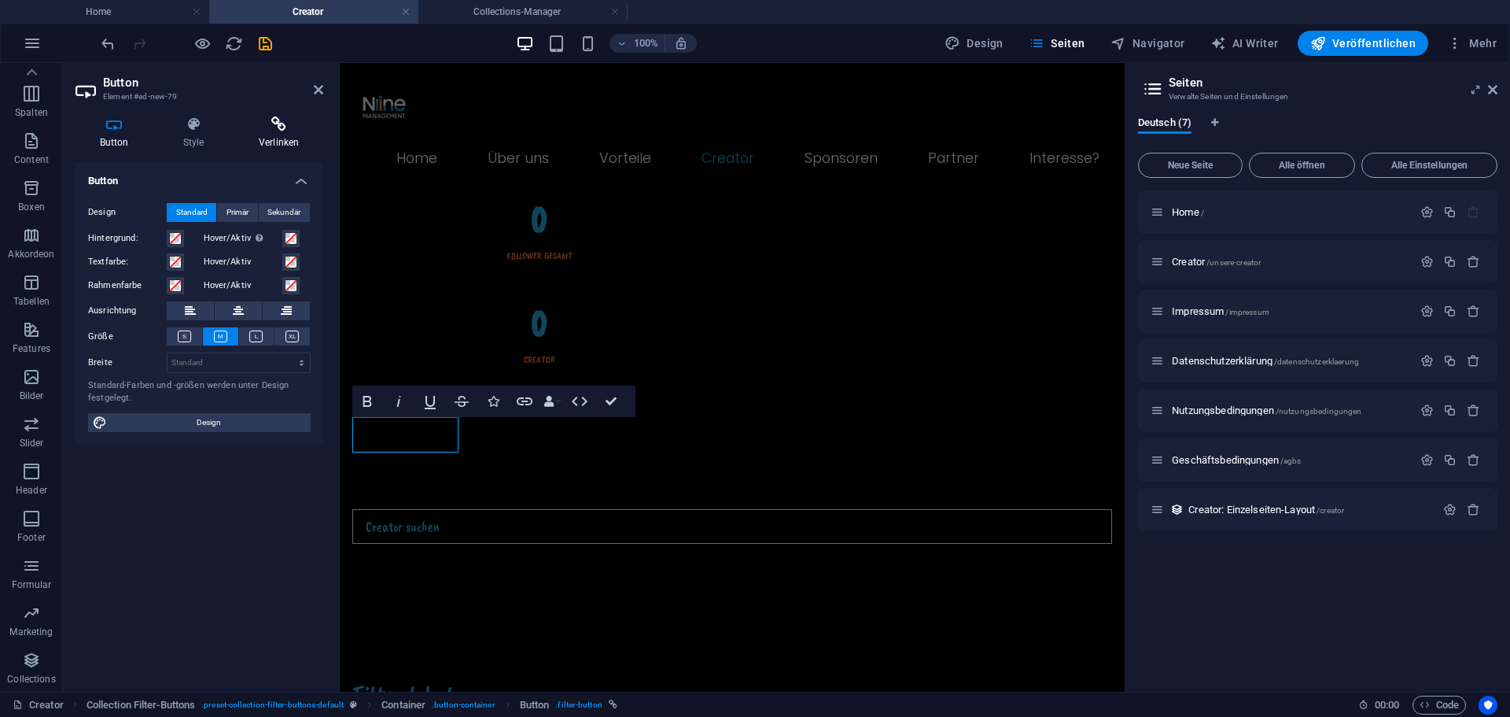
click at [276, 131] on icon at bounding box center [278, 124] width 89 height 16
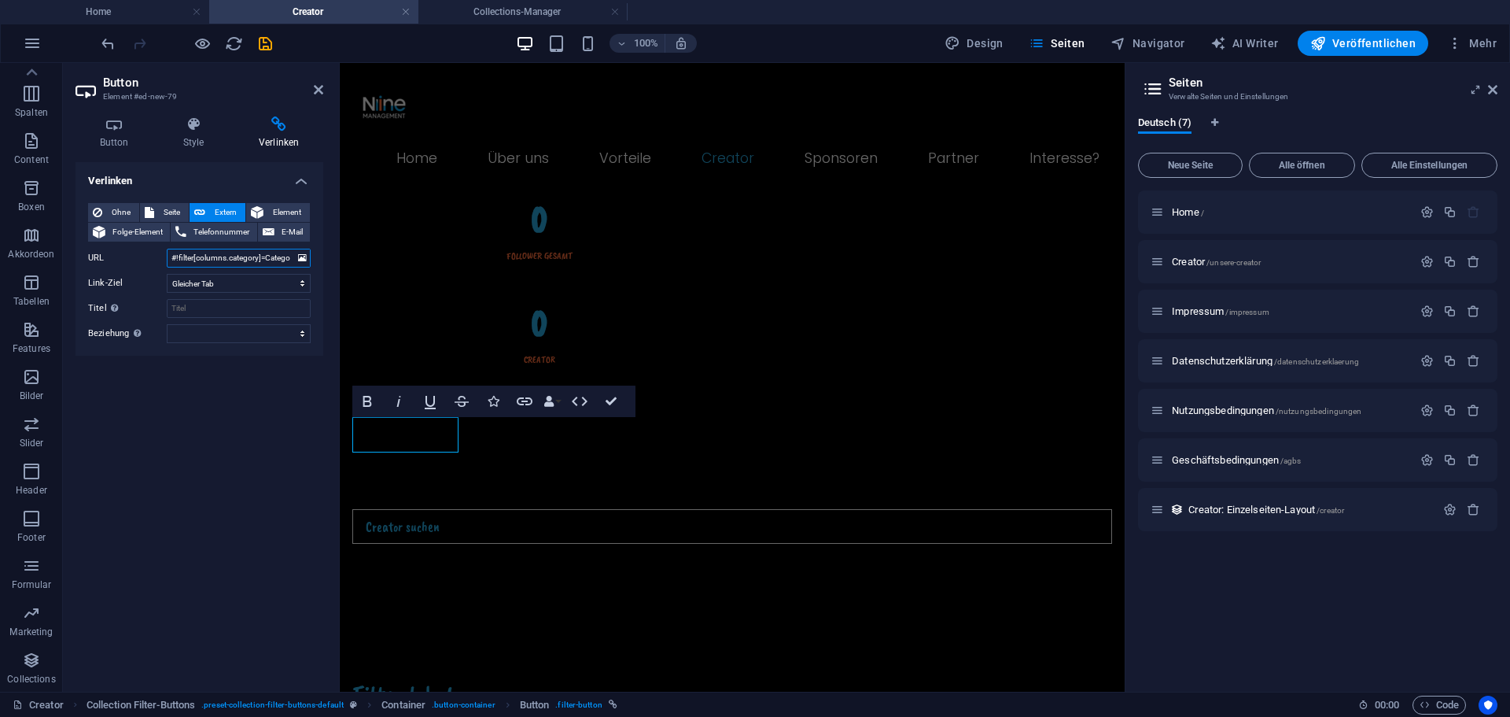
click at [269, 256] on input "#!filter[columns.category]=Category%201" at bounding box center [239, 258] width 144 height 19
click at [316, 98] on header "Button Element #ed-new-79" at bounding box center [200, 83] width 248 height 41
click at [321, 95] on icon at bounding box center [318, 89] width 9 height 13
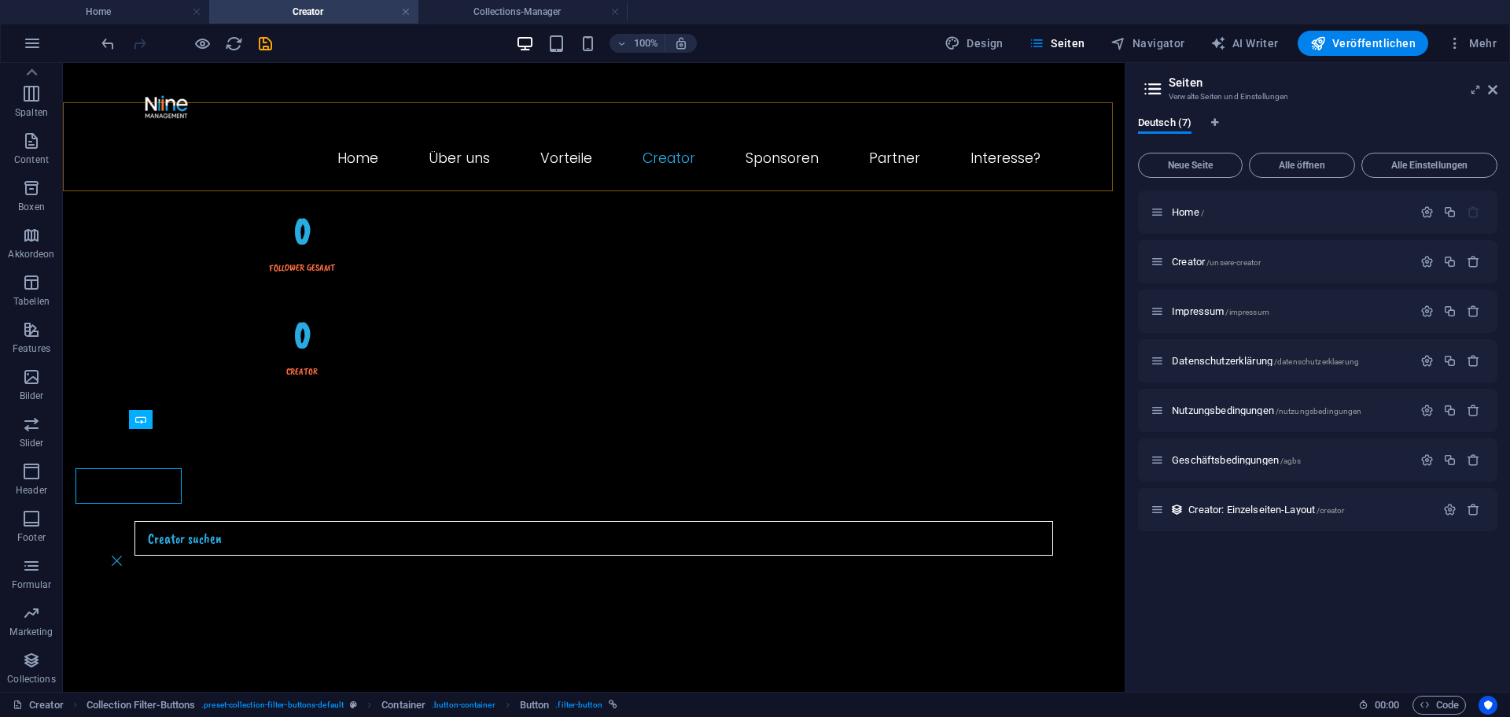
scroll to position [539, 0]
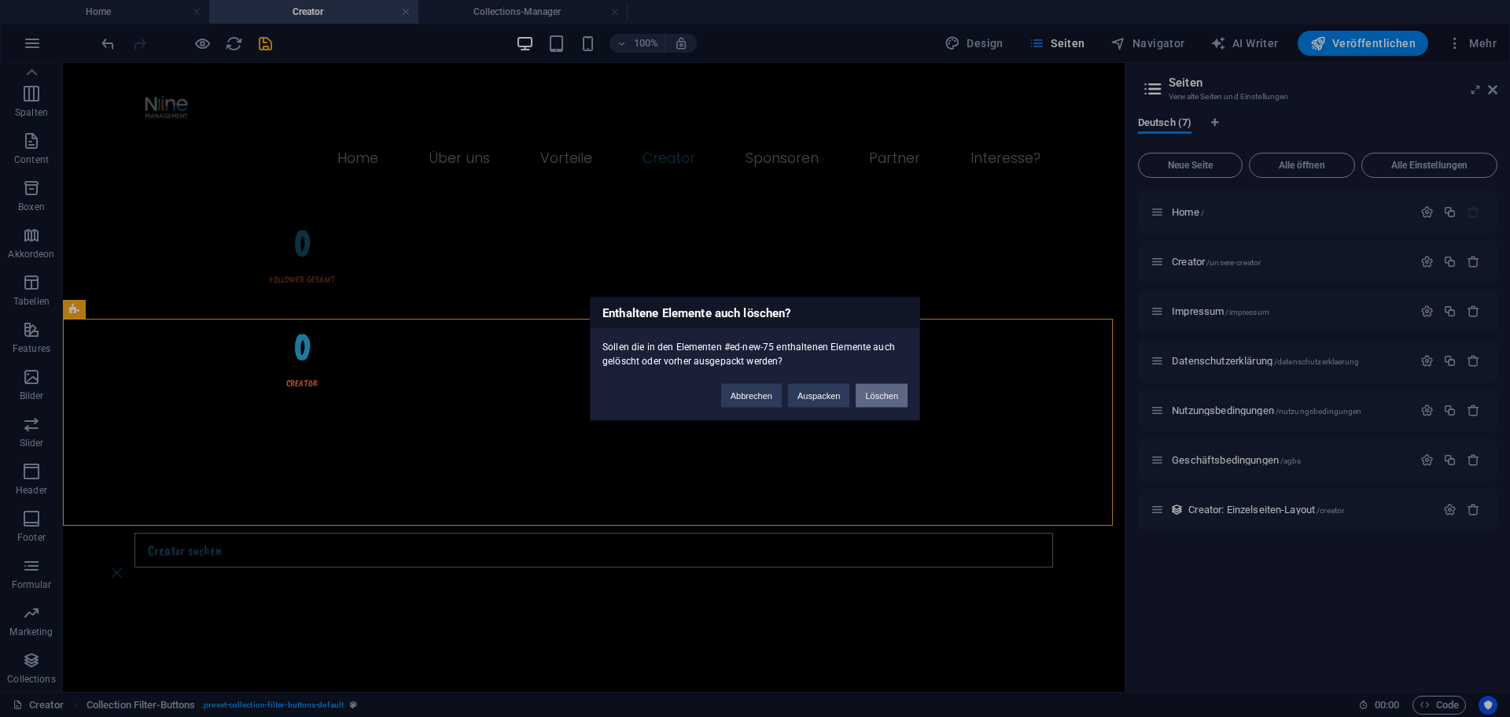
click at [875, 388] on button "Löschen" at bounding box center [882, 395] width 52 height 24
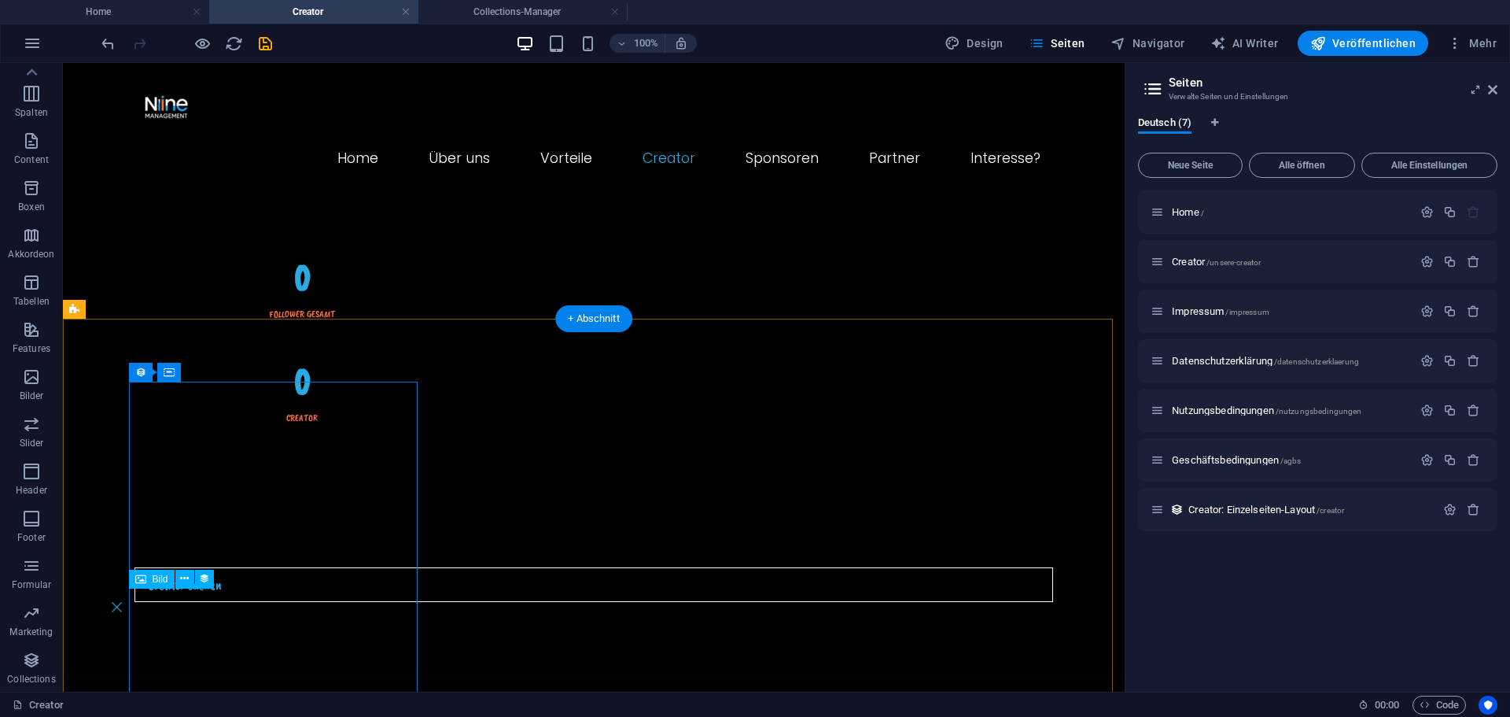
scroll to position [224, 0]
